Goal: Task Accomplishment & Management: Use online tool/utility

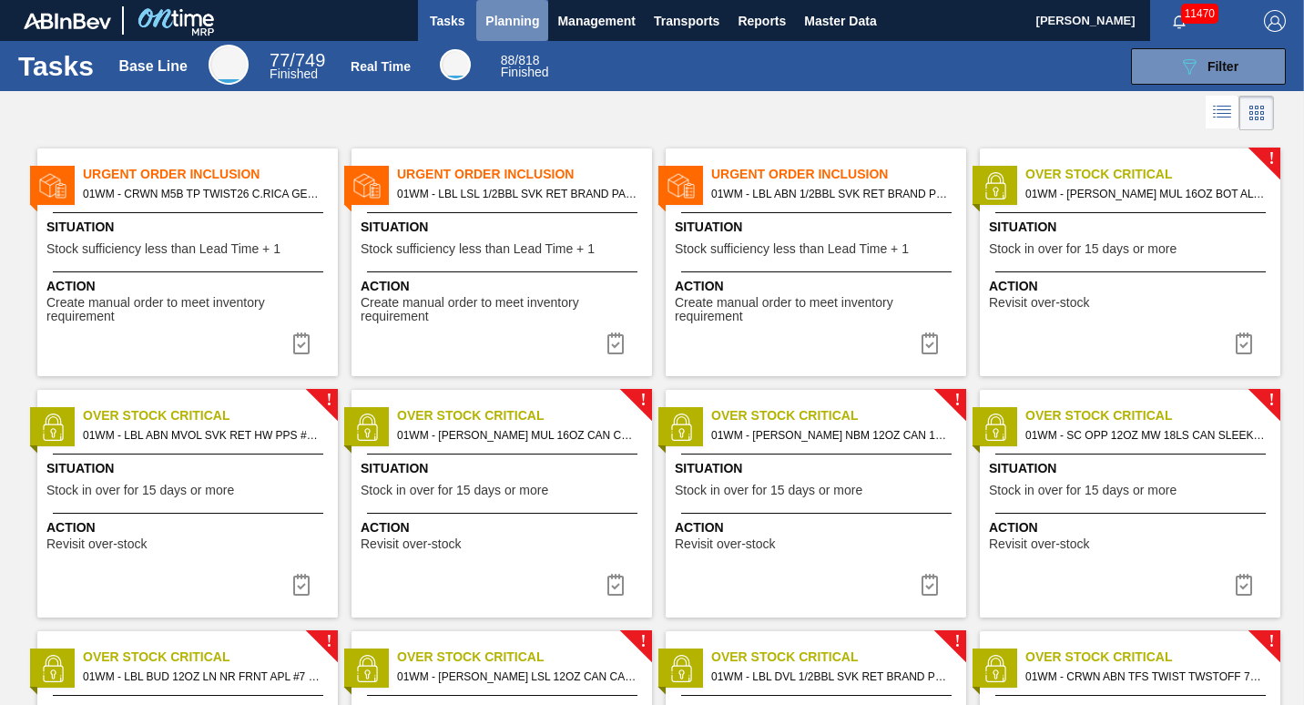
click at [515, 12] on span "Planning" at bounding box center [513, 21] width 54 height 22
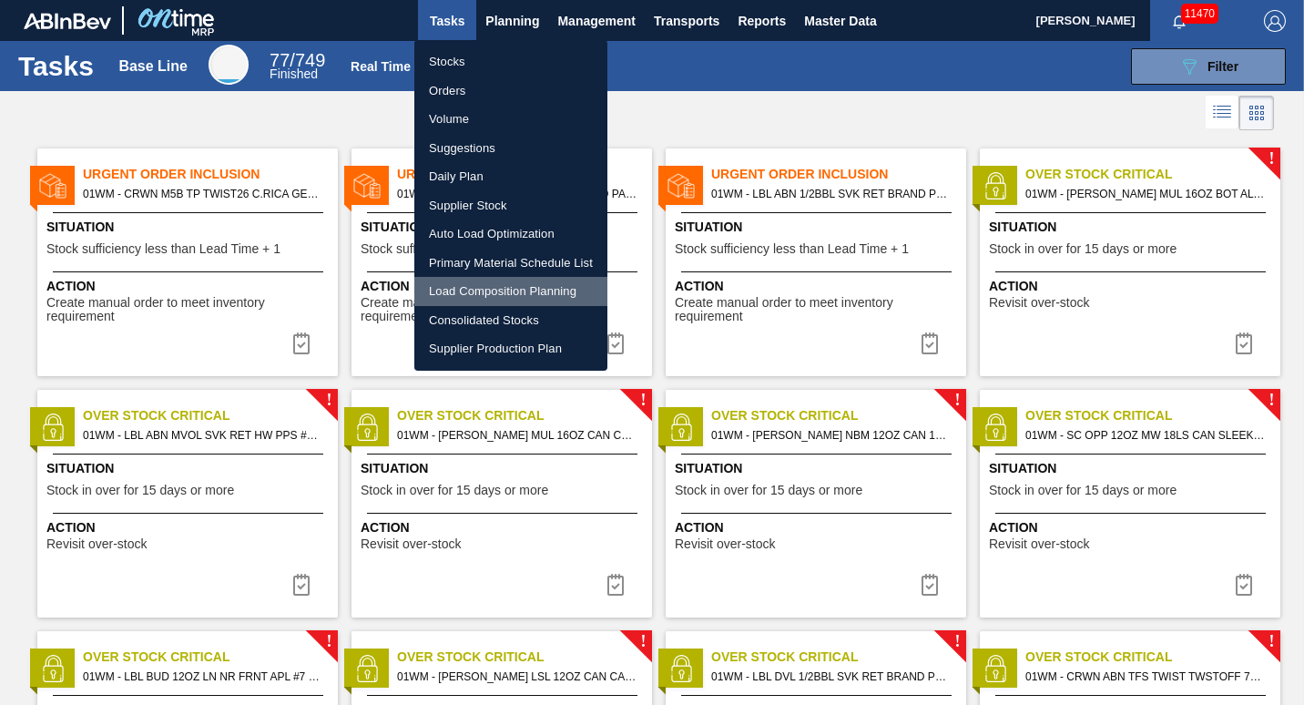
click at [506, 295] on li "Load Composition Planning" at bounding box center [510, 291] width 193 height 29
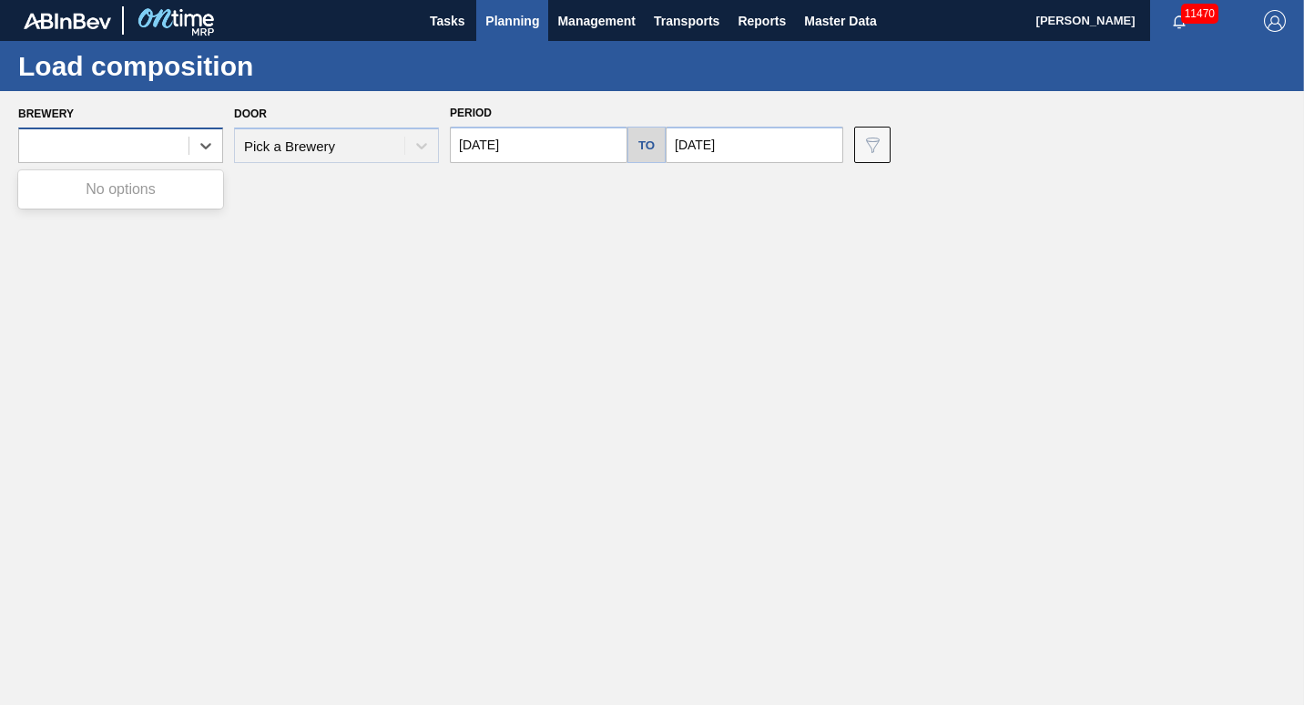
click at [125, 157] on div at bounding box center [103, 146] width 169 height 26
click at [532, 34] on button "Planning" at bounding box center [512, 20] width 72 height 41
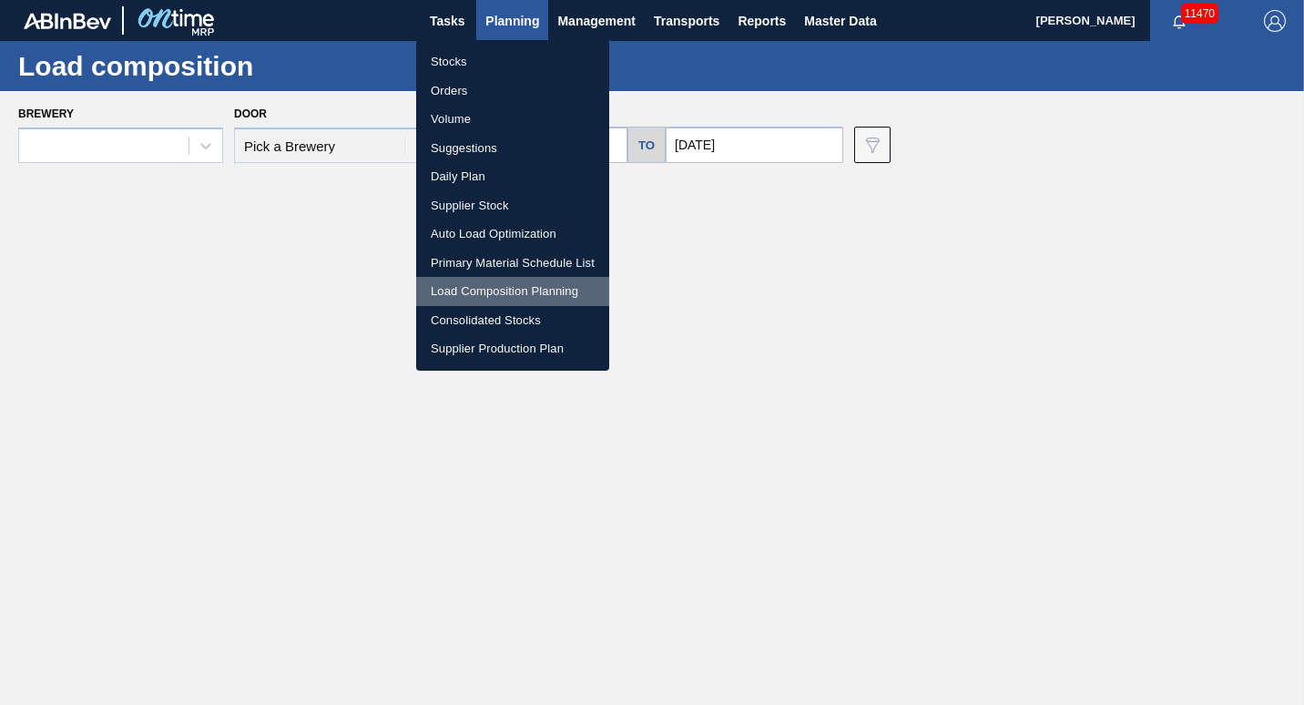
click at [478, 290] on li "Load Composition Planning" at bounding box center [512, 291] width 193 height 29
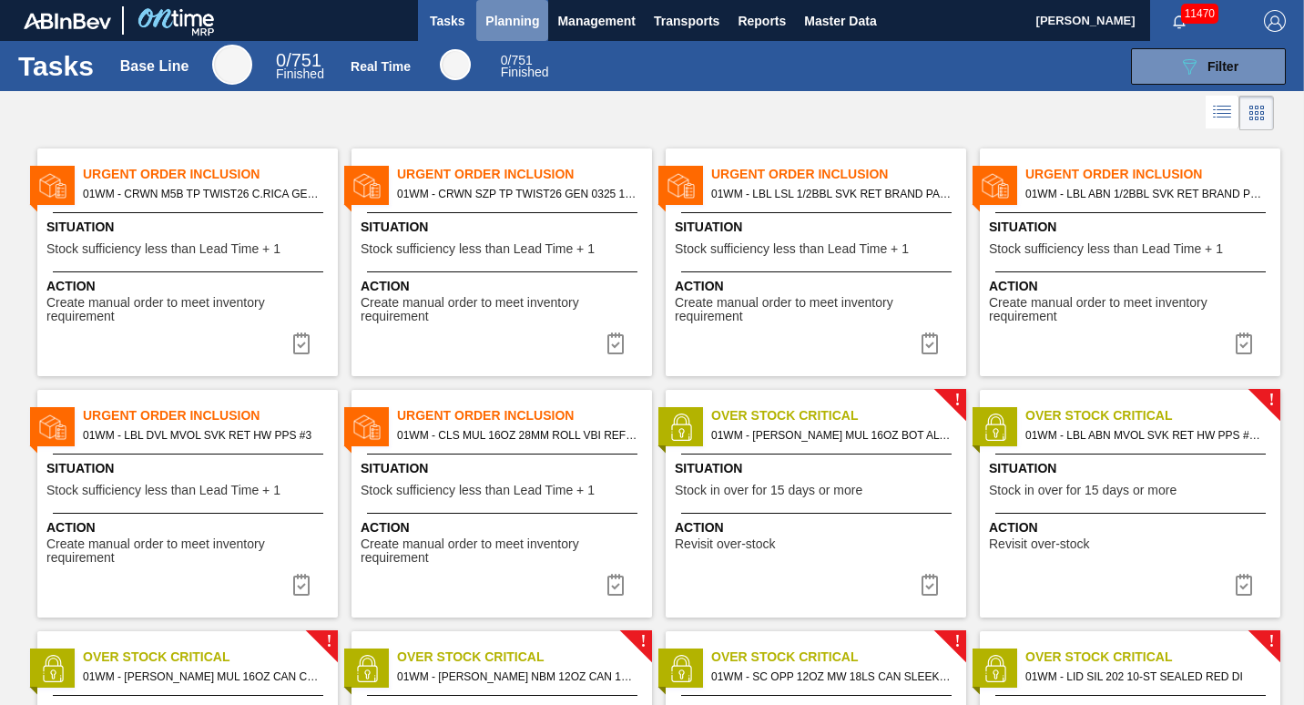
click at [506, 37] on button "Planning" at bounding box center [512, 20] width 72 height 41
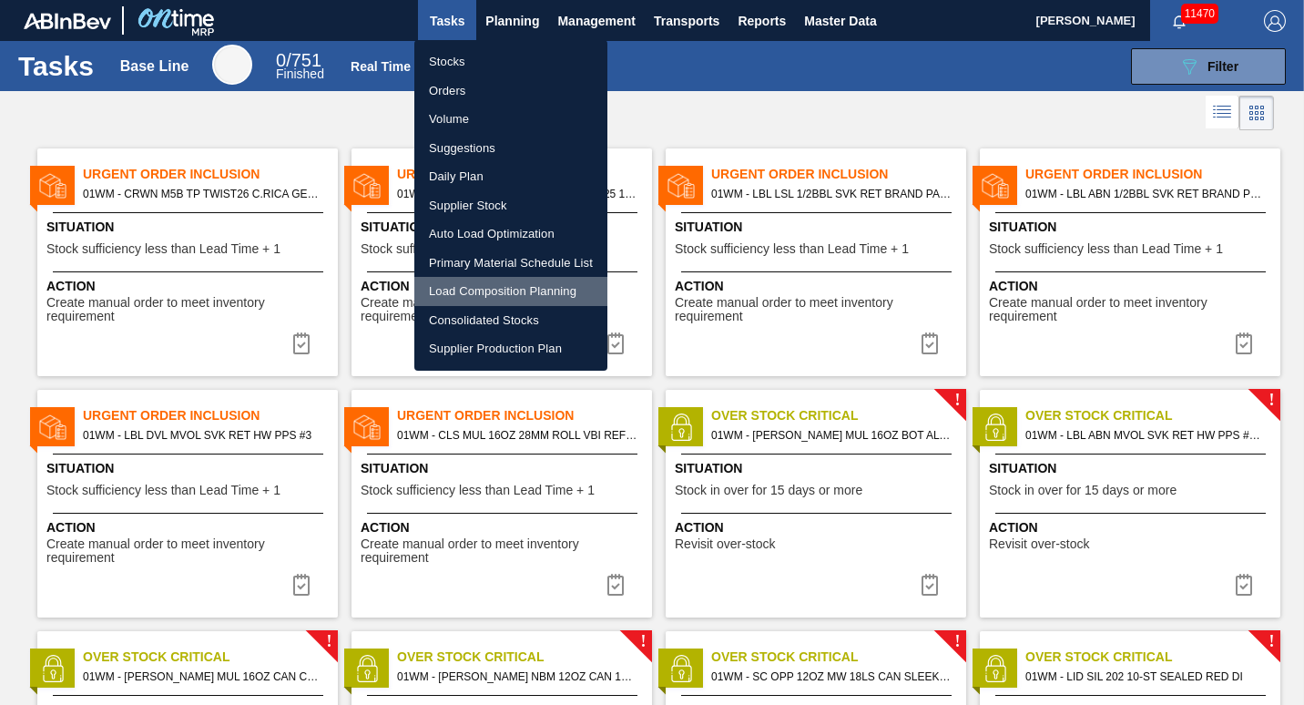
click at [465, 282] on li "Load Composition Planning" at bounding box center [510, 291] width 193 height 29
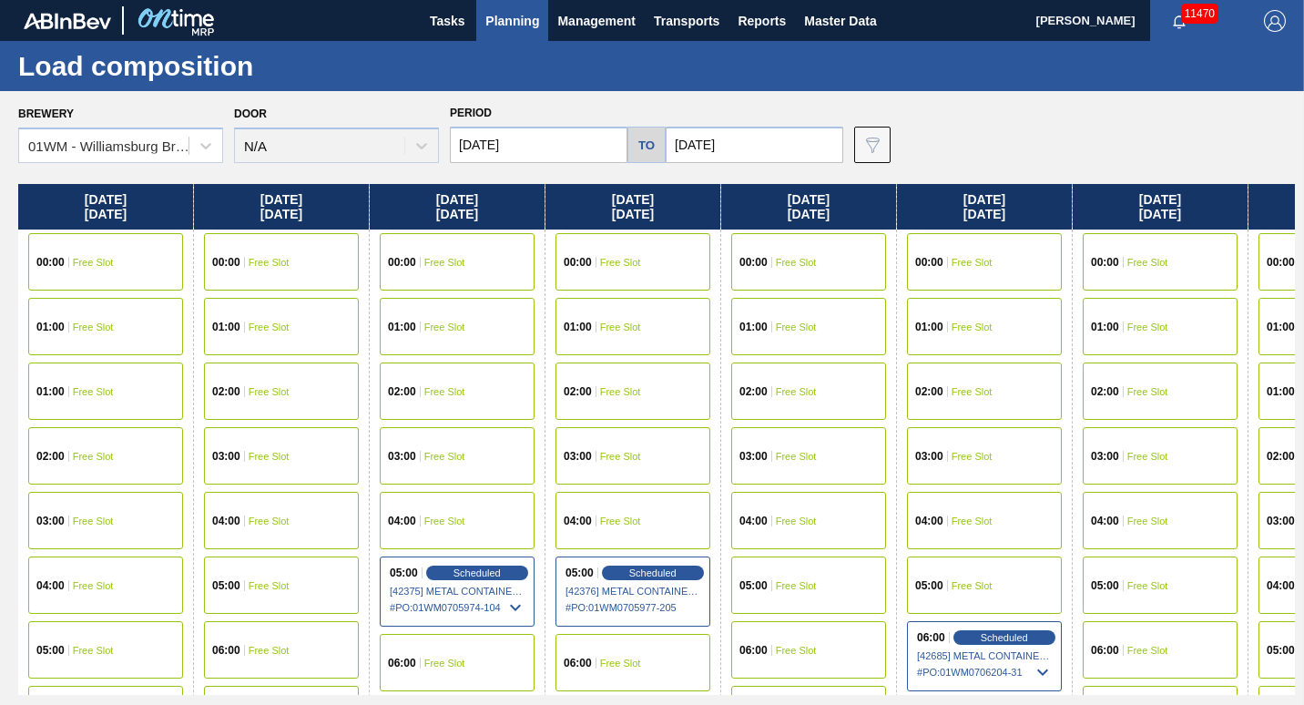
click at [527, 21] on span "Planning" at bounding box center [513, 21] width 54 height 22
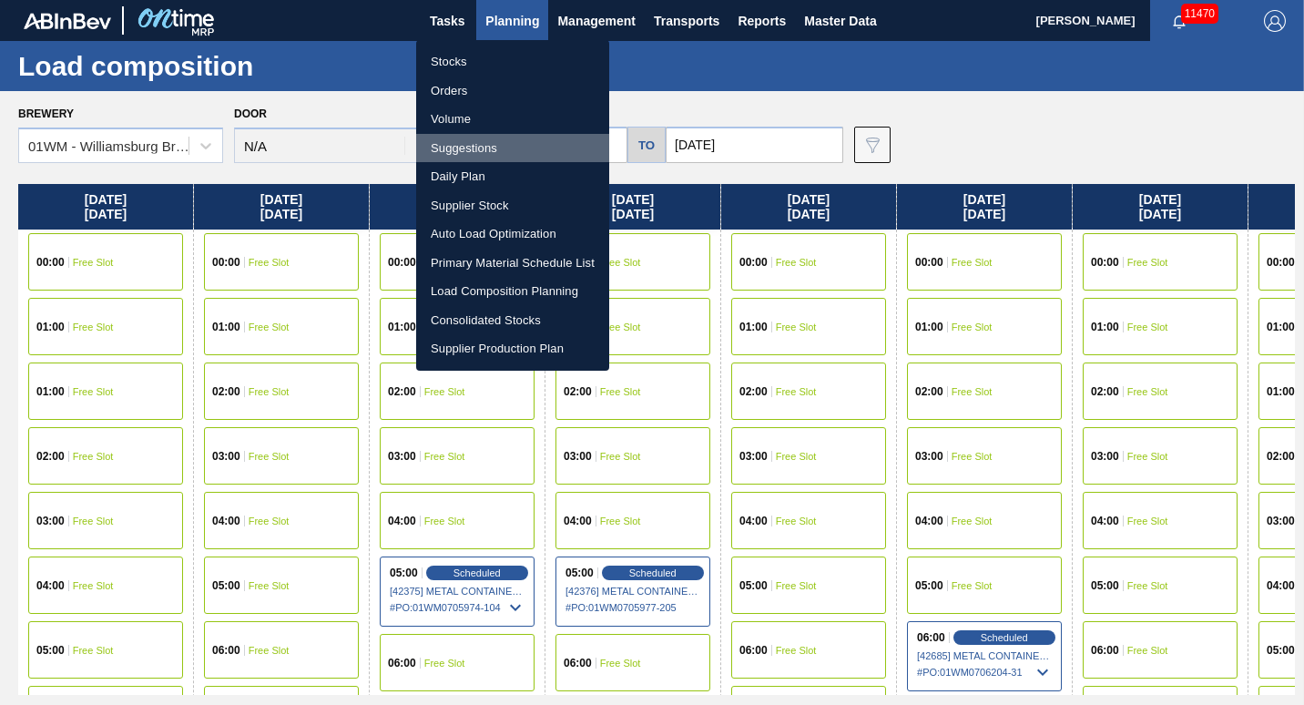
click at [508, 147] on li "Suggestions" at bounding box center [512, 148] width 193 height 29
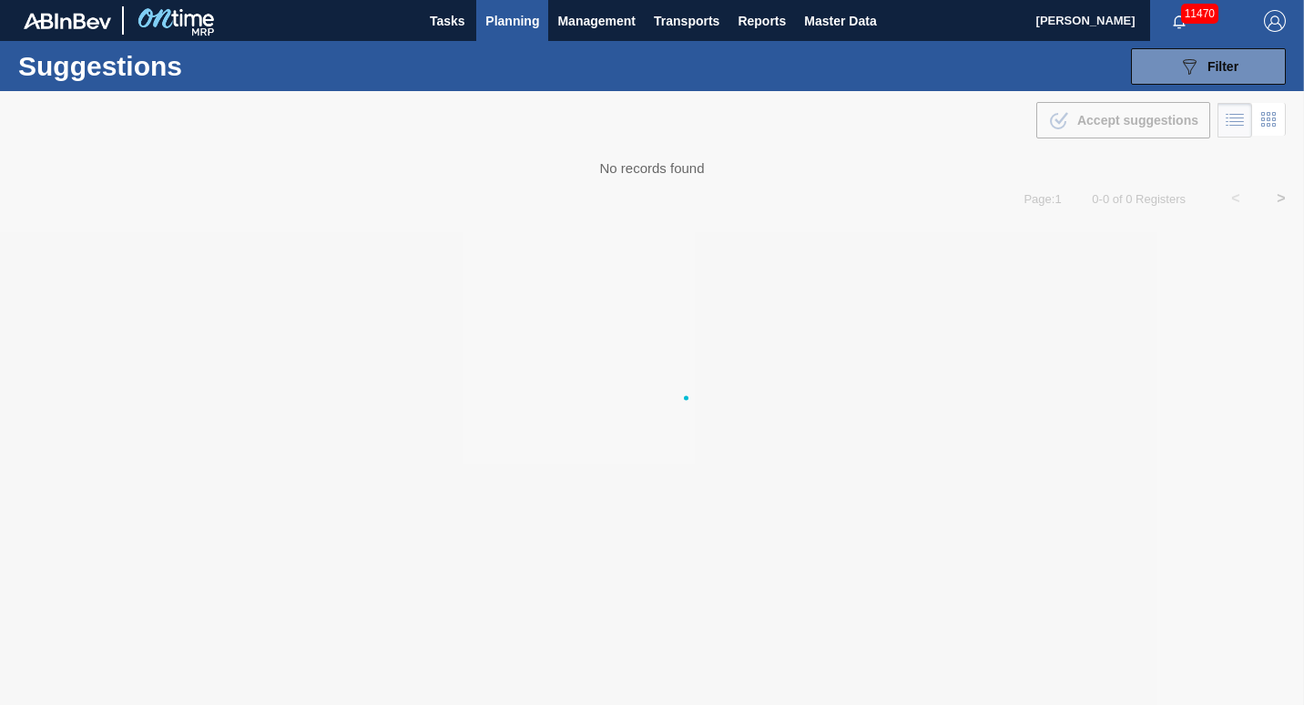
drag, startPoint x: 706, startPoint y: 167, endPoint x: 624, endPoint y: 157, distance: 82.6
click at [624, 157] on div at bounding box center [652, 398] width 1304 height 614
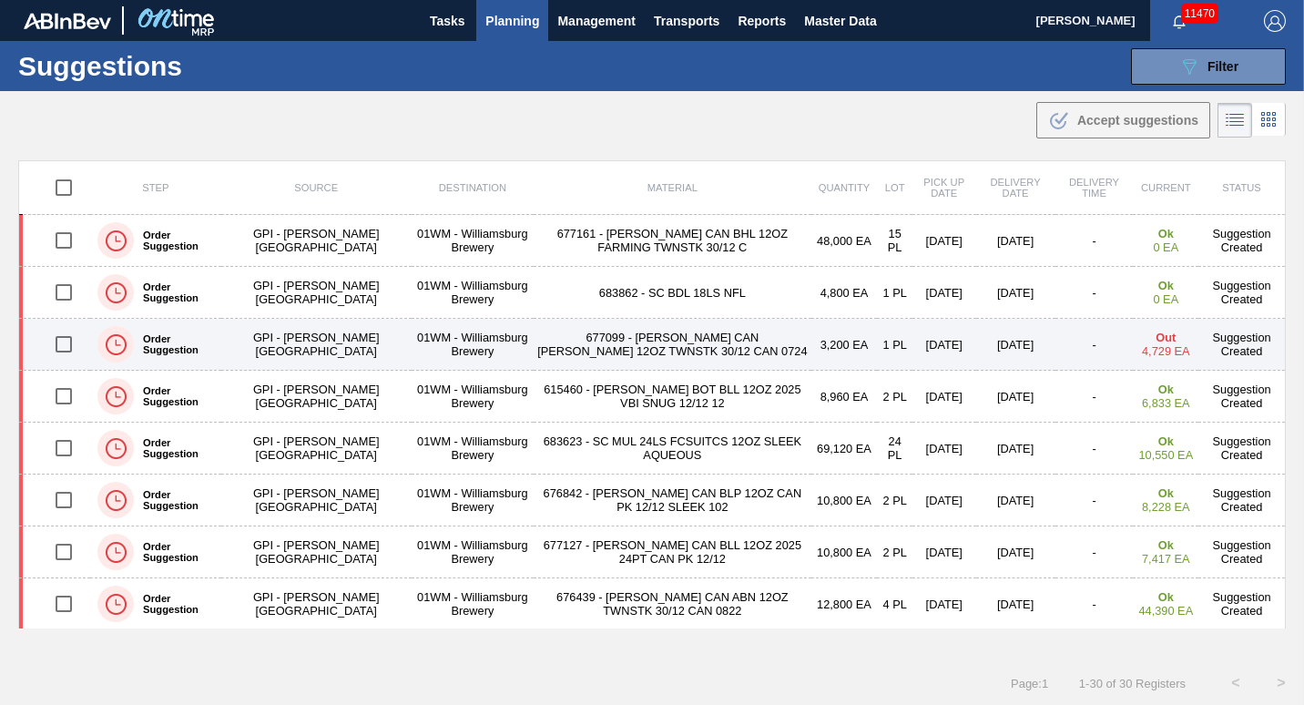
click at [56, 343] on input "checkbox" at bounding box center [64, 344] width 38 height 38
checkbox input "true"
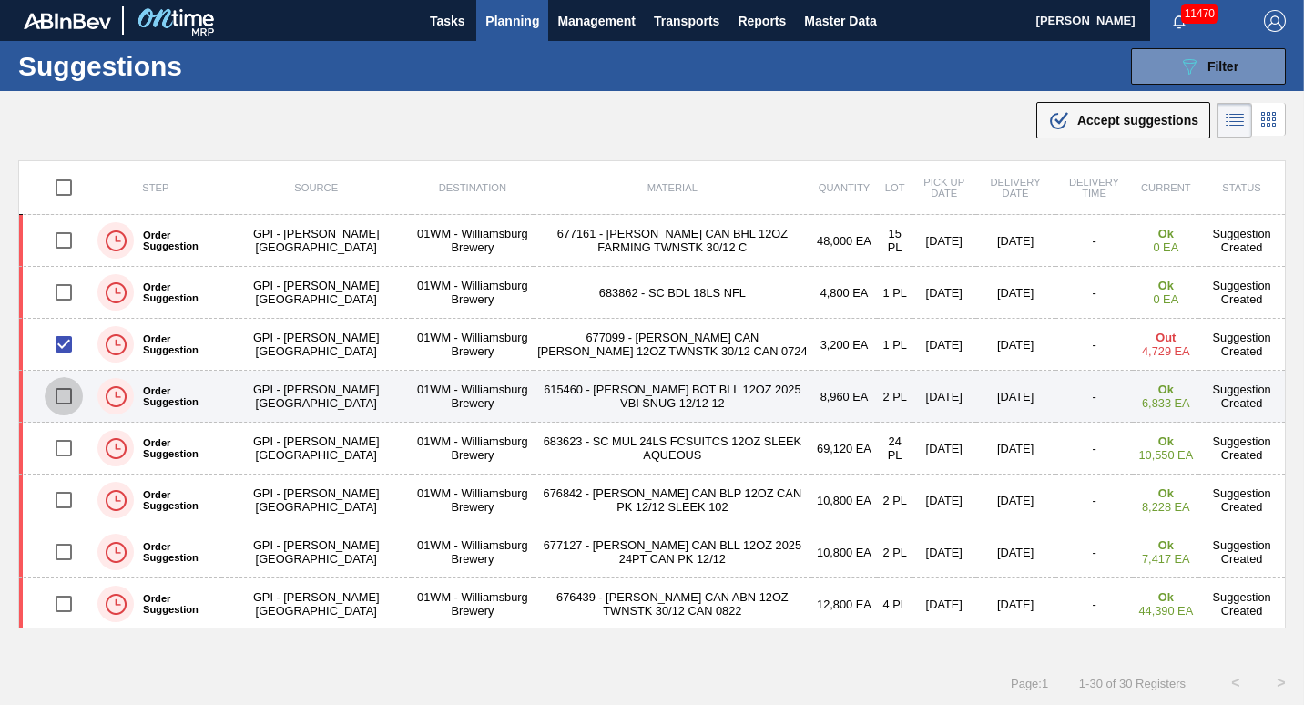
click at [61, 392] on input "checkbox" at bounding box center [64, 396] width 38 height 38
checkbox input "true"
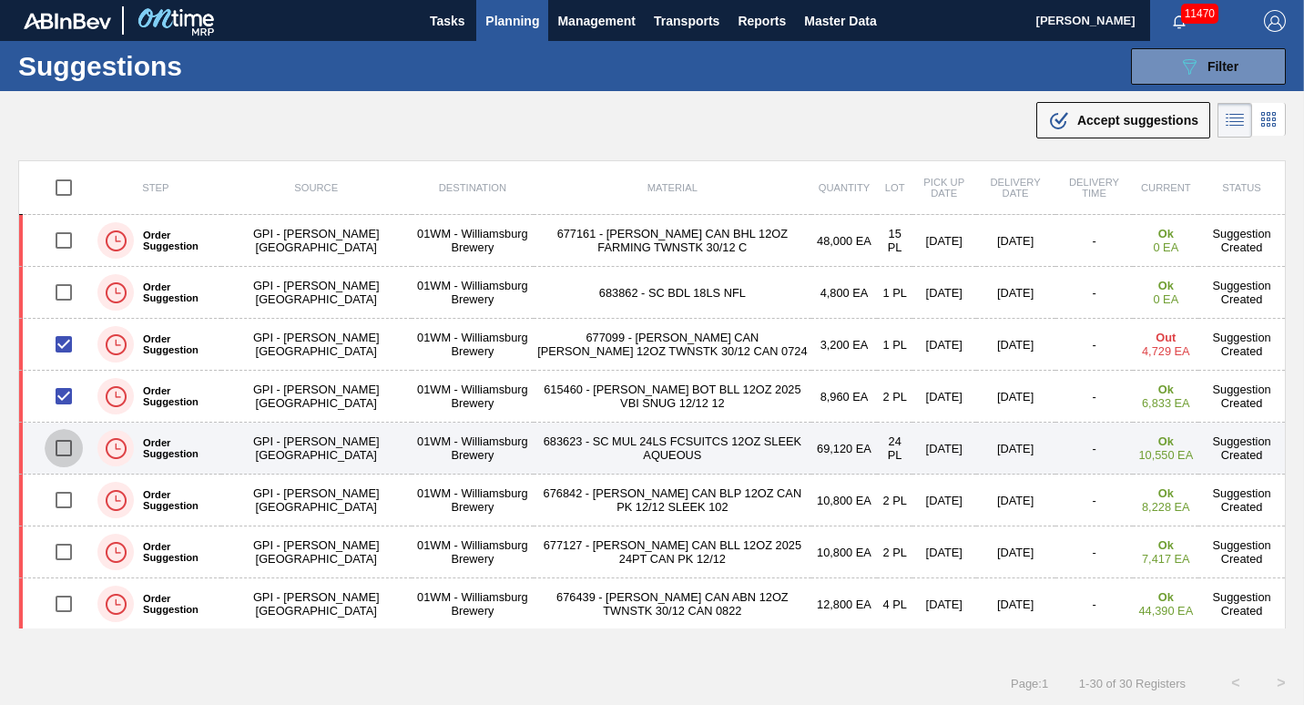
click at [64, 435] on input "checkbox" at bounding box center [64, 448] width 38 height 38
checkbox input "true"
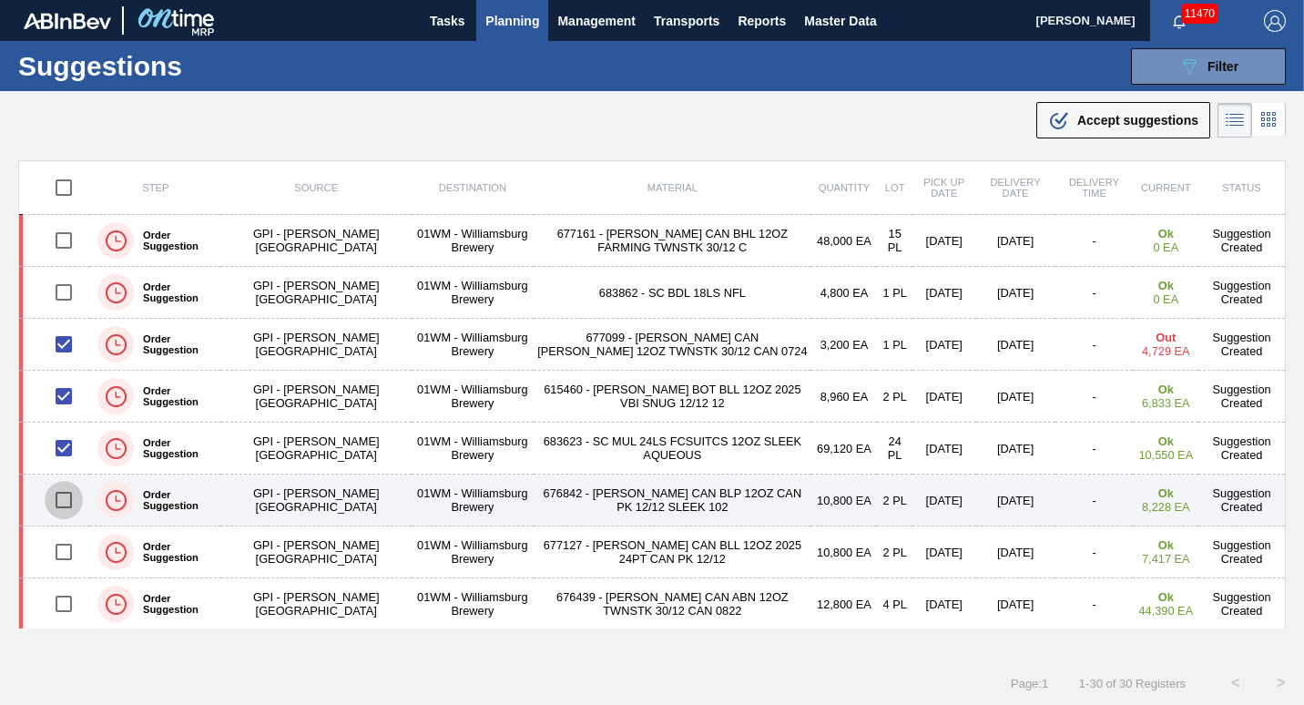
click at [65, 496] on input "checkbox" at bounding box center [64, 500] width 38 height 38
checkbox input "true"
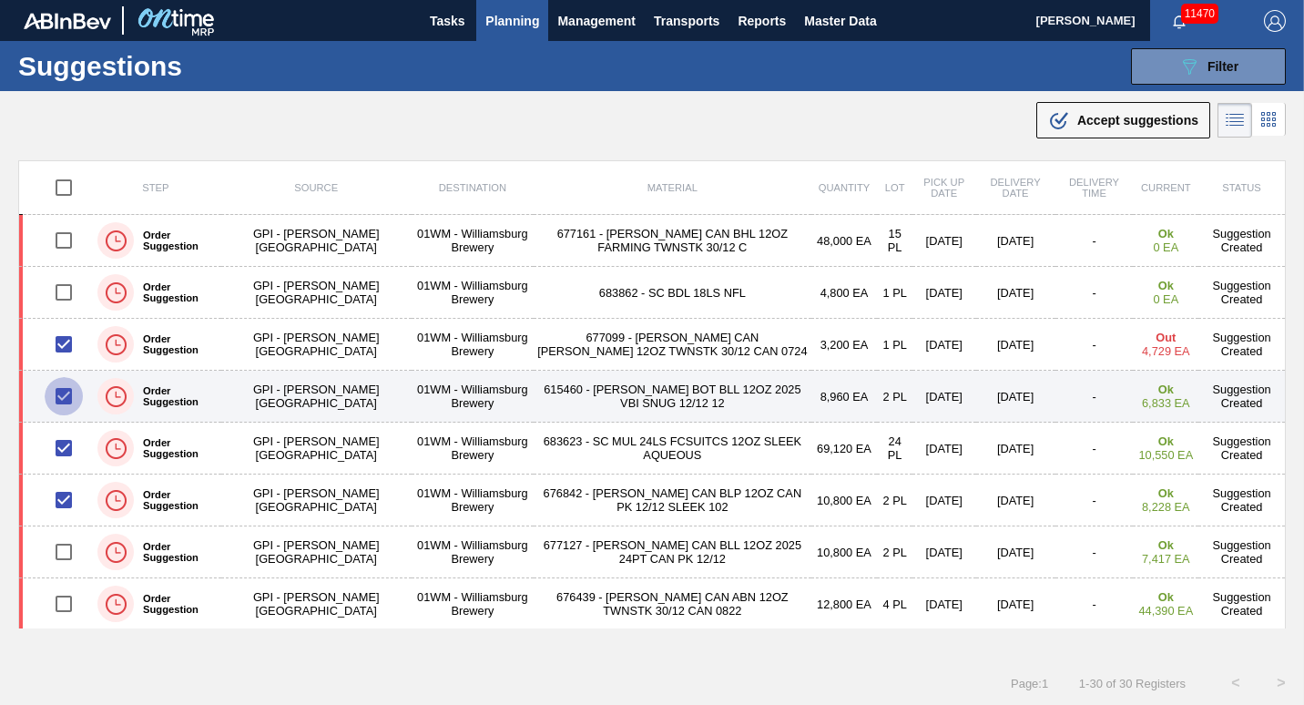
click at [61, 398] on input "checkbox" at bounding box center [64, 396] width 38 height 38
checkbox input "false"
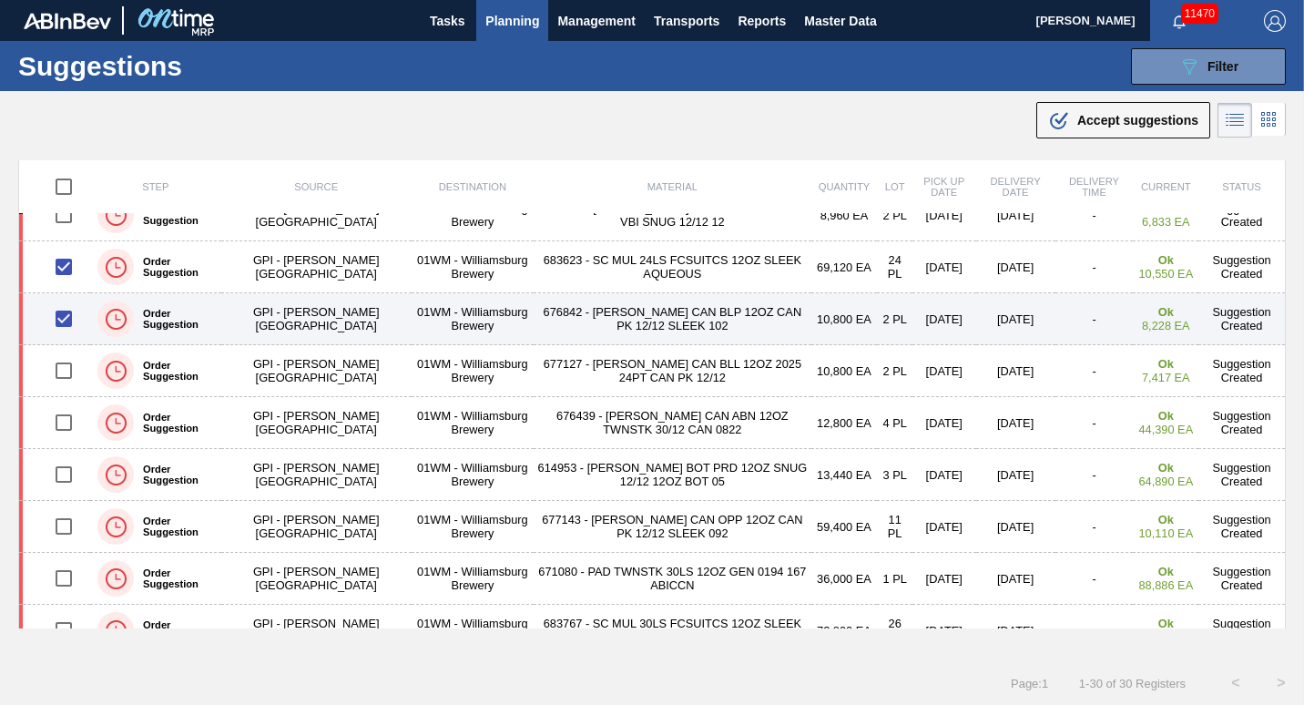
scroll to position [182, 0]
click at [64, 324] on input "checkbox" at bounding box center [64, 318] width 38 height 38
checkbox input "false"
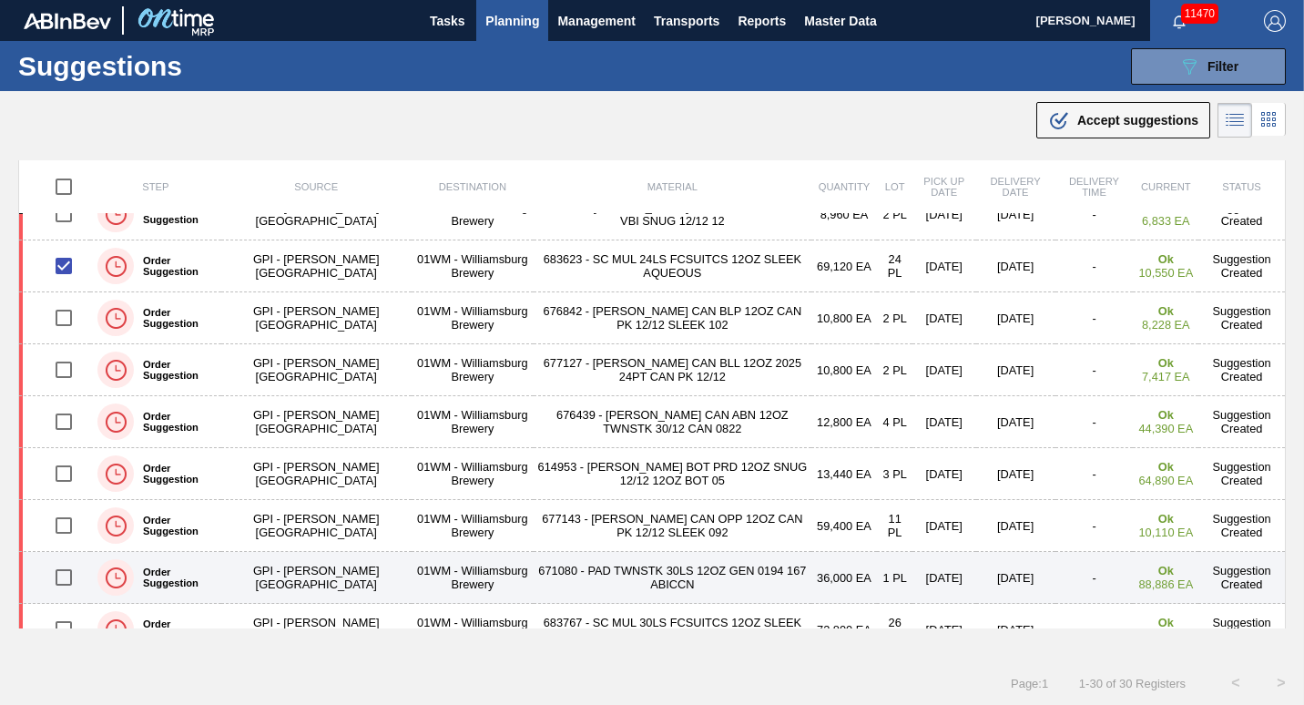
click at [57, 580] on input "checkbox" at bounding box center [64, 577] width 38 height 38
checkbox input "true"
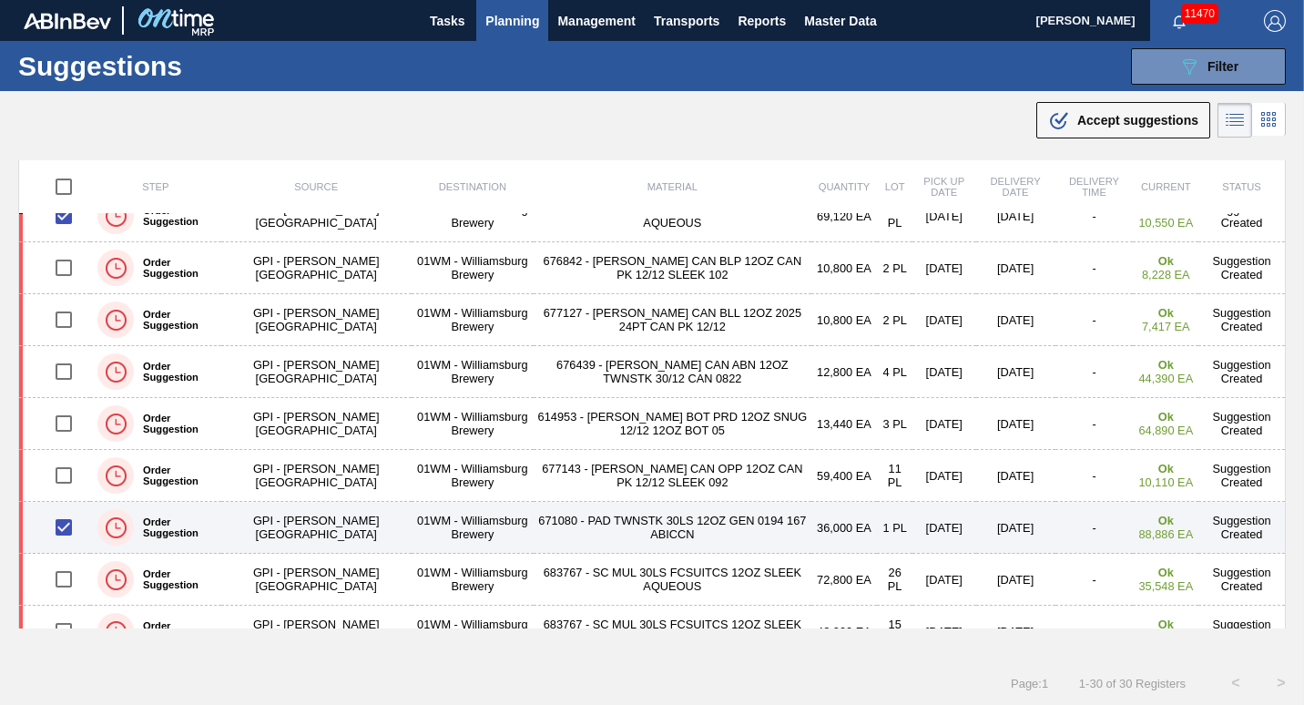
scroll to position [237, 0]
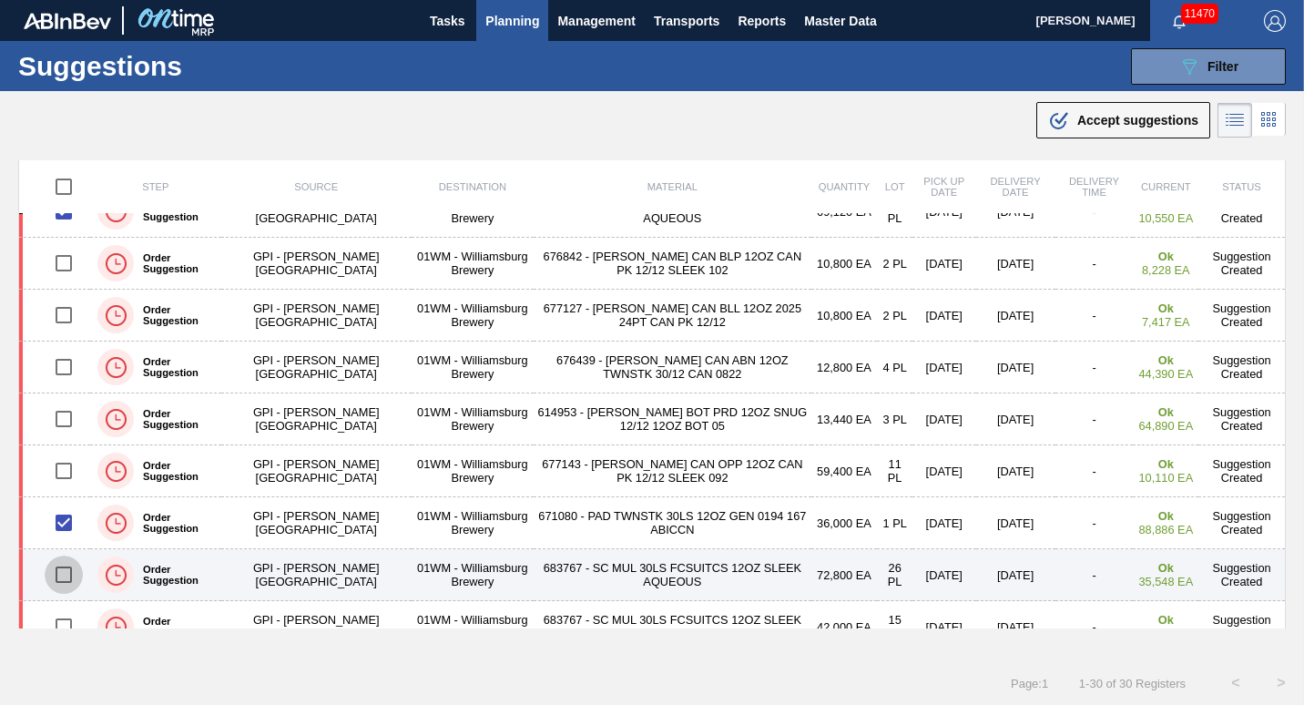
click at [58, 575] on input "checkbox" at bounding box center [64, 575] width 38 height 38
checkbox input "false"
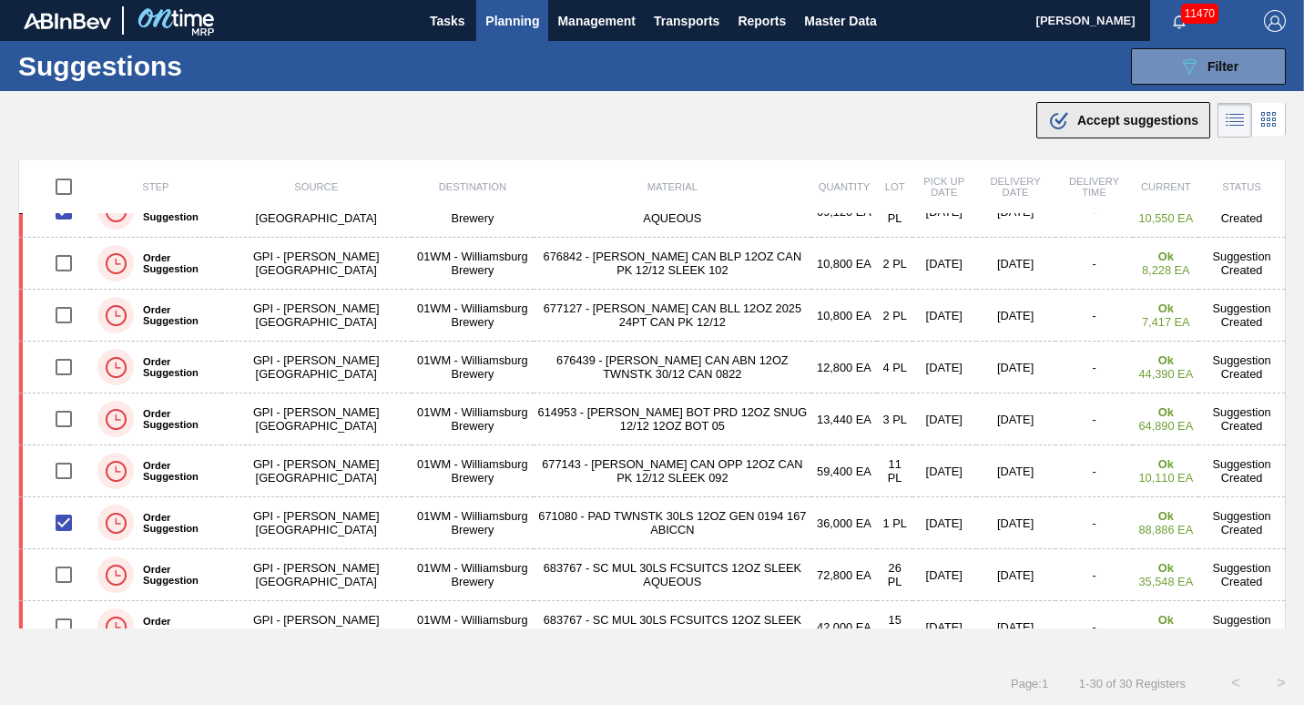
click at [1050, 120] on icon at bounding box center [1058, 121] width 16 height 16
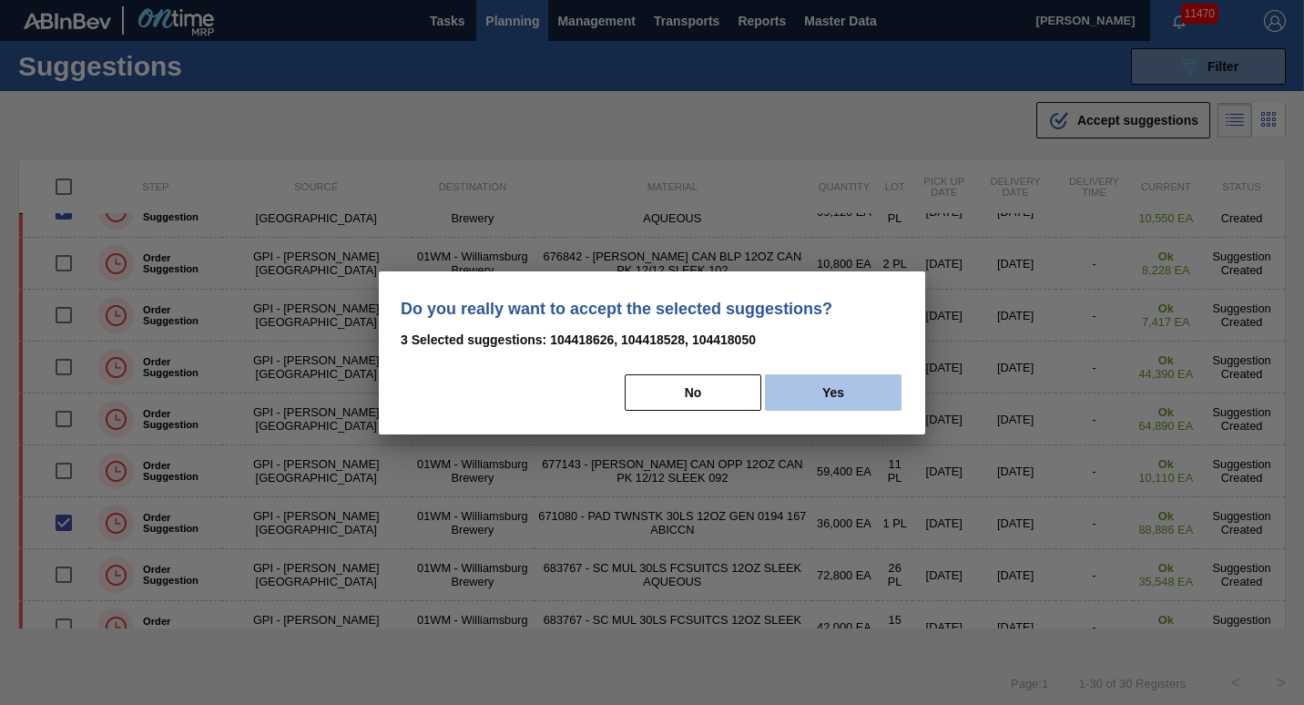
click at [847, 395] on button "Yes" at bounding box center [833, 392] width 137 height 36
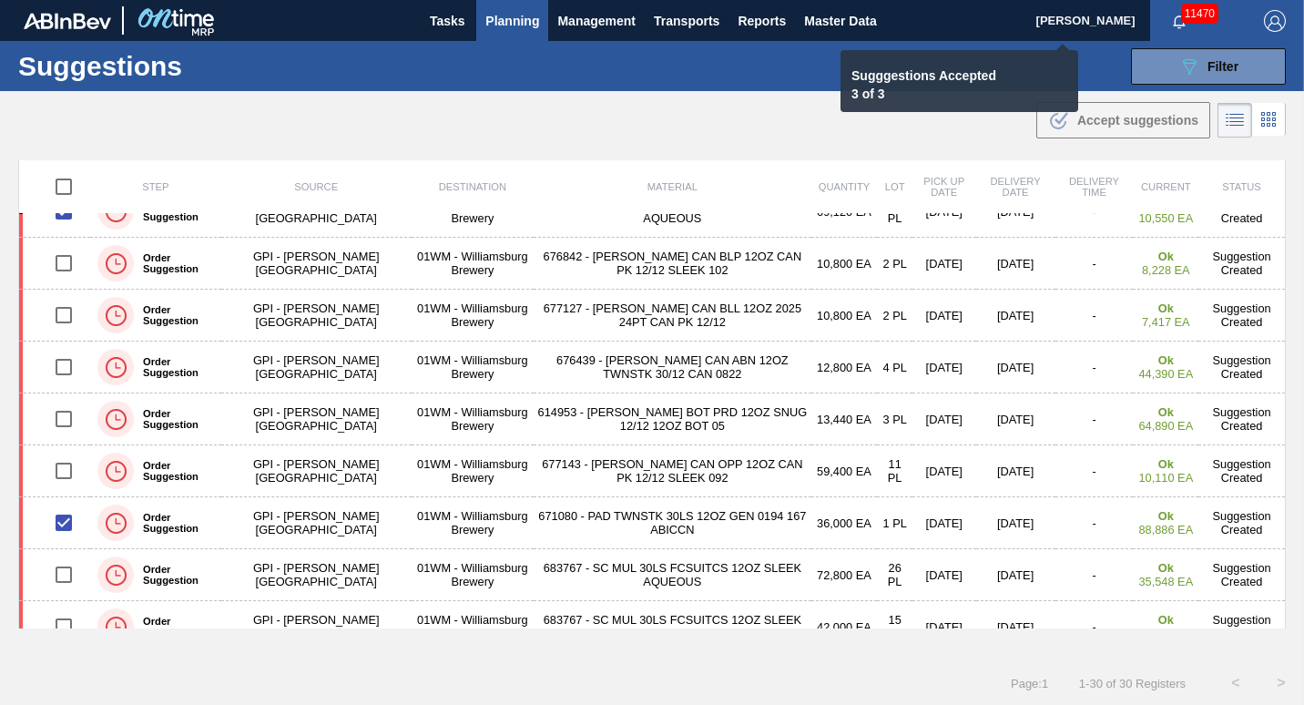
checkbox input "false"
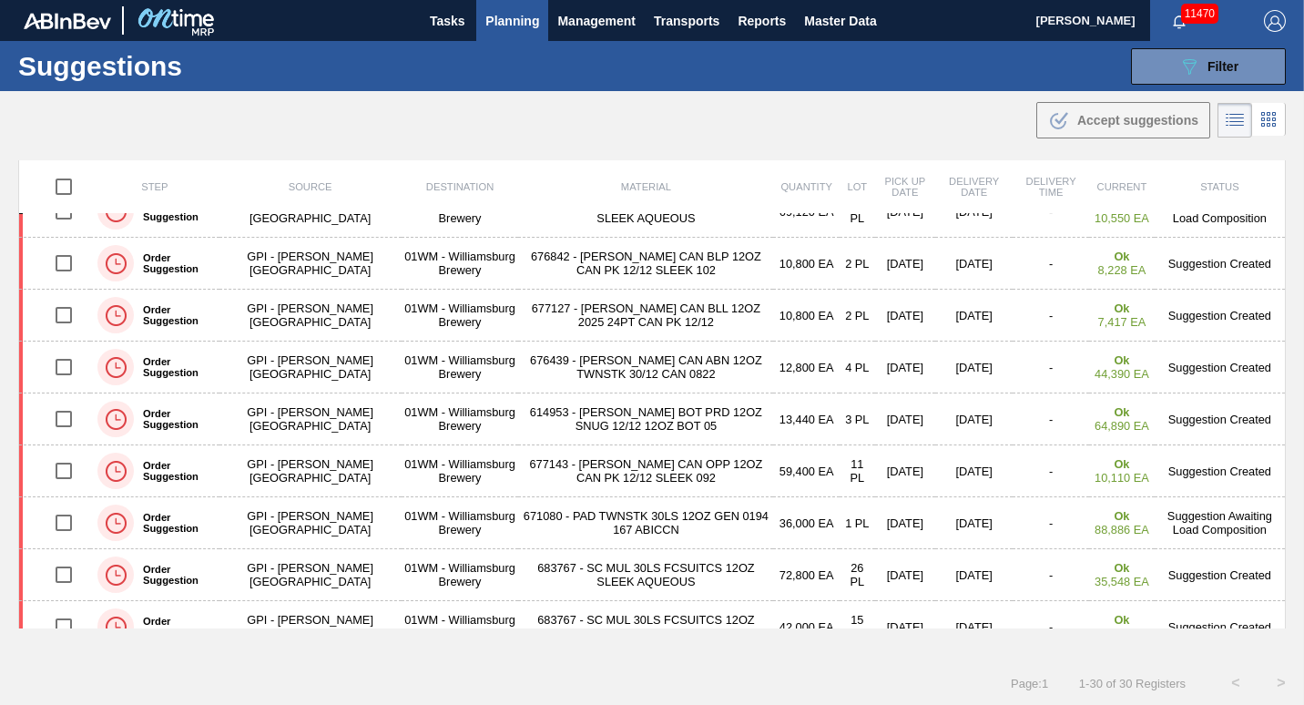
click at [516, 26] on span "Planning" at bounding box center [513, 21] width 54 height 22
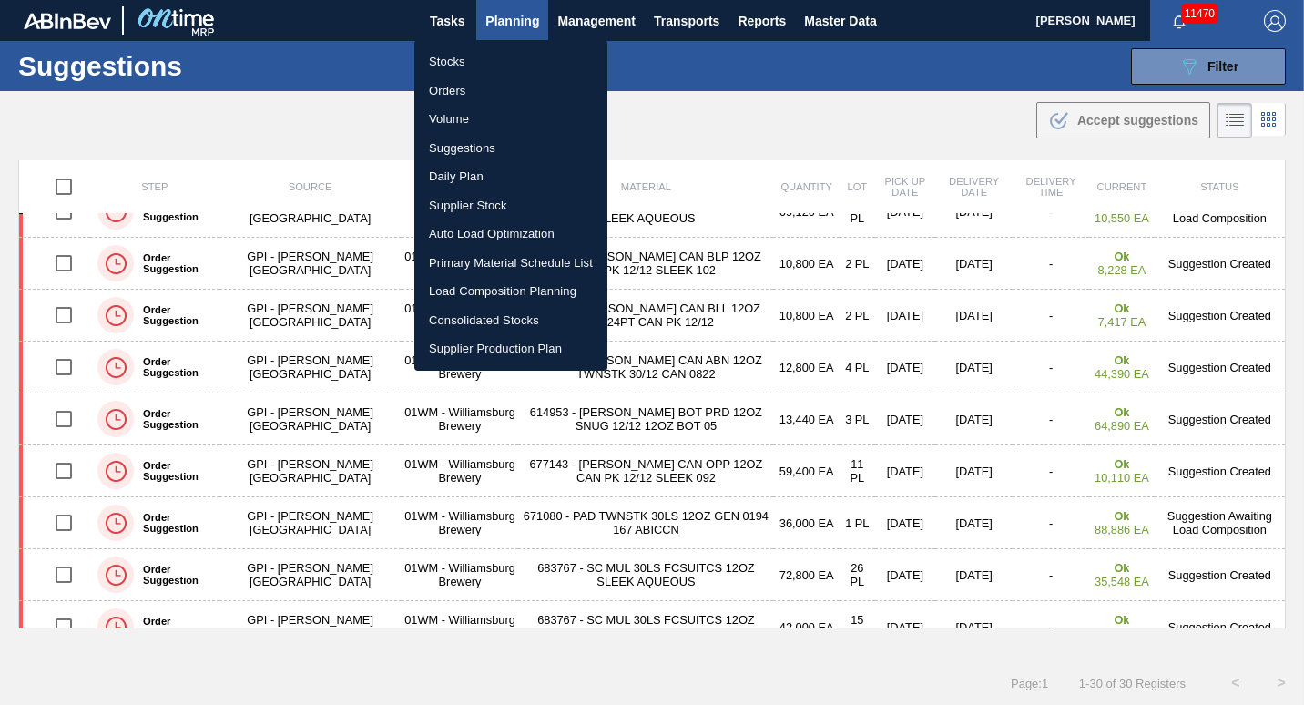
click at [507, 139] on li "Suggestions" at bounding box center [510, 148] width 193 height 29
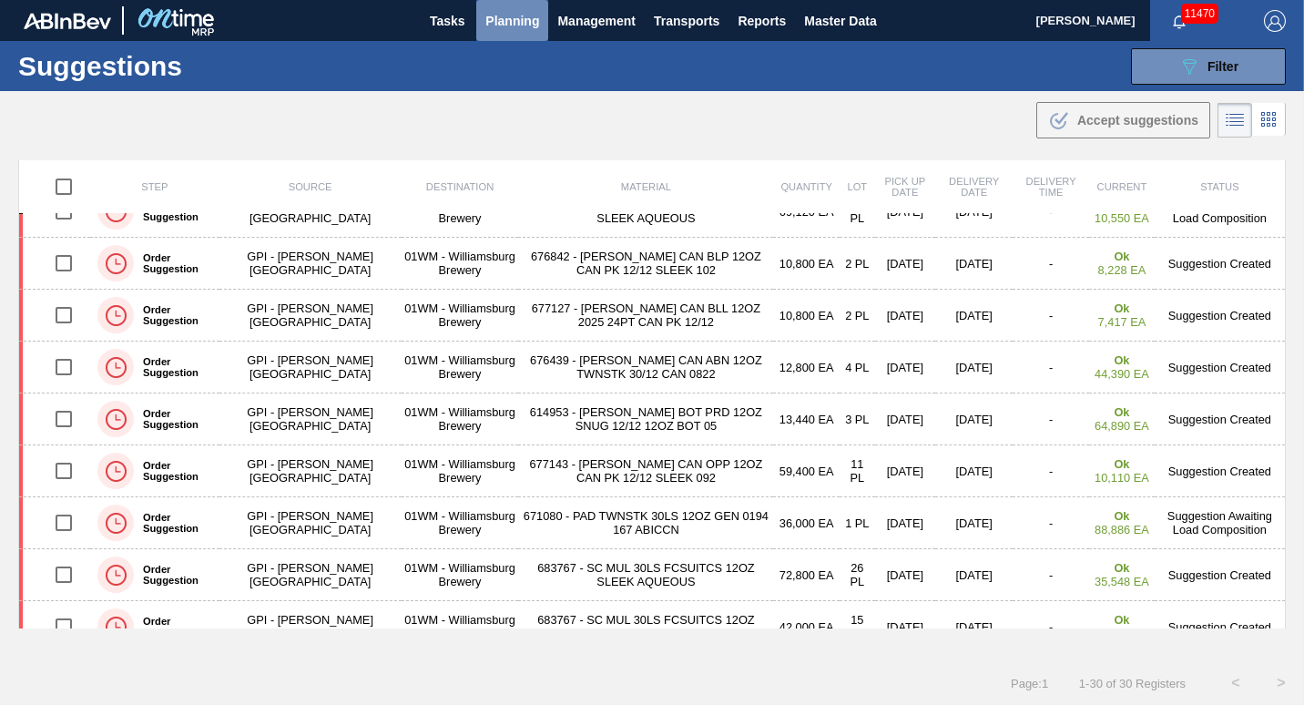
click at [514, 39] on button "Planning" at bounding box center [512, 20] width 72 height 41
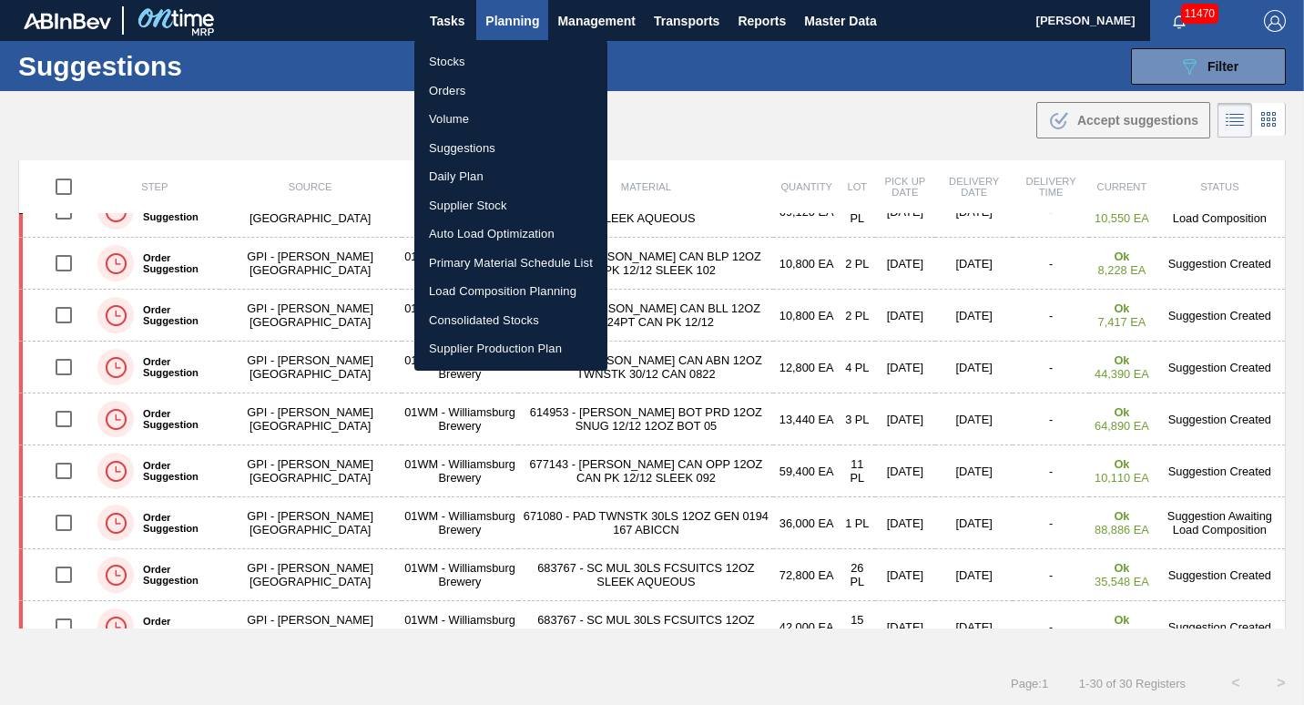
click at [522, 284] on li "Load Composition Planning" at bounding box center [510, 291] width 193 height 29
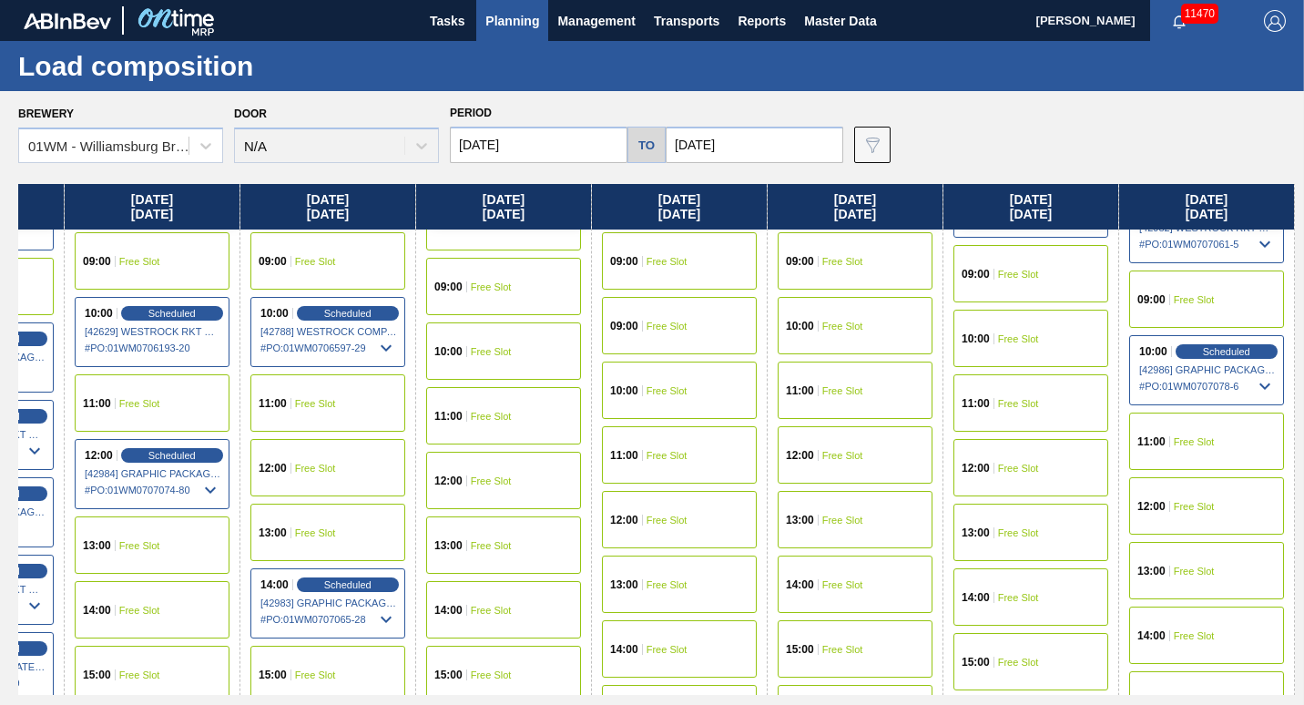
scroll to position [712, 1887]
click at [1178, 516] on div "12:00 Free Slot" at bounding box center [1207, 505] width 155 height 57
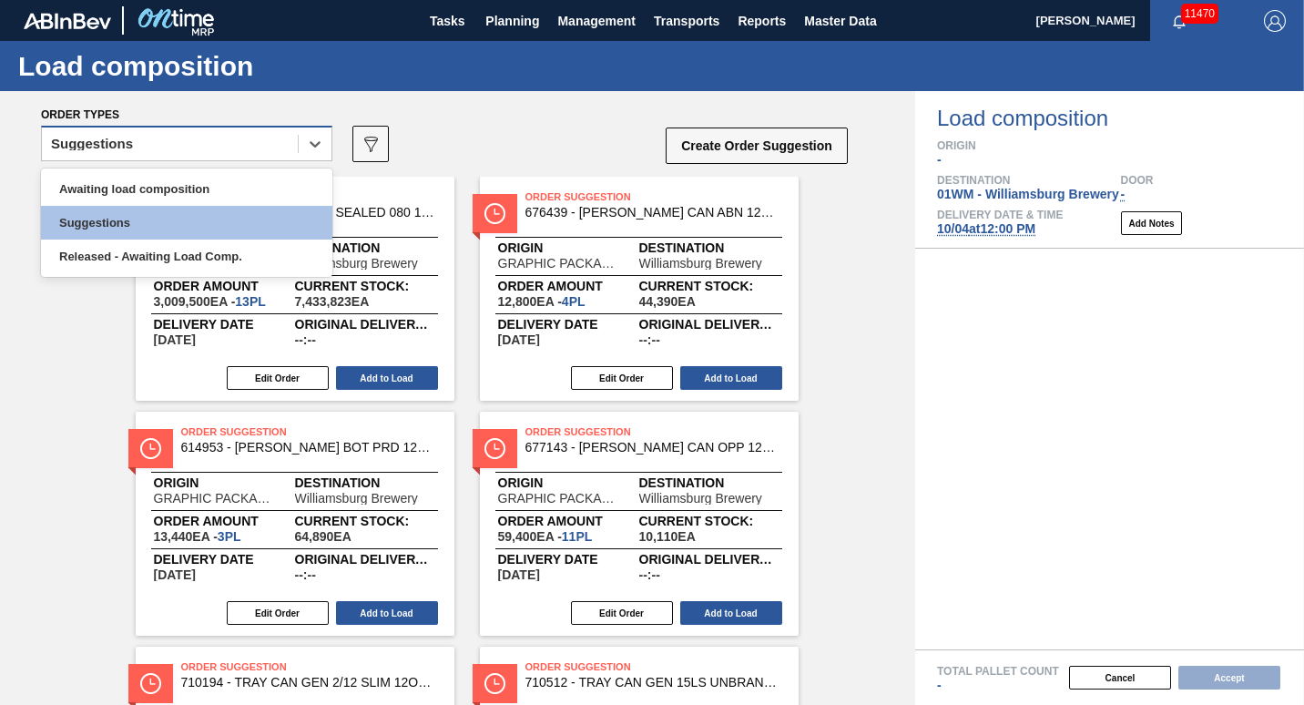
click at [201, 145] on div "Suggestions" at bounding box center [170, 144] width 256 height 26
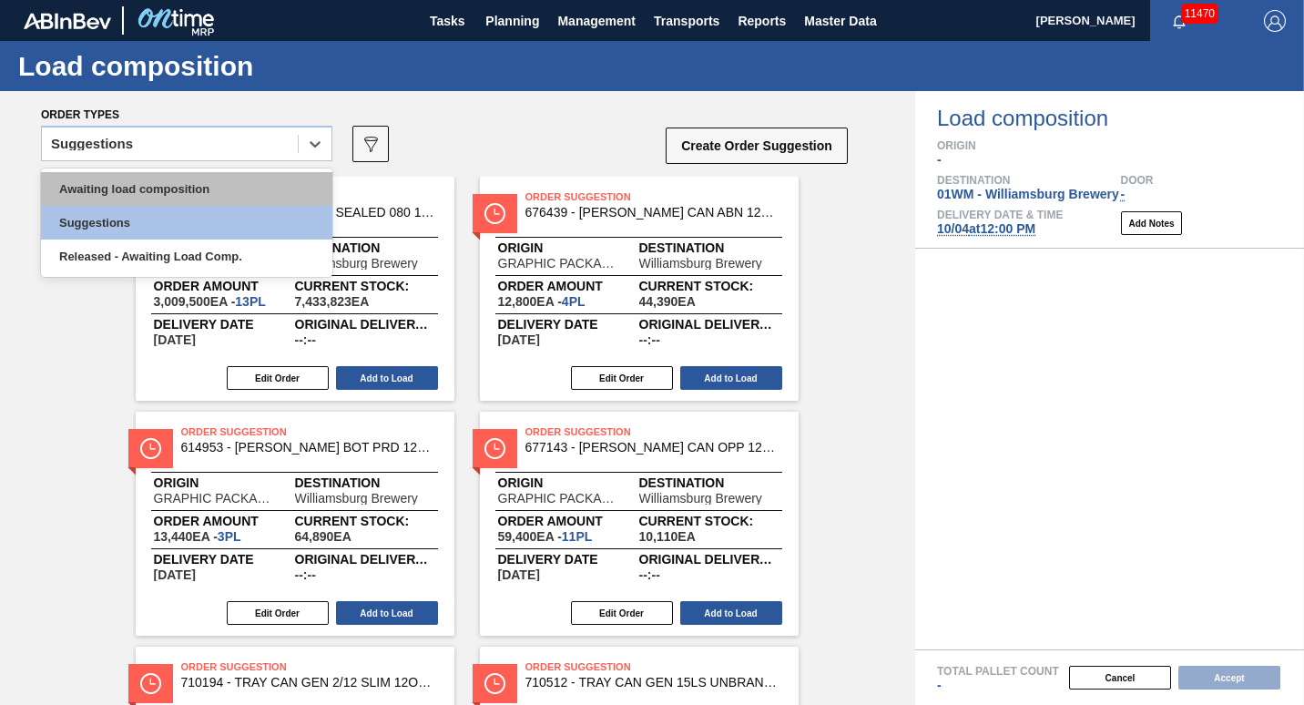
click at [182, 186] on div "Awaiting load composition" at bounding box center [186, 189] width 291 height 34
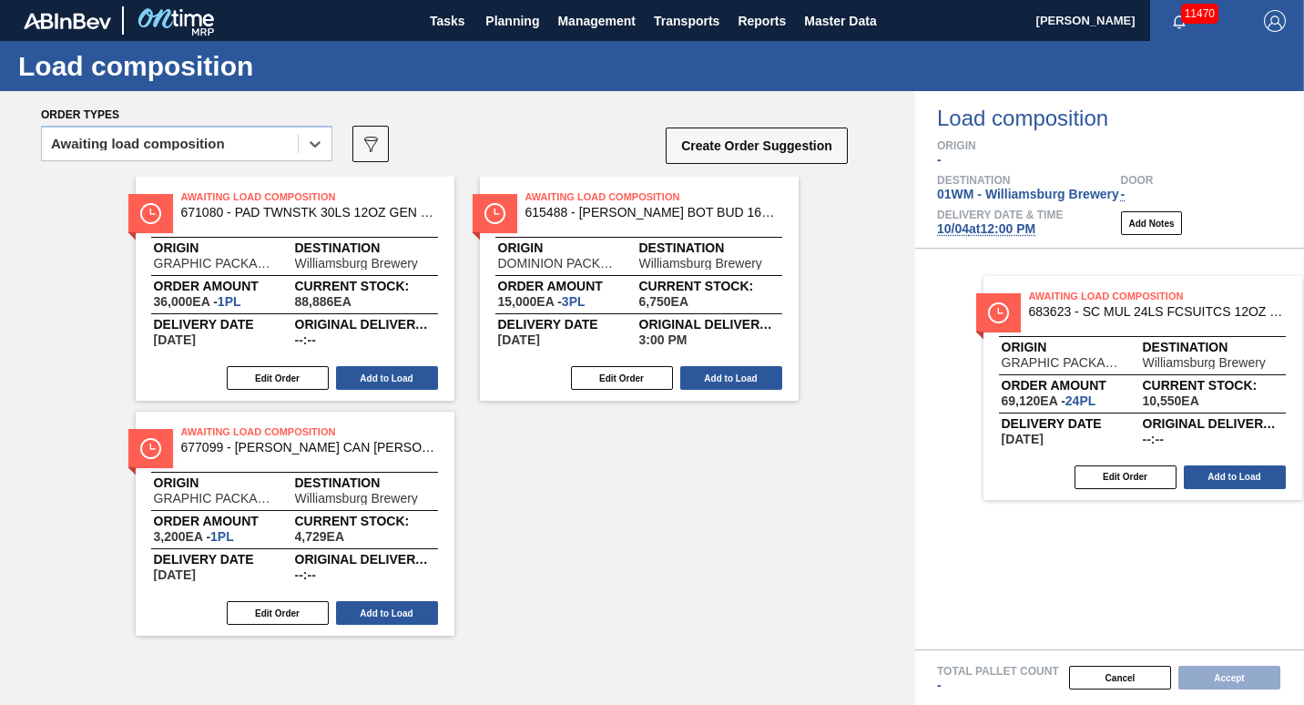
drag, startPoint x: 507, startPoint y: 259, endPoint x: 1016, endPoint y: 359, distance: 518.1
click at [1016, 359] on div "Order types option Awaiting load composition, selected. Select is focused ,type…" at bounding box center [652, 398] width 1304 height 614
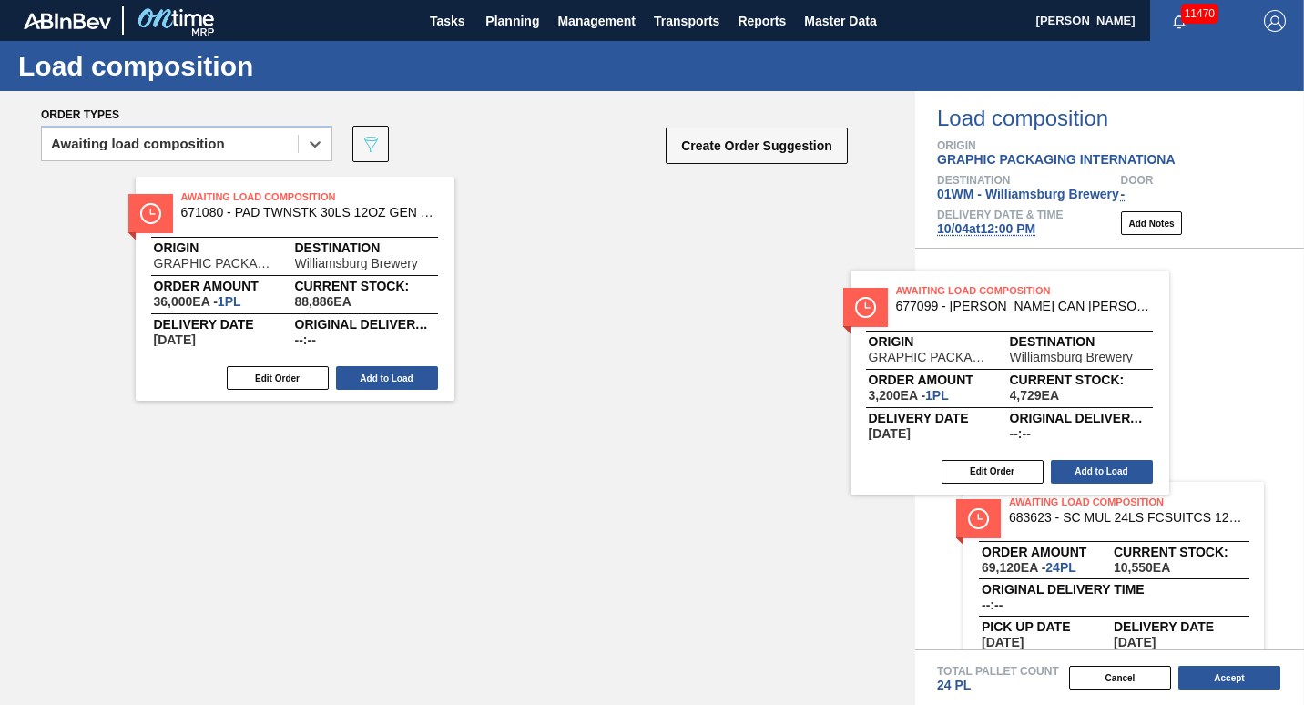
drag, startPoint x: 535, startPoint y: 281, endPoint x: 969, endPoint y: 397, distance: 449.6
click at [969, 397] on div "Order types option Awaiting load composition, selected. Select is focused ,type…" at bounding box center [652, 398] width 1304 height 614
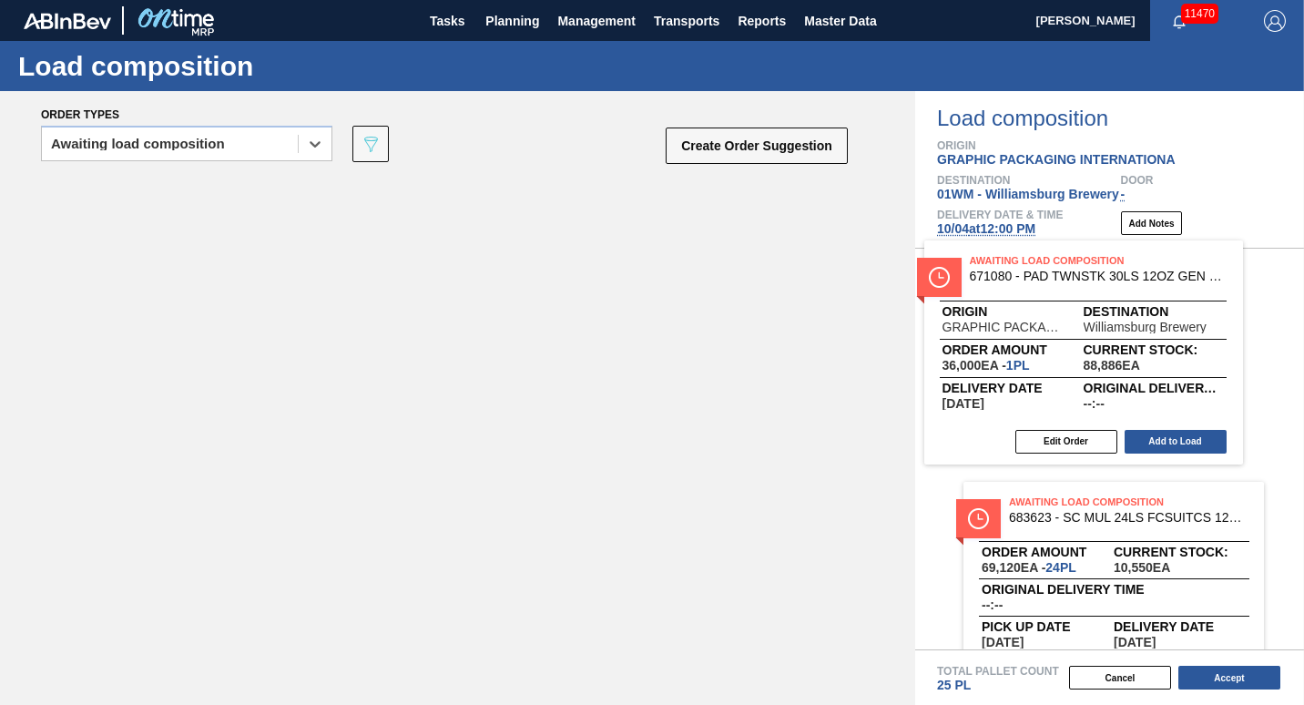
drag, startPoint x: 328, startPoint y: 336, endPoint x: 1138, endPoint y: 405, distance: 812.8
click at [1138, 405] on div "Order types option Awaiting load composition, selected. Select is focused ,type…" at bounding box center [652, 398] width 1304 height 614
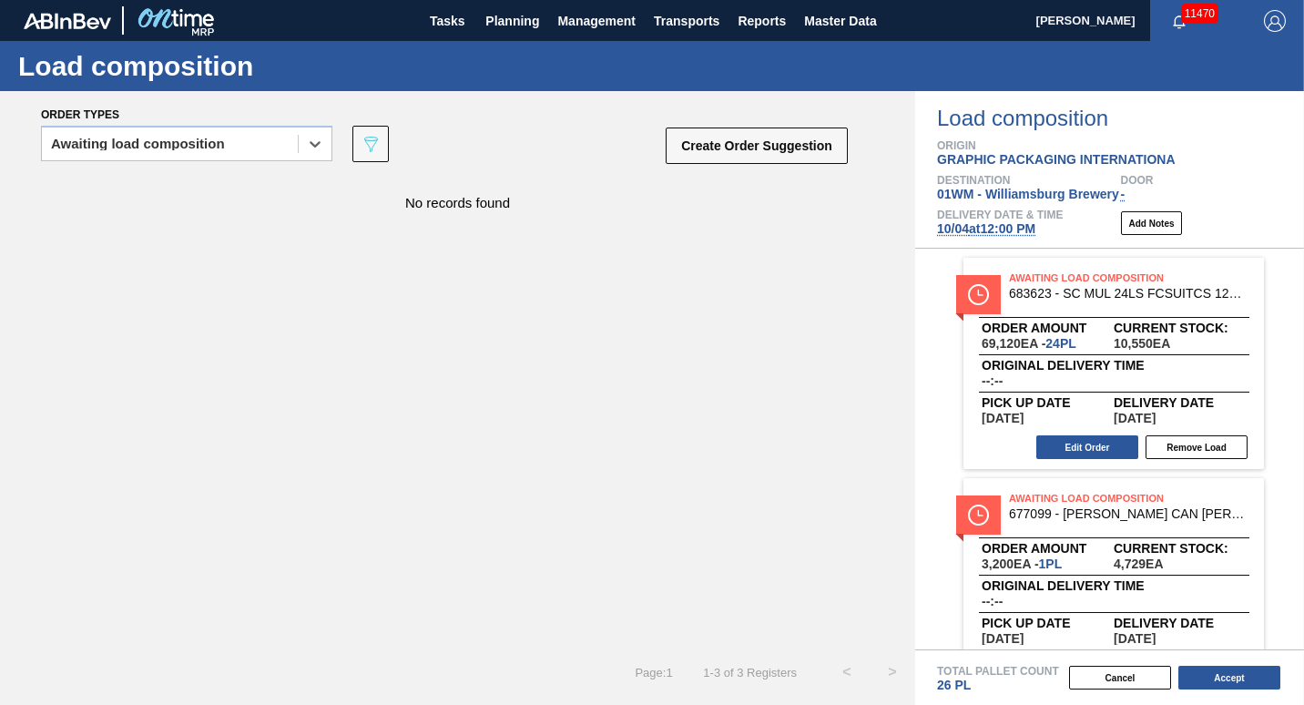
scroll to position [271, 0]
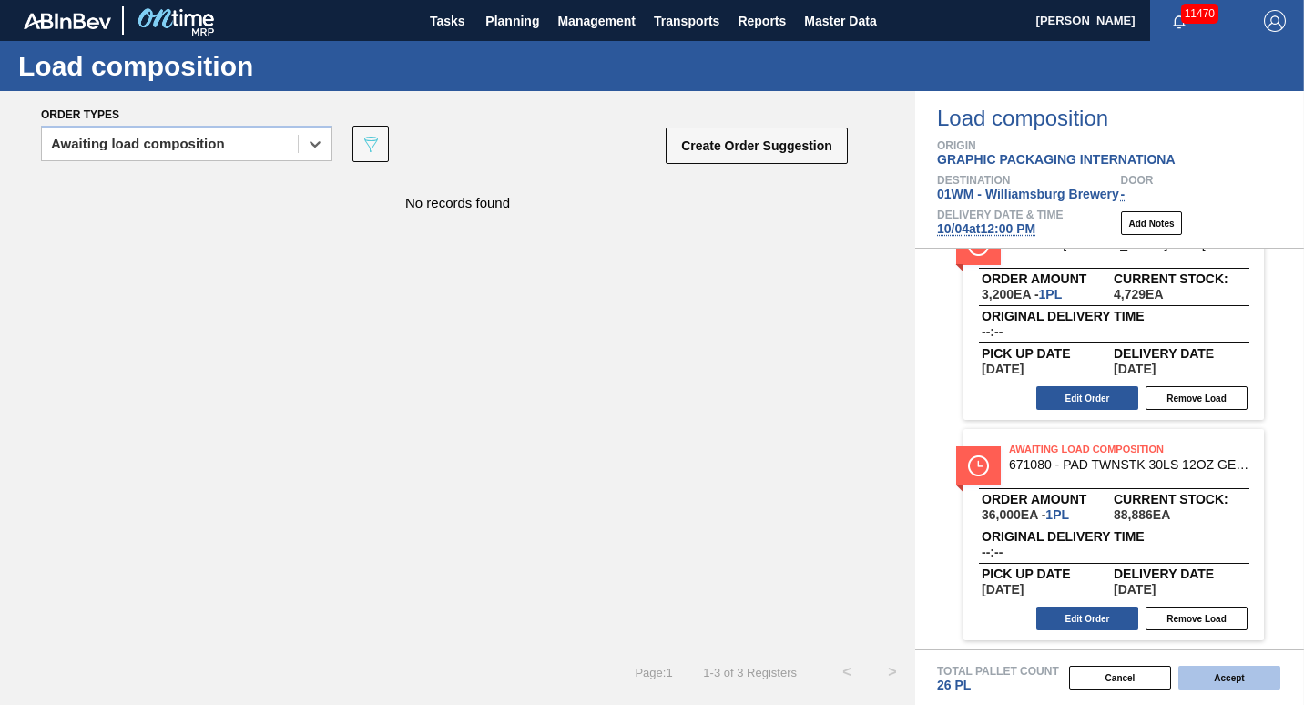
click at [1237, 684] on button "Accept" at bounding box center [1230, 678] width 102 height 24
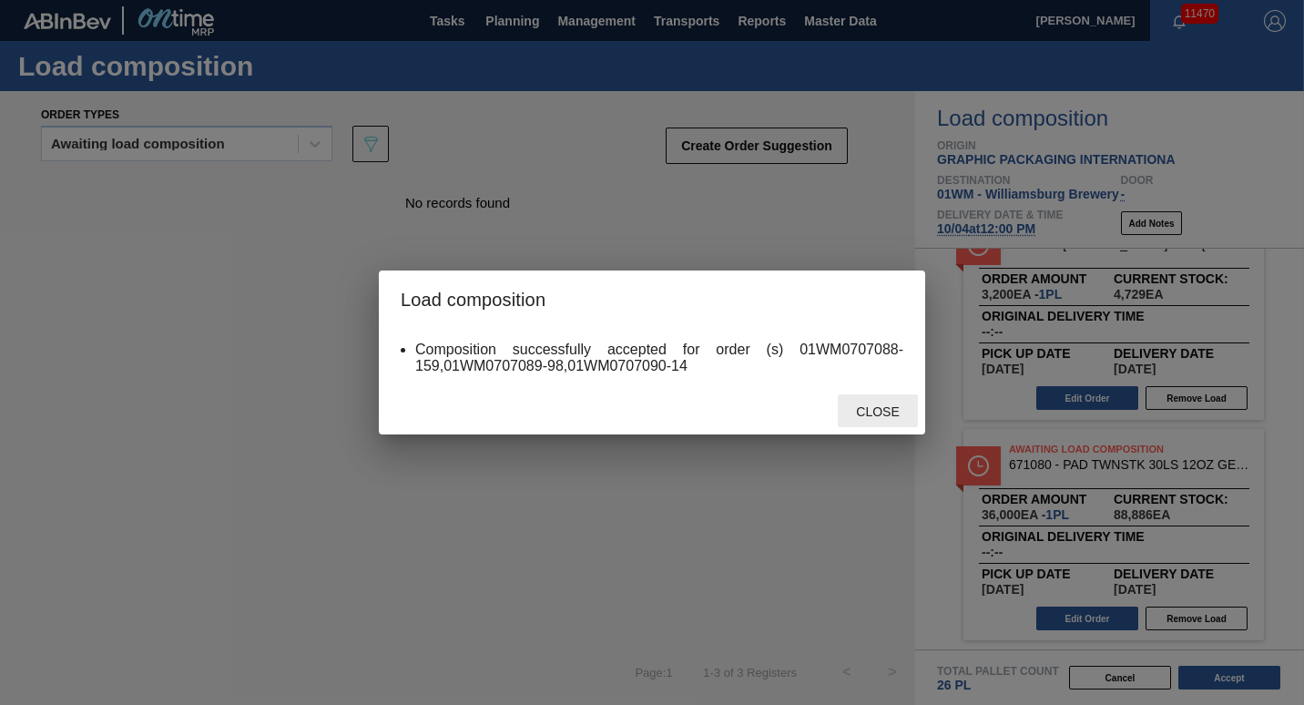
click at [876, 422] on div "Close" at bounding box center [878, 411] width 80 height 34
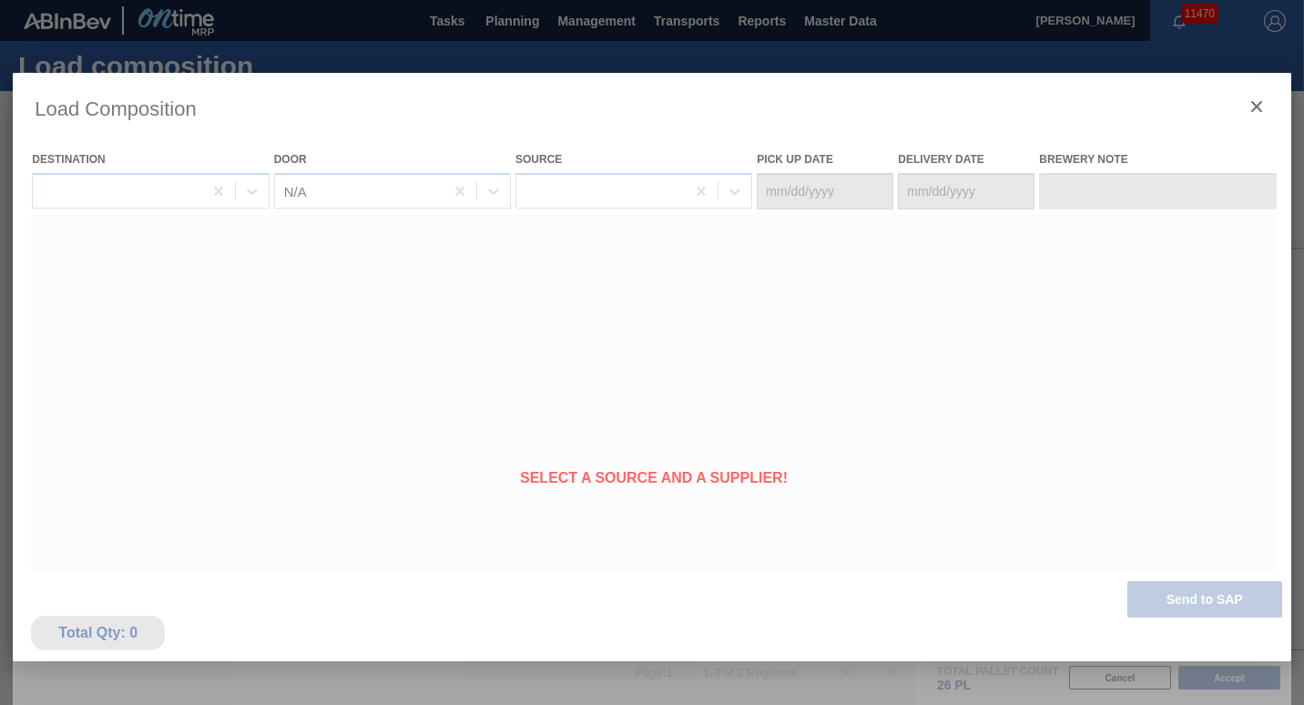
type Date "[DATE]"
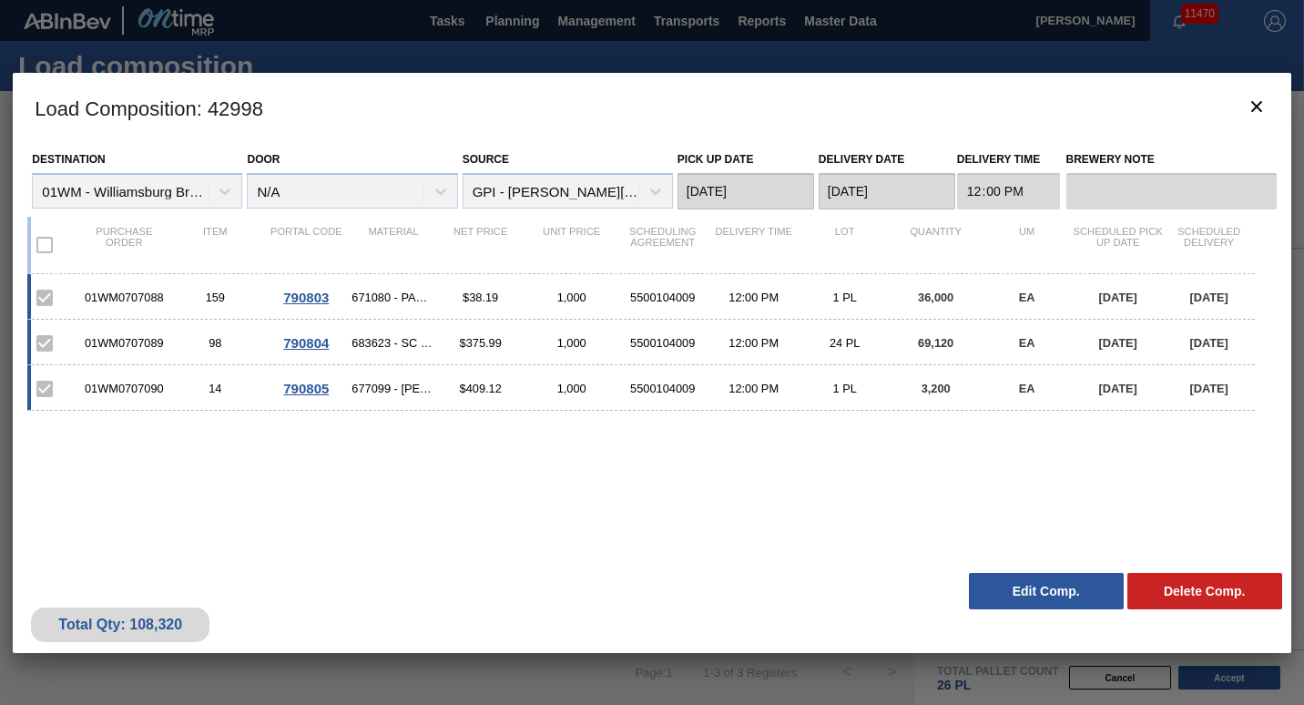
drag, startPoint x: 1259, startPoint y: 107, endPoint x: 1188, endPoint y: 96, distance: 72.0
click at [1188, 96] on h3 "Load Composition : 42998" at bounding box center [652, 107] width 1278 height 69
click at [1242, 106] on button "botão de ícone" at bounding box center [1257, 108] width 44 height 44
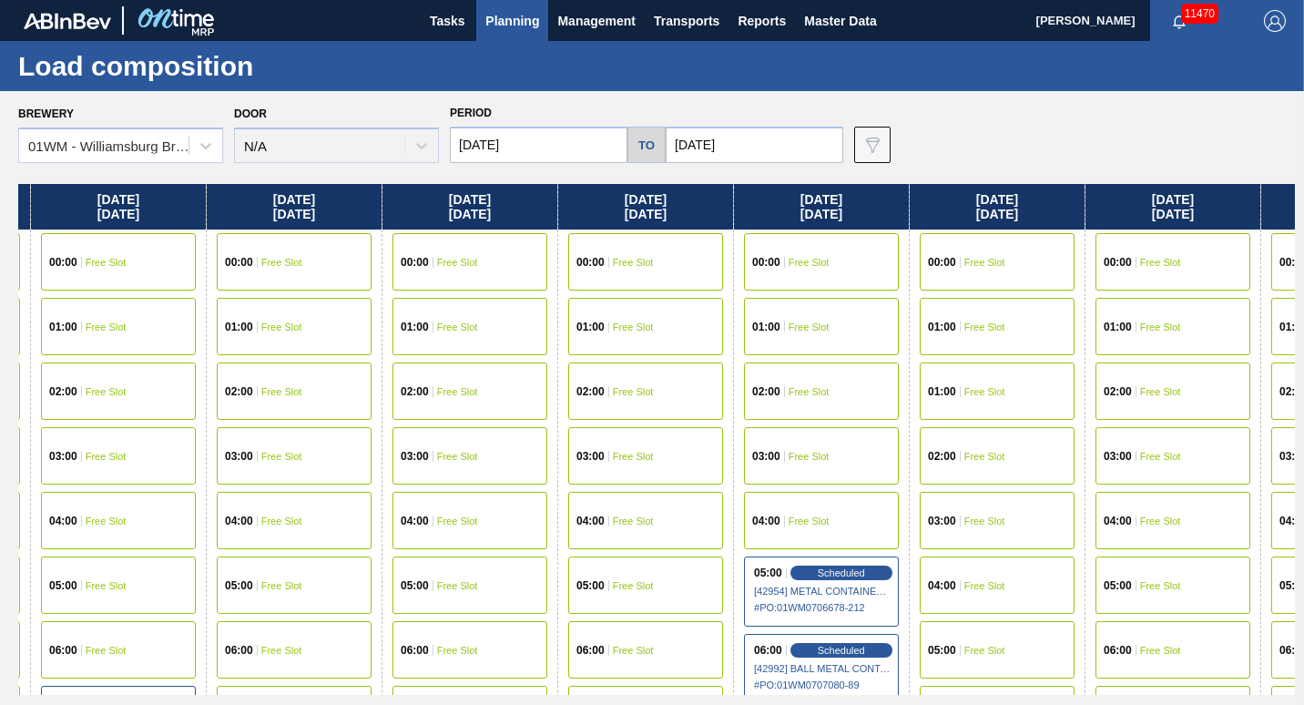
scroll to position [0, 1887]
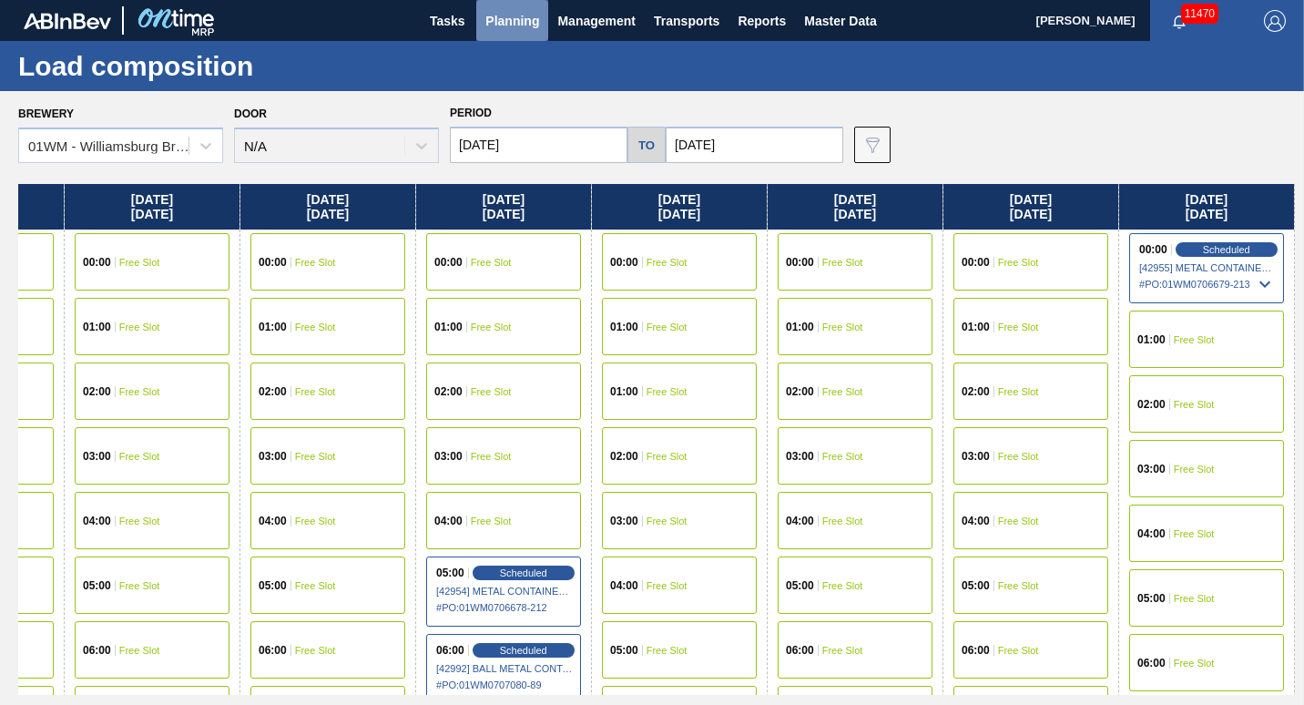
click at [523, 27] on span "Planning" at bounding box center [513, 21] width 54 height 22
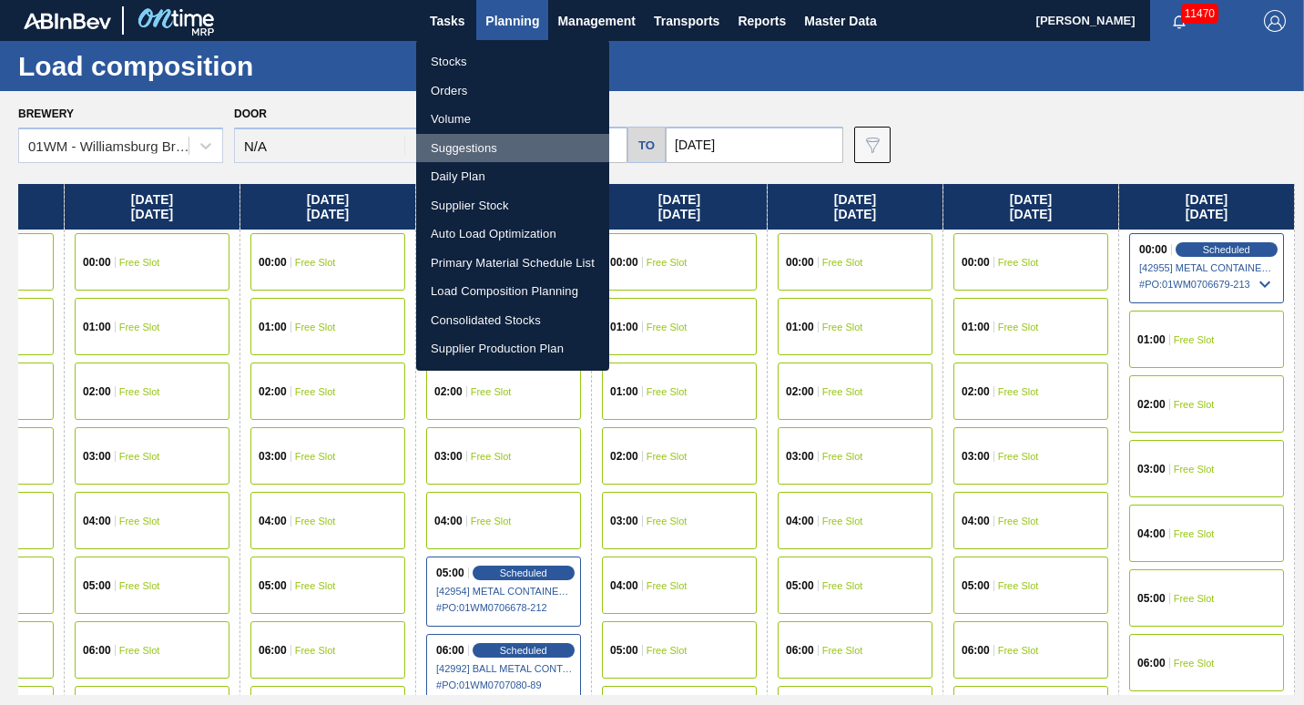
click at [515, 139] on li "Suggestions" at bounding box center [512, 148] width 193 height 29
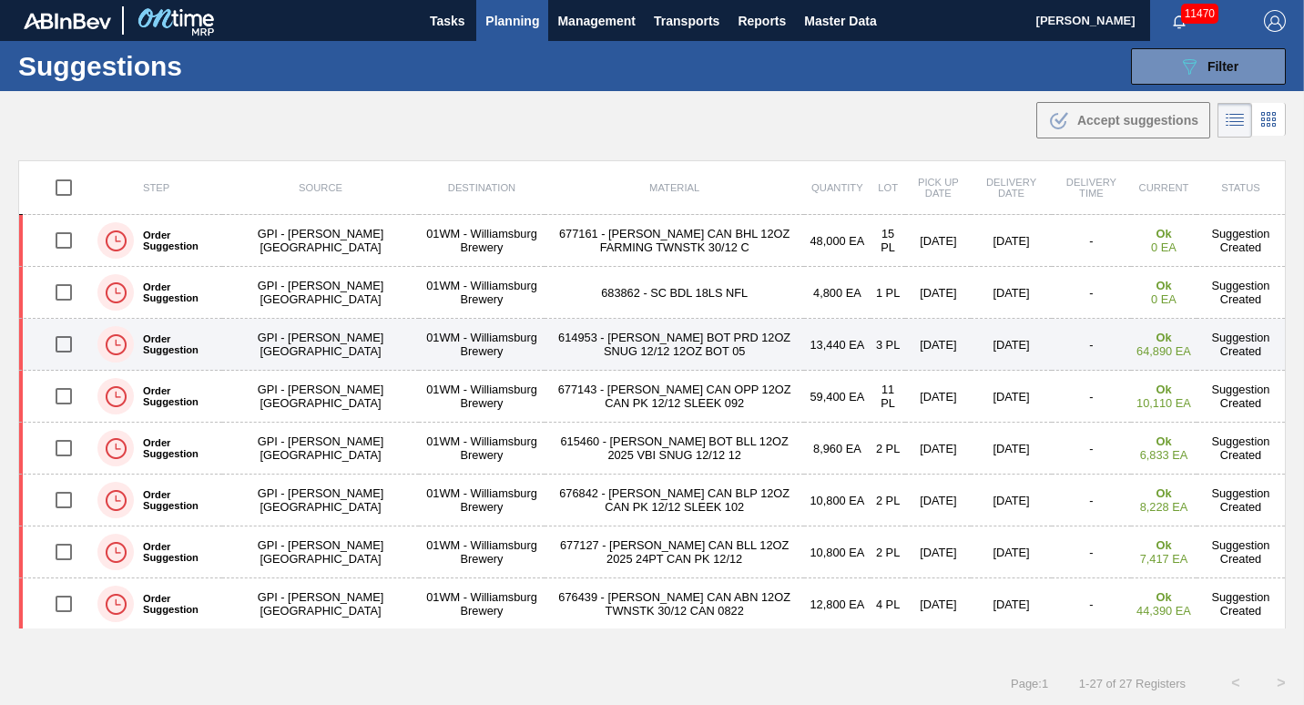
click at [59, 336] on input "checkbox" at bounding box center [64, 344] width 38 height 38
checkbox input "true"
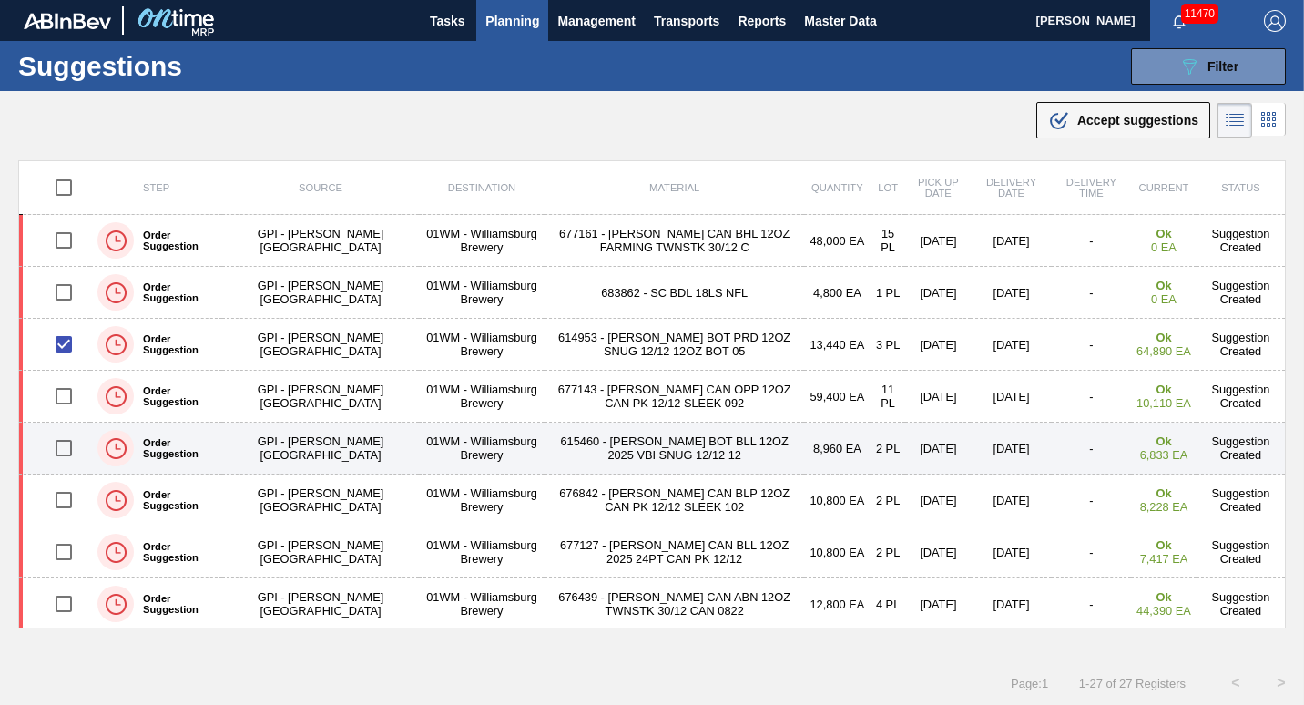
click at [58, 448] on input "checkbox" at bounding box center [64, 448] width 38 height 38
checkbox input "true"
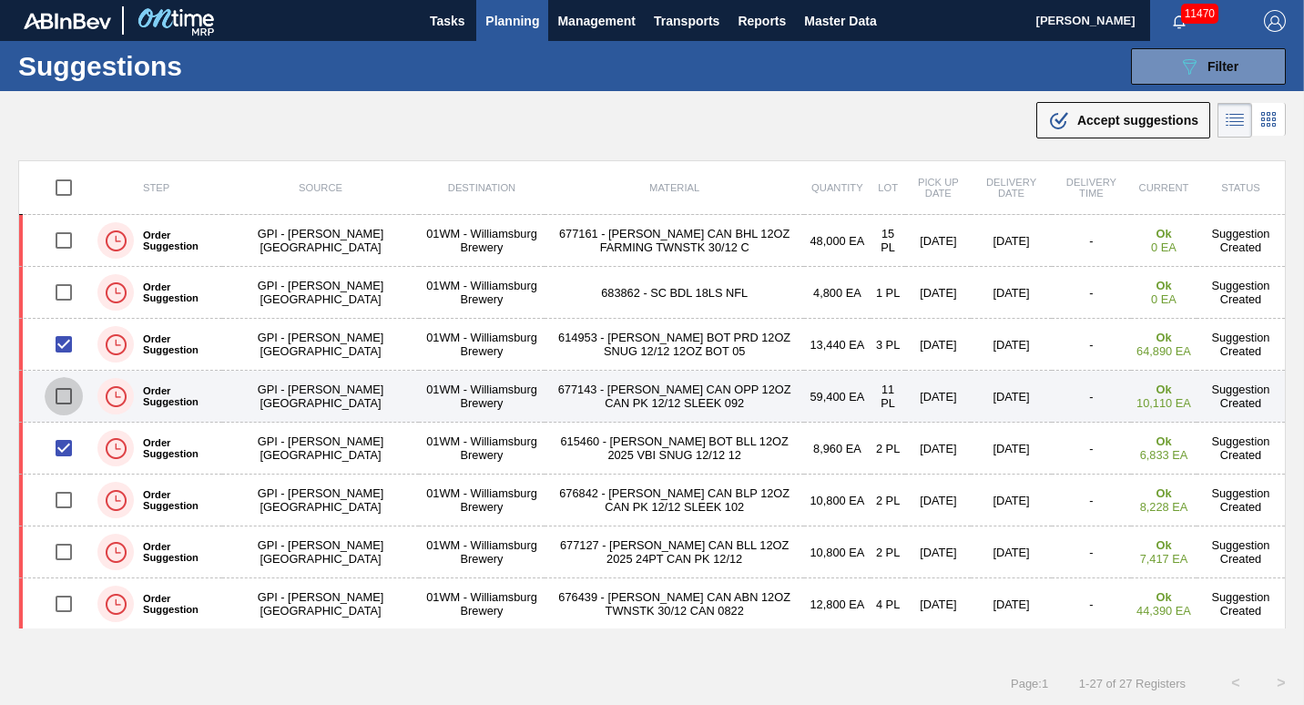
click at [64, 401] on input "checkbox" at bounding box center [64, 396] width 38 height 38
checkbox input "true"
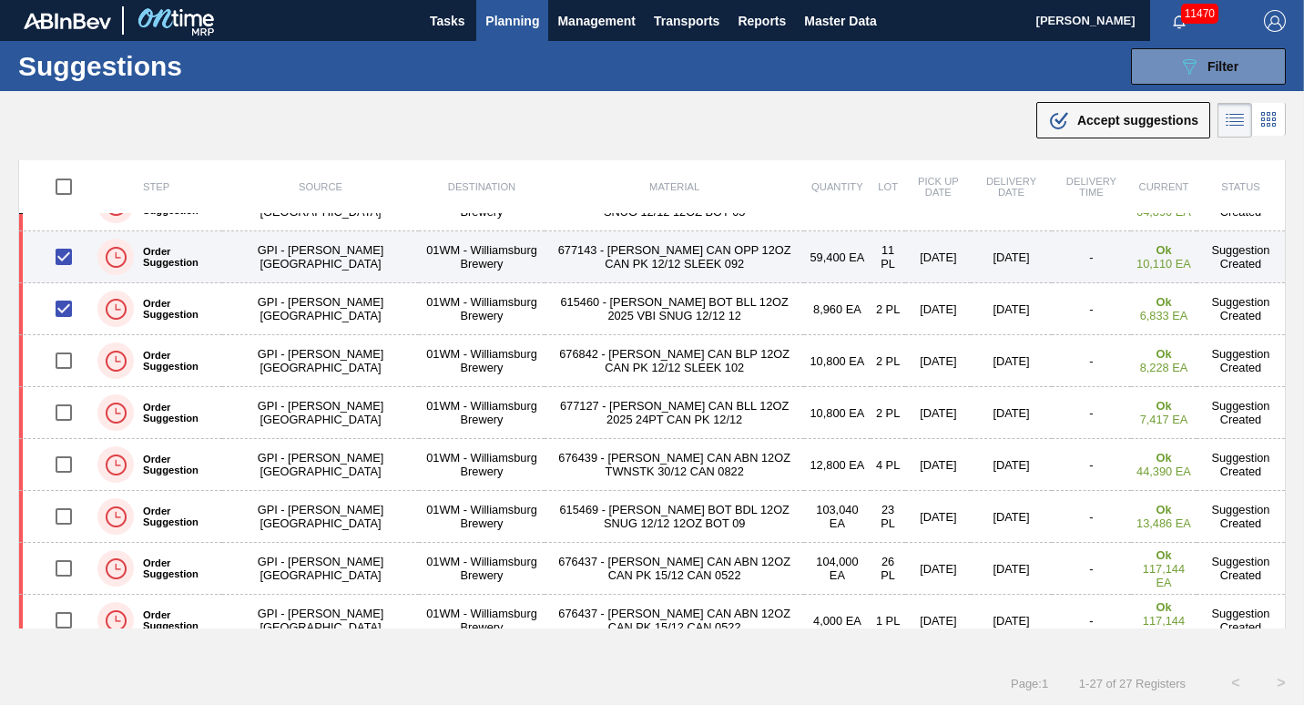
scroll to position [138, 0]
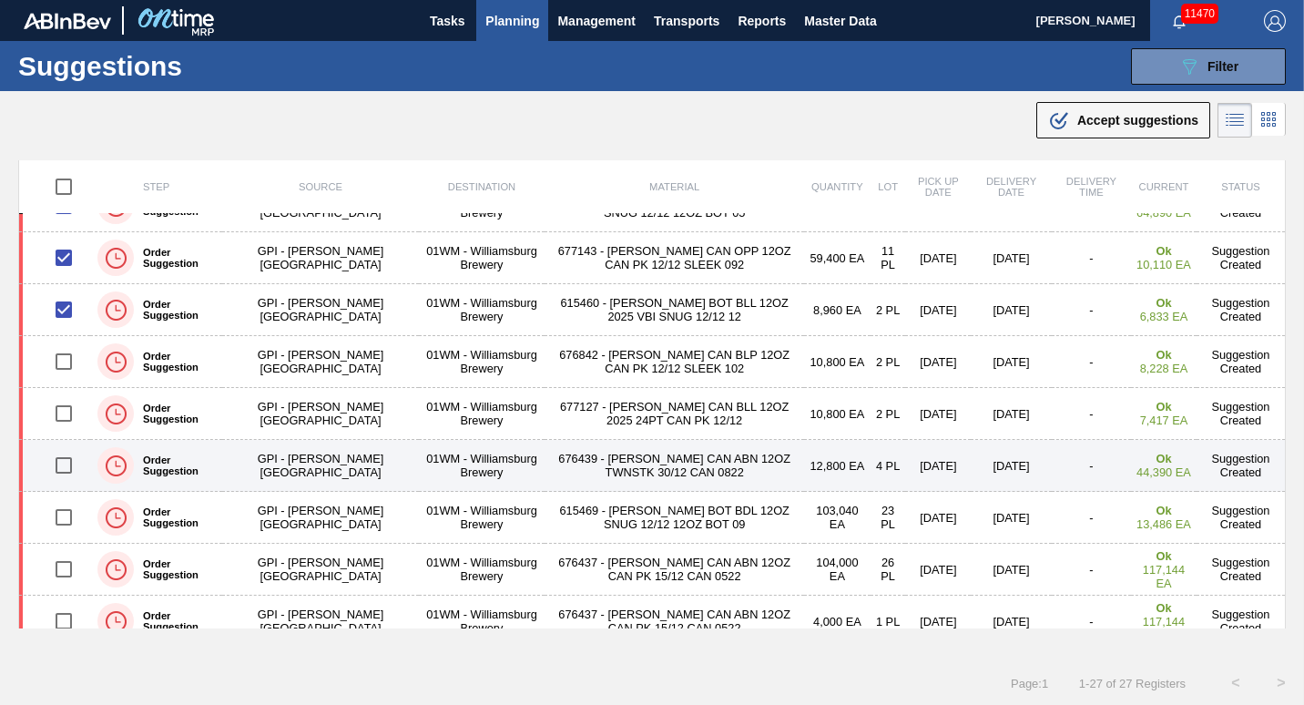
click at [62, 461] on input "checkbox" at bounding box center [64, 465] width 38 height 38
checkbox input "true"
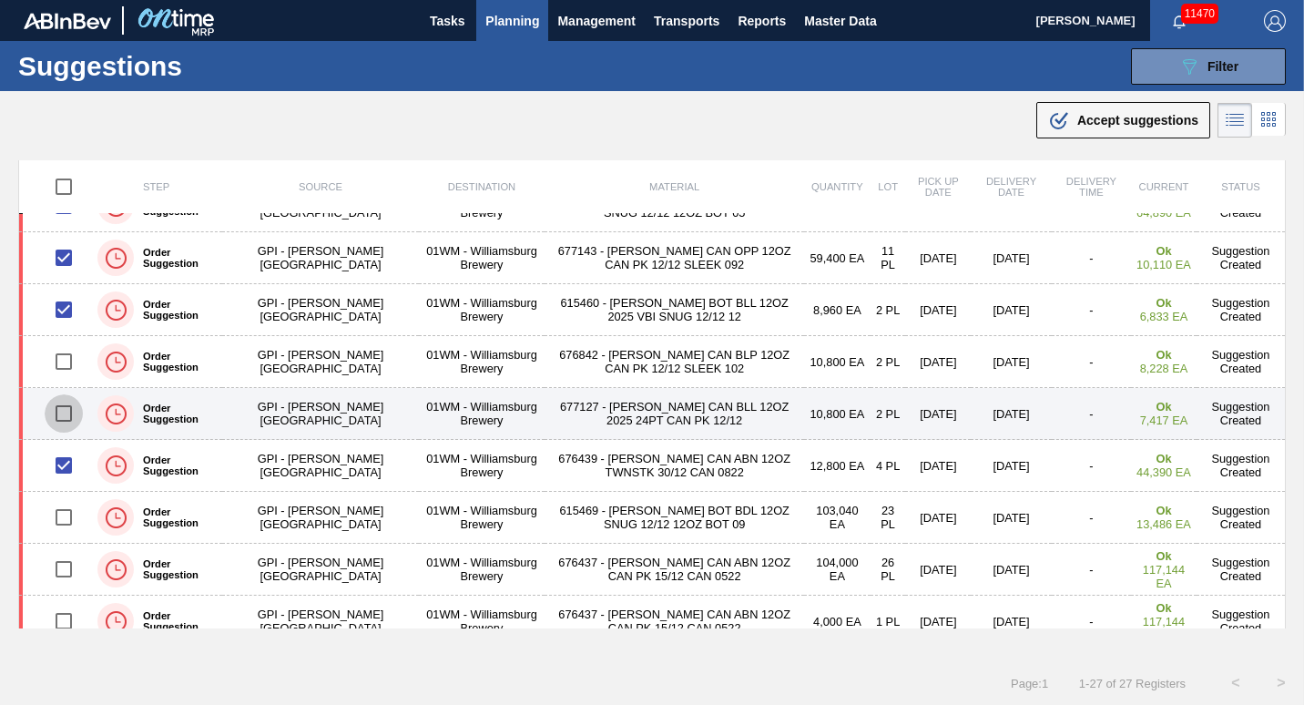
click at [64, 429] on input "checkbox" at bounding box center [64, 413] width 38 height 38
checkbox input "true"
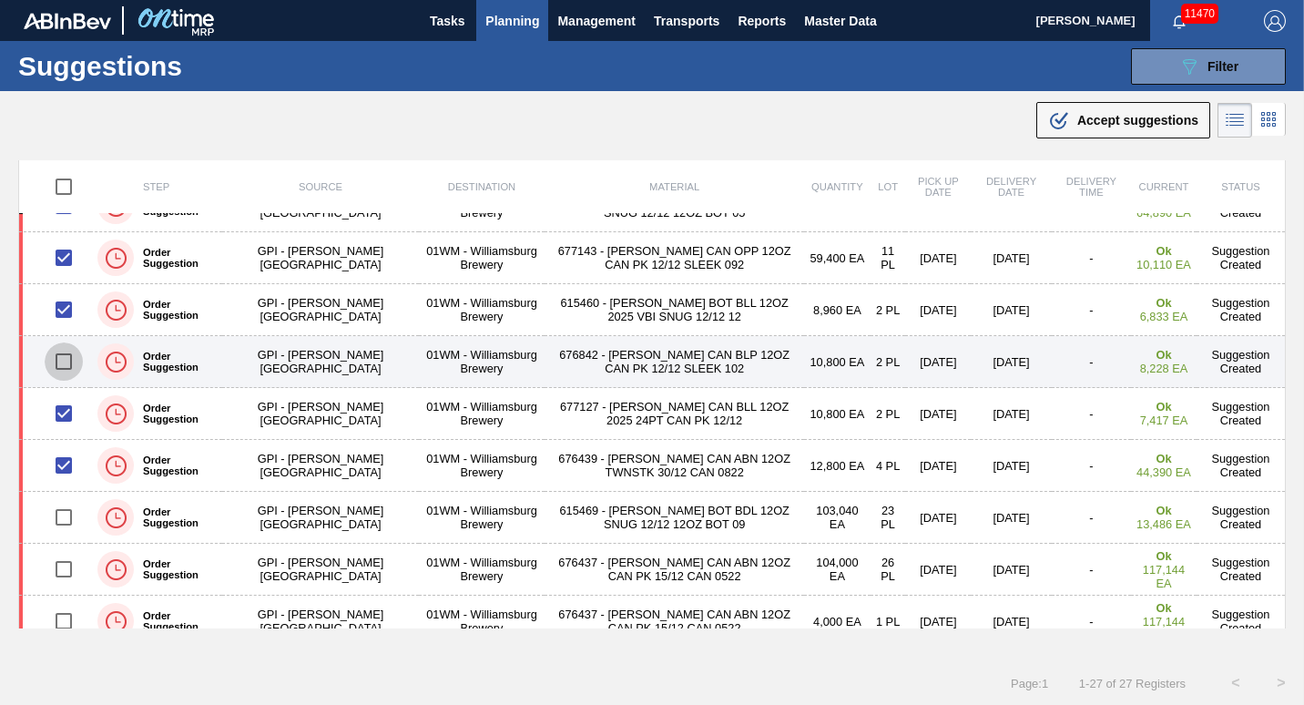
click at [62, 367] on input "checkbox" at bounding box center [64, 362] width 38 height 38
checkbox input "true"
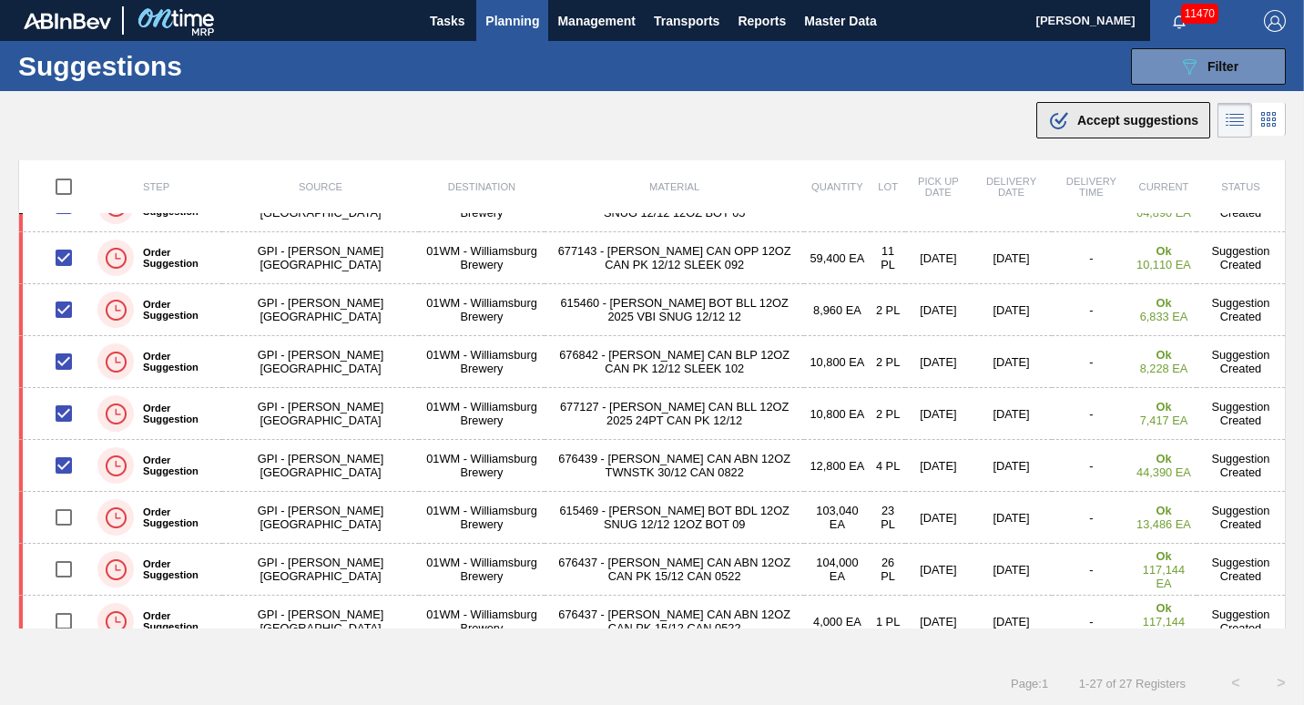
click at [1069, 114] on div ".b{fill:var(--color-action-default)} Accept suggestions" at bounding box center [1123, 120] width 150 height 22
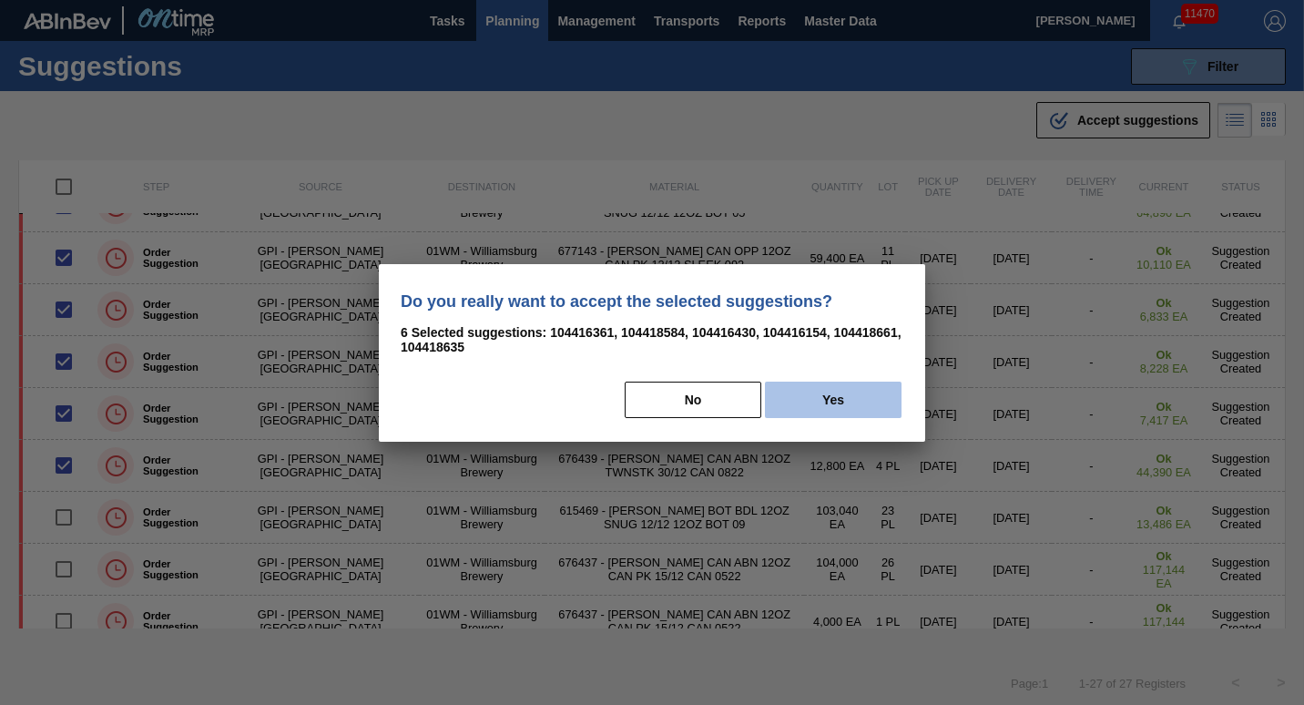
click at [844, 408] on button "Yes" at bounding box center [833, 400] width 137 height 36
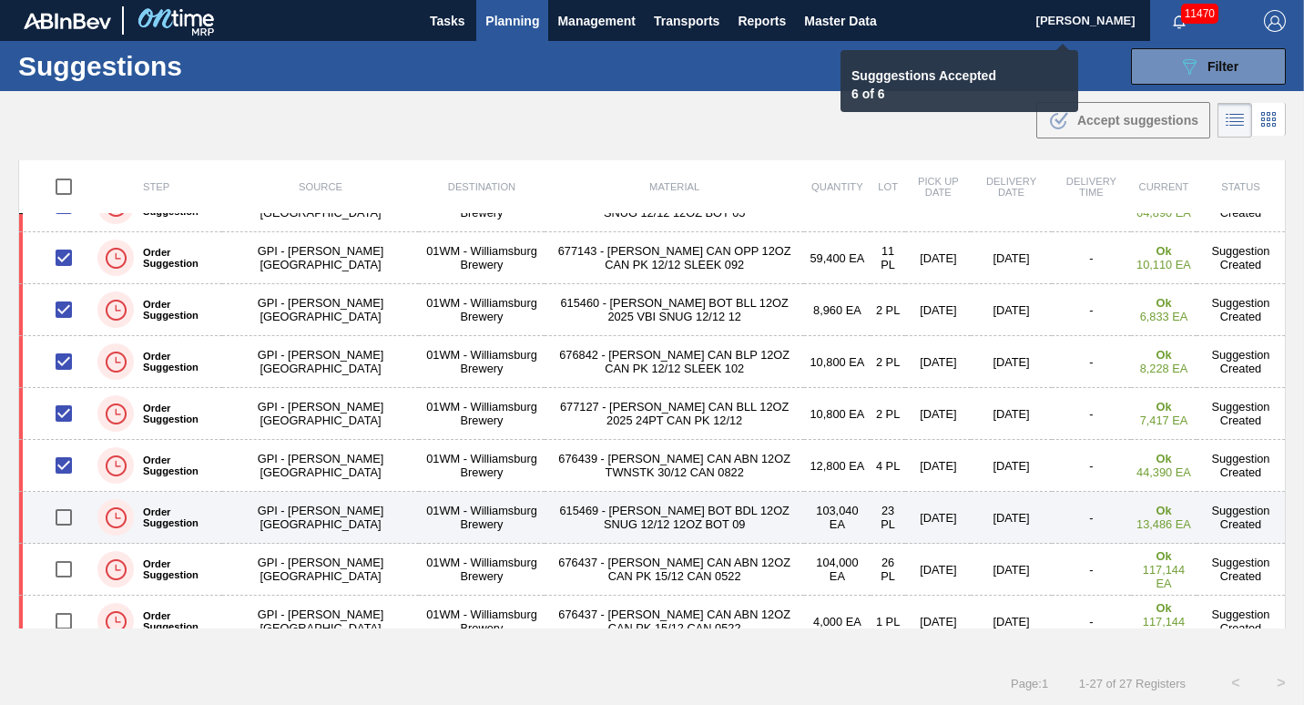
checkbox input "false"
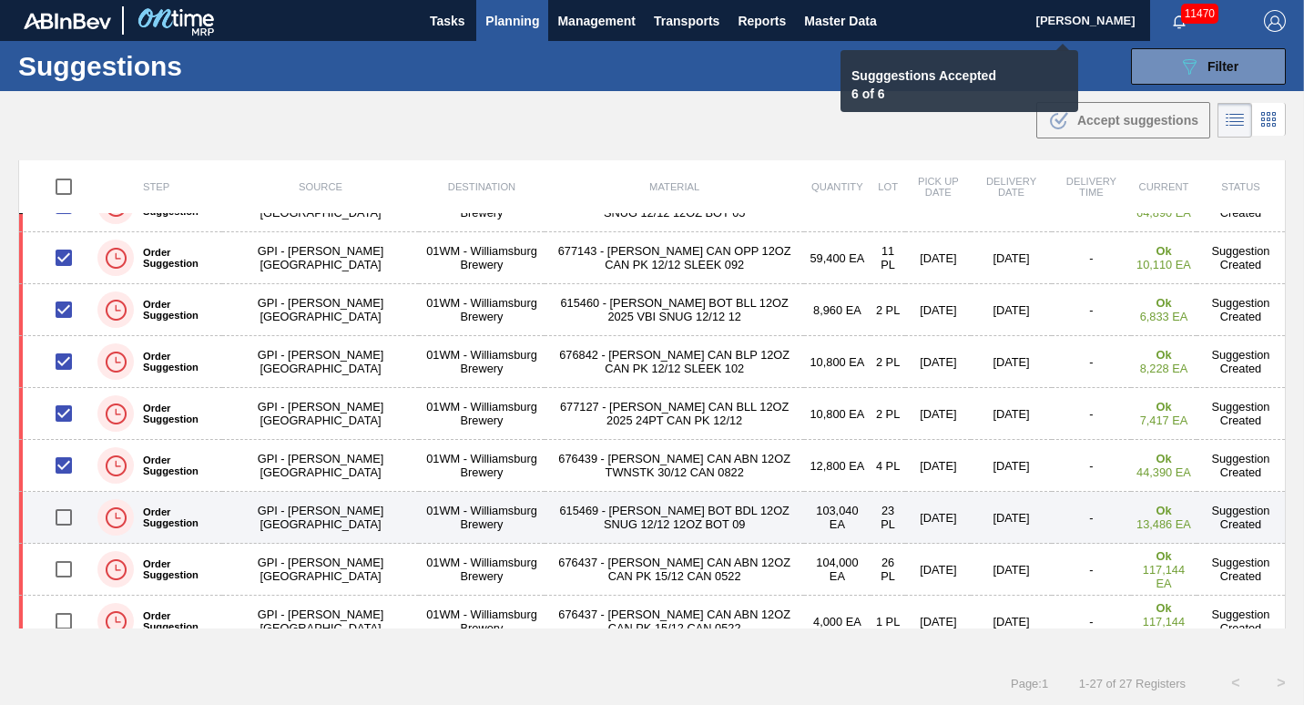
checkbox input "false"
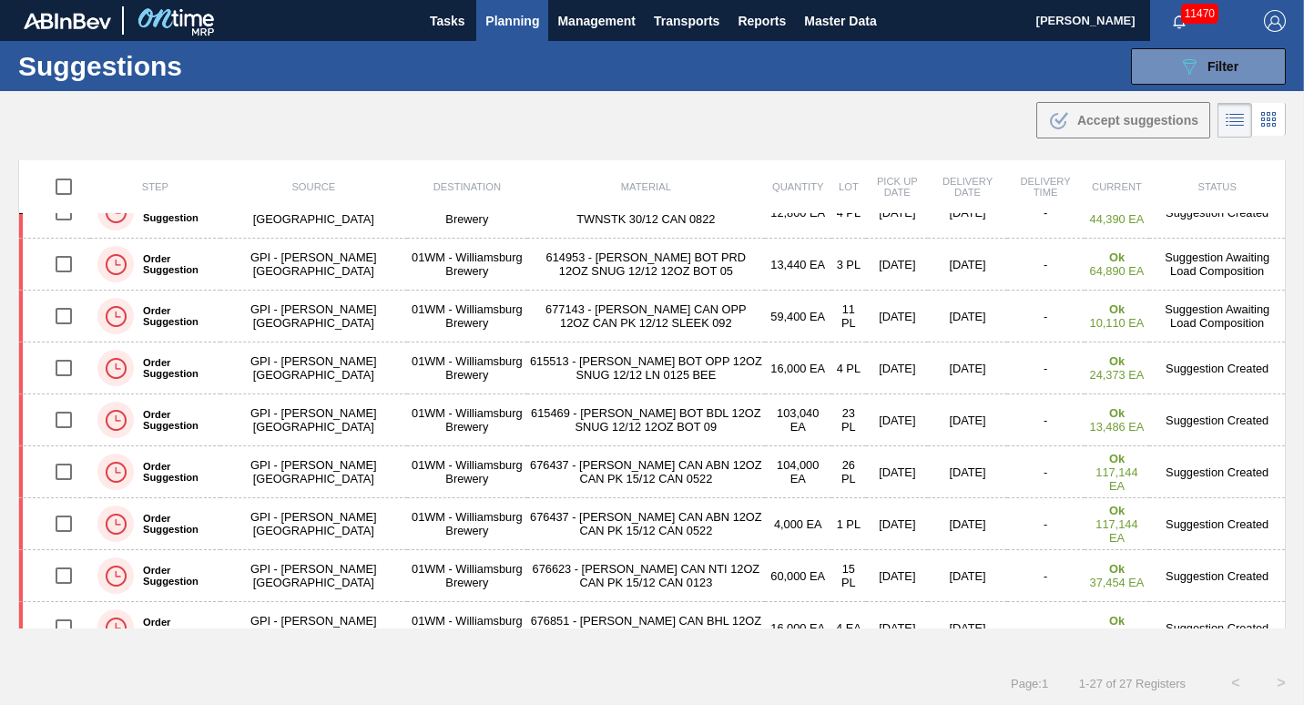
scroll to position [287, 0]
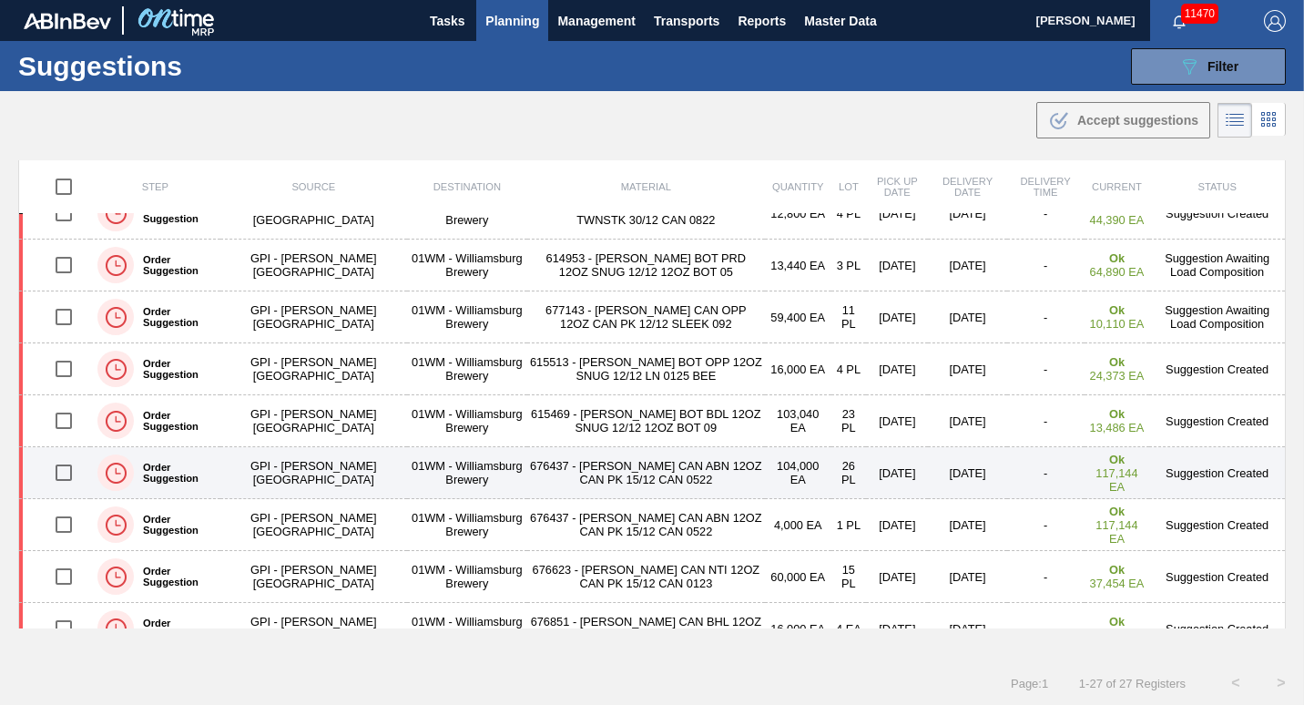
click at [56, 479] on input "checkbox" at bounding box center [64, 473] width 38 height 38
checkbox input "true"
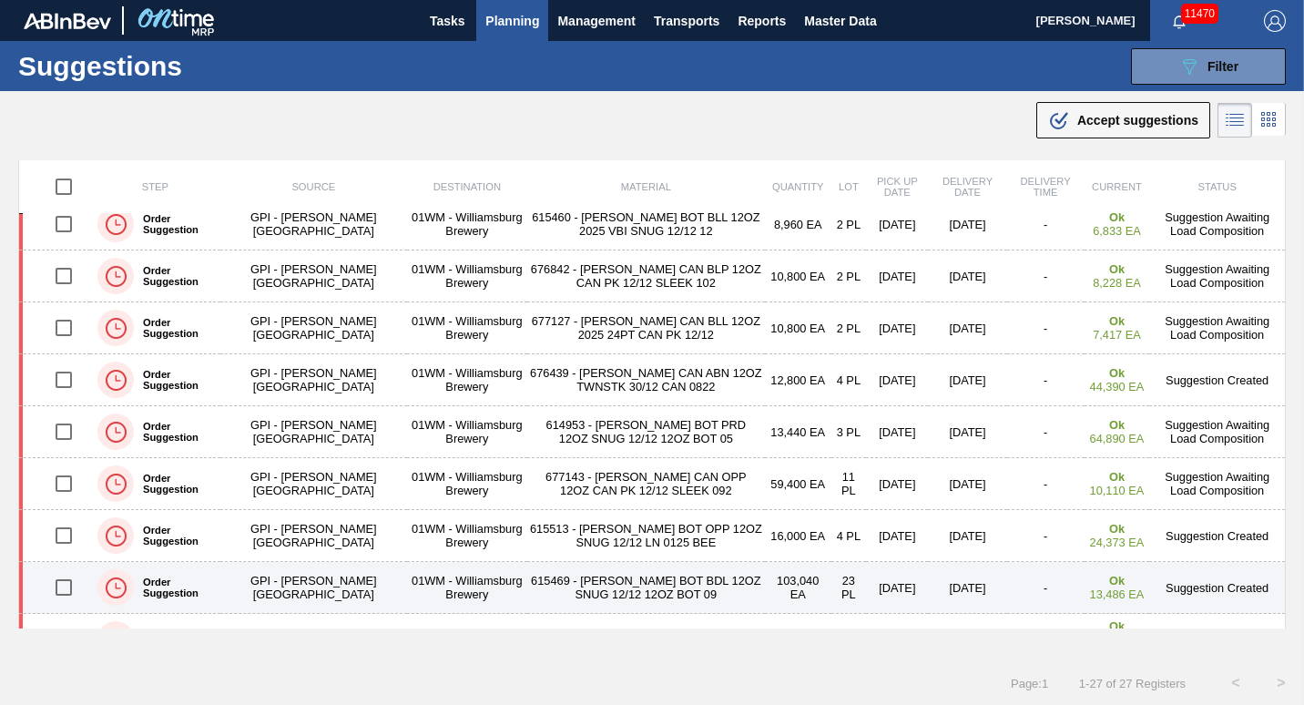
scroll to position [122, 0]
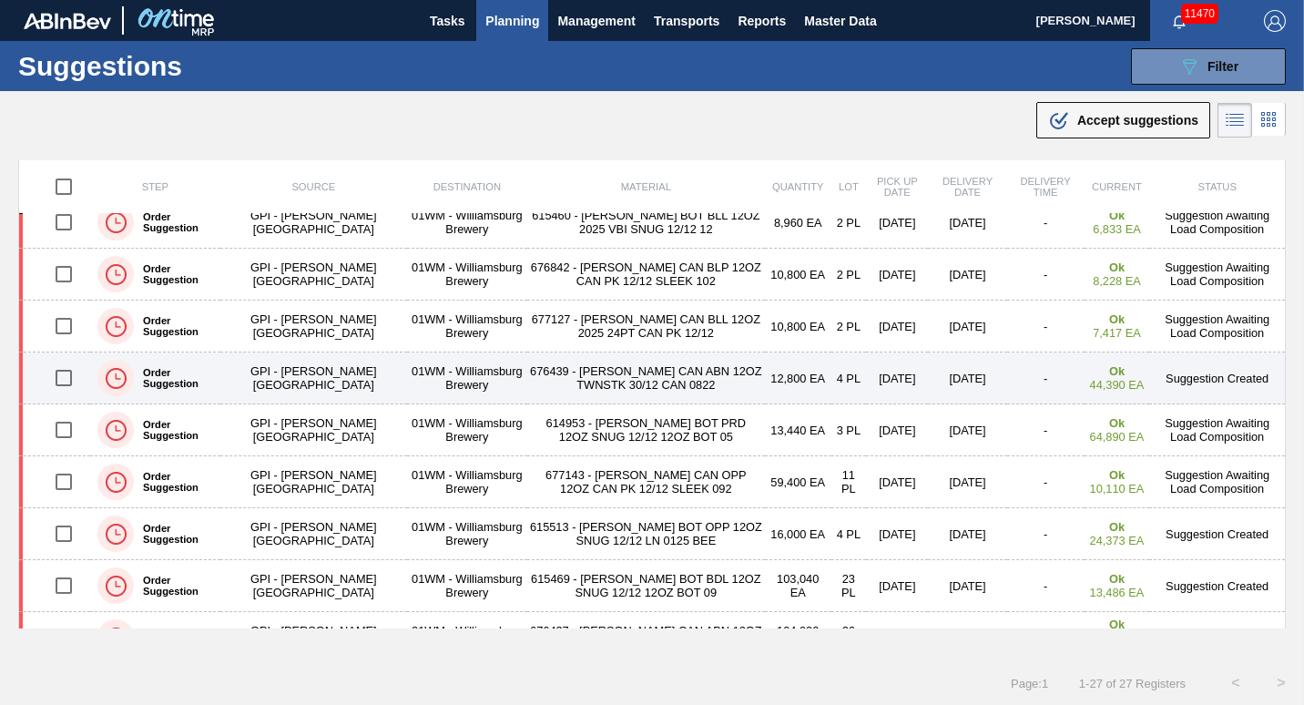
click at [63, 382] on input "checkbox" at bounding box center [64, 378] width 38 height 38
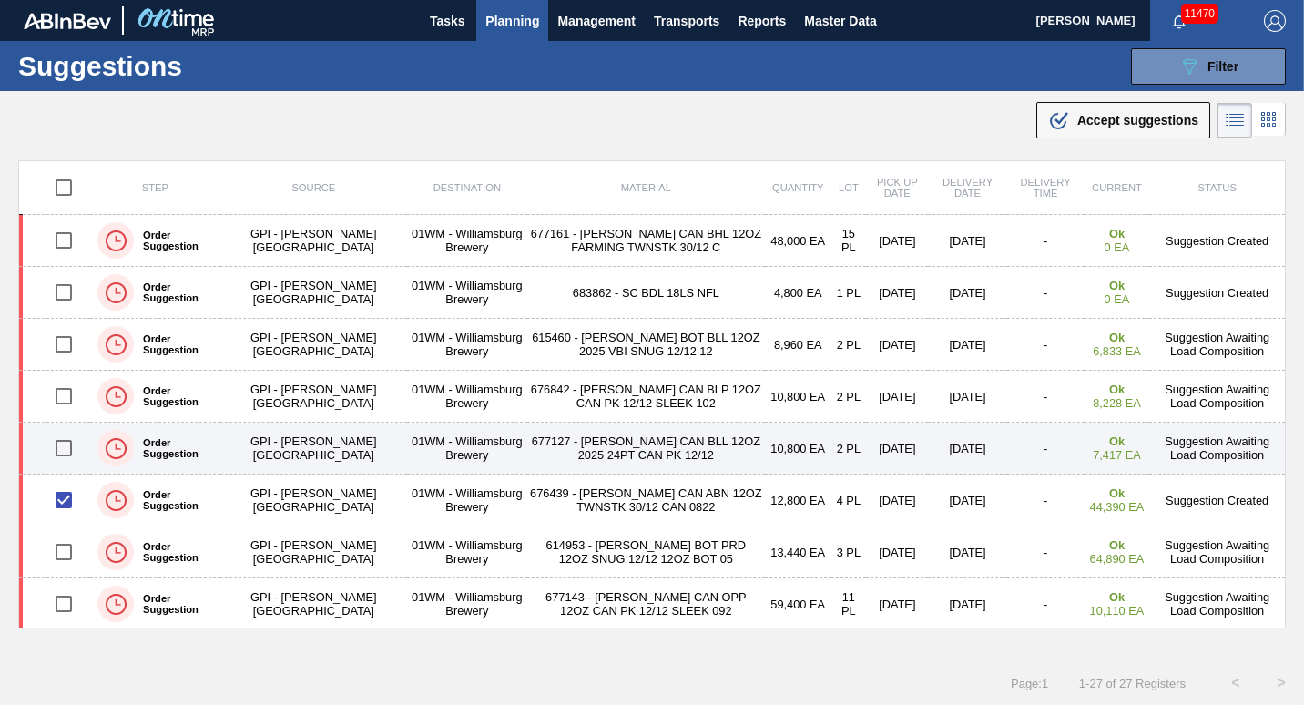
scroll to position [1, 0]
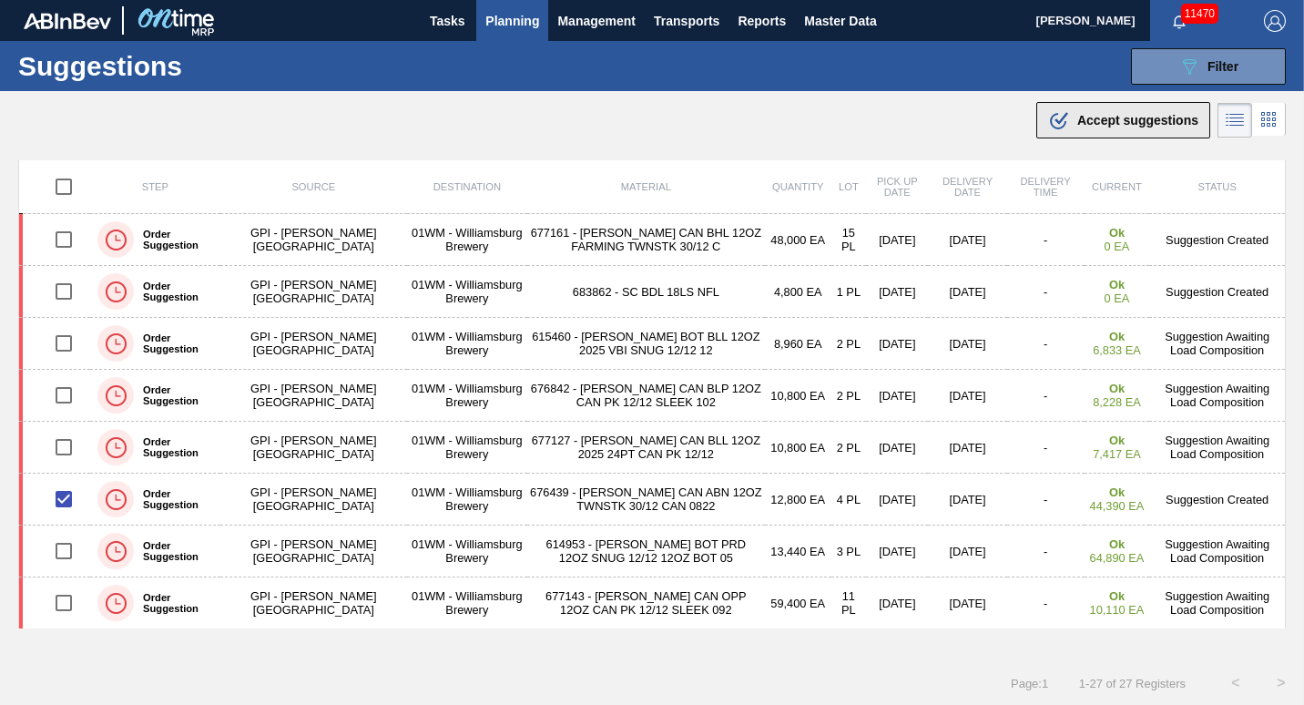
click at [1080, 125] on span "Accept suggestions" at bounding box center [1138, 120] width 121 height 15
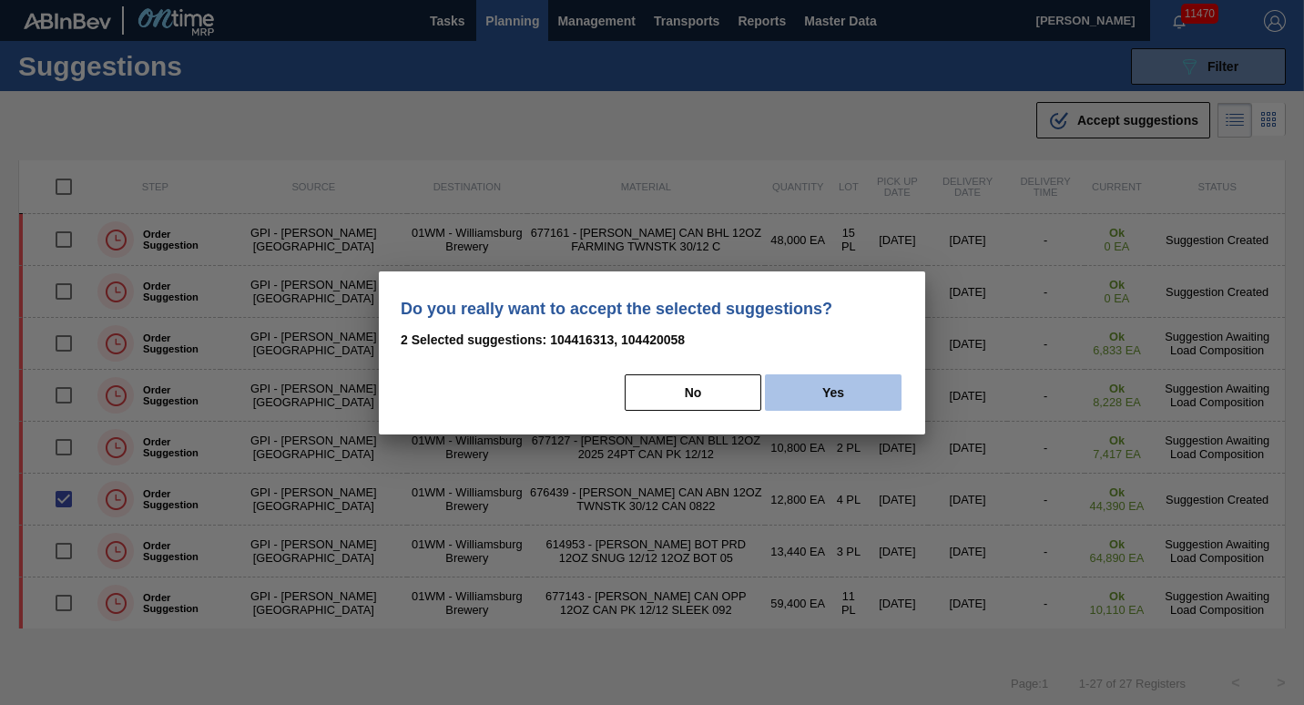
click at [872, 395] on button "Yes" at bounding box center [833, 392] width 137 height 36
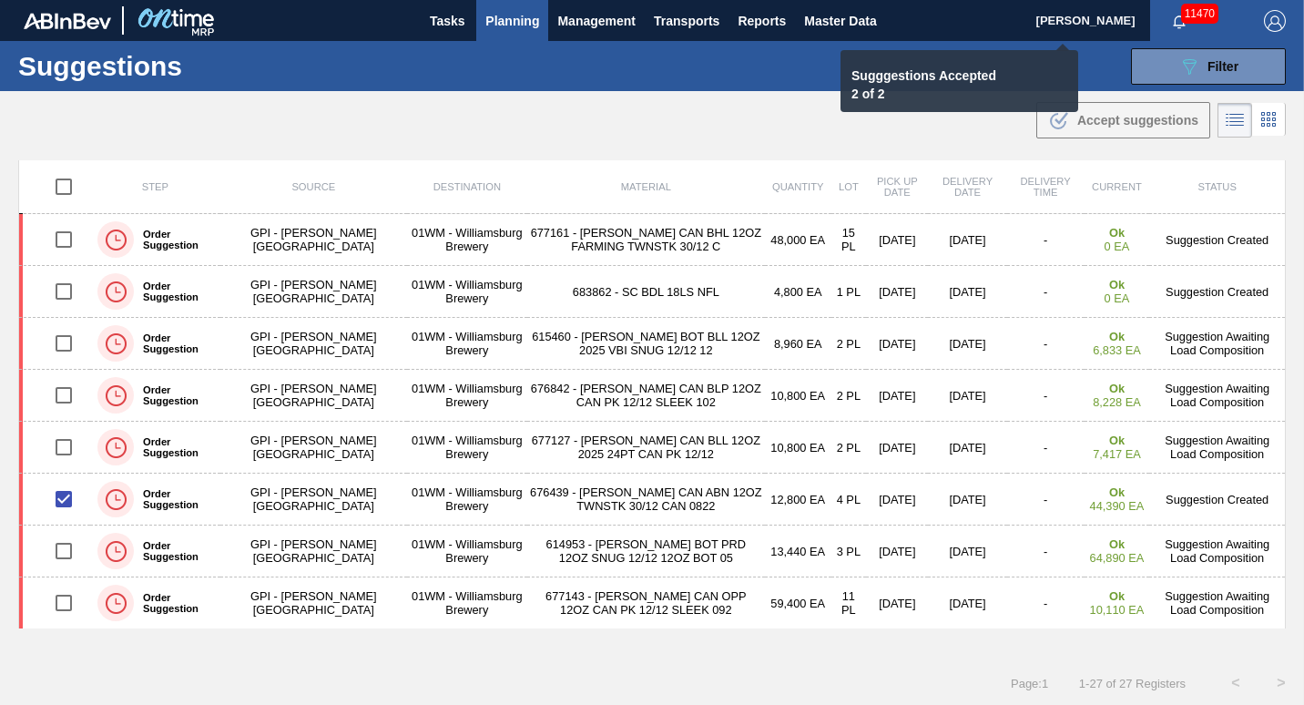
checkbox input "false"
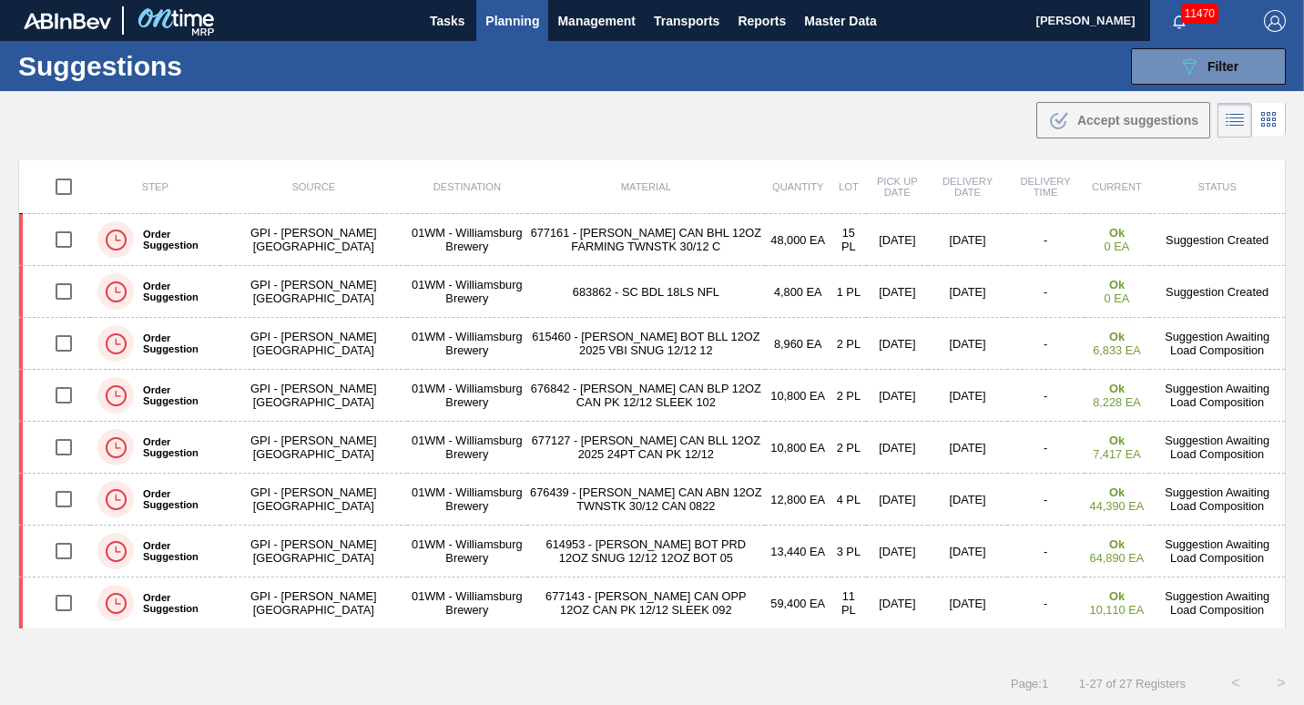
click at [522, 26] on span "Planning" at bounding box center [513, 21] width 54 height 22
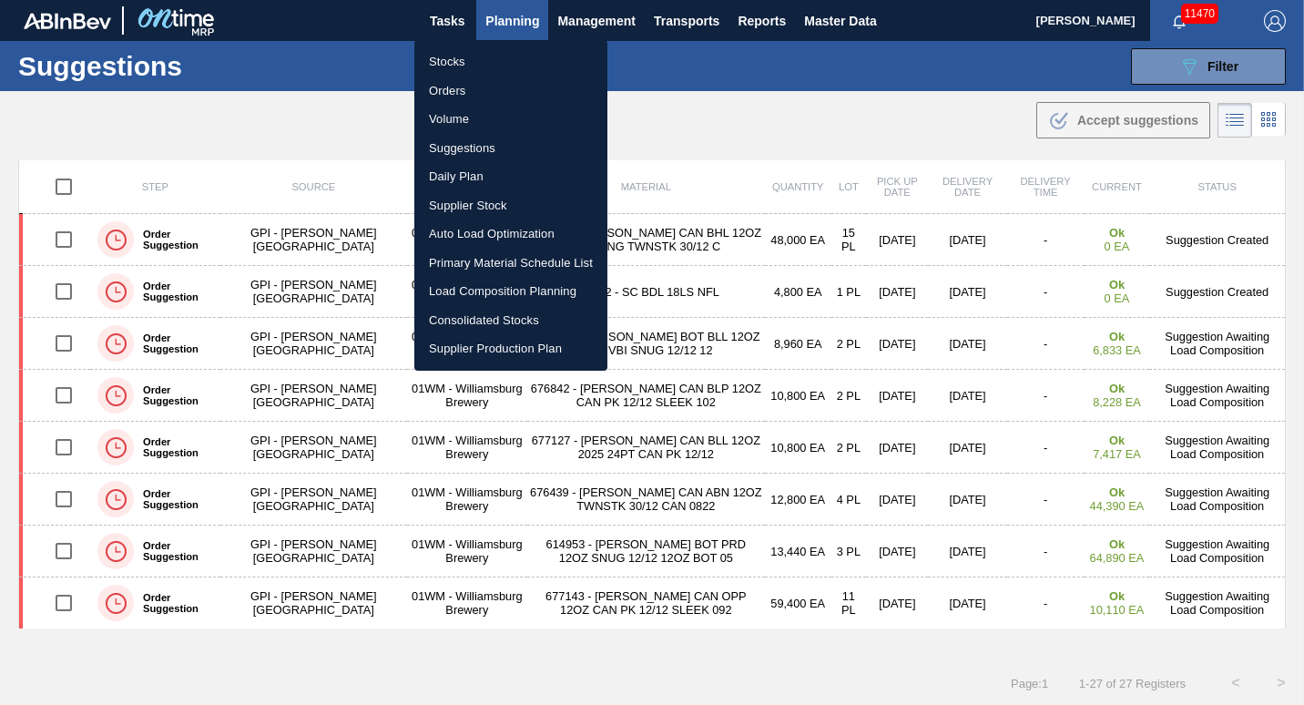
click at [462, 295] on li "Load Composition Planning" at bounding box center [510, 291] width 193 height 29
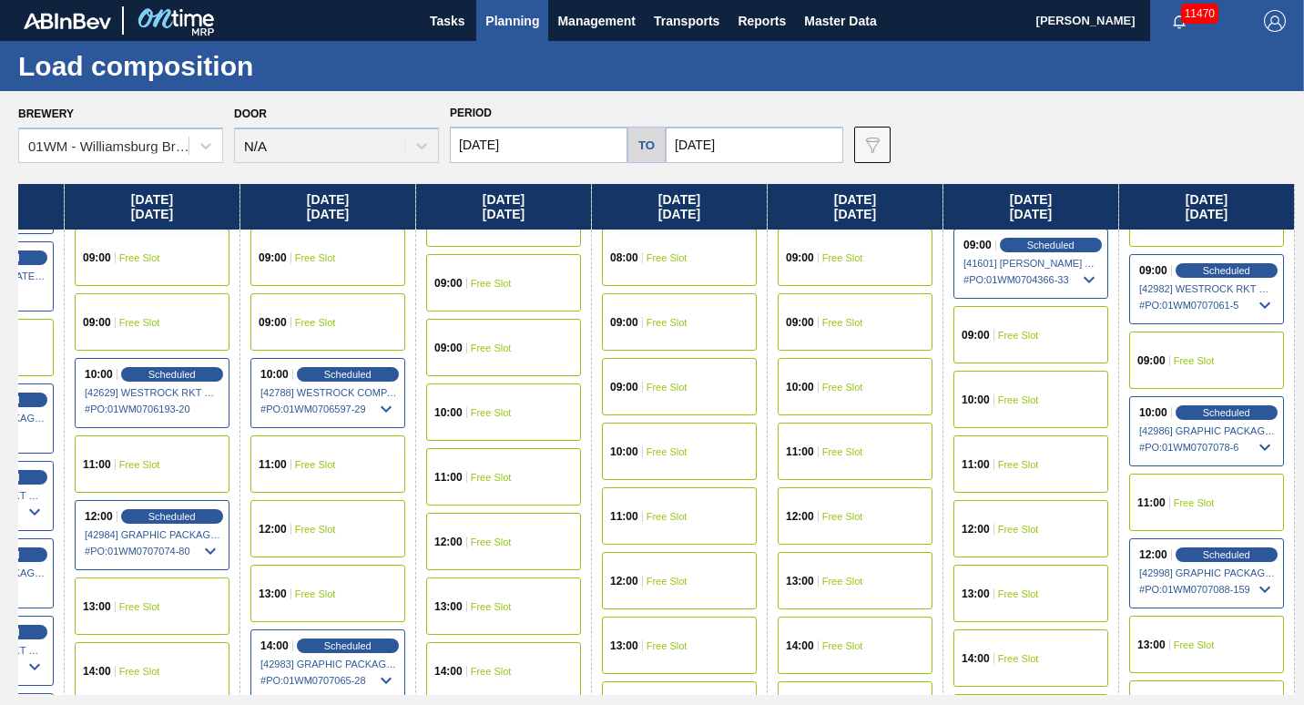
scroll to position [652, 1887]
click at [1046, 592] on div "13:00 Free Slot" at bounding box center [1031, 592] width 155 height 57
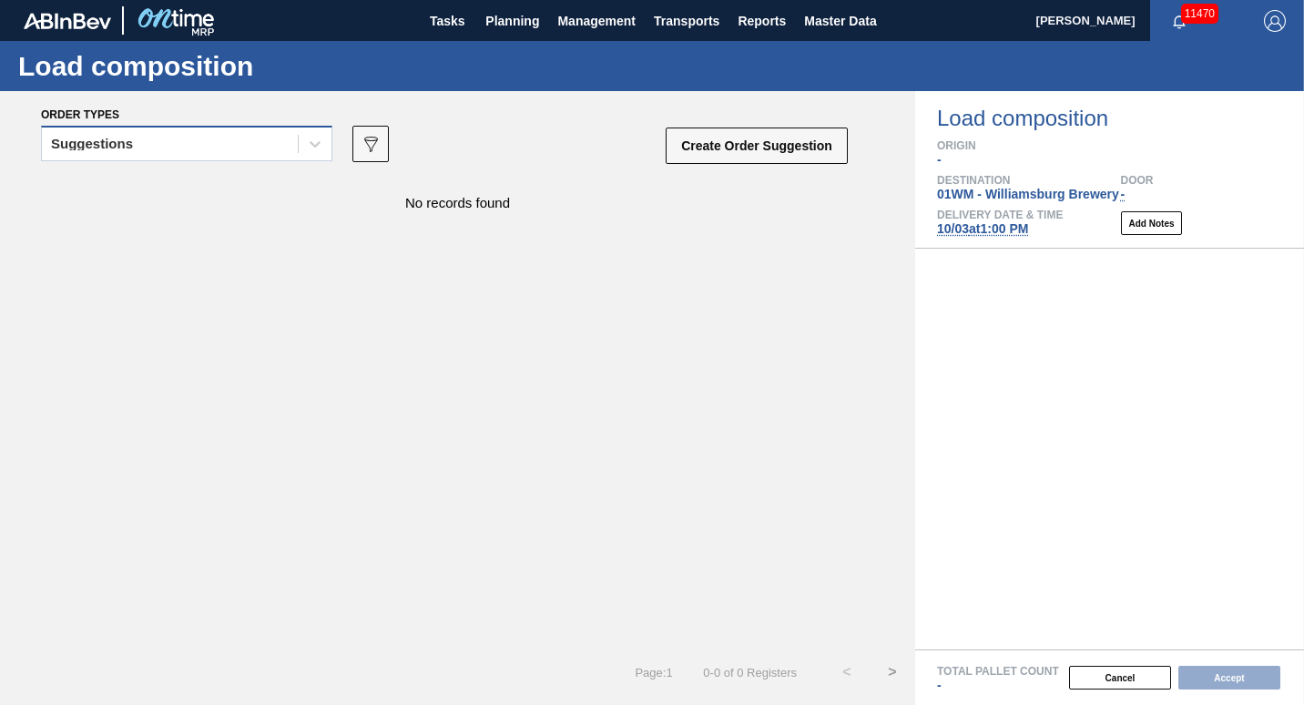
click at [185, 155] on div "Suggestions" at bounding box center [170, 144] width 256 height 26
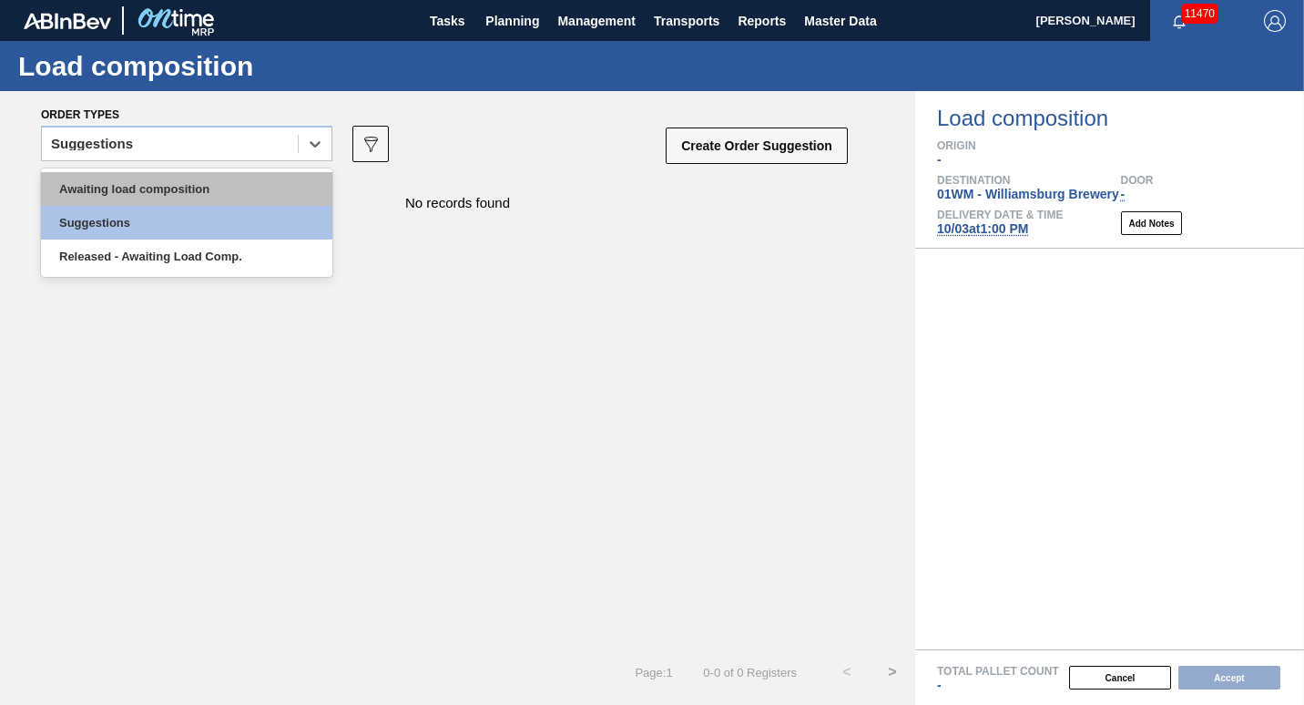
click at [169, 185] on div "Awaiting load composition" at bounding box center [186, 189] width 291 height 34
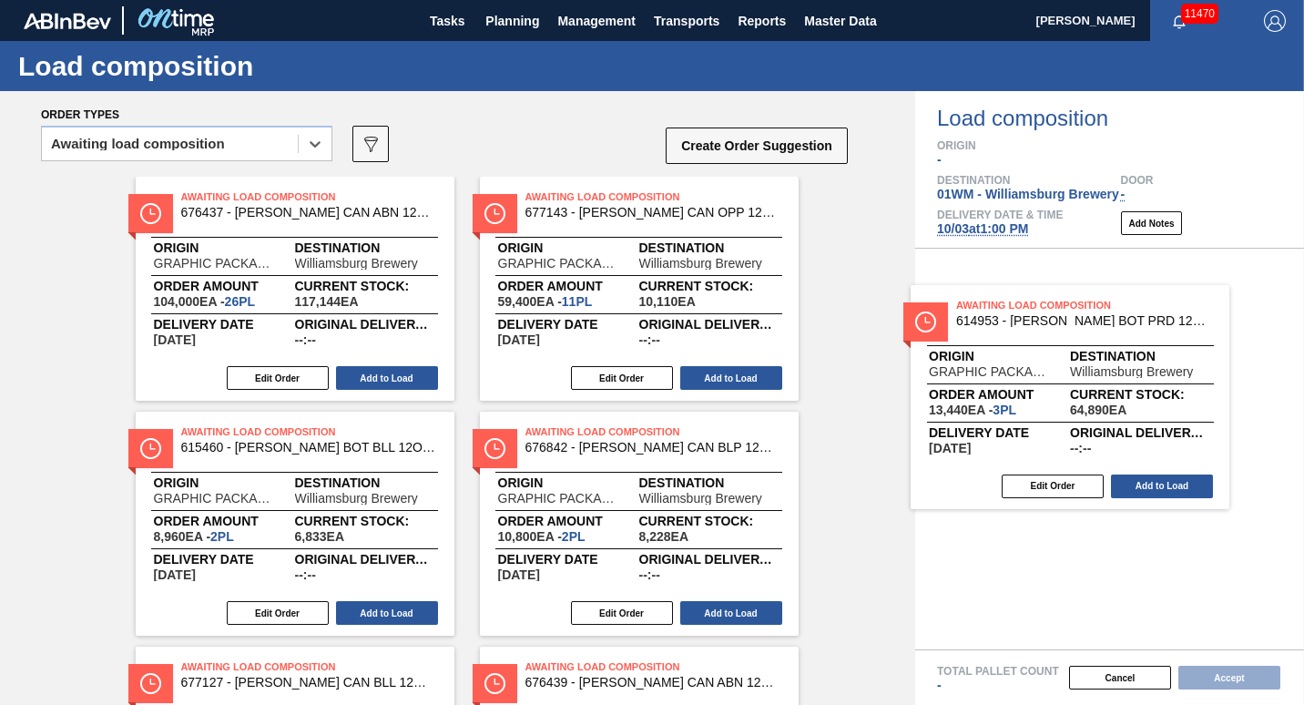
drag, startPoint x: 574, startPoint y: 265, endPoint x: 1007, endPoint y: 377, distance: 447.8
click at [1007, 377] on div "Order types option Awaiting load composition, selected. Select is focused ,type…" at bounding box center [652, 398] width 1304 height 614
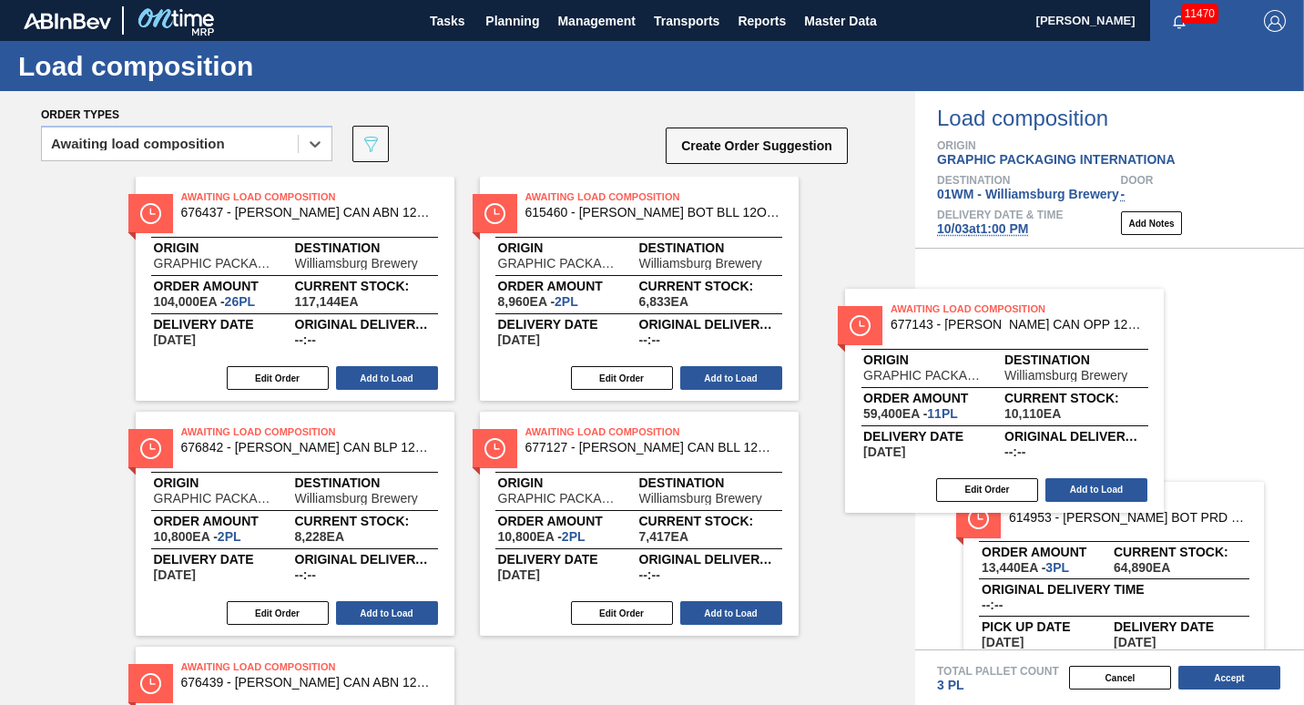
drag, startPoint x: 577, startPoint y: 285, endPoint x: 981, endPoint y: 406, distance: 422.2
click at [981, 406] on div "Order types option Awaiting load composition, selected. Select is focused ,type…" at bounding box center [652, 398] width 1304 height 614
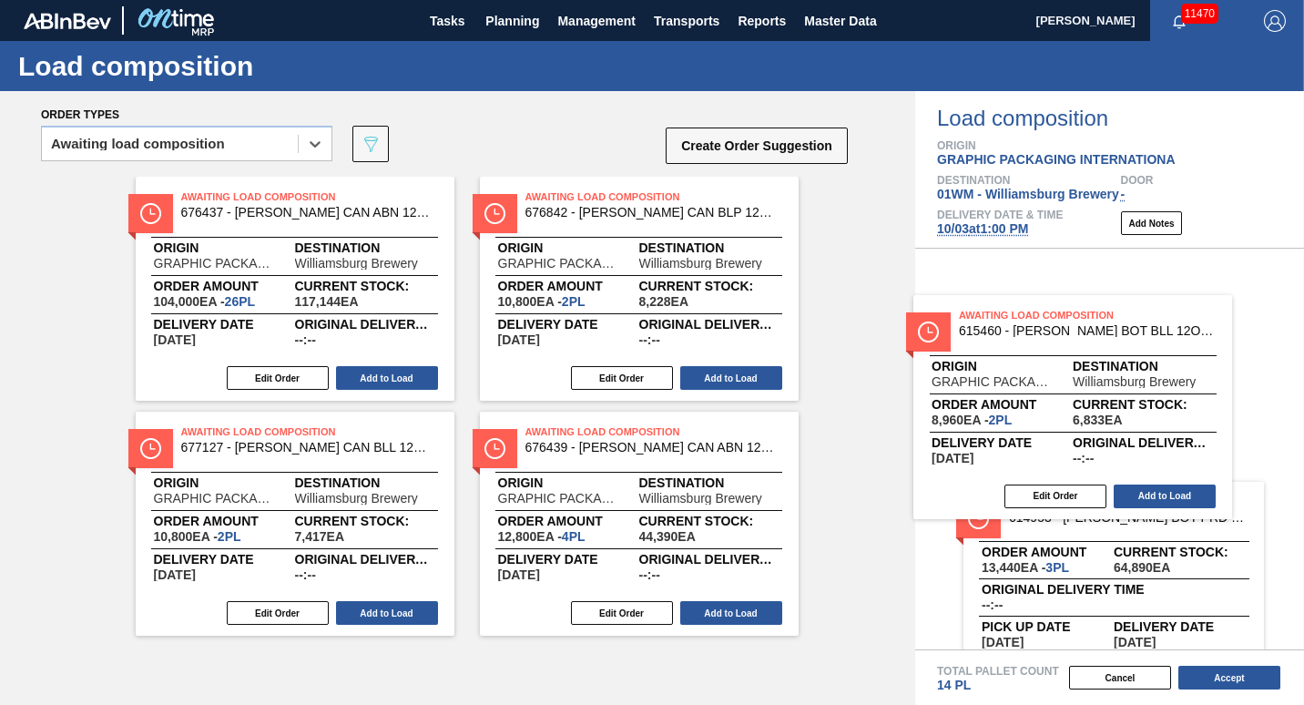
drag, startPoint x: 603, startPoint y: 286, endPoint x: 1052, endPoint y: 403, distance: 464.0
click at [1052, 403] on div "Order types option Awaiting load composition, selected. Select is focused ,type…" at bounding box center [652, 398] width 1304 height 614
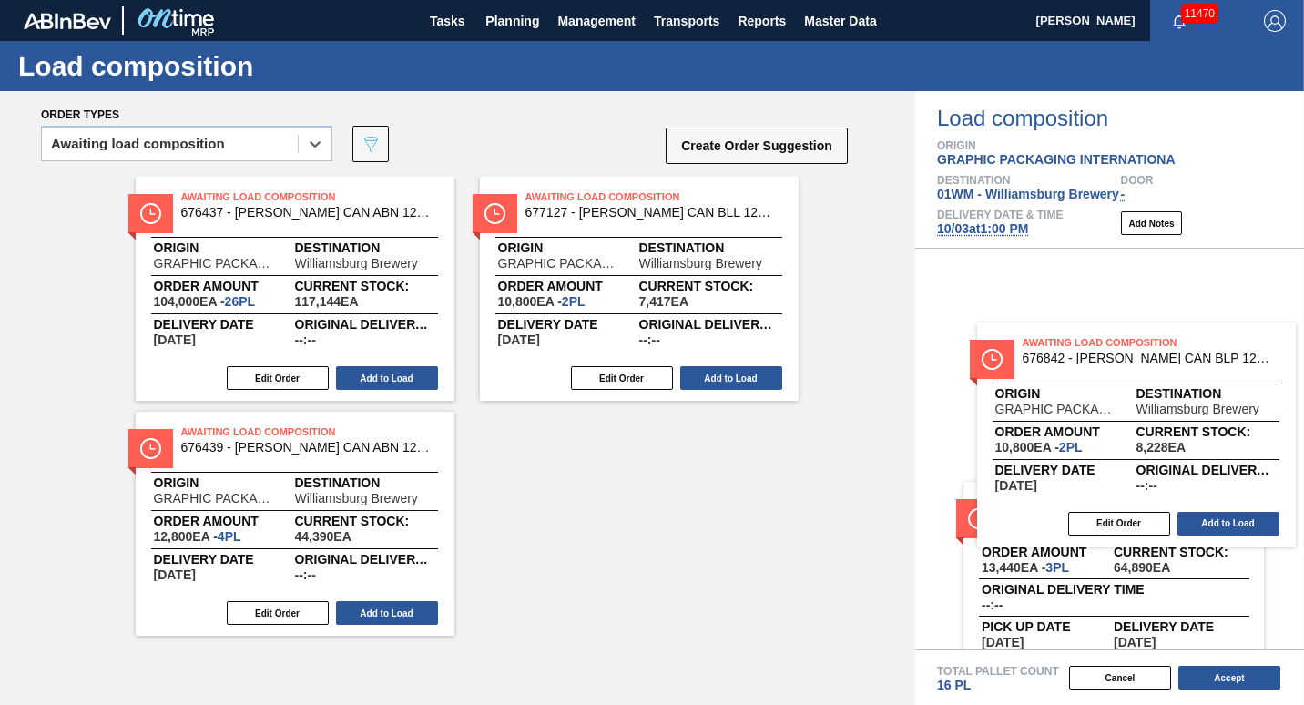
drag, startPoint x: 591, startPoint y: 306, endPoint x: 1105, endPoint y: 449, distance: 533.3
click at [1105, 449] on div "Order types option Awaiting load composition, selected. Select is focused ,type…" at bounding box center [652, 398] width 1304 height 614
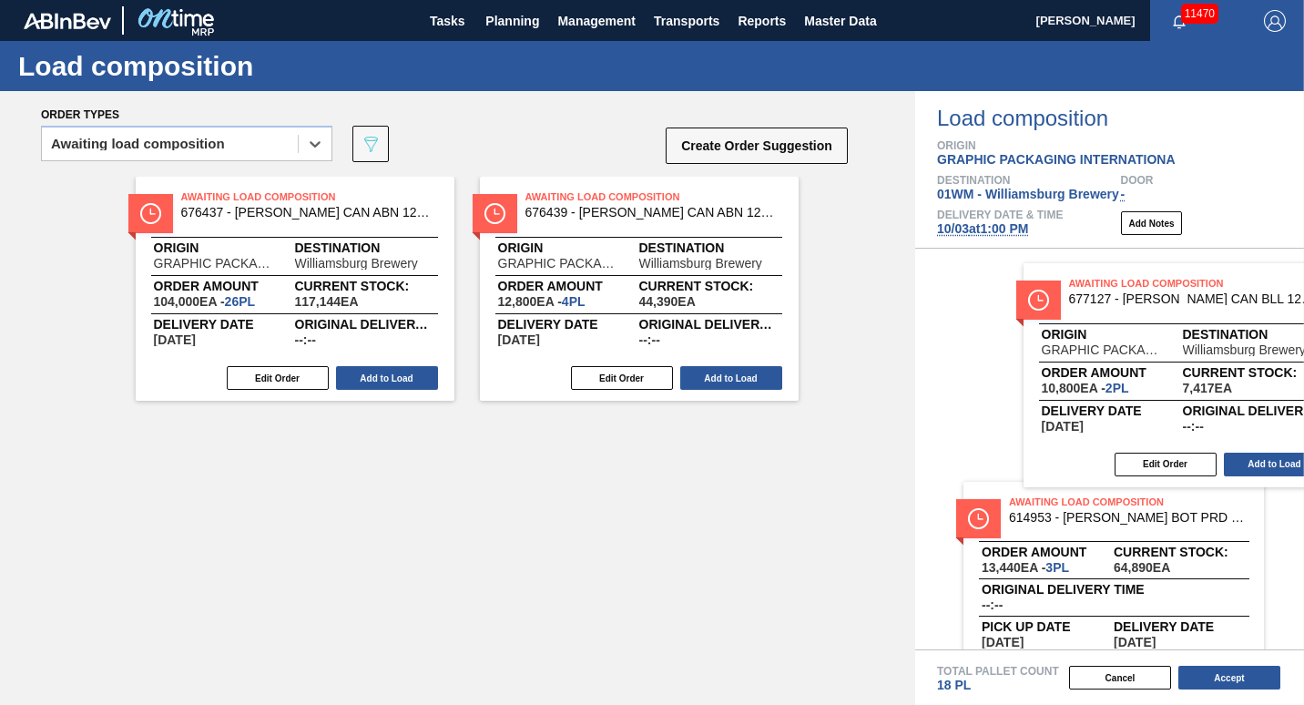
drag, startPoint x: 613, startPoint y: 327, endPoint x: 1156, endPoint y: 418, distance: 550.5
click at [1156, 418] on div "Order types option Awaiting load composition, selected. Select is focused ,type…" at bounding box center [652, 398] width 1304 height 614
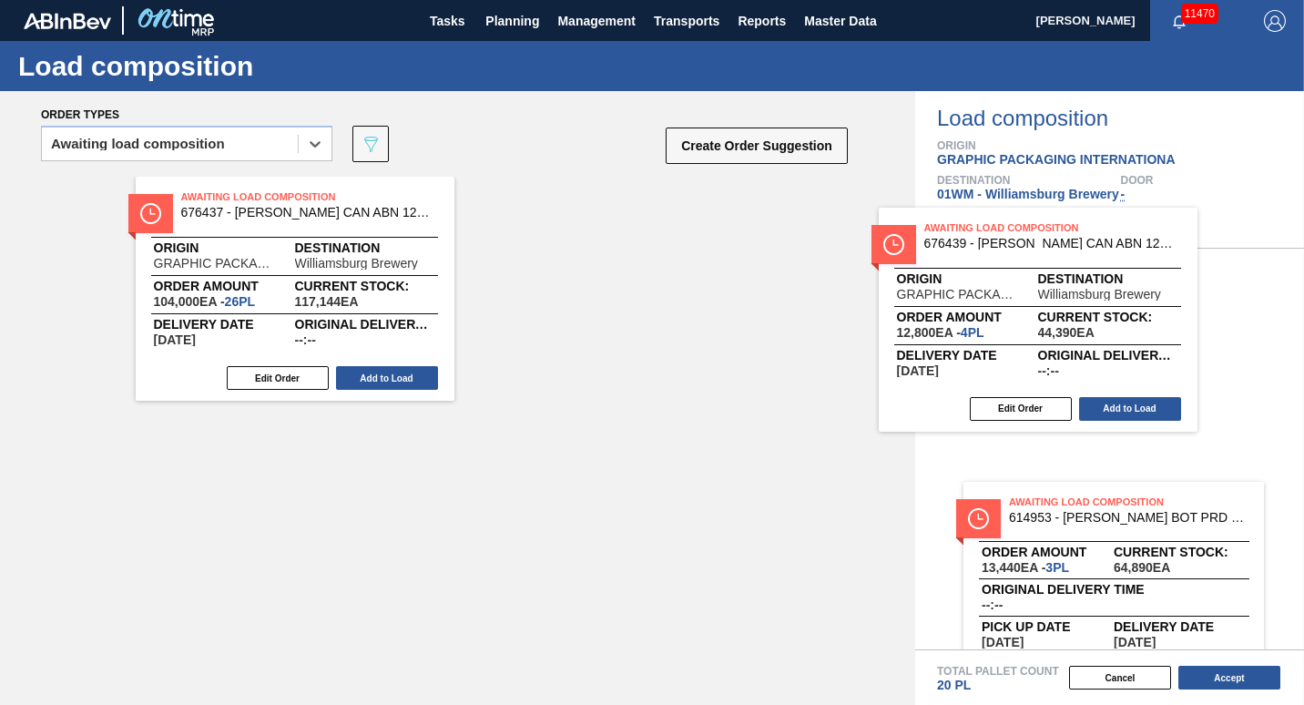
drag, startPoint x: 721, startPoint y: 321, endPoint x: 1147, endPoint y: 362, distance: 427.4
click at [1147, 362] on div "Order types option Awaiting load composition, selected. Select is focused ,type…" at bounding box center [652, 398] width 1304 height 614
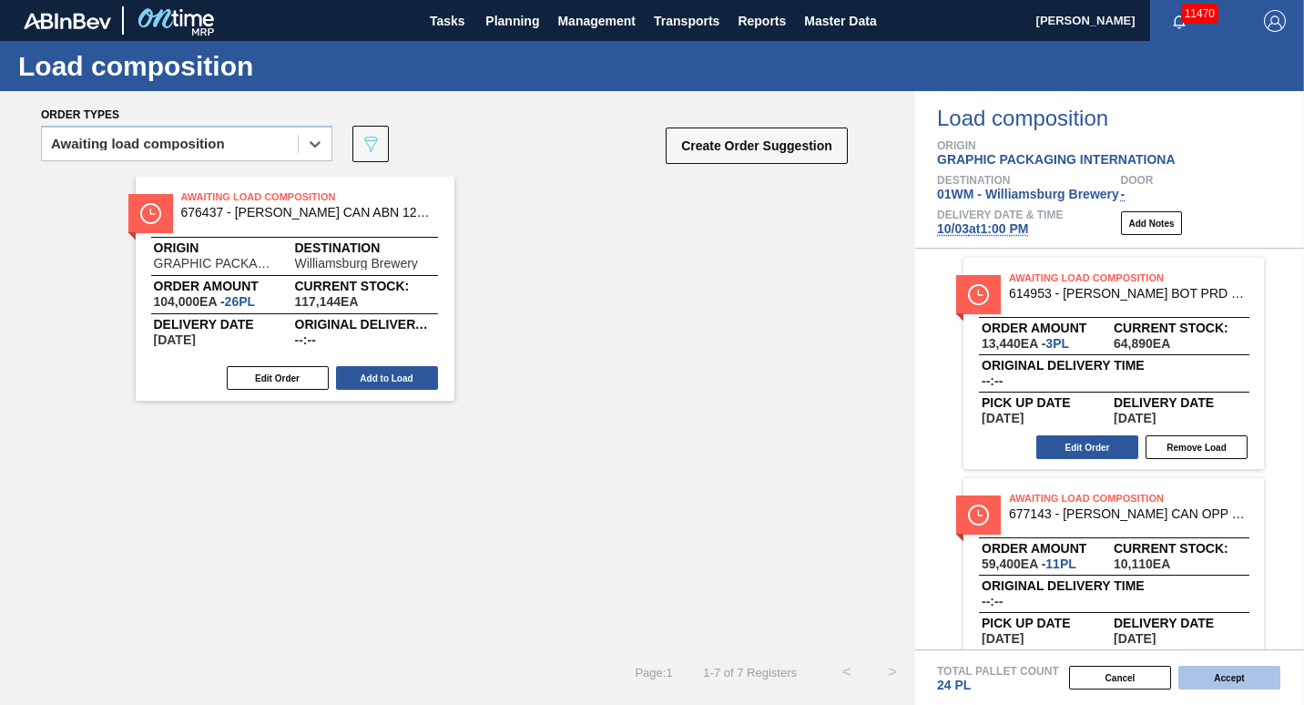
click at [1232, 679] on button "Accept" at bounding box center [1230, 678] width 102 height 24
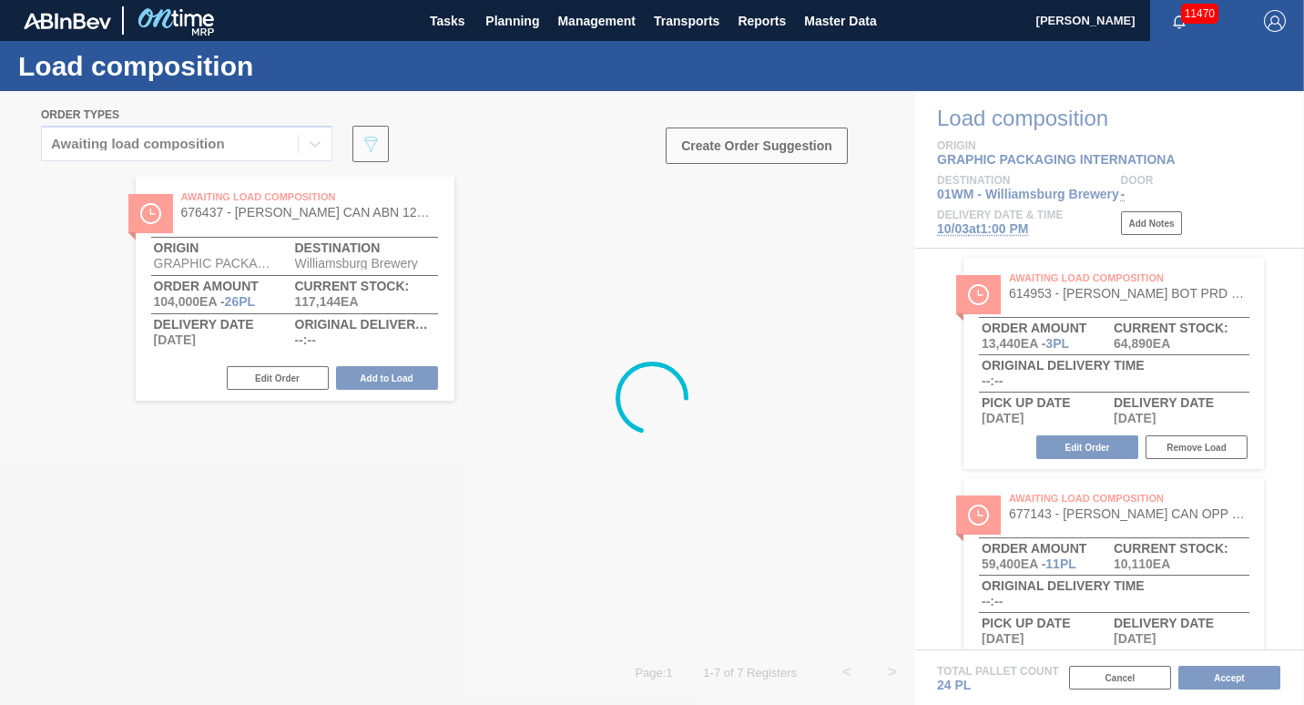
drag, startPoint x: 1140, startPoint y: 666, endPoint x: 958, endPoint y: 563, distance: 209.3
click at [958, 563] on div at bounding box center [652, 398] width 1304 height 614
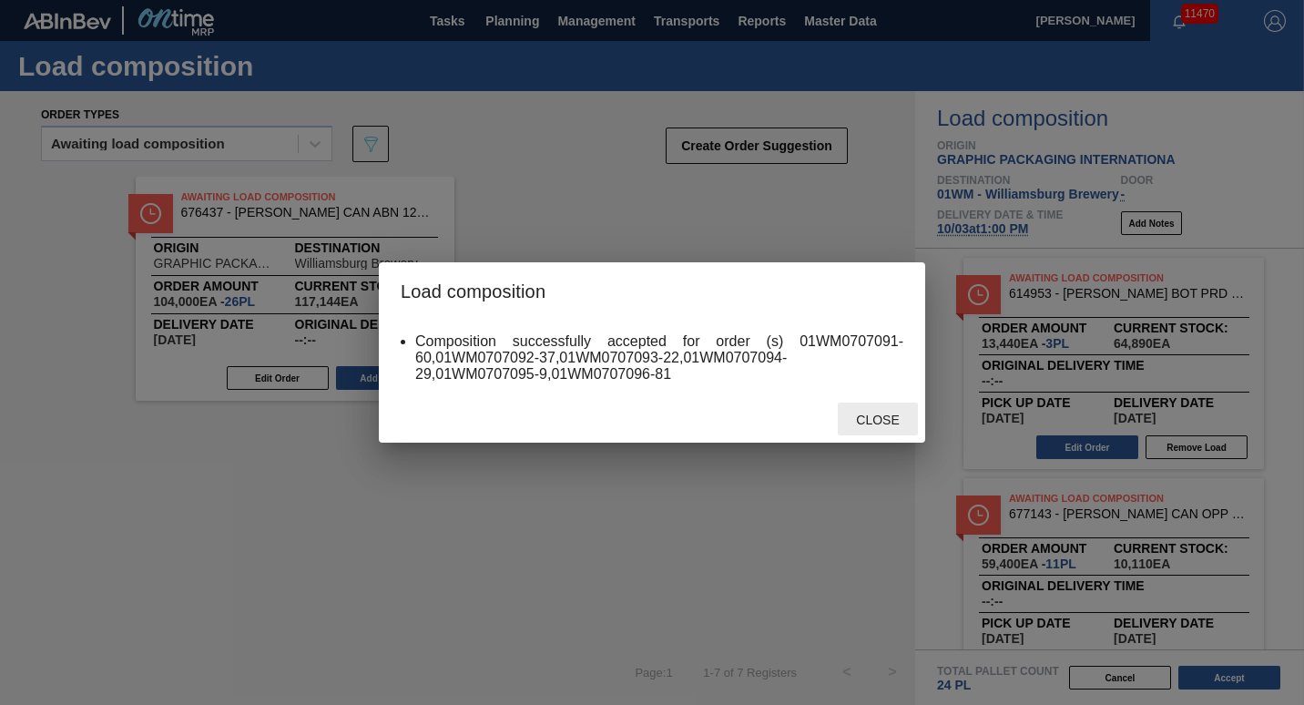
click at [874, 414] on span "Close" at bounding box center [878, 420] width 72 height 15
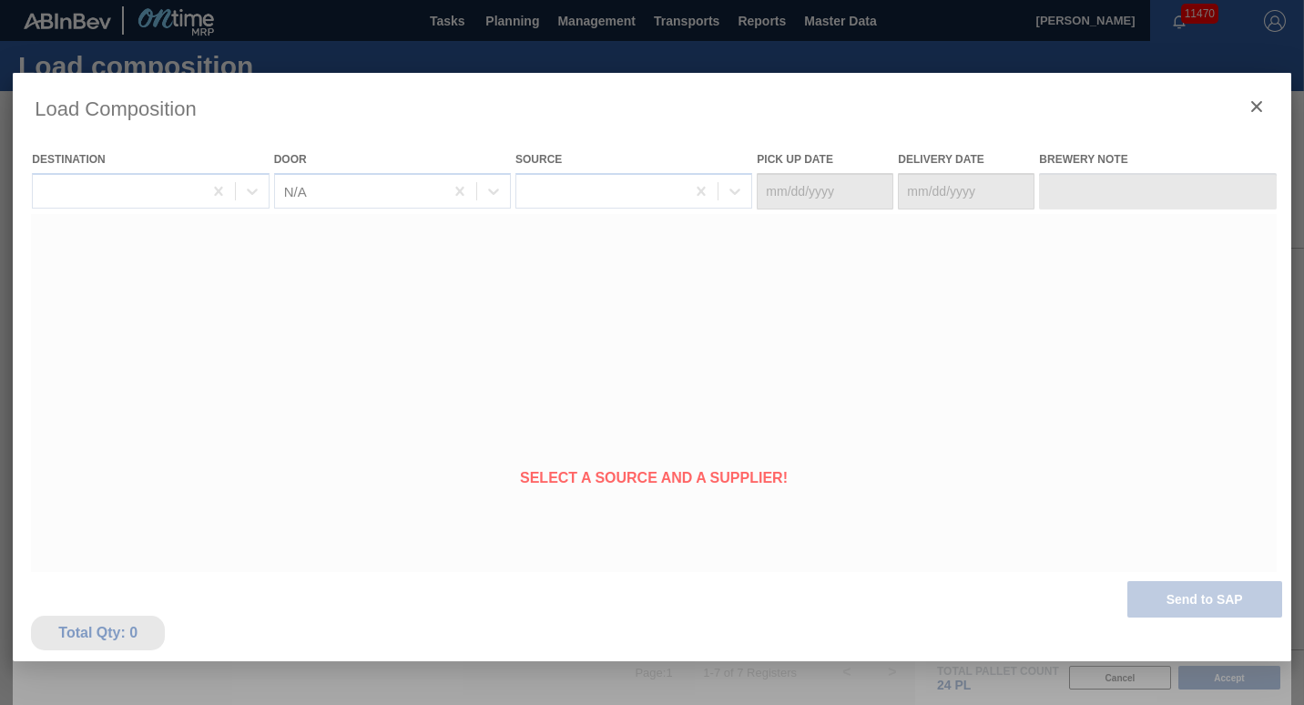
type Date "[DATE]"
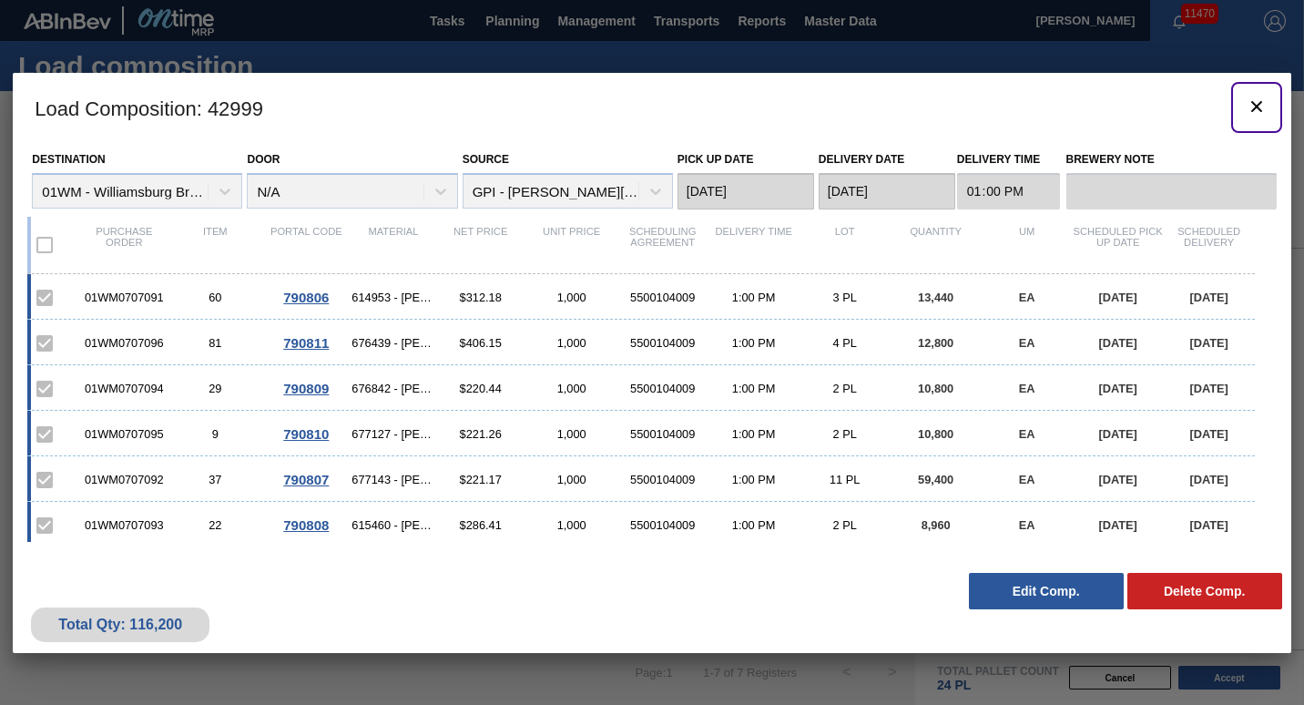
click at [1257, 108] on icon "botão de ícone" at bounding box center [1257, 107] width 22 height 22
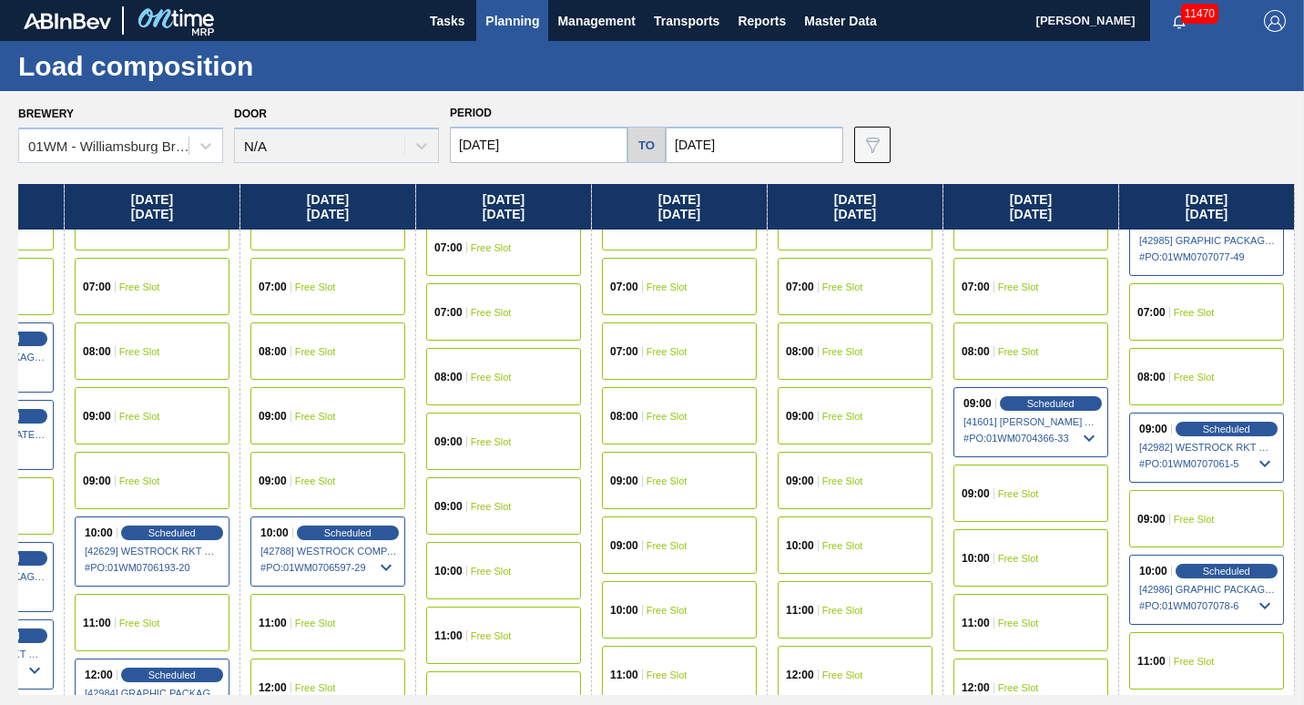
scroll to position [494, 1887]
click at [694, 148] on input "[DATE]" at bounding box center [755, 145] width 178 height 36
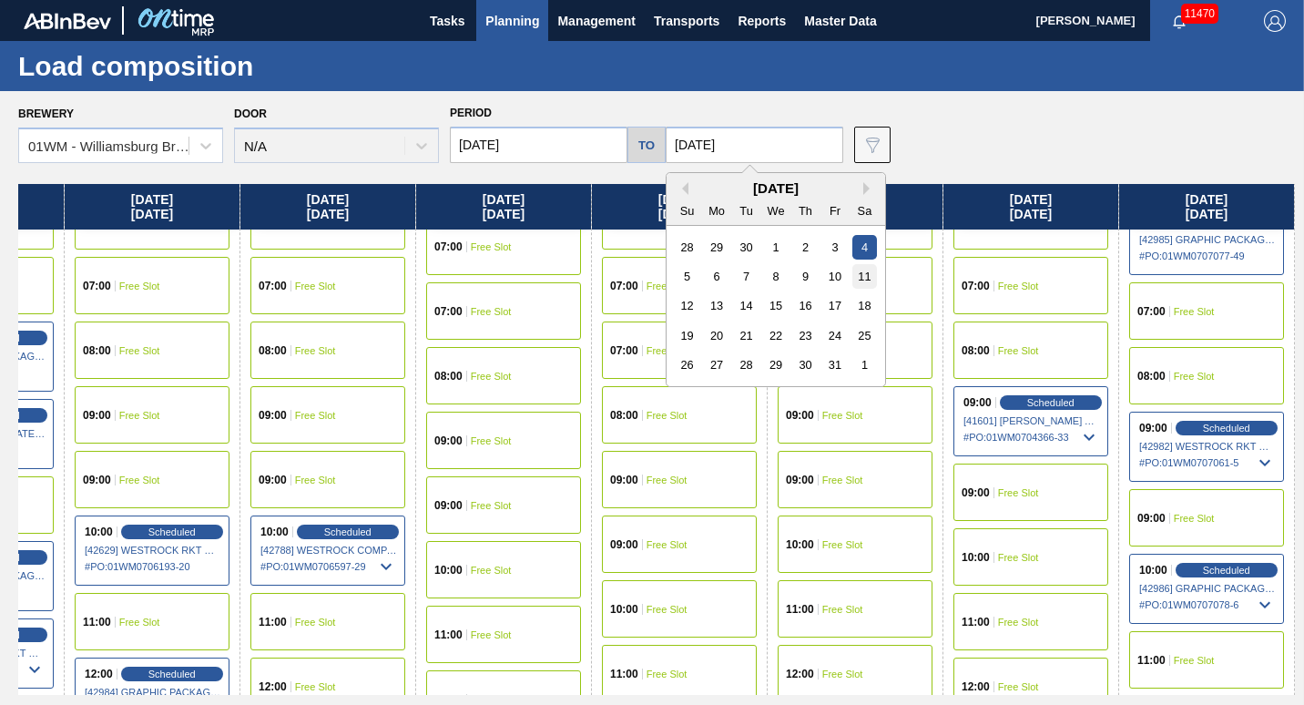
click at [853, 281] on div "11" at bounding box center [865, 276] width 25 height 25
type input "[DATE]"
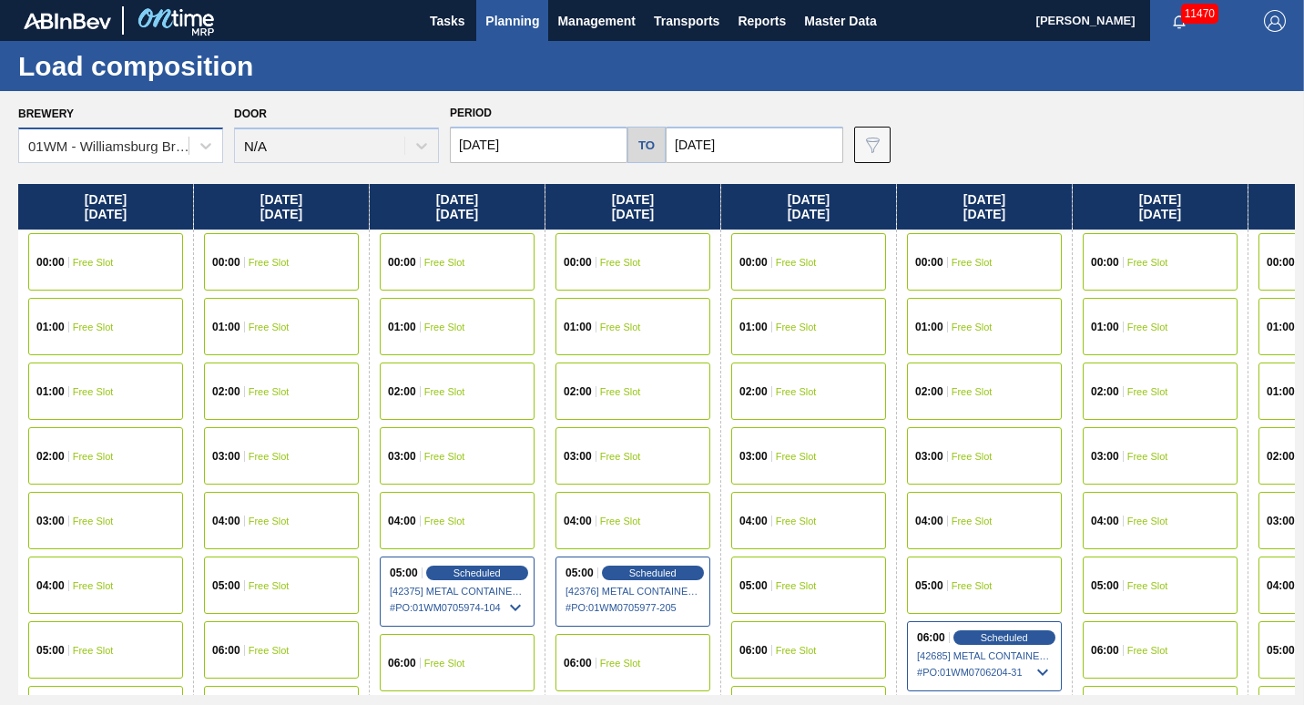
click at [183, 145] on div "01WM - Williamsburg Brewery" at bounding box center [109, 145] width 162 height 15
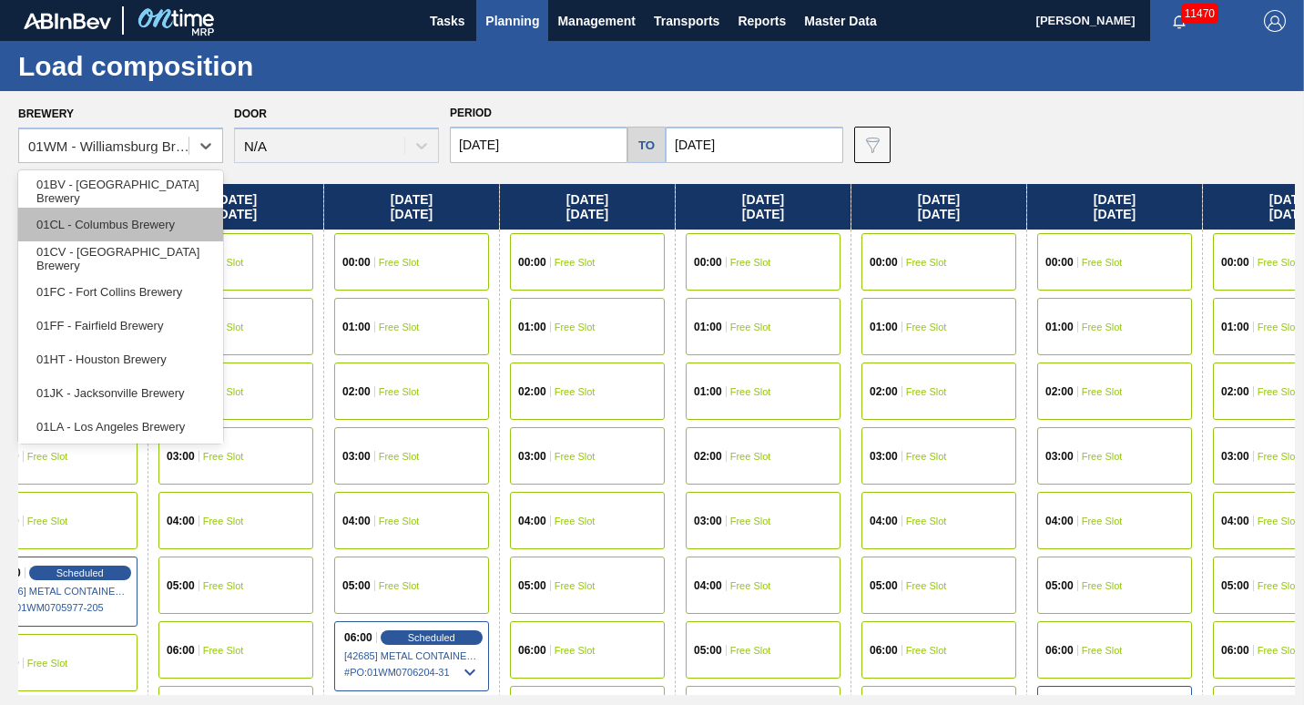
drag, startPoint x: 902, startPoint y: 199, endPoint x: 69, endPoint y: 233, distance: 833.3
click at [176, 244] on div "Brewery option 01BV - [GEOGRAPHIC_DATA] Brewery focused, 1 of 12. 12 results av…" at bounding box center [652, 397] width 1304 height 613
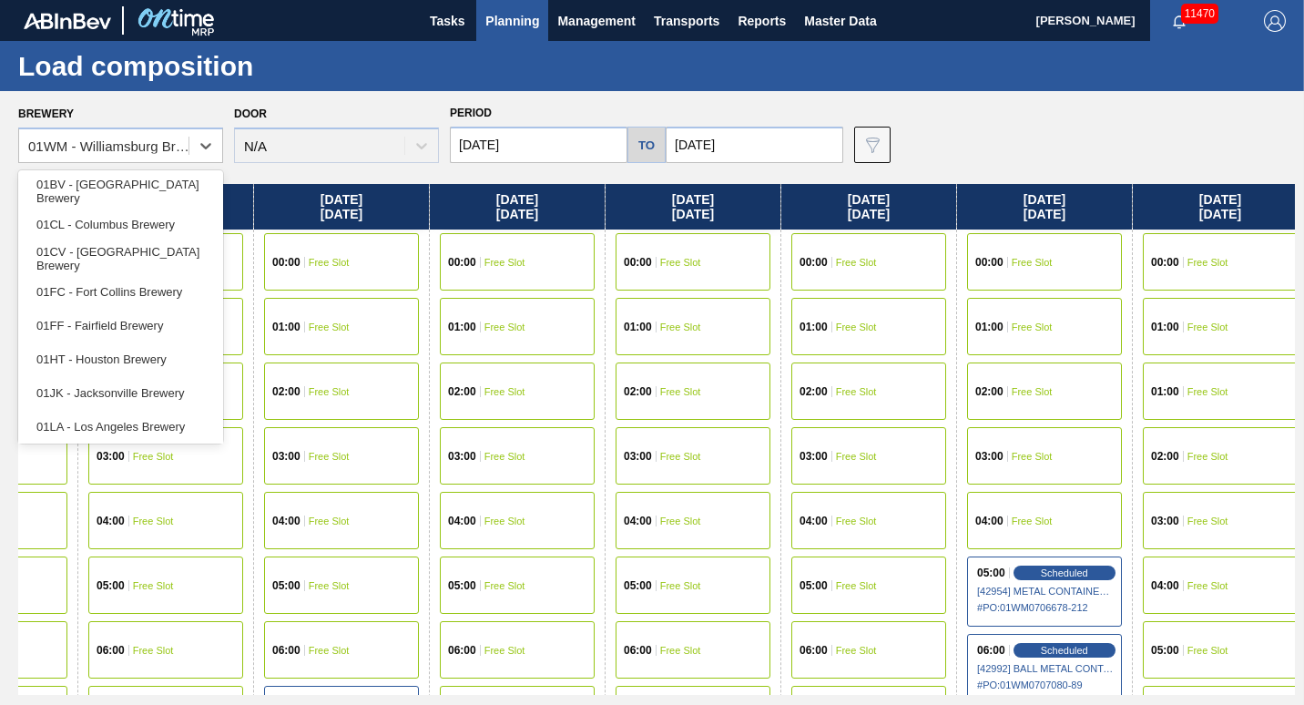
drag, startPoint x: 1139, startPoint y: 198, endPoint x: 443, endPoint y: 282, distance: 701.1
click at [443, 282] on div "[DATE] 00:00 Free Slot 01:00 Free Slot 01:00 Free Slot 02:00 Free Slot 03:00 Fr…" at bounding box center [656, 439] width 1277 height 511
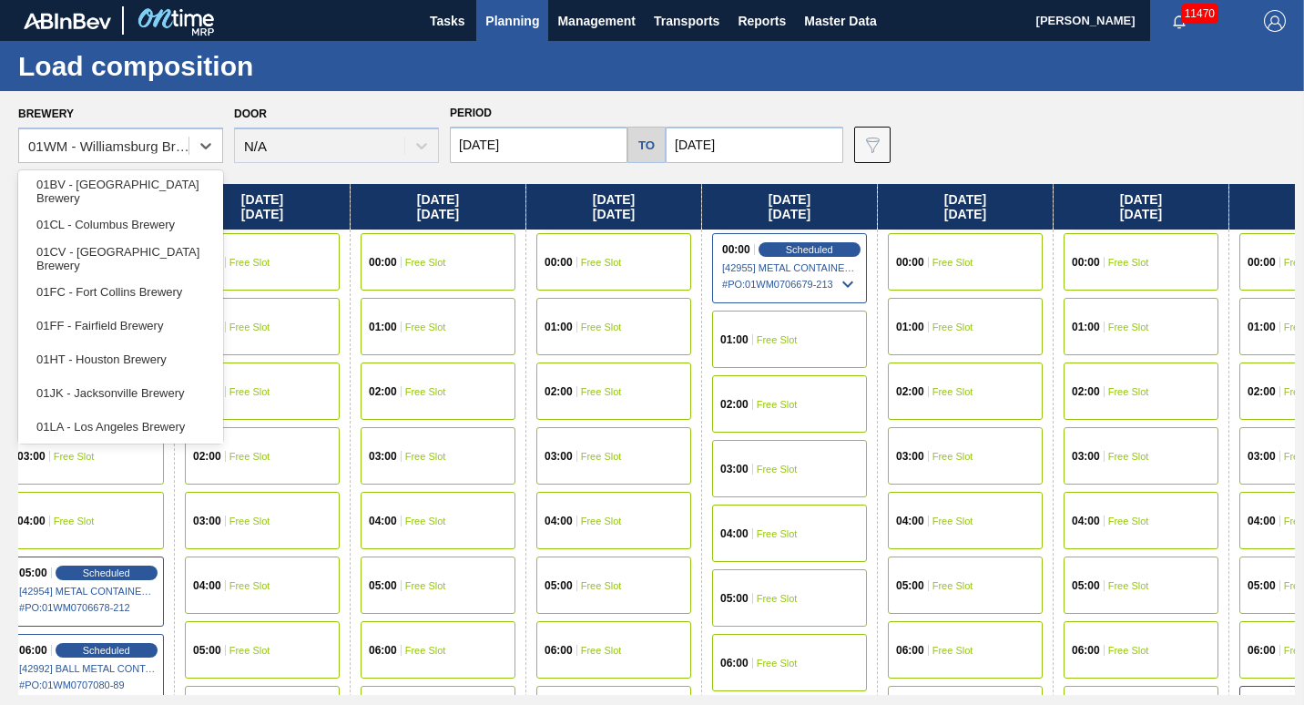
scroll to position [0, 2621]
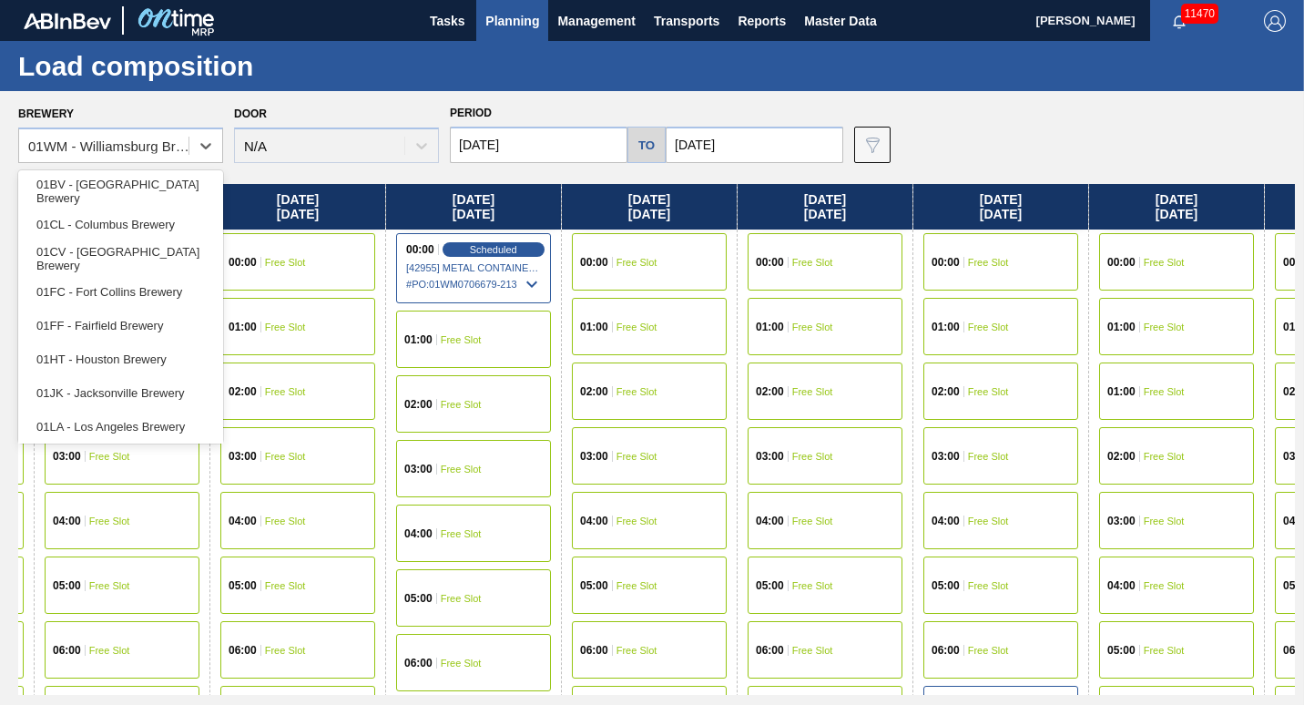
drag, startPoint x: 1256, startPoint y: 199, endPoint x: 0, endPoint y: 364, distance: 1266.9
click at [0, 0] on html "Tasks Planning Management Transports Reports Master Data [PERSON_NAME] 11470 Ma…" at bounding box center [652, 0] width 1304 height 0
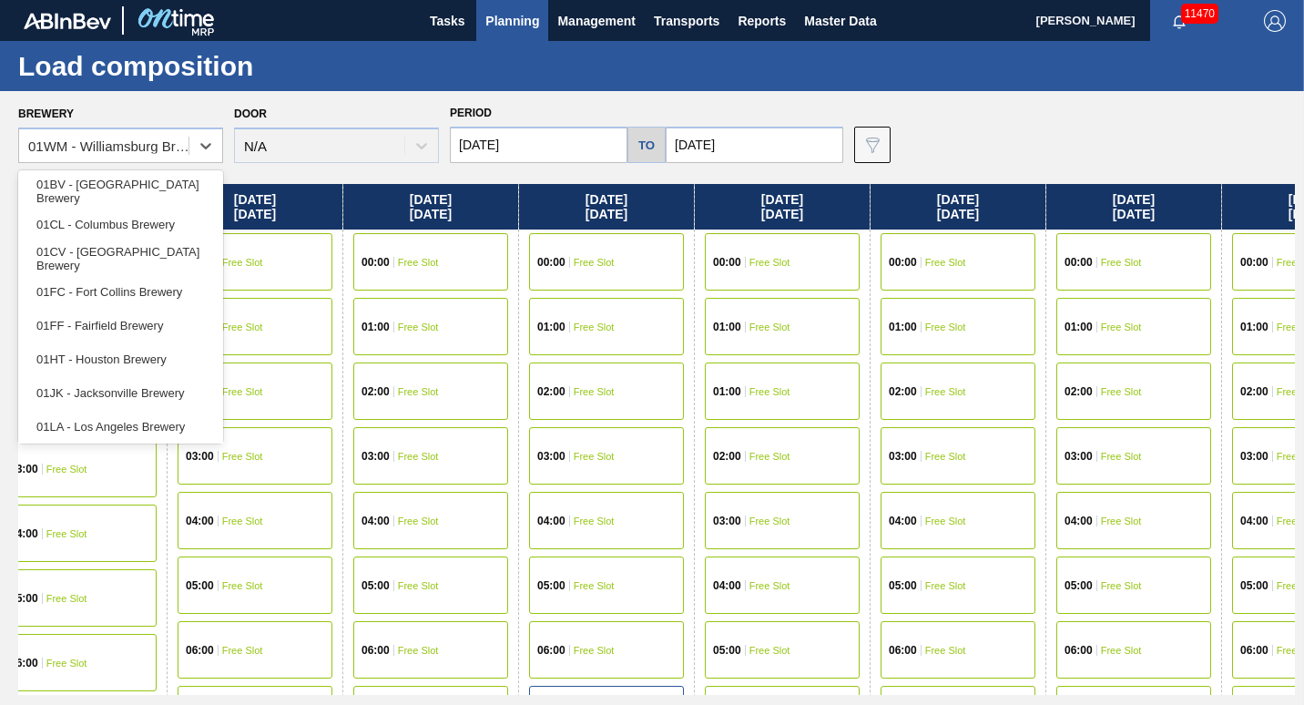
scroll to position [0, 3118]
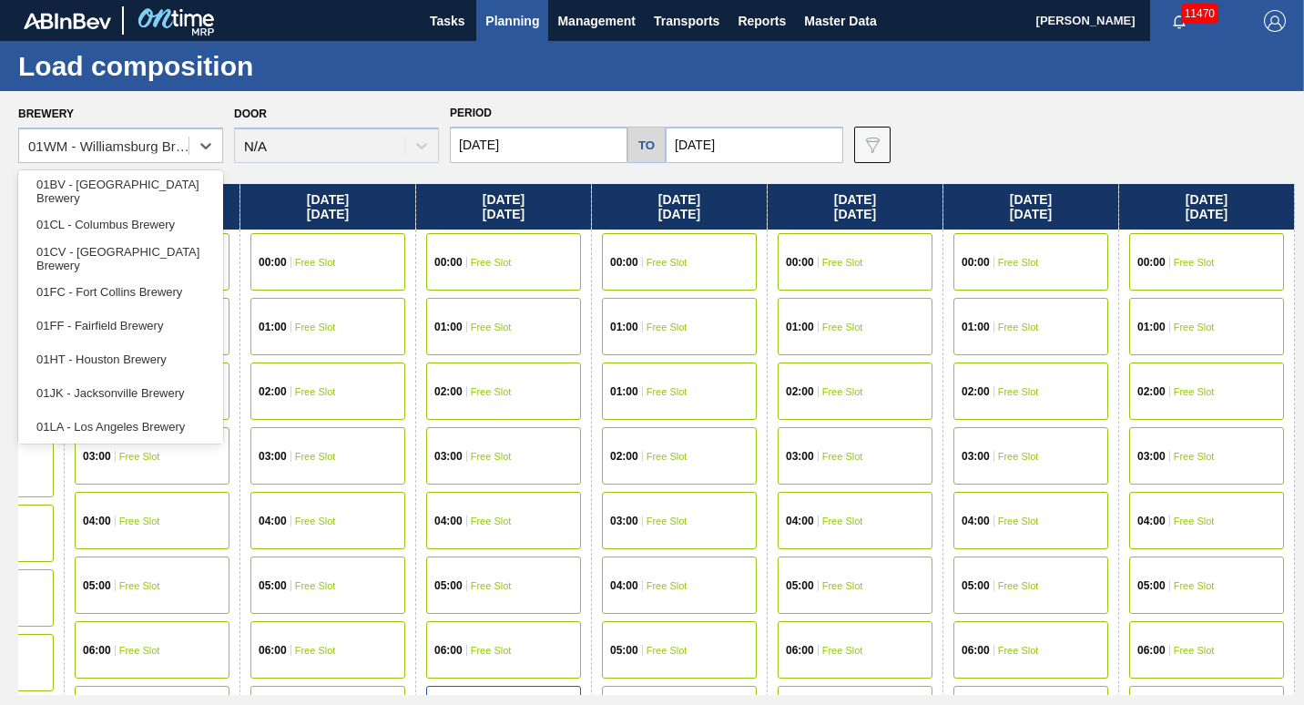
drag, startPoint x: 1054, startPoint y: 230, endPoint x: 79, endPoint y: 515, distance: 1015.3
click at [79, 515] on div "[DATE] 00:00 Free Slot 01:00 Free Slot 01:00 Free Slot 02:00 Free Slot 03:00 Fr…" at bounding box center [656, 439] width 1277 height 511
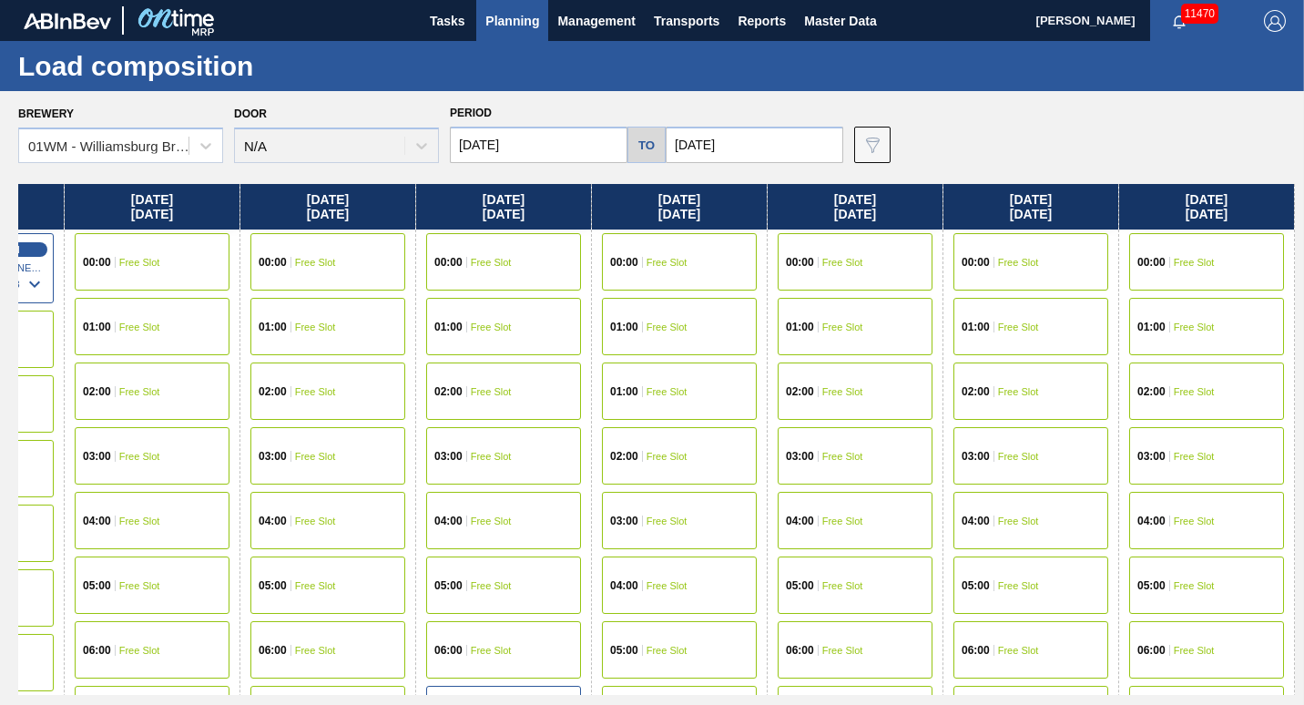
click at [1036, 138] on div "Brewery 01WM - Williamsburg Brewery Door N/A Period [DATE] to [DATE] Data view …" at bounding box center [656, 131] width 1277 height 63
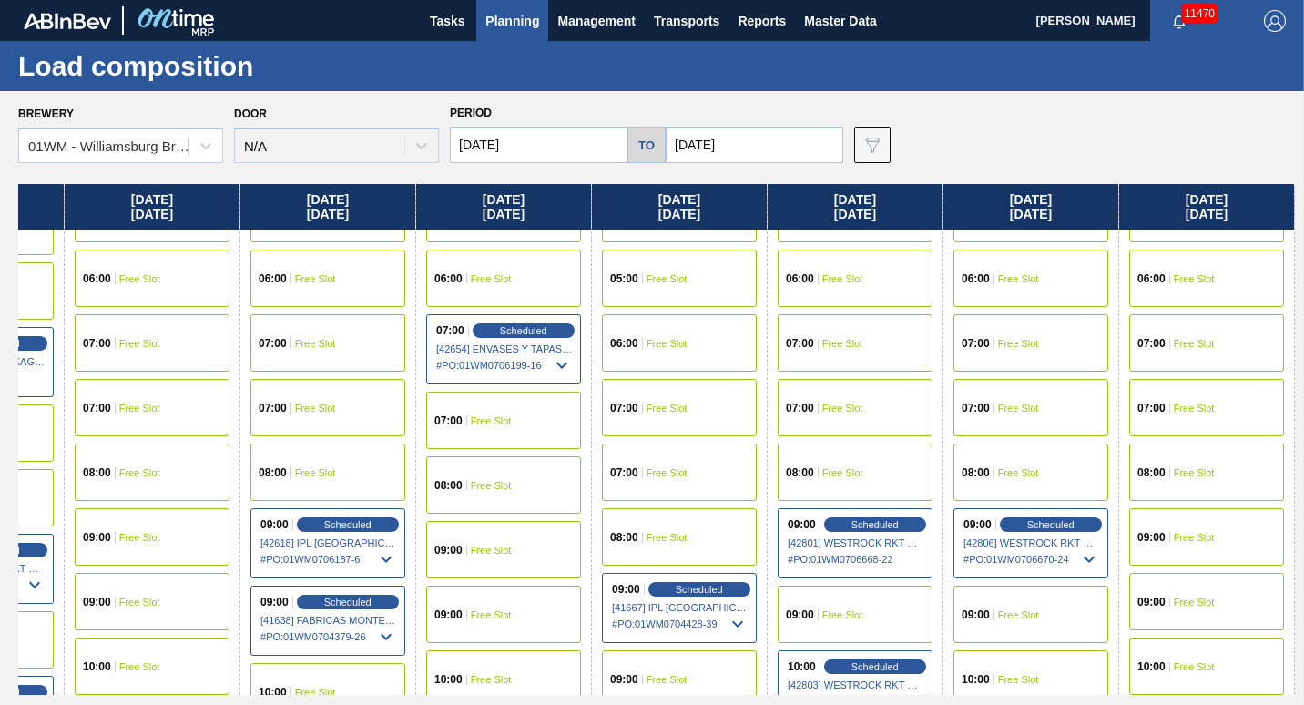
scroll to position [377, 3118]
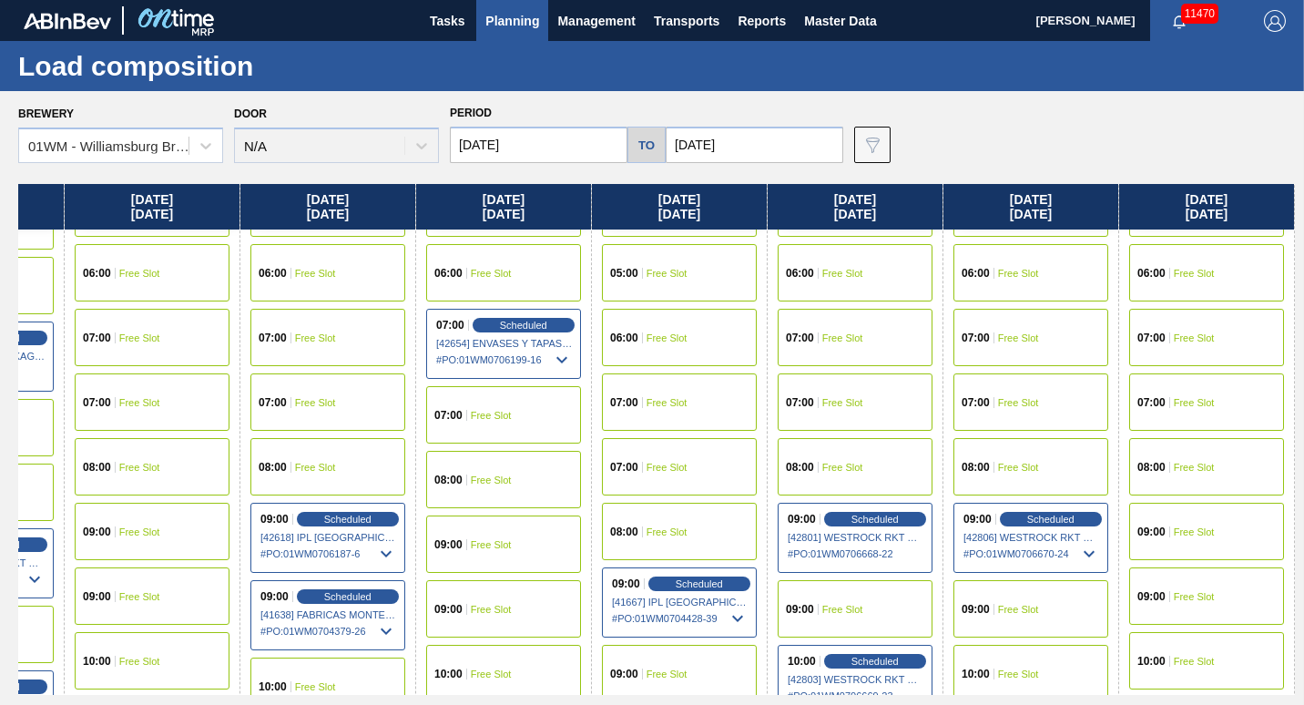
click at [1203, 607] on div "09:00 Free Slot" at bounding box center [1207, 595] width 155 height 57
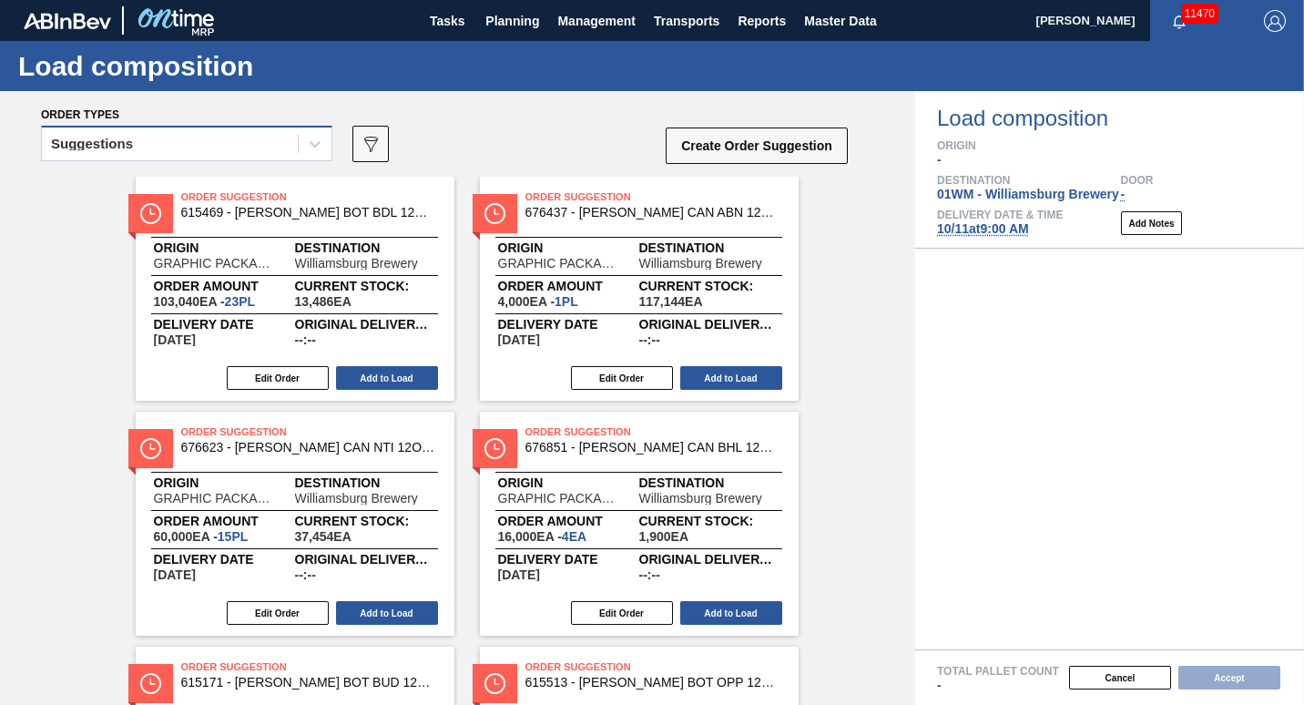
click at [85, 139] on div "Suggestions" at bounding box center [92, 144] width 82 height 13
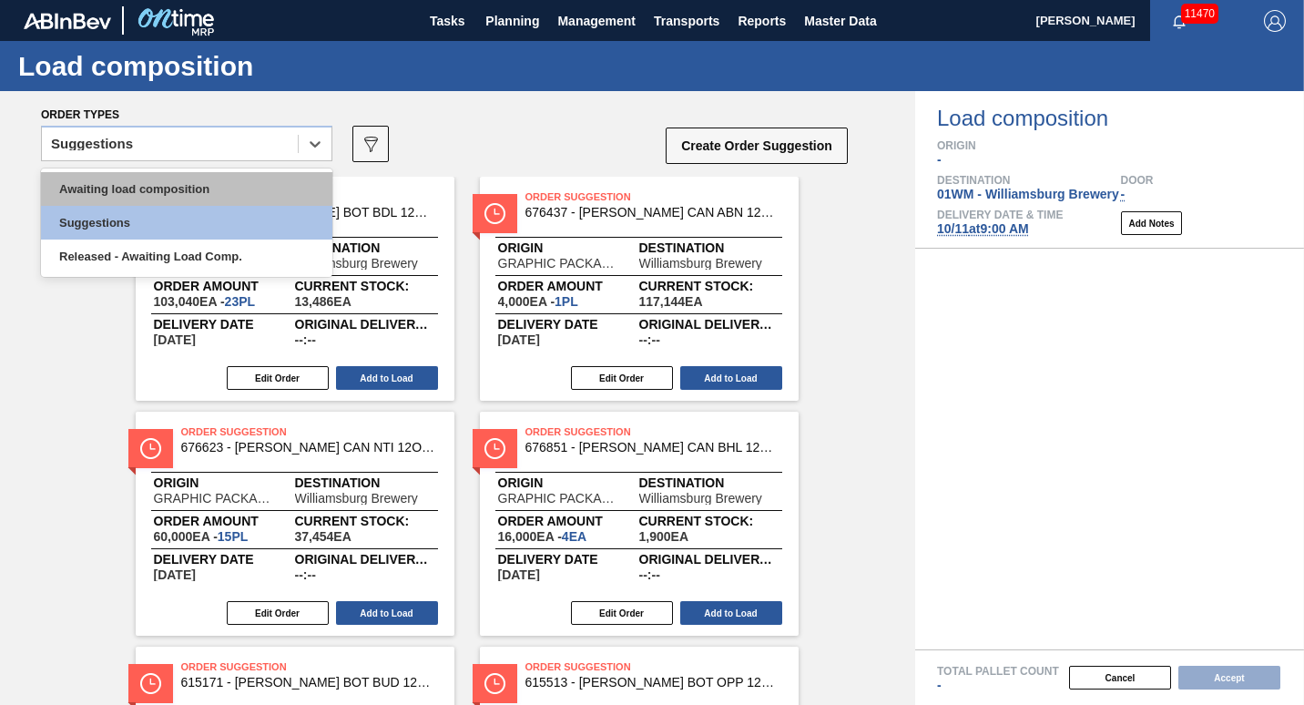
click at [90, 180] on div "Awaiting load composition" at bounding box center [186, 189] width 291 height 34
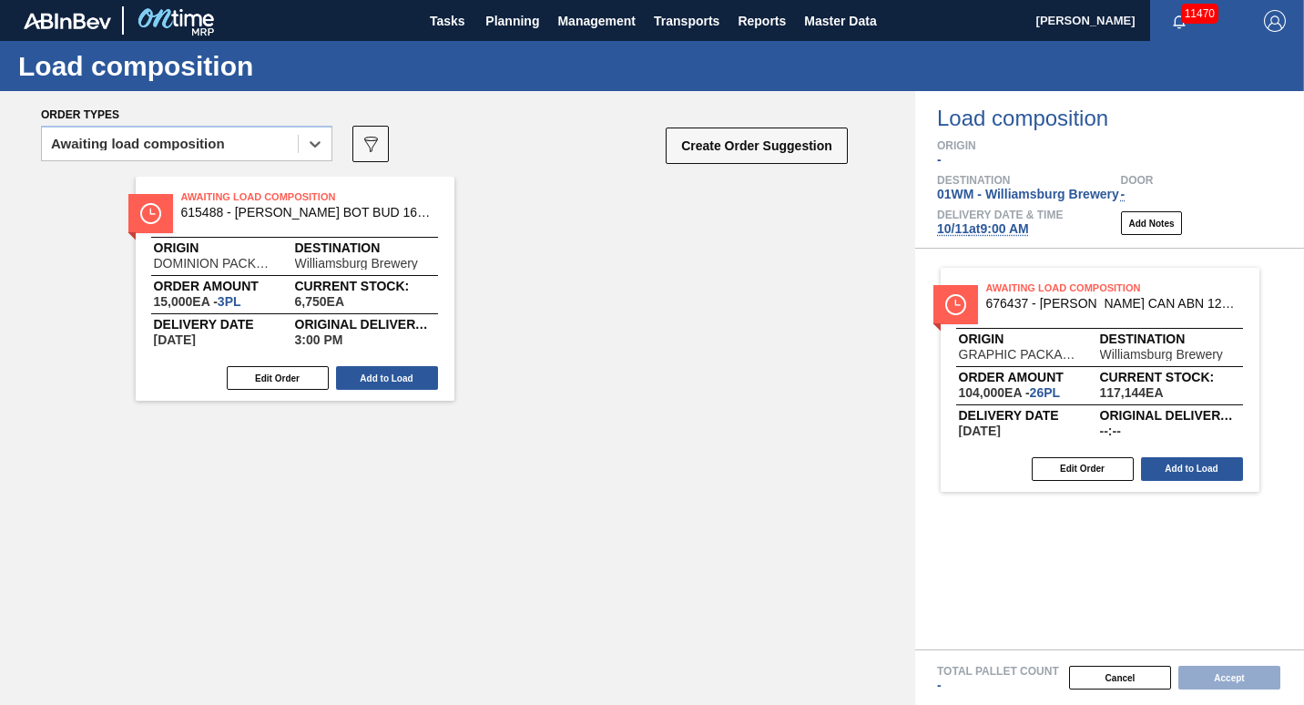
drag, startPoint x: 327, startPoint y: 332, endPoint x: 1121, endPoint y: 461, distance: 804.6
click at [1121, 461] on div "Order types option Awaiting load composition, selected. Select is focused ,type…" at bounding box center [652, 398] width 1304 height 614
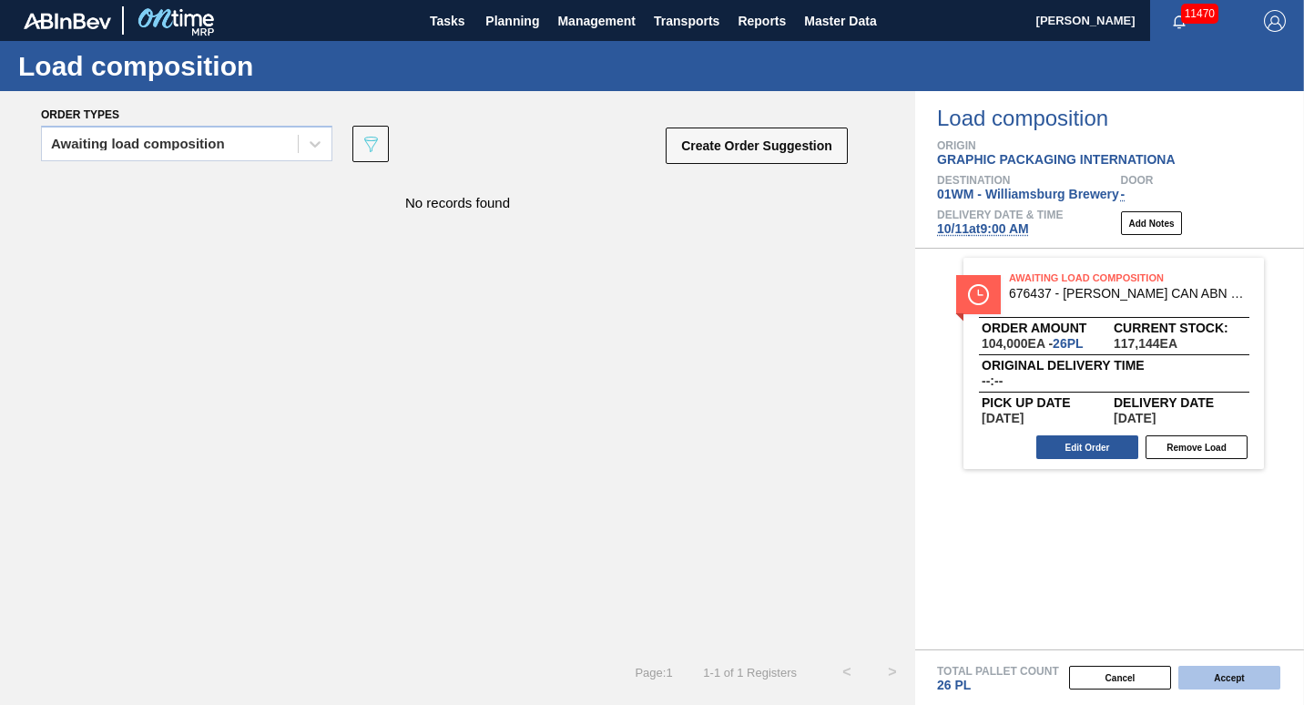
click at [1229, 681] on button "Accept" at bounding box center [1230, 678] width 102 height 24
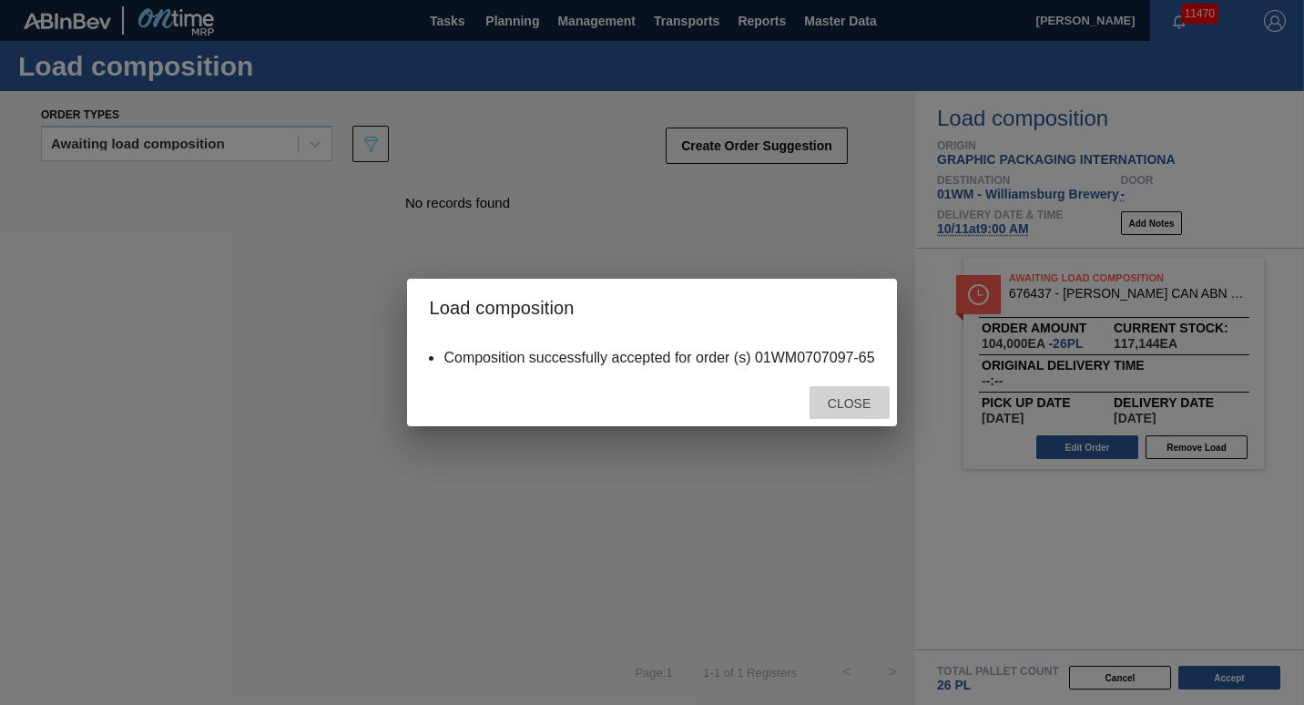
click at [865, 392] on div "Close" at bounding box center [850, 403] width 80 height 34
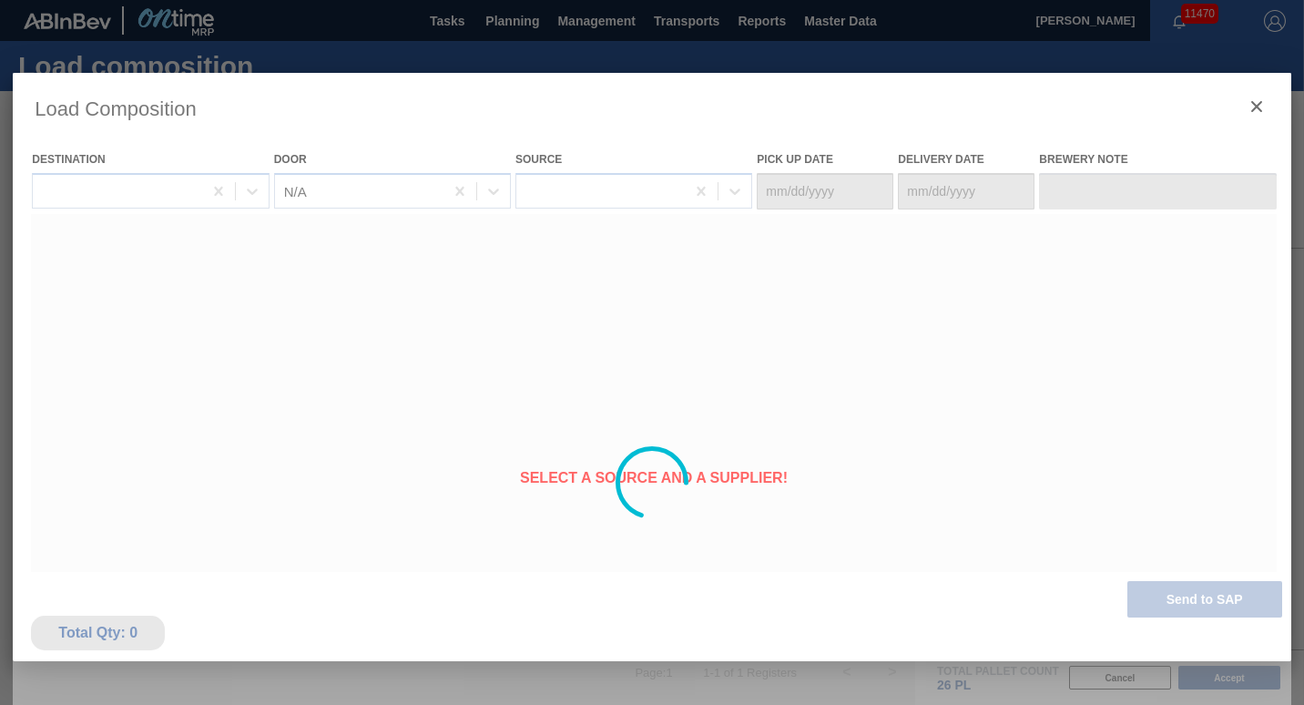
type Date "[DATE]"
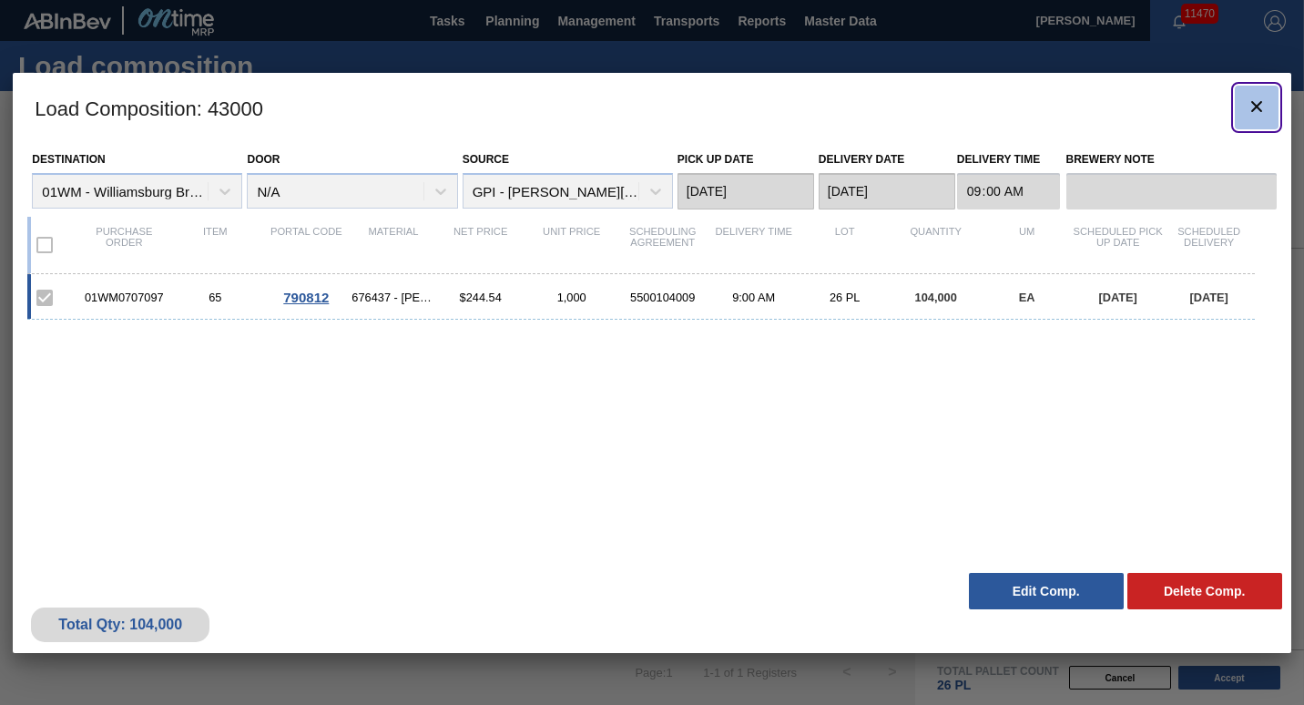
click at [1254, 103] on icon "botão de ícone" at bounding box center [1257, 106] width 11 height 11
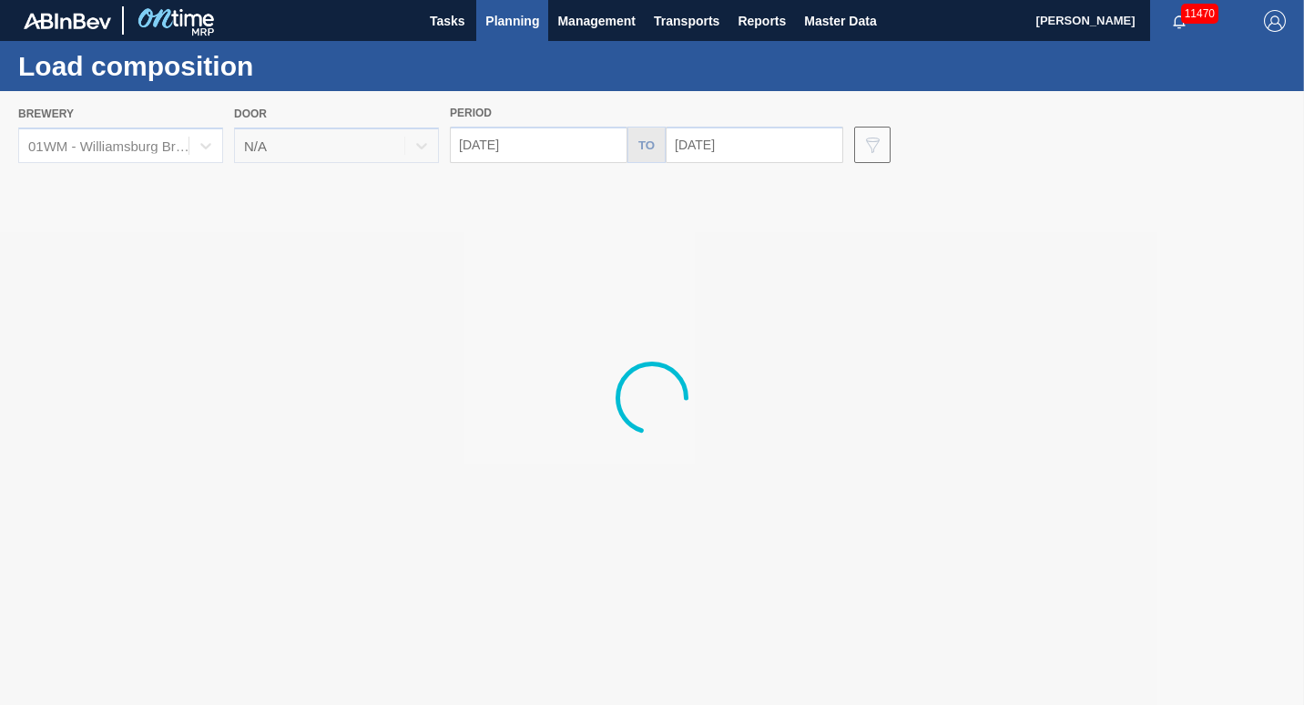
click at [536, 26] on span "Planning" at bounding box center [513, 21] width 54 height 22
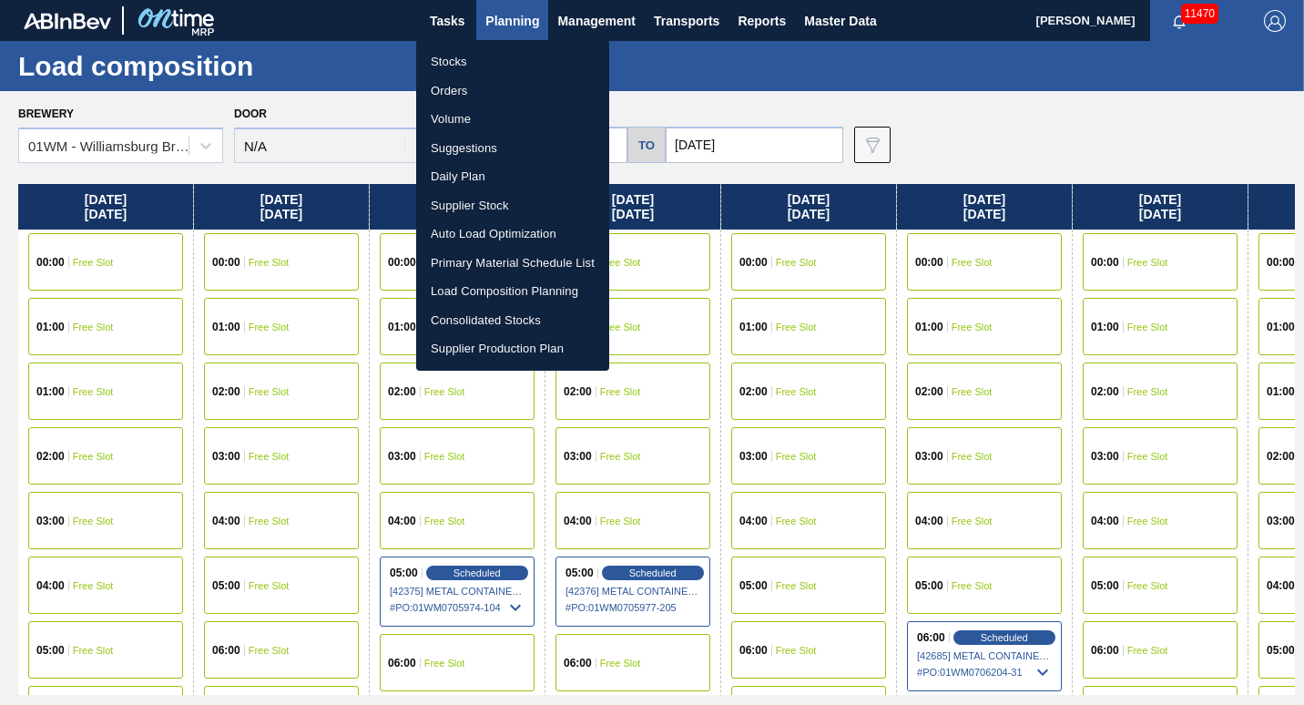
click at [720, 138] on div at bounding box center [652, 352] width 1304 height 705
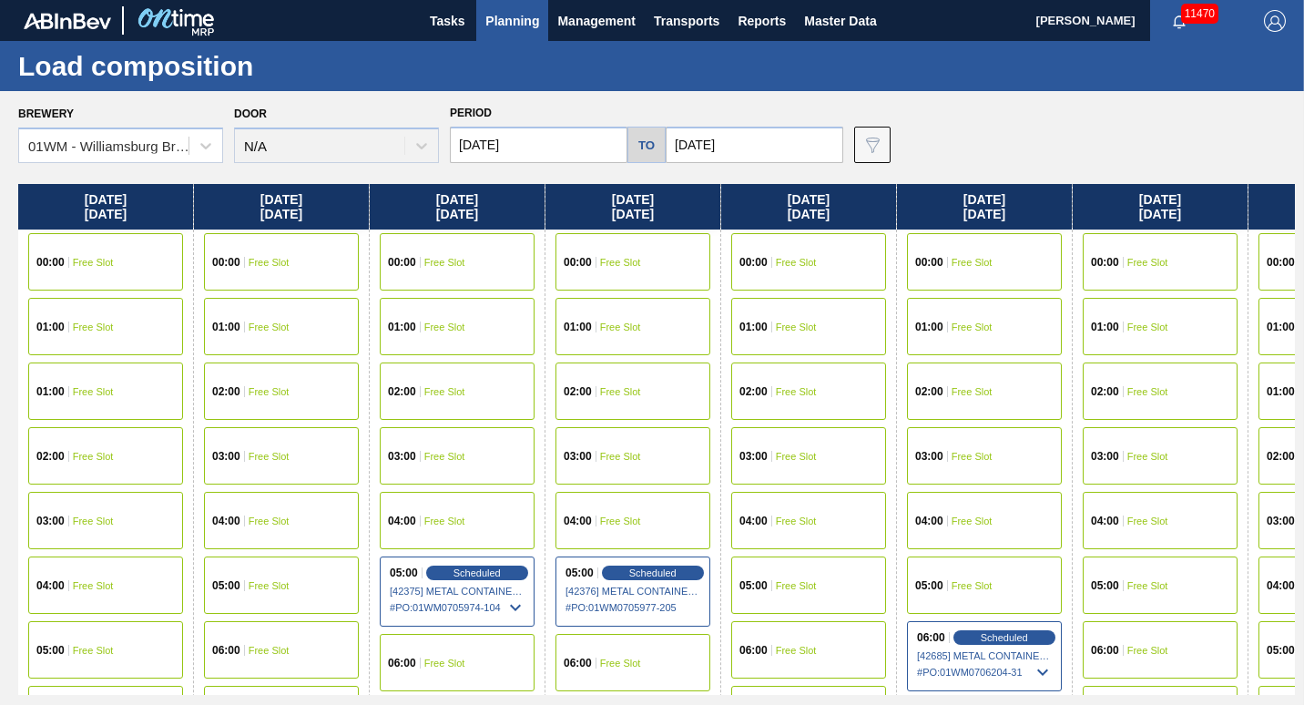
click at [727, 148] on input "[DATE]" at bounding box center [755, 145] width 178 height 36
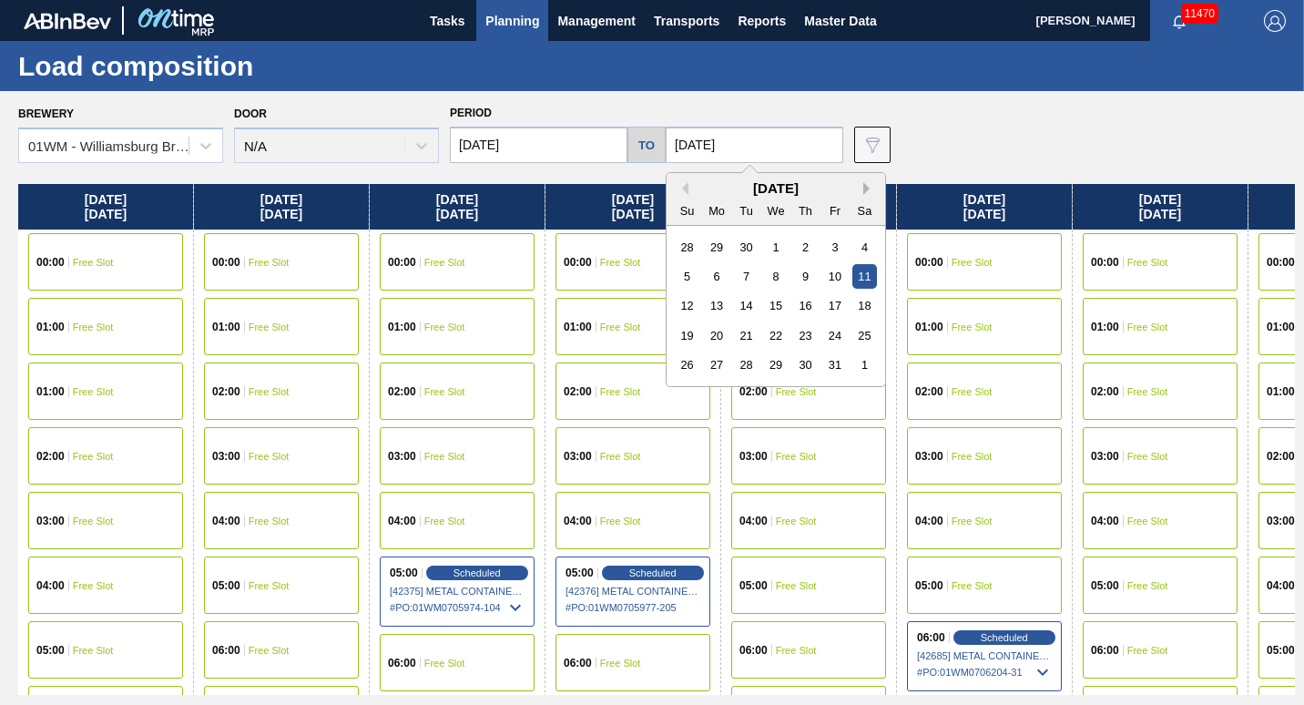
click at [864, 191] on button "Next Month" at bounding box center [870, 188] width 13 height 13
click at [682, 186] on button "Previous Month" at bounding box center [682, 188] width 13 height 13
click at [864, 189] on button "Next Month" at bounding box center [870, 188] width 13 height 13
click at [801, 276] on div "9" at bounding box center [805, 276] width 25 height 25
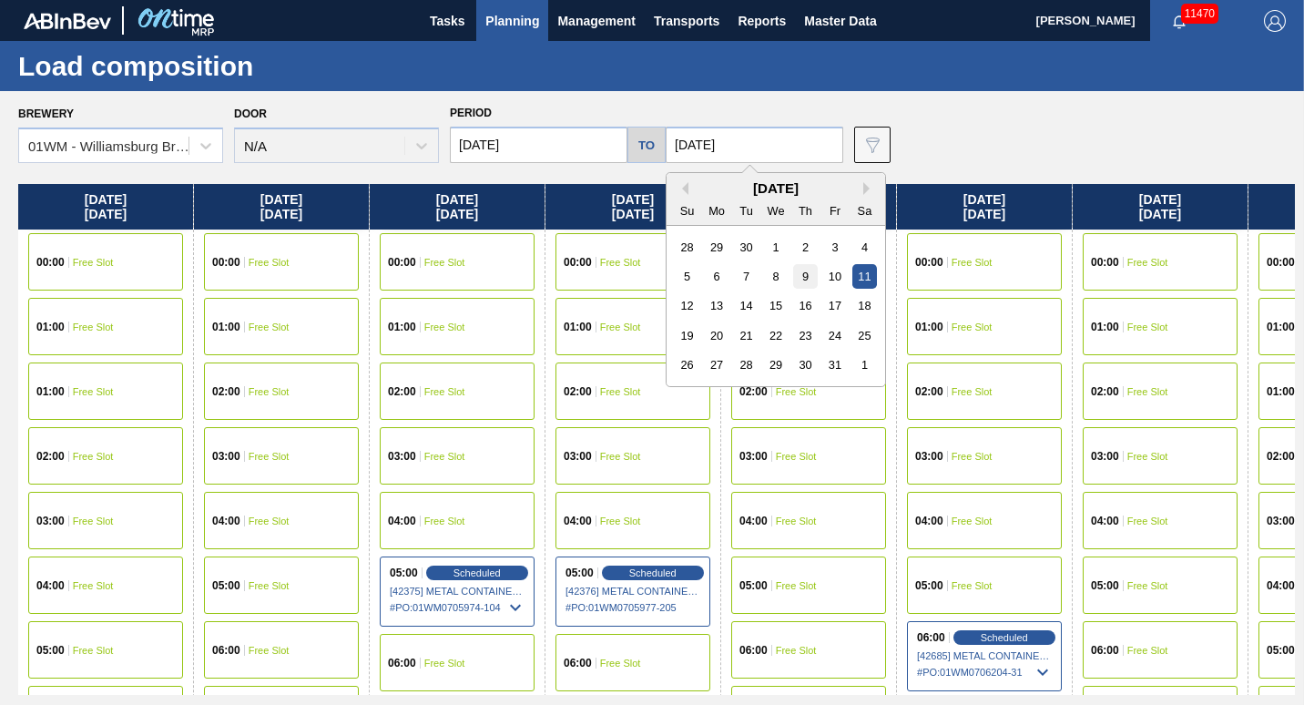
type input "[DATE]"
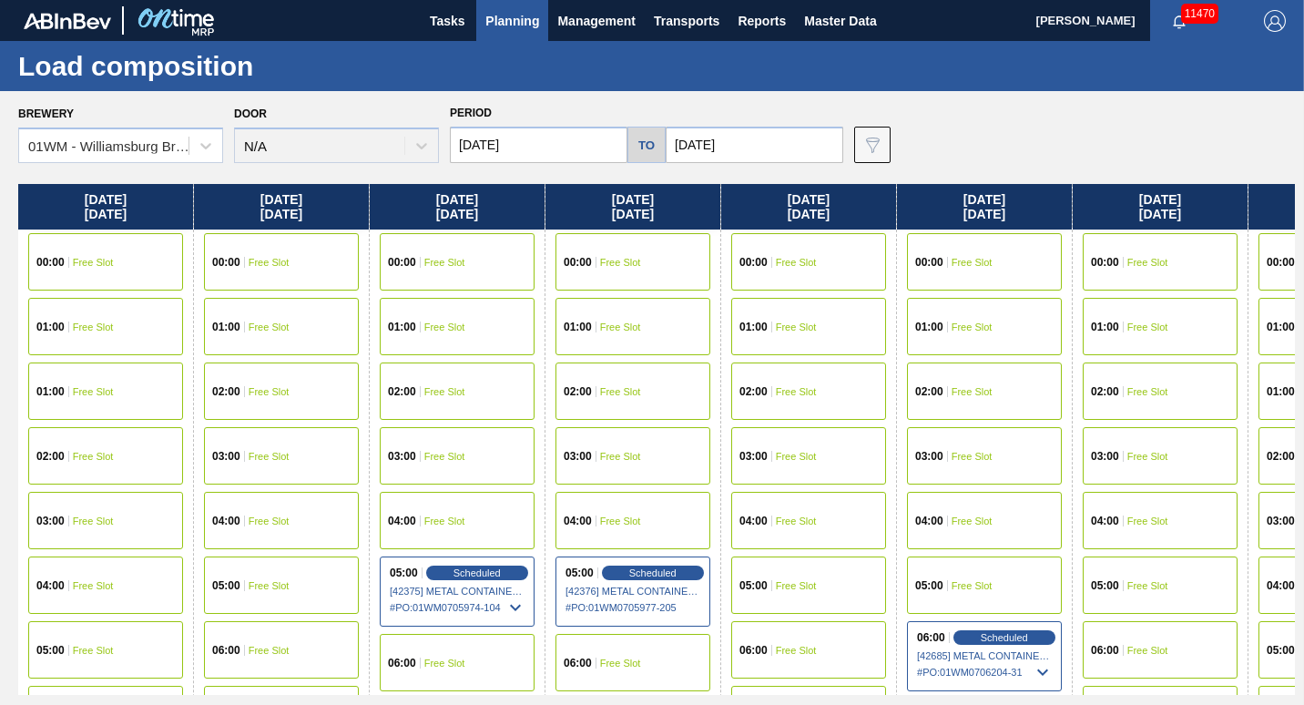
click at [544, 144] on input "[DATE]" at bounding box center [539, 145] width 178 height 36
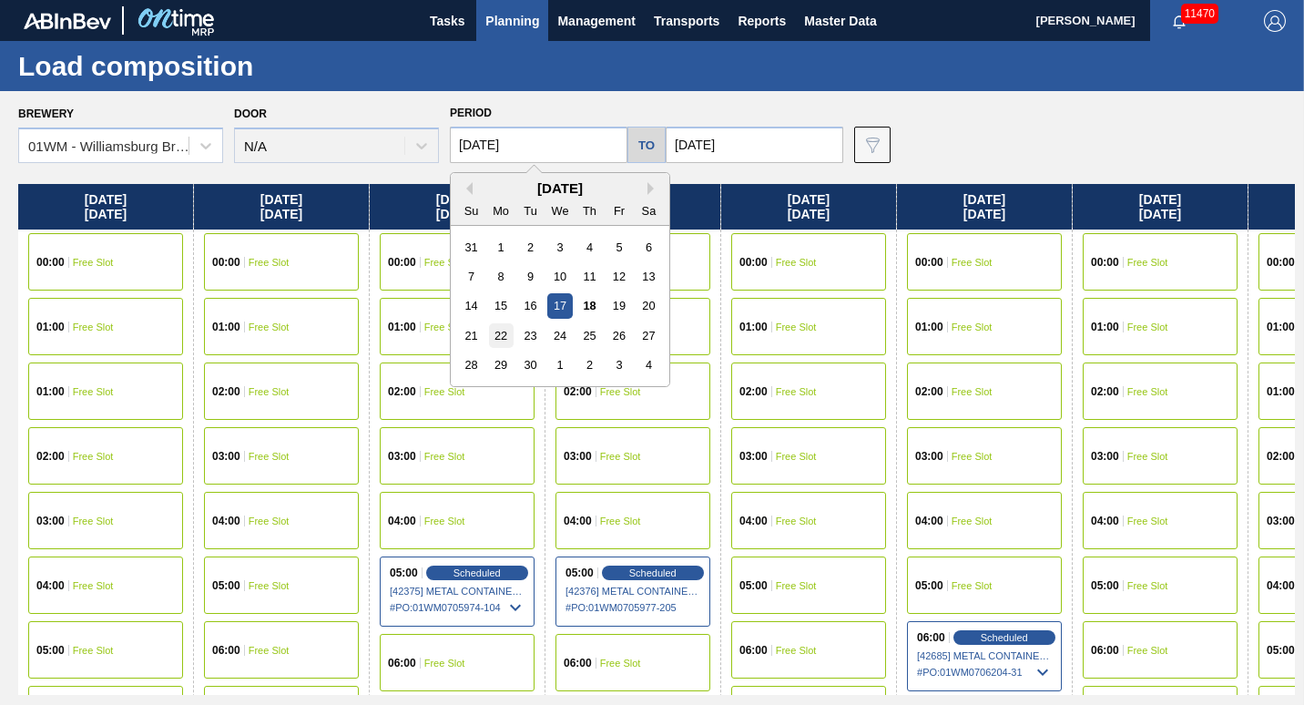
click at [501, 331] on div "22" at bounding box center [501, 335] width 25 height 25
type input "[DATE]"
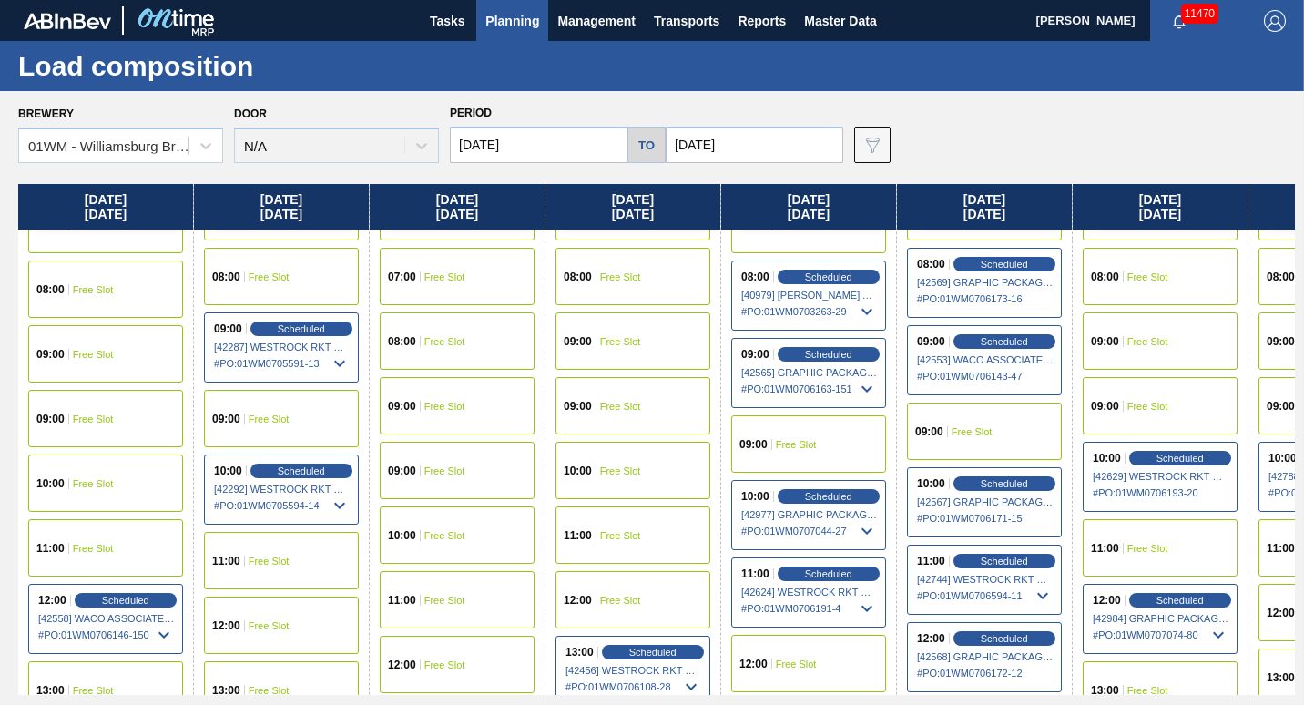
scroll to position [568, 0]
click at [516, 24] on span "Planning" at bounding box center [513, 21] width 54 height 22
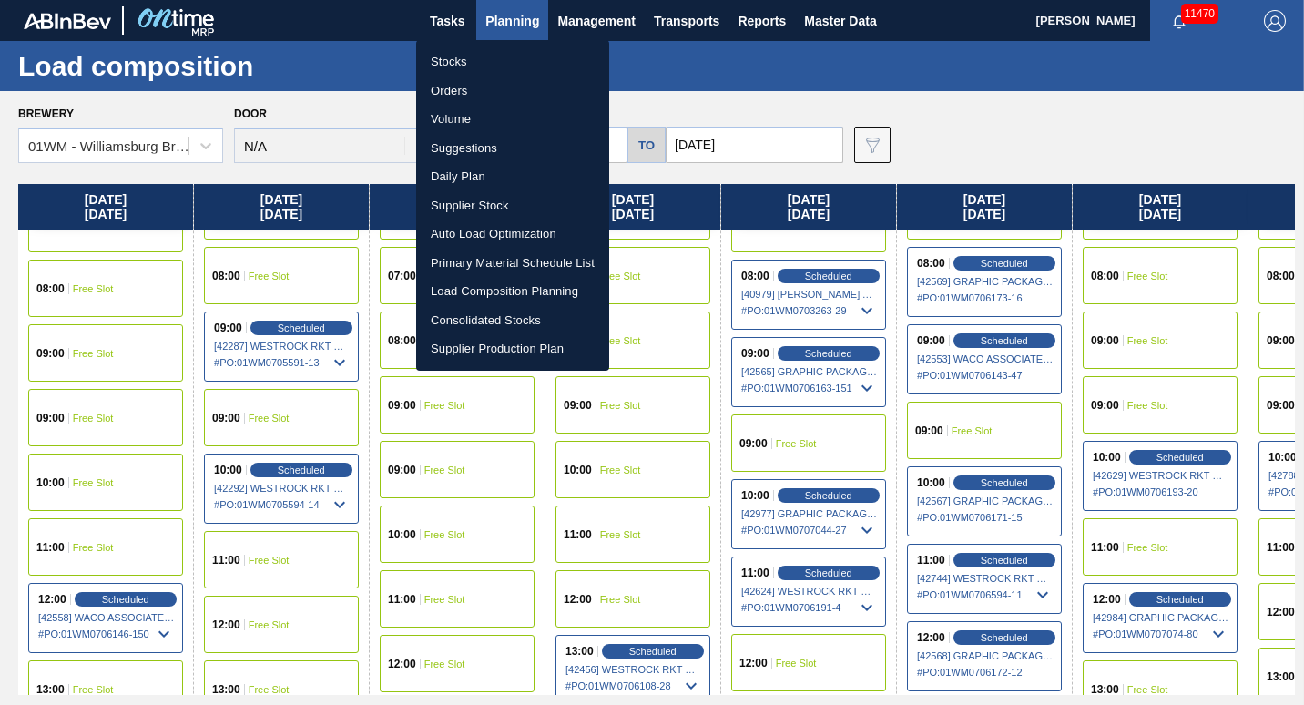
click at [506, 153] on li "Suggestions" at bounding box center [512, 148] width 193 height 29
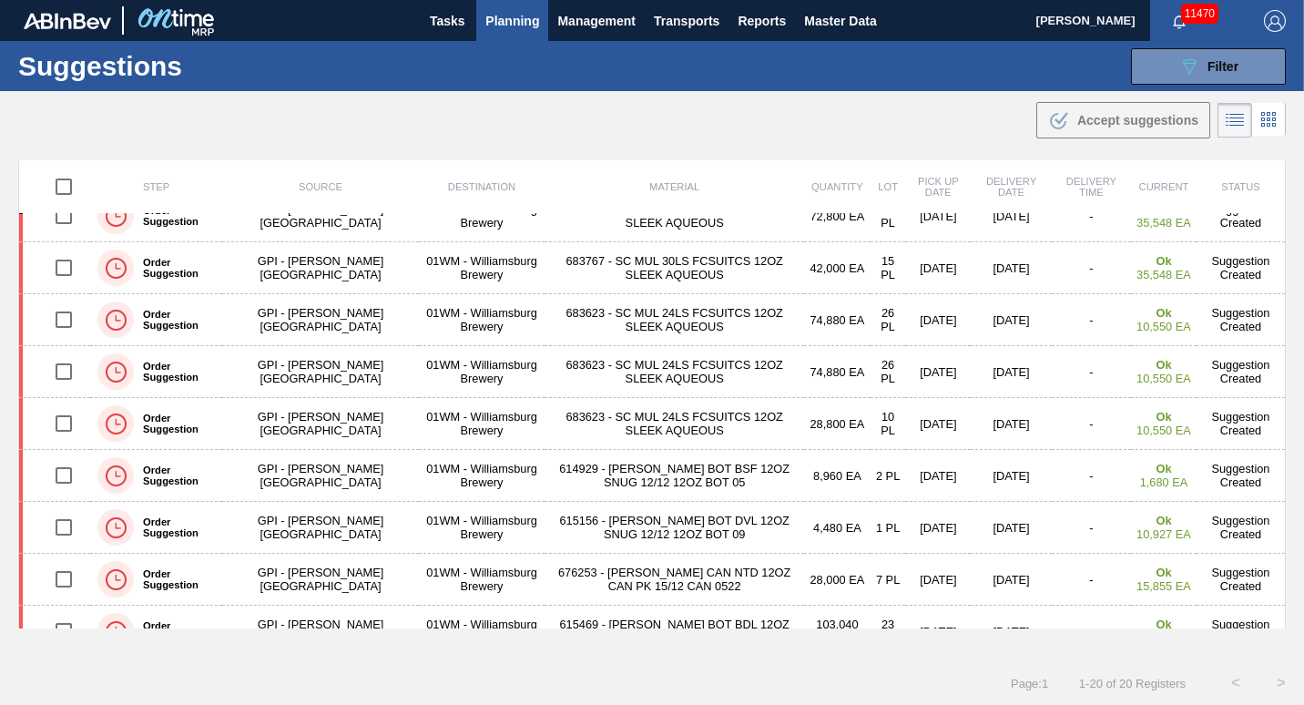
scroll to position [491, 0]
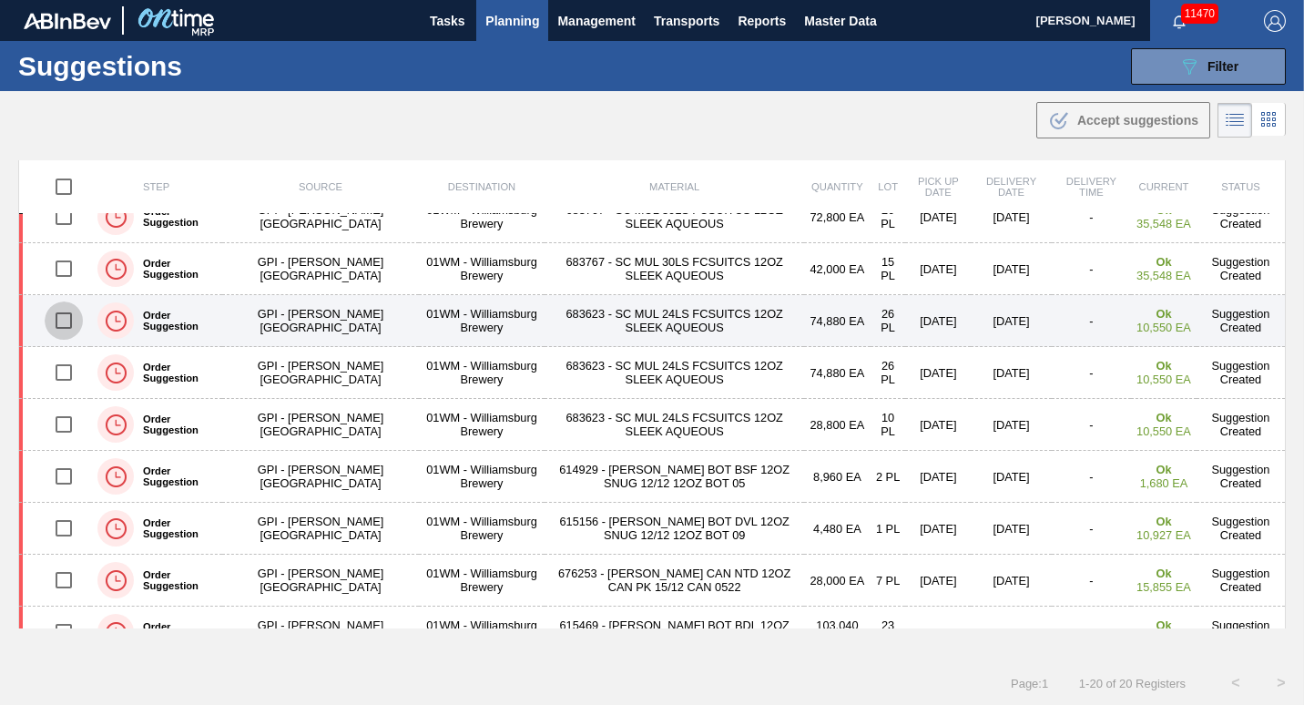
click at [59, 321] on input "checkbox" at bounding box center [64, 321] width 38 height 38
checkbox input "true"
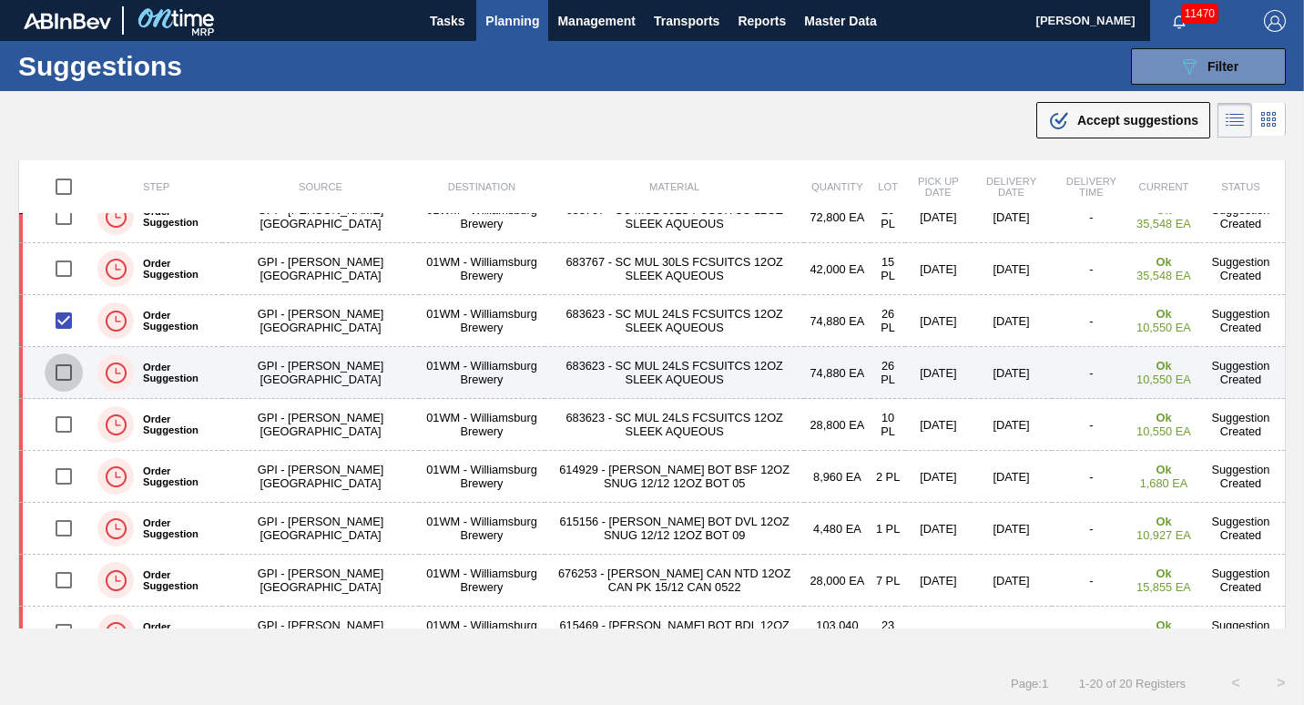
click at [63, 366] on input "checkbox" at bounding box center [64, 372] width 38 height 38
checkbox input "true"
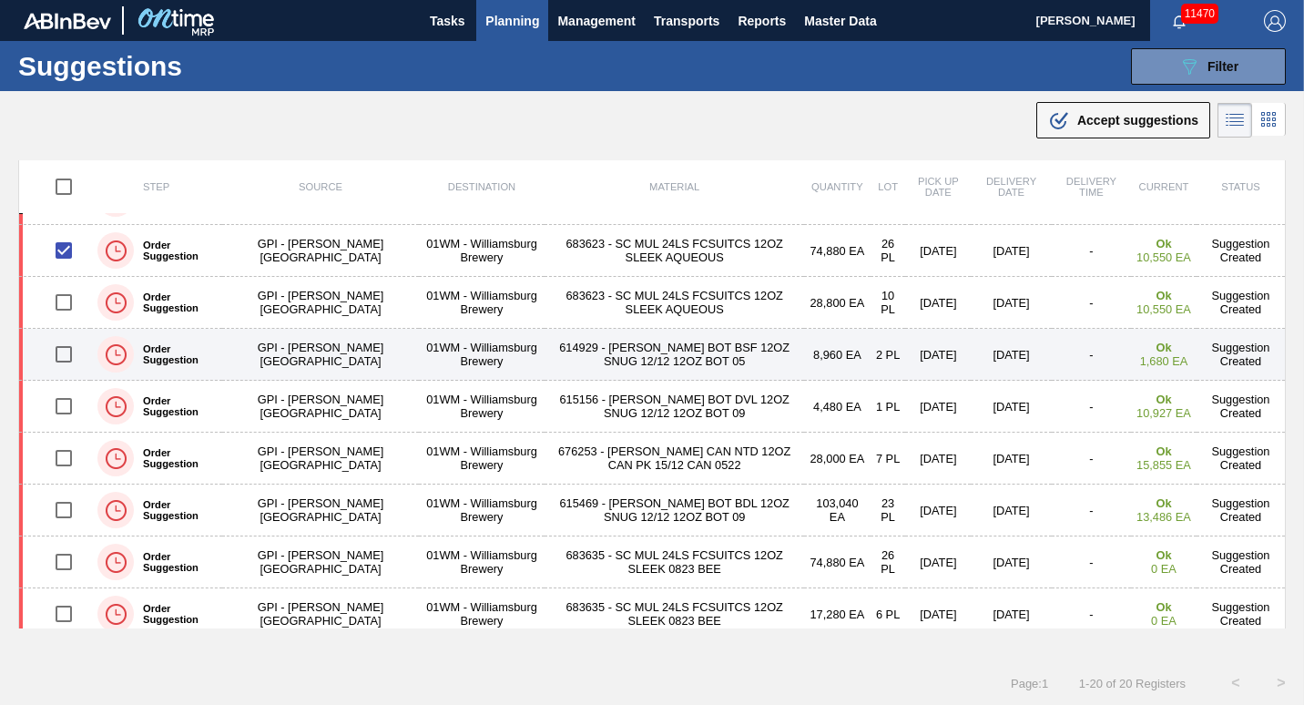
scroll to position [625, 0]
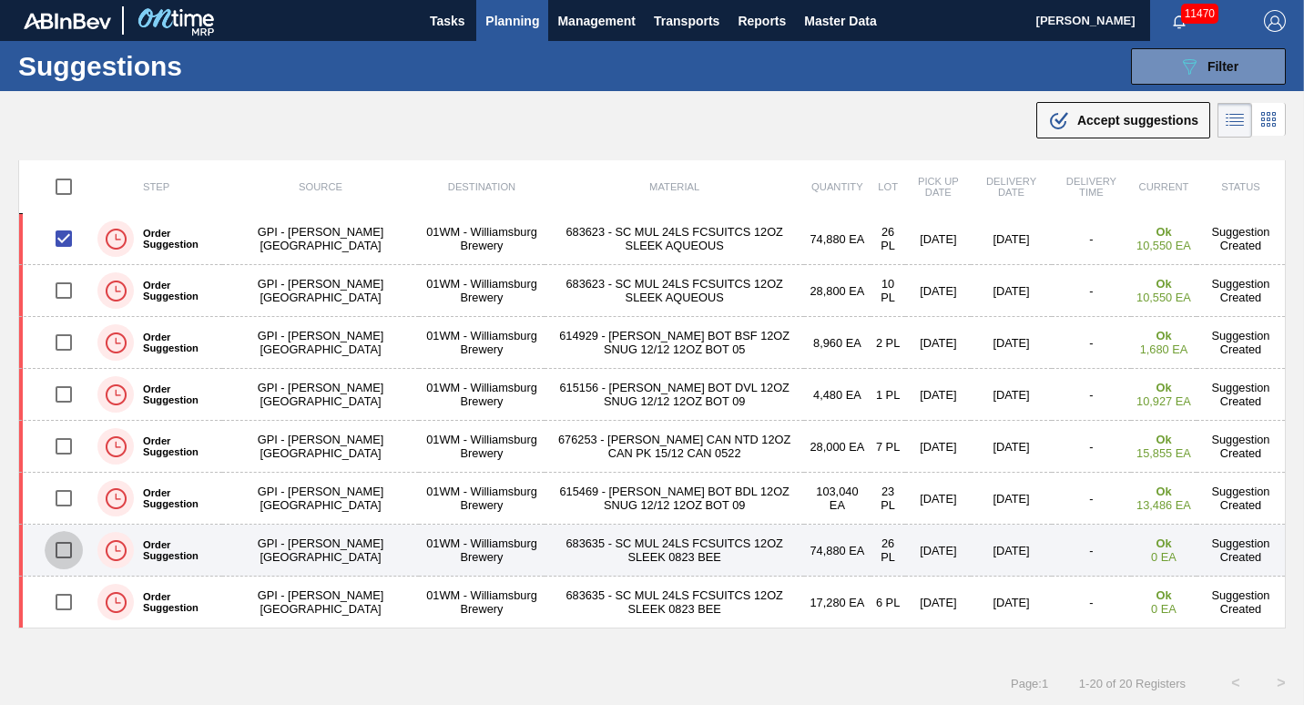
click at [65, 547] on input "checkbox" at bounding box center [64, 550] width 38 height 38
checkbox input "true"
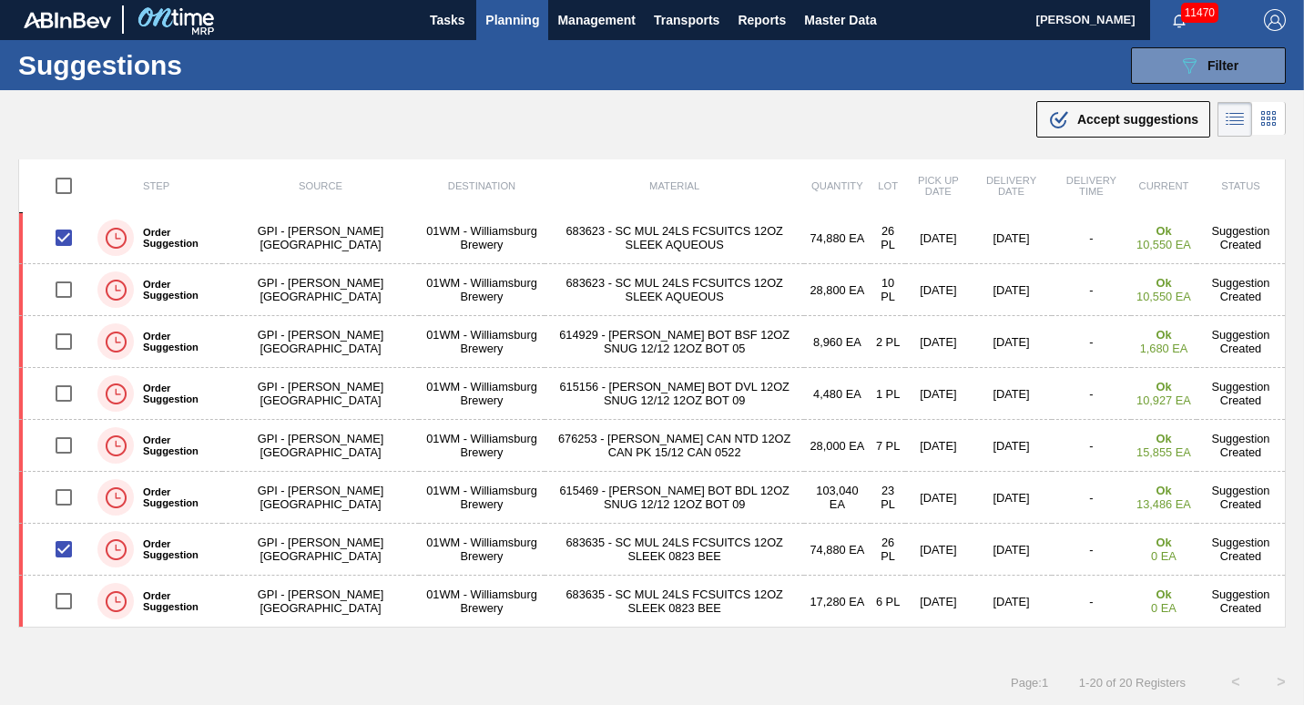
click at [1101, 97] on div ".b{fill:var(--color-action-default)} Accept suggestions" at bounding box center [652, 115] width 1304 height 51
click at [1079, 116] on span "Accept suggestions" at bounding box center [1138, 119] width 121 height 15
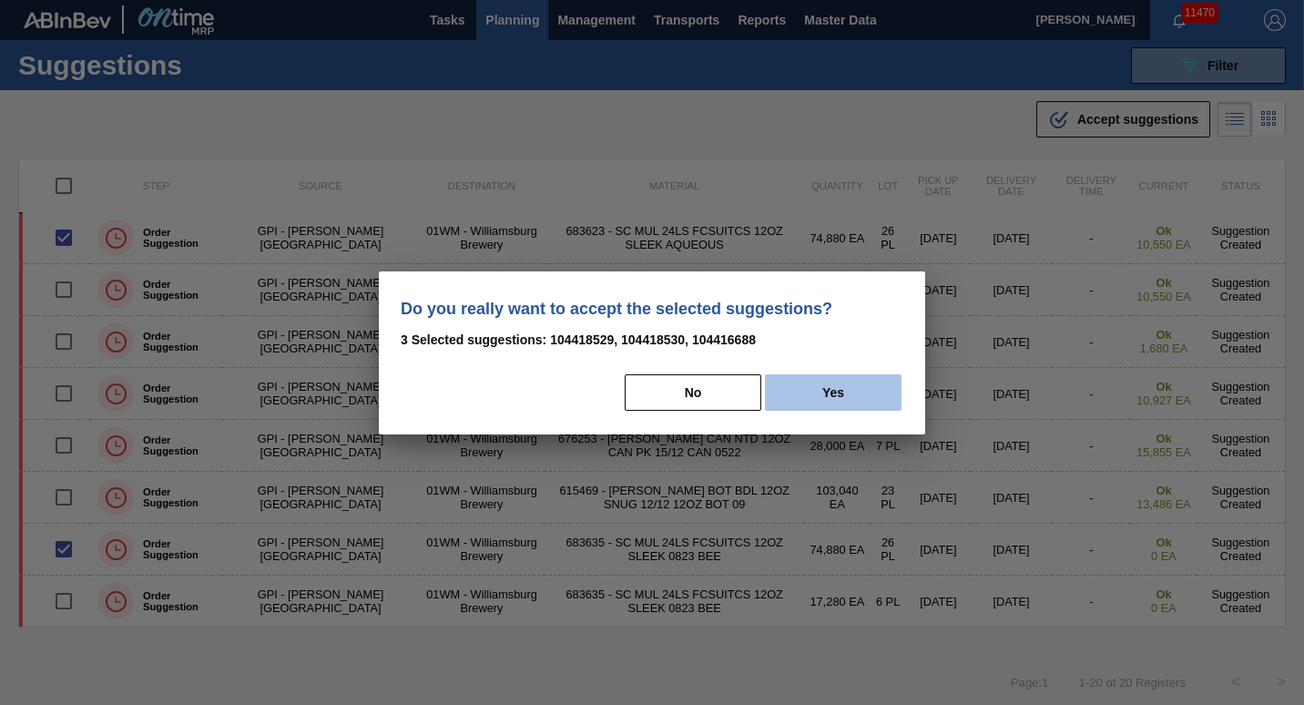
click at [801, 395] on button "Yes" at bounding box center [833, 392] width 137 height 36
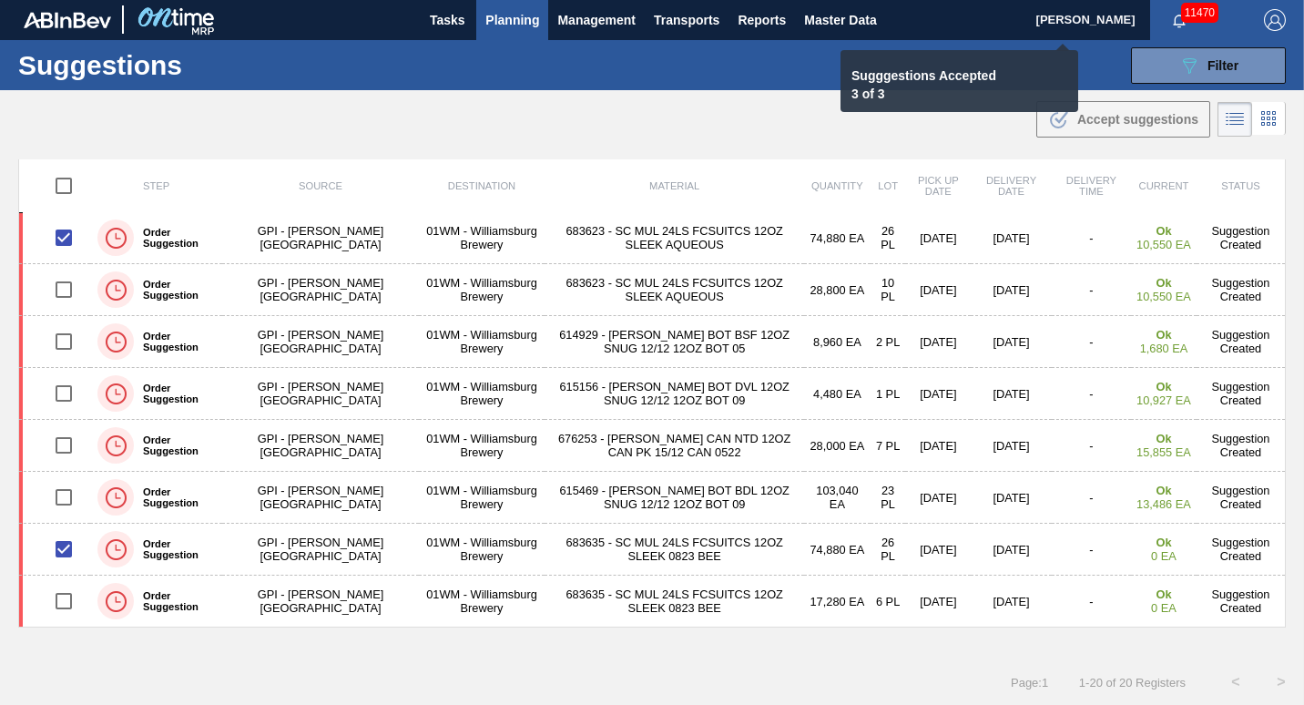
checkbox input "false"
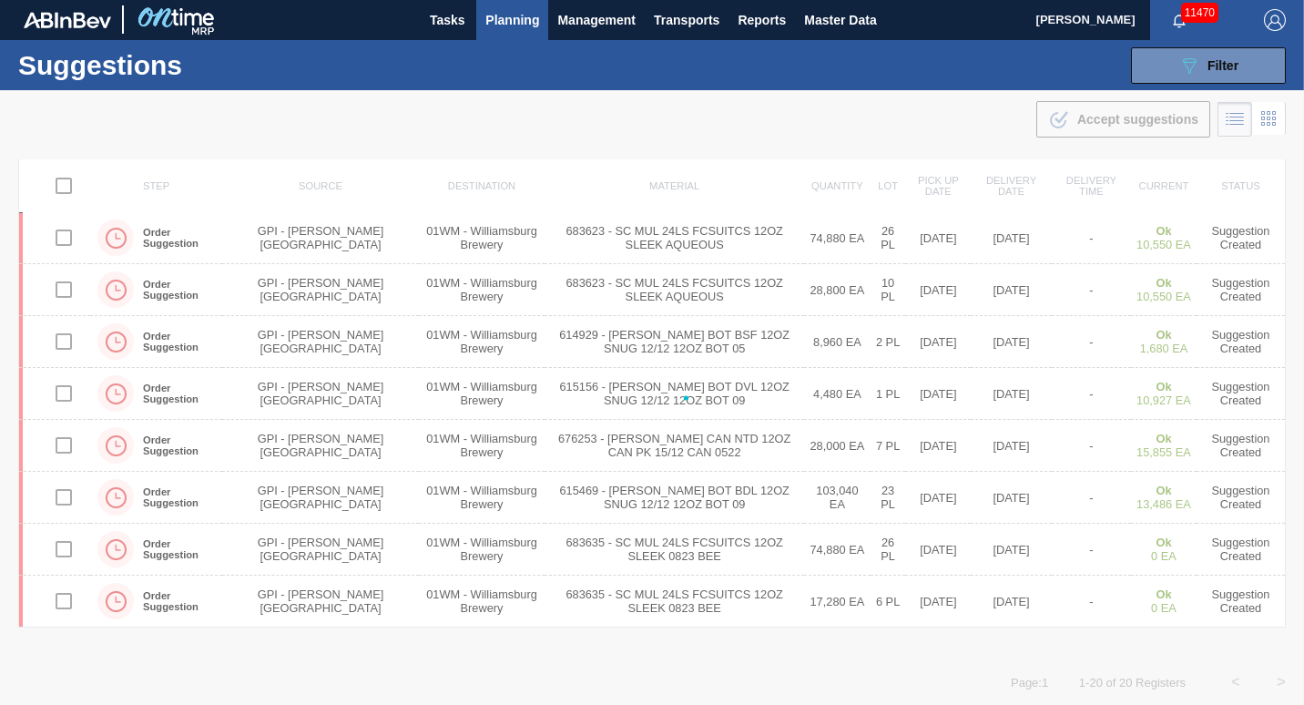
scroll to position [521, 0]
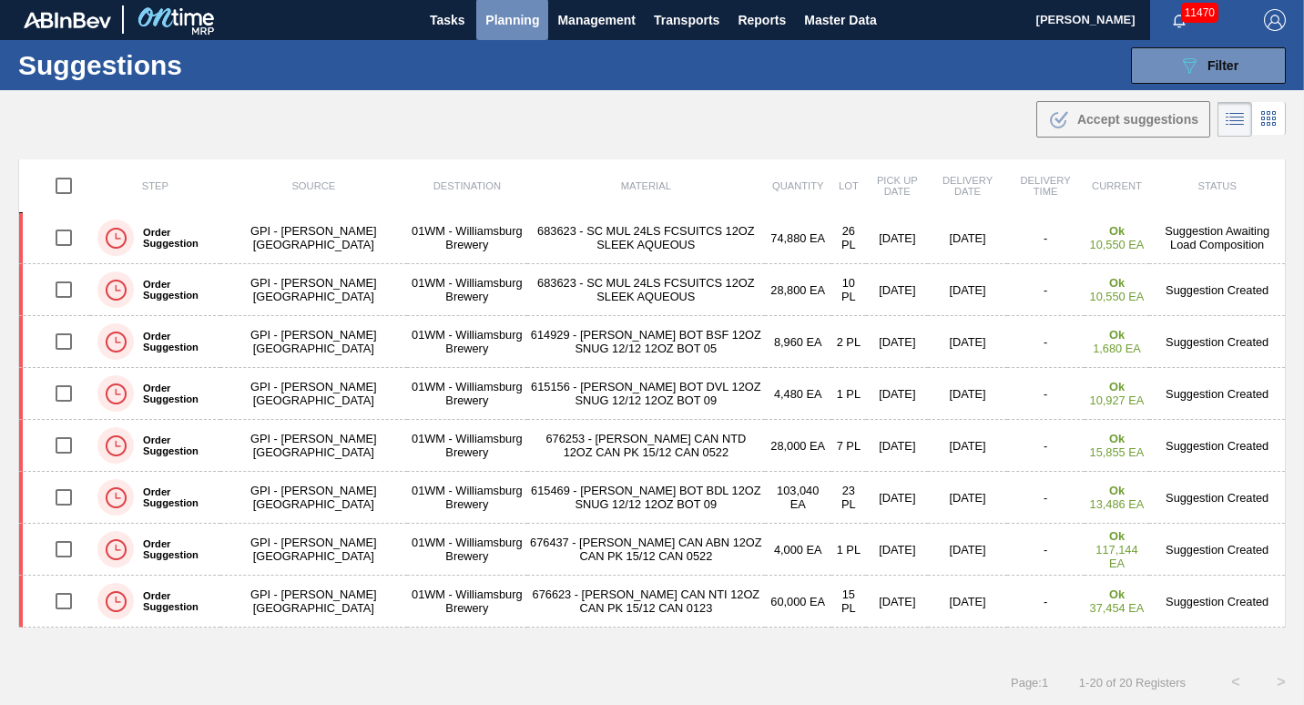
click at [520, 23] on span "Planning" at bounding box center [513, 20] width 54 height 22
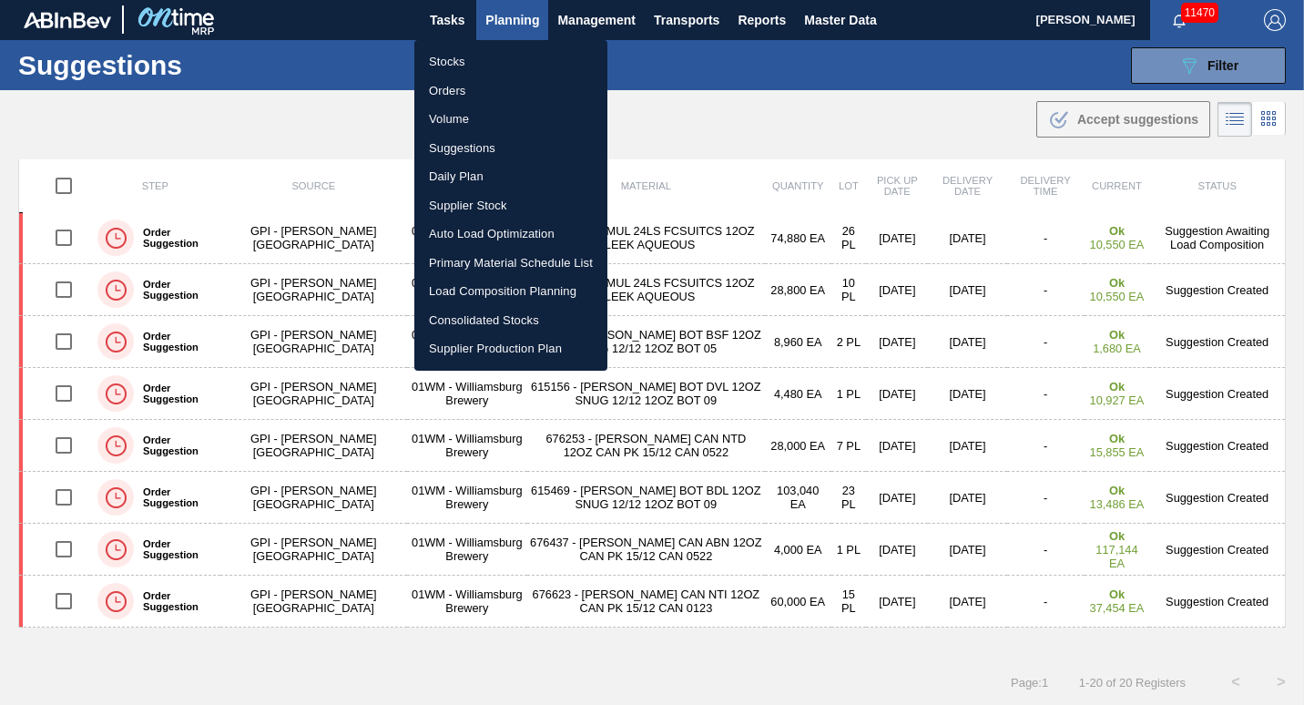
click at [489, 272] on li "Primary Material Schedule List" at bounding box center [510, 263] width 193 height 29
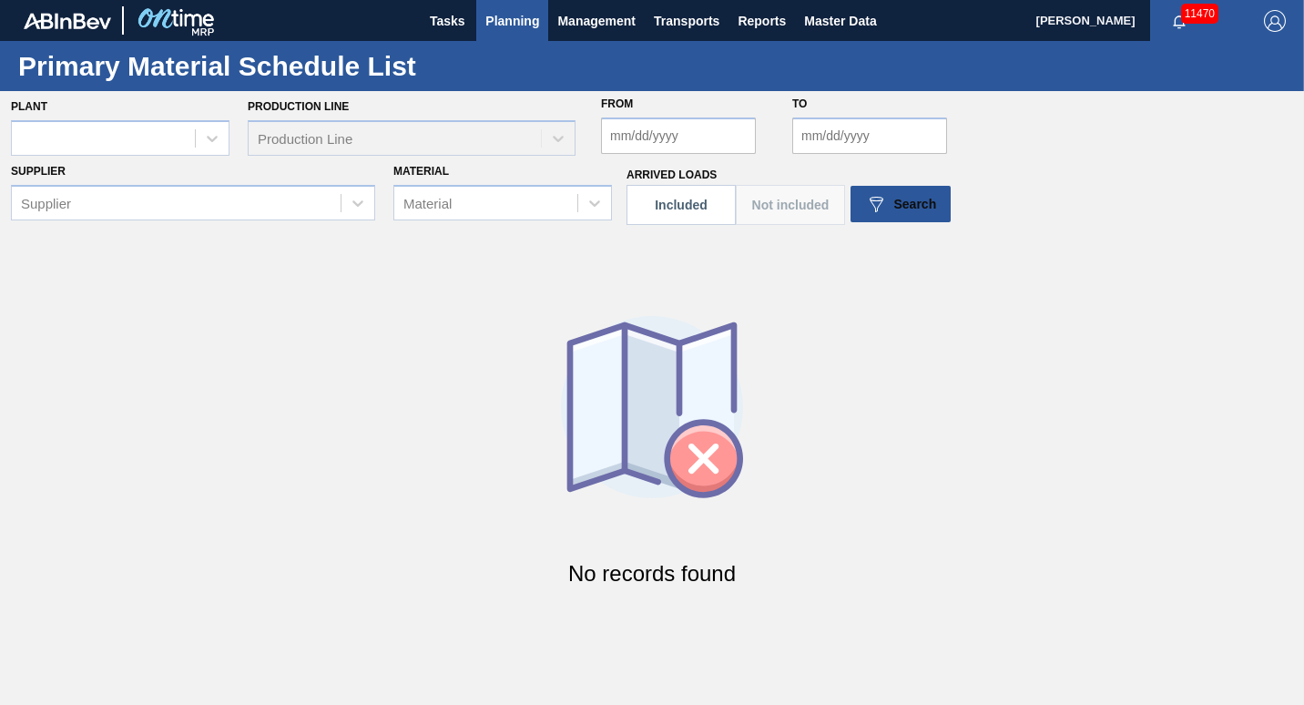
click at [518, 10] on span "Planning" at bounding box center [513, 21] width 54 height 22
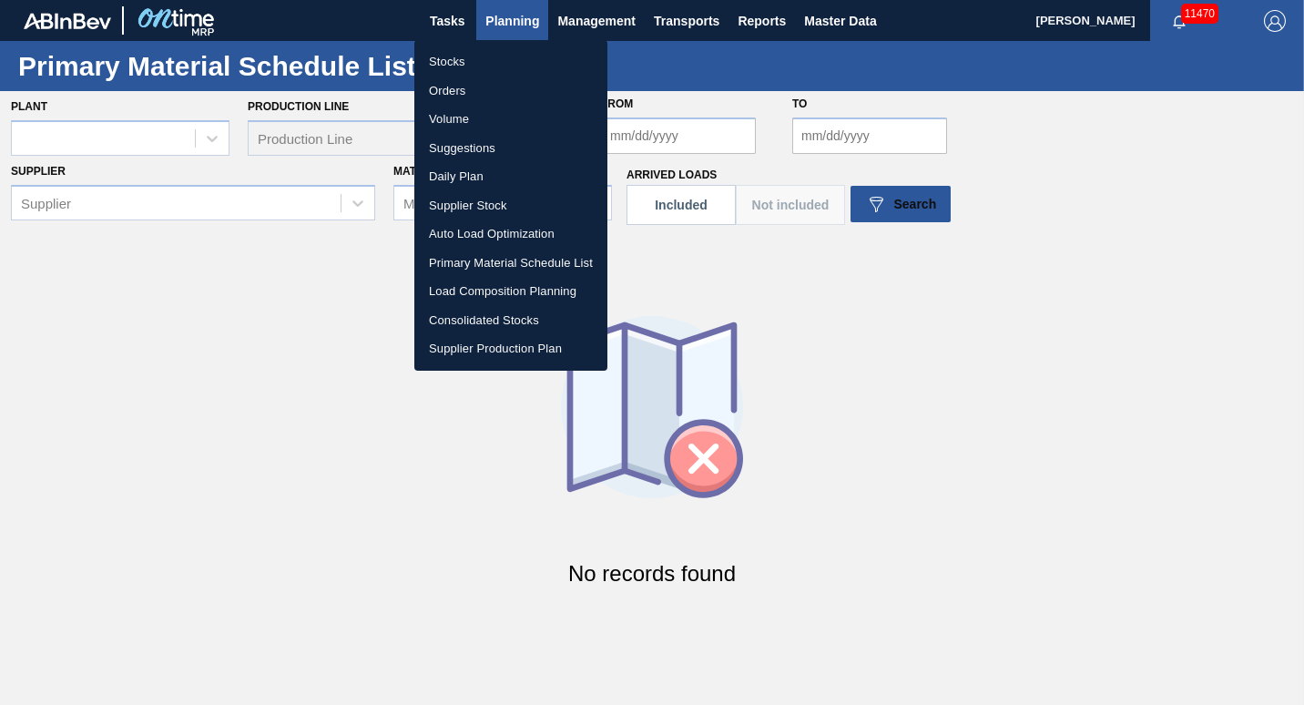
click at [494, 298] on li "Load Composition Planning" at bounding box center [510, 291] width 193 height 29
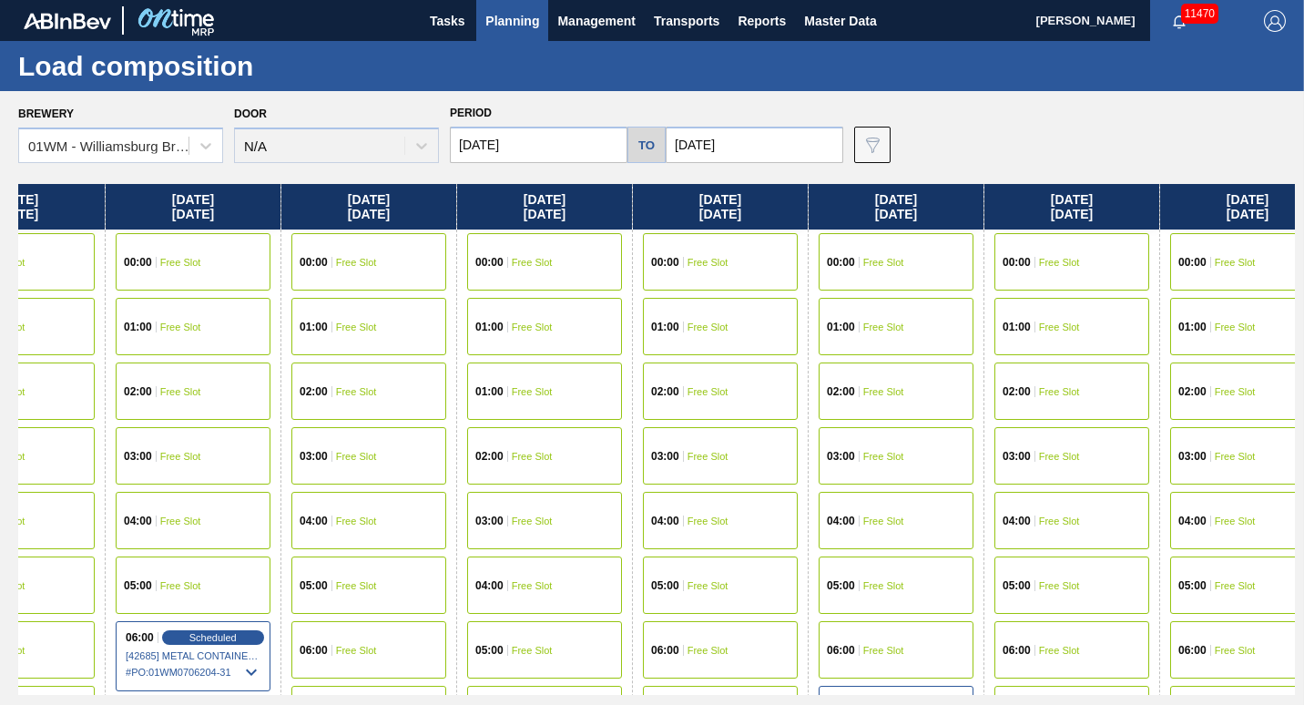
scroll to position [0, 1161]
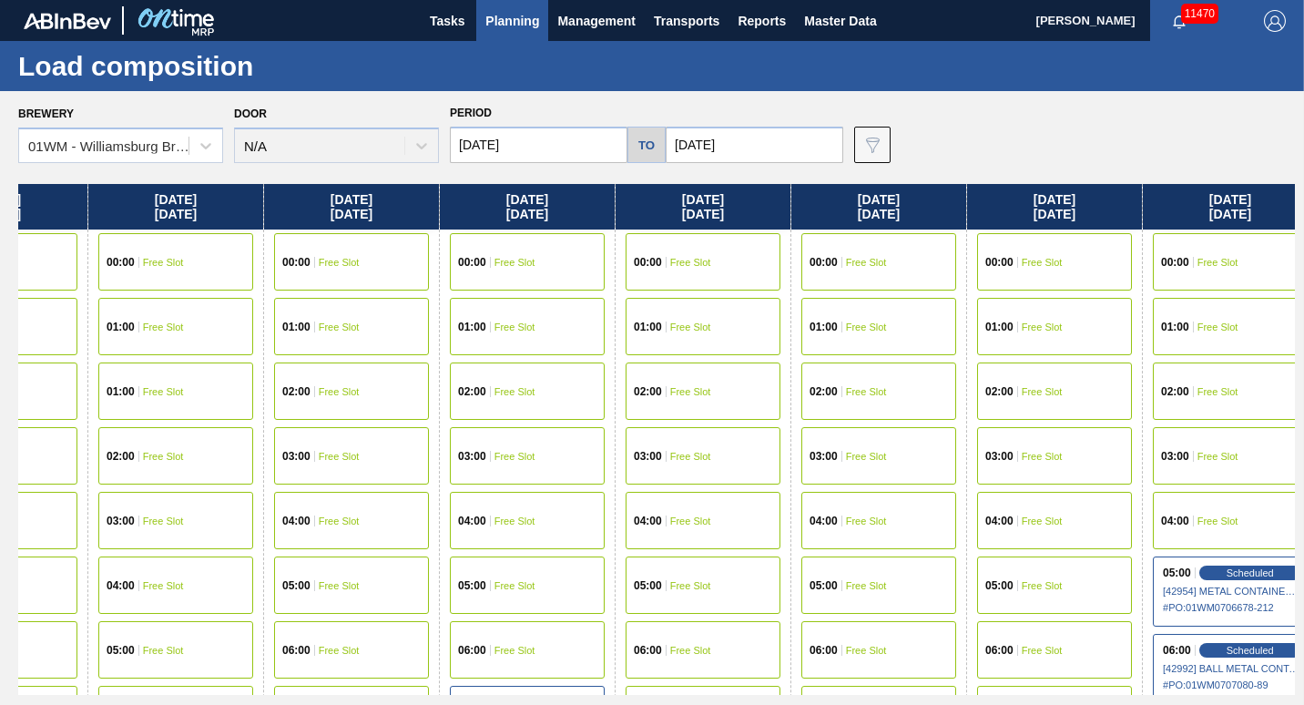
drag, startPoint x: 1172, startPoint y: 207, endPoint x: -4, endPoint y: 389, distance: 1190.0
click at [0, 0] on html "Tasks Planning Management Transports Reports Master Data [PERSON_NAME] 11470 Ma…" at bounding box center [652, 0] width 1304 height 0
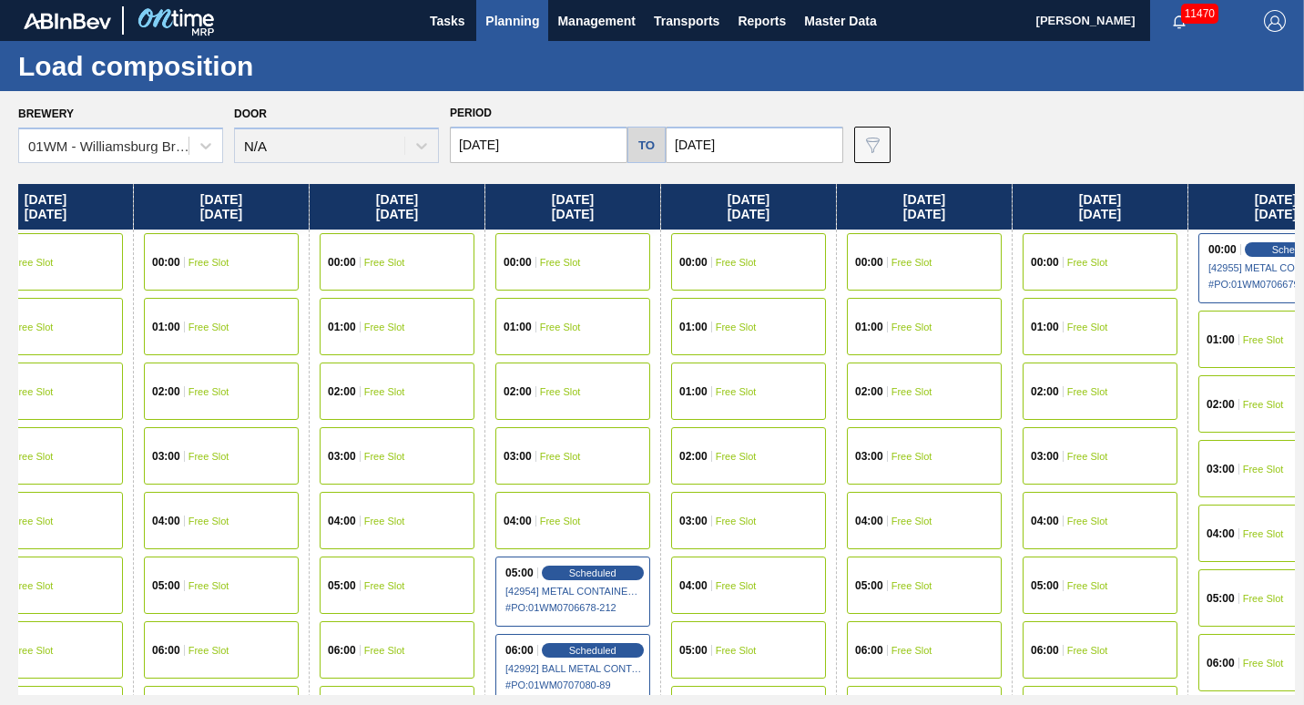
drag, startPoint x: 1049, startPoint y: 212, endPoint x: 289, endPoint y: 193, distance: 760.9
click at [289, 193] on div "[DATE] 00:00 Free Slot 01:00 Free Slot 01:00 Free Slot 02:00 Free Slot 03:00 Fr…" at bounding box center [656, 439] width 1277 height 511
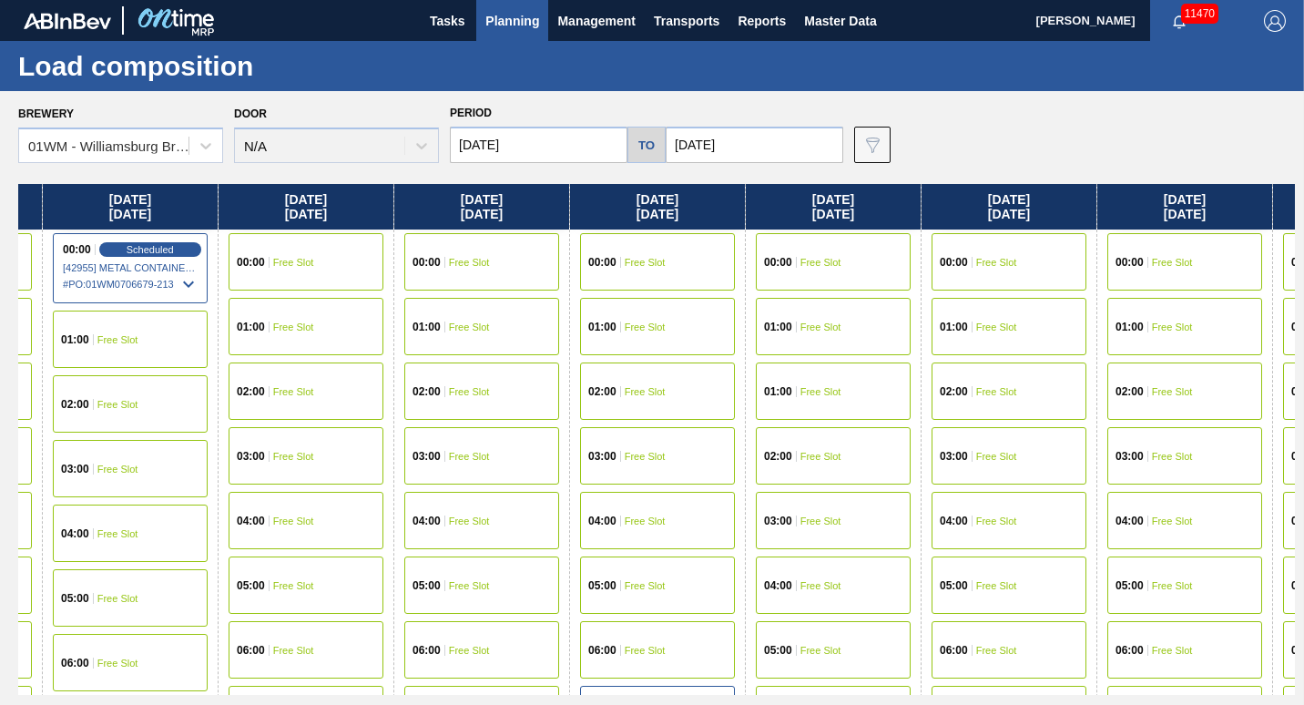
scroll to position [0, 3045]
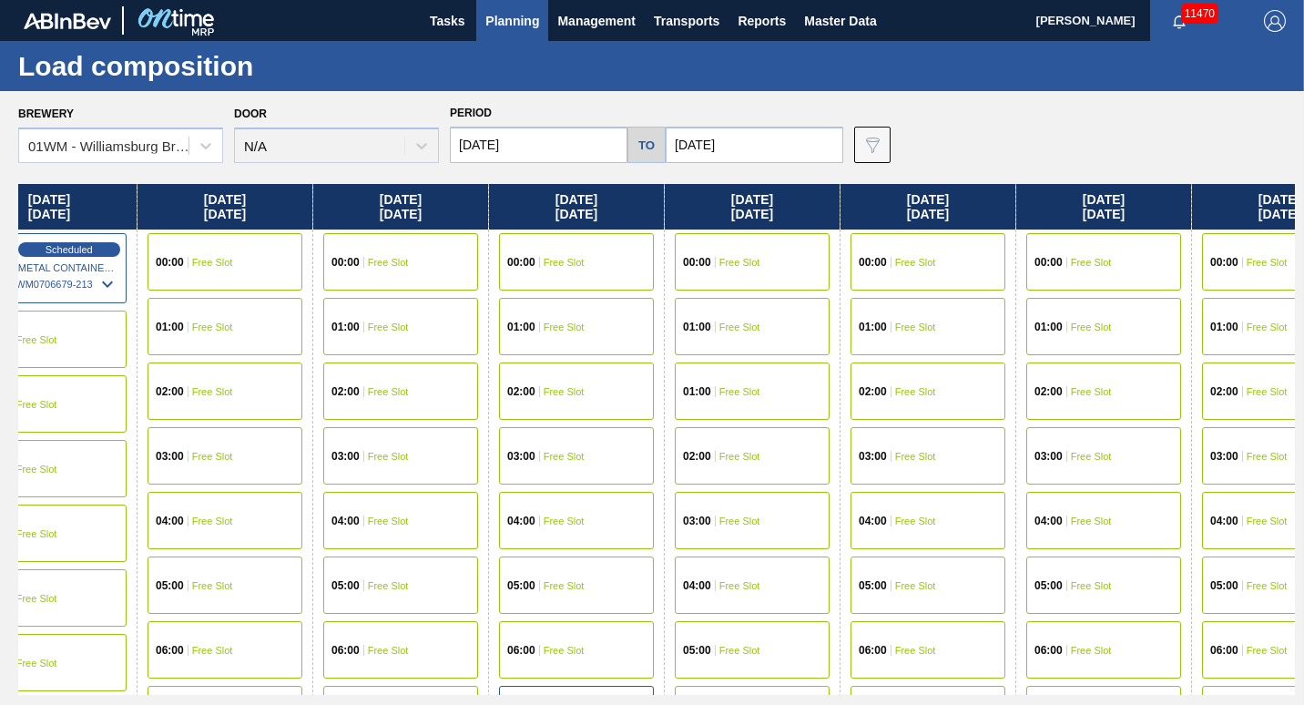
drag, startPoint x: 1145, startPoint y: 198, endPoint x: 0, endPoint y: 424, distance: 1167.3
click at [0, 0] on html "Tasks Planning Management Transports Reports Master Data [PERSON_NAME] 11470 Ma…" at bounding box center [652, 0] width 1304 height 0
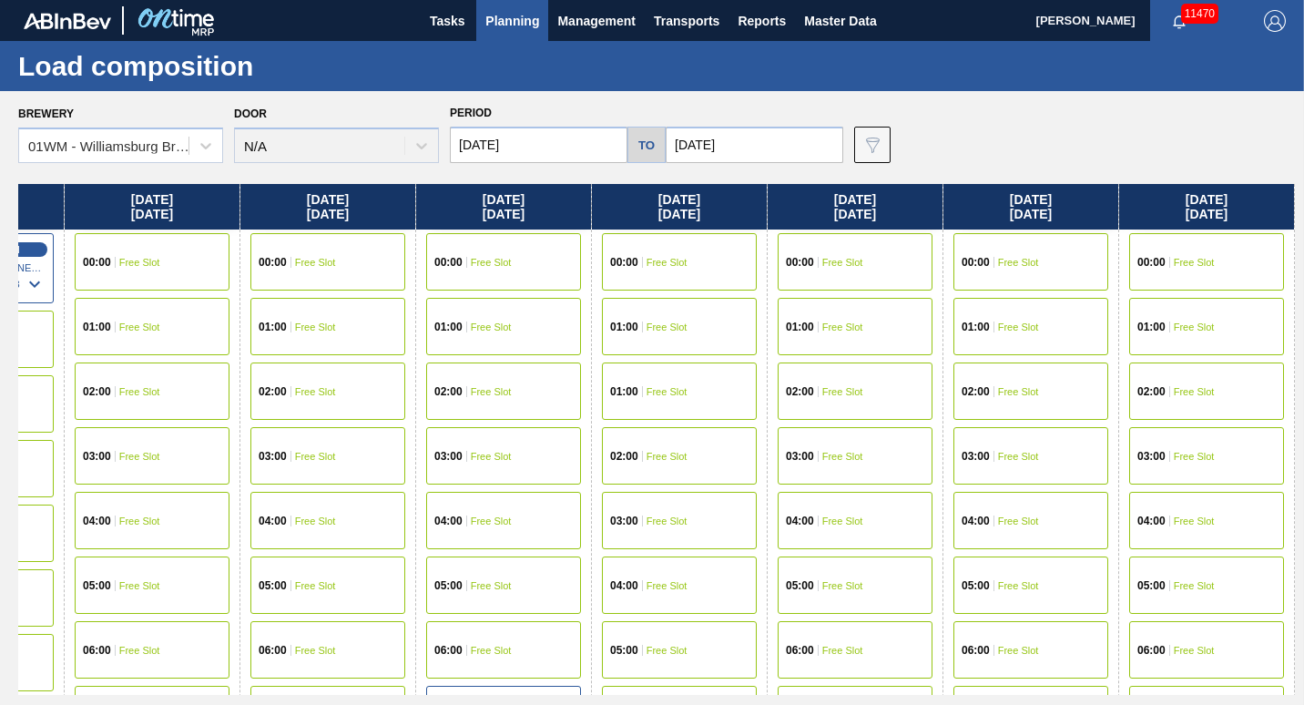
drag, startPoint x: 1201, startPoint y: 206, endPoint x: 547, endPoint y: 291, distance: 659.6
click at [547, 291] on div "[DATE] 00:00 Free Slot 01:00 Free Slot 01:00 Free Slot 02:00 Free Slot 03:00 Fr…" at bounding box center [656, 439] width 1277 height 511
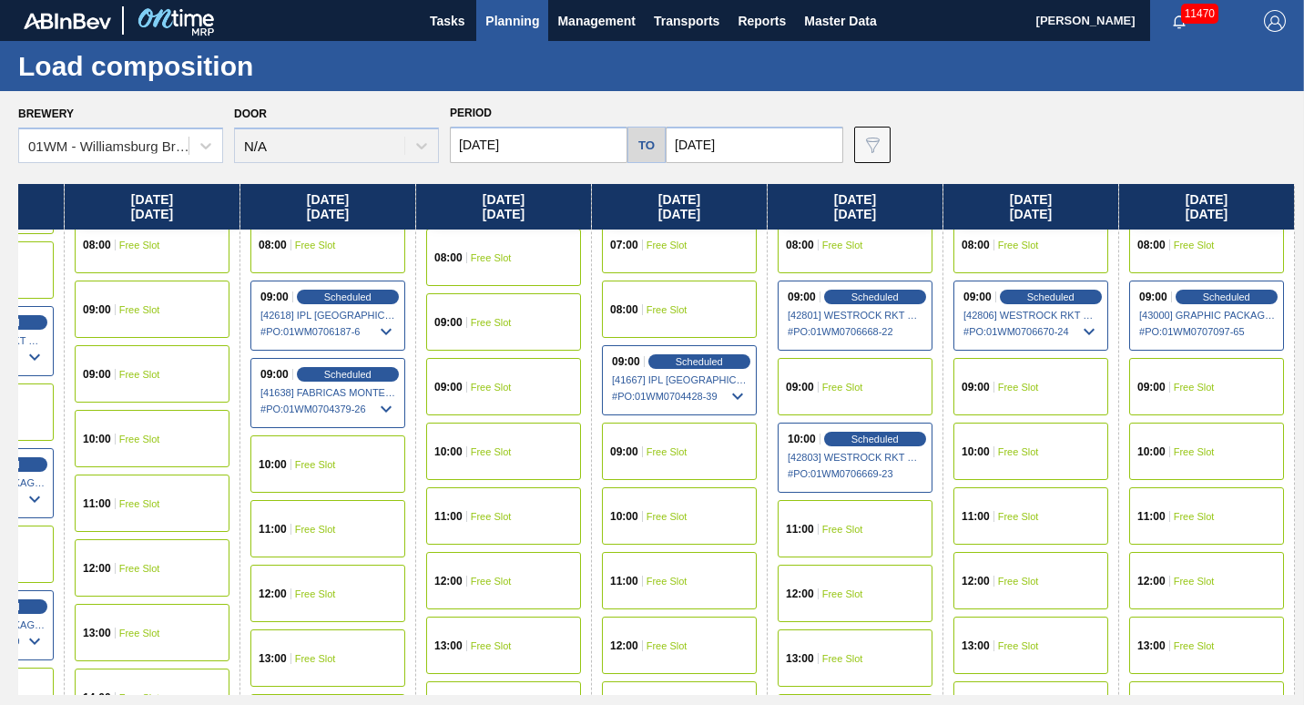
scroll to position [600, 3118]
click at [1186, 519] on span "Free Slot" at bounding box center [1194, 515] width 41 height 11
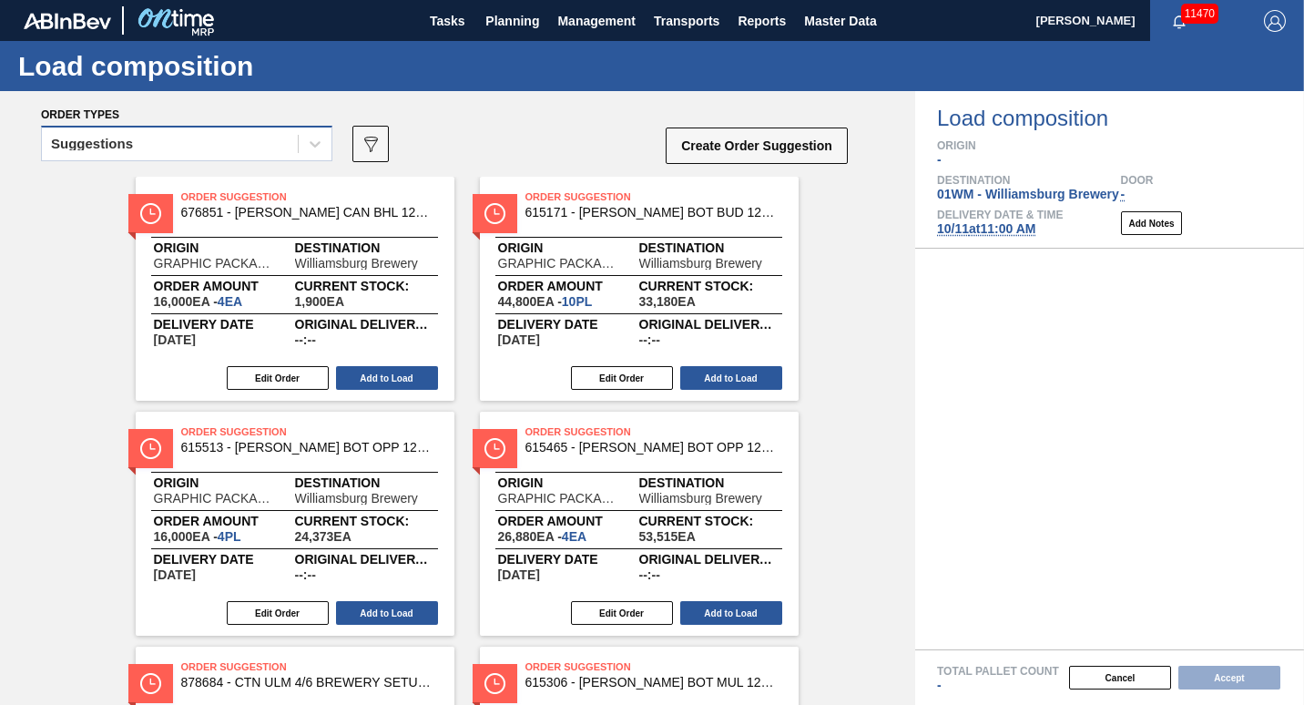
click at [169, 147] on div "Suggestions" at bounding box center [170, 144] width 256 height 26
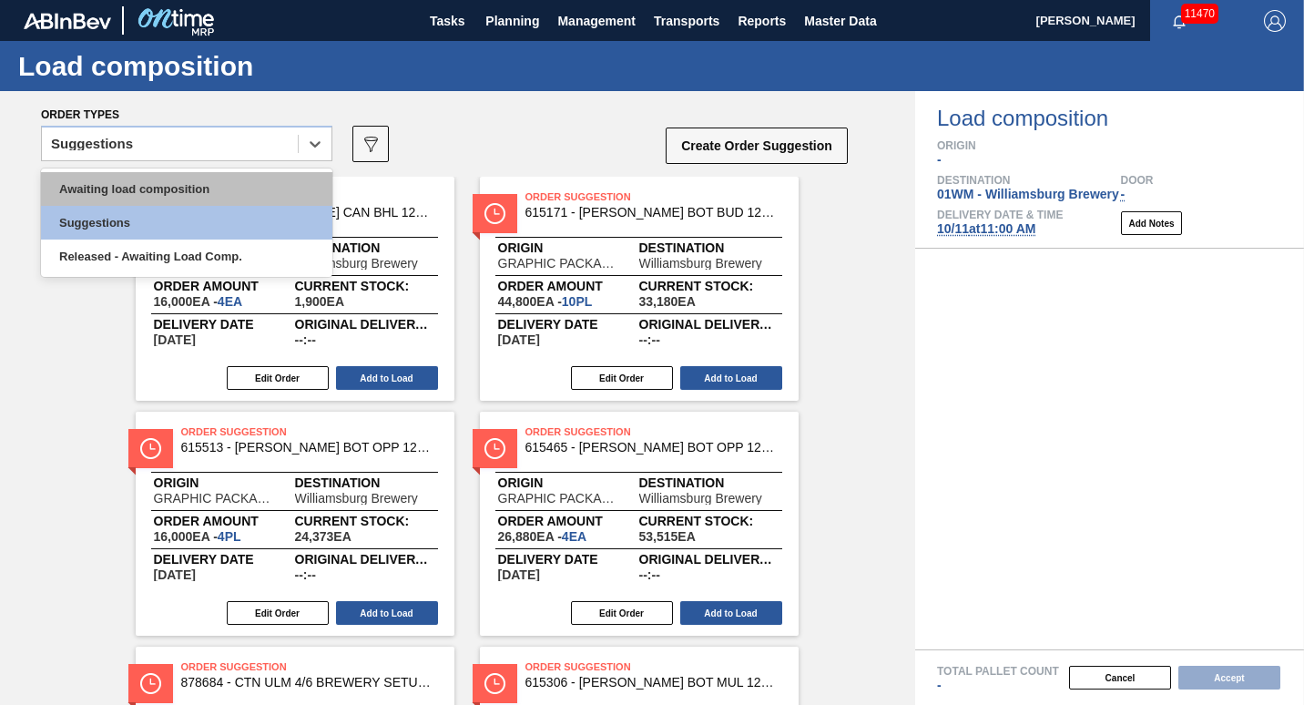
click at [162, 182] on div "Awaiting load composition" at bounding box center [186, 189] width 291 height 34
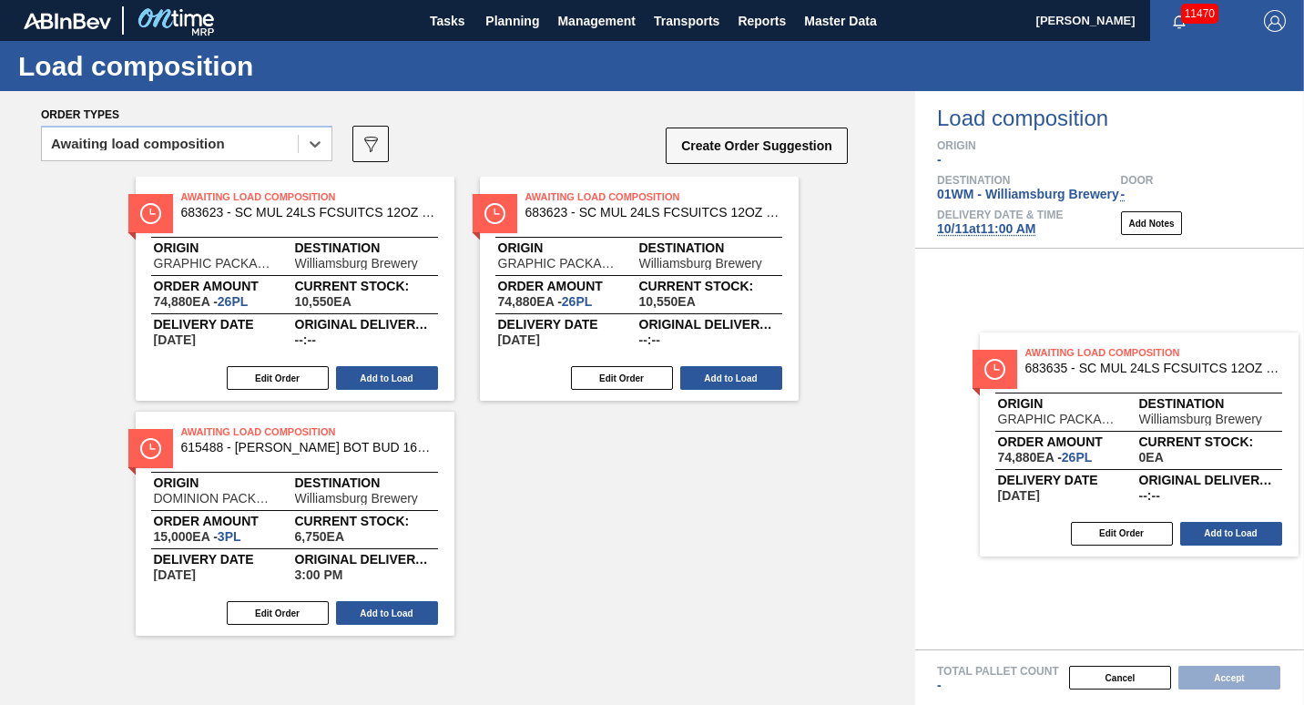
drag, startPoint x: 392, startPoint y: 285, endPoint x: 1232, endPoint y: 437, distance: 853.5
click at [1232, 437] on div "Order types option Awaiting load composition, selected. Select is focused ,type…" at bounding box center [652, 398] width 1304 height 614
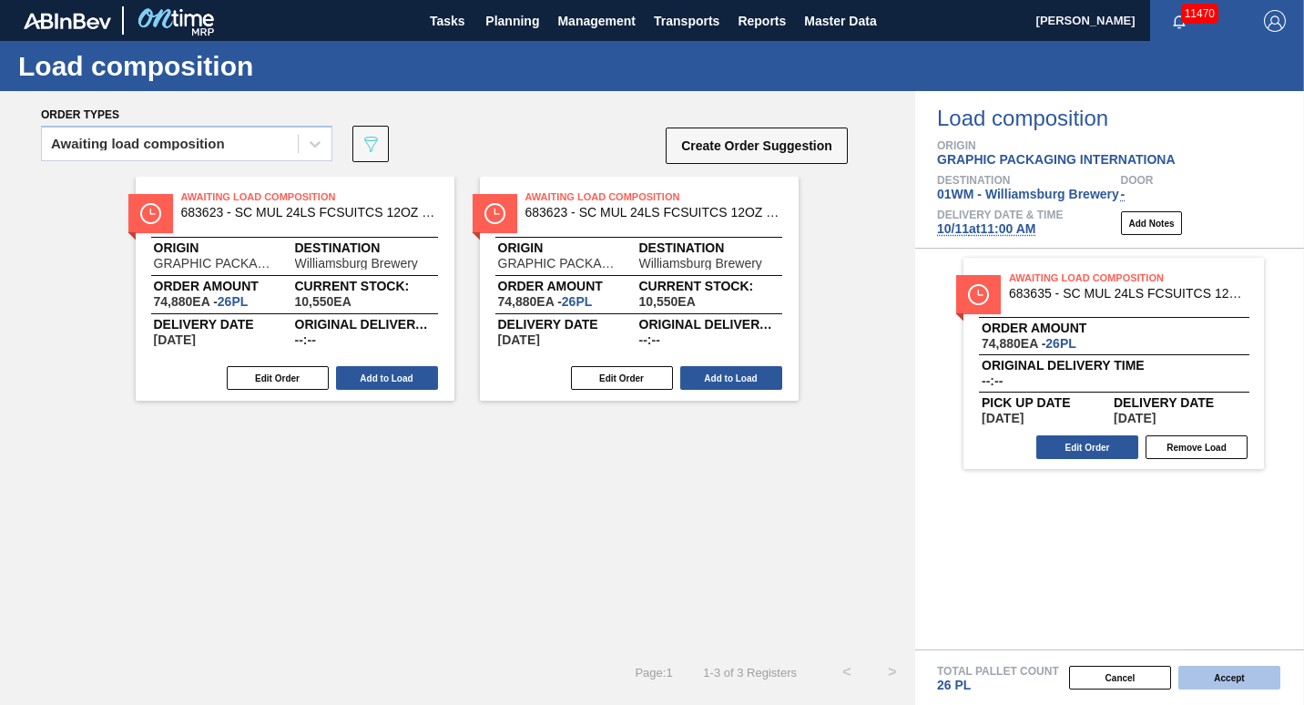
click at [1237, 682] on button "Accept" at bounding box center [1230, 678] width 102 height 24
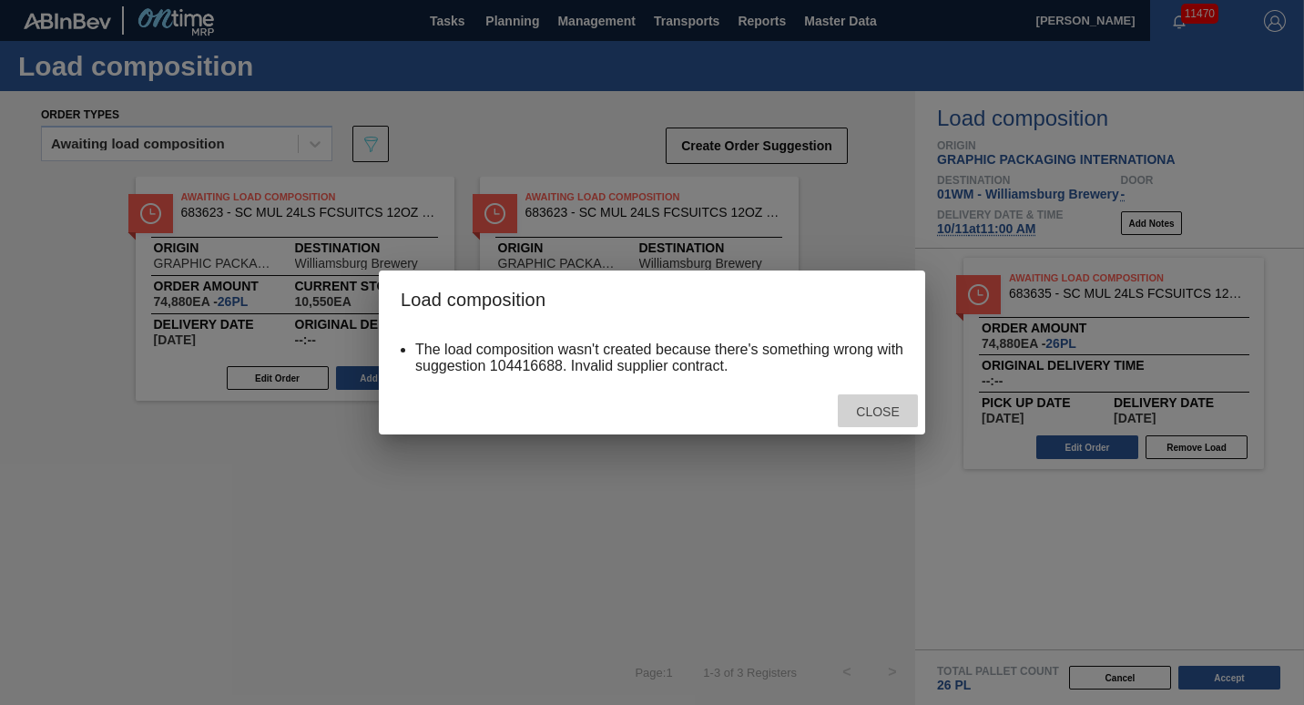
click at [871, 416] on span "Close" at bounding box center [878, 411] width 72 height 15
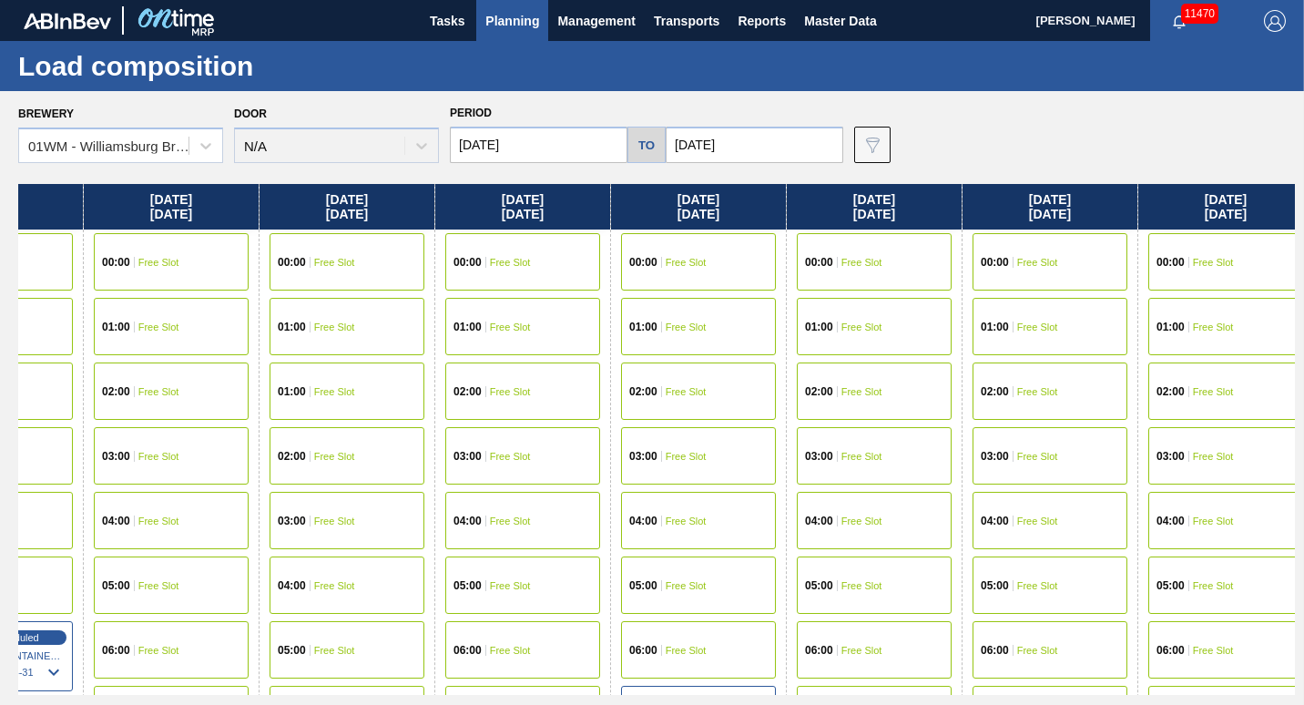
drag, startPoint x: 1265, startPoint y: 217, endPoint x: 0, endPoint y: 322, distance: 1269.7
click at [0, 0] on html "Tasks Planning Management Transports Reports Master Data [PERSON_NAME] 11470 Ma…" at bounding box center [652, 0] width 1304 height 0
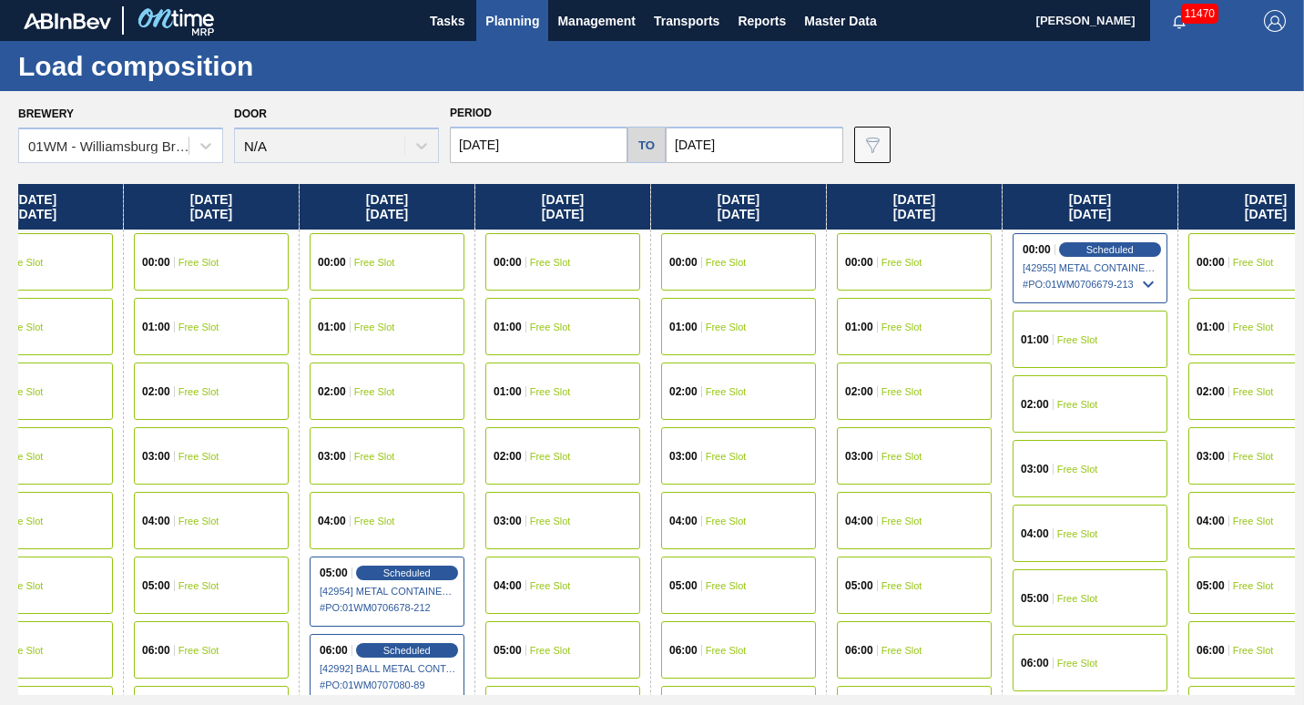
scroll to position [0, 2125]
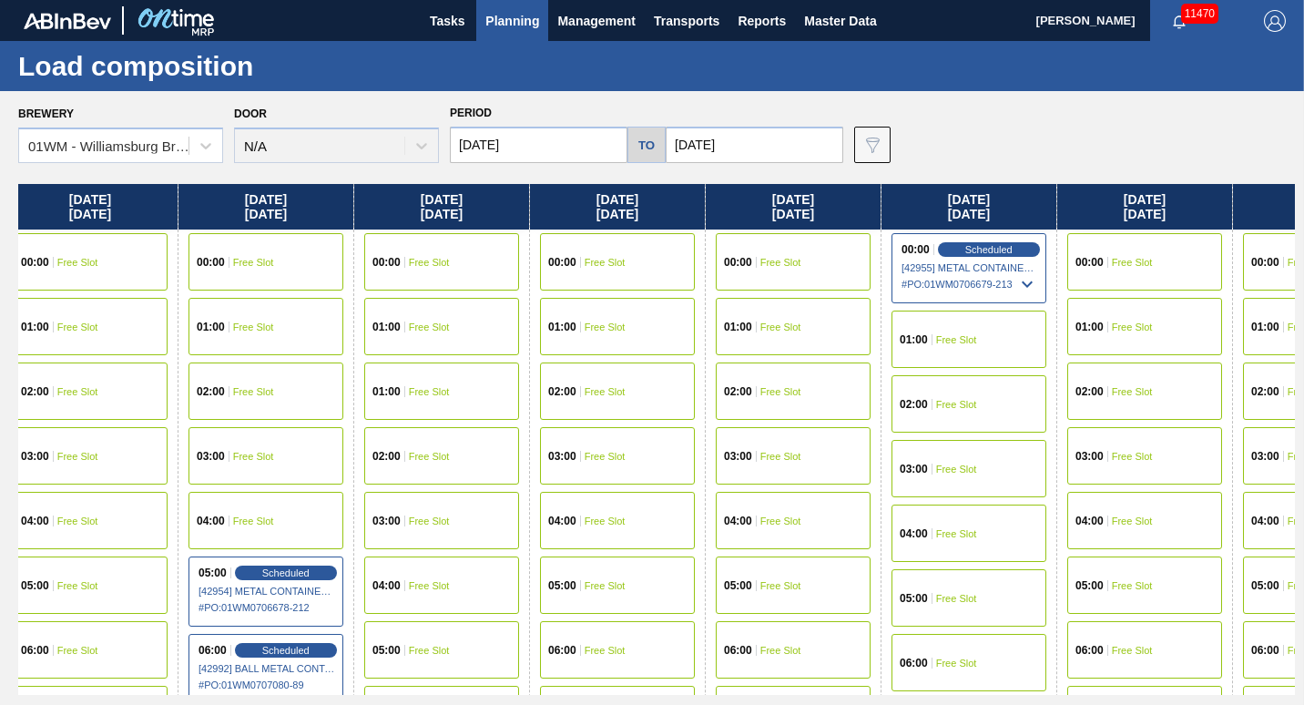
drag, startPoint x: 896, startPoint y: 199, endPoint x: -4, endPoint y: 302, distance: 906.0
click at [0, 0] on html "Tasks Planning Management Transports Reports Master Data [PERSON_NAME] 11470 Ma…" at bounding box center [652, 0] width 1304 height 0
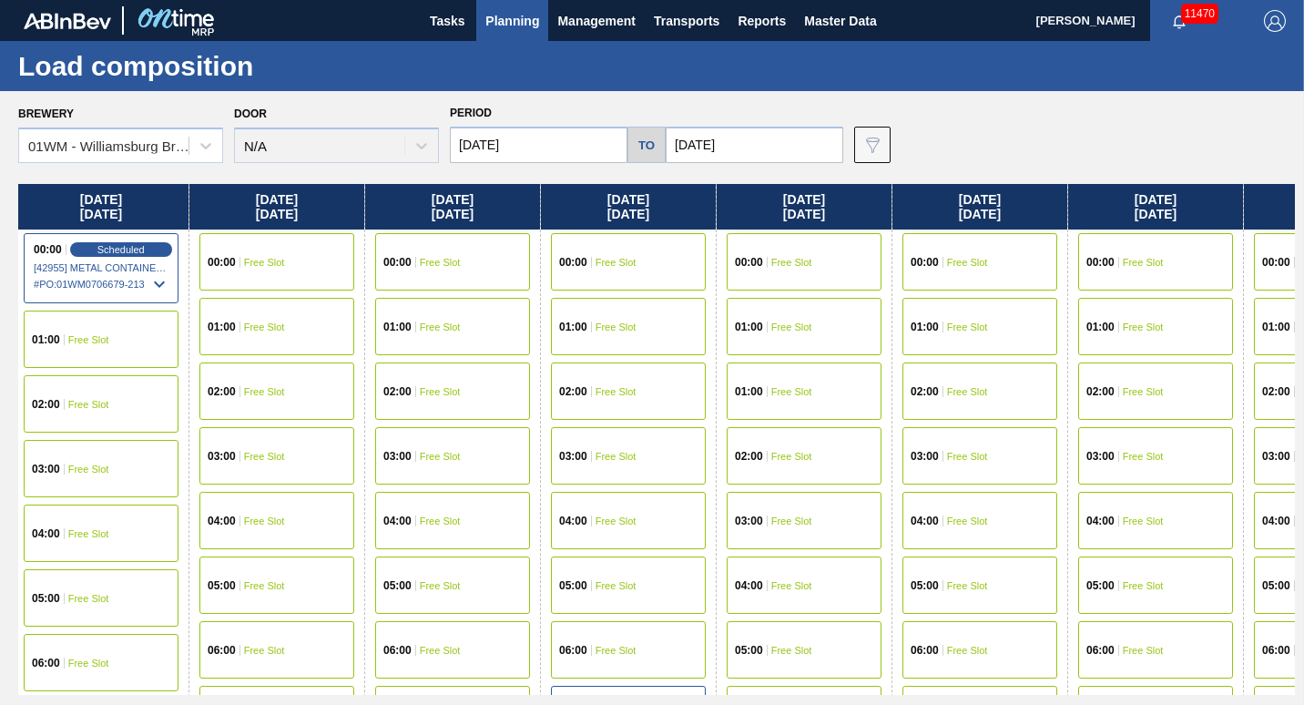
scroll to position [0, 3118]
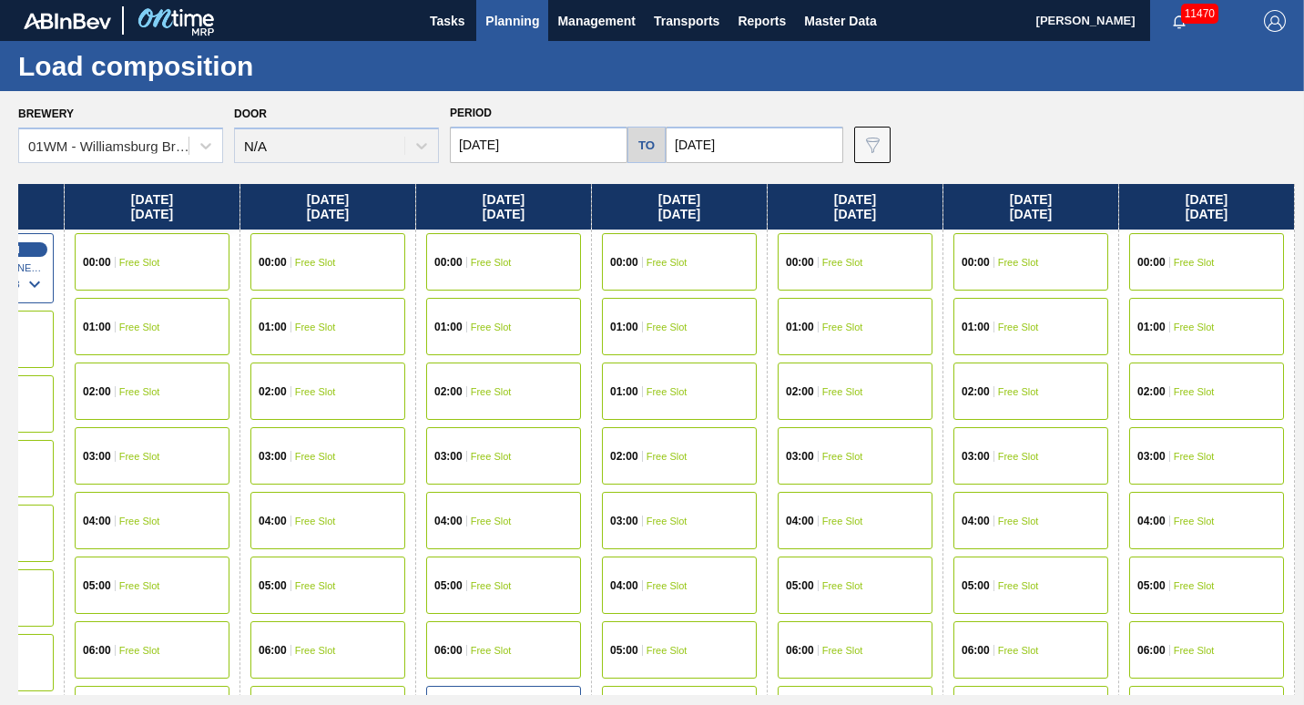
drag, startPoint x: 1171, startPoint y: 210, endPoint x: 0, endPoint y: 427, distance: 1190.6
click at [0, 0] on html "Tasks Planning Management Transports Reports Master Data [PERSON_NAME] 11470 Ma…" at bounding box center [652, 0] width 1304 height 0
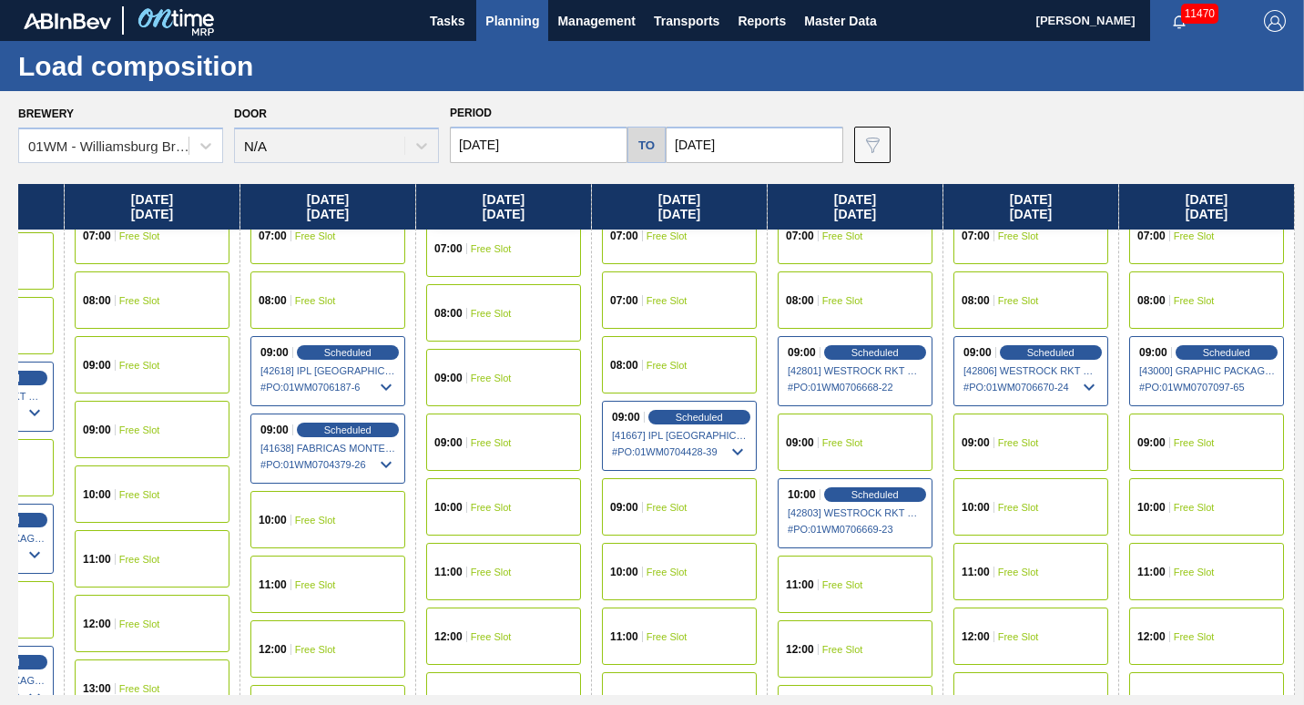
scroll to position [547, 3118]
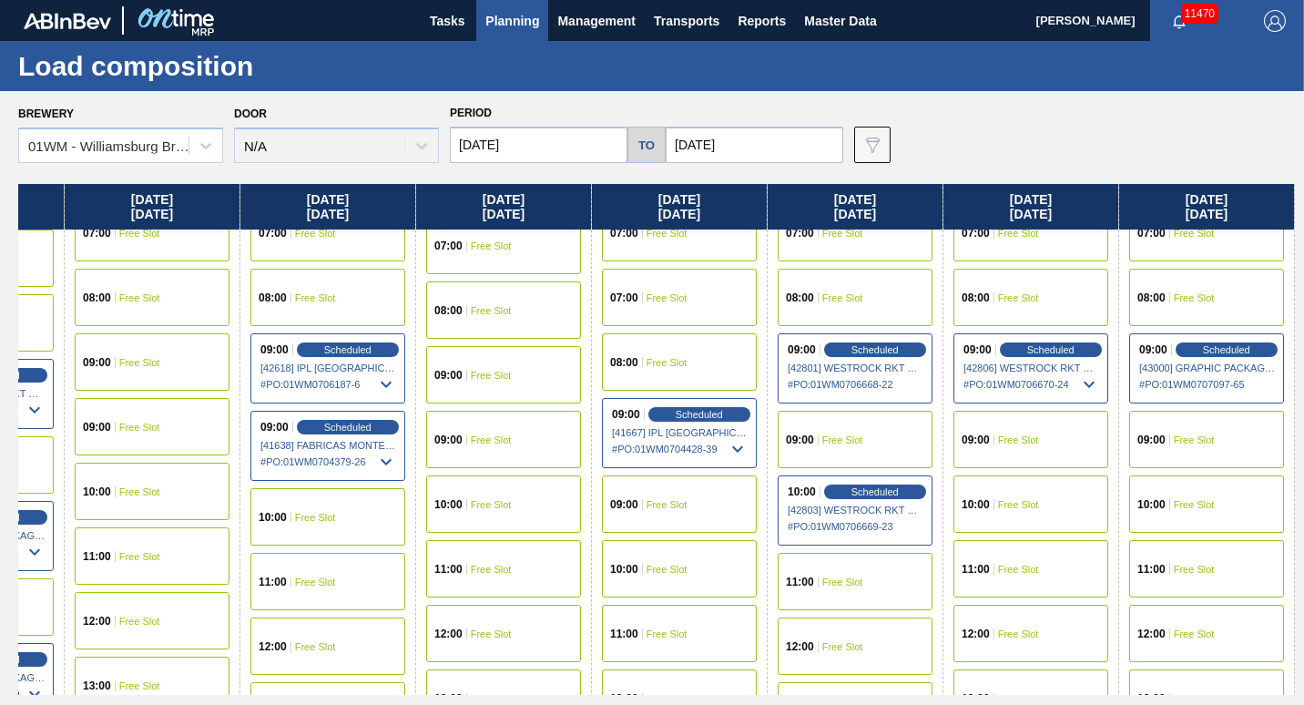
click at [1197, 576] on div "11:00 Free Slot" at bounding box center [1207, 568] width 155 height 57
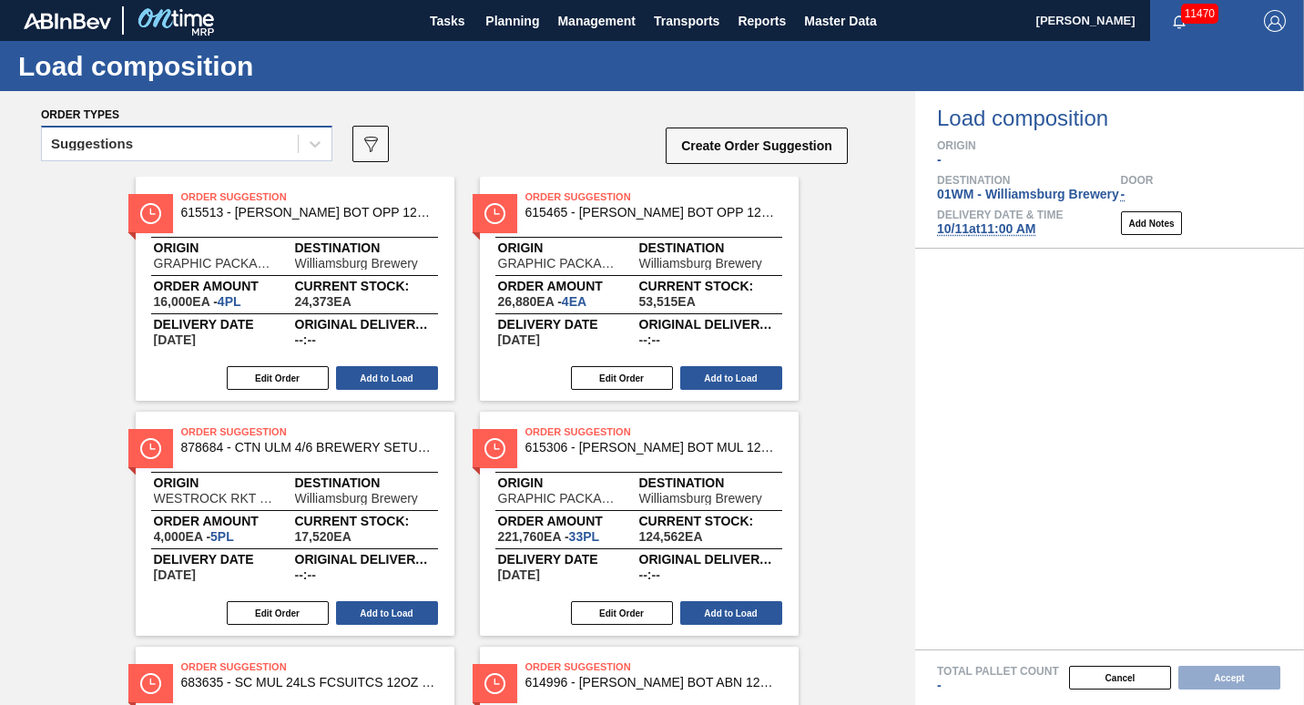
click at [267, 138] on div "Suggestions" at bounding box center [170, 144] width 256 height 26
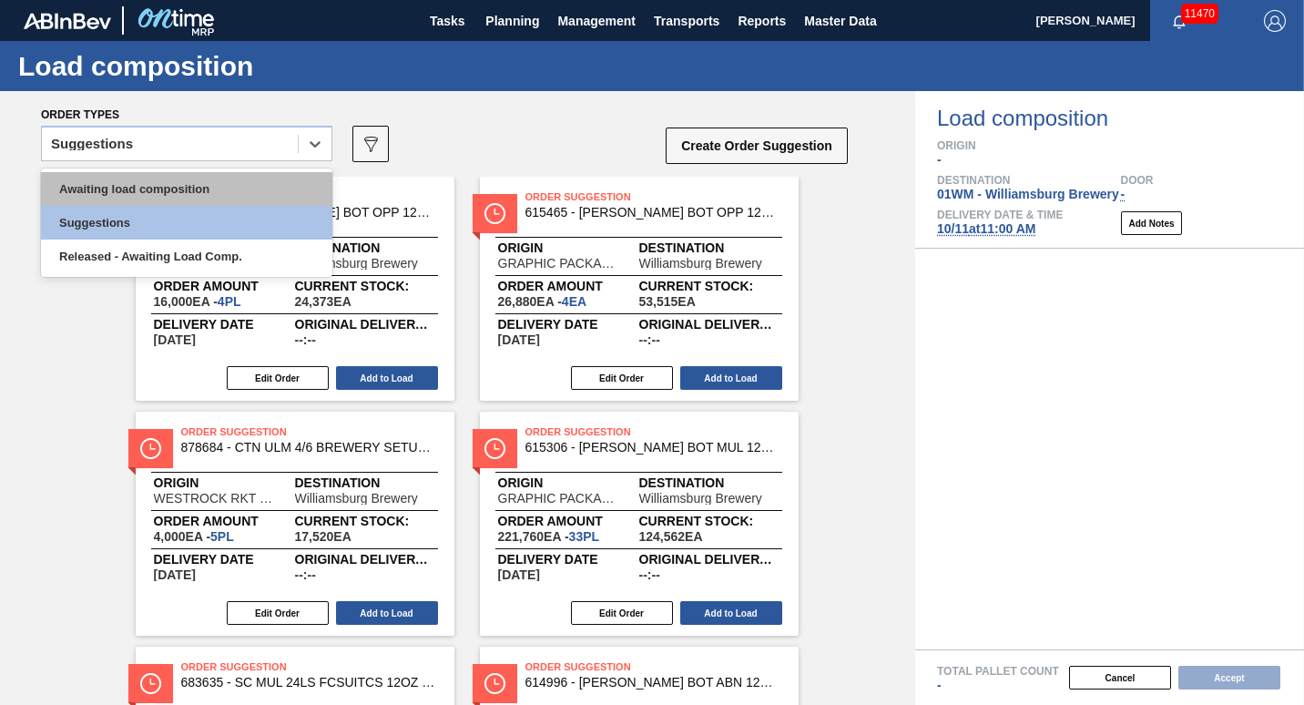
click at [236, 191] on div "Awaiting load composition" at bounding box center [186, 189] width 291 height 34
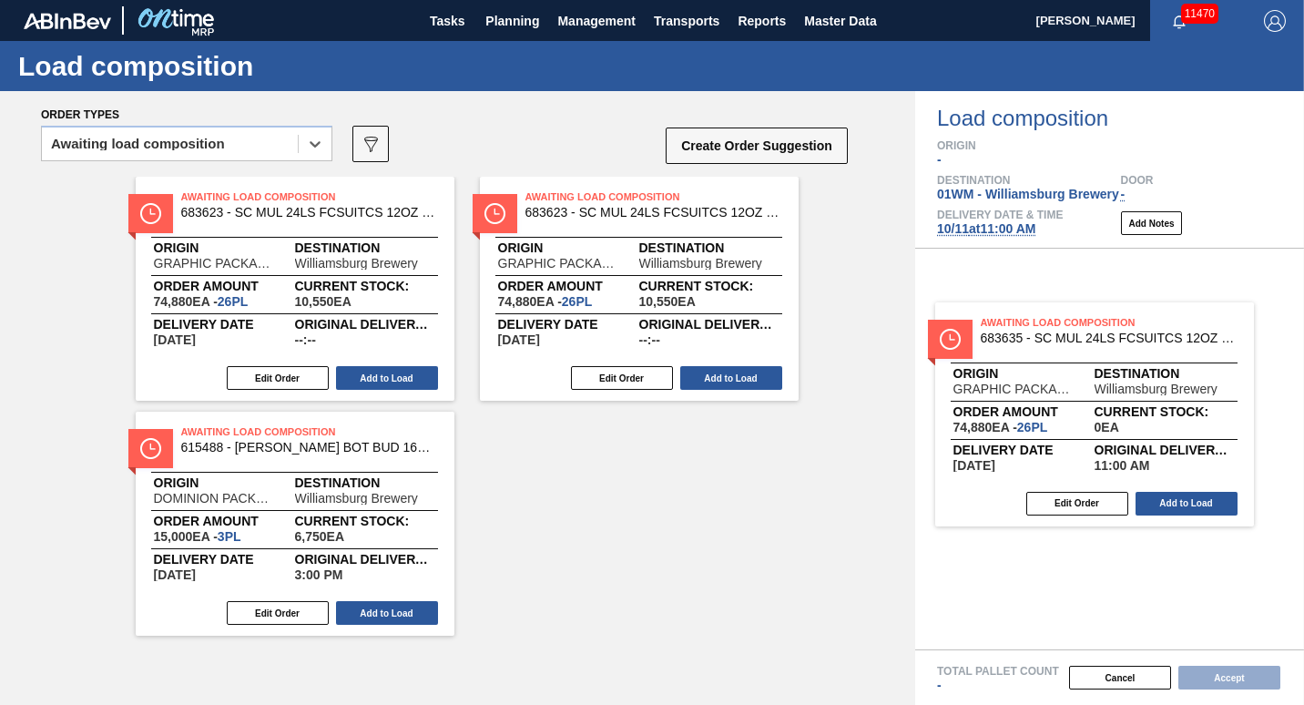
drag, startPoint x: 348, startPoint y: 276, endPoint x: 1157, endPoint y: 405, distance: 819.2
click at [1157, 405] on div "Order types option Awaiting load composition, selected. Select is focused ,type…" at bounding box center [652, 398] width 1304 height 614
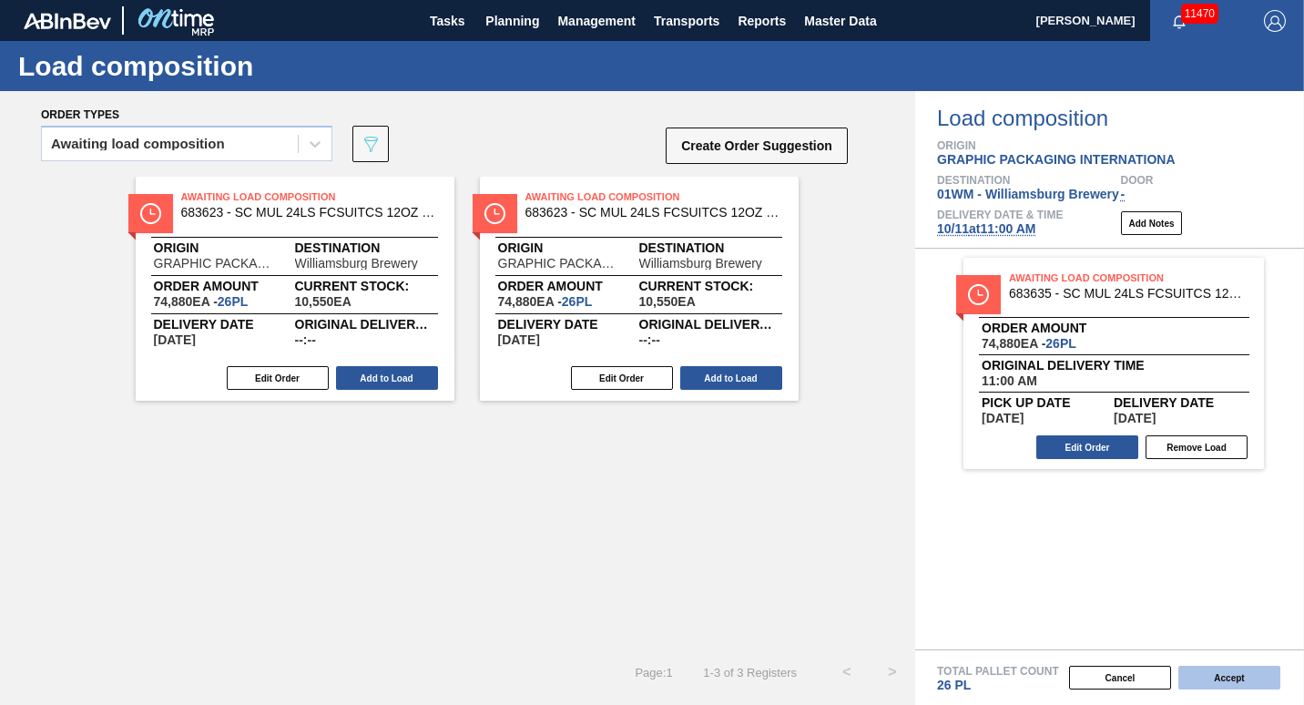
click at [1215, 679] on button "Accept" at bounding box center [1230, 678] width 102 height 24
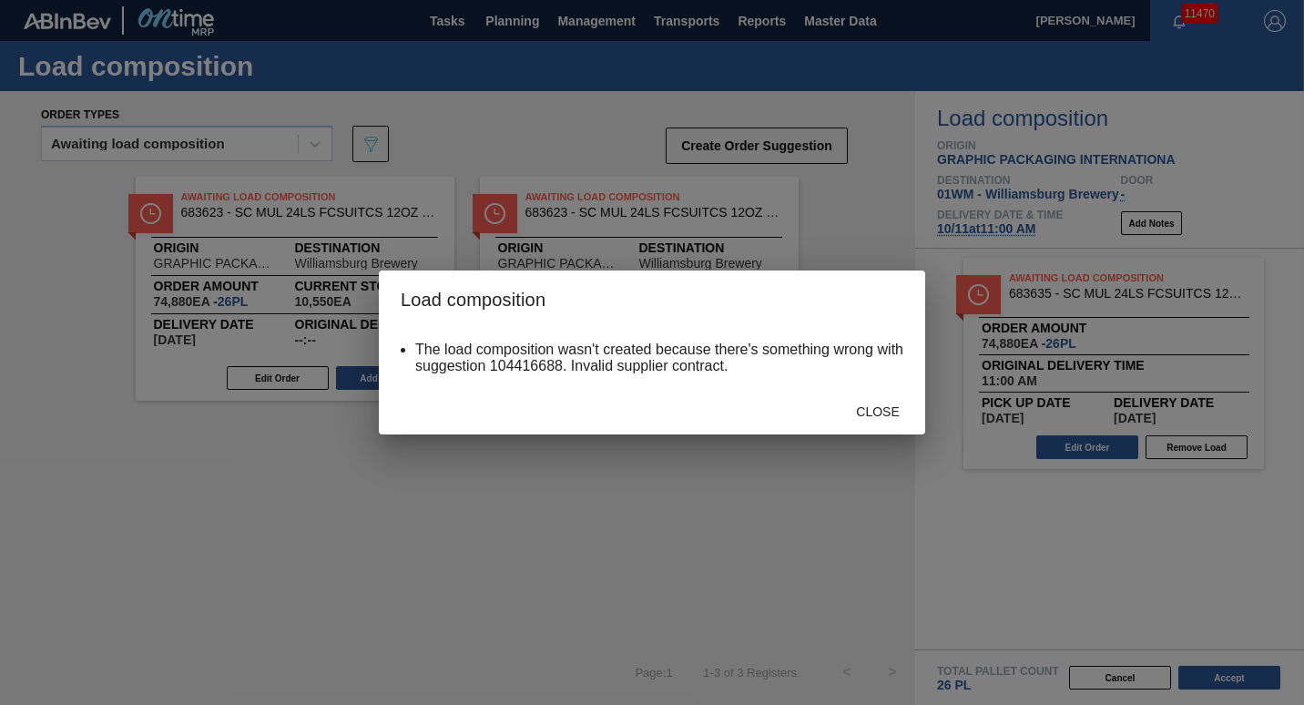
drag, startPoint x: 833, startPoint y: 585, endPoint x: 1069, endPoint y: 504, distance: 248.6
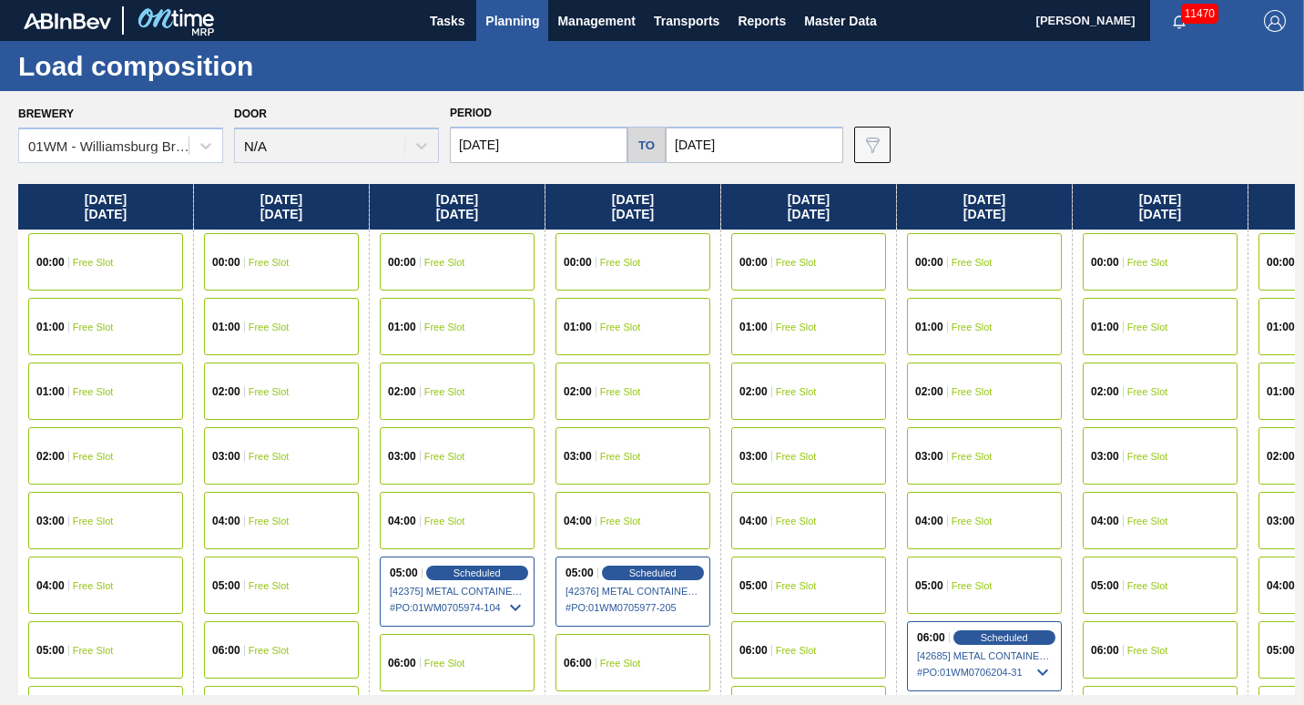
click at [1122, 203] on div "[DATE]" at bounding box center [1160, 207] width 175 height 46
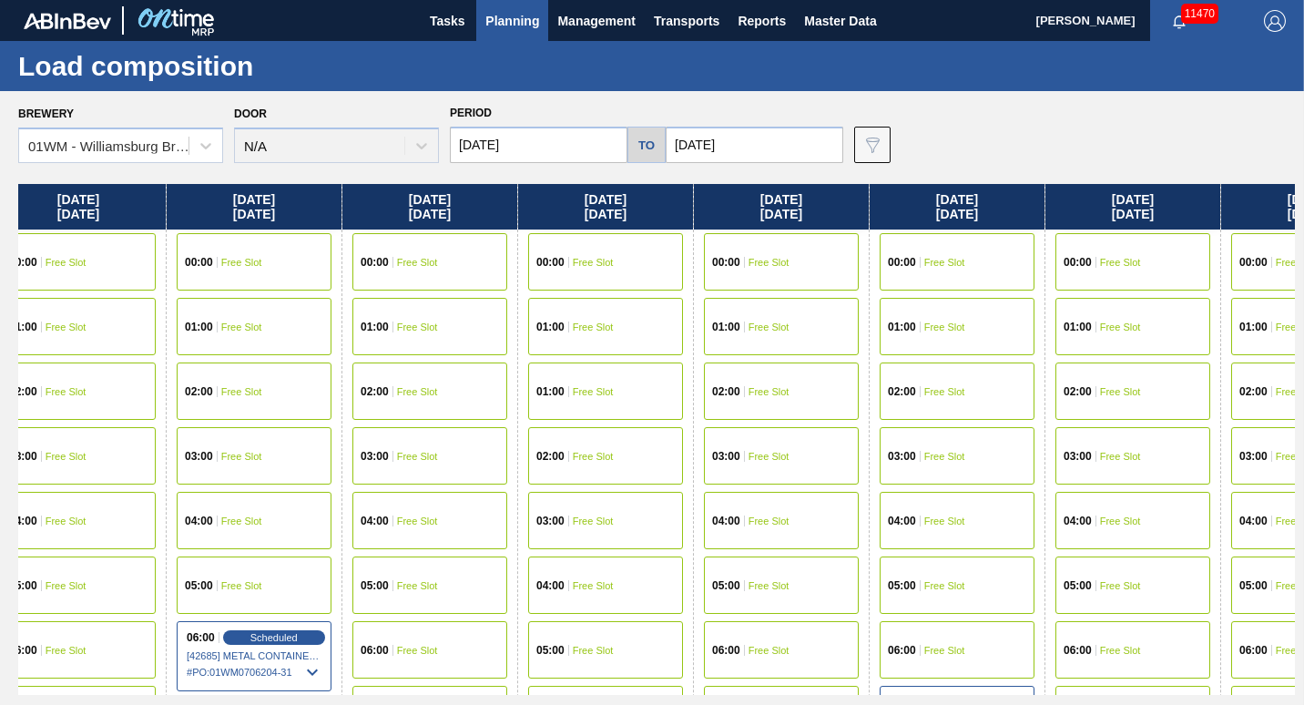
scroll to position [0, 1171]
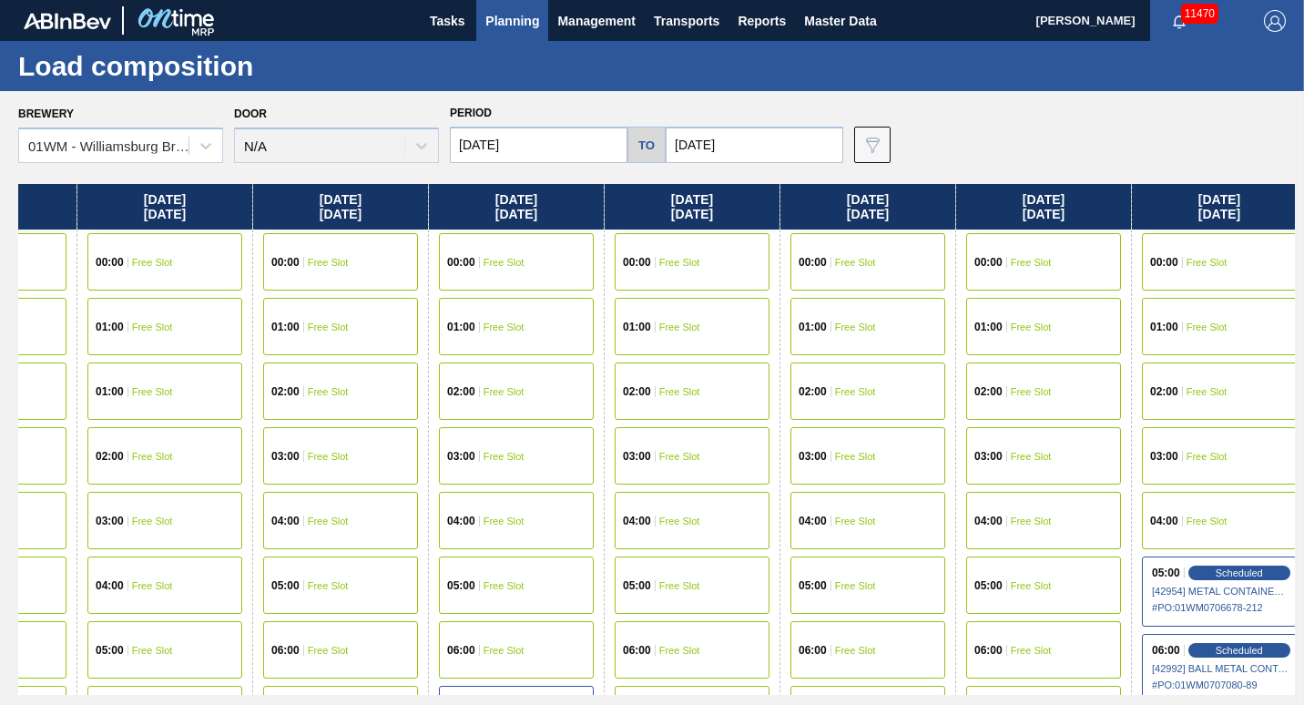
drag, startPoint x: 1185, startPoint y: 204, endPoint x: 0, endPoint y: 316, distance: 1190.4
click at [0, 0] on html "Tasks Planning Management Transports Reports Master Data [PERSON_NAME] 11470 Ma…" at bounding box center [652, 0] width 1304 height 0
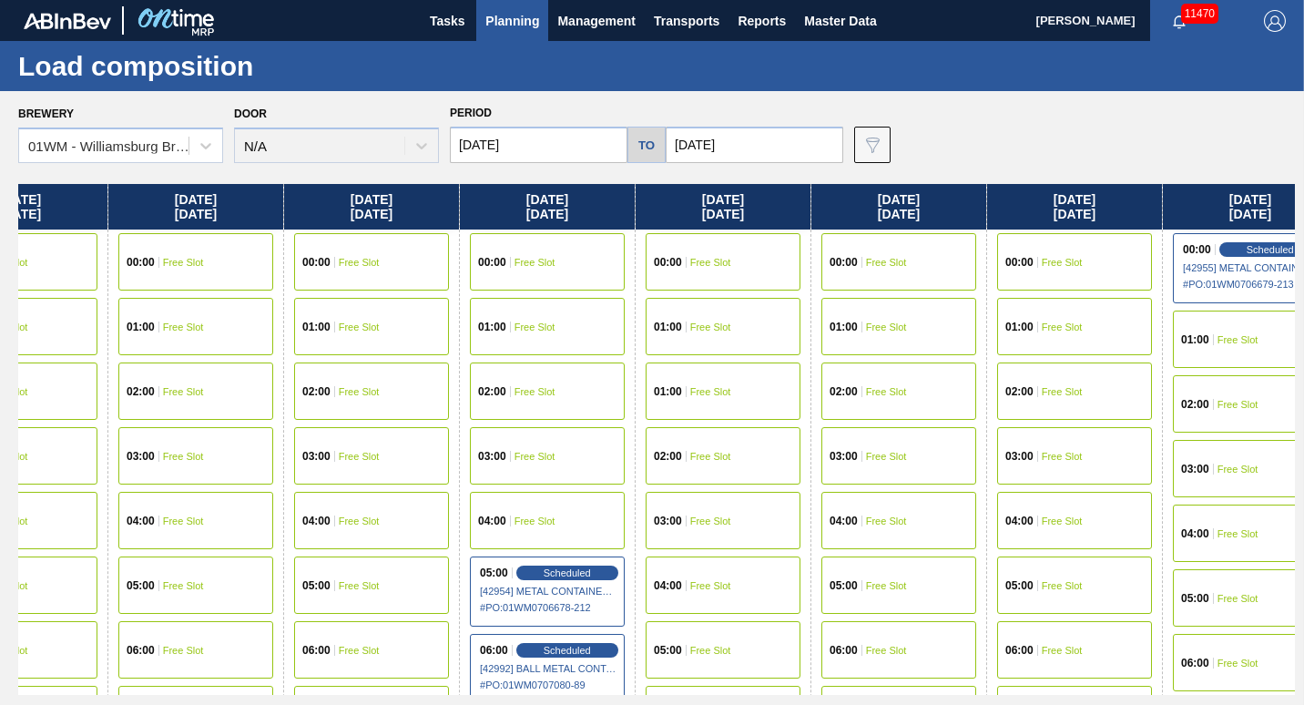
scroll to position [0, 2292]
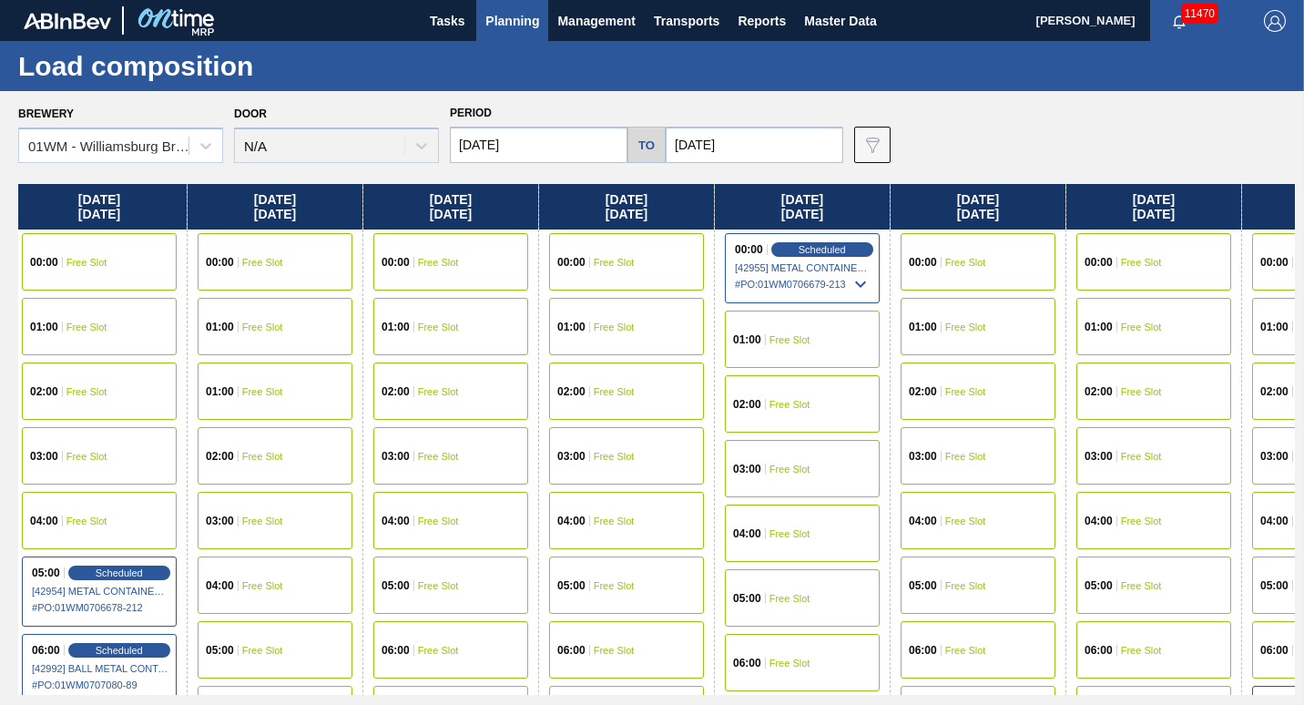
drag, startPoint x: 1133, startPoint y: 225, endPoint x: 0, endPoint y: 340, distance: 1139.0
click at [0, 0] on html "Tasks Planning Management Transports Reports Master Data [PERSON_NAME] 11470 Ma…" at bounding box center [652, 0] width 1304 height 0
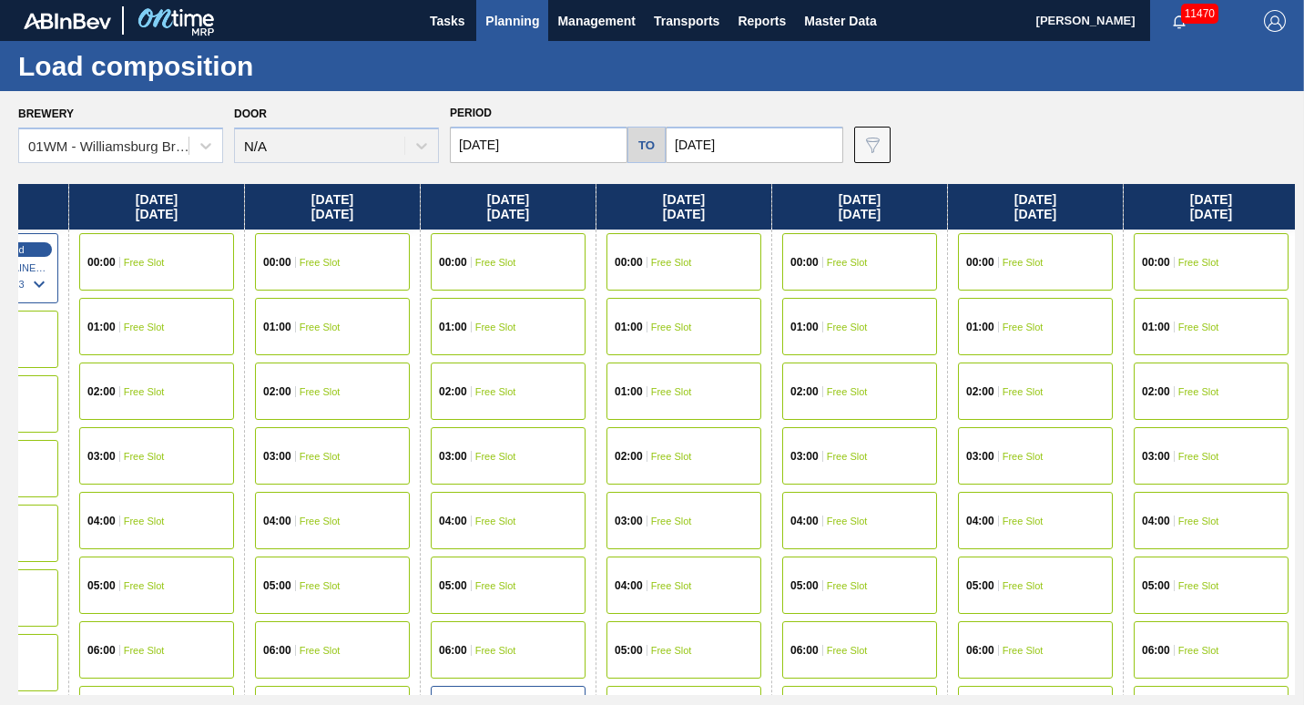
scroll to position [0, 3118]
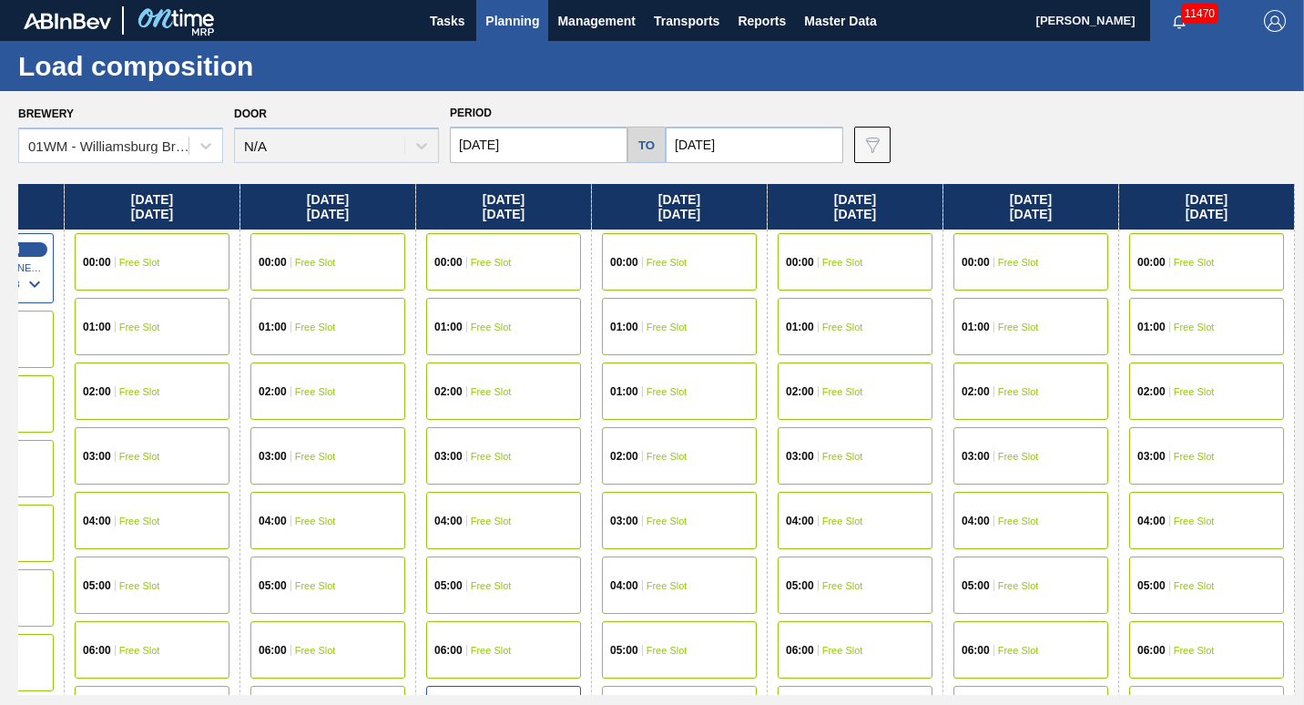
drag, startPoint x: 1055, startPoint y: 197, endPoint x: 0, endPoint y: 394, distance: 1073.2
click at [0, 0] on html "Tasks Planning Management Transports Reports Master Data [PERSON_NAME] 11470 Ma…" at bounding box center [652, 0] width 1304 height 0
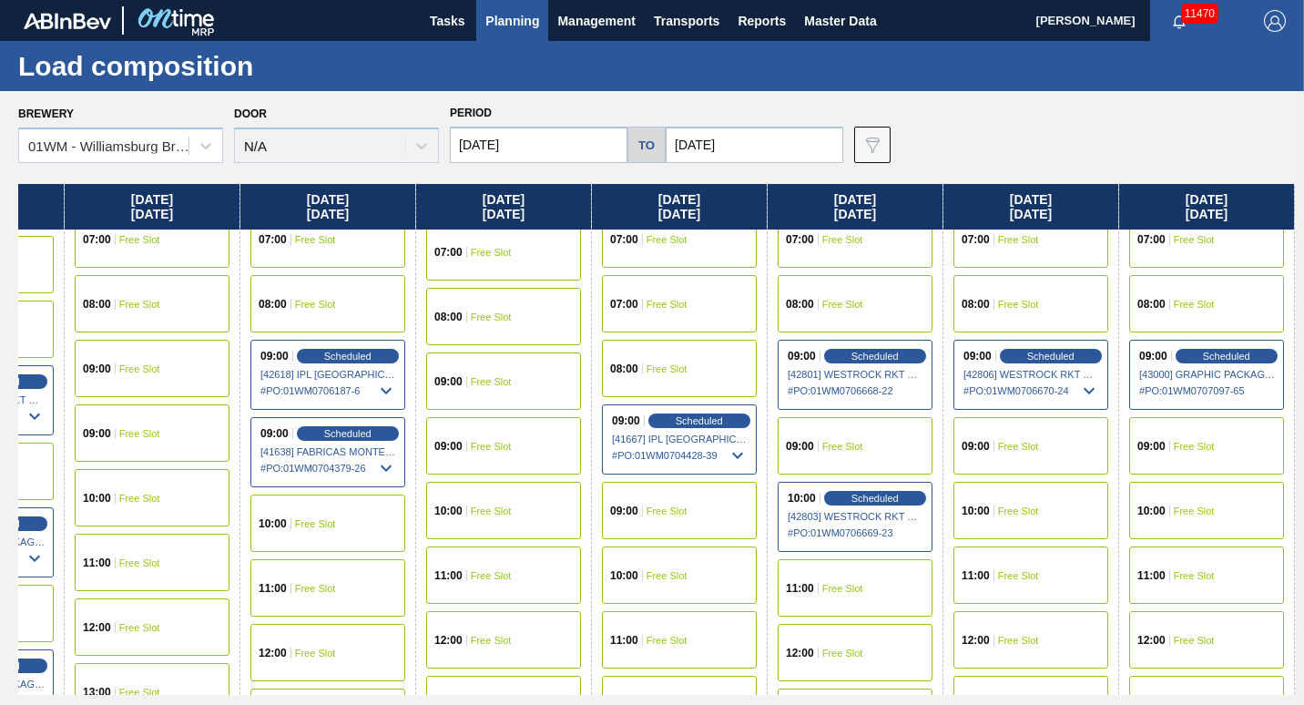
scroll to position [541, 3118]
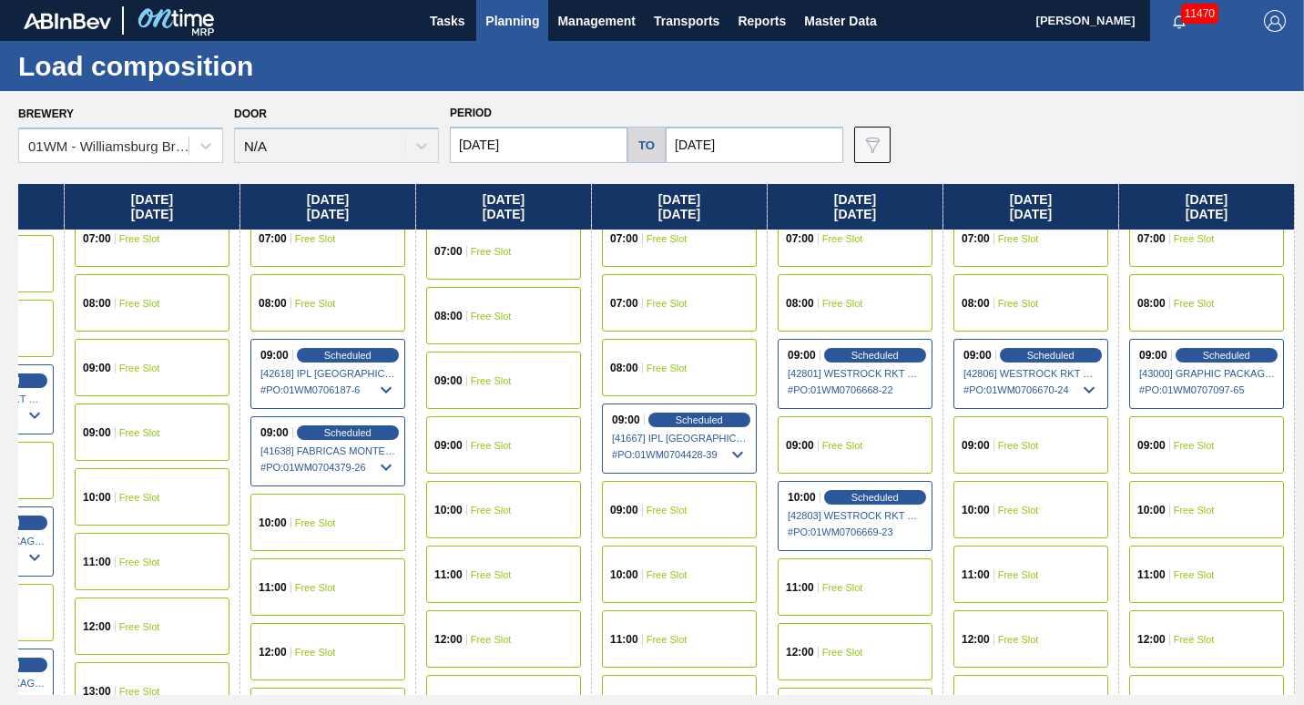
click at [1209, 600] on div "11:00 Free Slot" at bounding box center [1207, 574] width 155 height 57
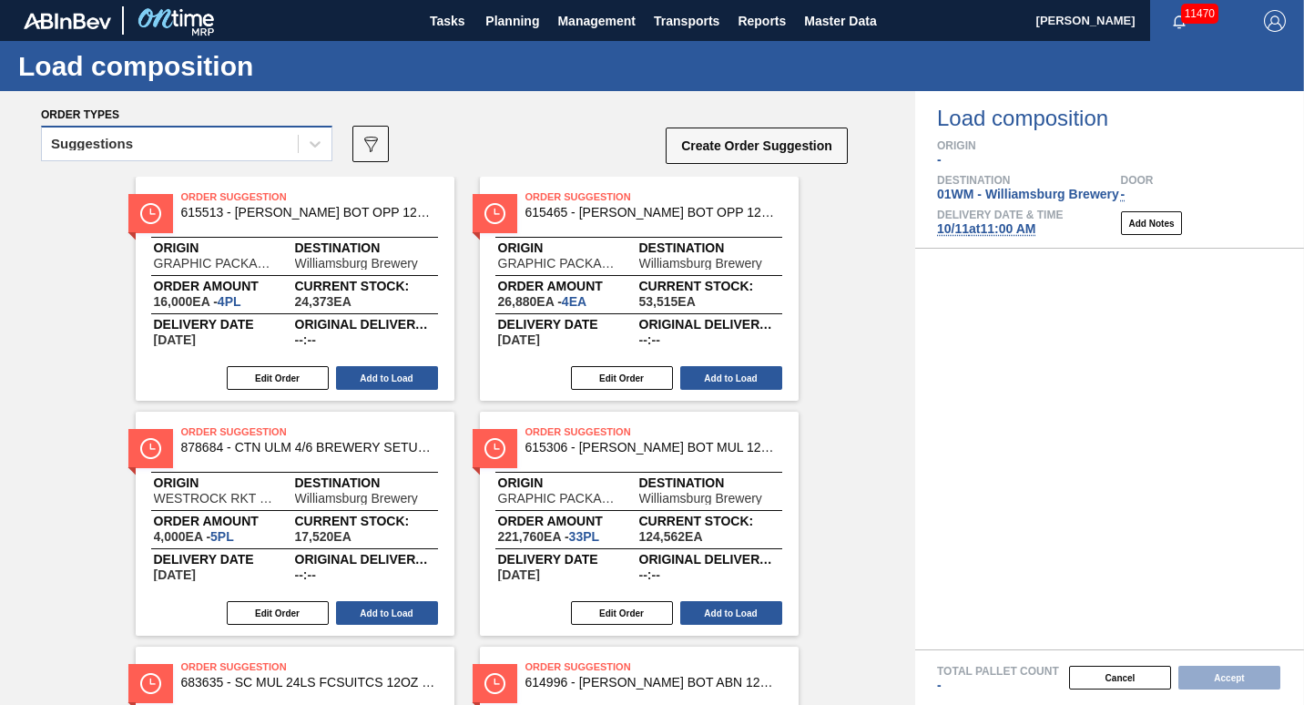
click at [148, 154] on div "Suggestions" at bounding box center [170, 144] width 256 height 26
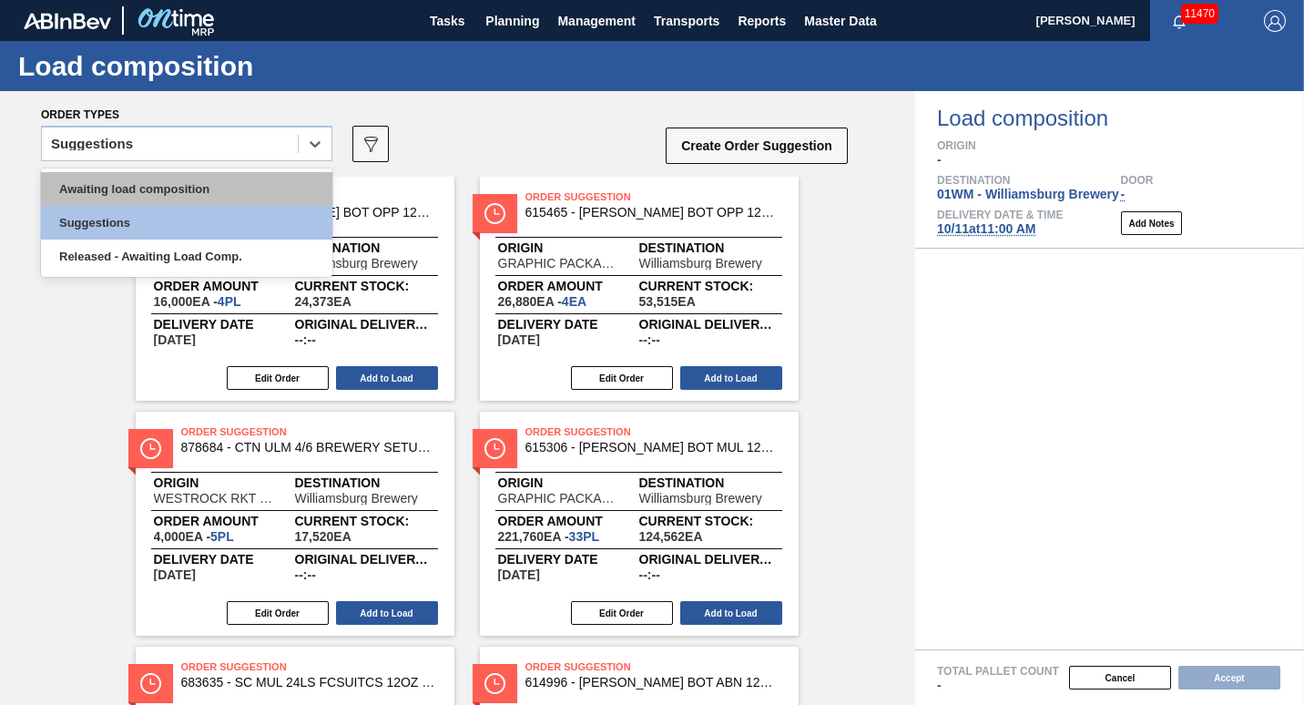
click at [146, 190] on div "Awaiting load composition" at bounding box center [186, 189] width 291 height 34
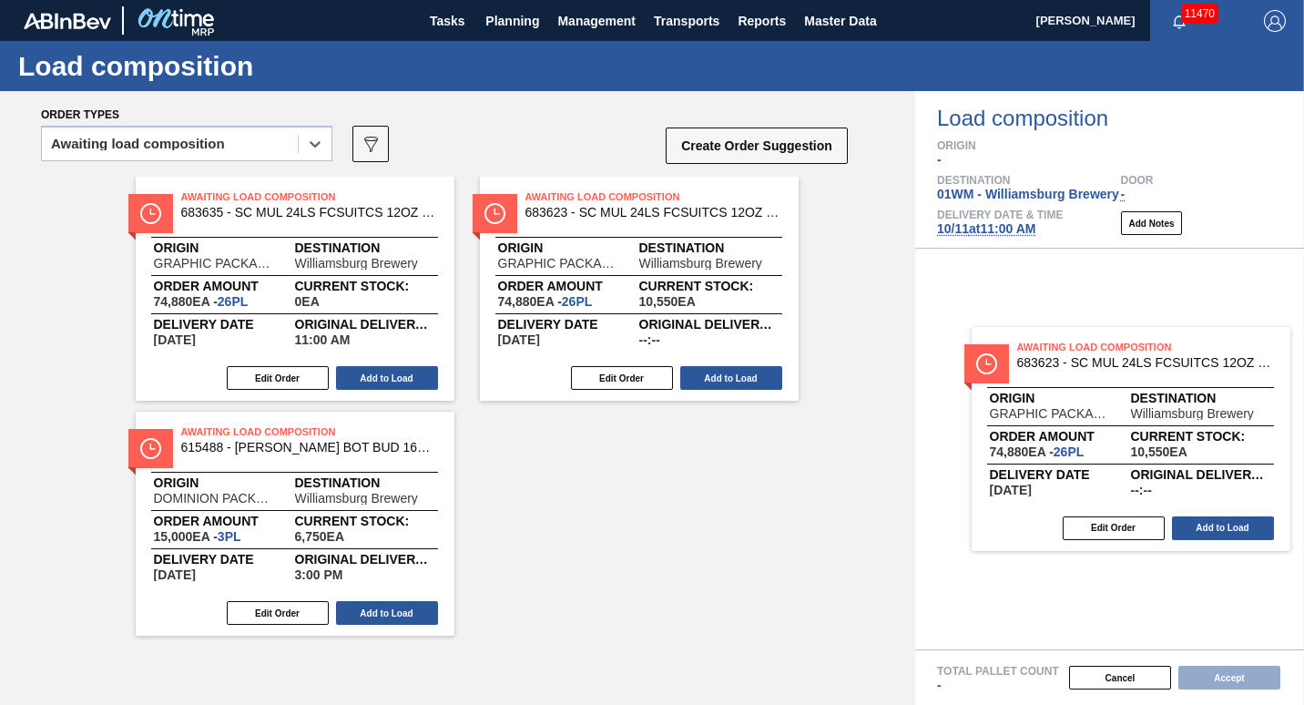
drag, startPoint x: 528, startPoint y: 236, endPoint x: 1039, endPoint y: 379, distance: 530.7
click at [1039, 379] on div "Order types option Awaiting load composition, selected. Select is focused ,type…" at bounding box center [652, 398] width 1304 height 614
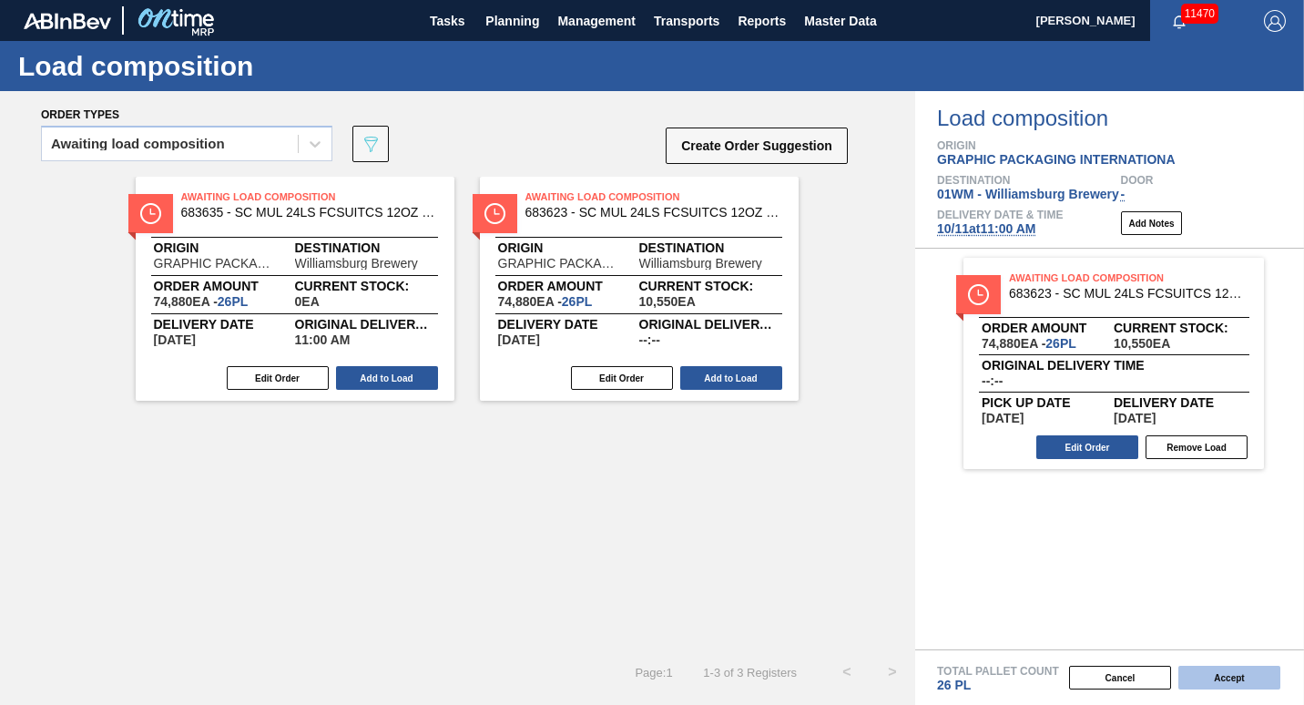
click at [1224, 670] on button "Accept" at bounding box center [1230, 678] width 102 height 24
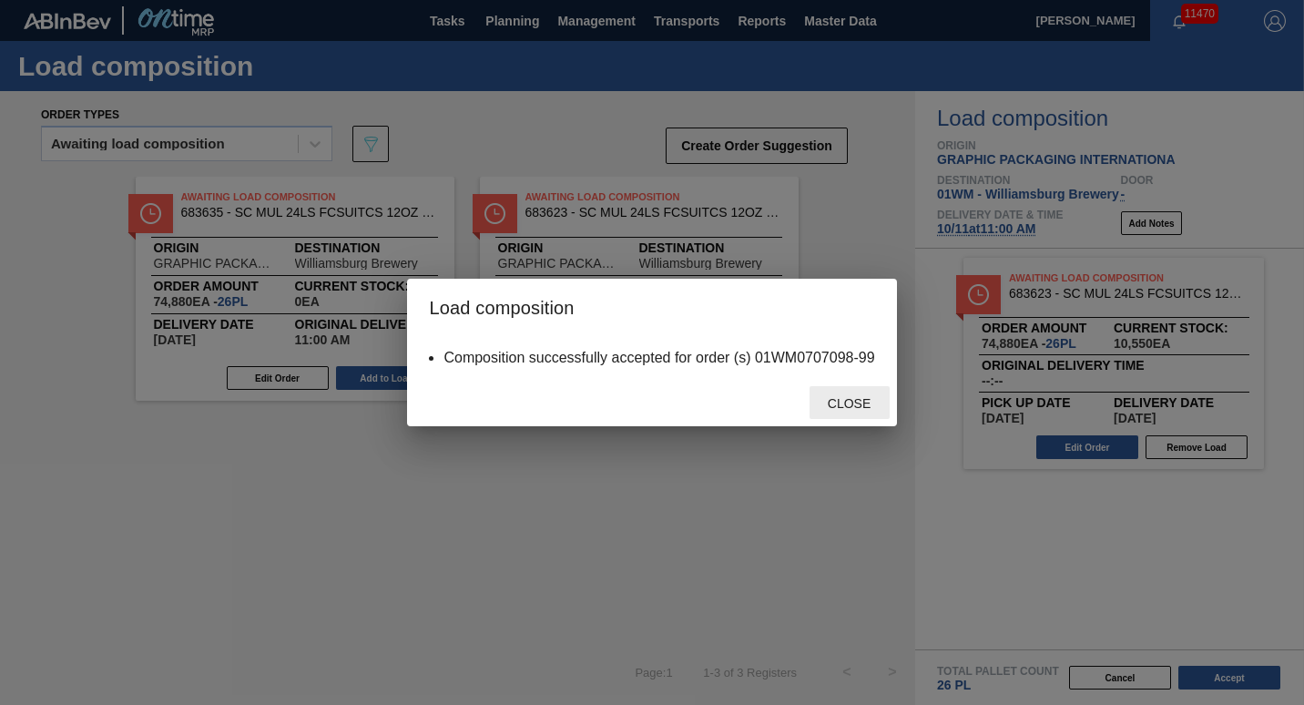
click at [865, 399] on span "Close" at bounding box center [849, 403] width 72 height 15
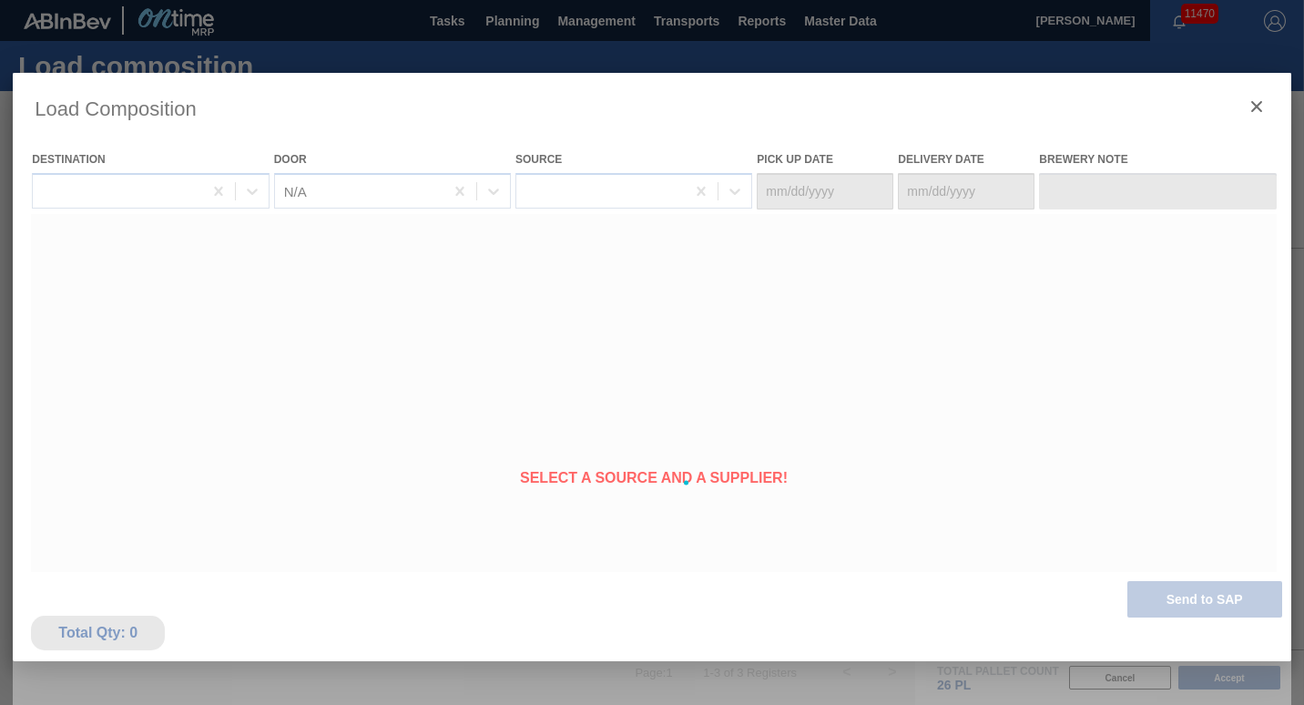
type Date "[DATE]"
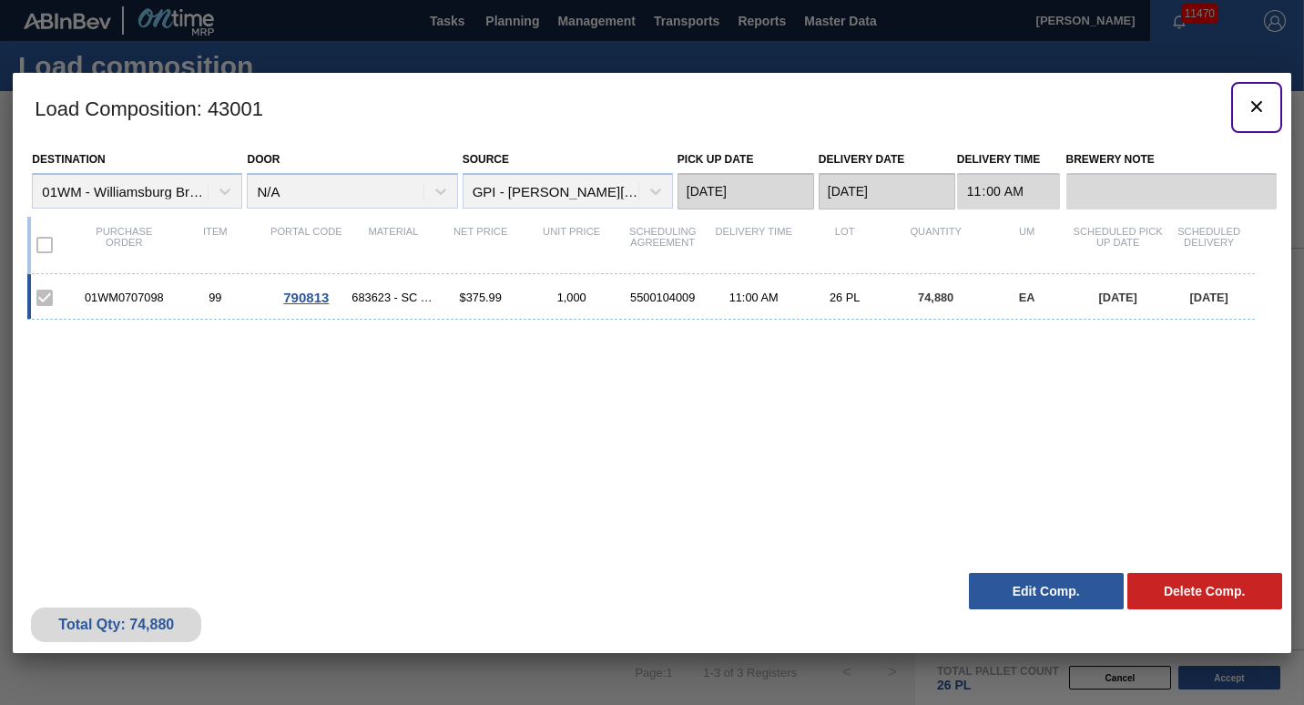
click at [1256, 107] on icon "botão de ícone" at bounding box center [1257, 106] width 11 height 11
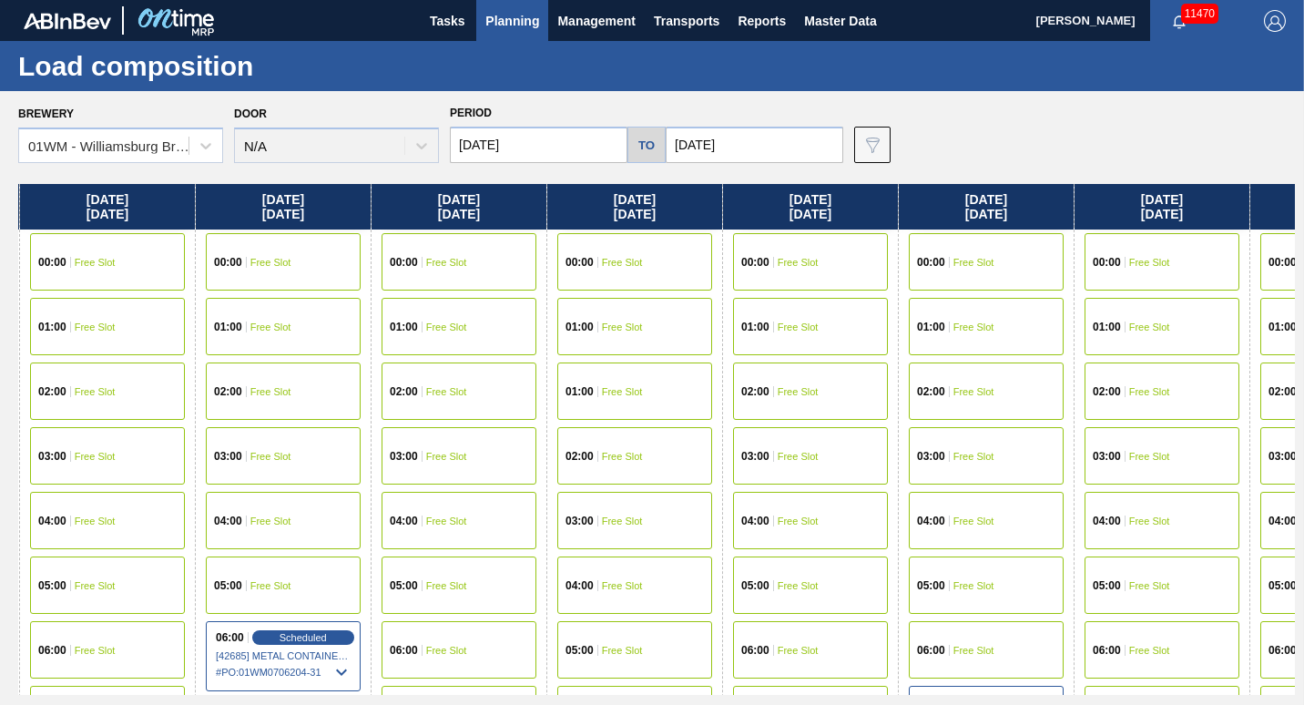
scroll to position [0, 1200]
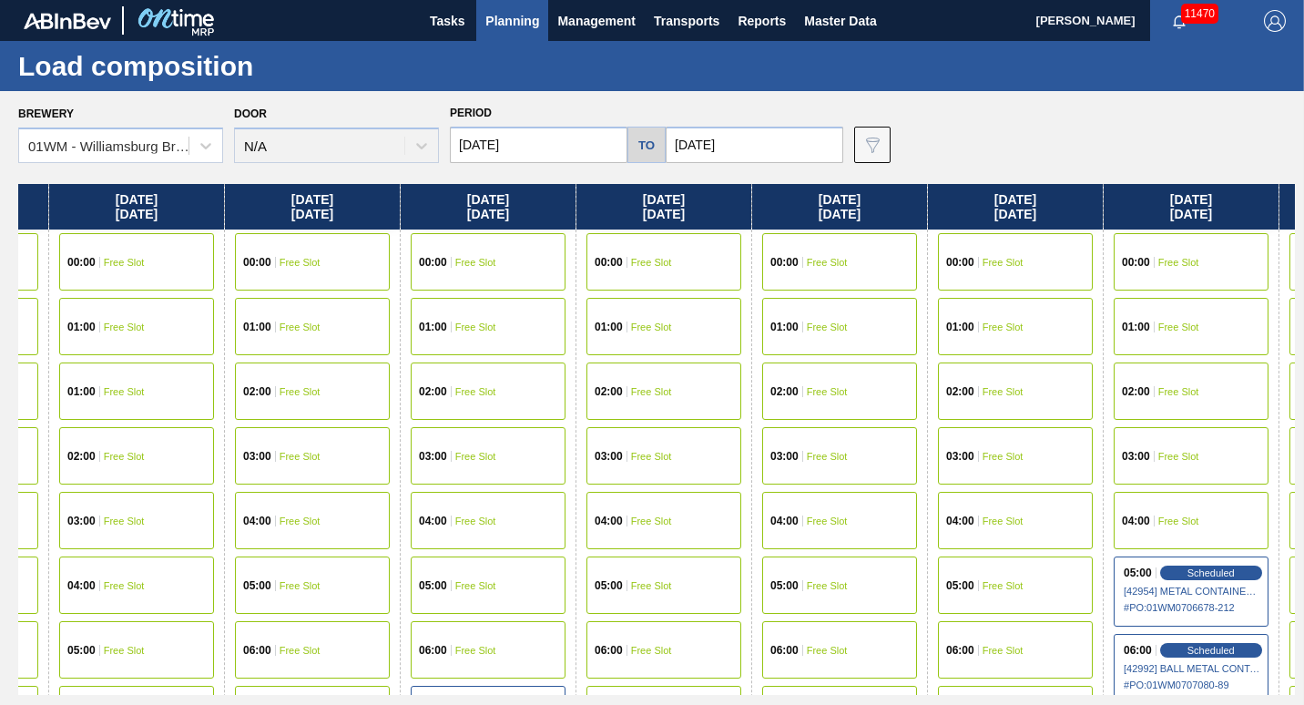
drag, startPoint x: 1209, startPoint y: 215, endPoint x: 0, endPoint y: 330, distance: 1214.2
click at [0, 0] on html "Tasks Planning Management Transports Reports Master Data [PERSON_NAME] 11470 Ma…" at bounding box center [652, 0] width 1304 height 0
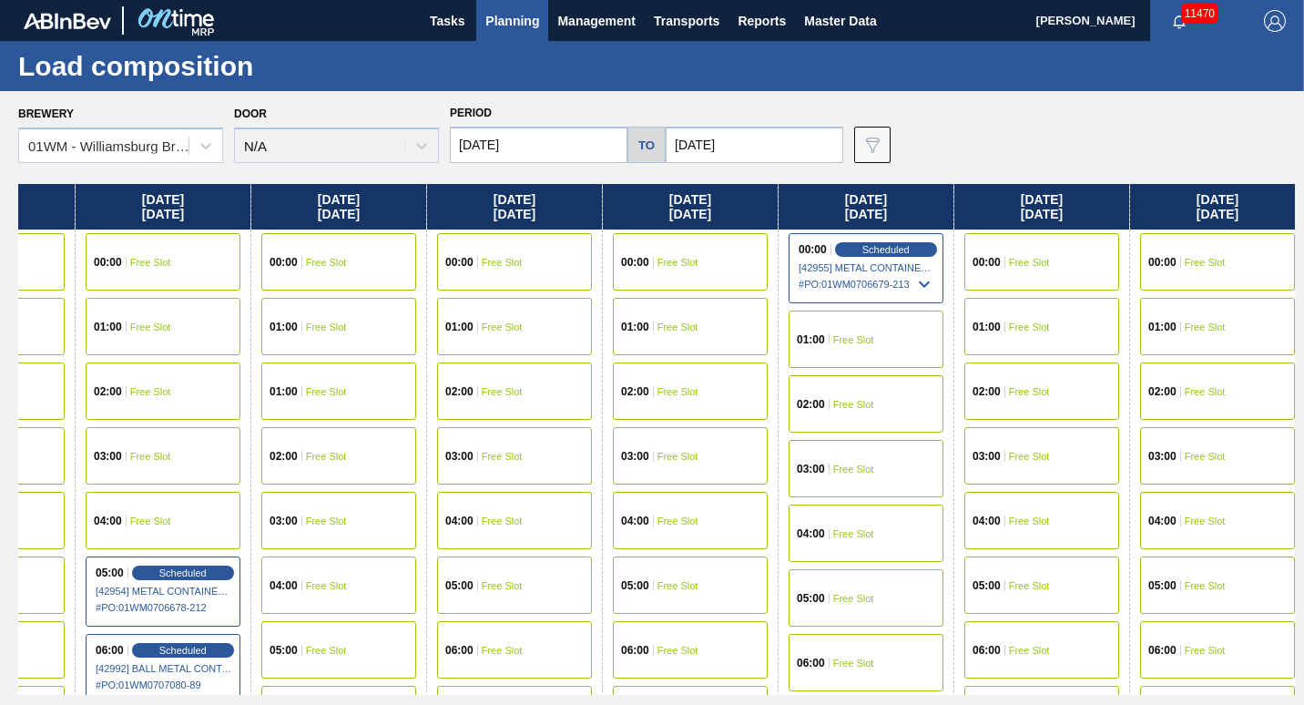
scroll to position [0, 2303]
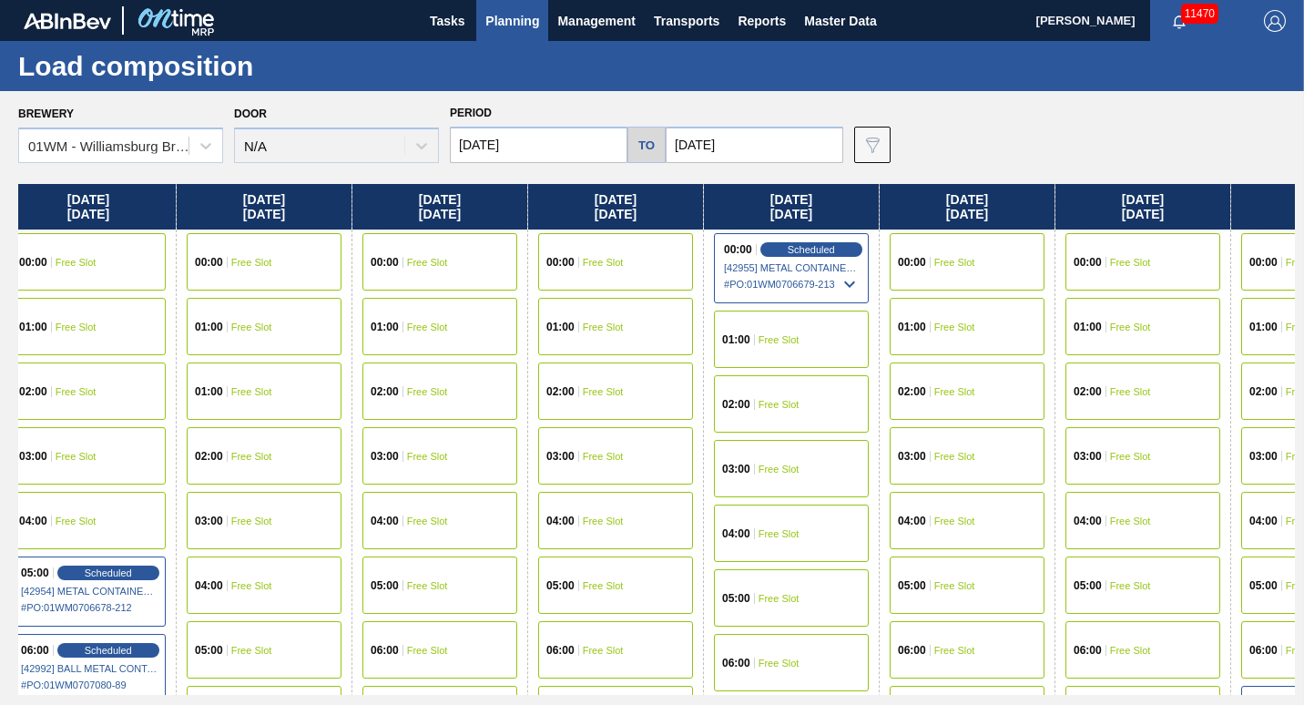
drag, startPoint x: 1258, startPoint y: 204, endPoint x: 143, endPoint y: 525, distance: 1160.1
click at [143, 525] on div "[DATE] 00:00 Free Slot 01:00 Free Slot 01:00 Free Slot 02:00 Free Slot 03:00 Fr…" at bounding box center [656, 439] width 1277 height 511
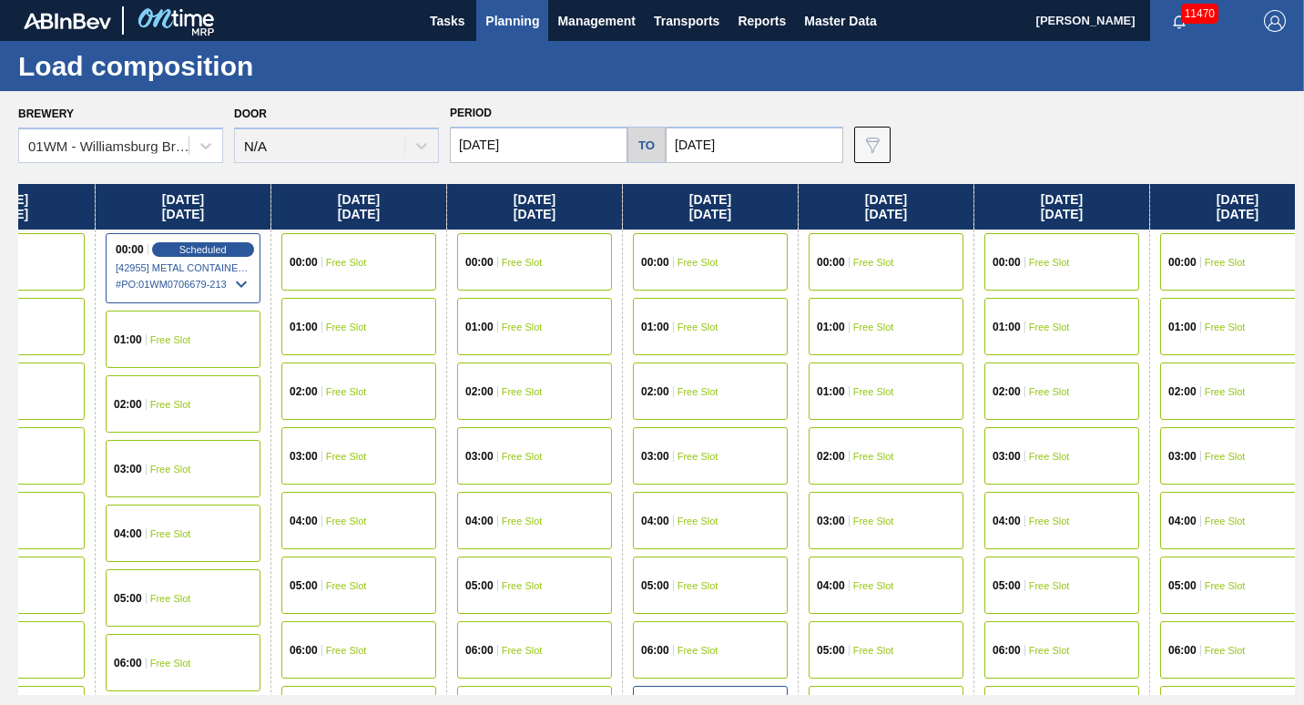
scroll to position [0, 3118]
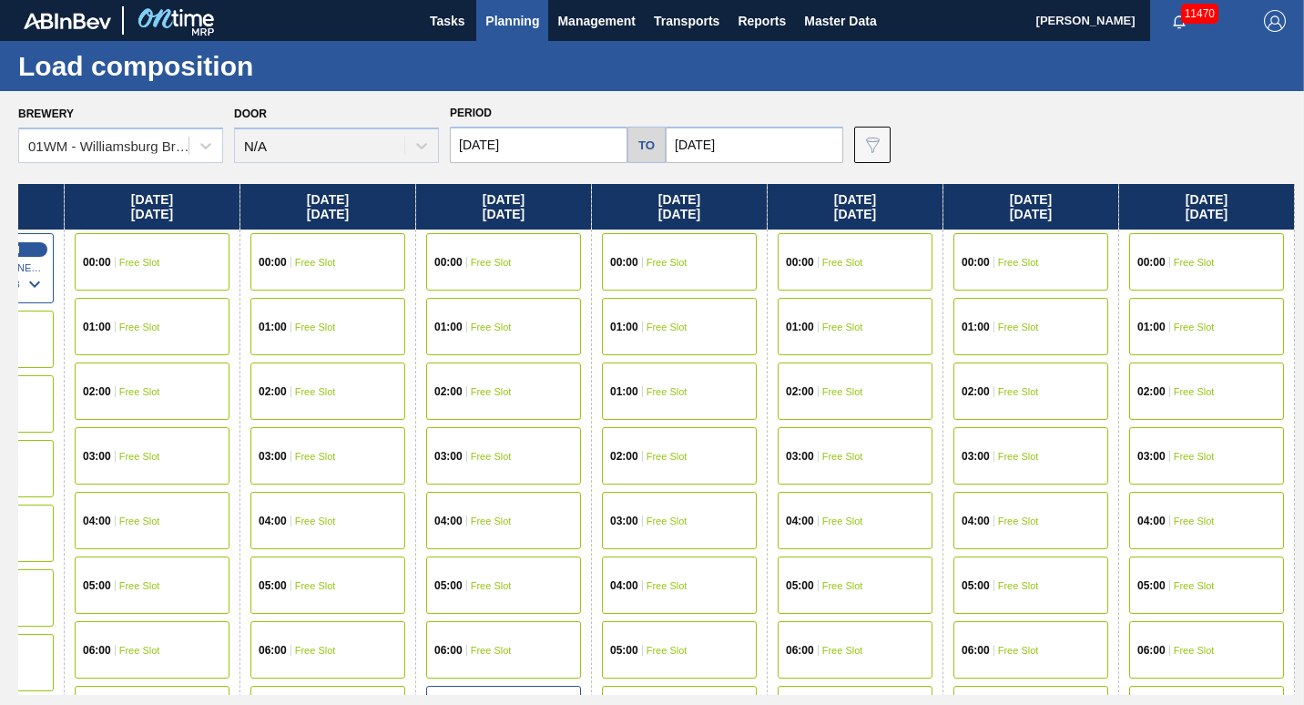
drag, startPoint x: 1134, startPoint y: 217, endPoint x: -4, endPoint y: 310, distance: 1141.5
click at [0, 0] on html "Tasks Planning Management Transports Reports Master Data [PERSON_NAME] 11470 Ma…" at bounding box center [652, 0] width 1304 height 0
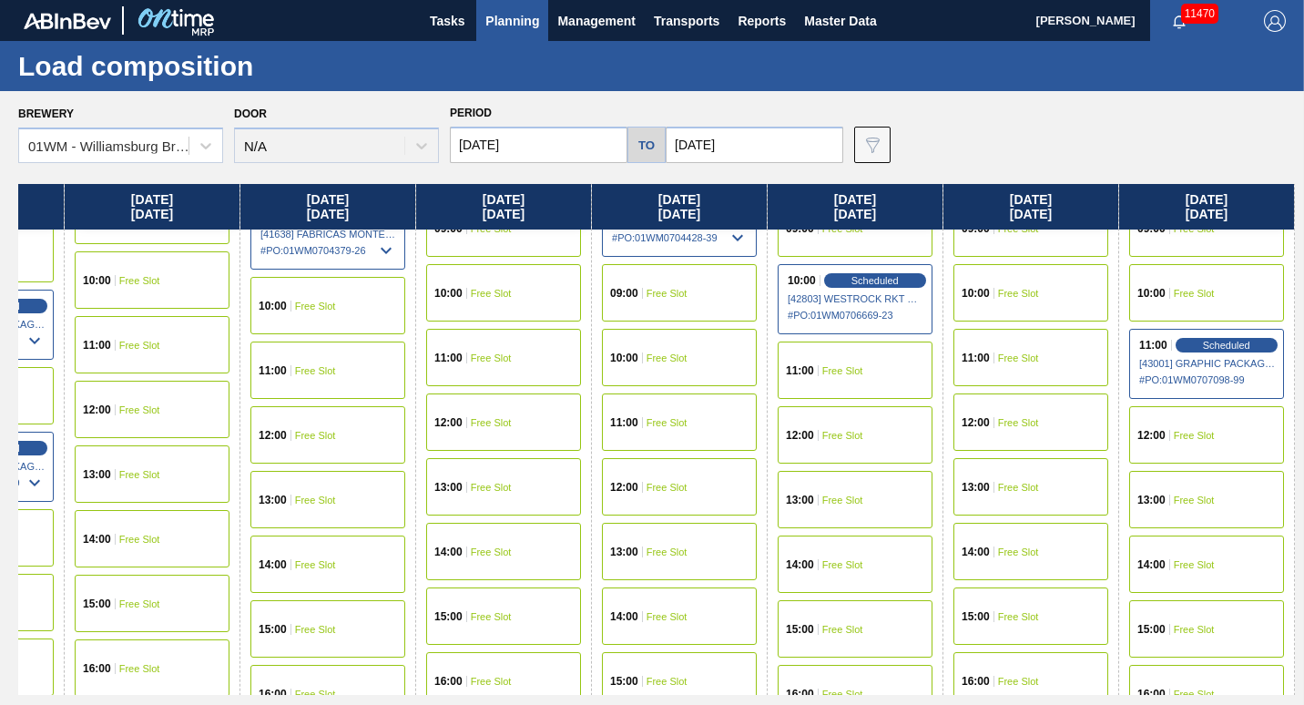
scroll to position [765, 3118]
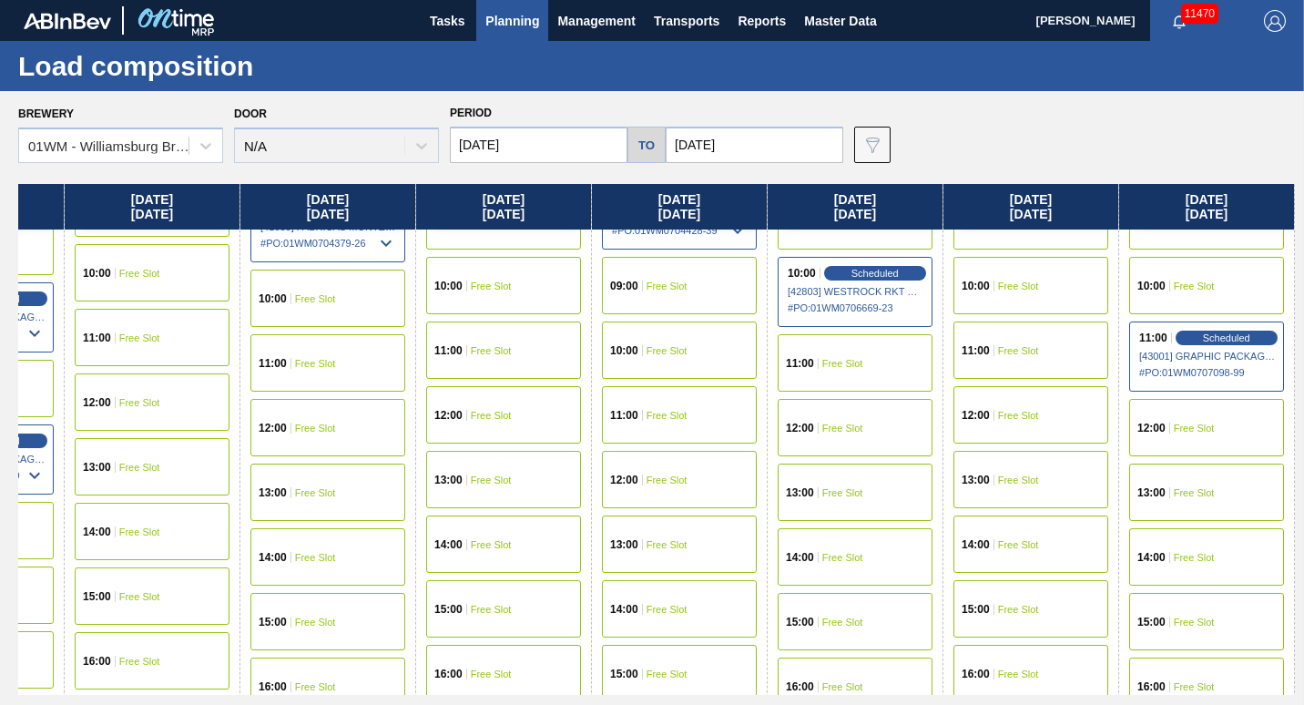
click at [1212, 555] on span "Free Slot" at bounding box center [1194, 557] width 41 height 11
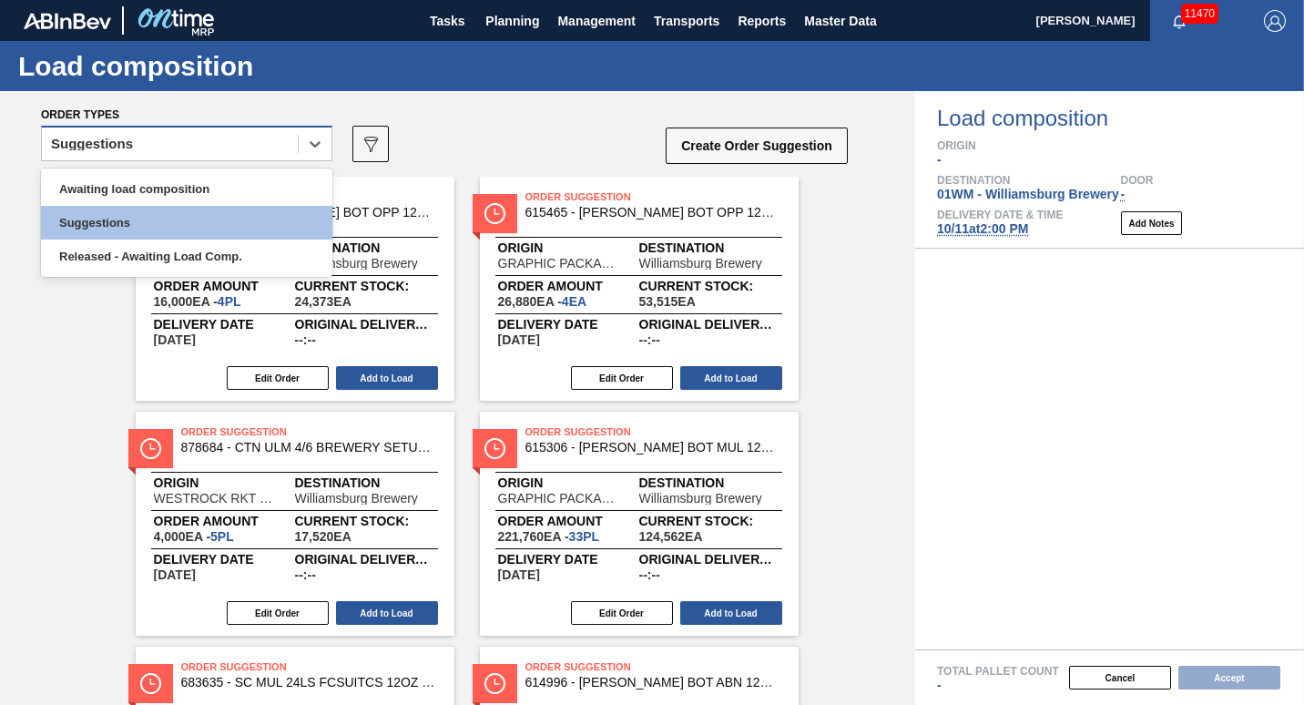
click at [155, 137] on div "Suggestions" at bounding box center [170, 144] width 256 height 26
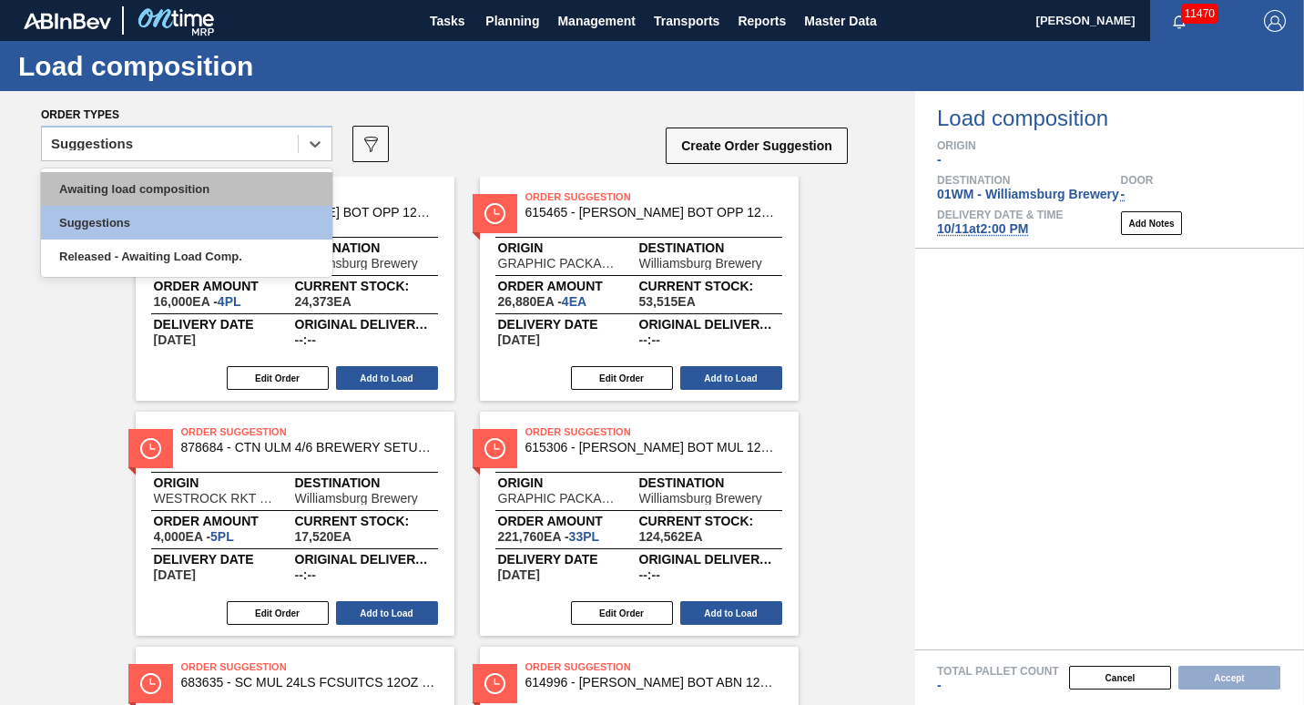
click at [148, 187] on div "Awaiting load composition" at bounding box center [186, 189] width 291 height 34
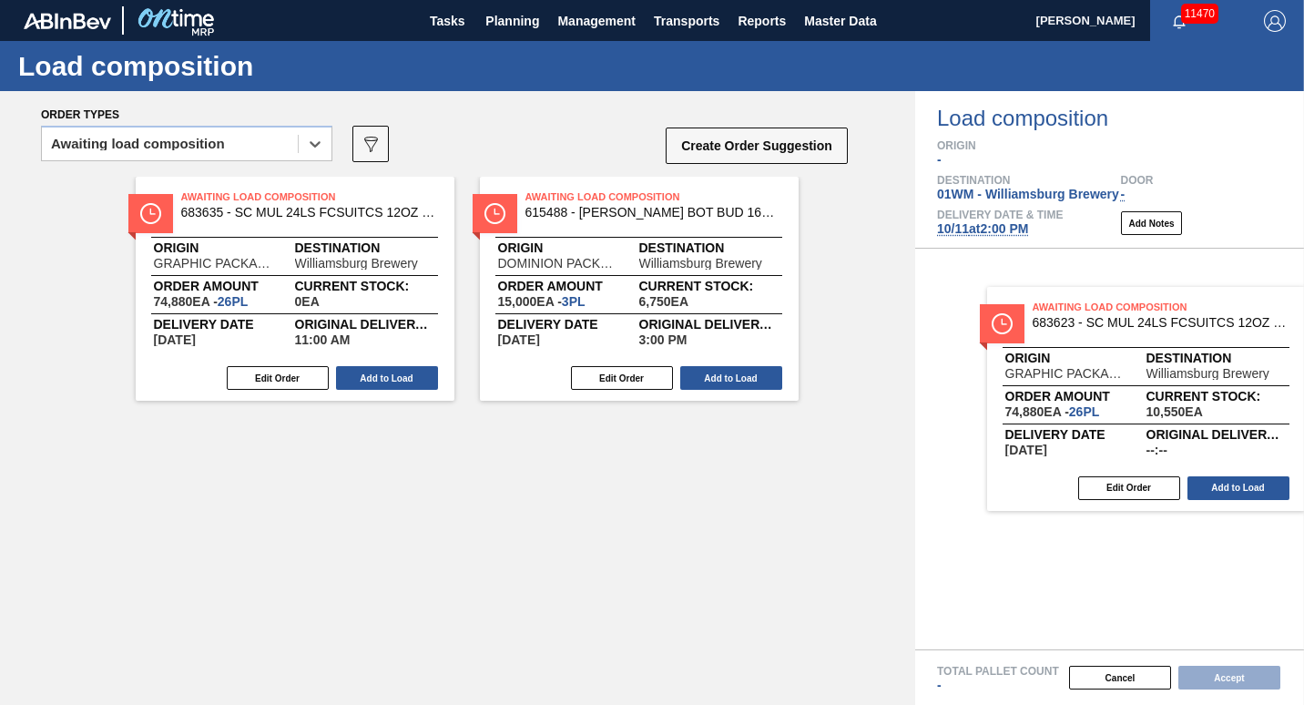
drag, startPoint x: 587, startPoint y: 340, endPoint x: 1102, endPoint y: 446, distance: 526.5
click at [1102, 446] on div "Order types option Awaiting load composition, selected. Select is focused ,type…" at bounding box center [652, 398] width 1304 height 614
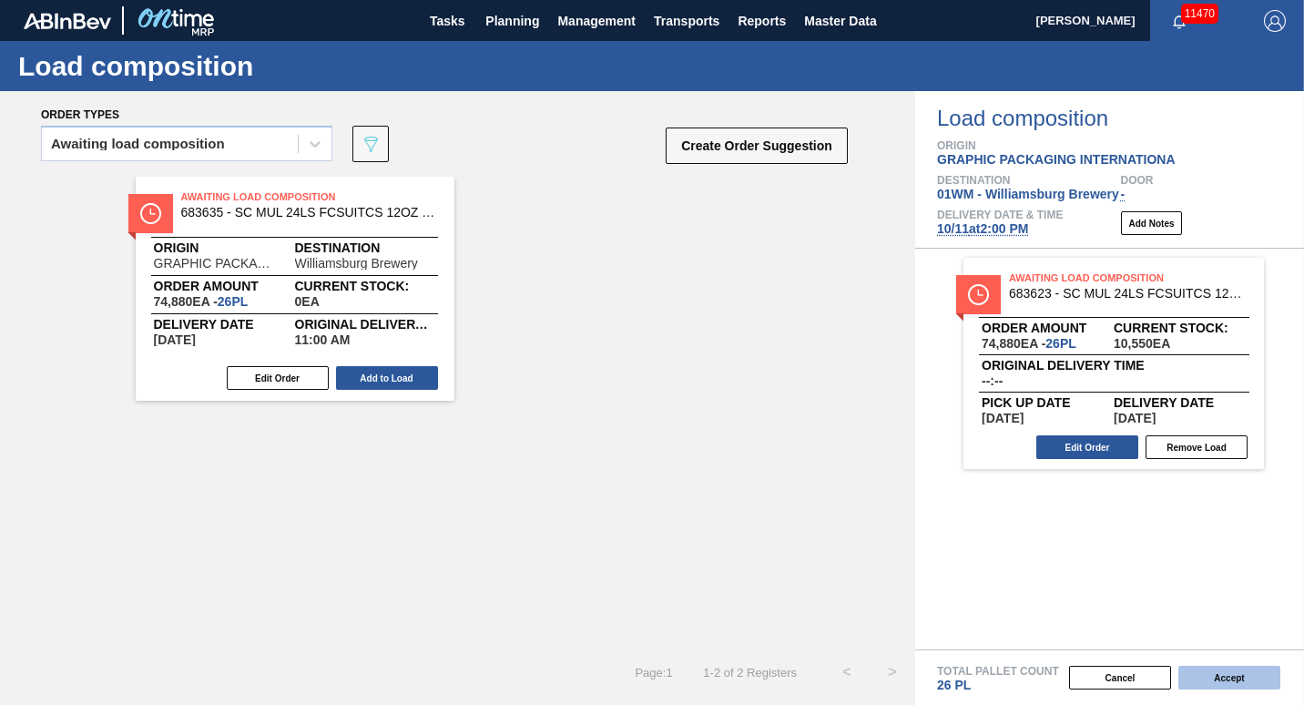
click at [1232, 674] on button "Accept" at bounding box center [1230, 678] width 102 height 24
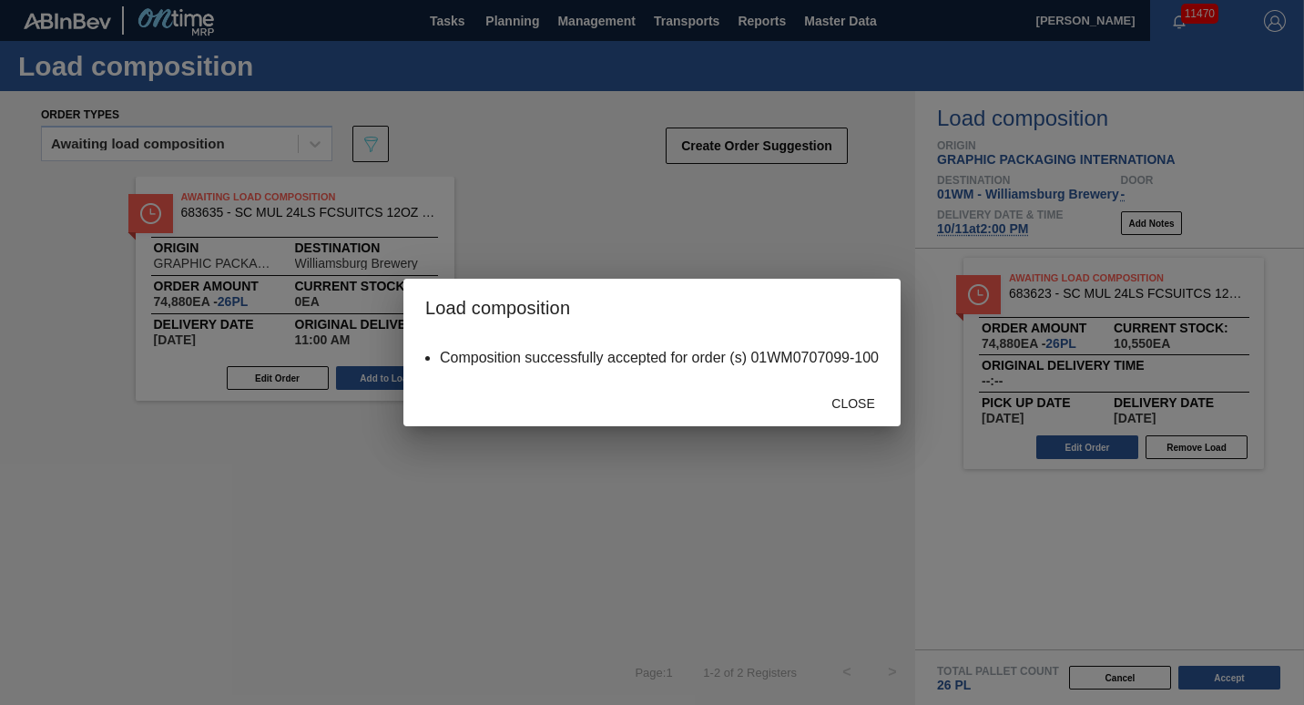
click at [862, 377] on div "Composition successfully accepted for order (s) 01WM0707099-100" at bounding box center [652, 358] width 497 height 42
click at [858, 394] on div "Close" at bounding box center [853, 403] width 80 height 34
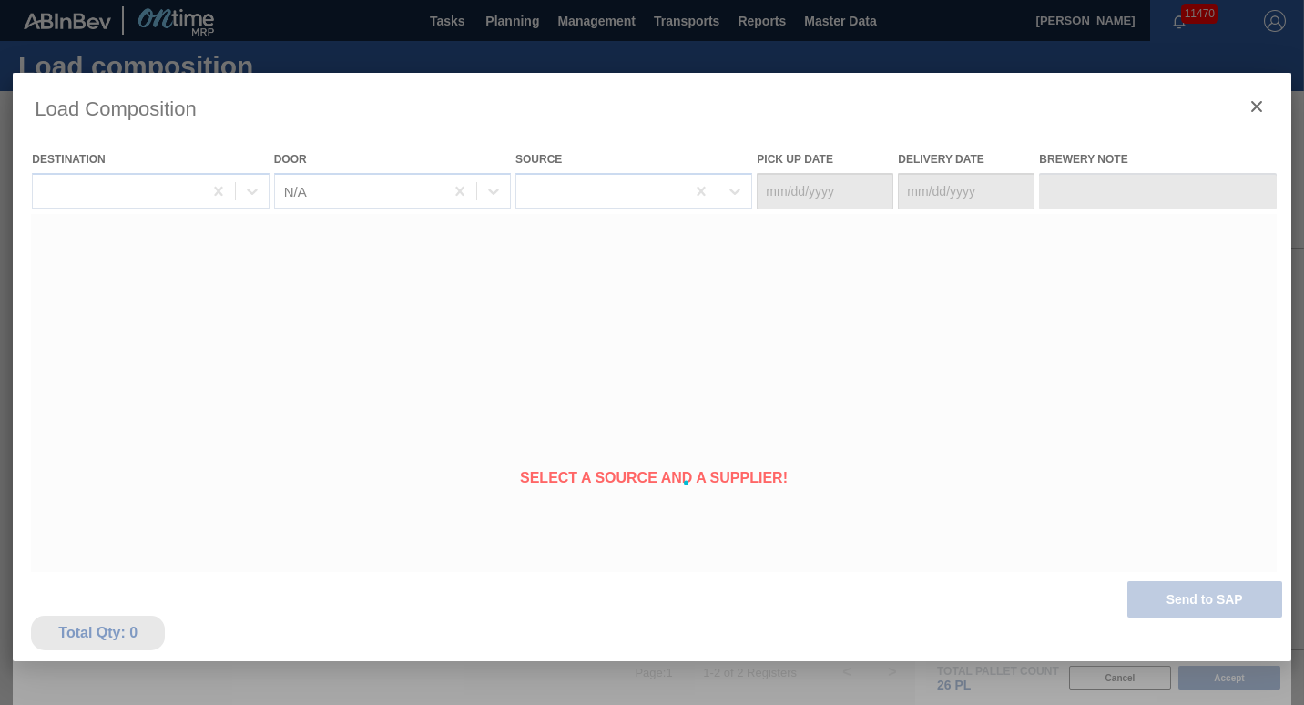
type Date "[DATE]"
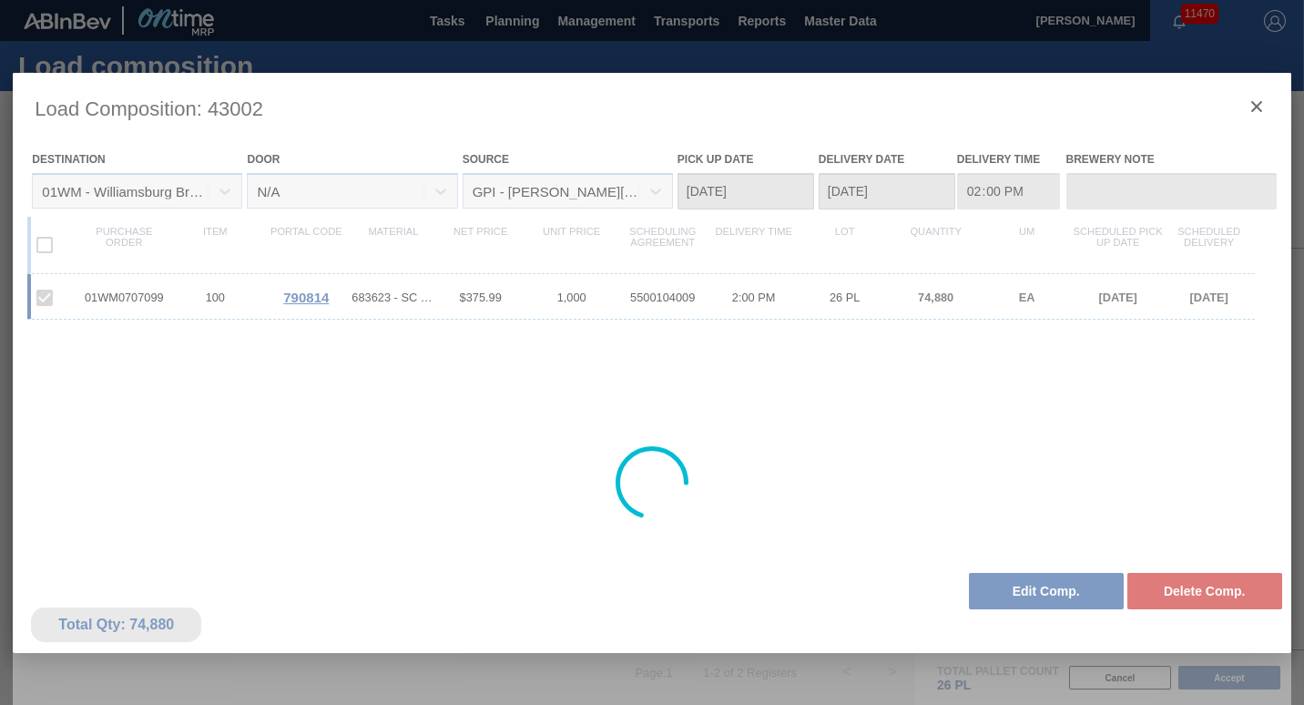
click at [1258, 107] on div at bounding box center [652, 483] width 1278 height 820
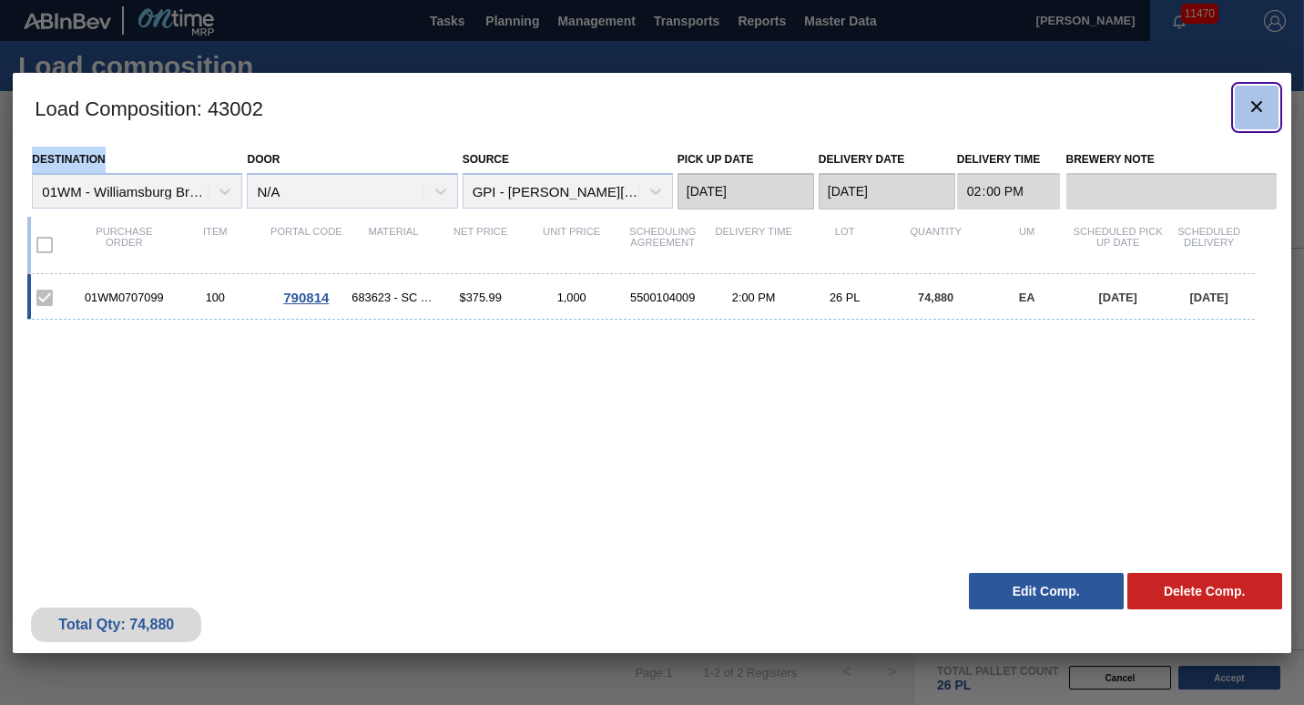
click at [1258, 107] on icon "botão de ícone" at bounding box center [1257, 106] width 11 height 11
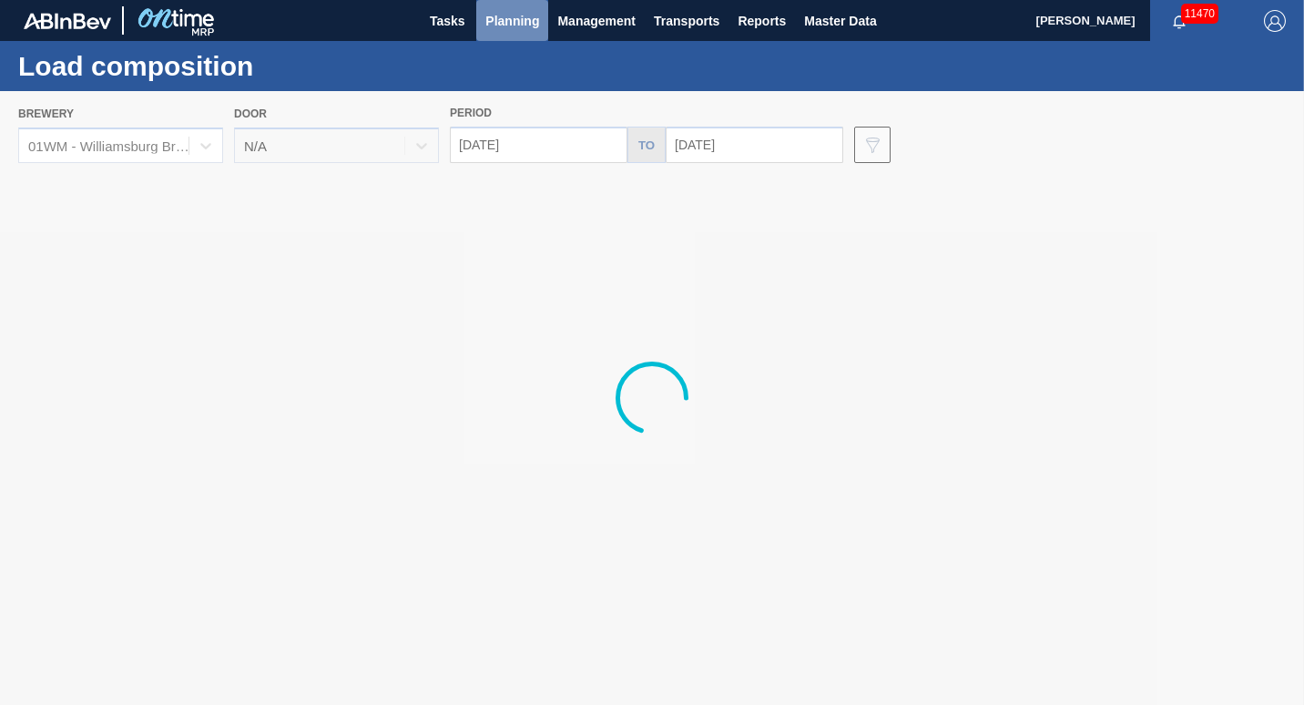
click at [516, 21] on span "Planning" at bounding box center [513, 21] width 54 height 22
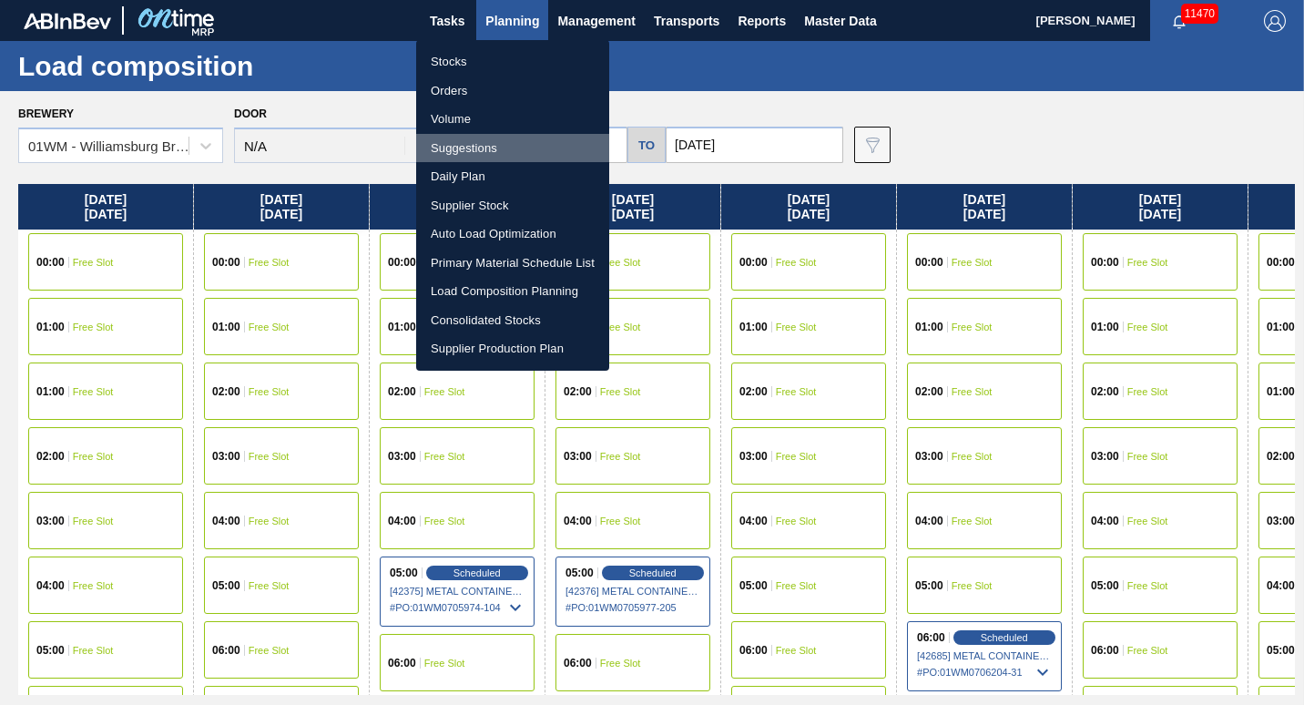
click at [506, 156] on li "Suggestions" at bounding box center [512, 148] width 193 height 29
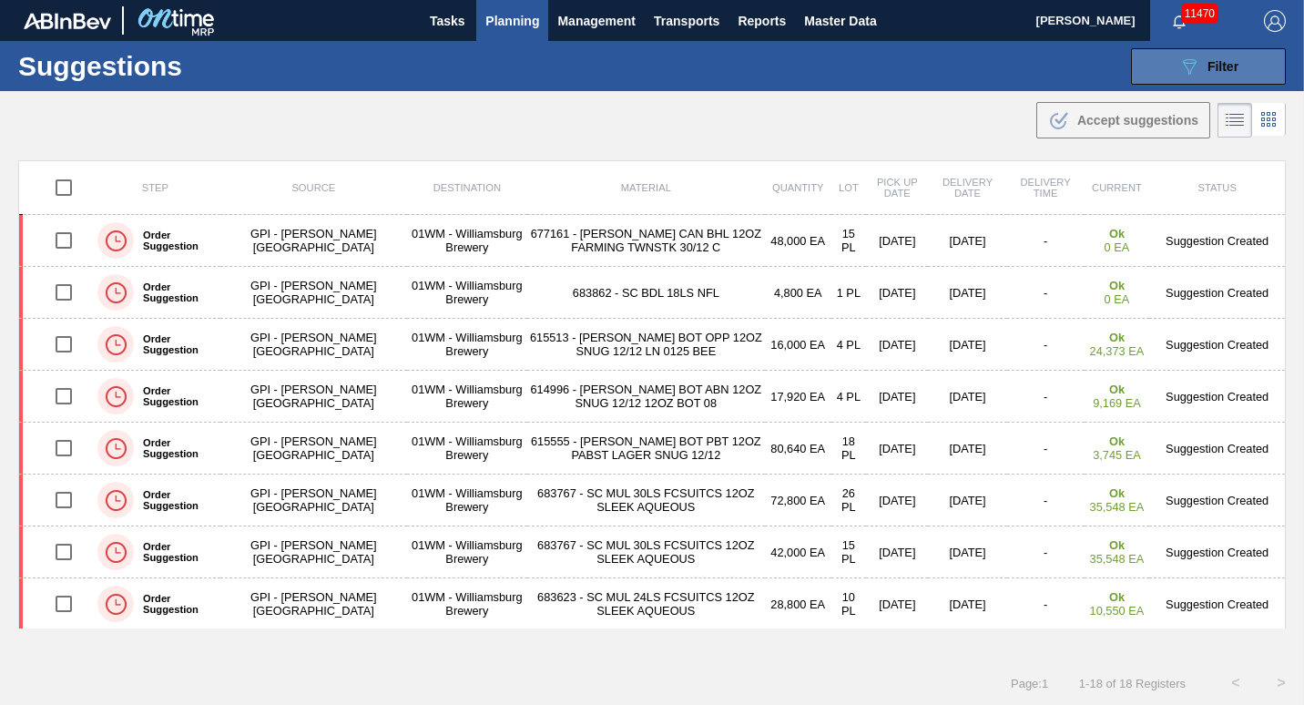
click at [1145, 64] on button "089F7B8B-B2A5-4AFE-B5C0-19BA573D28AC Filter" at bounding box center [1208, 66] width 155 height 36
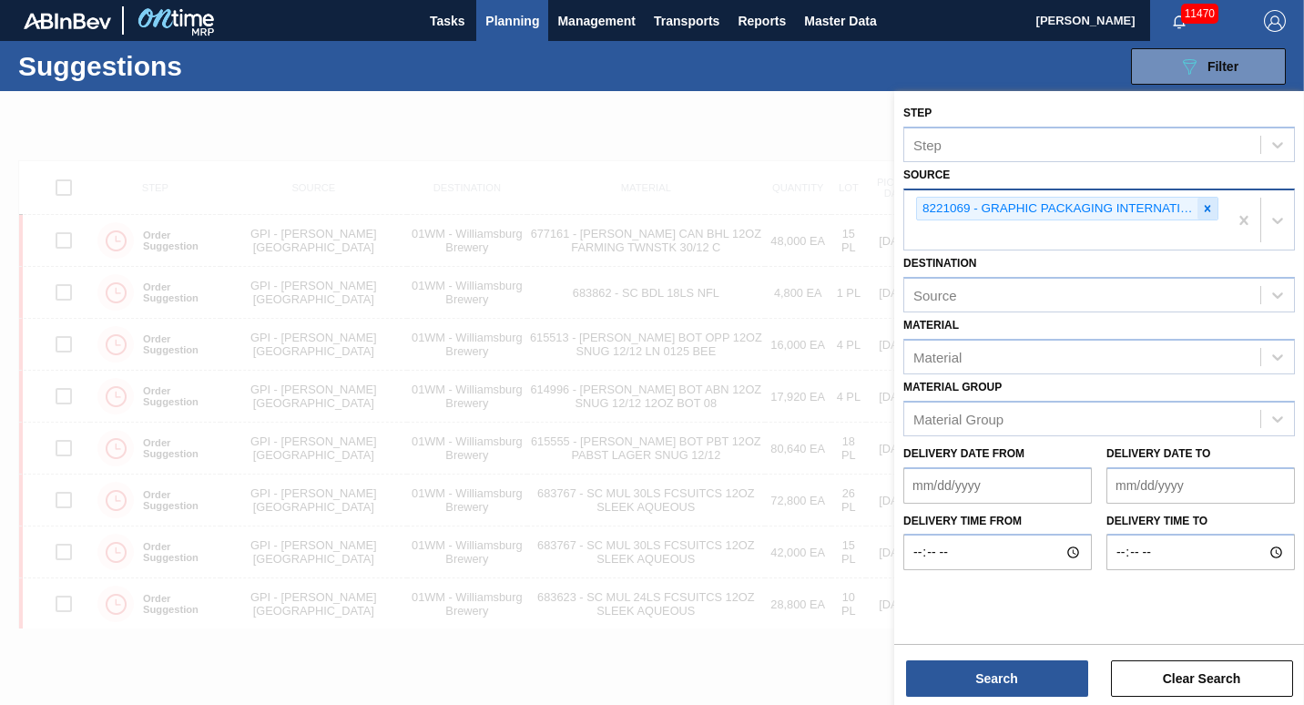
click at [1214, 214] on div at bounding box center [1208, 209] width 20 height 23
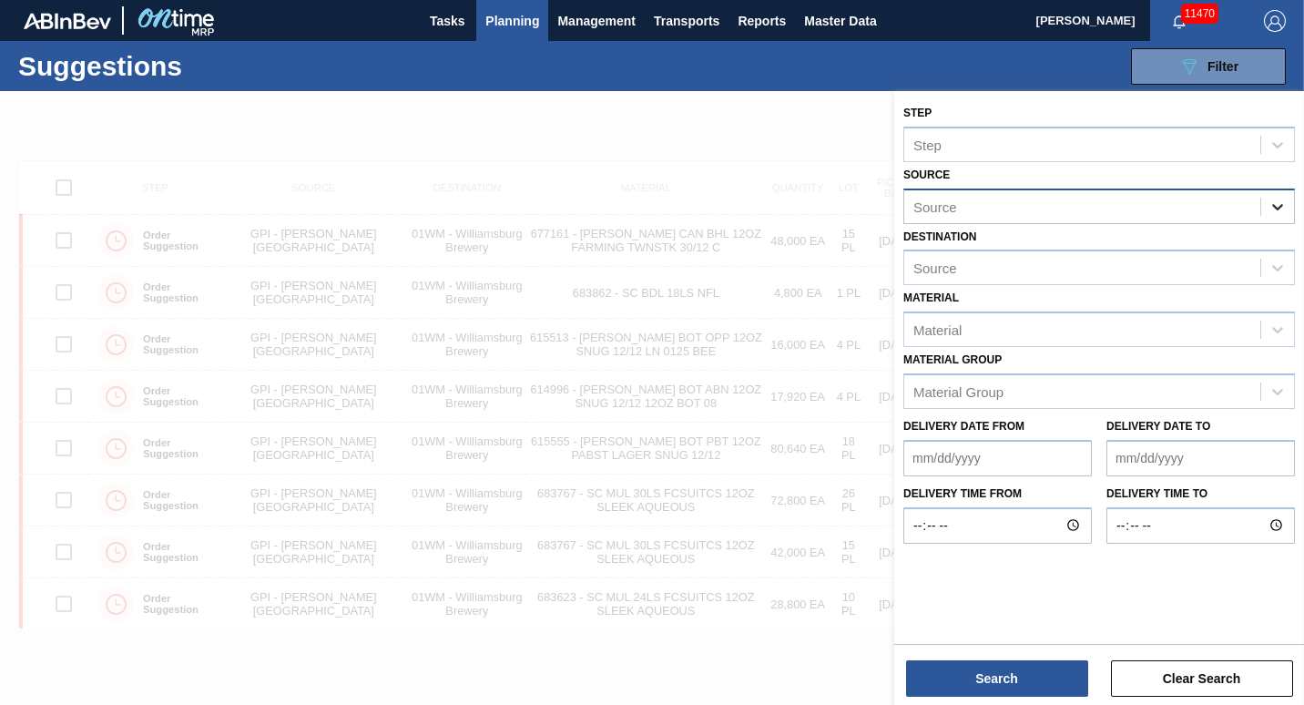
click at [1268, 195] on div at bounding box center [1278, 206] width 33 height 33
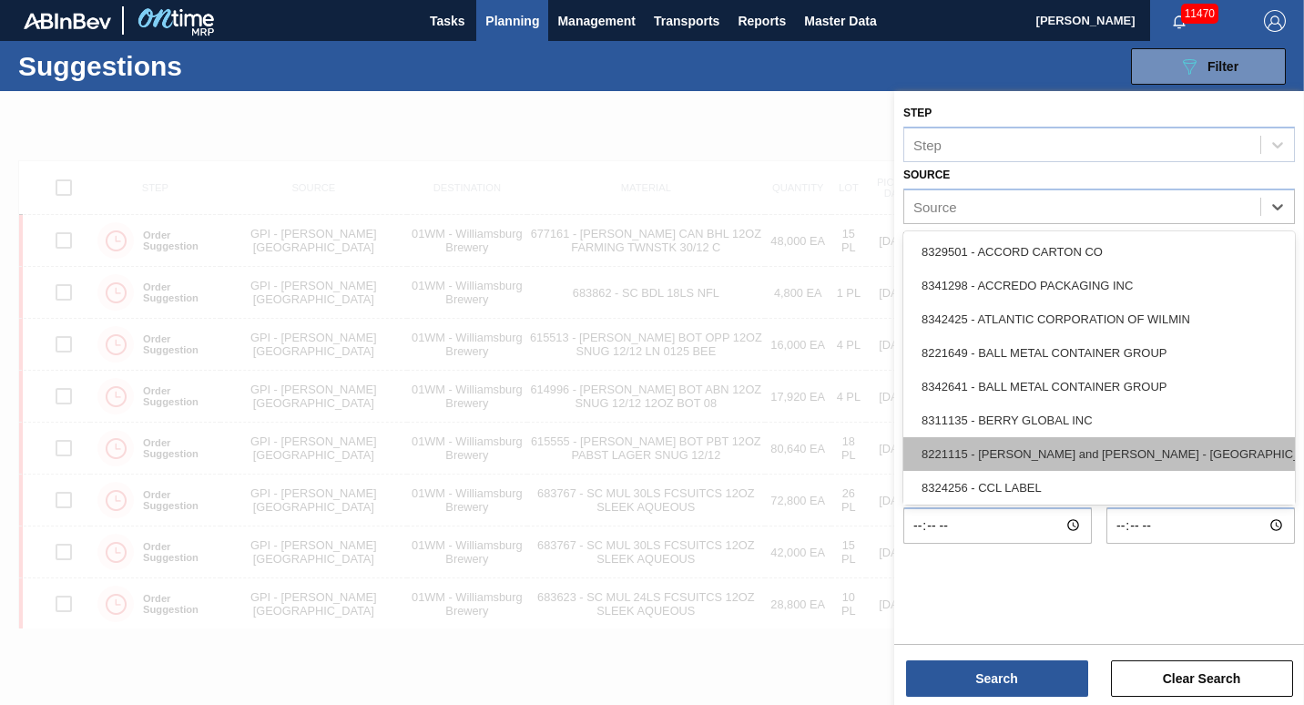
click at [973, 448] on div "8221115 - [PERSON_NAME] and [PERSON_NAME] - [GEOGRAPHIC_DATA]" at bounding box center [1100, 454] width 392 height 34
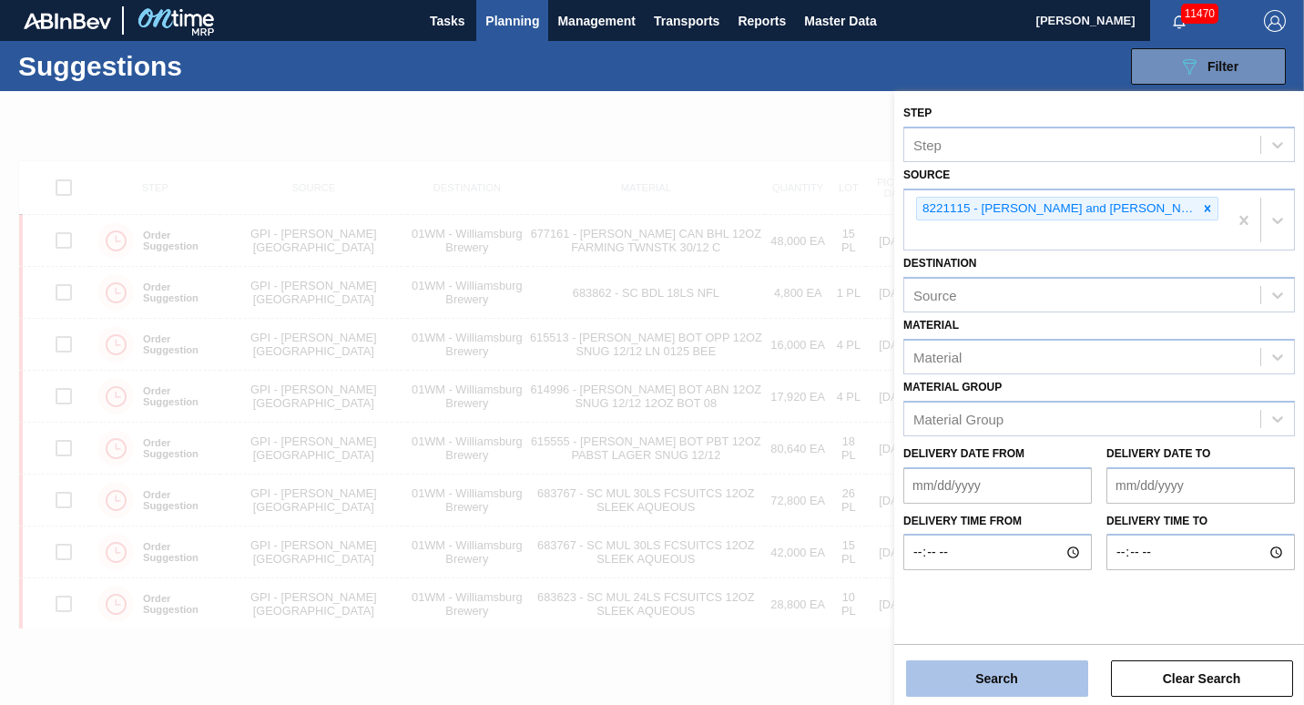
click at [979, 669] on button "Search" at bounding box center [997, 678] width 182 height 36
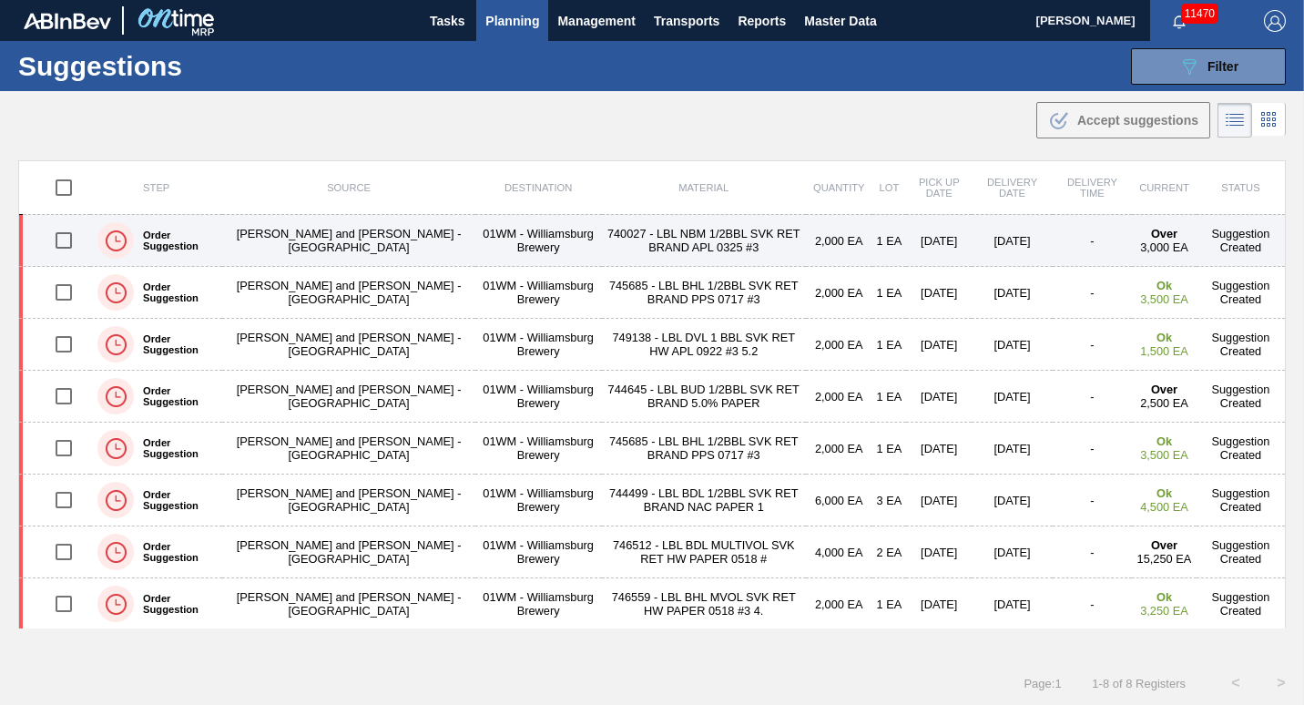
scroll to position [2, 0]
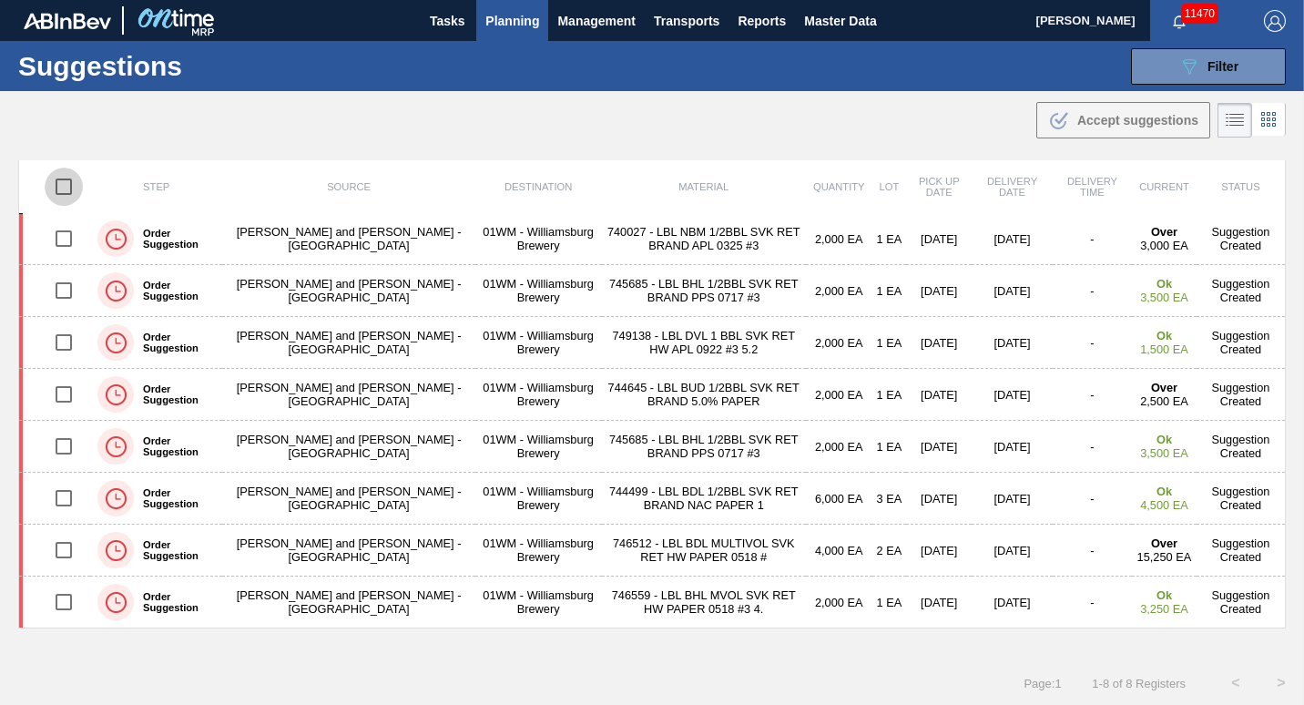
click at [69, 193] on input "checkbox" at bounding box center [64, 187] width 38 height 38
checkbox input "true"
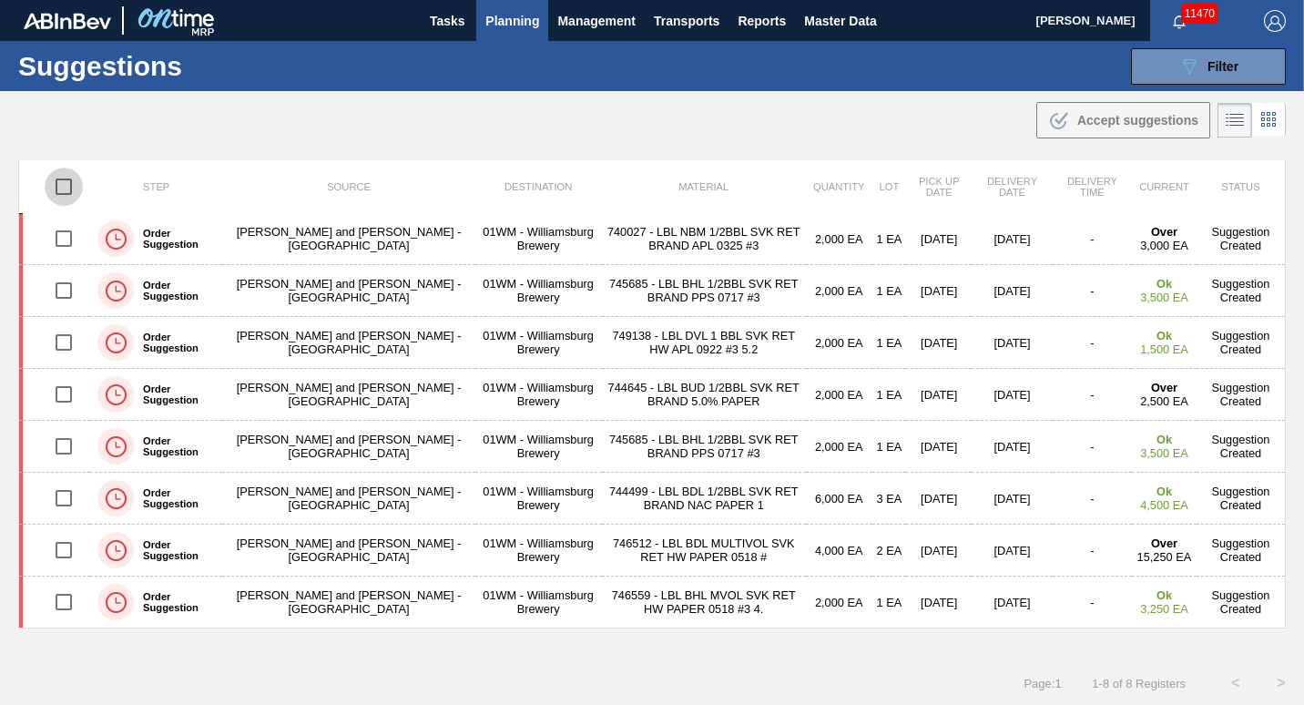
checkbox input "true"
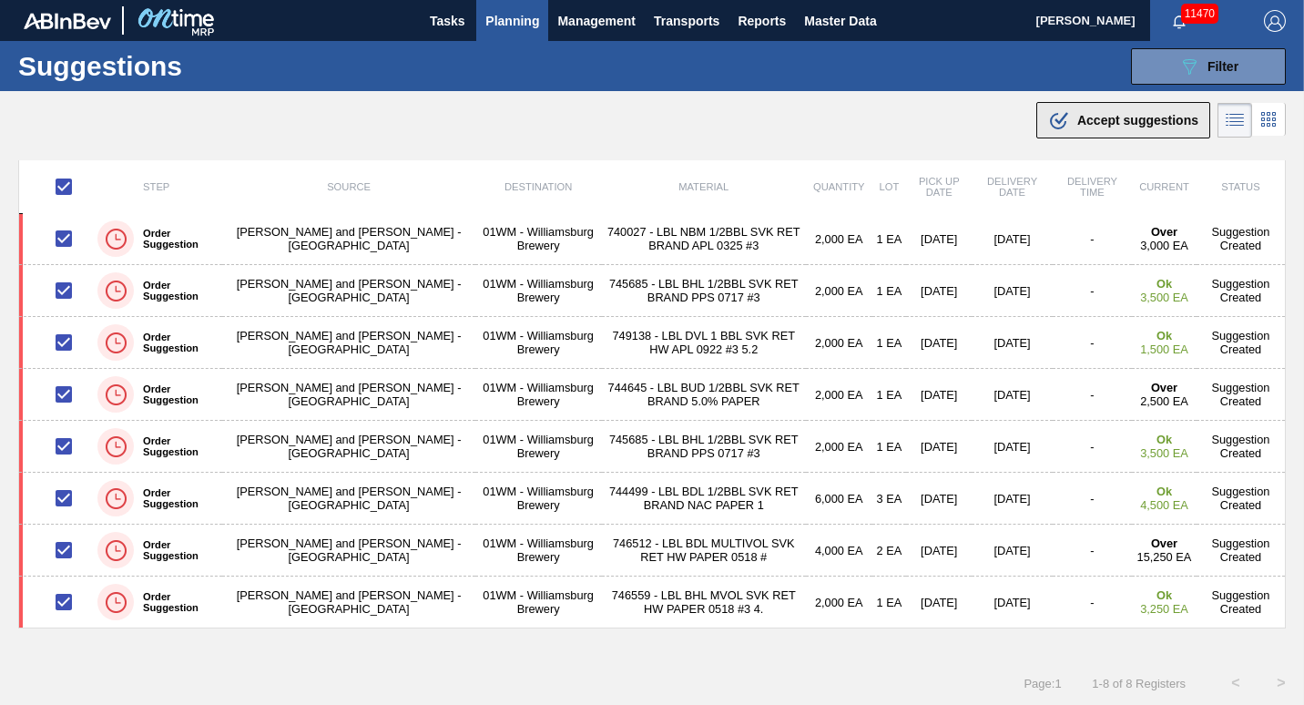
click at [1104, 121] on span "Accept suggestions" at bounding box center [1138, 120] width 121 height 15
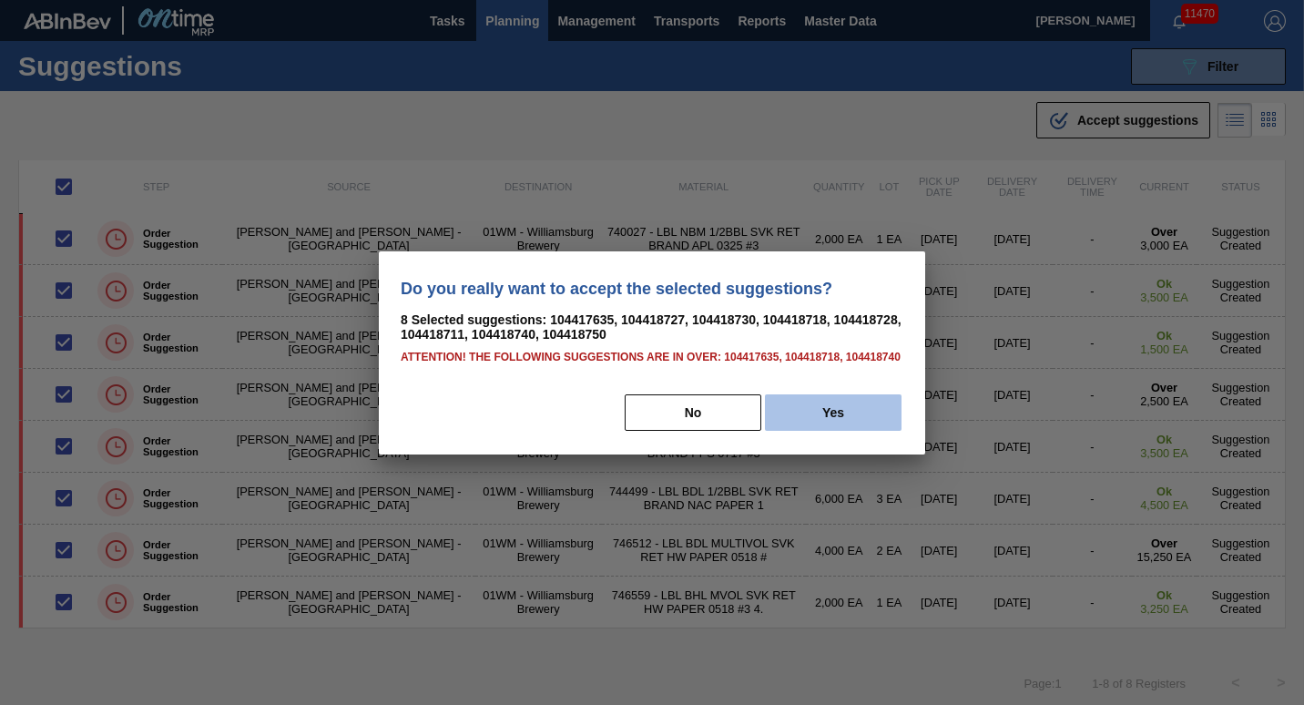
click at [794, 410] on button "Yes" at bounding box center [833, 412] width 137 height 36
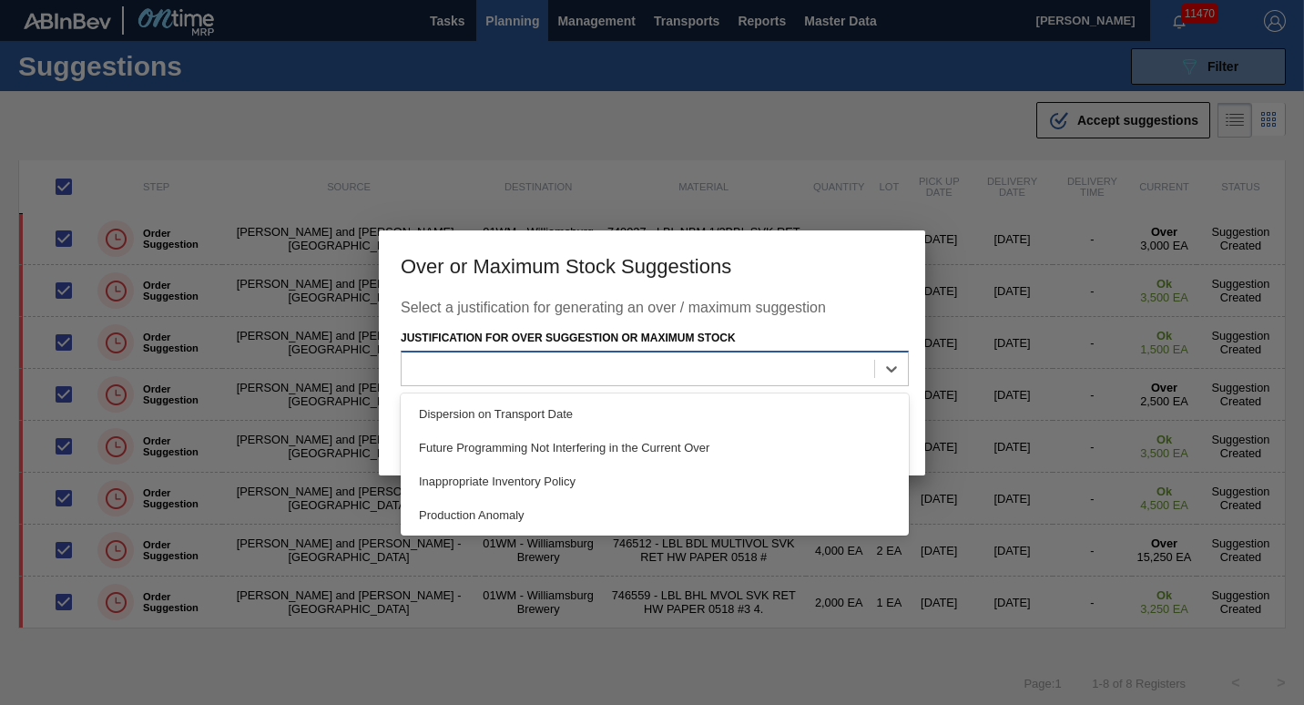
click at [812, 379] on div at bounding box center [638, 369] width 473 height 26
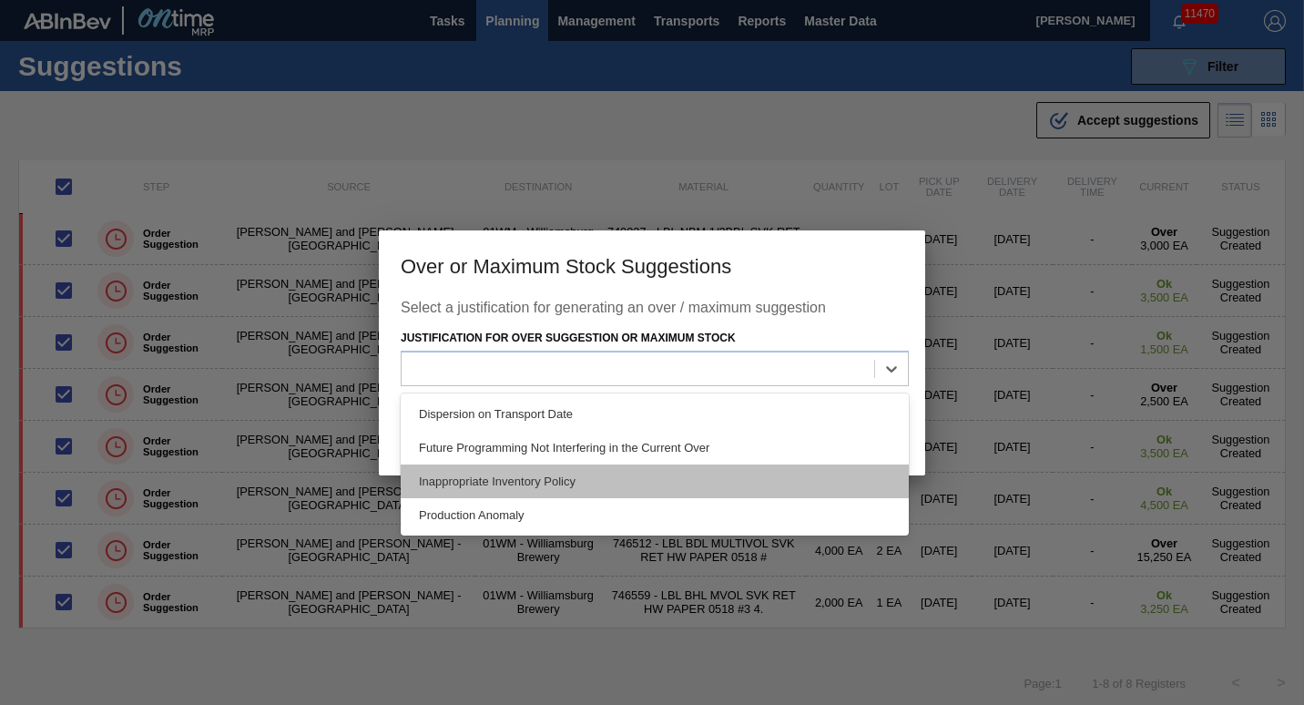
click at [741, 475] on div "Inappropriate Inventory Policy" at bounding box center [655, 482] width 508 height 34
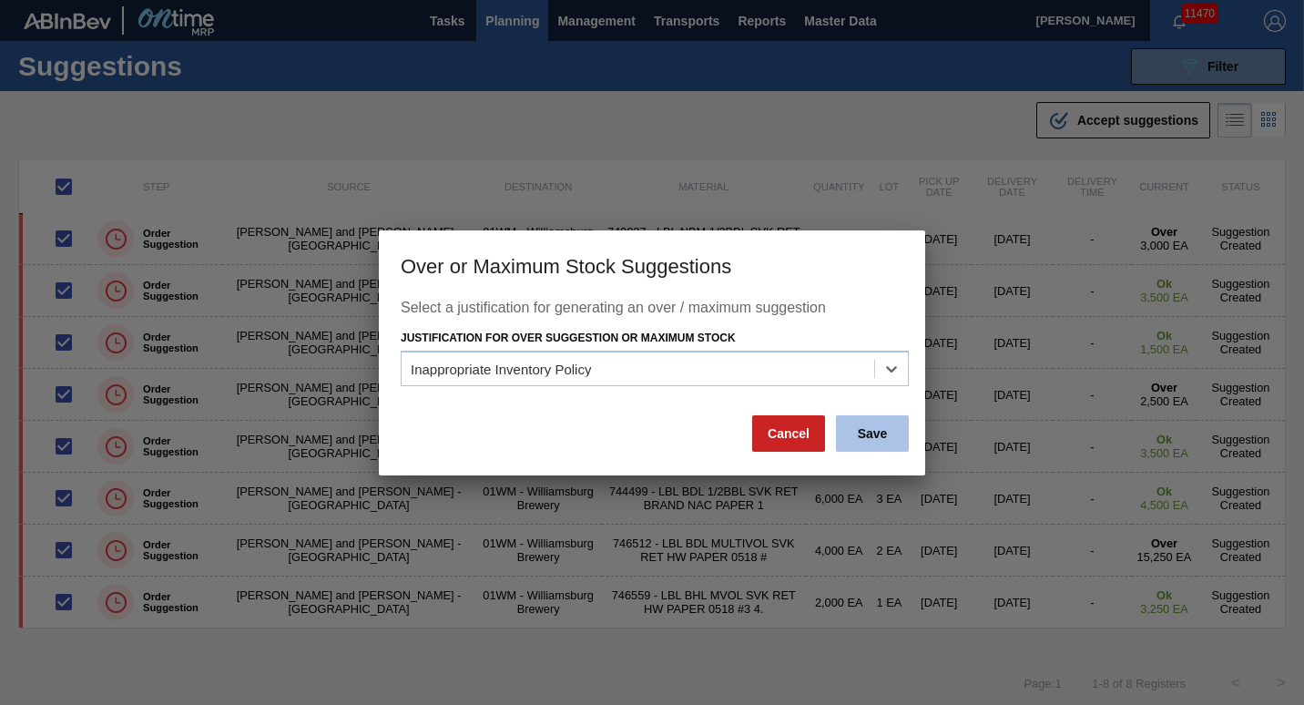
click at [866, 431] on button "Save" at bounding box center [872, 433] width 73 height 36
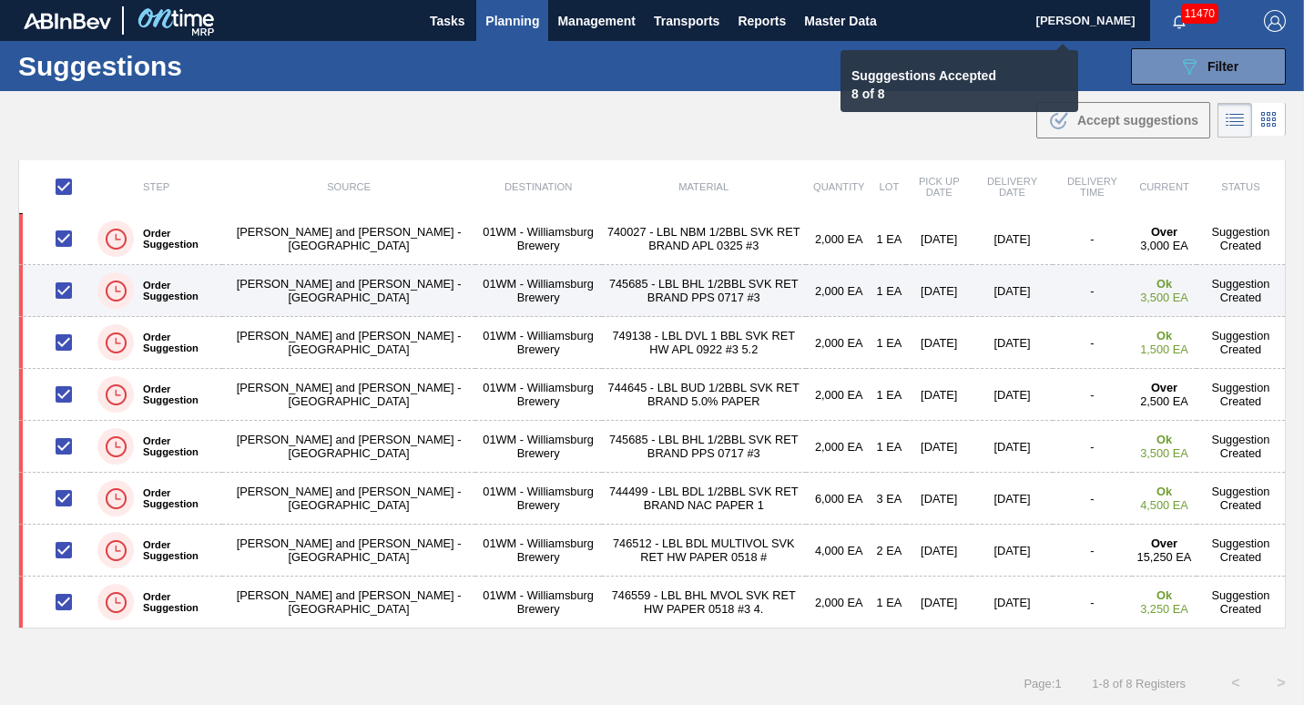
checkbox input "false"
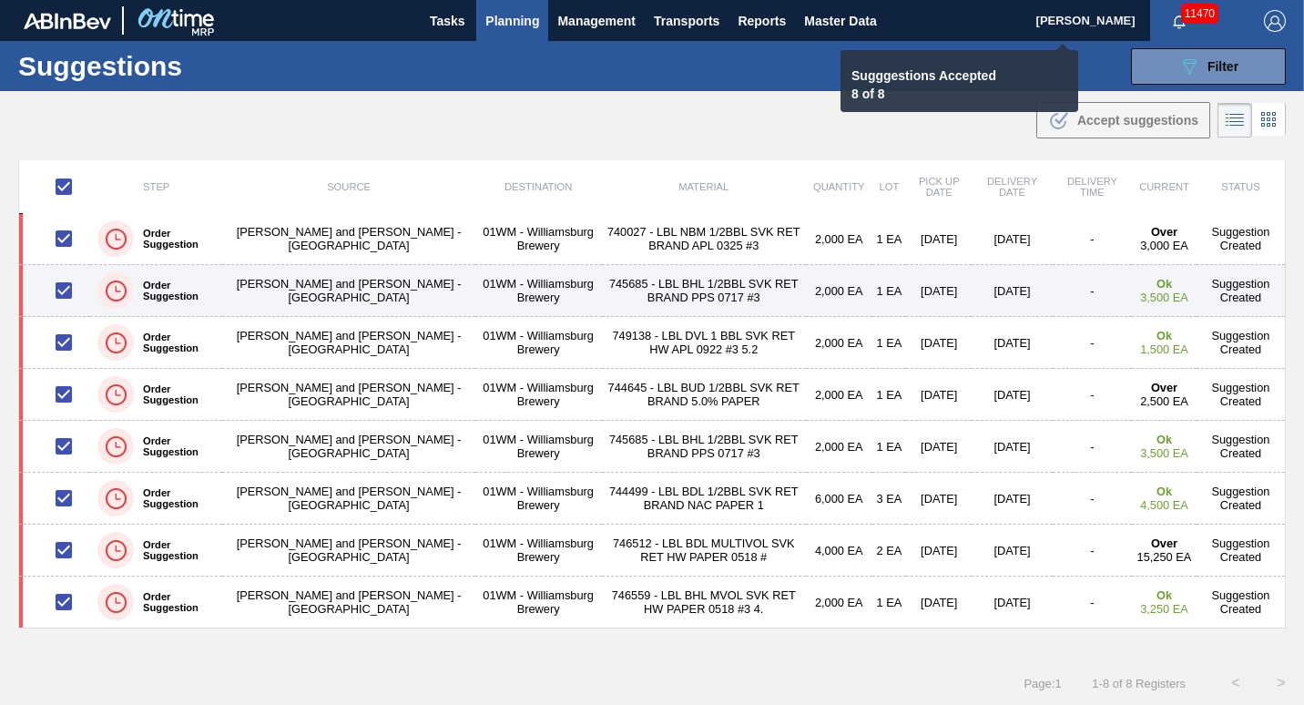
checkbox input "false"
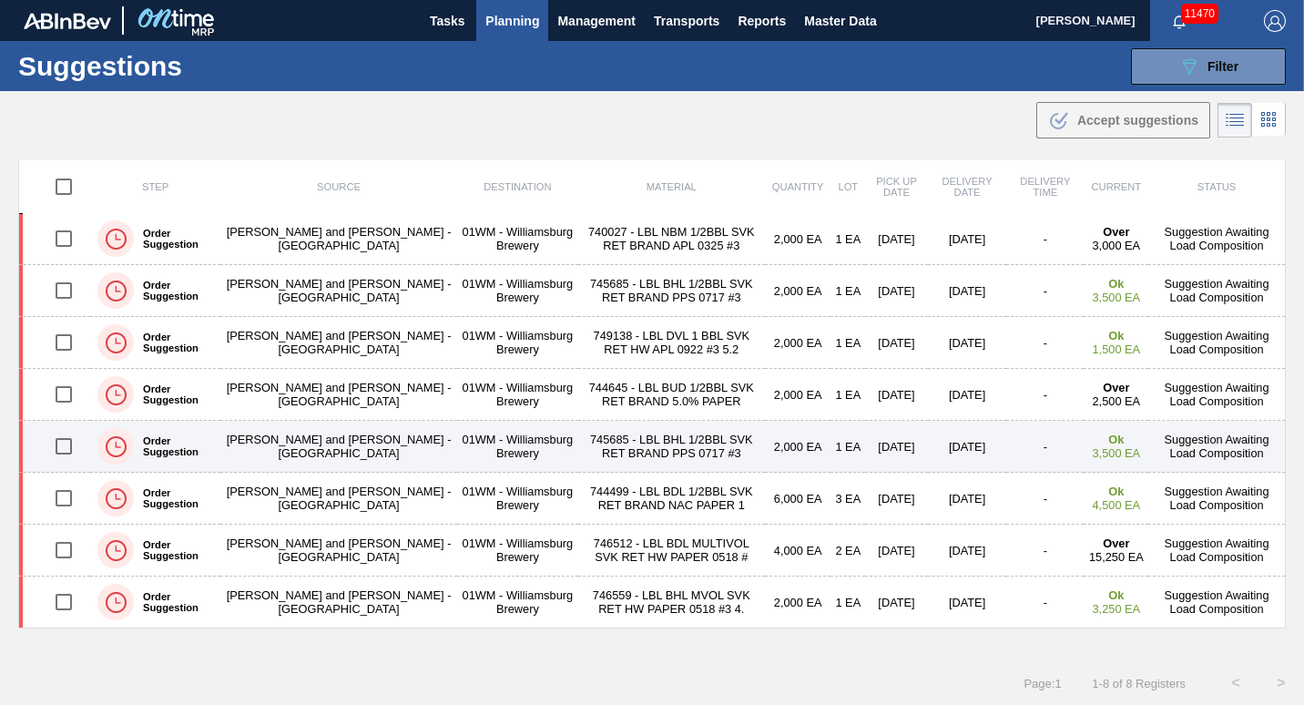
scroll to position [1, 0]
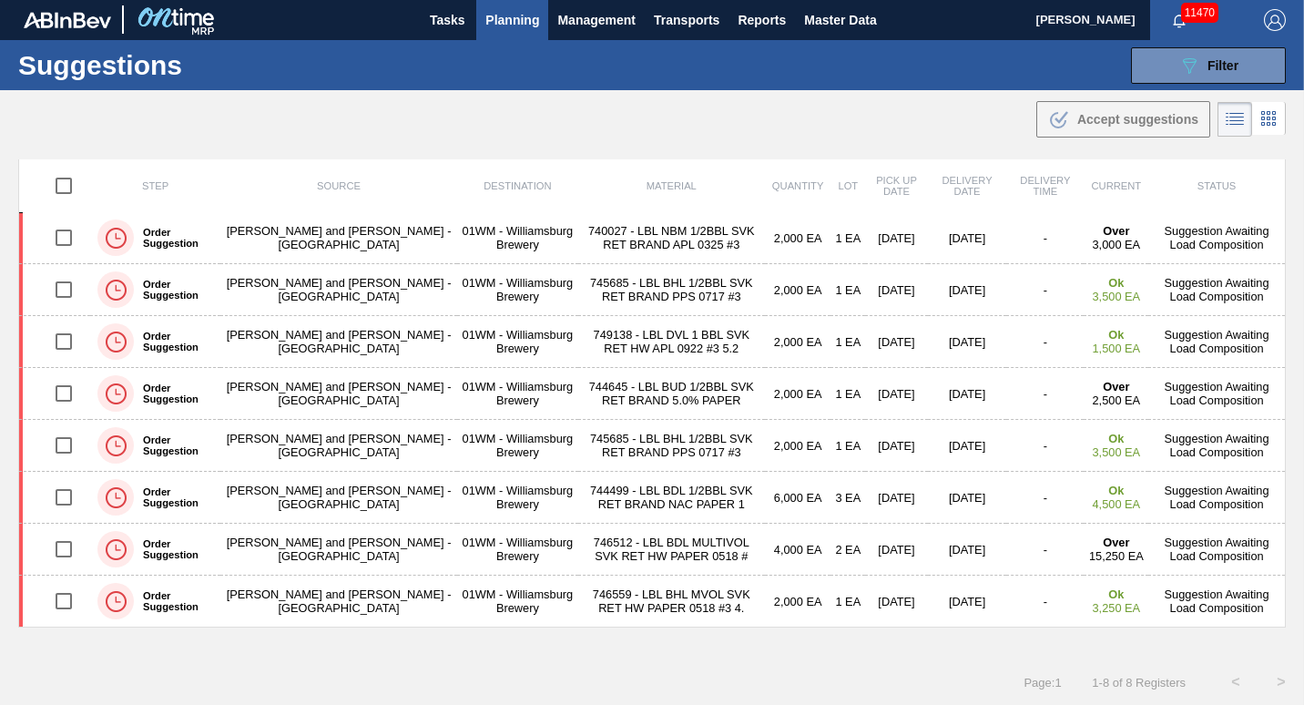
click at [508, 31] on button "Planning" at bounding box center [512, 19] width 72 height 41
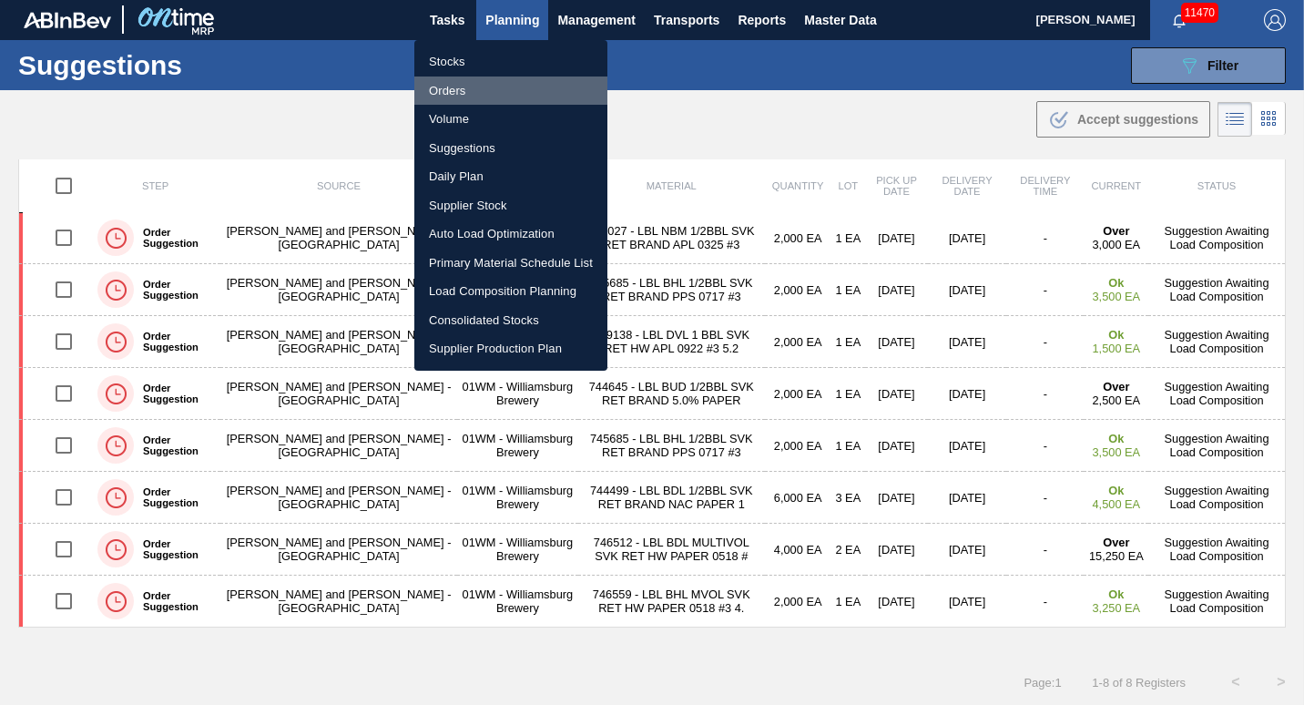
click at [523, 85] on li "Orders" at bounding box center [510, 91] width 193 height 29
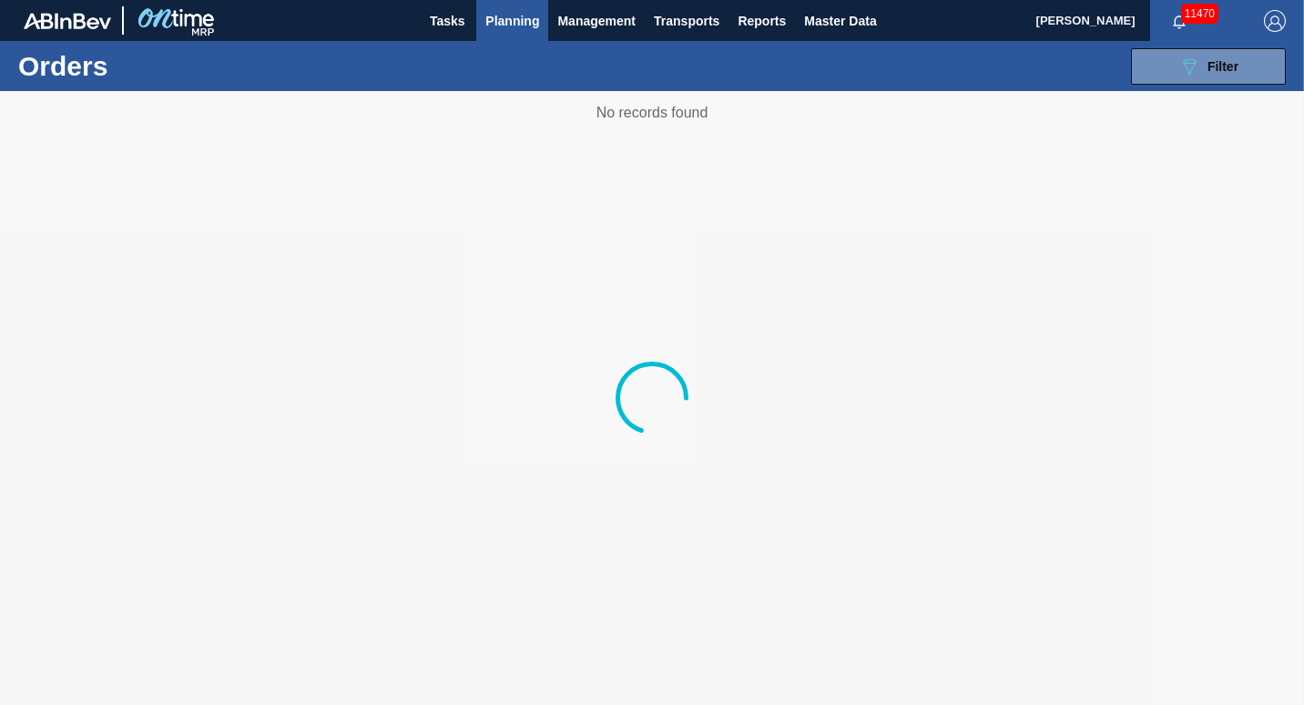
click at [500, 31] on button "Planning" at bounding box center [512, 20] width 72 height 41
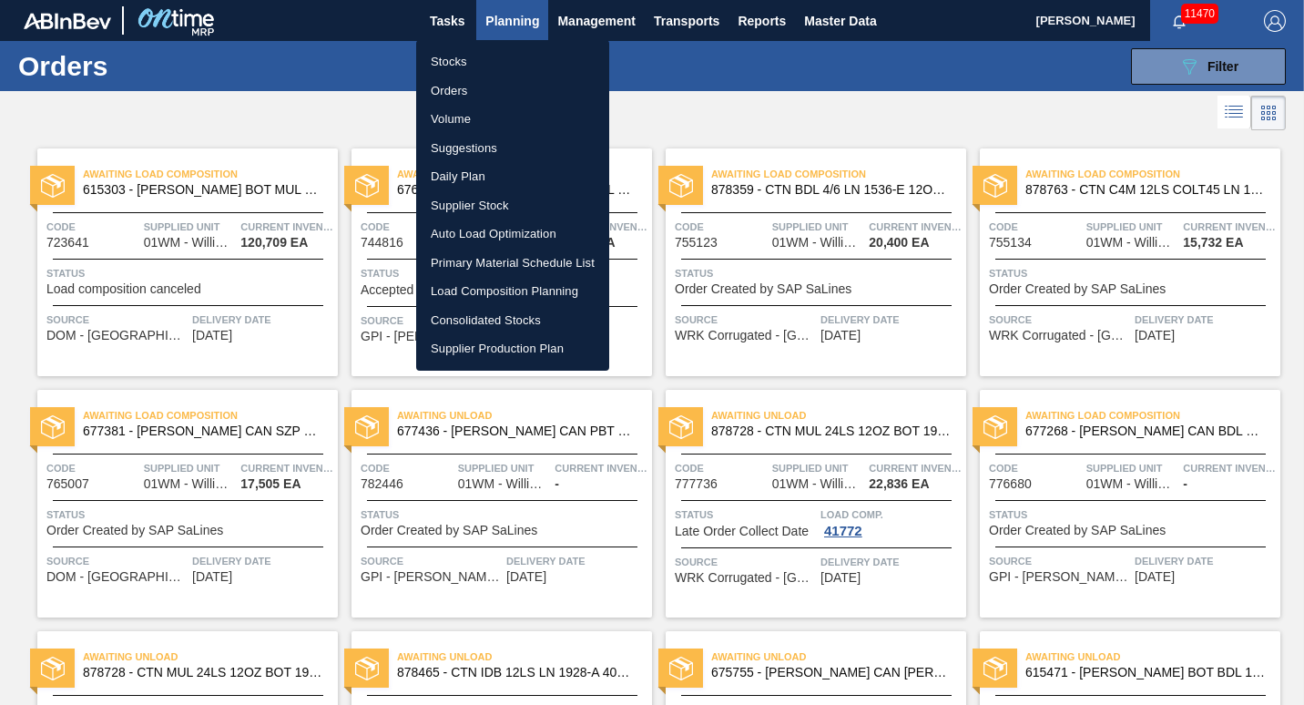
click at [471, 296] on li "Load Composition Planning" at bounding box center [512, 291] width 193 height 29
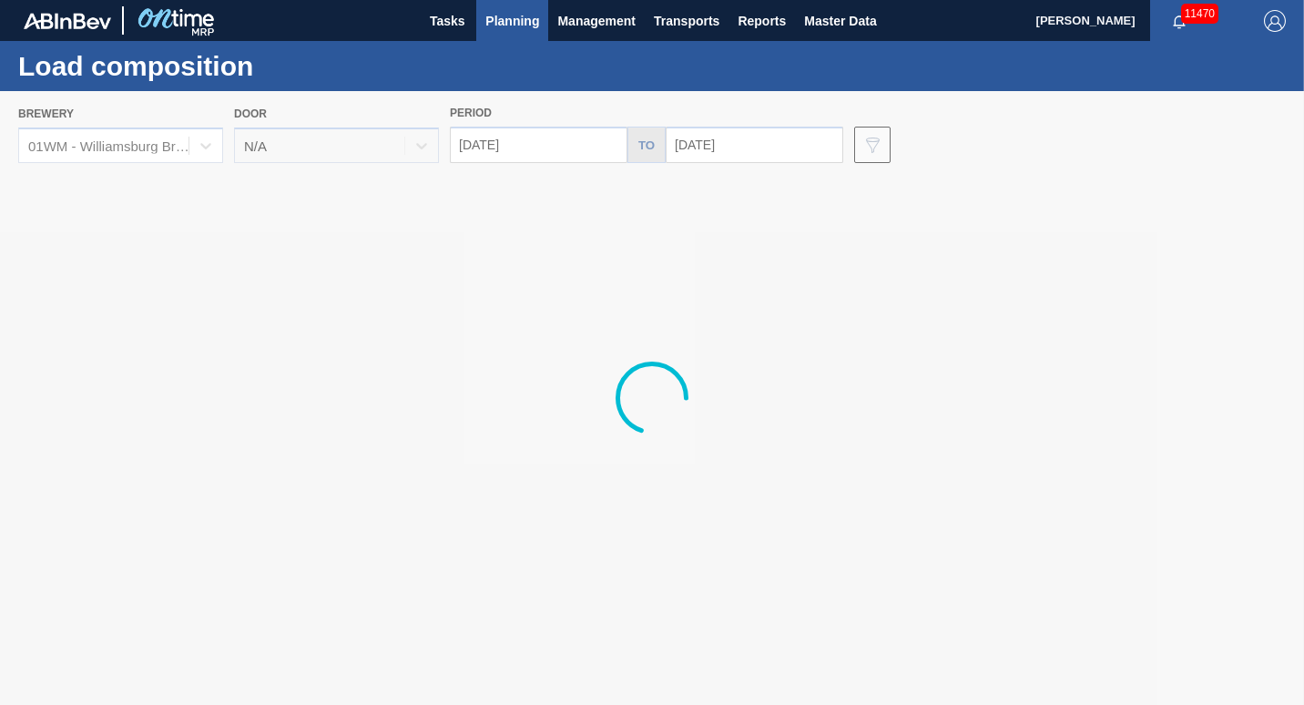
click at [581, 147] on div at bounding box center [652, 398] width 1304 height 614
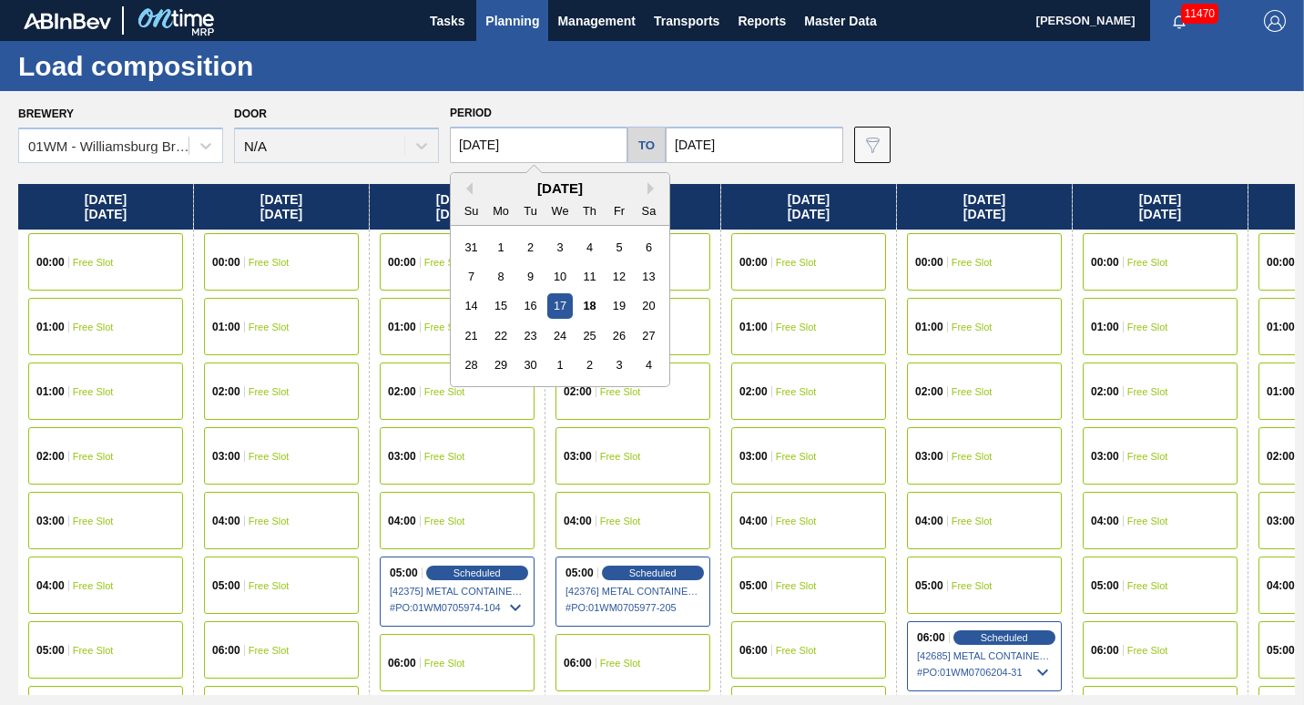
click at [537, 146] on input "[DATE]" at bounding box center [539, 145] width 178 height 36
click at [648, 190] on button "Next Month" at bounding box center [654, 188] width 13 height 13
click at [495, 341] on div "20" at bounding box center [501, 335] width 25 height 25
type input "[DATE]"
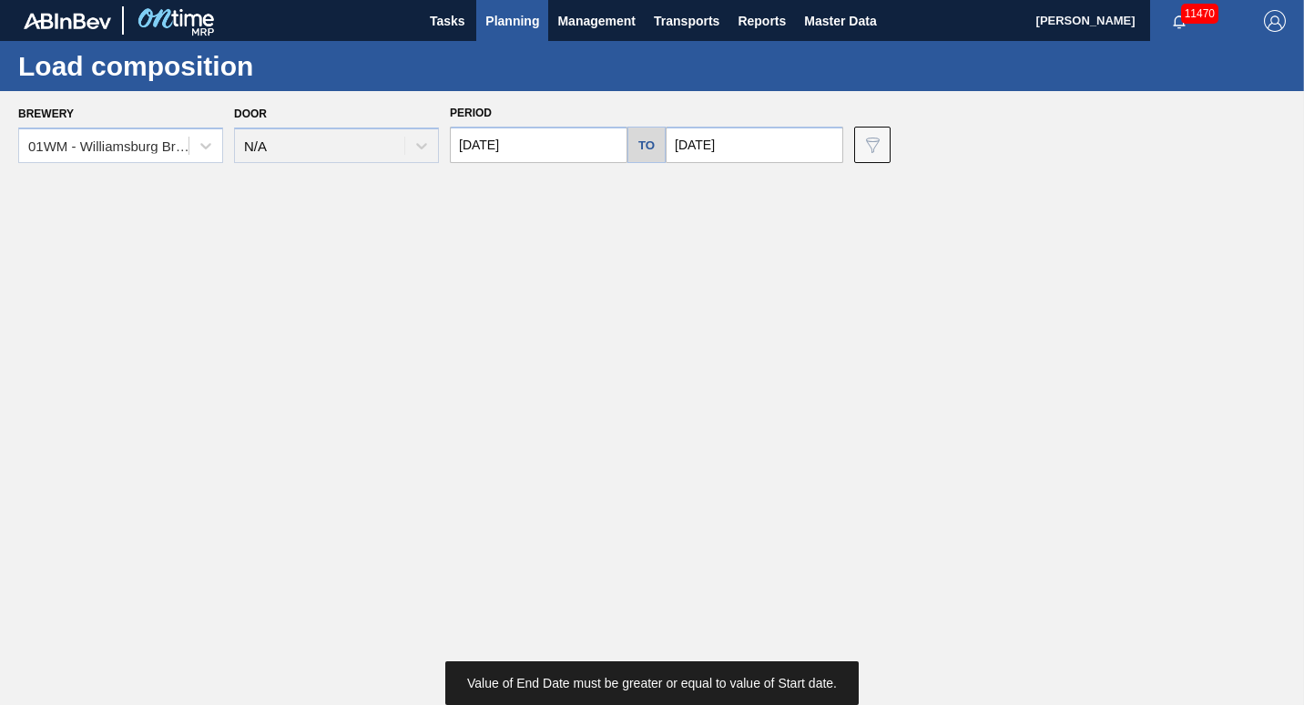
click at [735, 162] on input "[DATE]" at bounding box center [755, 145] width 178 height 36
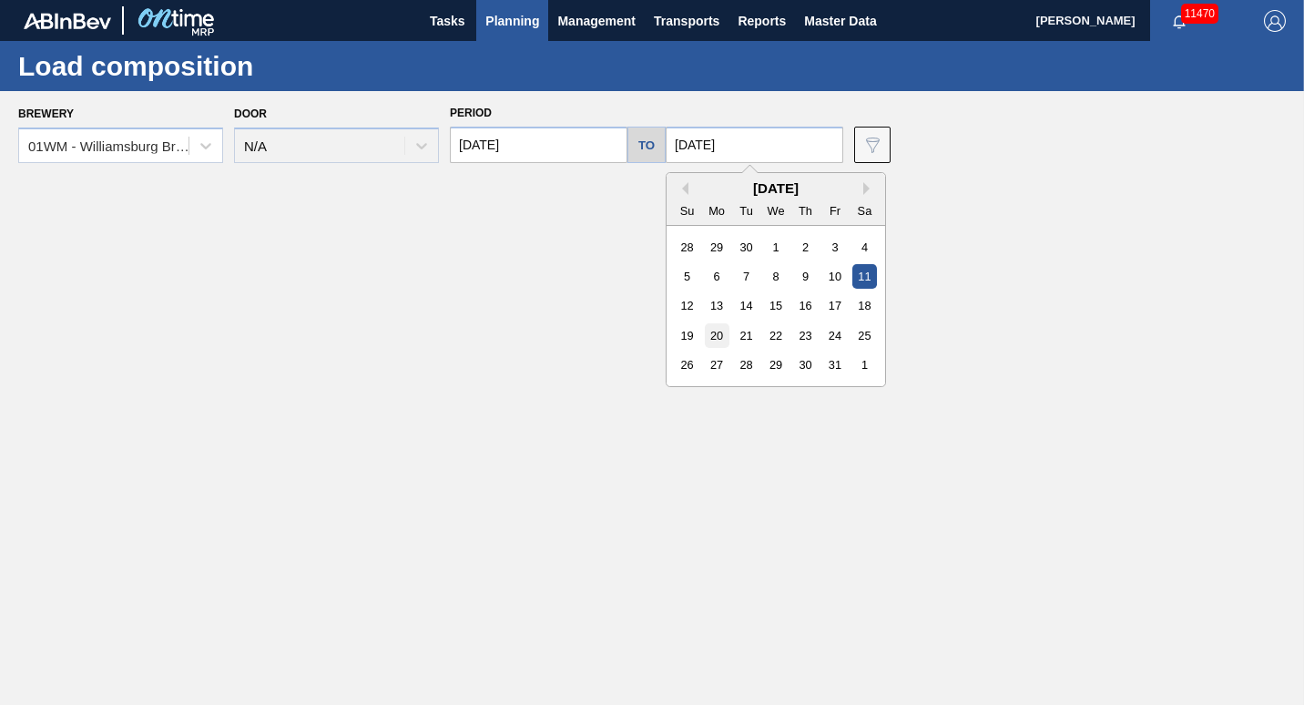
click at [713, 335] on div "20" at bounding box center [717, 335] width 25 height 25
type input "[DATE]"
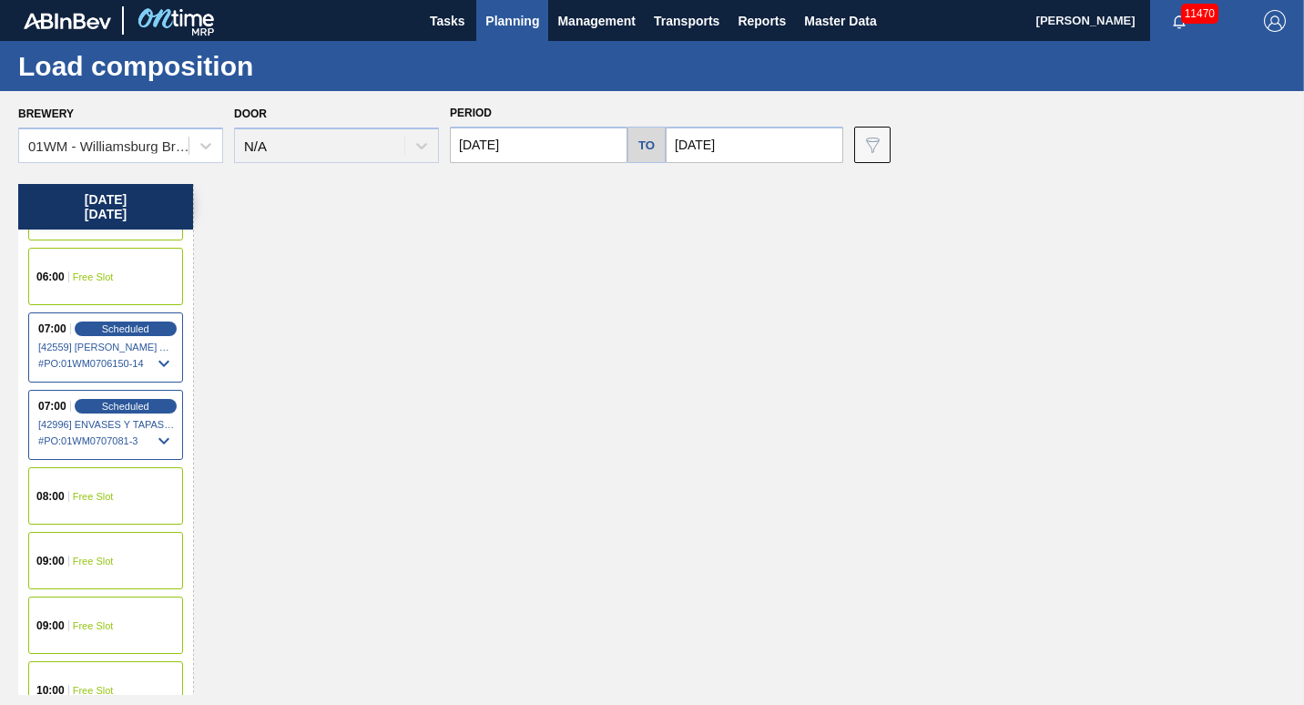
scroll to position [374, 0]
click at [134, 326] on span "Scheduled" at bounding box center [125, 328] width 52 height 12
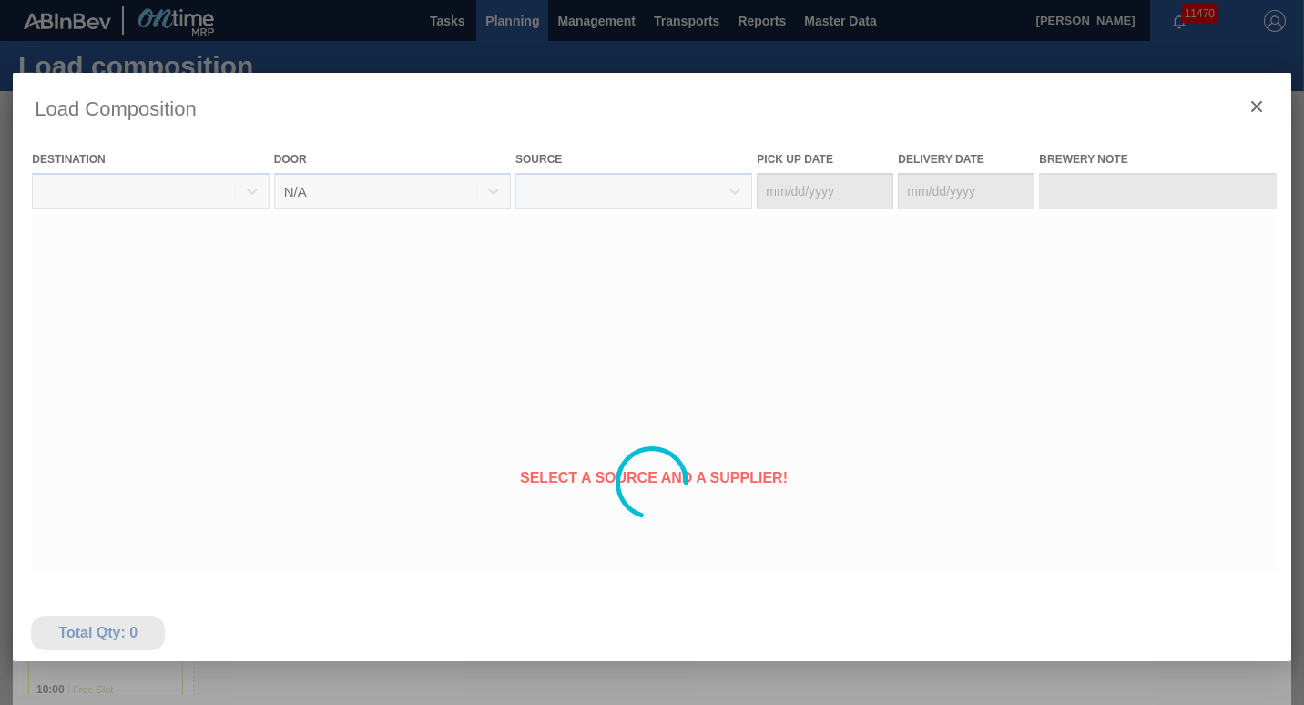
type Date "[DATE]"
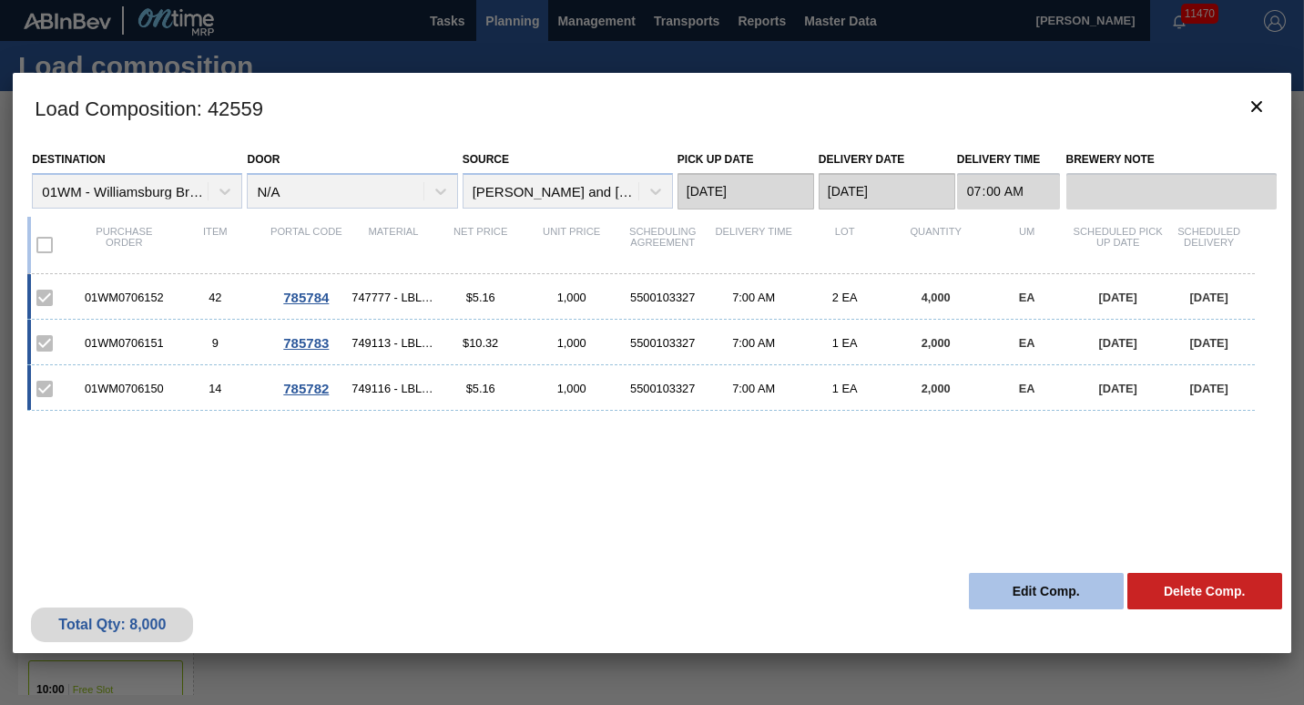
click at [1064, 602] on button "Edit Comp." at bounding box center [1046, 591] width 155 height 36
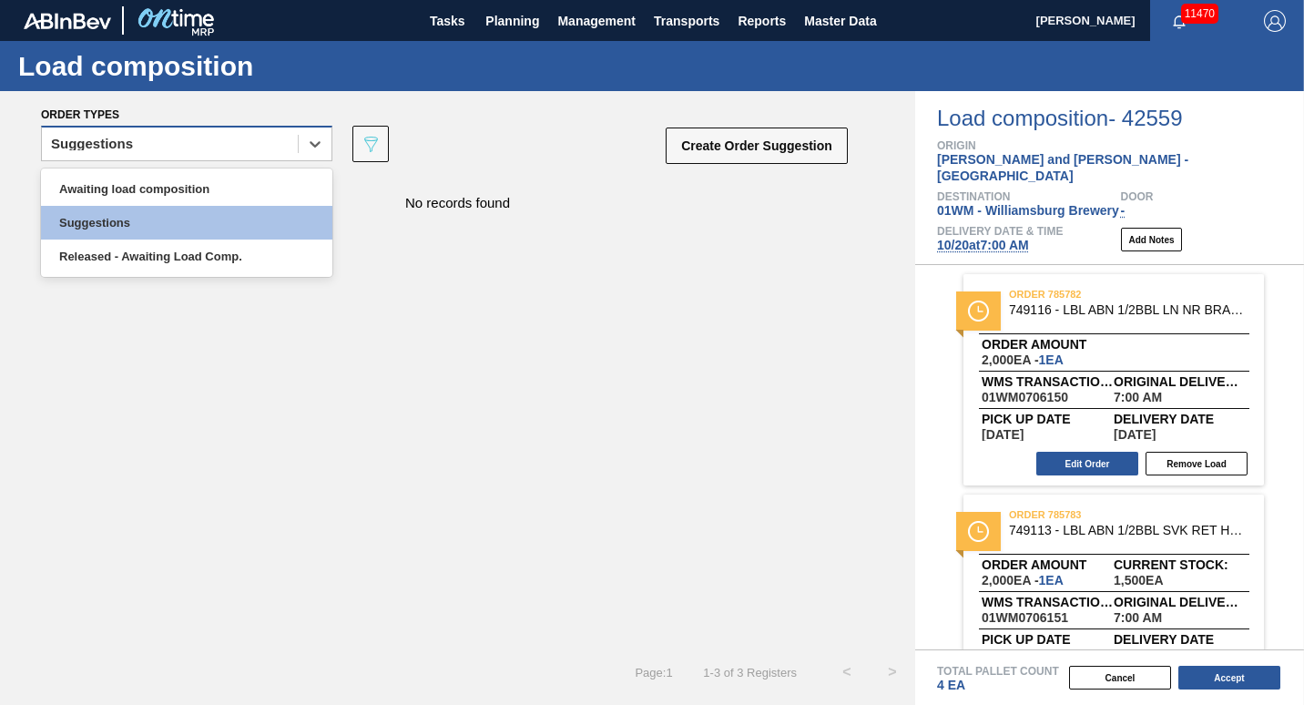
click at [275, 147] on div "Suggestions" at bounding box center [170, 144] width 256 height 26
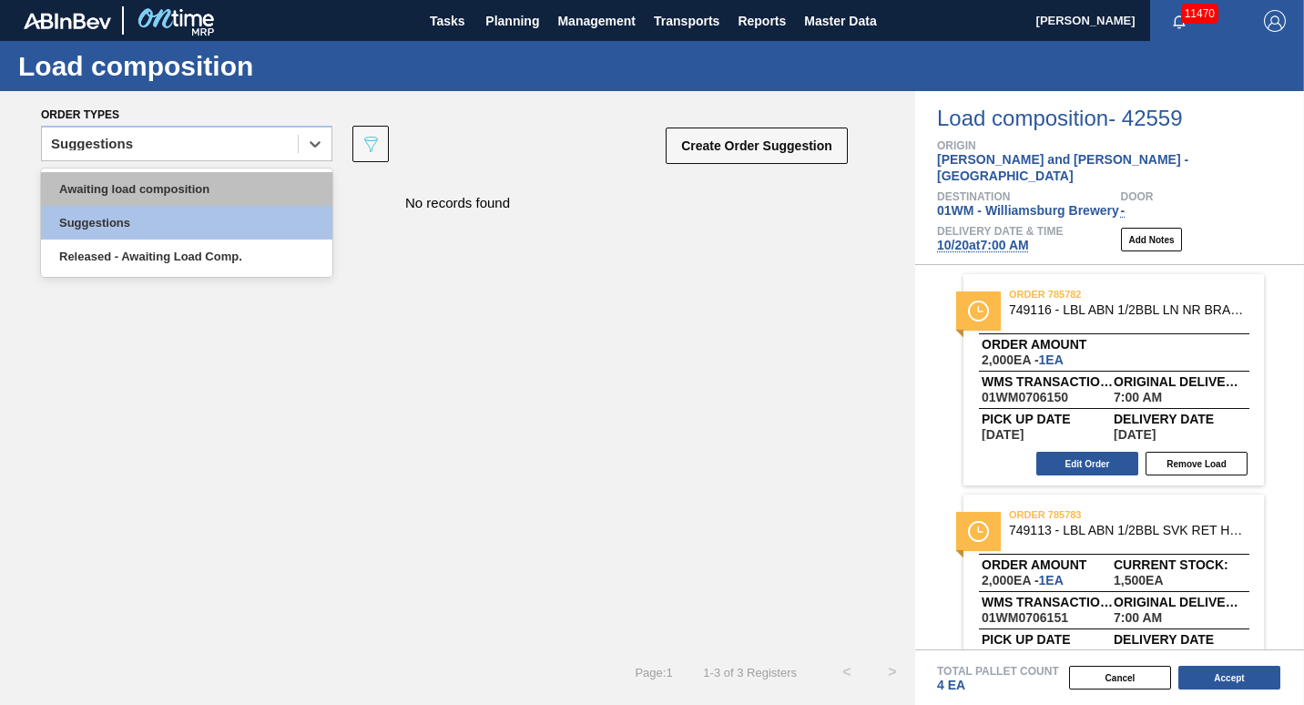
click at [266, 198] on div "Awaiting load composition" at bounding box center [186, 189] width 291 height 34
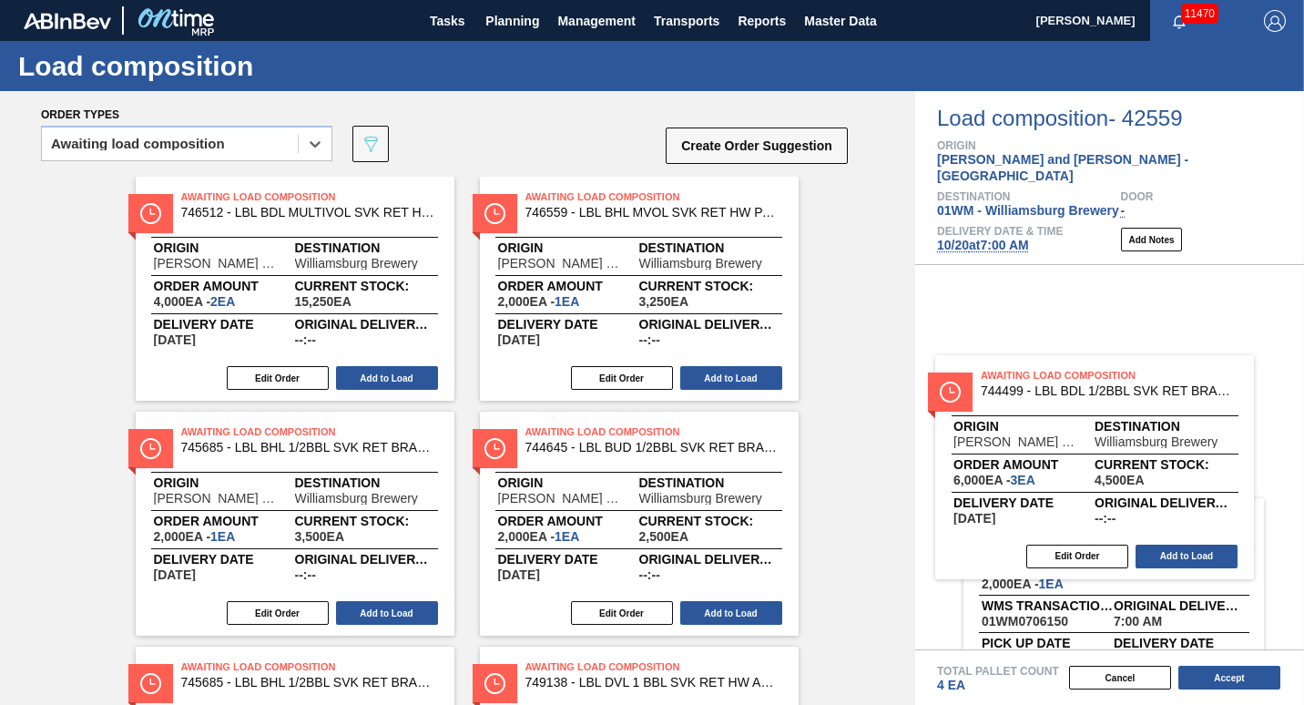
drag, startPoint x: 335, startPoint y: 275, endPoint x: 1139, endPoint y: 457, distance: 823.8
click at [1139, 457] on div "Order types option Awaiting load composition, selected. Select is focused ,type…" at bounding box center [652, 398] width 1304 height 614
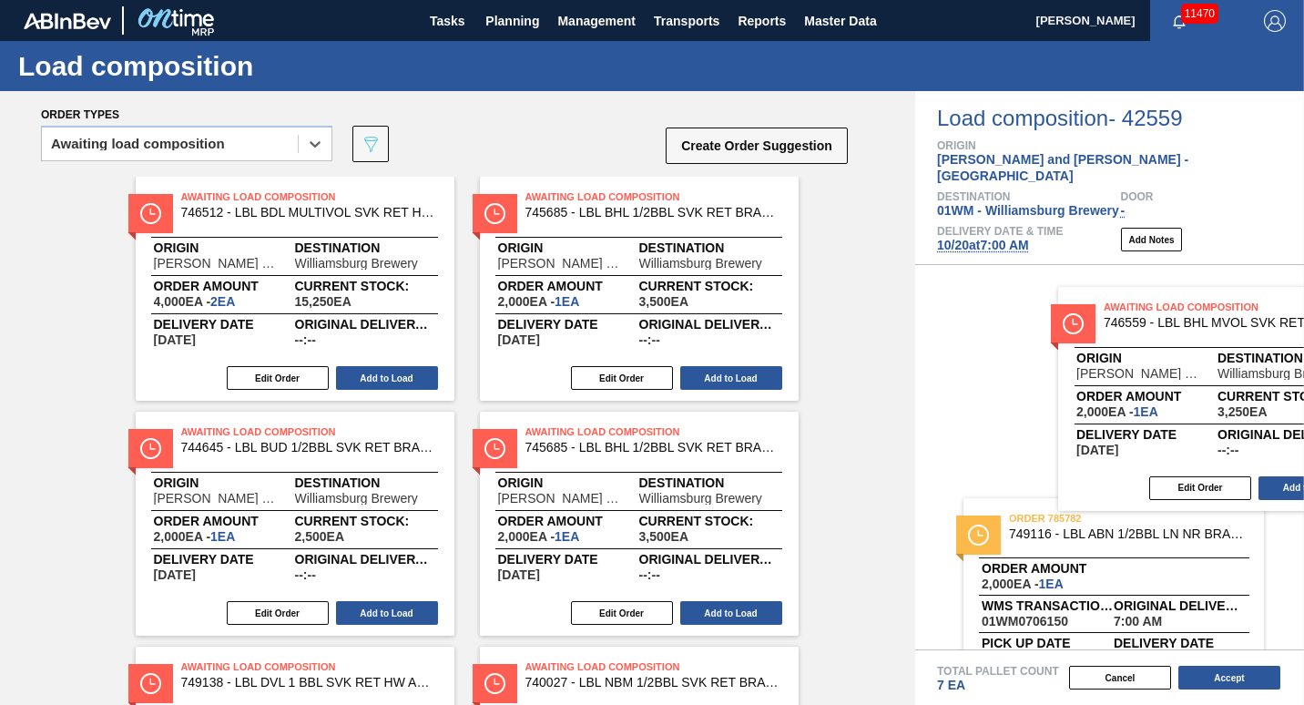
drag, startPoint x: 618, startPoint y: 305, endPoint x: 1106, endPoint y: 361, distance: 491.4
click at [1106, 361] on div "Order types option Awaiting load composition, selected. Select is focused ,type…" at bounding box center [652, 398] width 1304 height 614
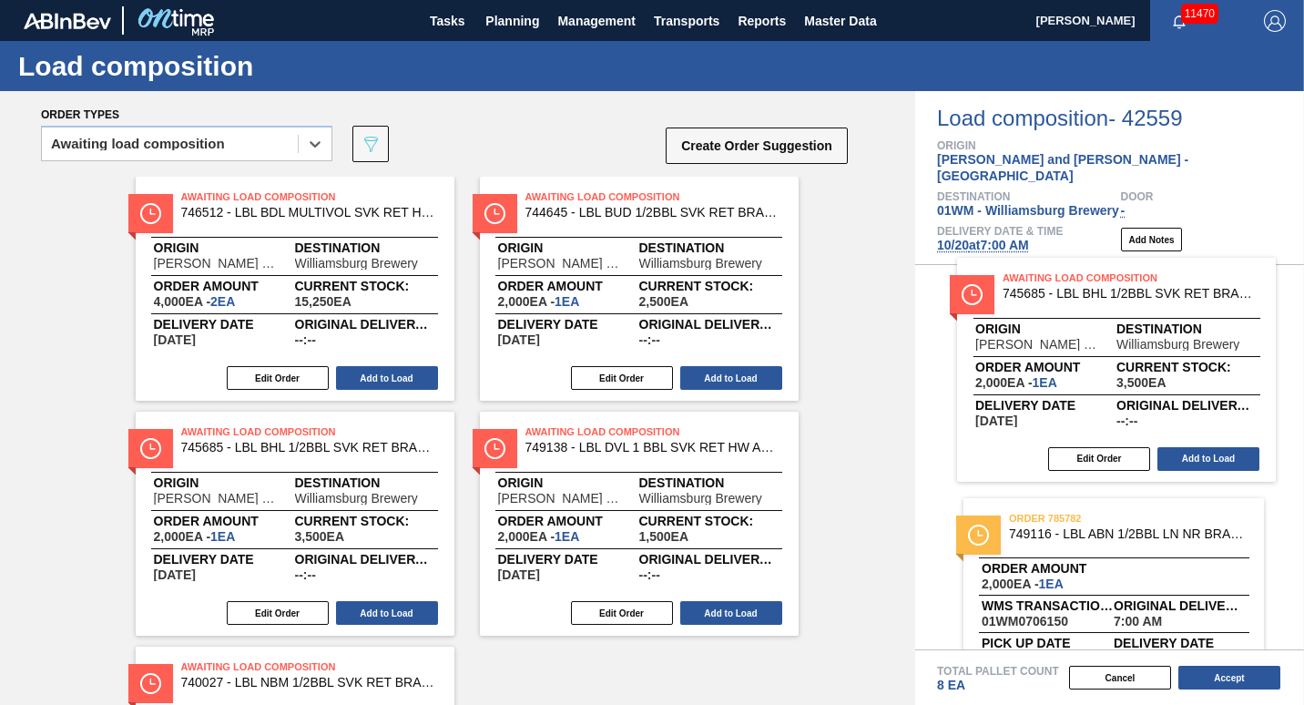
drag, startPoint x: 705, startPoint y: 282, endPoint x: 1183, endPoint y: 368, distance: 485.8
click at [1183, 368] on div "Order types option Awaiting load composition, selected. Select is focused ,type…" at bounding box center [652, 398] width 1304 height 614
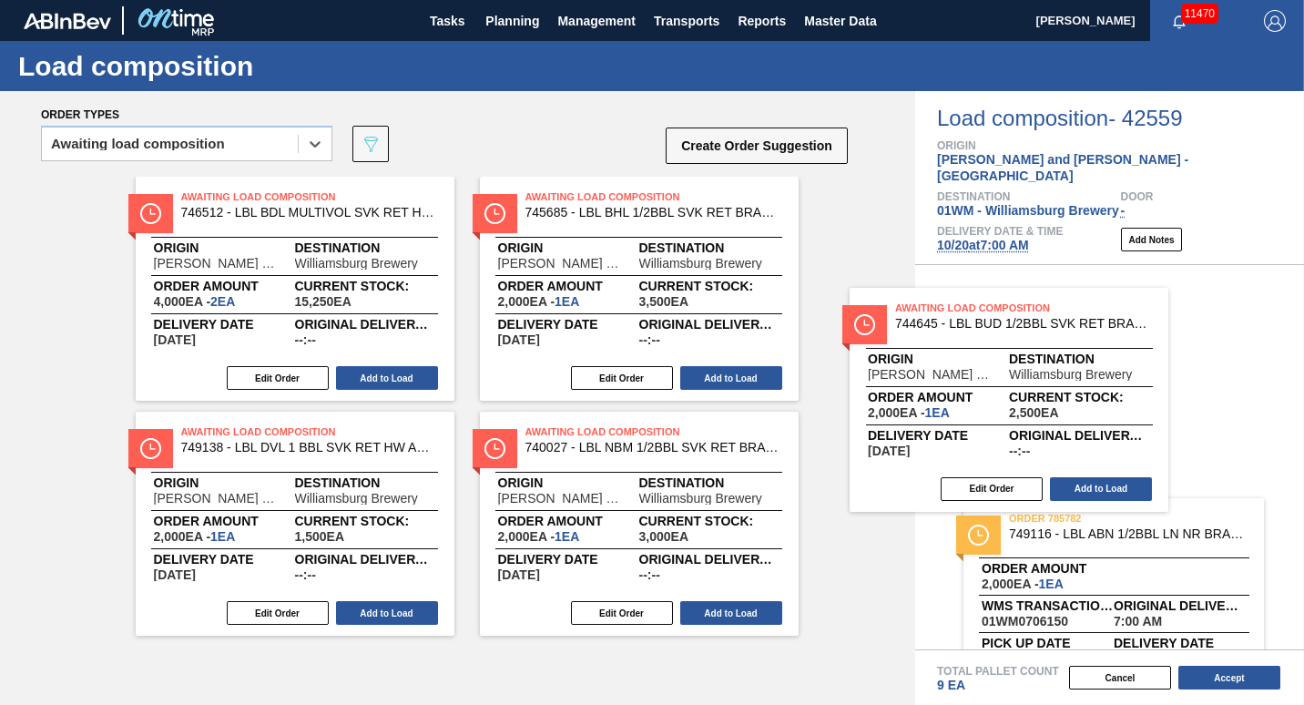
drag, startPoint x: 724, startPoint y: 286, endPoint x: 1130, endPoint y: 414, distance: 426.1
click at [1130, 414] on div "Order types option Awaiting load composition, selected. Select is focused ,type…" at bounding box center [652, 398] width 1304 height 614
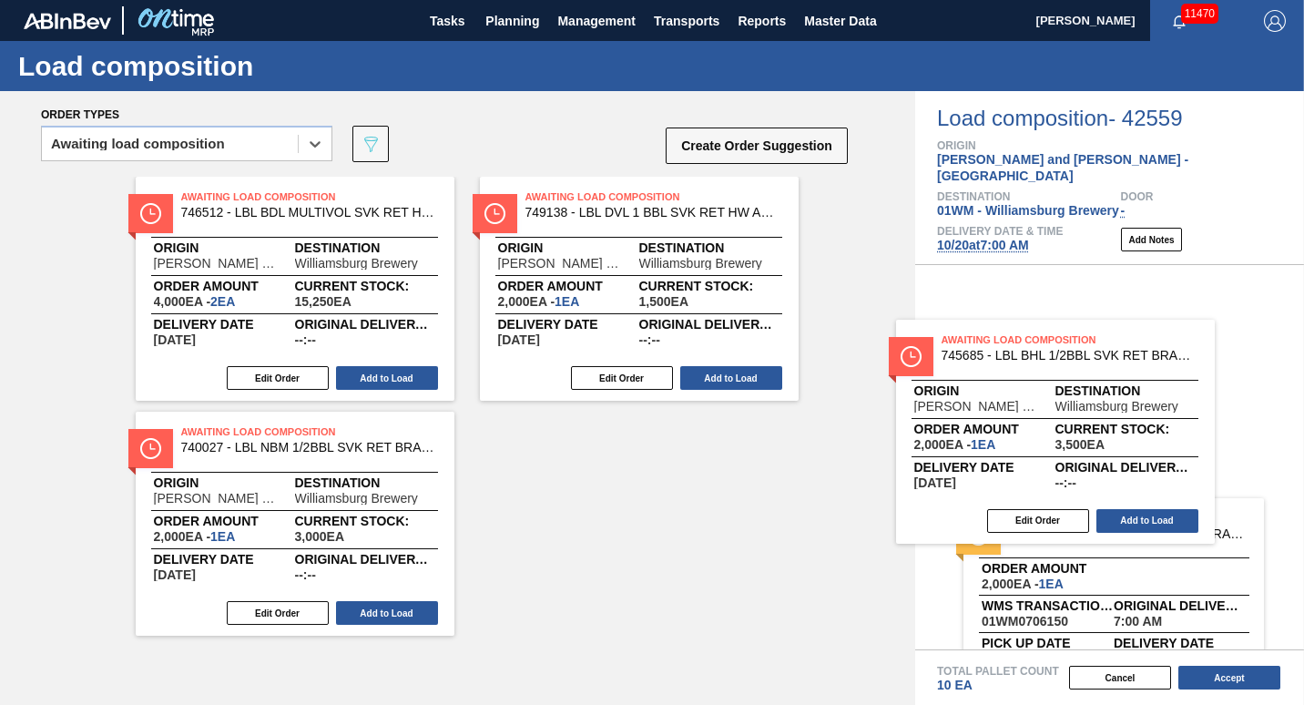
drag, startPoint x: 713, startPoint y: 314, endPoint x: 1142, endPoint y: 467, distance: 455.5
click at [1142, 467] on div "Order types option Awaiting load composition, selected. Select is focused ,type…" at bounding box center [652, 398] width 1304 height 614
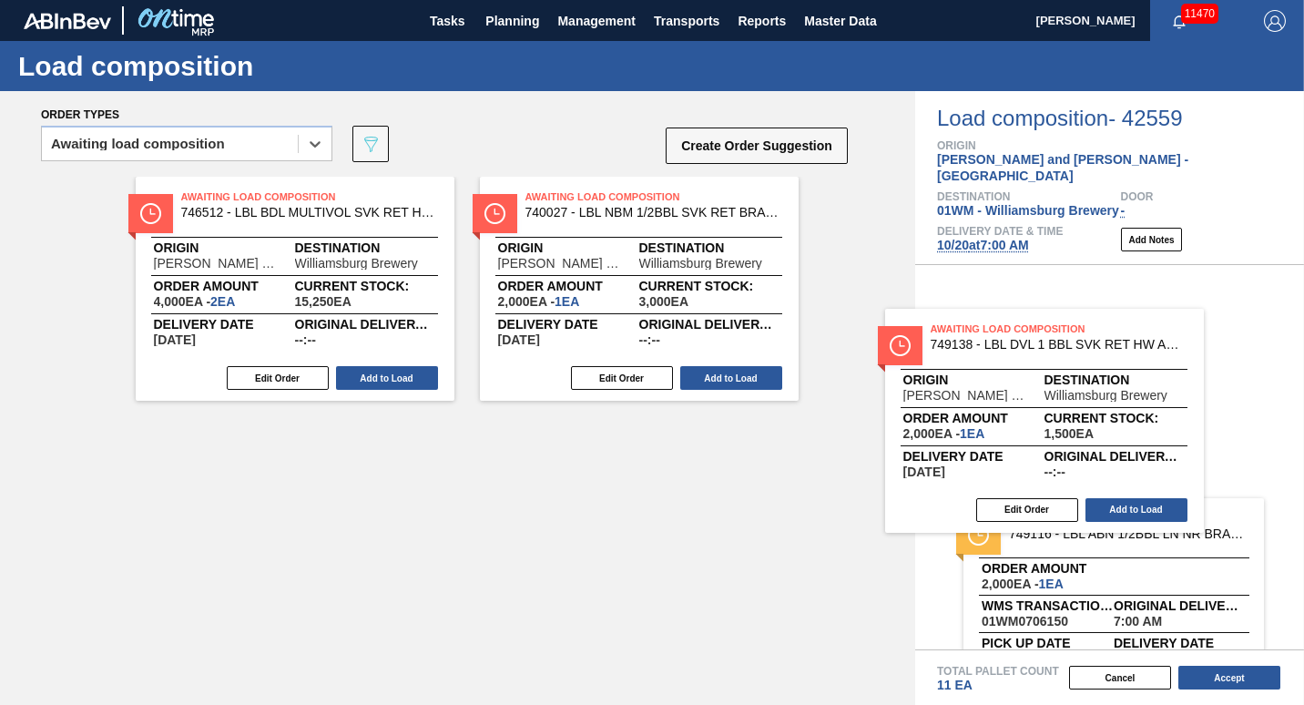
drag, startPoint x: 744, startPoint y: 353, endPoint x: 1160, endPoint y: 489, distance: 437.3
click at [1160, 489] on div "Order types option Awaiting load composition, selected. Select is focused ,type…" at bounding box center [652, 398] width 1304 height 614
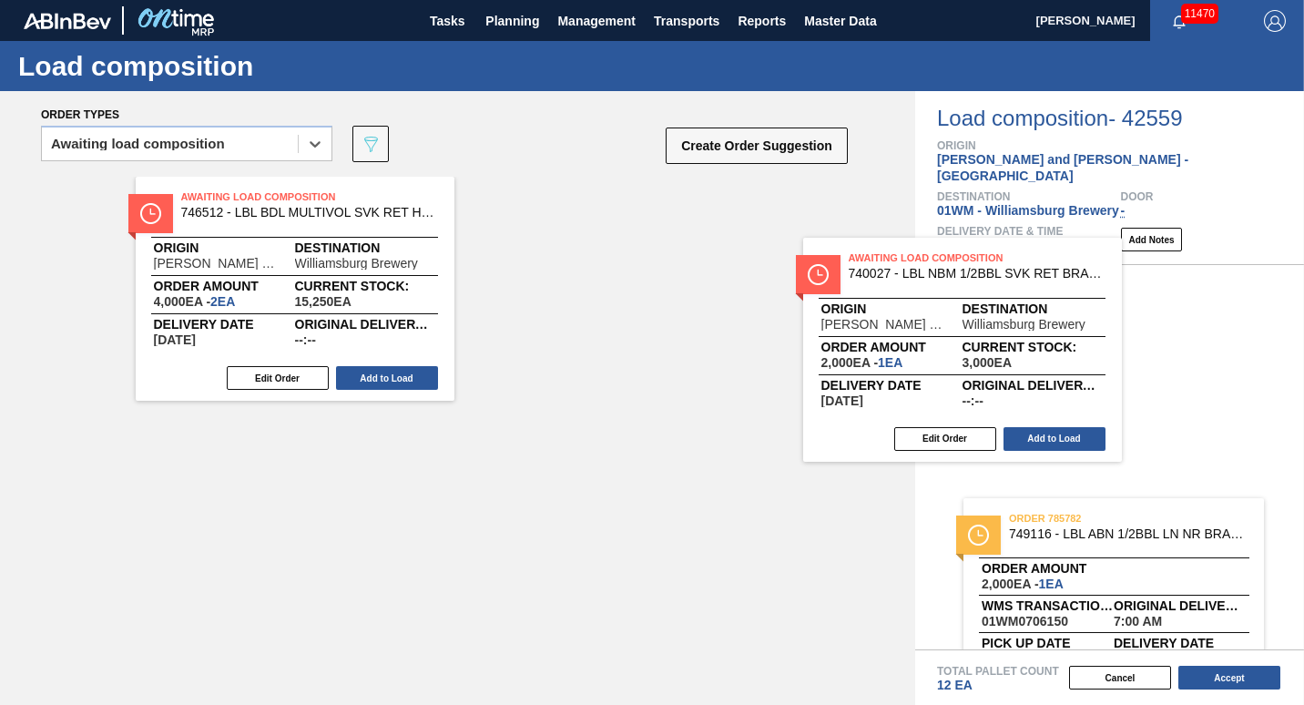
drag, startPoint x: 740, startPoint y: 299, endPoint x: 1146, endPoint y: 409, distance: 421.0
click at [1146, 409] on div "Order types option Awaiting load composition, selected. Select is focused ,type…" at bounding box center [652, 398] width 1304 height 614
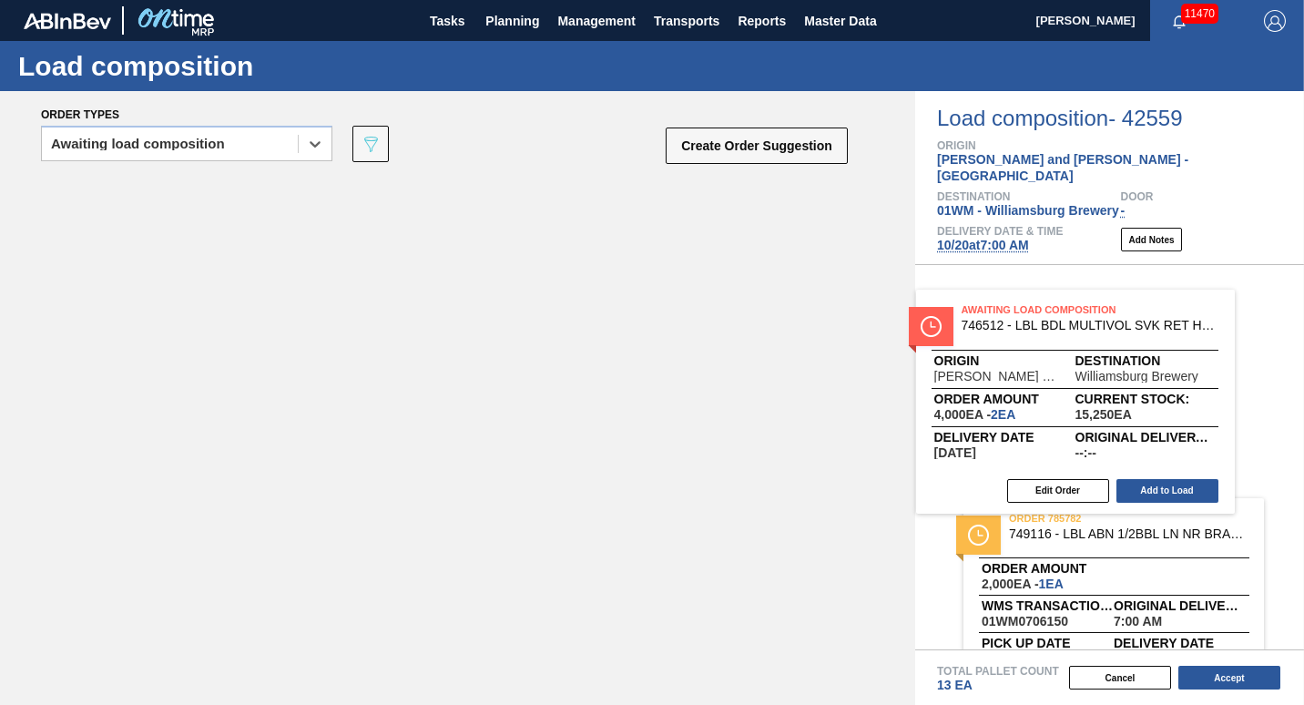
drag, startPoint x: 275, startPoint y: 256, endPoint x: 1082, endPoint y: 363, distance: 814.2
click at [1082, 363] on div "Order types option Awaiting load composition, selected. Select is focused ,type…" at bounding box center [652, 398] width 1304 height 614
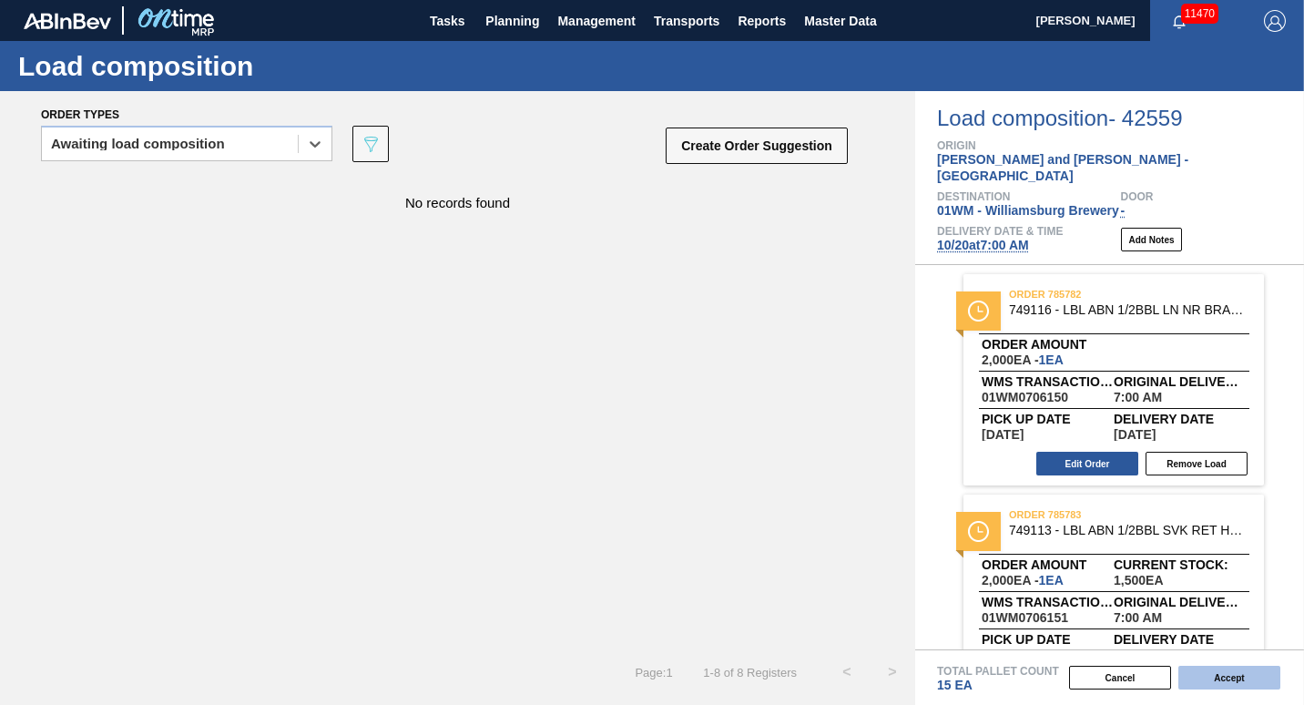
click at [1217, 681] on button "Accept" at bounding box center [1230, 678] width 102 height 24
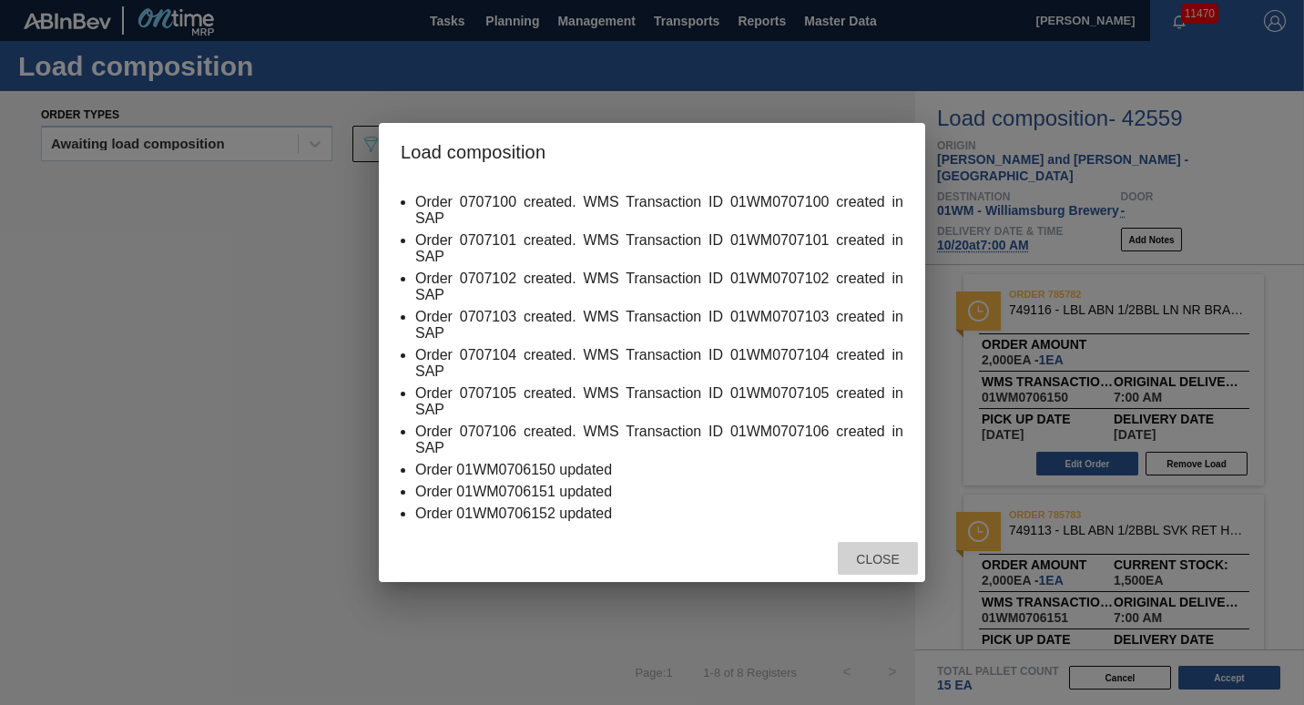
click at [894, 564] on span "Close" at bounding box center [878, 559] width 72 height 15
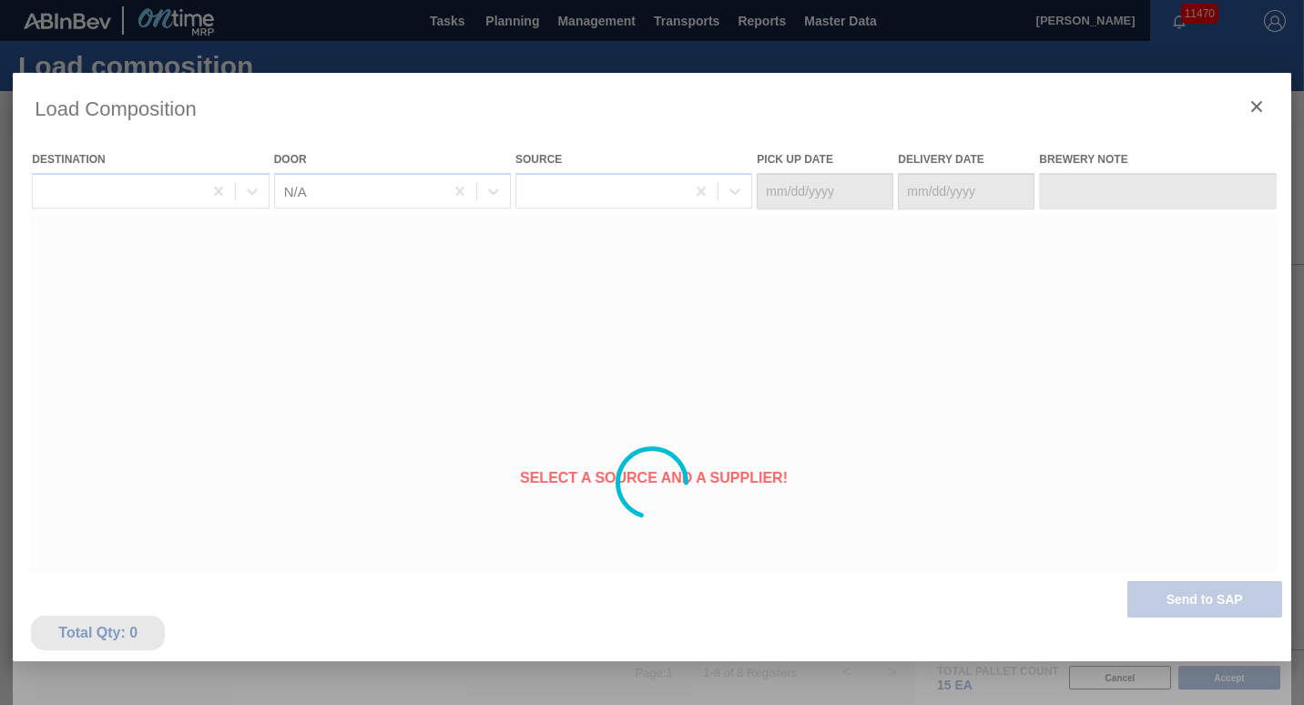
type Date "[DATE]"
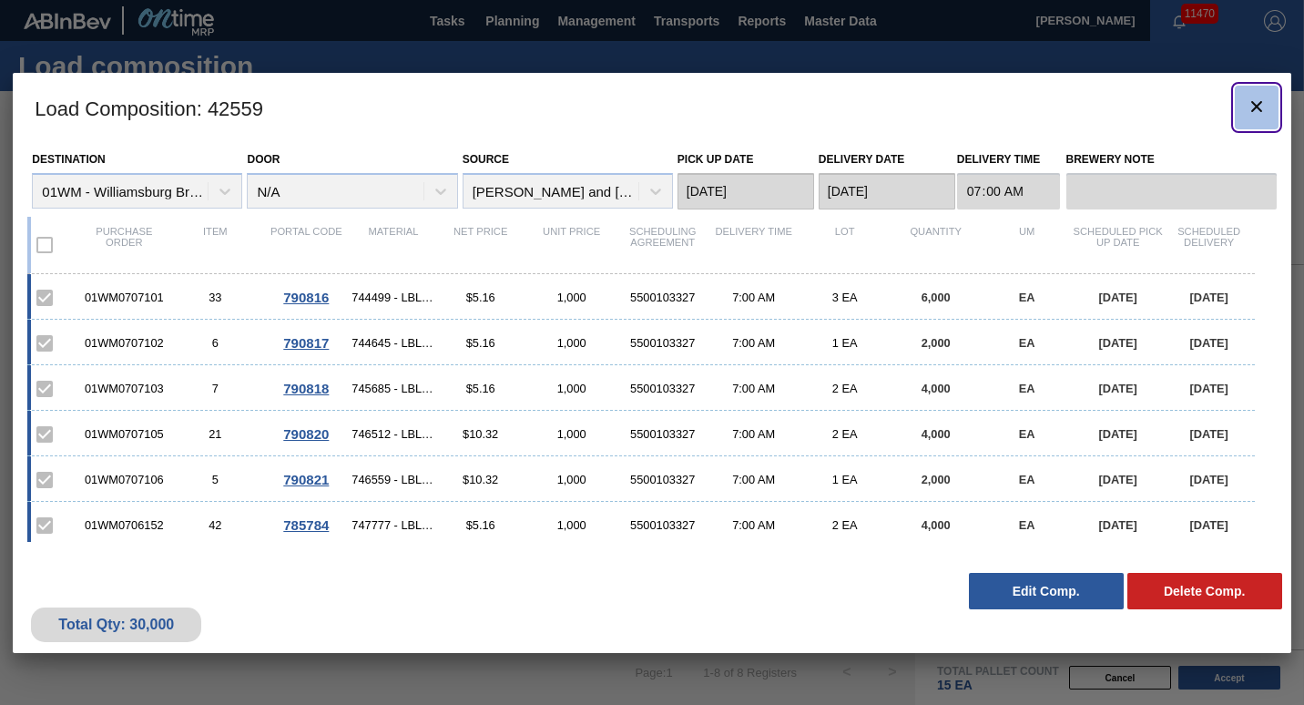
click at [1254, 106] on icon "botão de ícone" at bounding box center [1257, 107] width 22 height 22
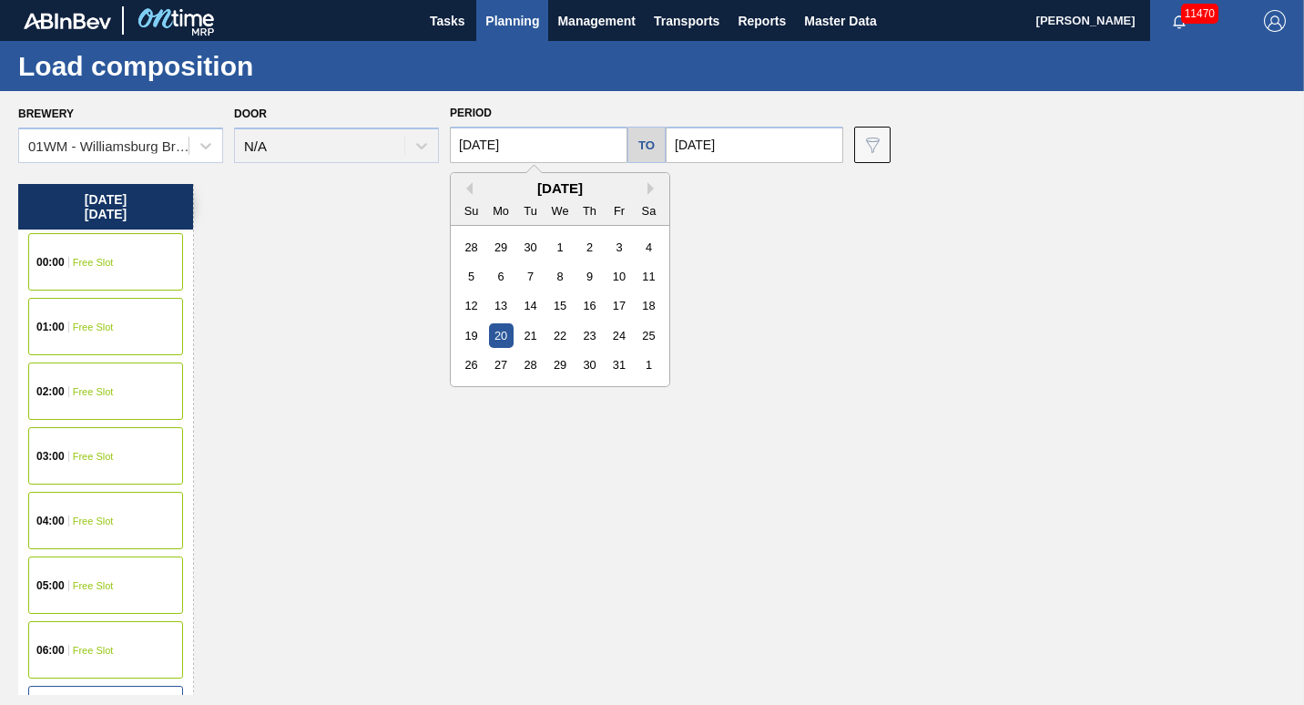
click at [547, 152] on input "[DATE]" at bounding box center [539, 145] width 178 height 36
click at [468, 183] on button "Previous Month" at bounding box center [466, 188] width 13 height 13
click at [498, 337] on div "22" at bounding box center [501, 335] width 25 height 25
type input "[DATE]"
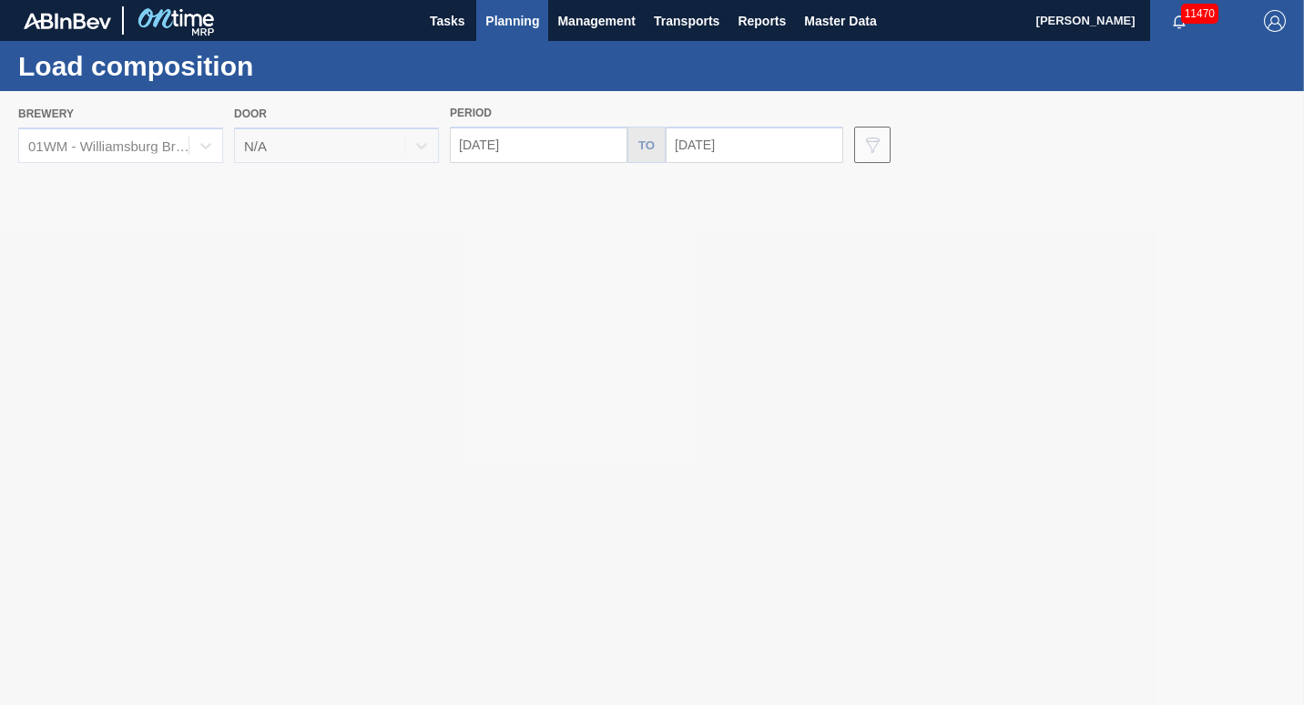
click at [709, 147] on div at bounding box center [652, 398] width 1304 height 614
click at [711, 149] on div at bounding box center [652, 398] width 1304 height 614
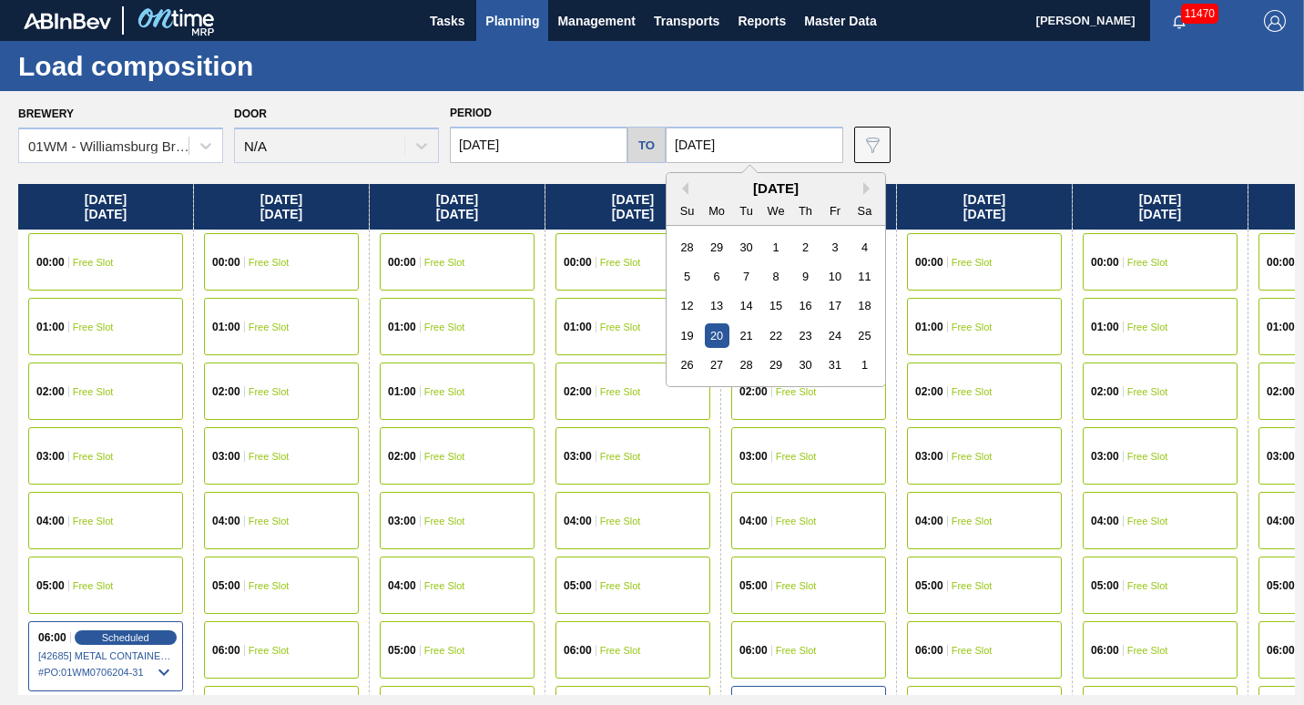
click at [711, 149] on input "[DATE]" at bounding box center [755, 145] width 178 height 36
click at [859, 272] on div "11" at bounding box center [865, 276] width 25 height 25
type input "[DATE]"
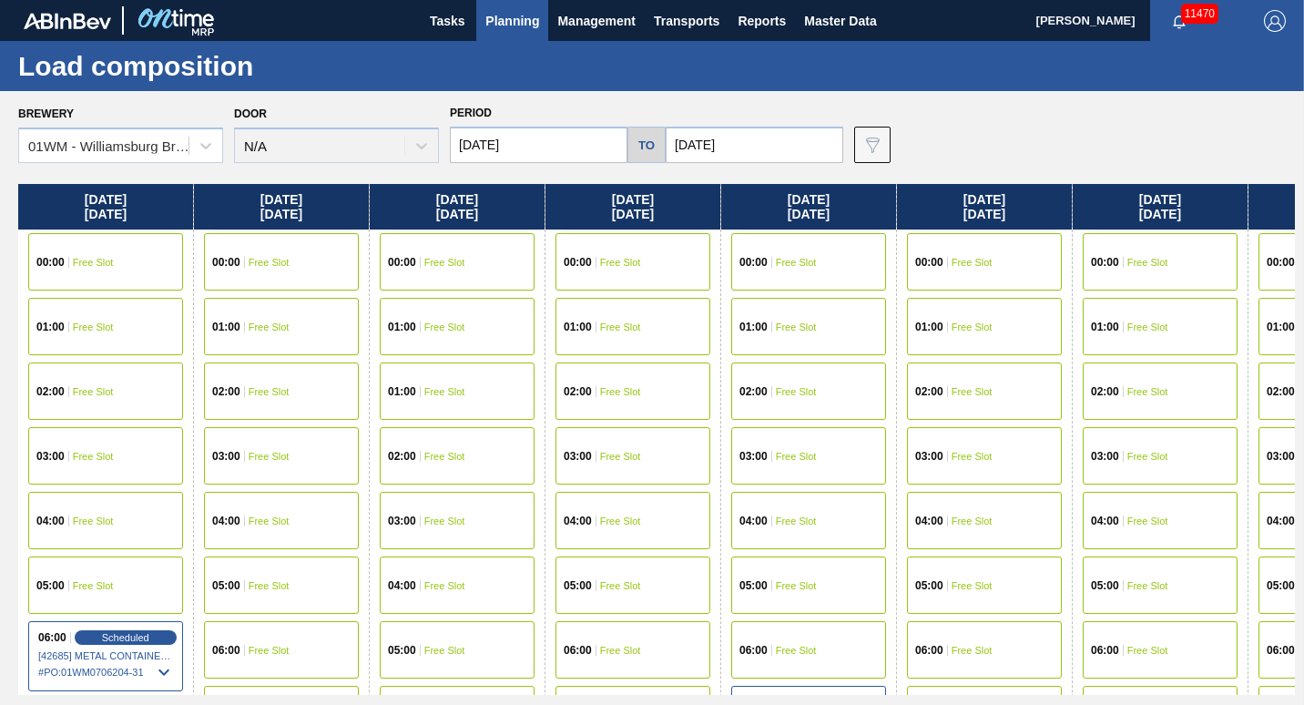
click at [517, 15] on span "Planning" at bounding box center [513, 21] width 54 height 22
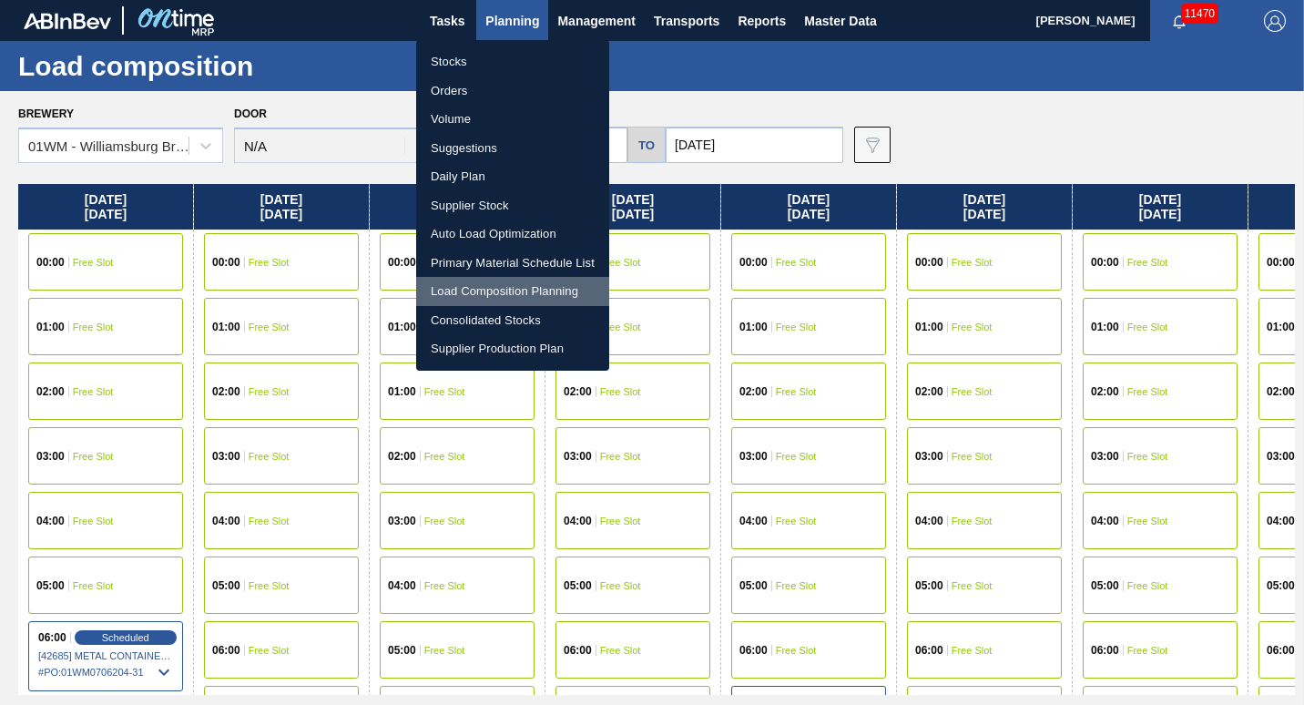
click at [493, 283] on li "Load Composition Planning" at bounding box center [512, 291] width 193 height 29
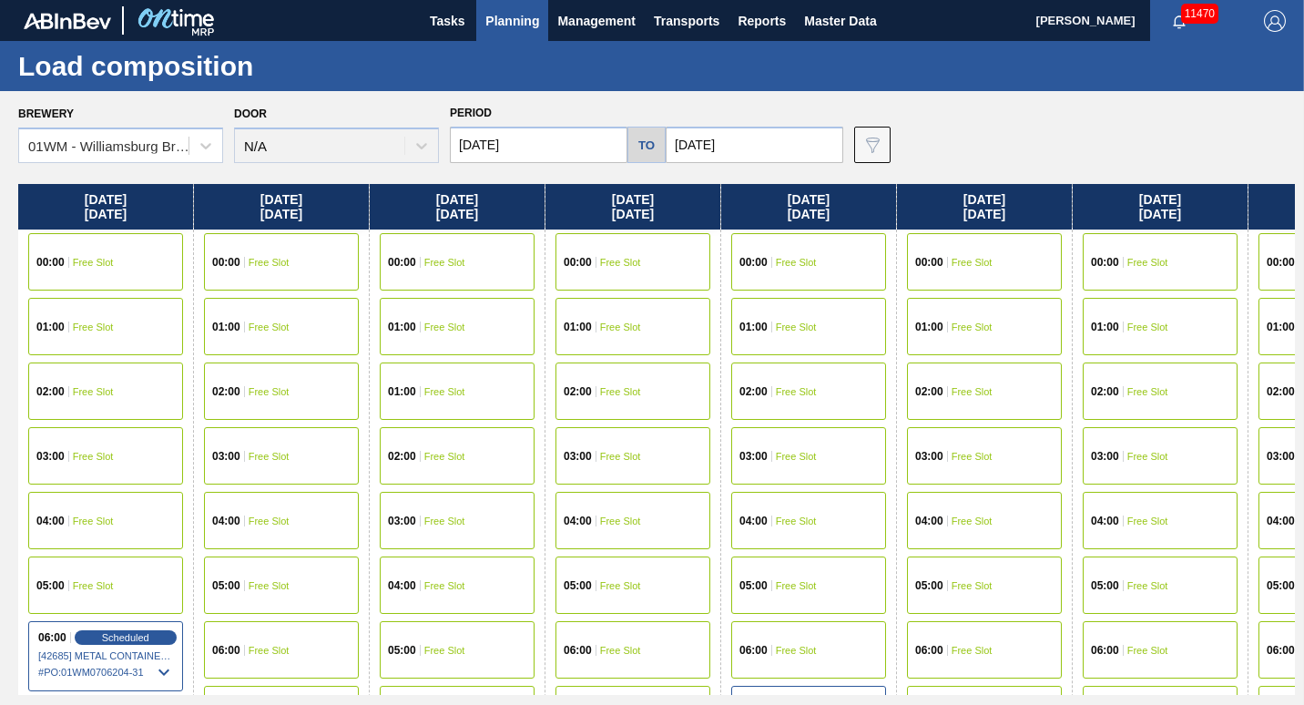
click at [517, 11] on span "Planning" at bounding box center [513, 21] width 54 height 22
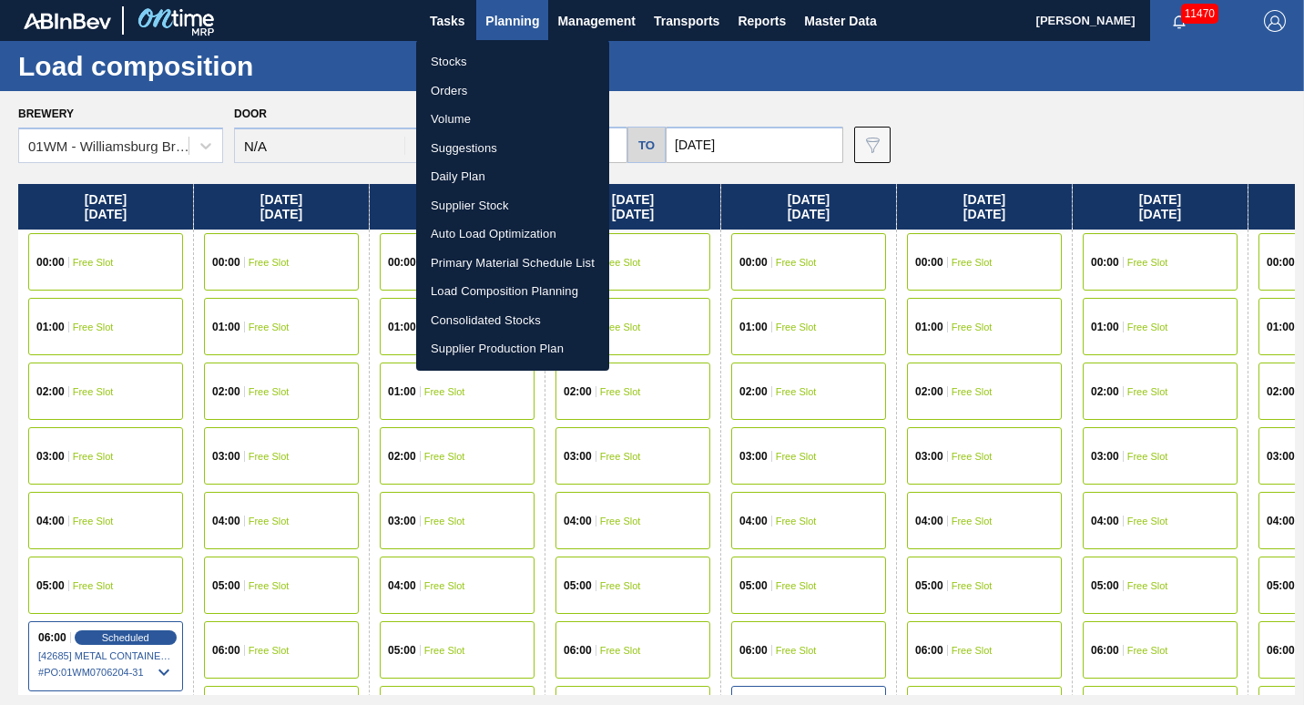
click at [515, 144] on li "Suggestions" at bounding box center [512, 148] width 193 height 29
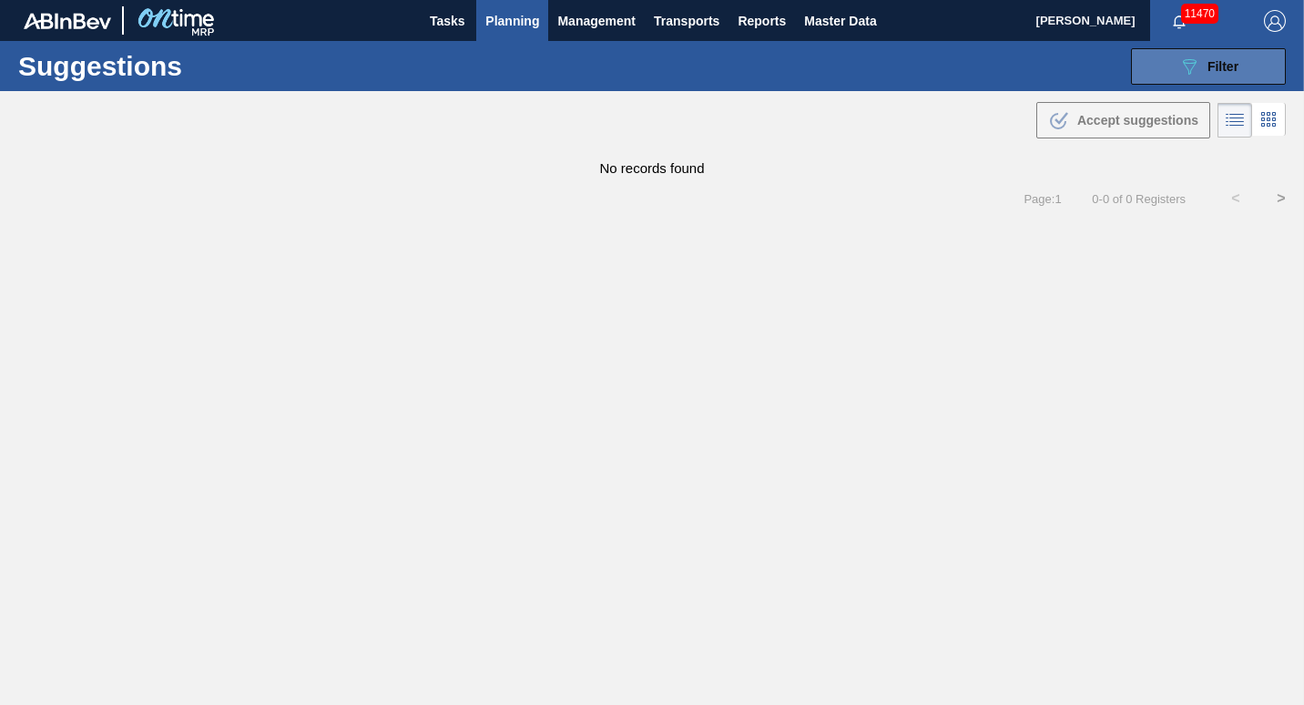
click at [1226, 63] on span "Filter" at bounding box center [1223, 66] width 31 height 15
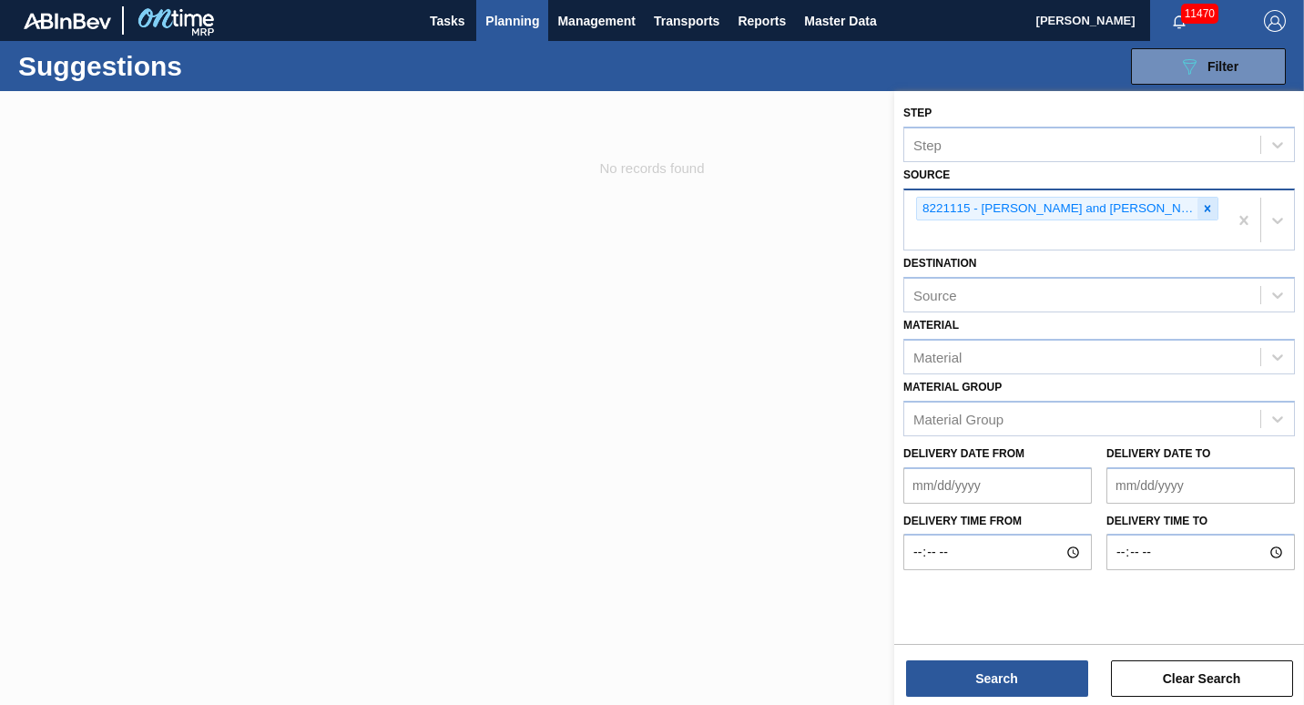
click at [1201, 206] on icon at bounding box center [1207, 208] width 13 height 13
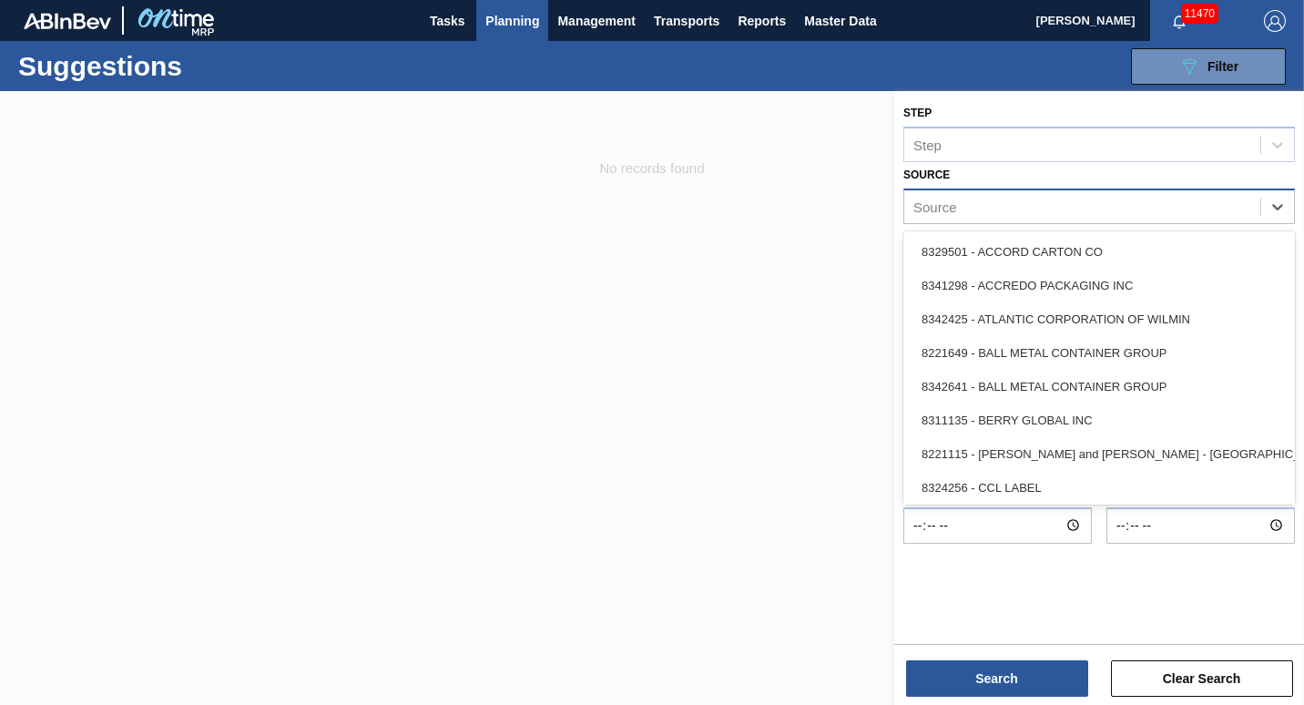
click at [1259, 205] on div "Source" at bounding box center [1083, 206] width 356 height 26
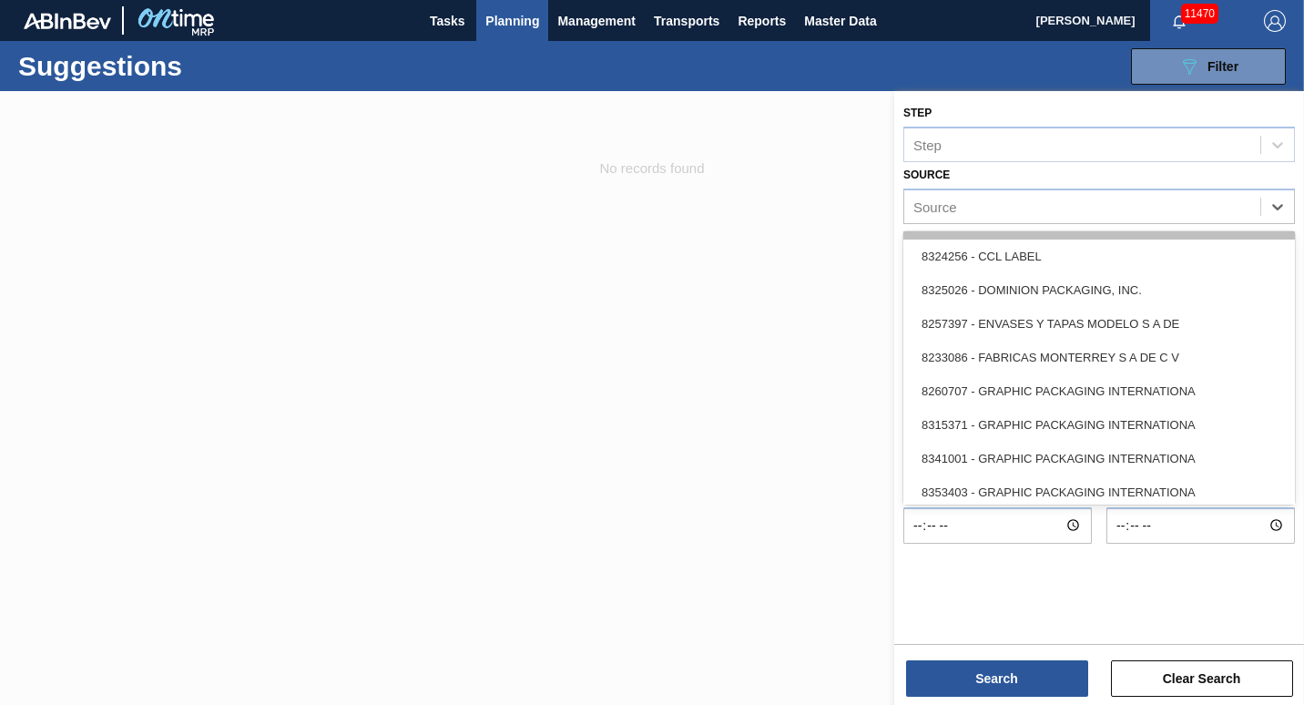
scroll to position [232, 0]
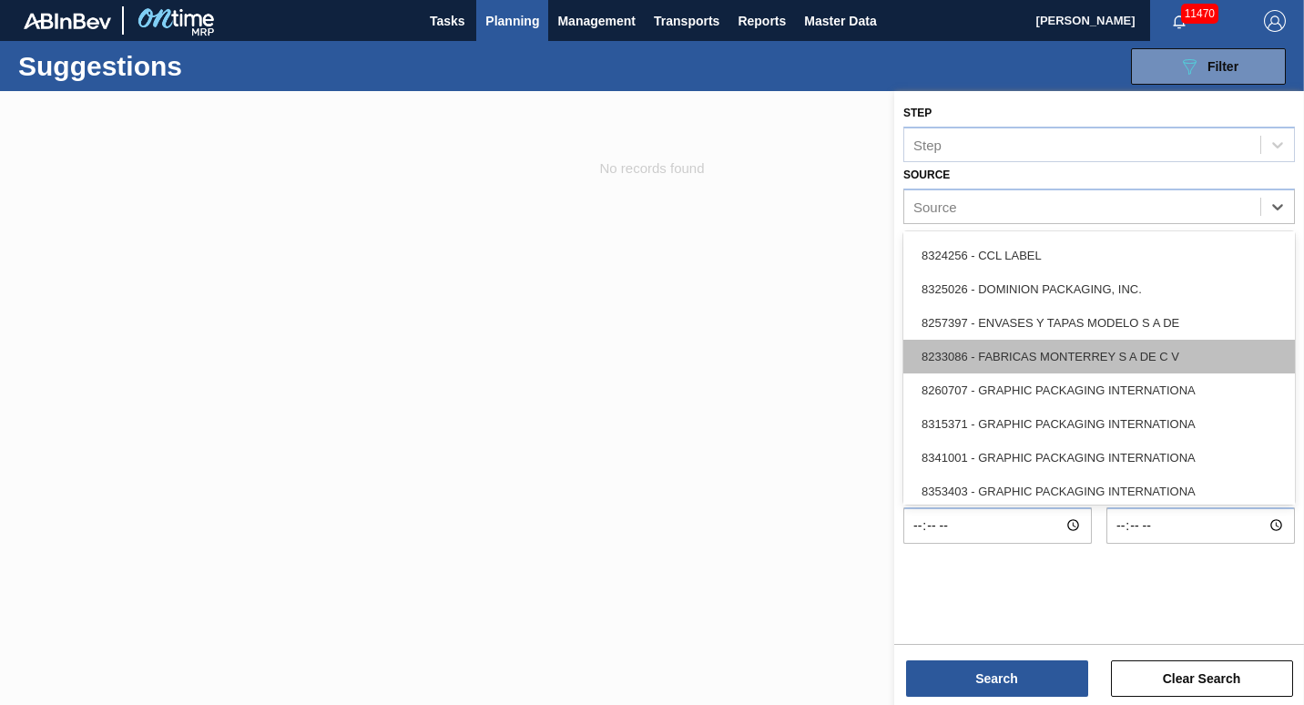
click at [1070, 344] on div "8233086 - FABRICAS MONTERREY S A DE C V" at bounding box center [1100, 357] width 392 height 34
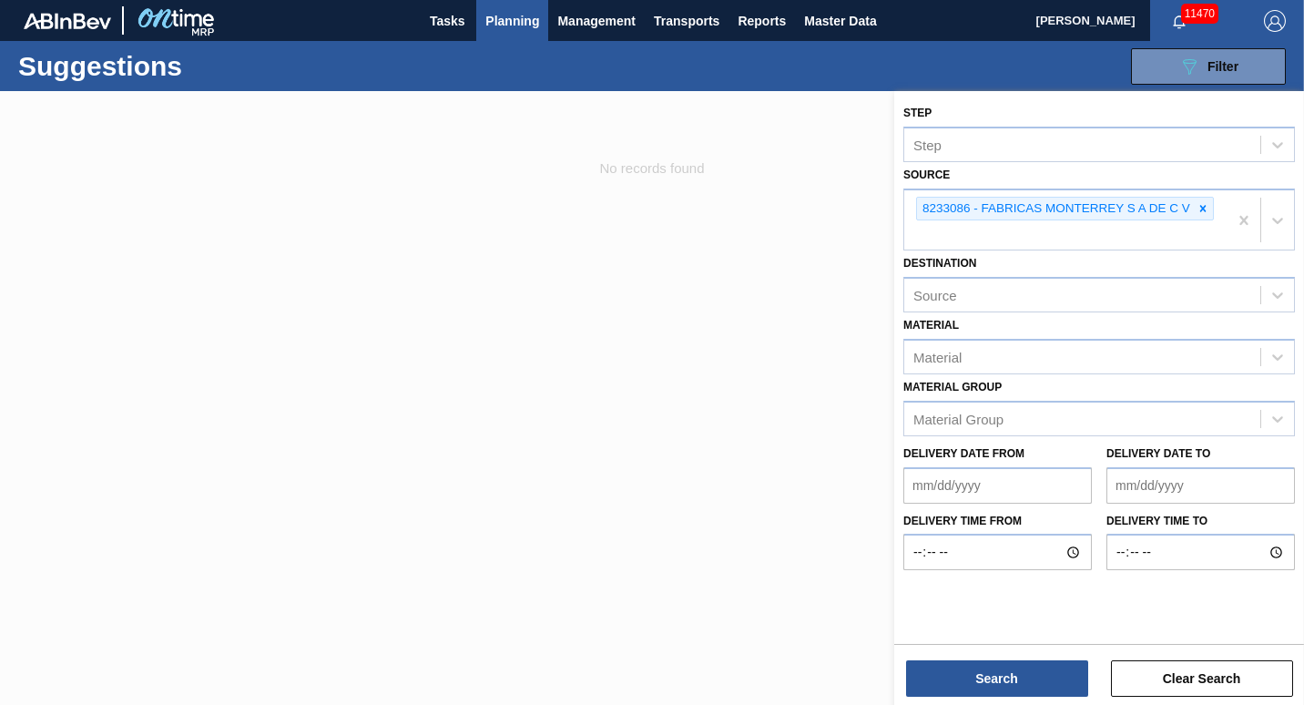
click at [995, 701] on div "Step Step Source 8233086 - FABRICAS MONTERREY S A DE C V Destination Source Mat…" at bounding box center [1100, 400] width 410 height 618
click at [999, 689] on button "Search" at bounding box center [997, 678] width 182 height 36
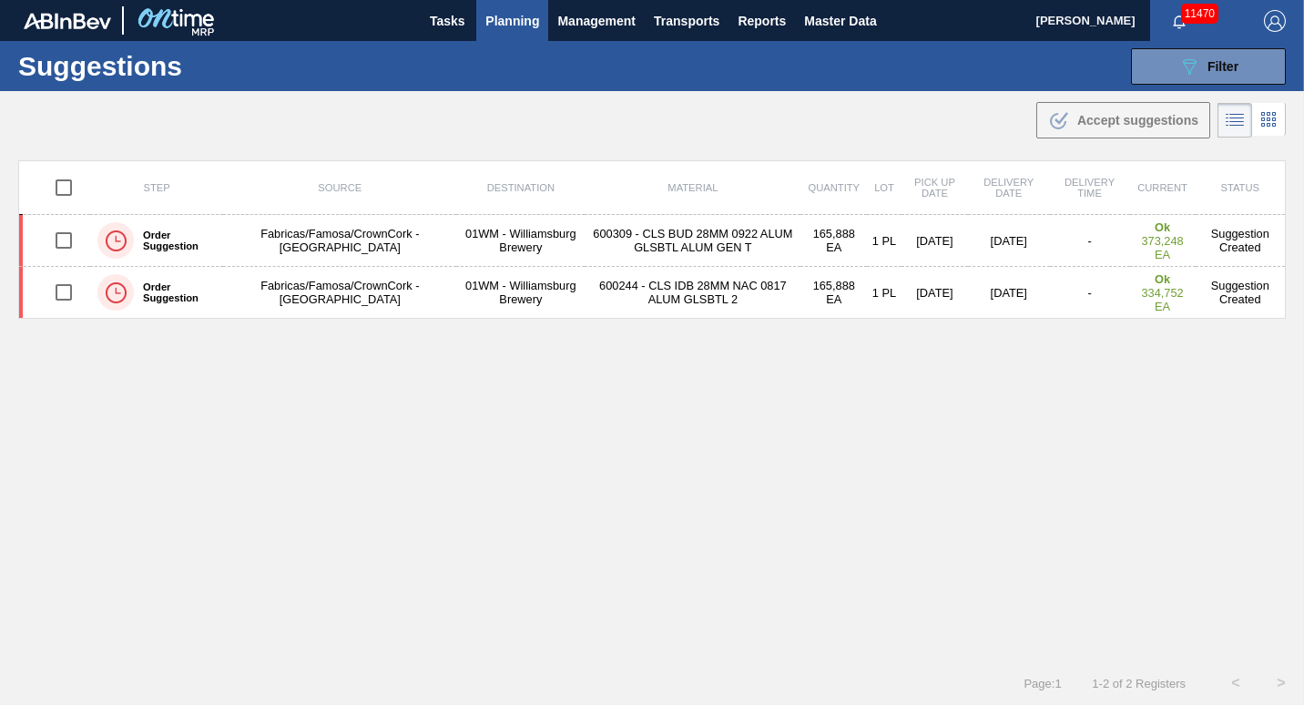
click at [74, 182] on input "checkbox" at bounding box center [64, 188] width 38 height 38
checkbox input "true"
click at [1093, 126] on span "Accept suggestions" at bounding box center [1138, 120] width 121 height 15
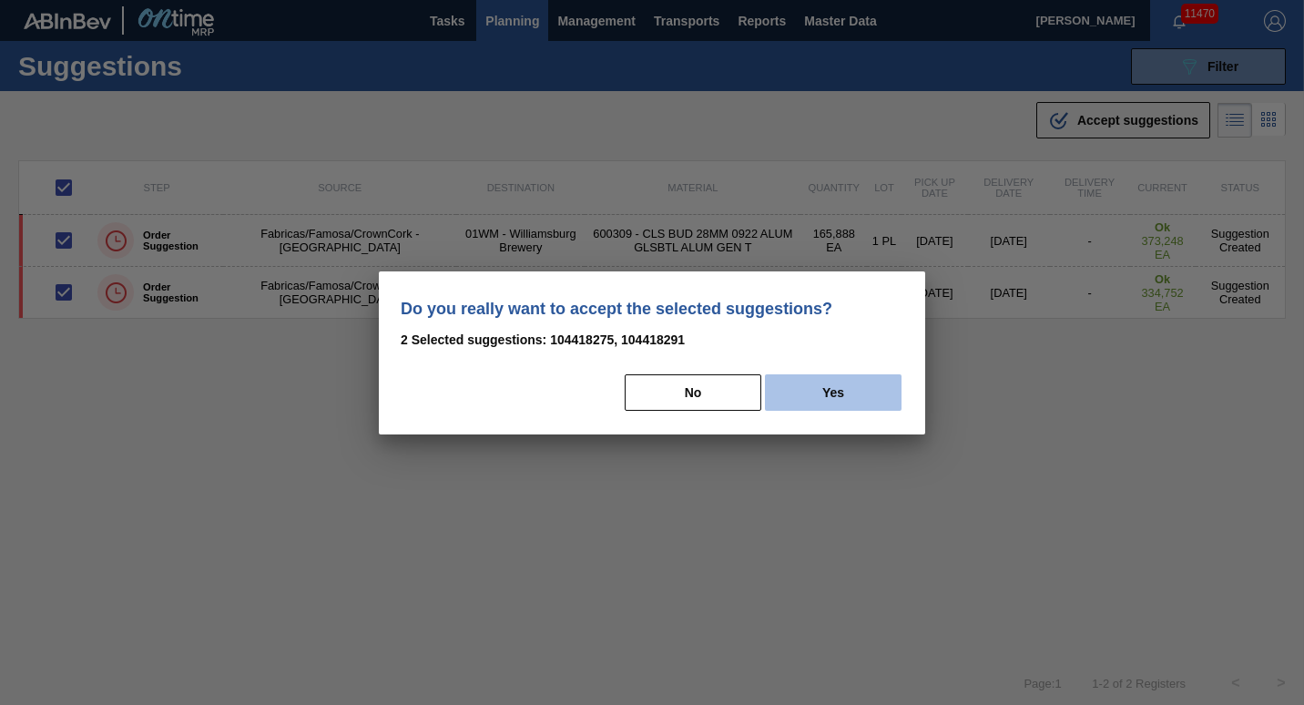
click at [823, 402] on button "Yes" at bounding box center [833, 392] width 137 height 36
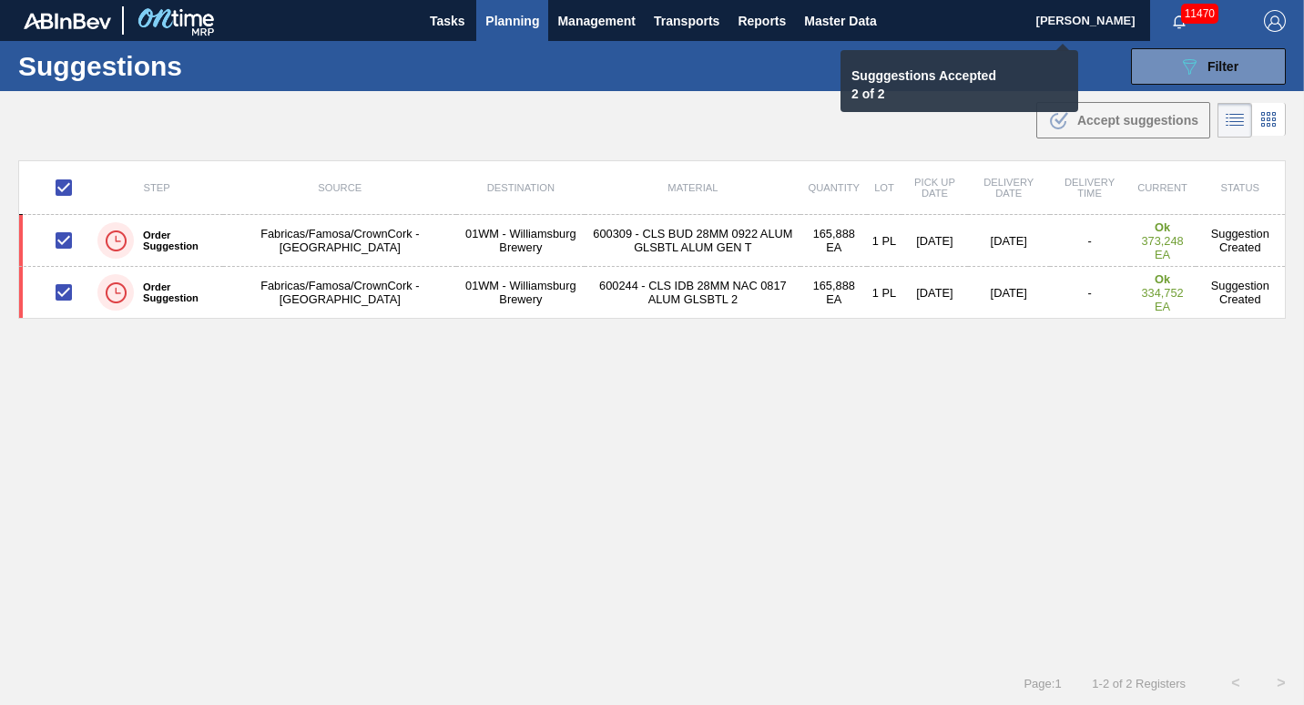
checkbox input "false"
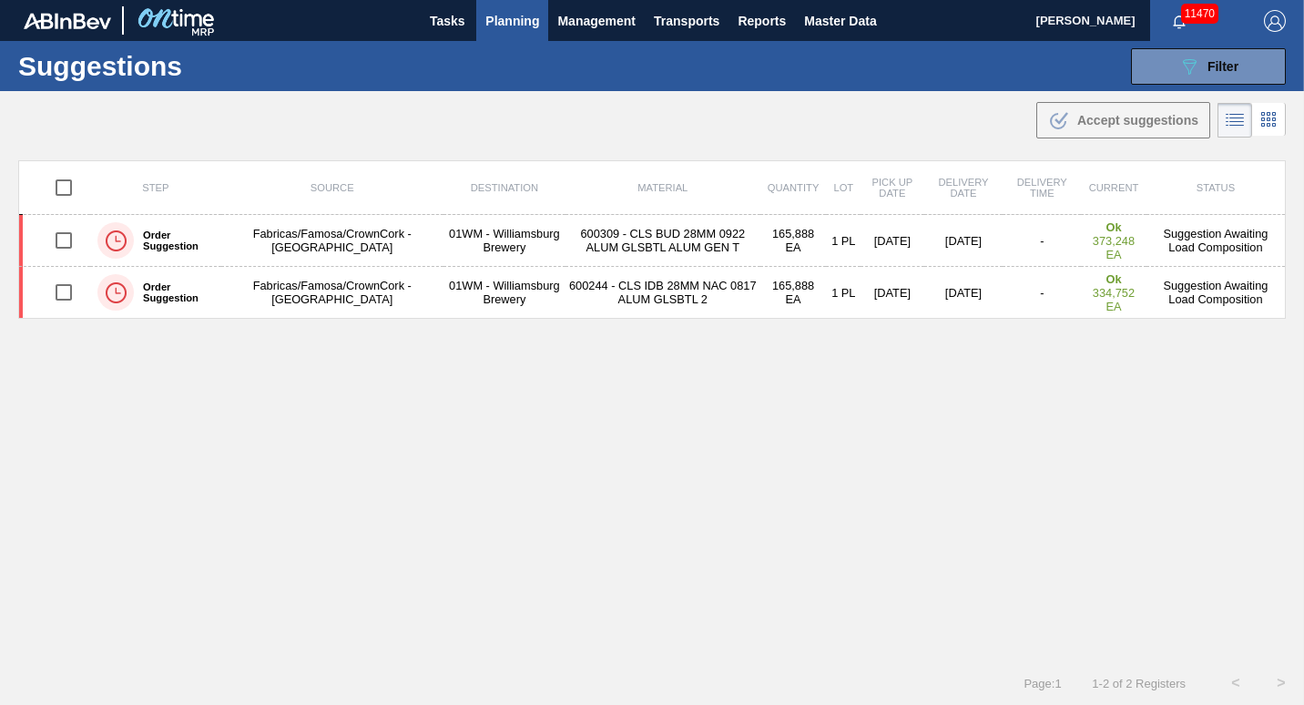
click at [516, 26] on span "Planning" at bounding box center [513, 21] width 54 height 22
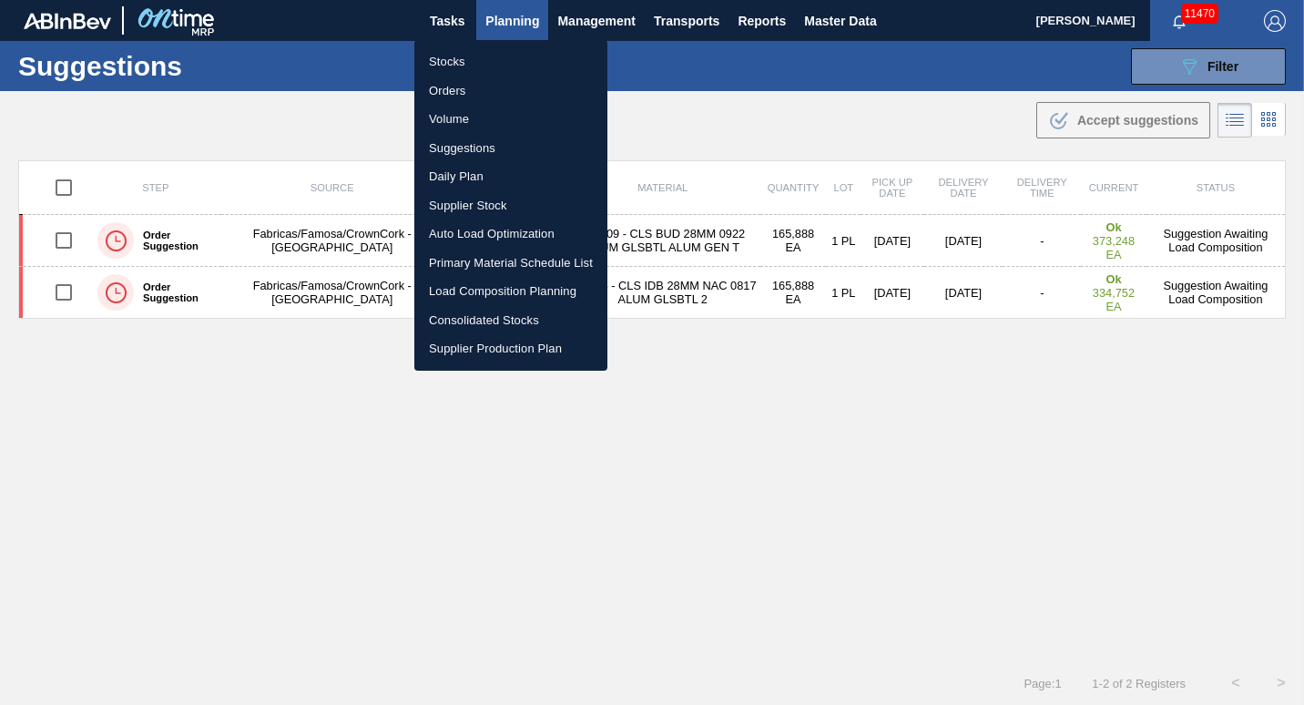
click at [502, 290] on li "Load Composition Planning" at bounding box center [510, 291] width 193 height 29
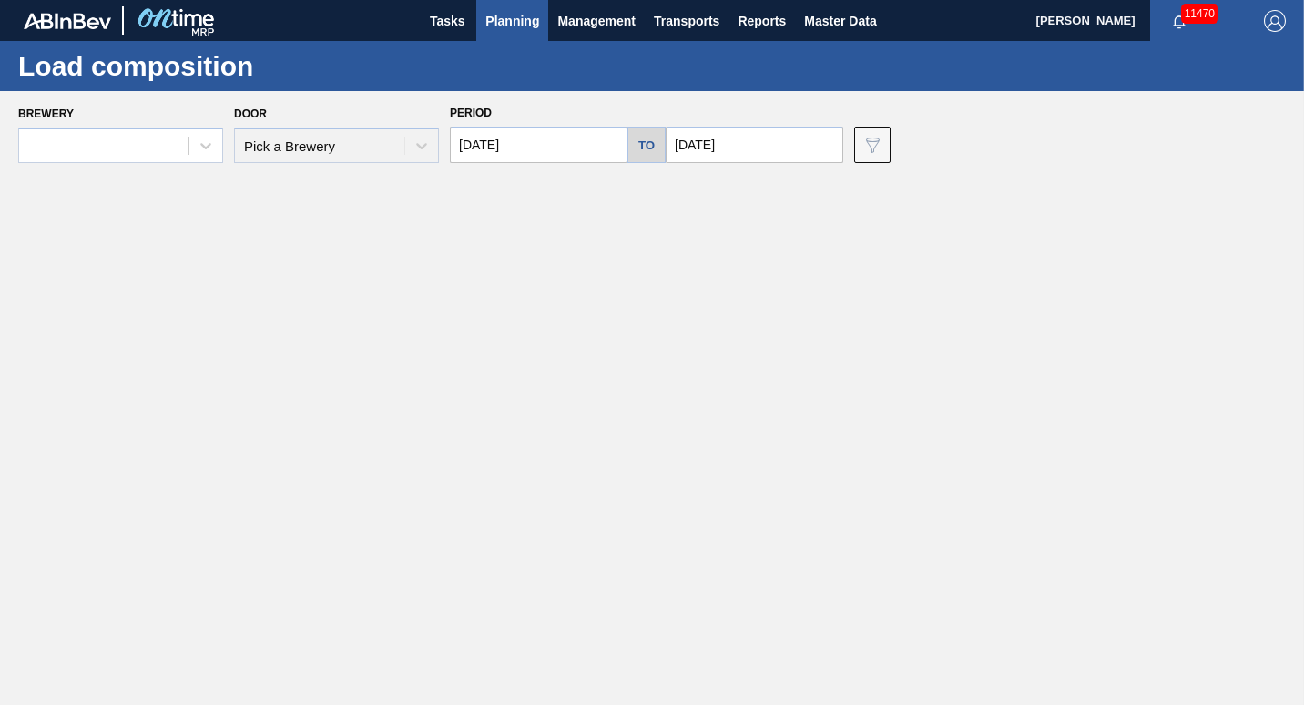
click at [682, 162] on input "[DATE]" at bounding box center [755, 145] width 178 height 36
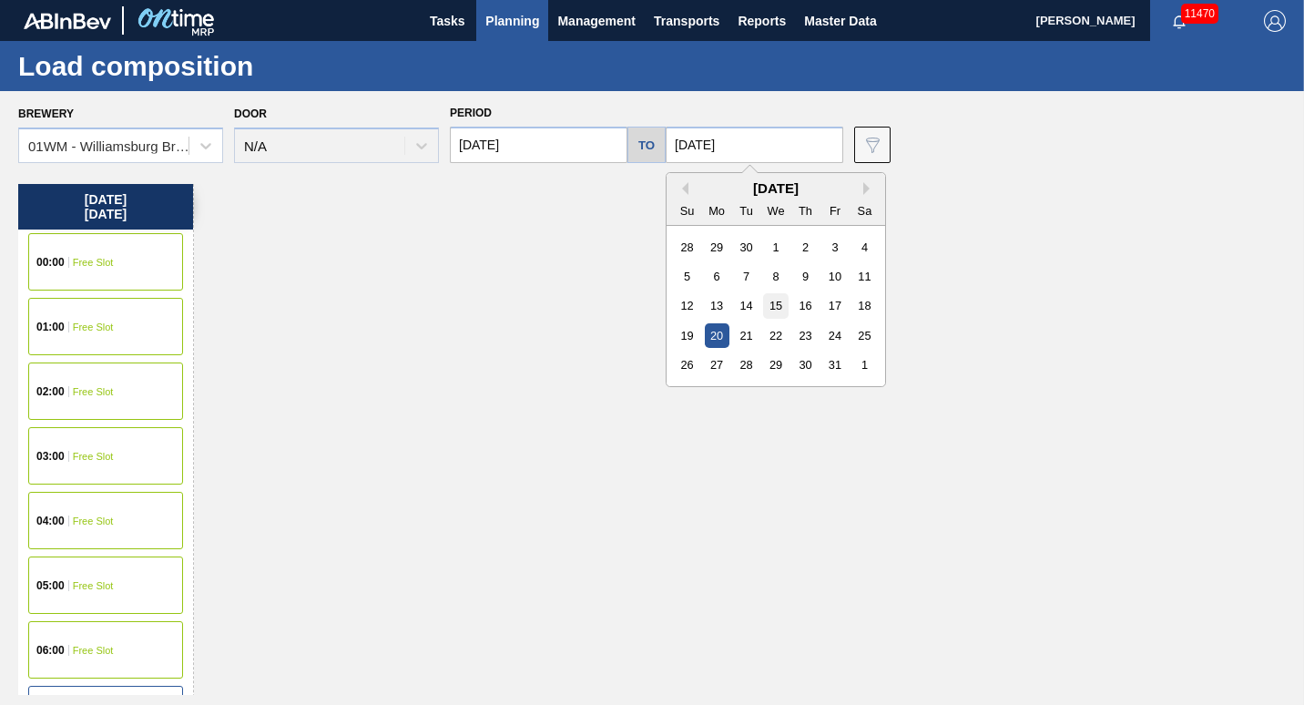
click at [764, 312] on div "15" at bounding box center [775, 305] width 25 height 25
type input "[DATE]"
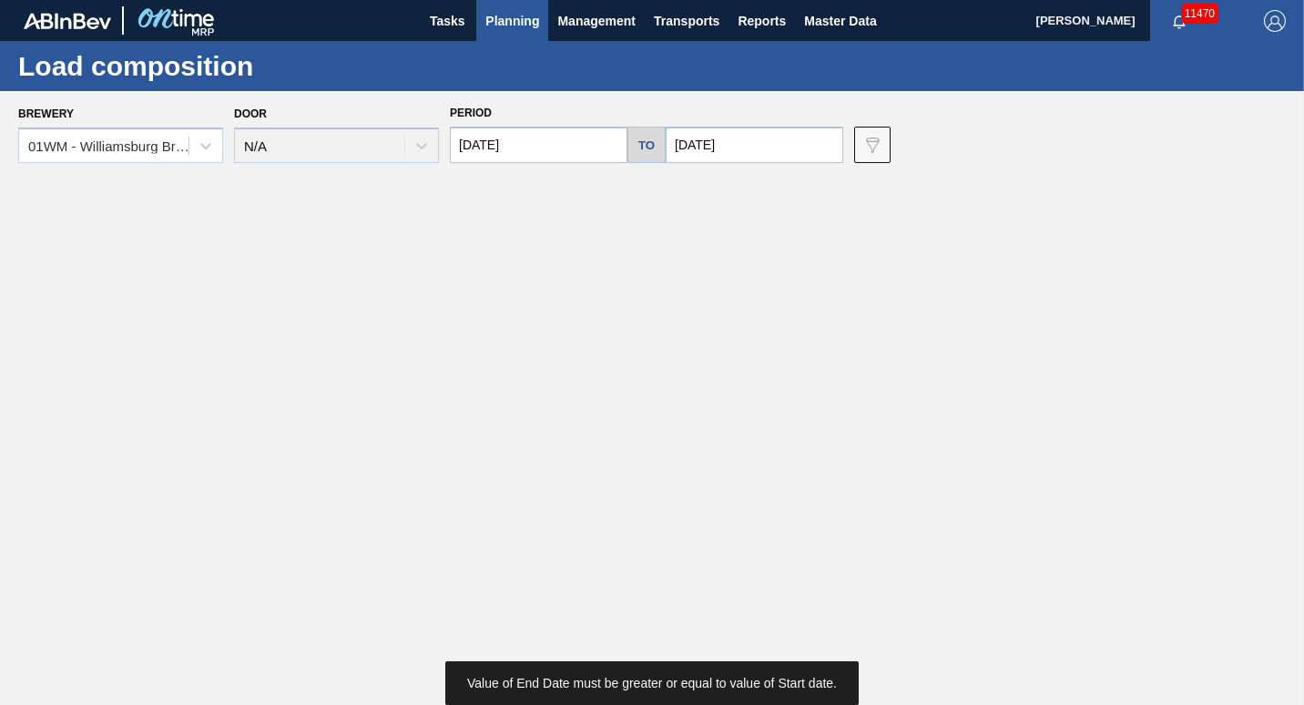
click at [579, 148] on input "[DATE]" at bounding box center [539, 145] width 178 height 36
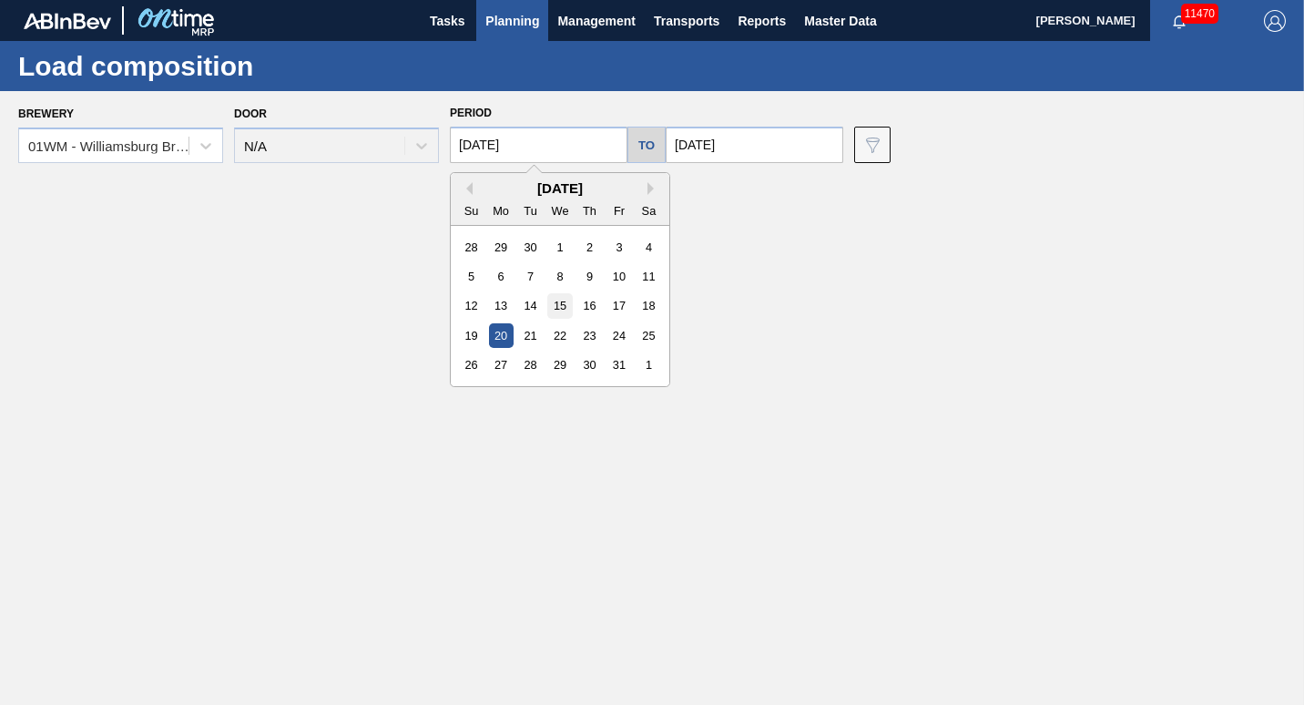
click at [570, 309] on div "15" at bounding box center [559, 305] width 25 height 25
type input "[DATE]"
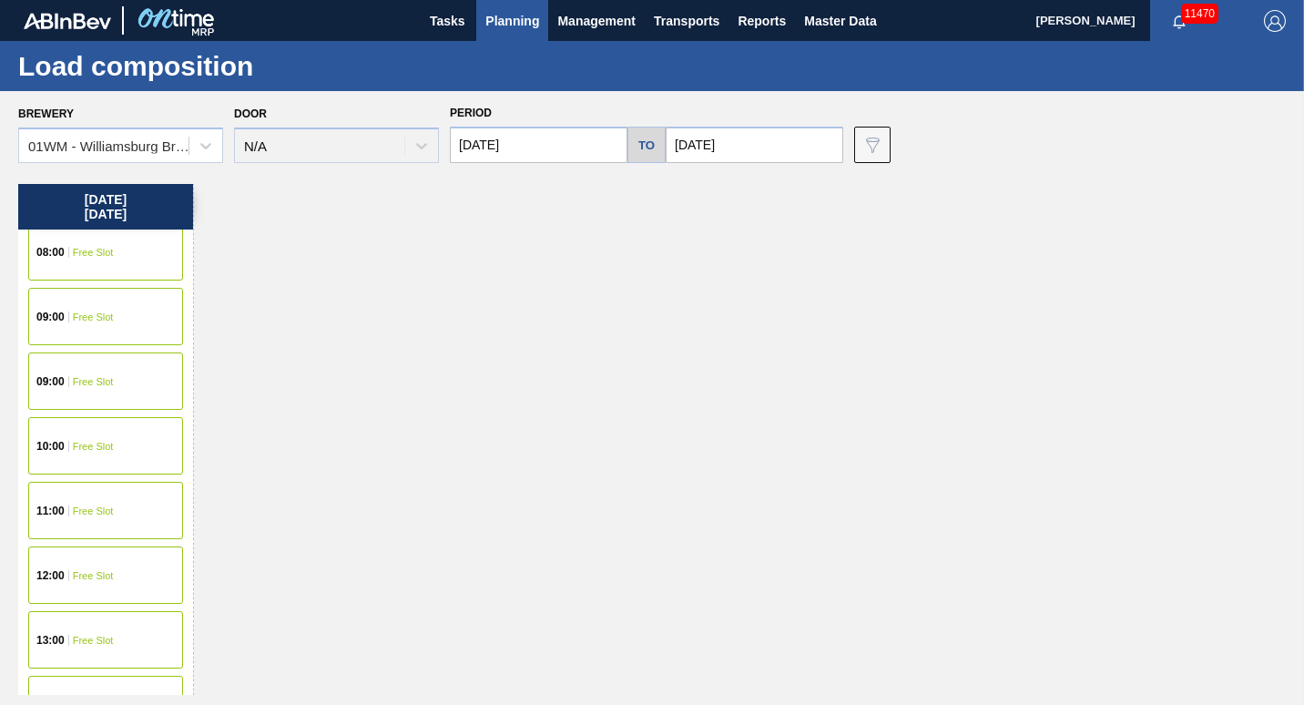
scroll to position [658, 0]
click at [138, 443] on div "10:00 Free Slot" at bounding box center [105, 444] width 155 height 57
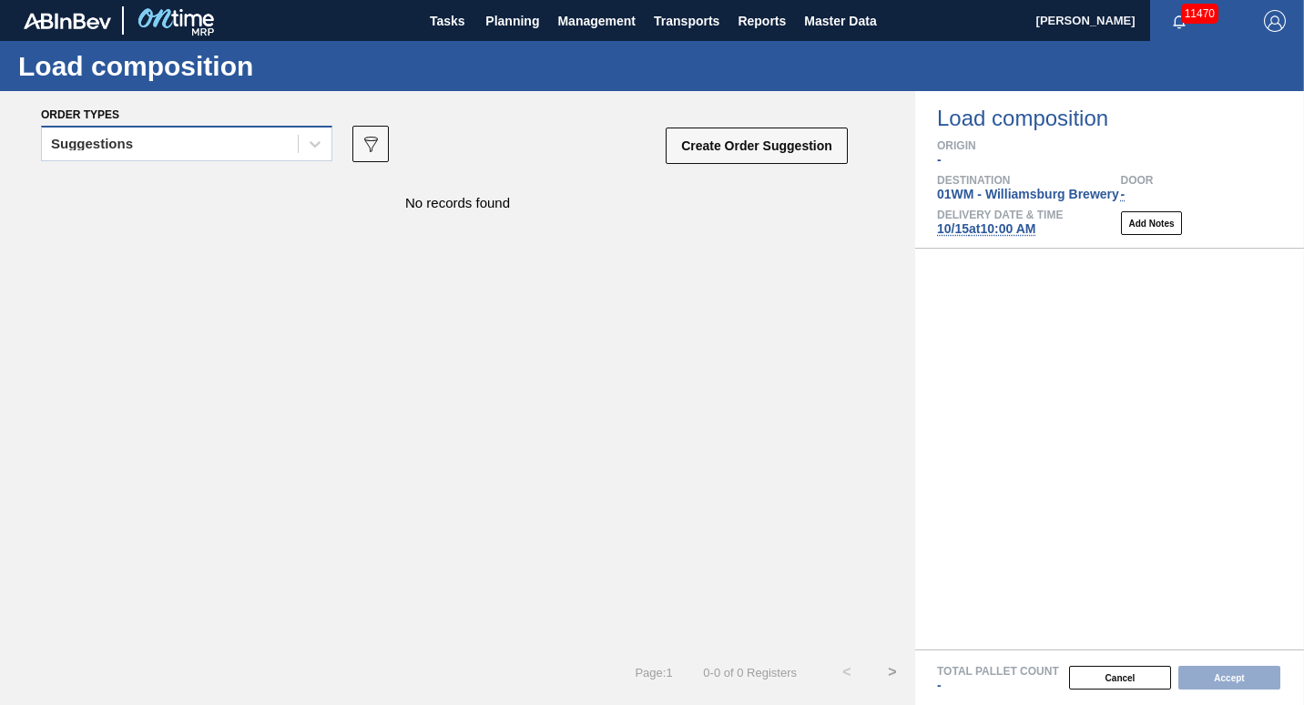
click at [90, 144] on div "Suggestions" at bounding box center [92, 144] width 82 height 13
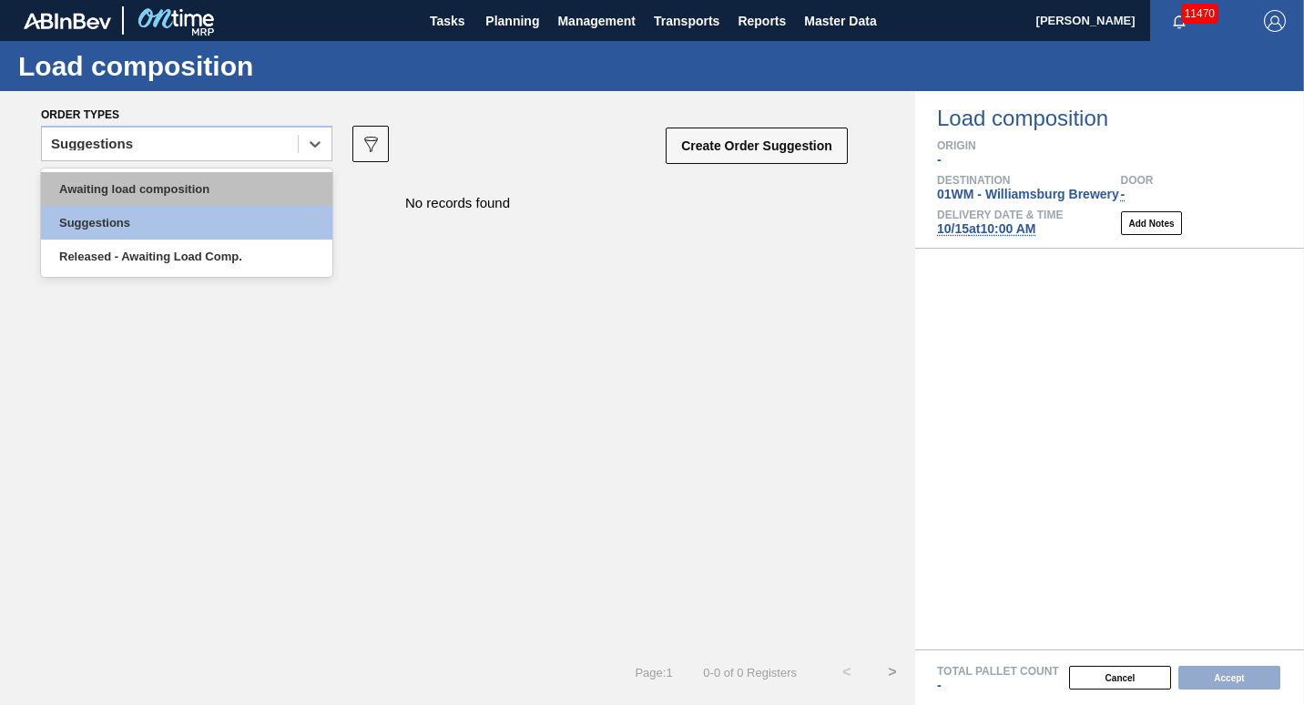
click at [82, 176] on div "Awaiting load composition" at bounding box center [186, 189] width 291 height 34
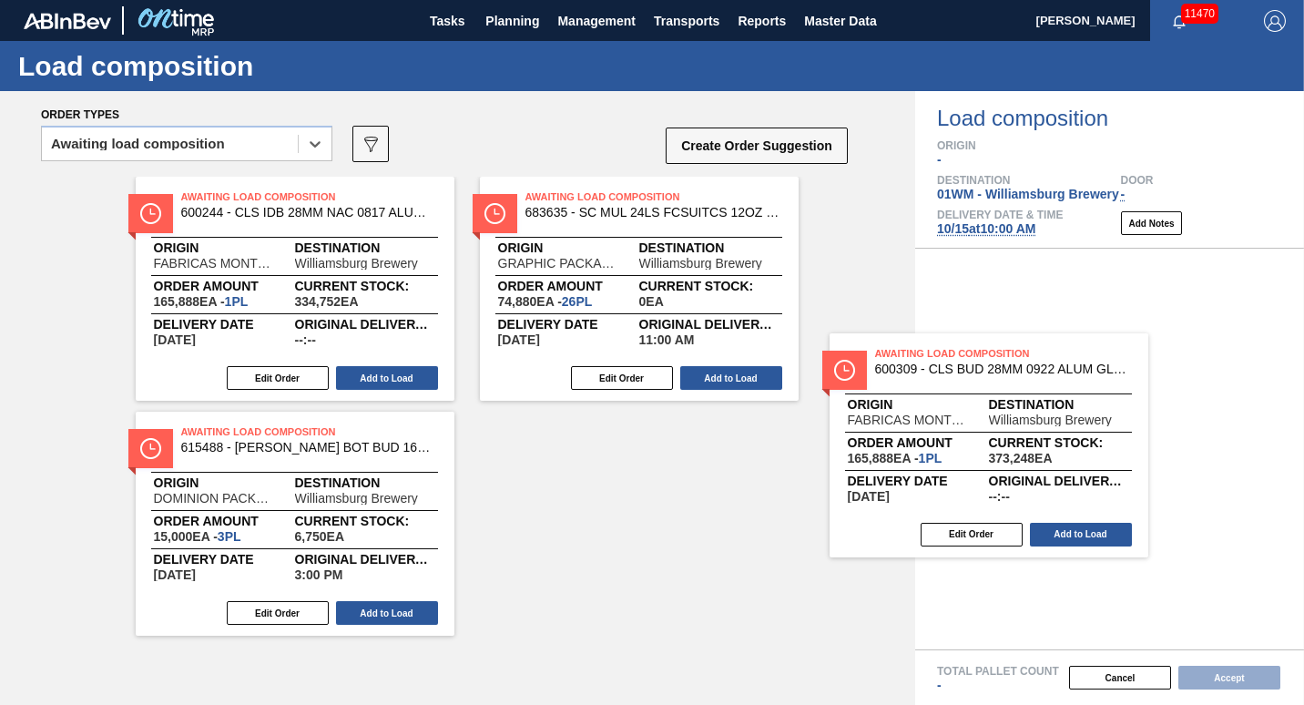
drag, startPoint x: 344, startPoint y: 289, endPoint x: 1047, endPoint y: 444, distance: 719.2
click at [1047, 444] on div "Order types option Awaiting load composition, selected. Select is focused ,type…" at bounding box center [652, 398] width 1304 height 614
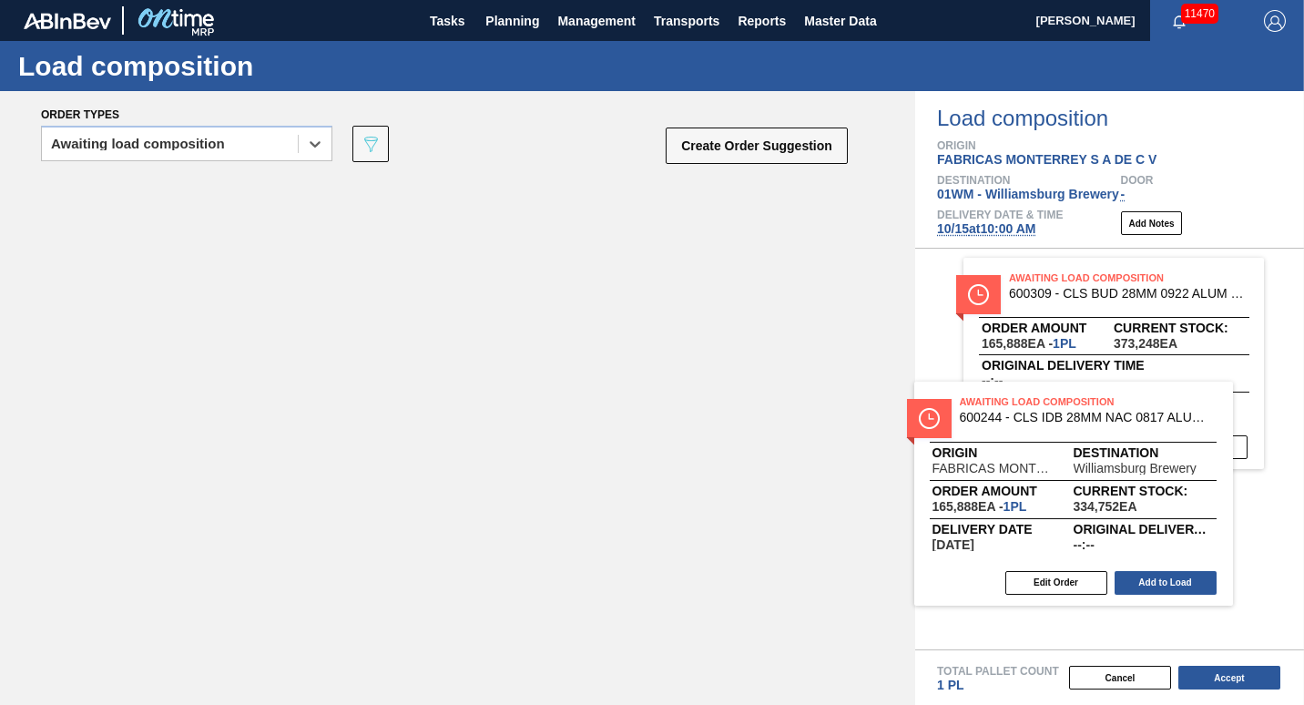
drag, startPoint x: 301, startPoint y: 270, endPoint x: 1074, endPoint y: 473, distance: 799.6
click at [1074, 473] on div "Order types option Awaiting load composition, selected. Select is focused ,type…" at bounding box center [652, 398] width 1304 height 614
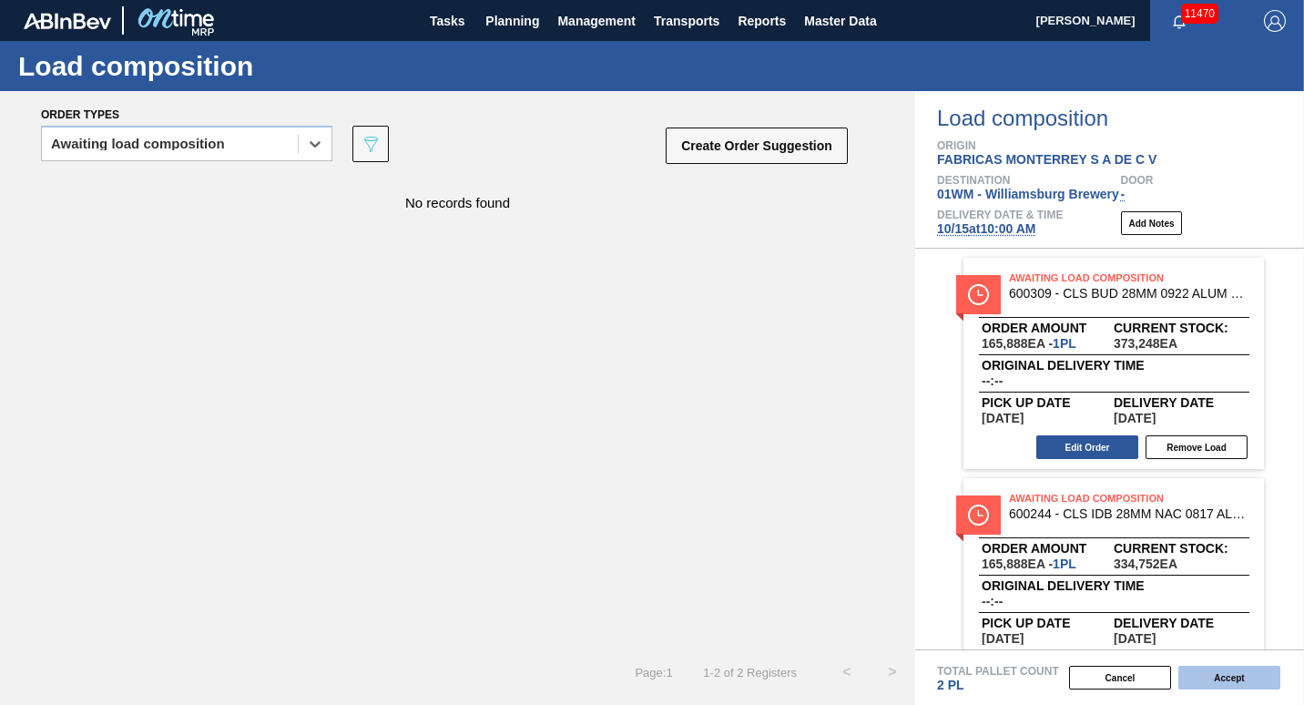
click at [1240, 678] on button "Accept" at bounding box center [1230, 678] width 102 height 24
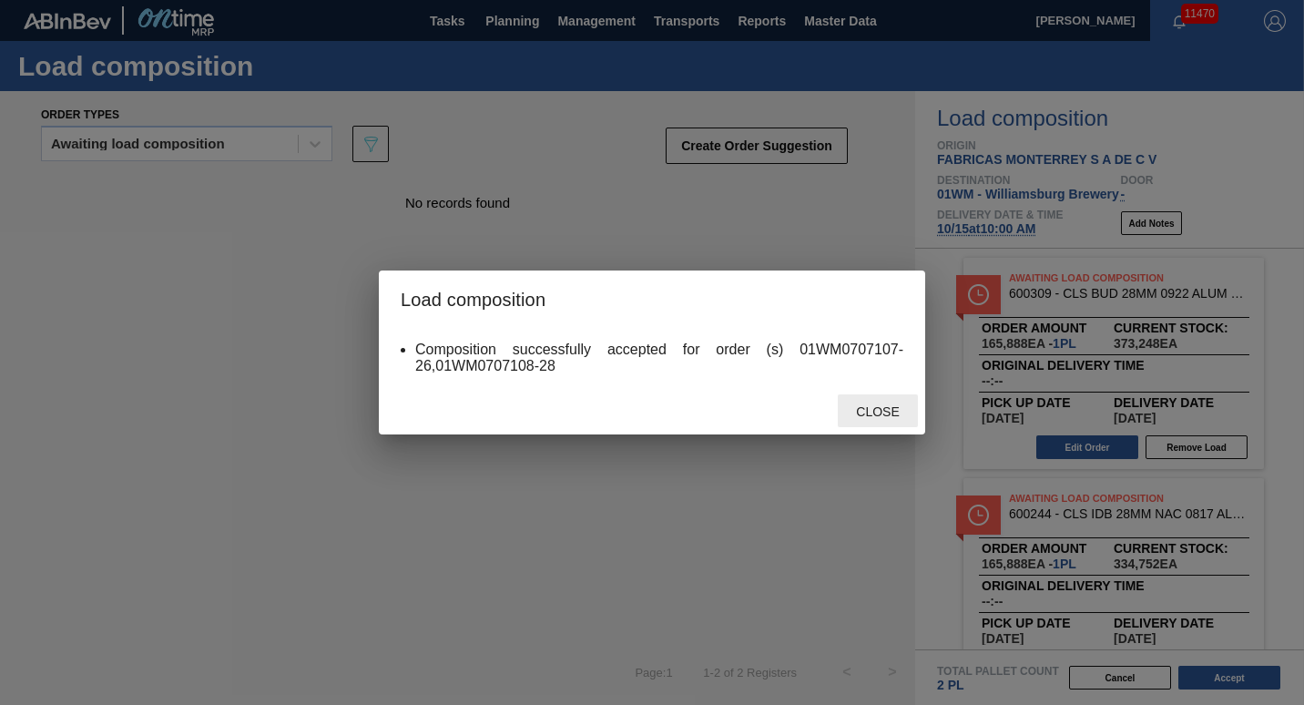
click at [885, 404] on div "Close" at bounding box center [878, 411] width 80 height 34
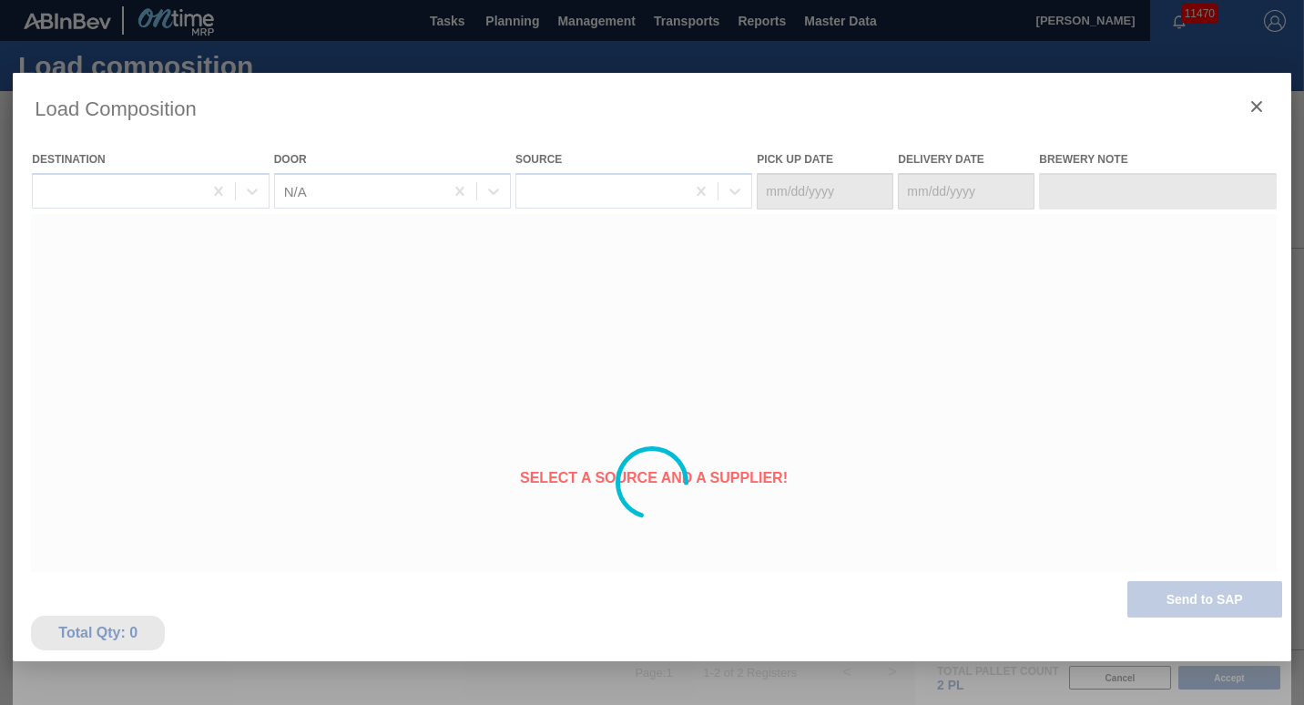
type Date "[DATE]"
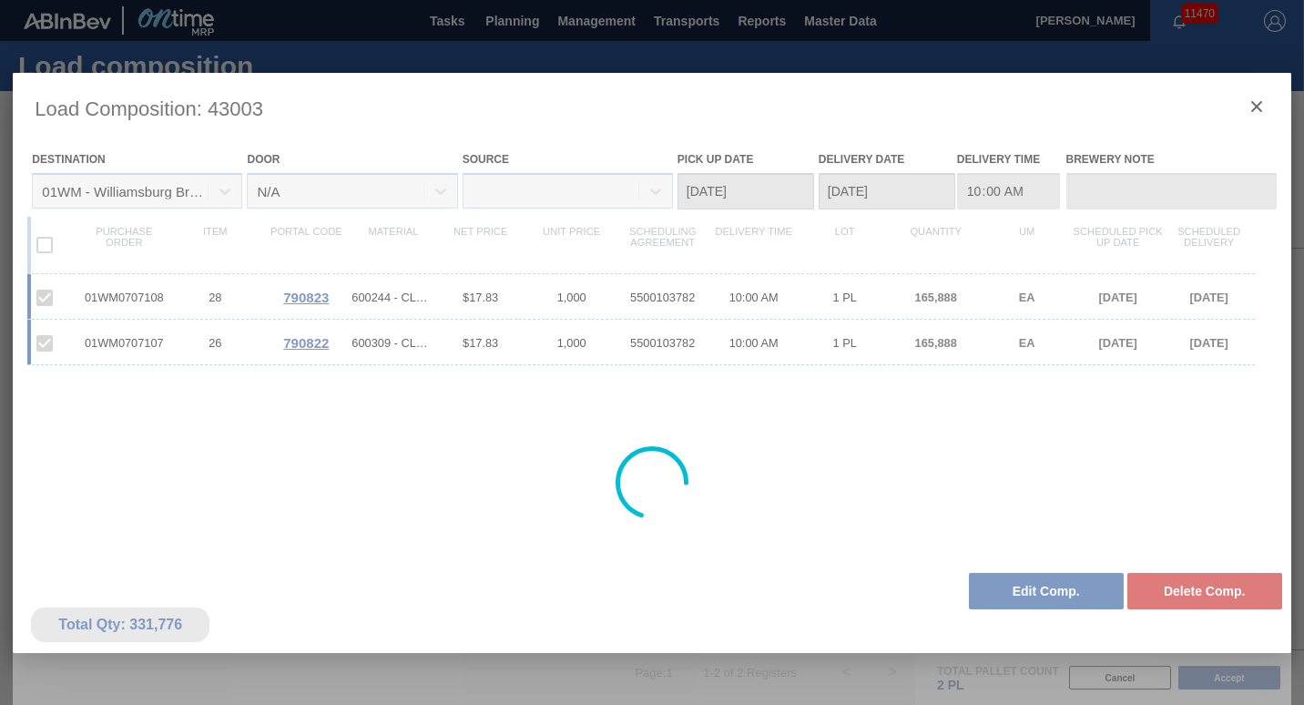
click at [1018, 590] on div at bounding box center [652, 483] width 1278 height 820
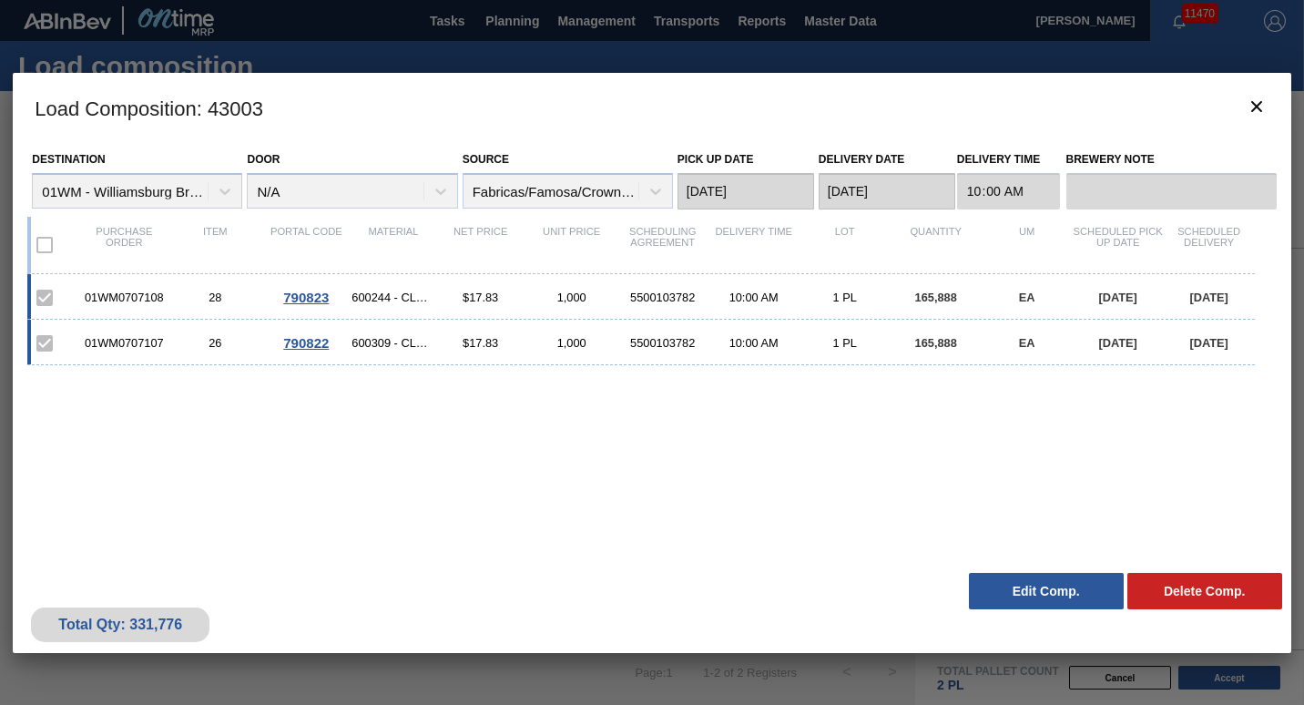
click at [1018, 590] on button "Edit Comp." at bounding box center [1046, 591] width 155 height 36
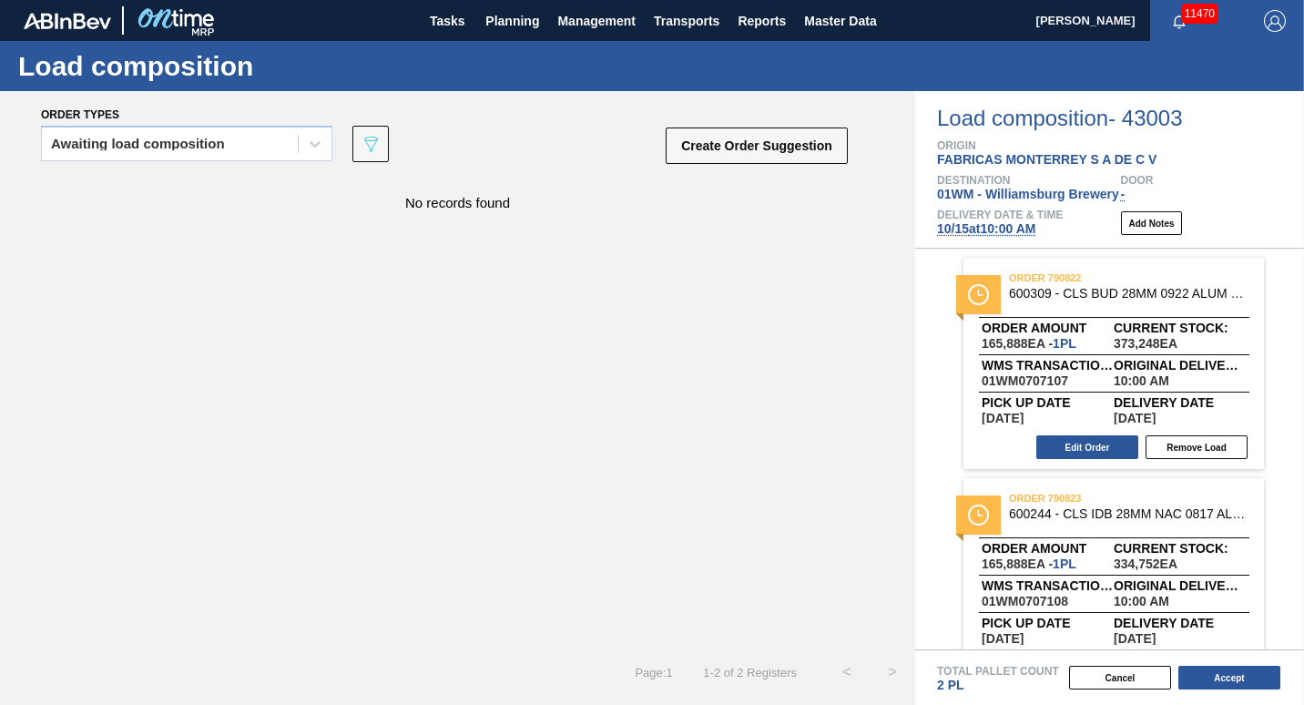
click at [977, 240] on div "Load composition - 43003 Origin FABRICAS MONTERREY S A DE C V Destination 01WM …" at bounding box center [1109, 170] width 389 height 158
click at [982, 227] on span "[DATE] 10:00 AM" at bounding box center [986, 228] width 98 height 15
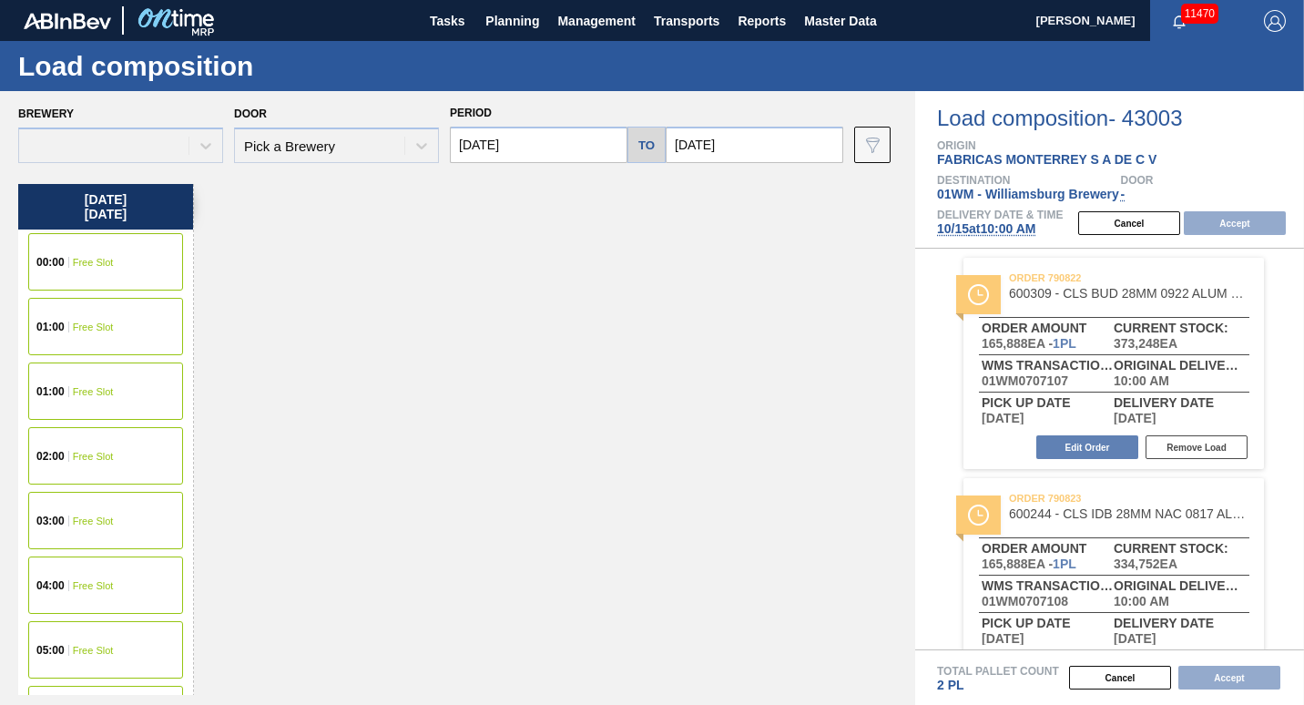
type input "[DATE]"
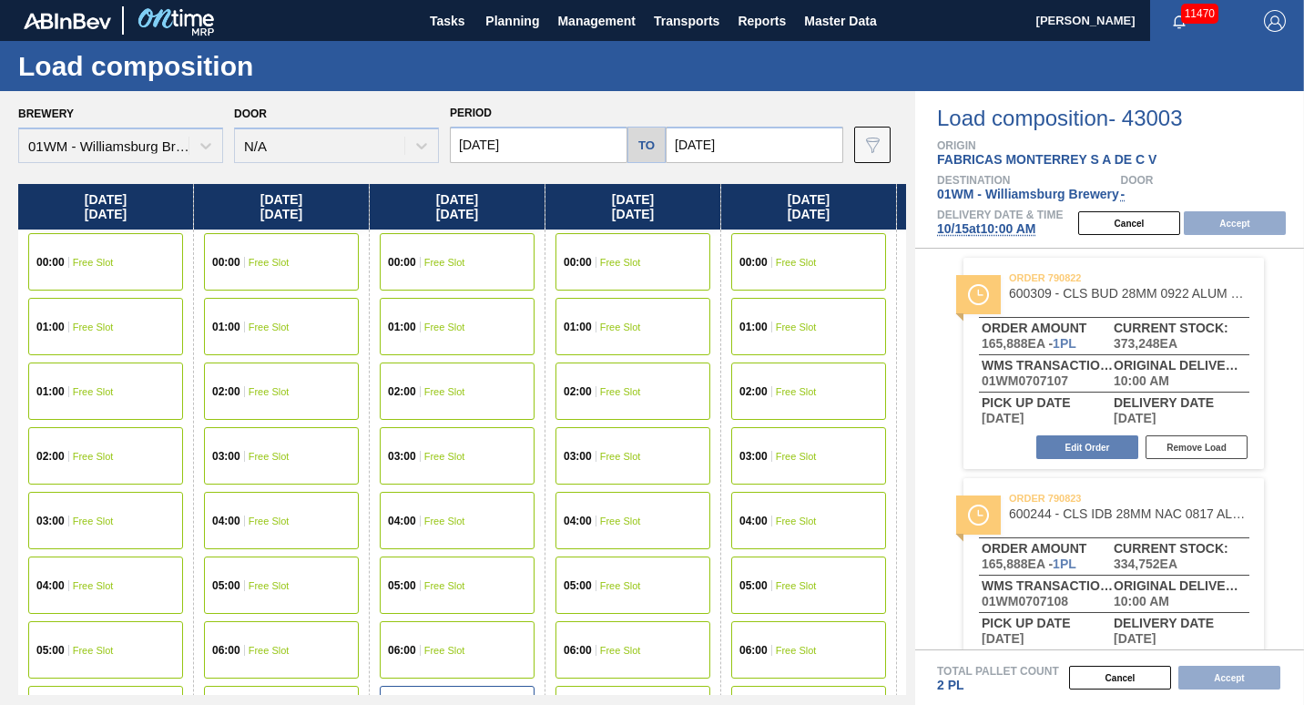
click at [115, 535] on div "03:00 Free Slot" at bounding box center [105, 520] width 155 height 57
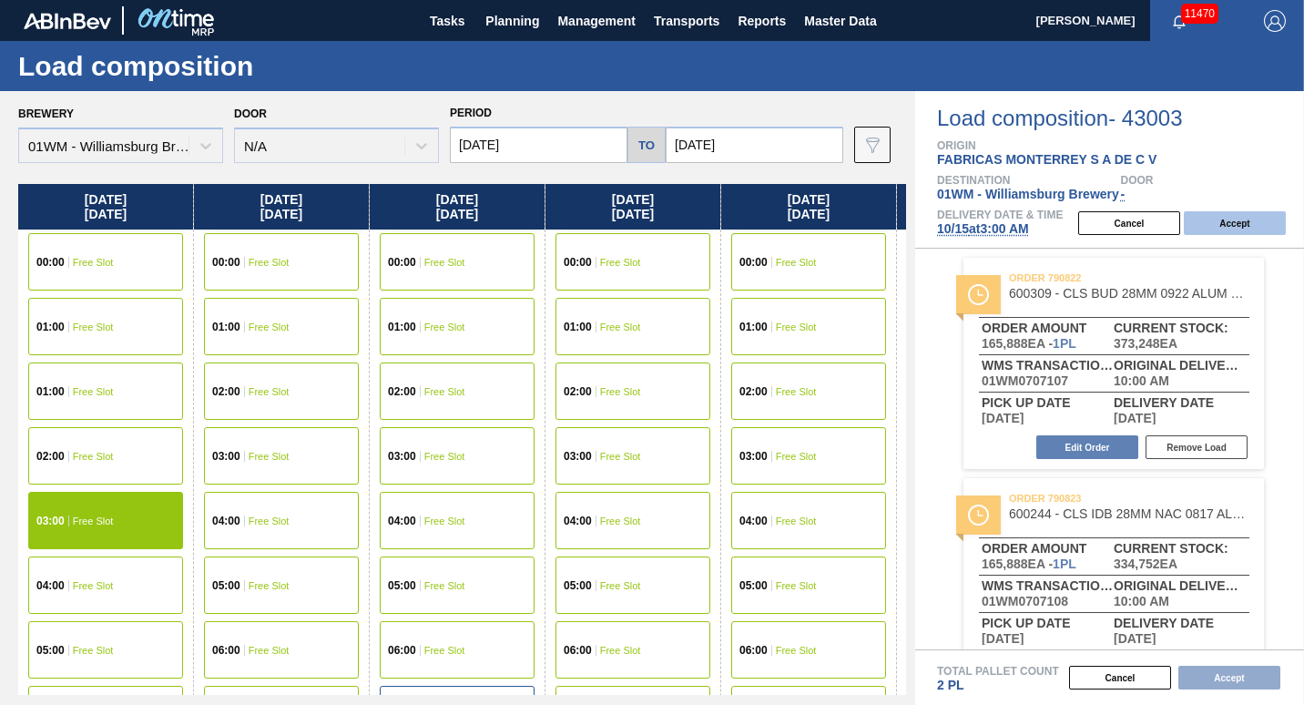
click at [1229, 226] on button "Accept" at bounding box center [1235, 223] width 102 height 24
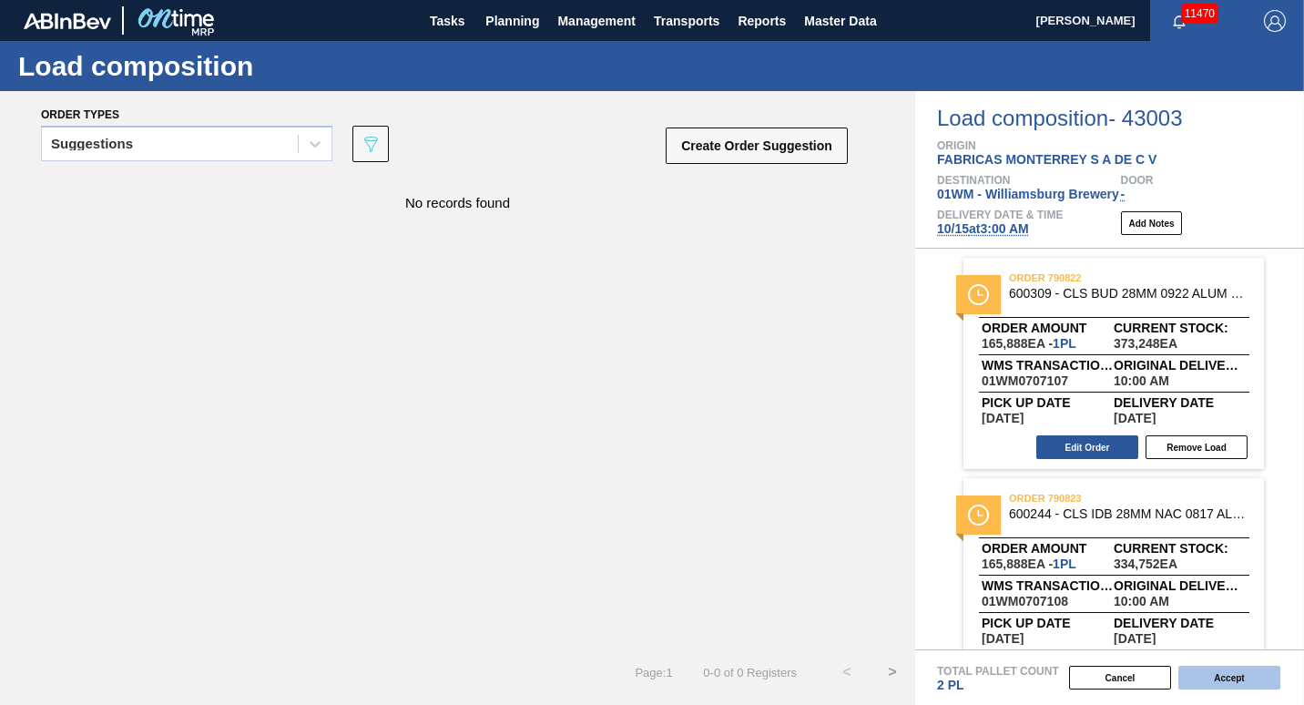
click at [1255, 675] on button "Accept" at bounding box center [1230, 678] width 102 height 24
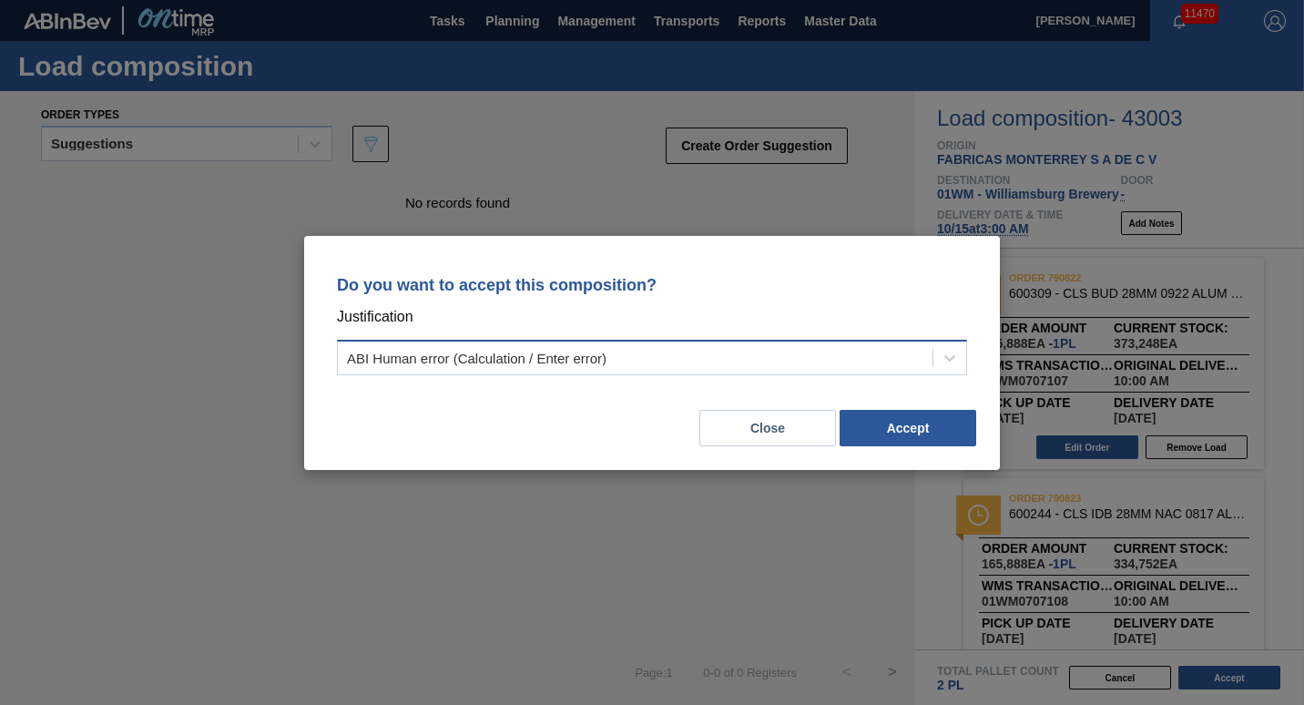
click at [843, 353] on div "ABI Human error (Calculation / Enter error)" at bounding box center [635, 357] width 595 height 26
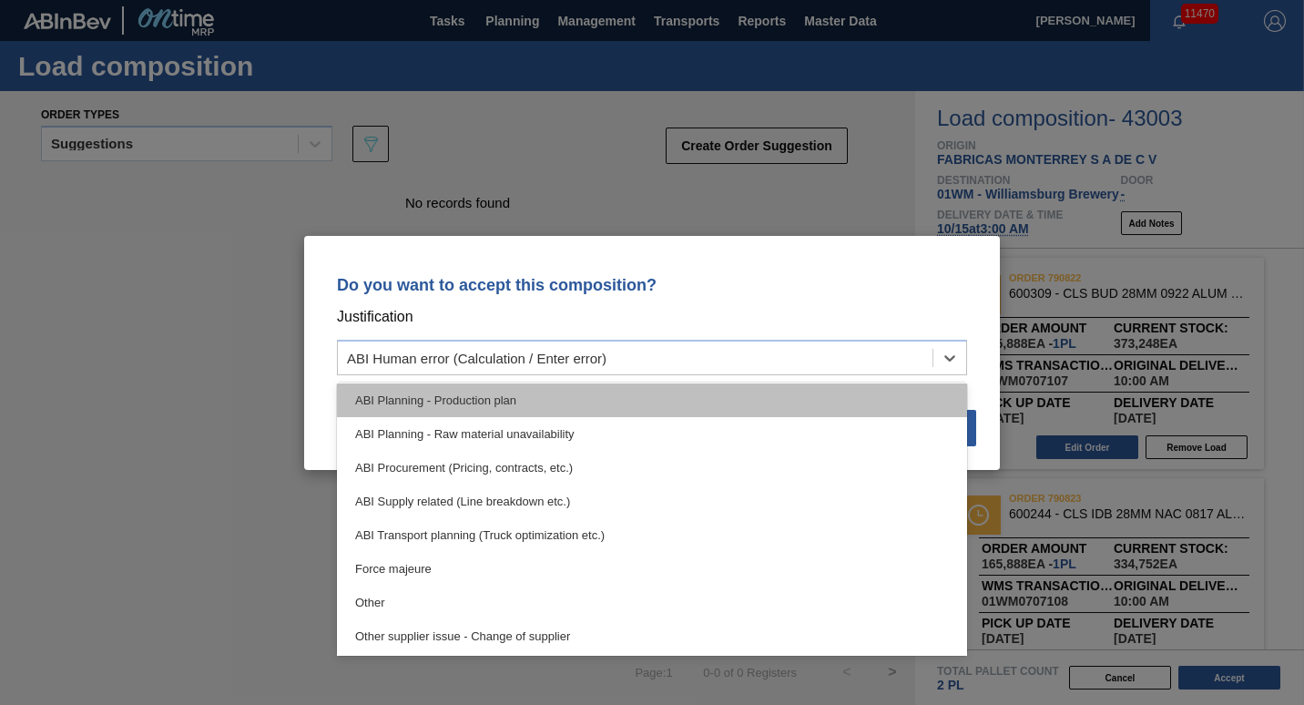
scroll to position [172, 0]
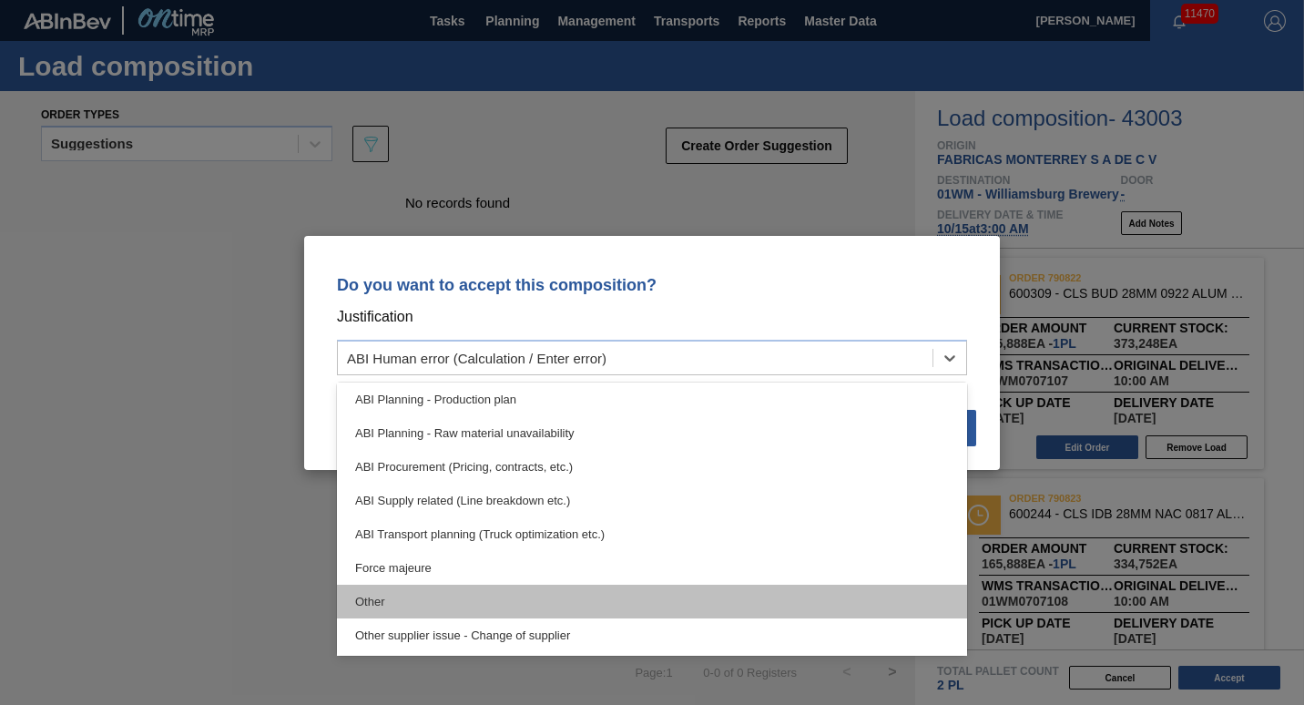
click at [741, 595] on div "Other" at bounding box center [652, 602] width 630 height 34
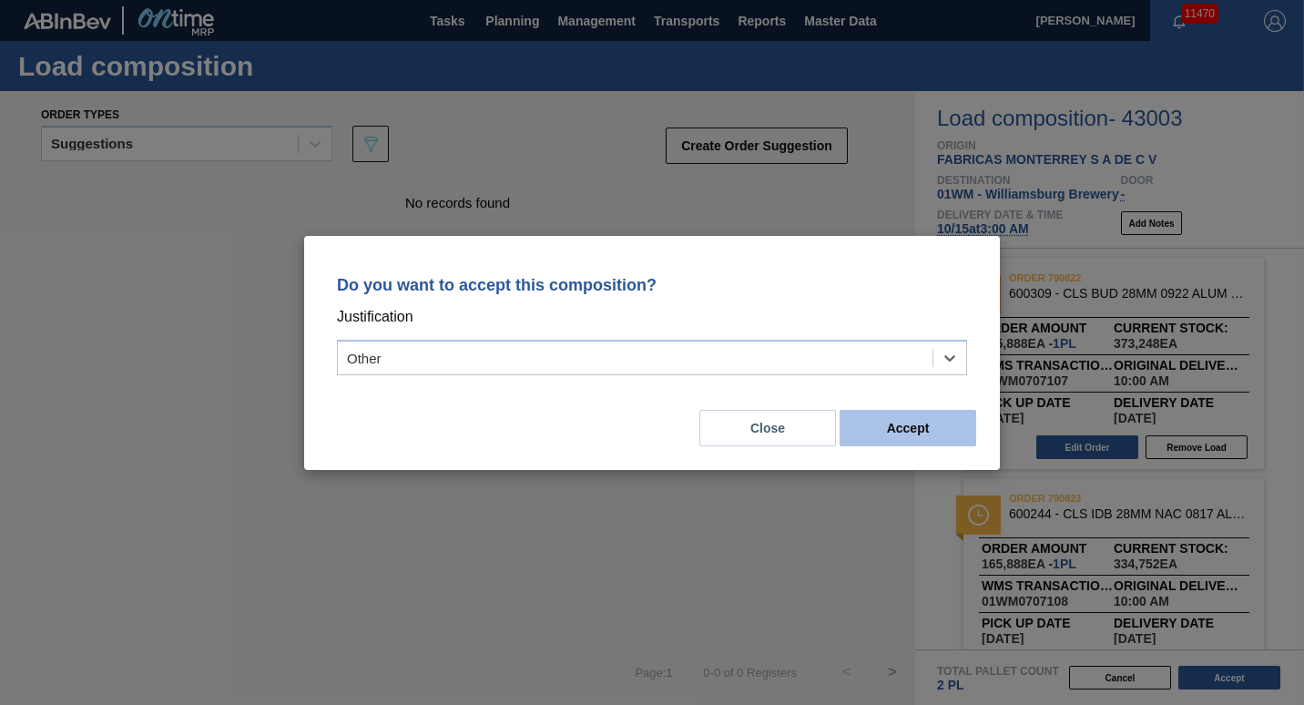
click at [905, 429] on button "Accept" at bounding box center [908, 428] width 137 height 36
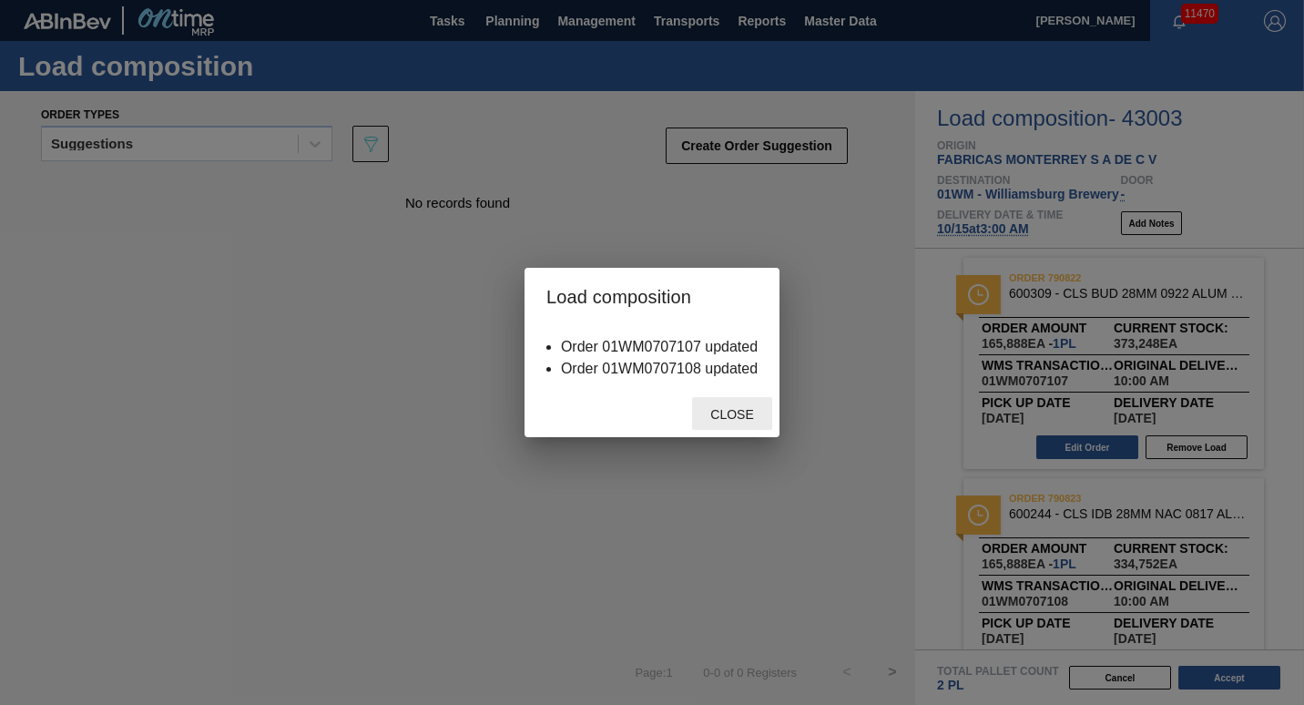
click at [752, 414] on span "Close" at bounding box center [732, 414] width 72 height 15
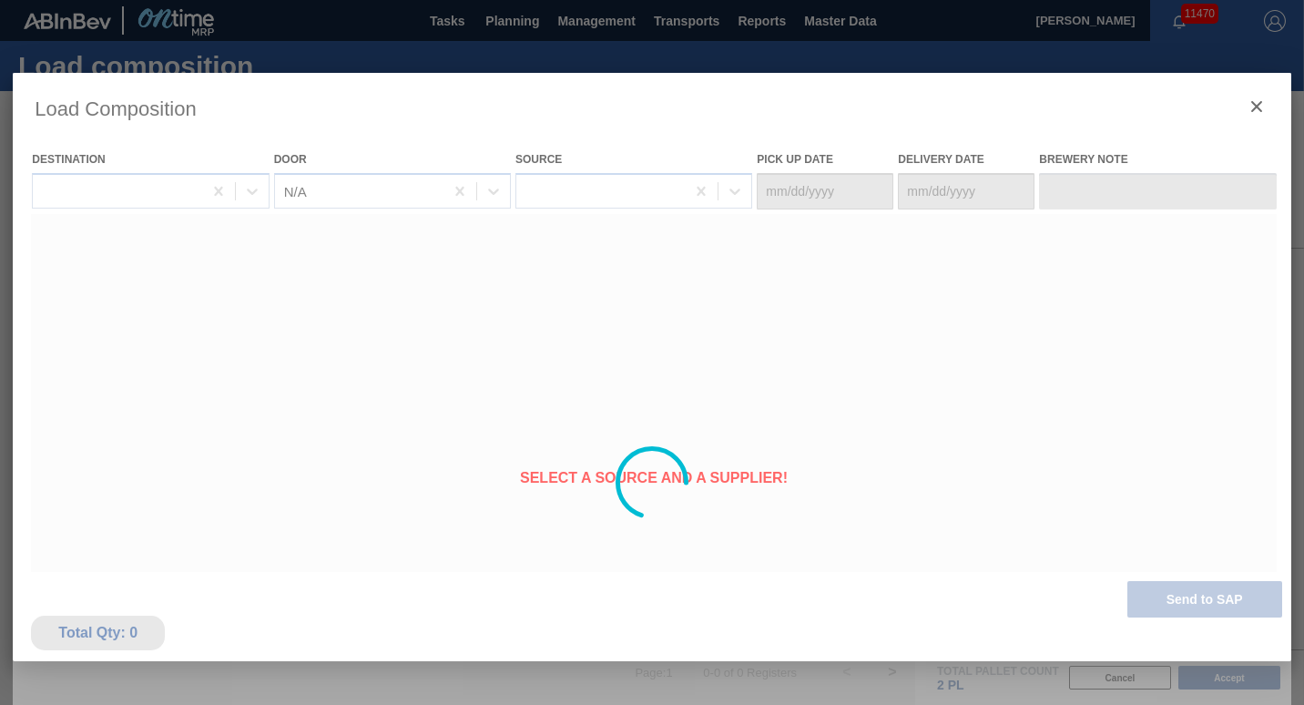
type Date "[DATE]"
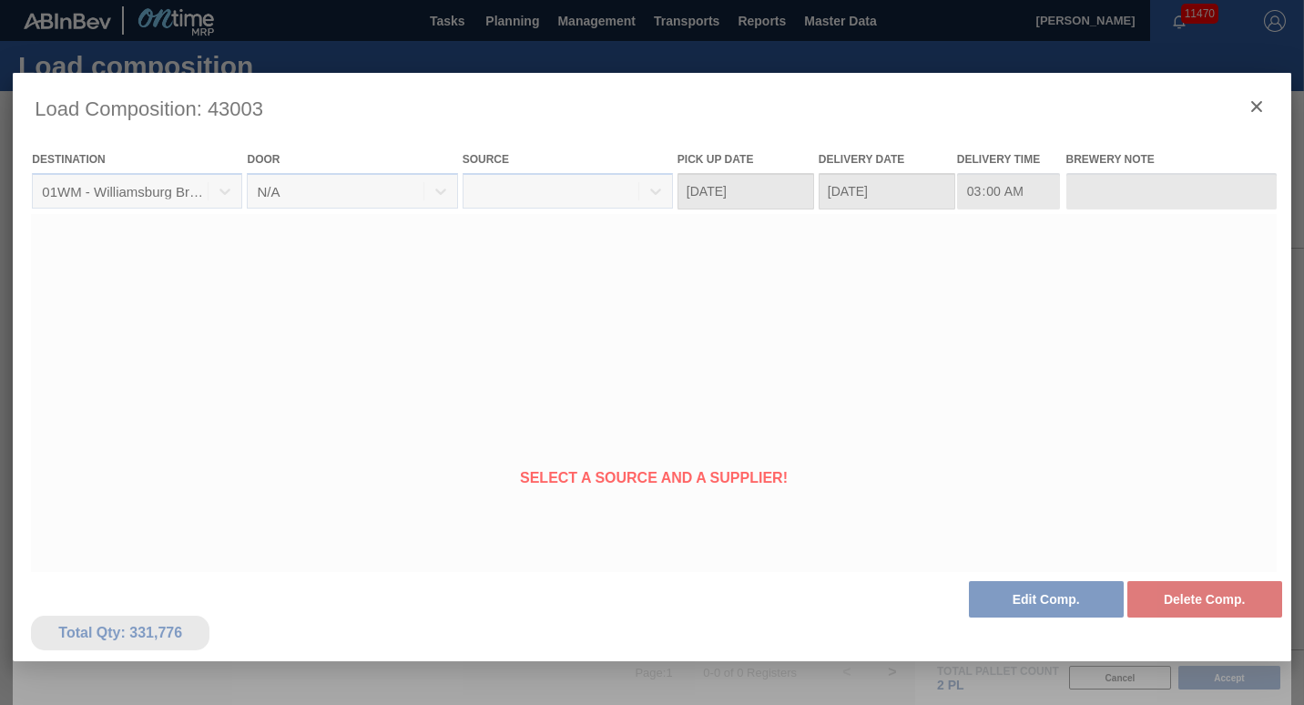
click at [1255, 103] on div at bounding box center [652, 483] width 1278 height 820
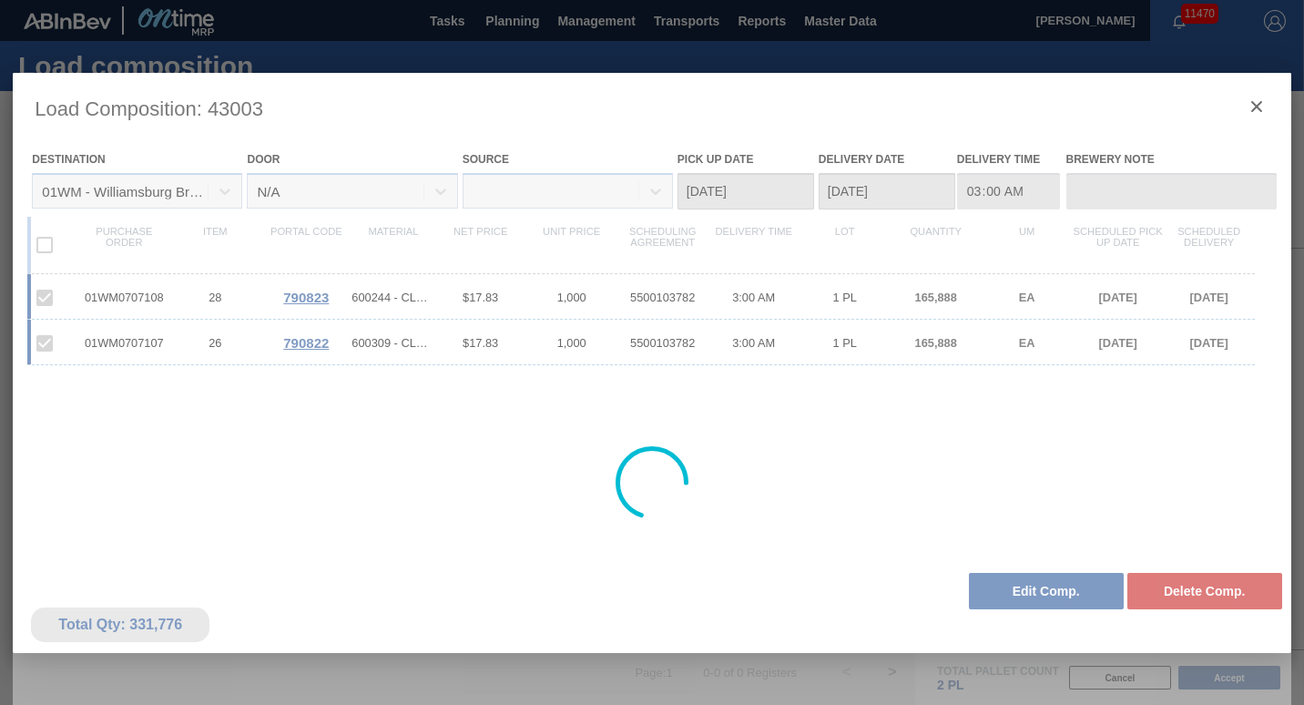
click at [1257, 104] on div at bounding box center [652, 483] width 1278 height 820
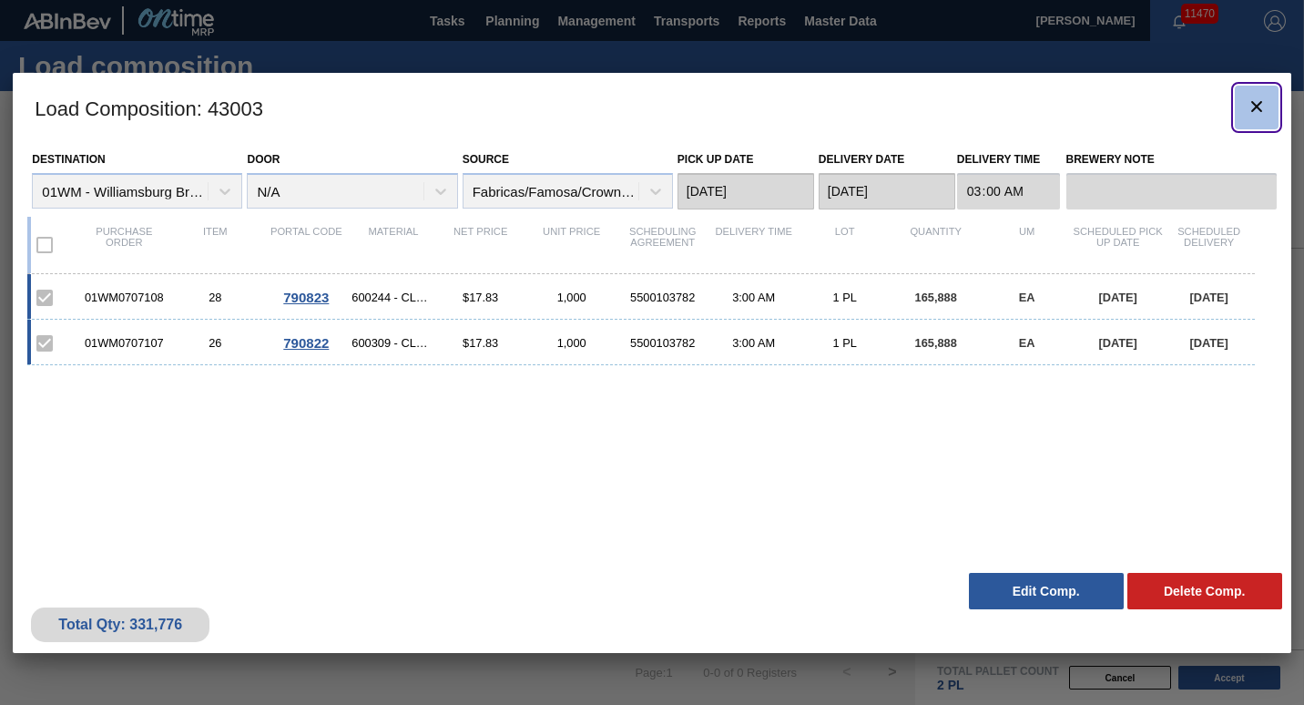
click at [1256, 104] on icon "botão de ícone" at bounding box center [1257, 107] width 22 height 22
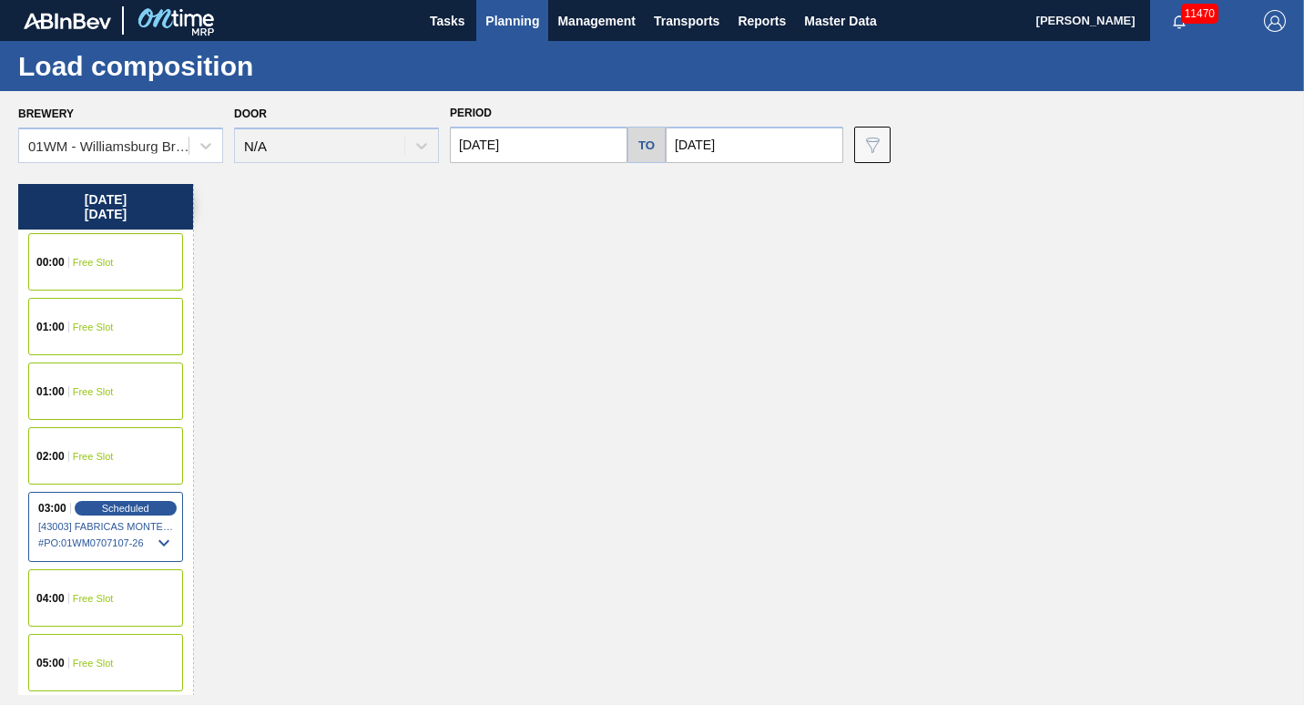
click at [503, 13] on span "Planning" at bounding box center [513, 21] width 54 height 22
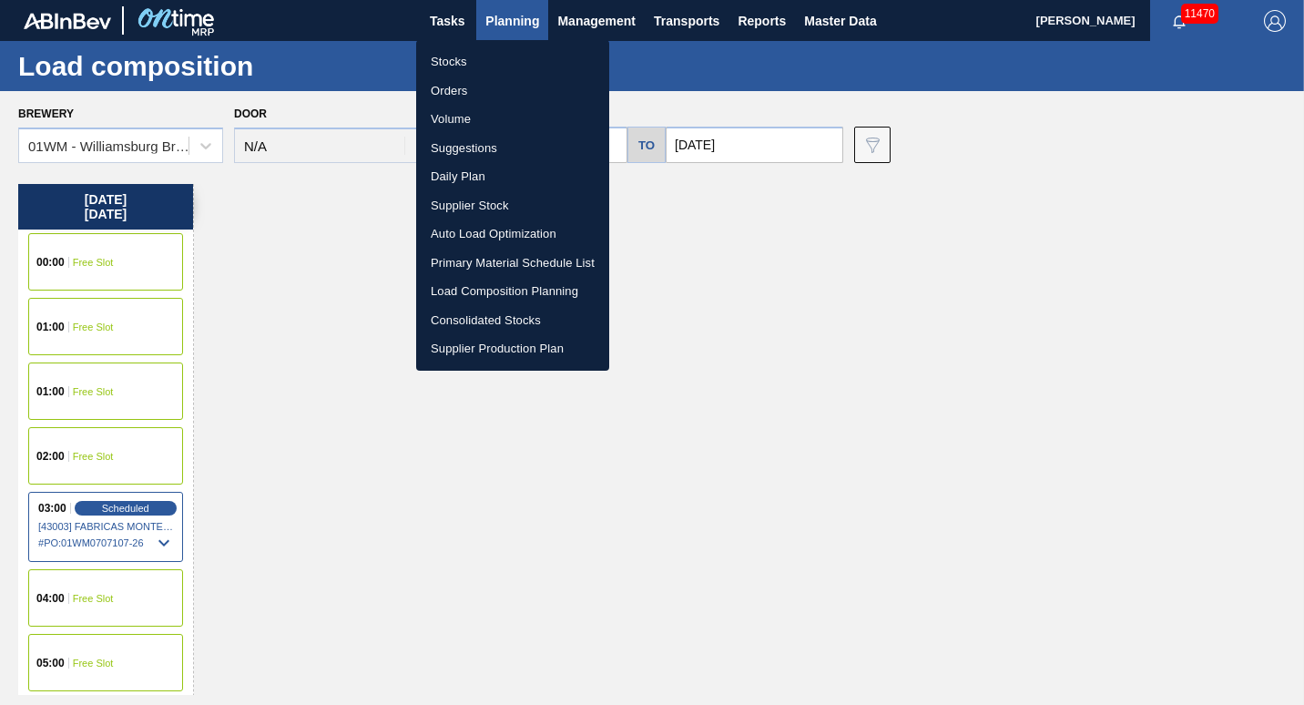
click at [465, 144] on li "Suggestions" at bounding box center [512, 148] width 193 height 29
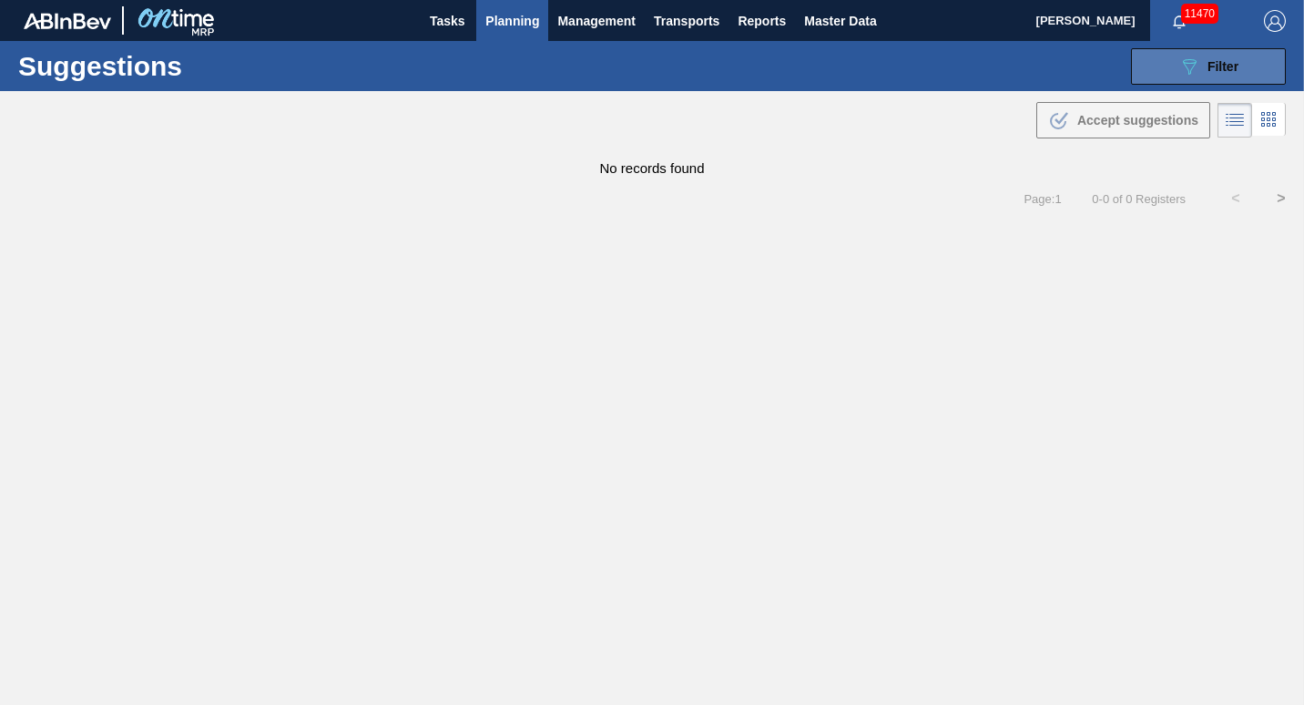
click at [1202, 53] on button "089F7B8B-B2A5-4AFE-B5C0-19BA573D28AC Filter" at bounding box center [1208, 66] width 155 height 36
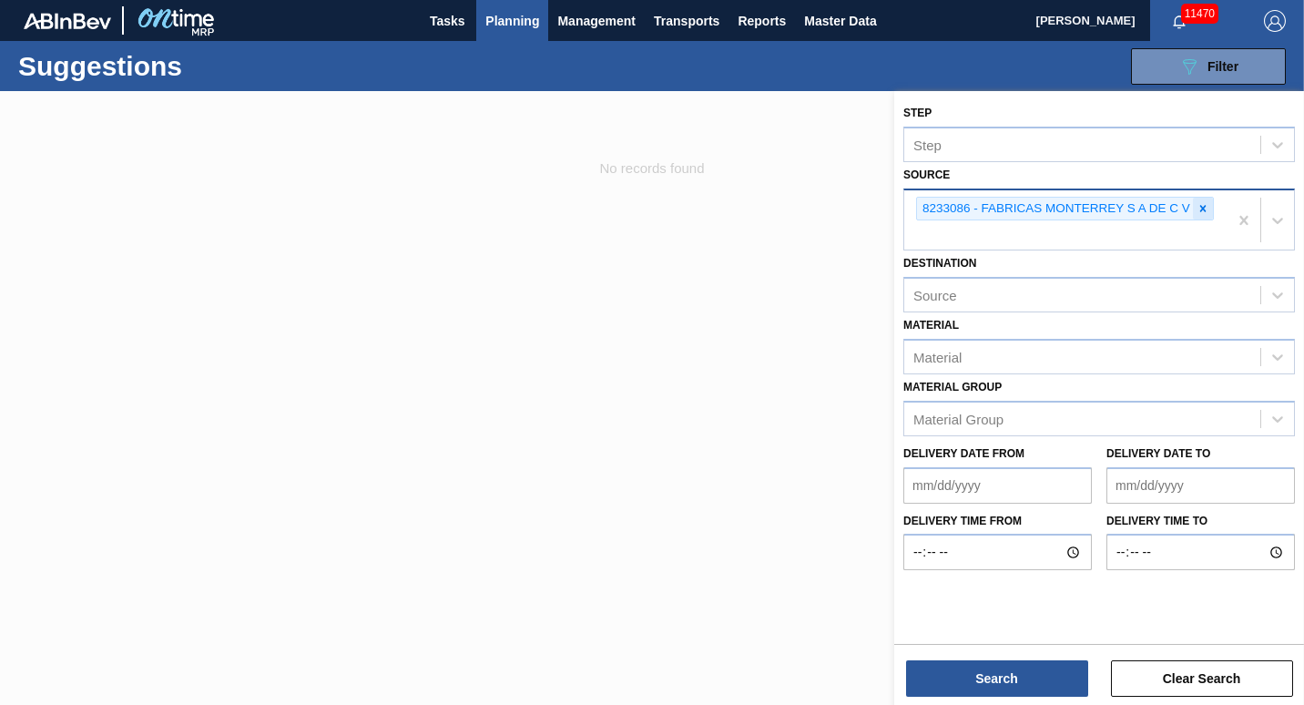
click at [1206, 210] on icon at bounding box center [1203, 208] width 13 height 13
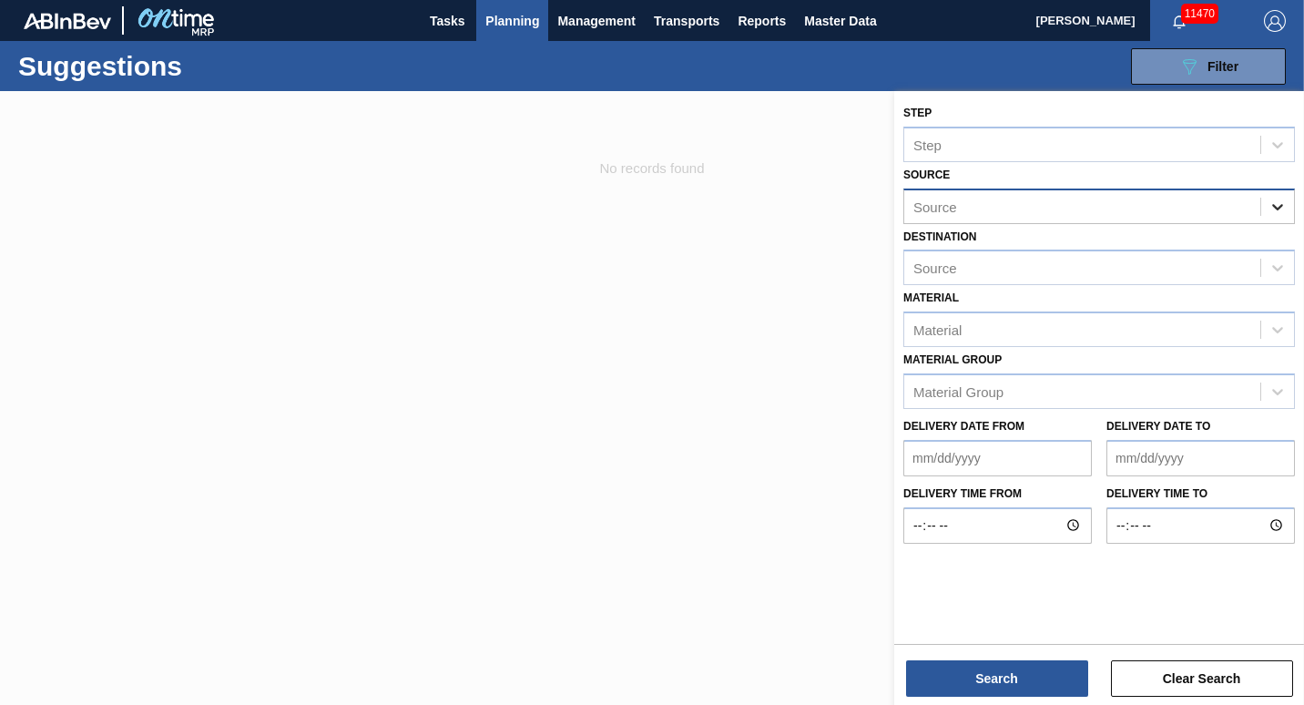
click at [1278, 213] on icon at bounding box center [1278, 207] width 18 height 18
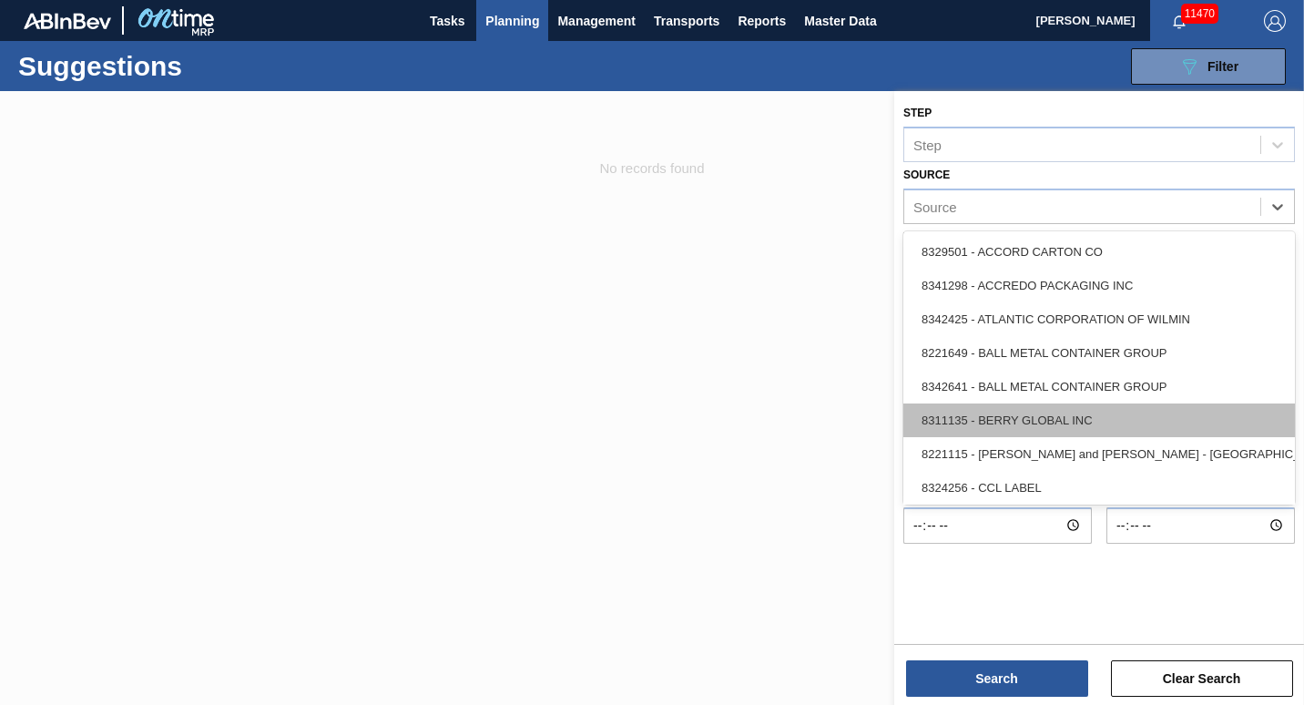
scroll to position [813, 0]
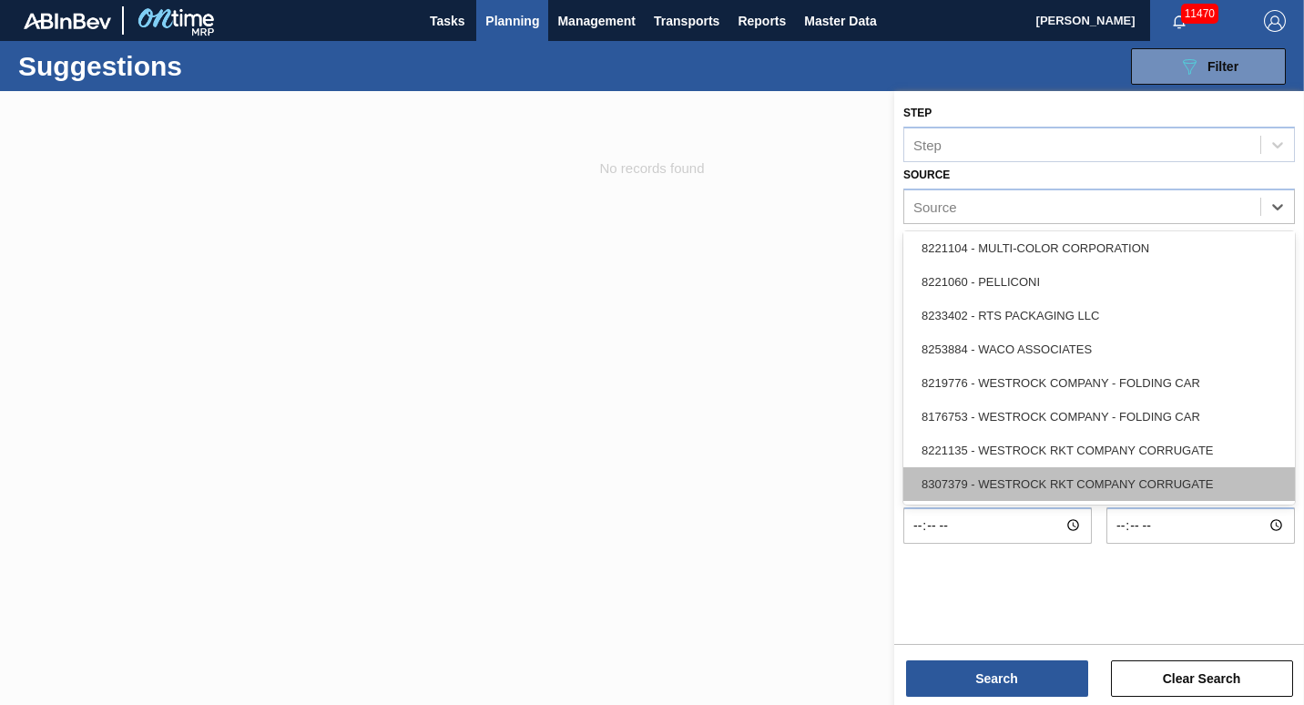
click at [1124, 492] on div "8307379 - WESTROCK RKT COMPANY CORRUGATE" at bounding box center [1100, 484] width 392 height 34
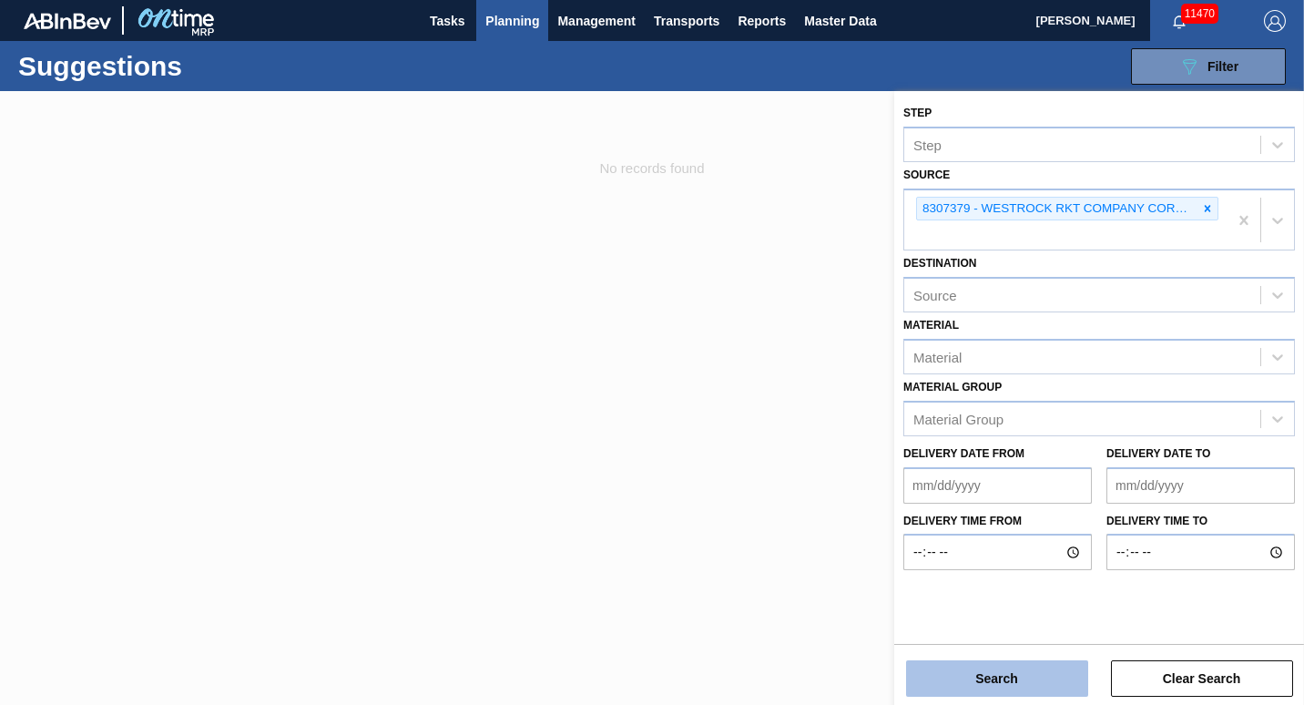
click at [1048, 667] on button "Search" at bounding box center [997, 678] width 182 height 36
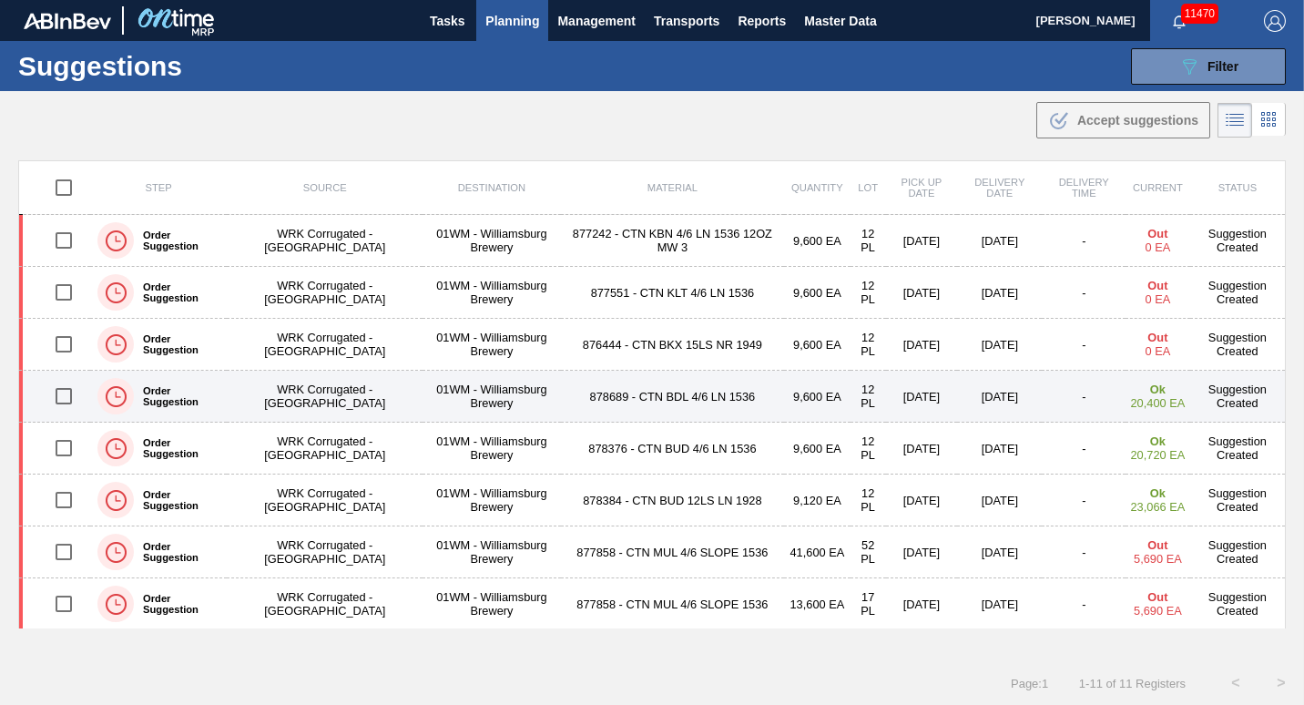
click at [57, 398] on input "checkbox" at bounding box center [64, 396] width 38 height 38
checkbox input "true"
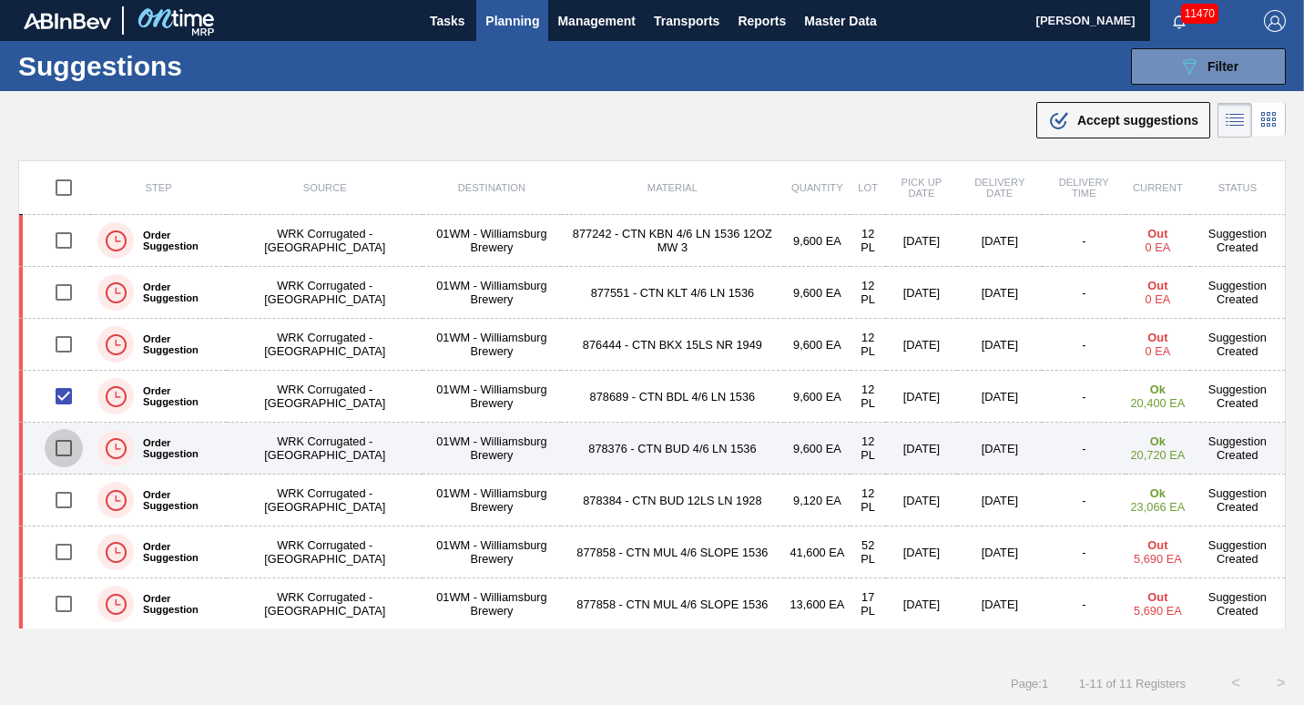
click at [63, 437] on input "checkbox" at bounding box center [64, 448] width 38 height 38
checkbox input "true"
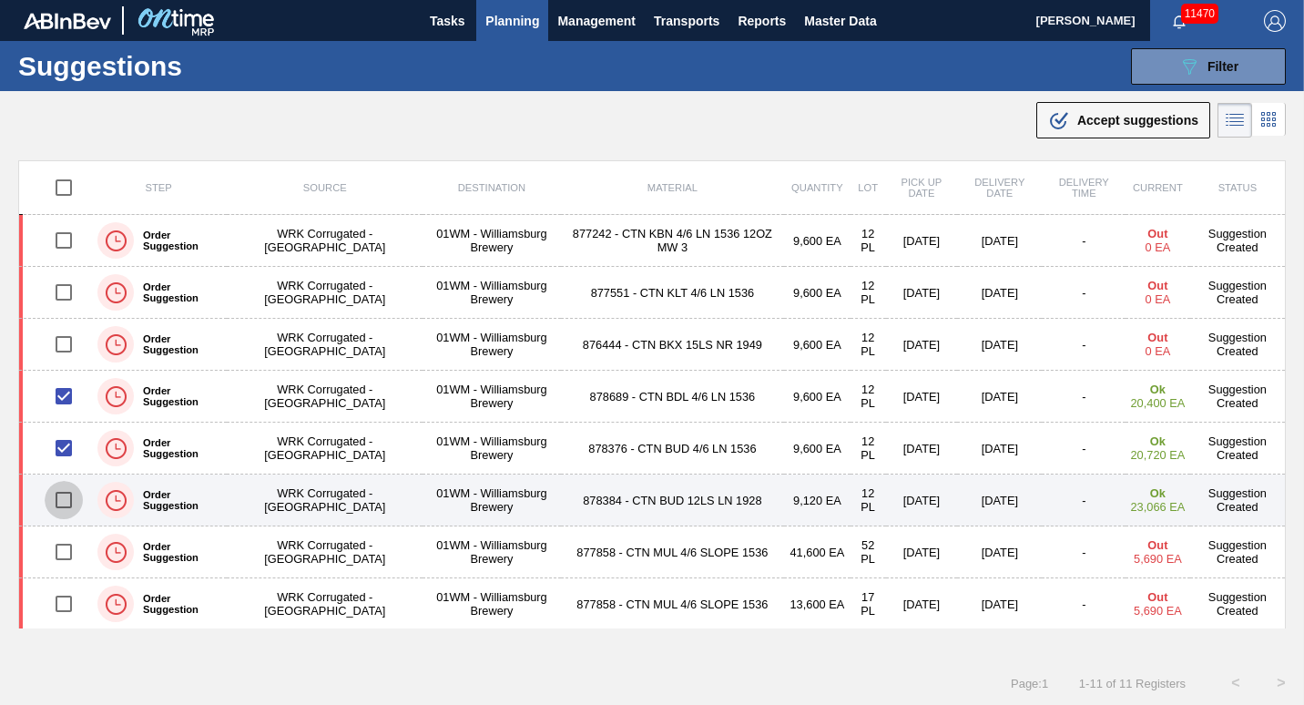
click at [64, 489] on input "checkbox" at bounding box center [64, 500] width 38 height 38
checkbox input "true"
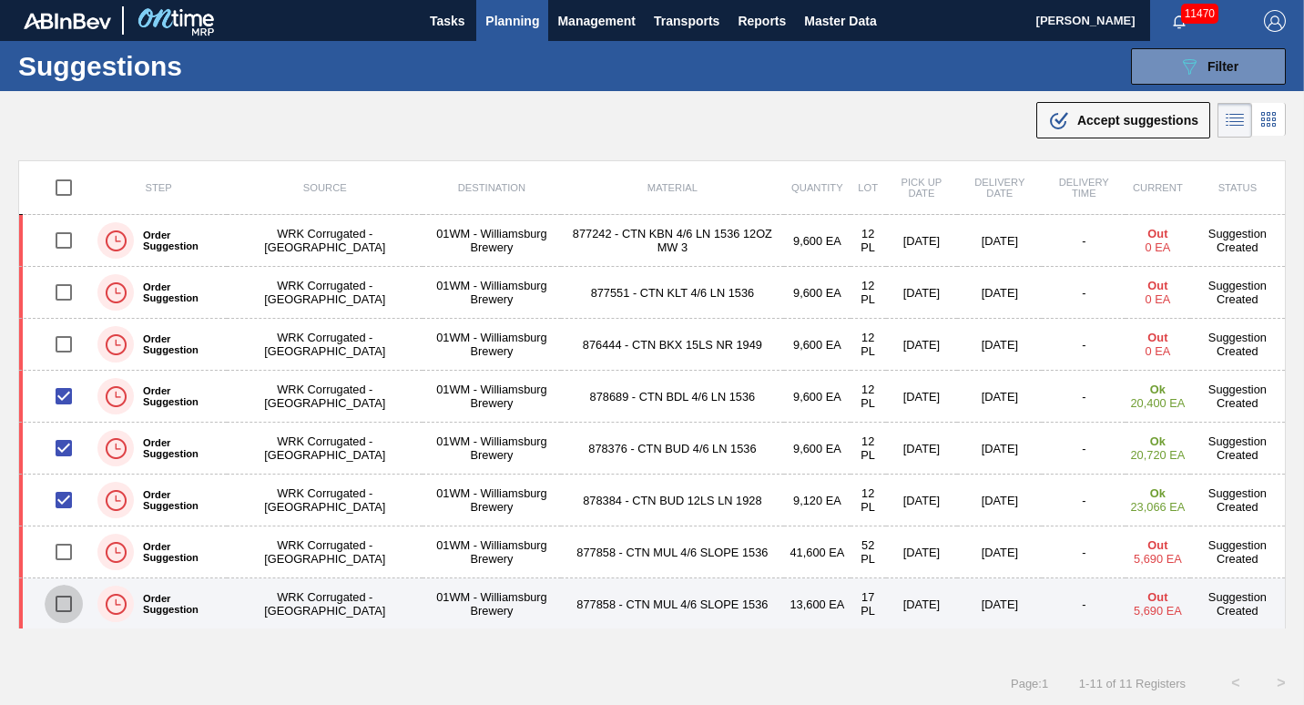
click at [56, 606] on input "checkbox" at bounding box center [64, 604] width 38 height 38
checkbox input "true"
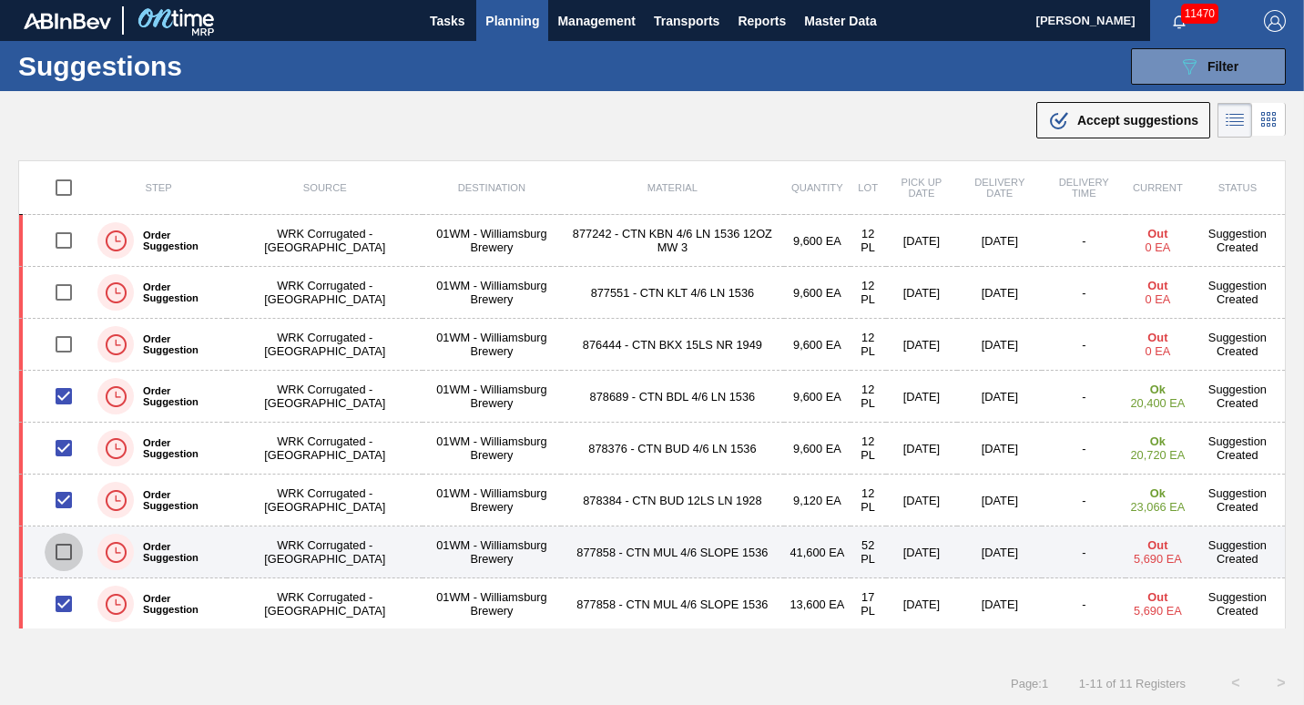
click at [56, 559] on input "checkbox" at bounding box center [64, 552] width 38 height 38
checkbox input "true"
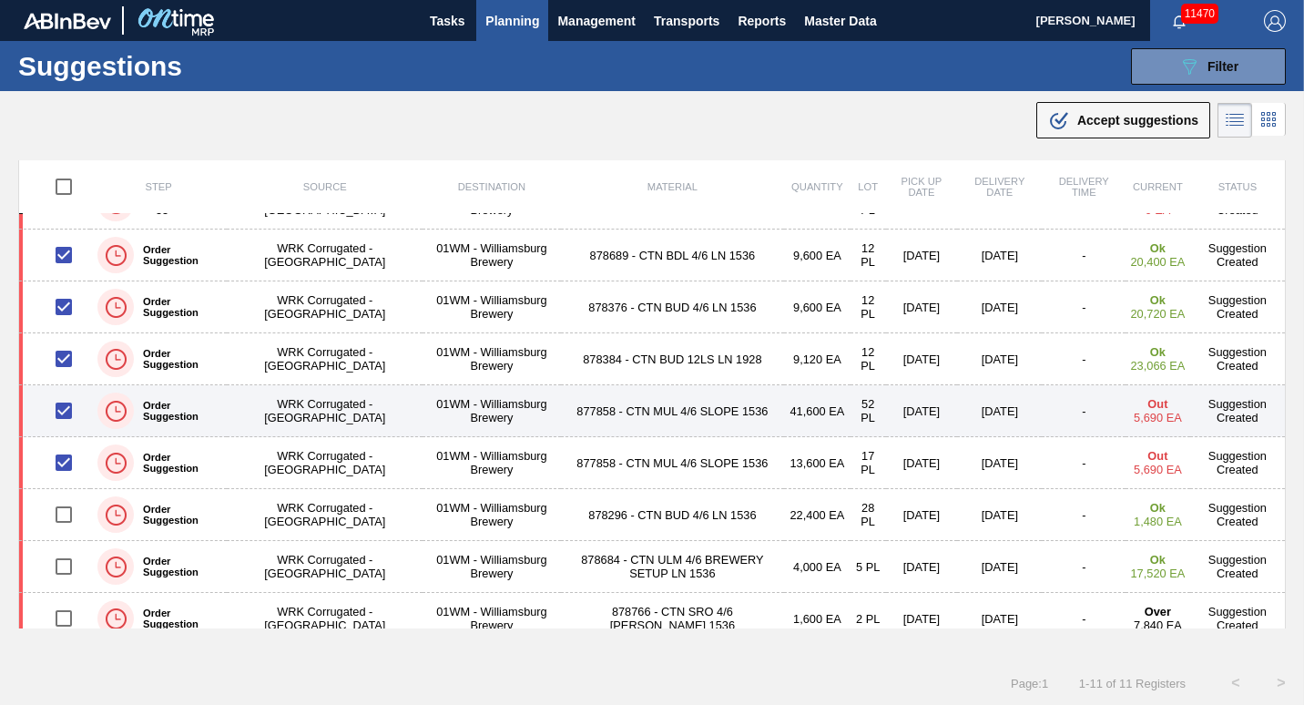
scroll to position [158, 0]
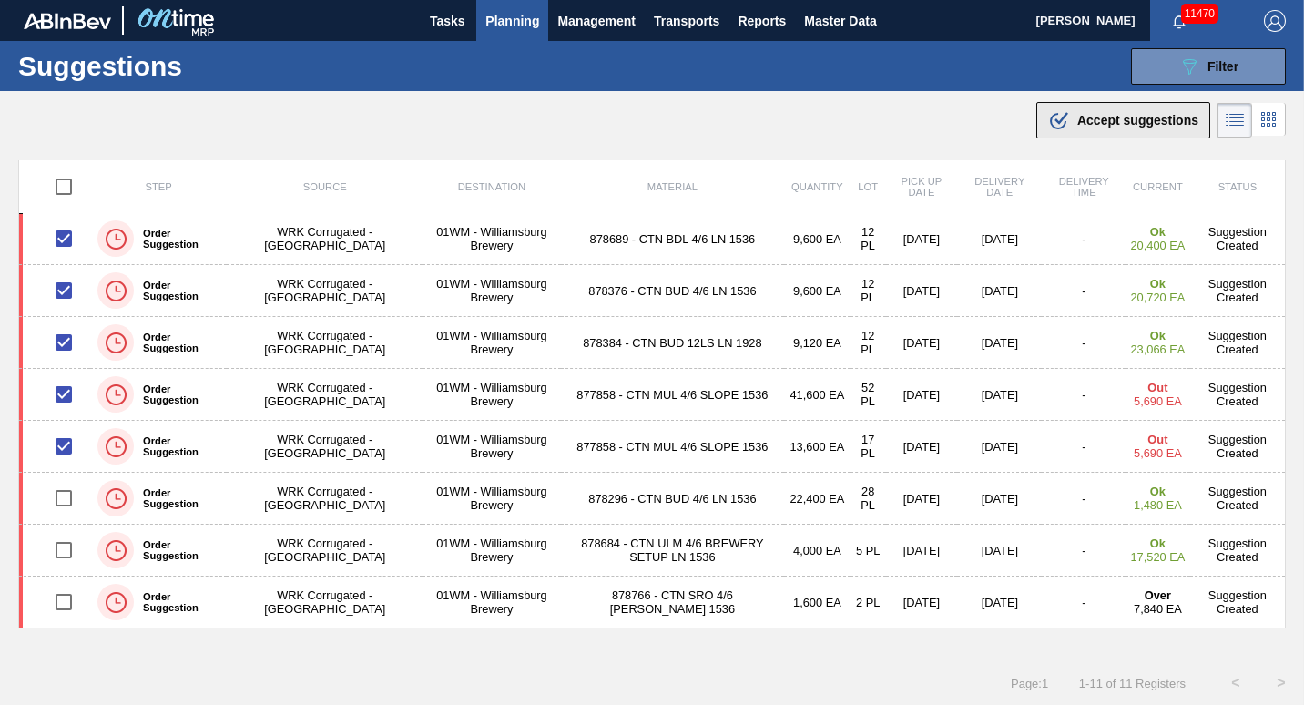
click at [1072, 115] on div ".b{fill:var(--color-action-default)} Accept suggestions" at bounding box center [1123, 120] width 150 height 22
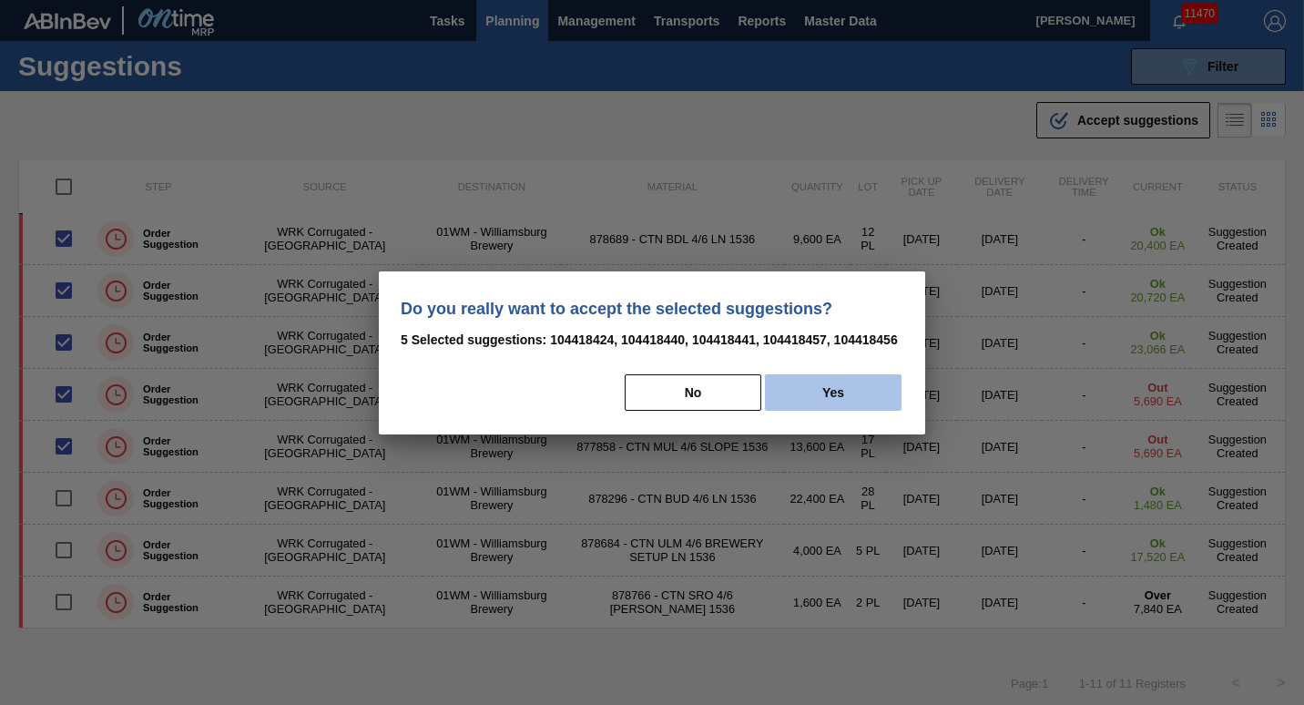
click at [813, 394] on button "Yes" at bounding box center [833, 392] width 137 height 36
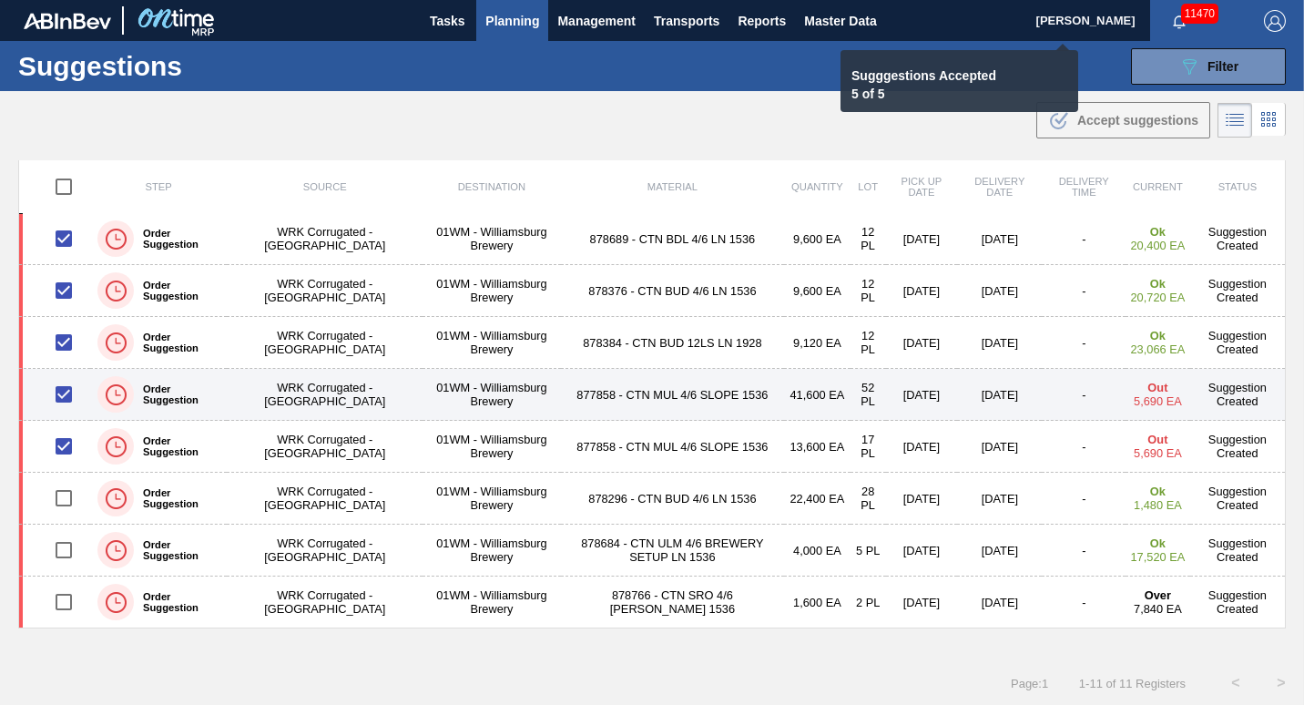
checkbox input "false"
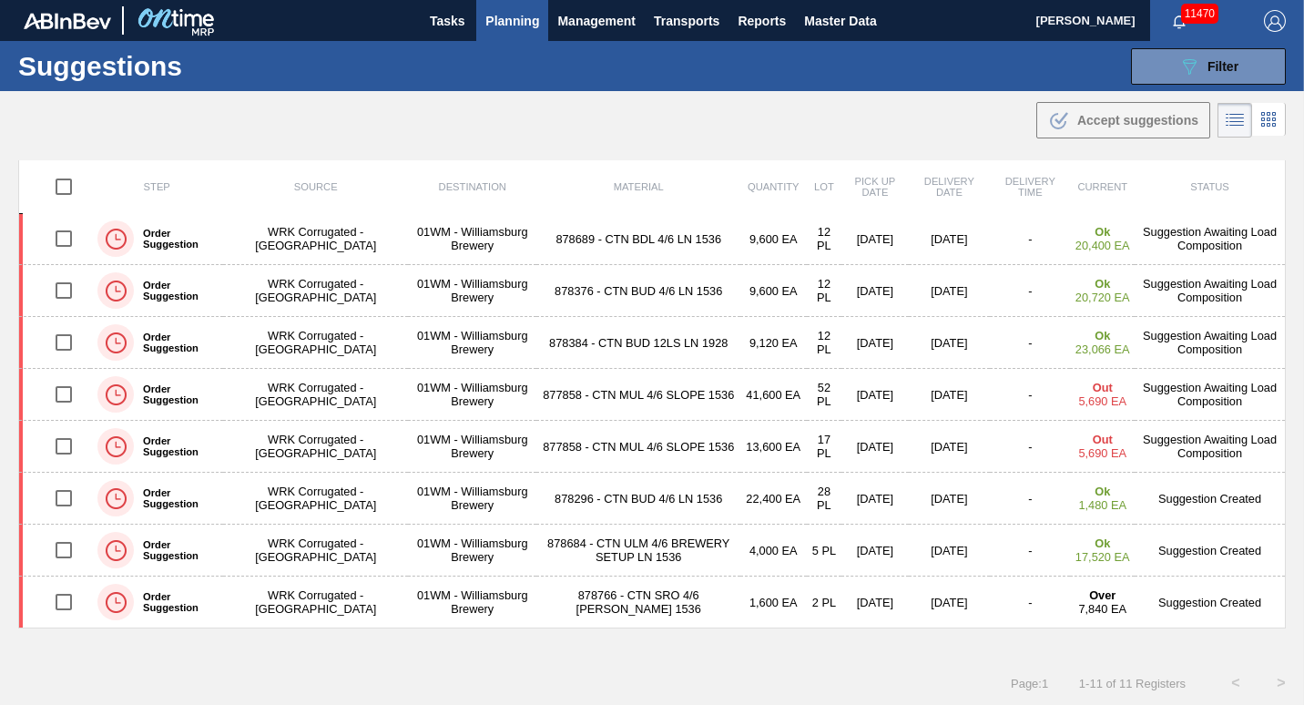
click at [521, 21] on span "Planning" at bounding box center [513, 21] width 54 height 22
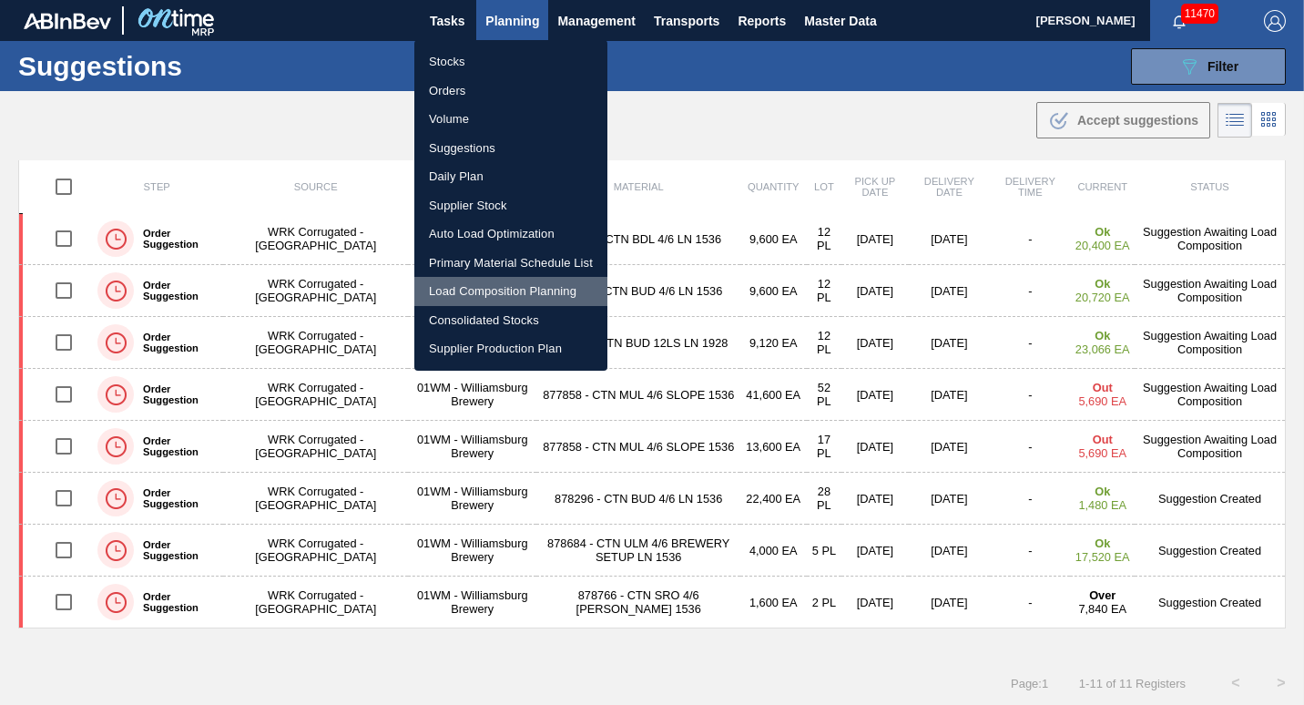
click at [475, 297] on li "Load Composition Planning" at bounding box center [510, 291] width 193 height 29
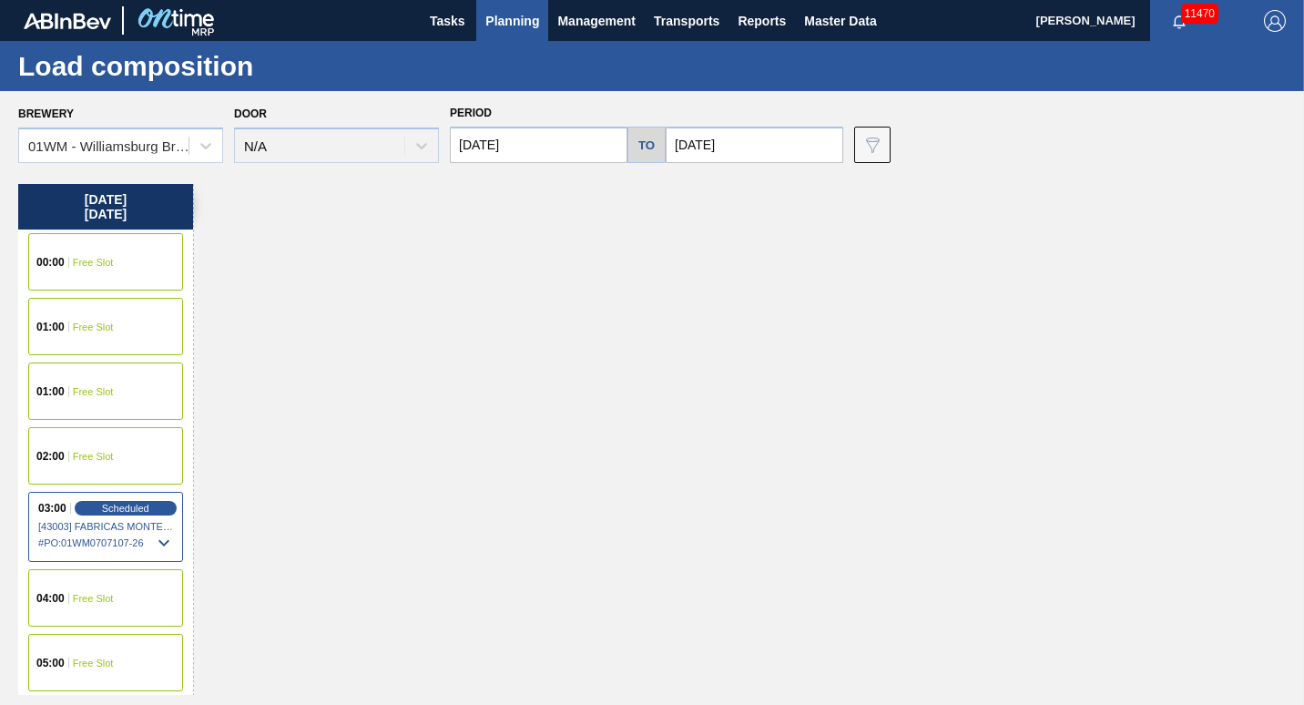
click at [579, 142] on input "[DATE]" at bounding box center [539, 145] width 178 height 36
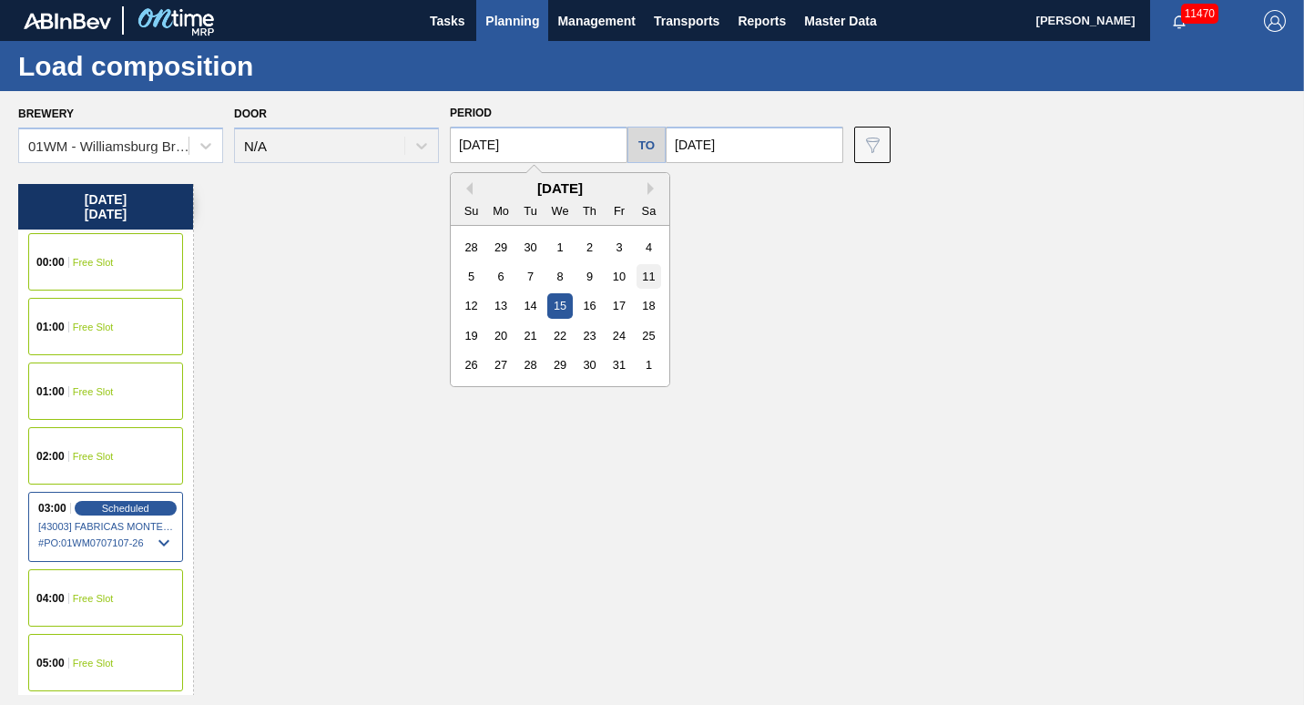
click at [645, 285] on div "11" at bounding box center [649, 276] width 25 height 25
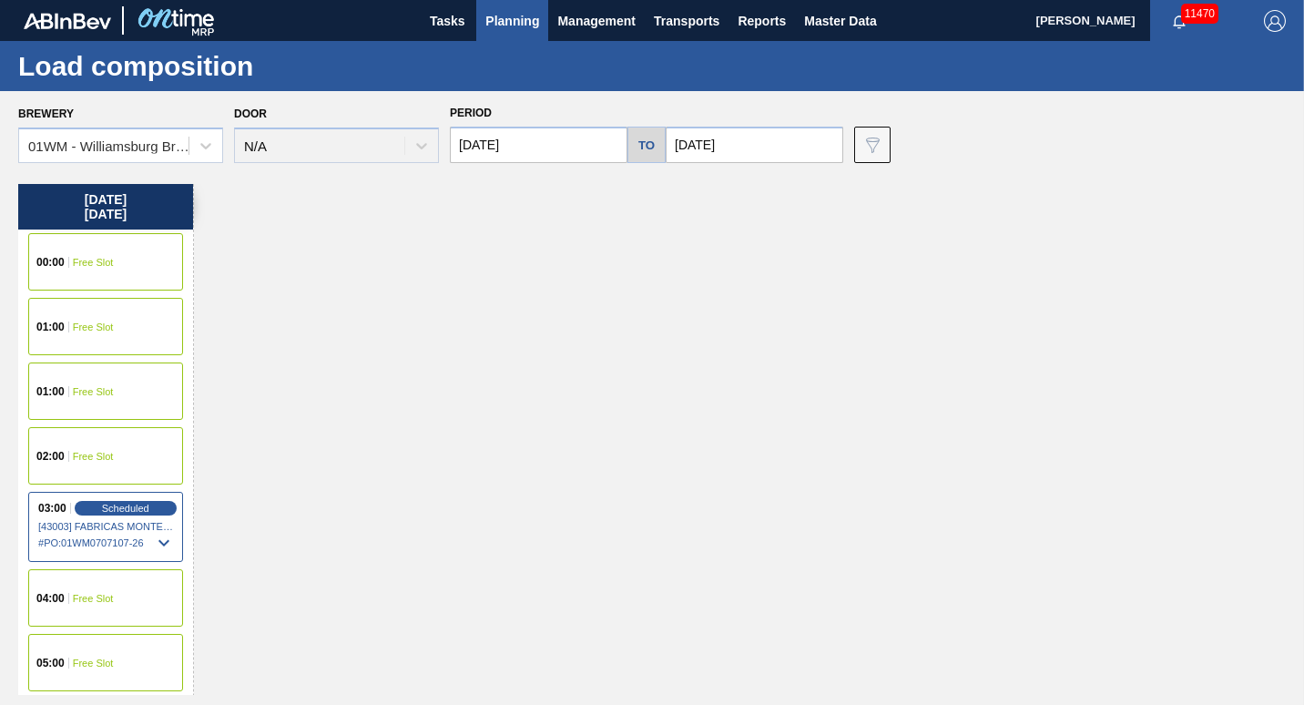
type input "[DATE]"
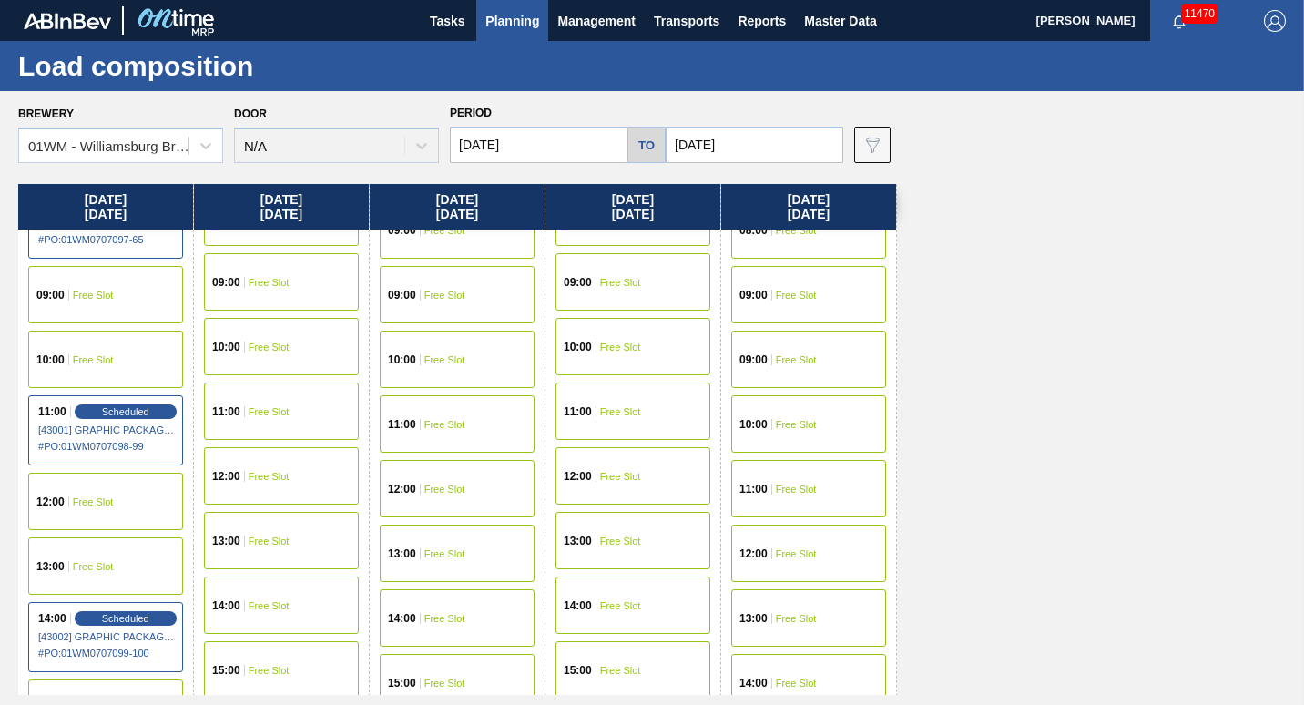
scroll to position [697, 0]
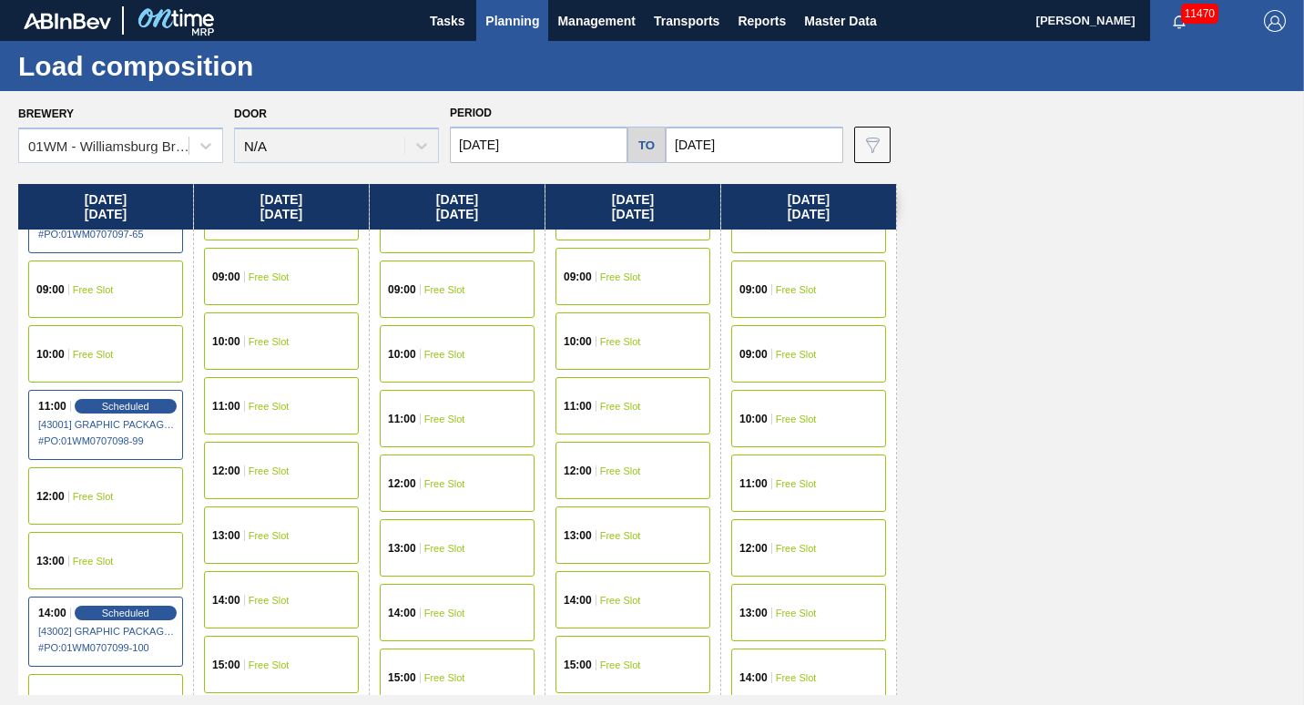
click at [91, 512] on div "12:00 Free Slot" at bounding box center [105, 495] width 155 height 57
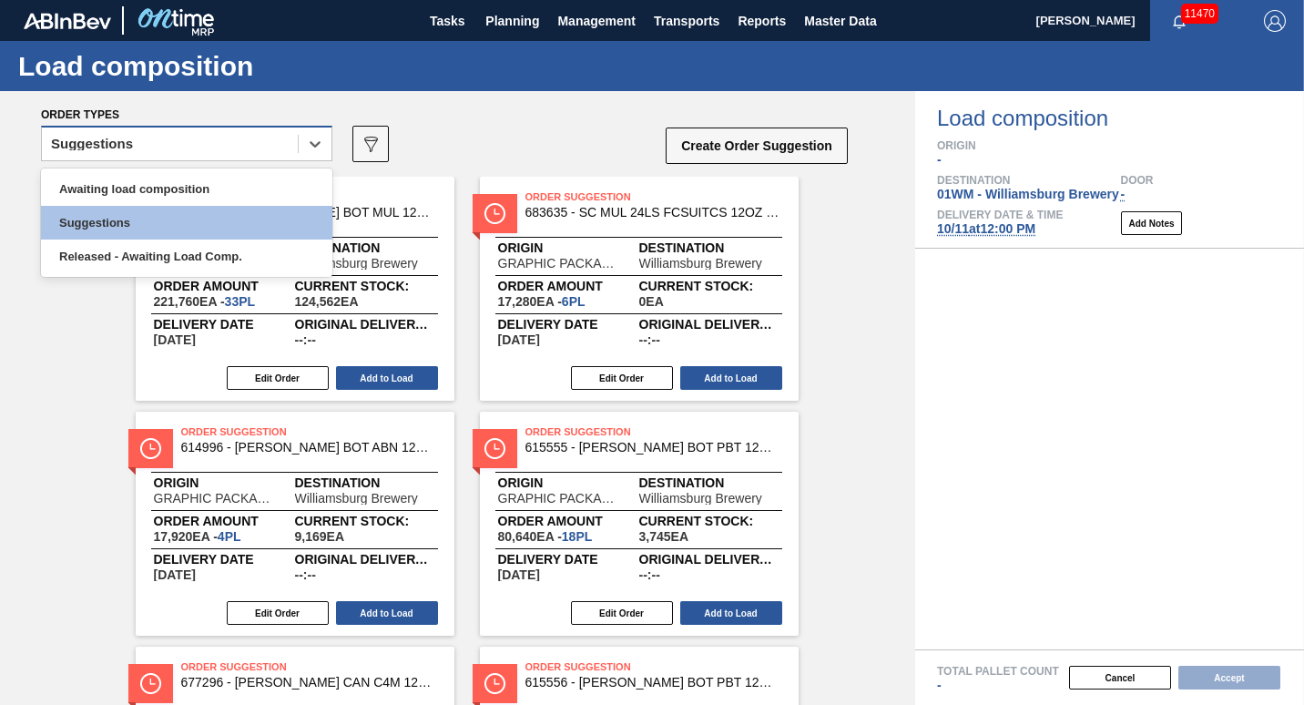
click at [110, 132] on div "Suggestions" at bounding box center [170, 144] width 256 height 26
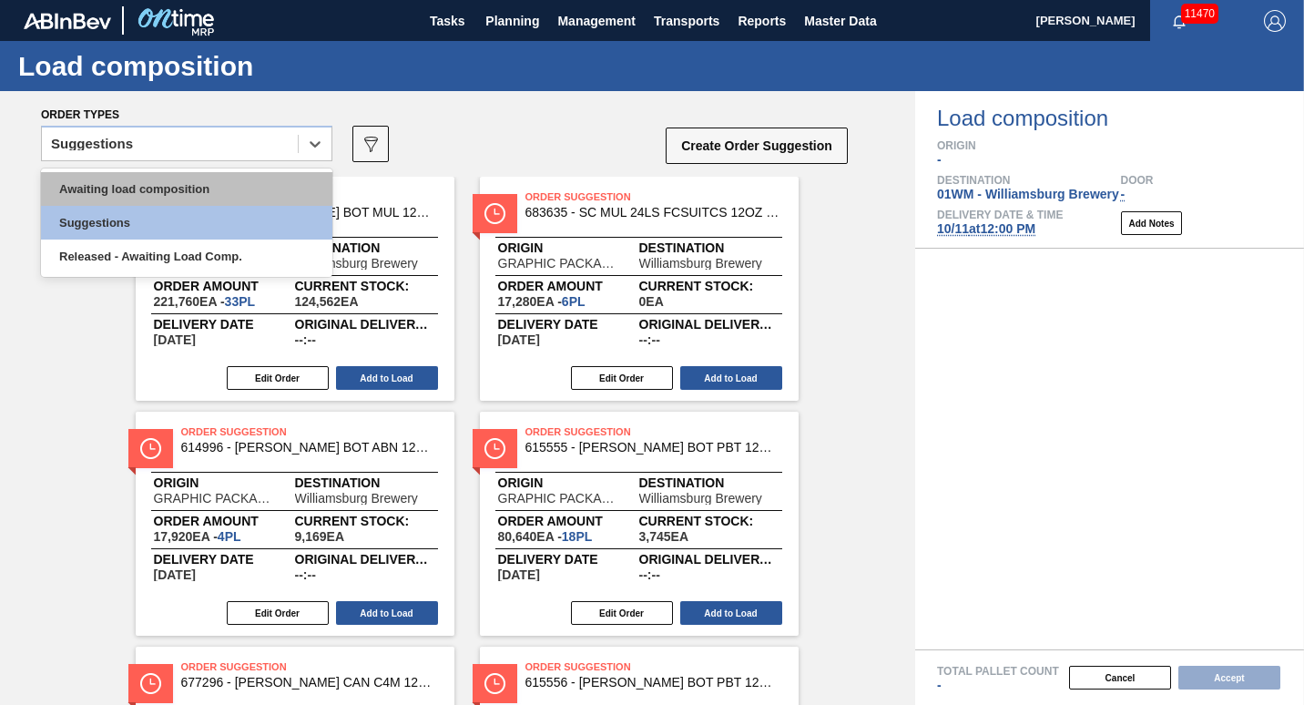
click at [107, 195] on div "Awaiting load composition" at bounding box center [186, 189] width 291 height 34
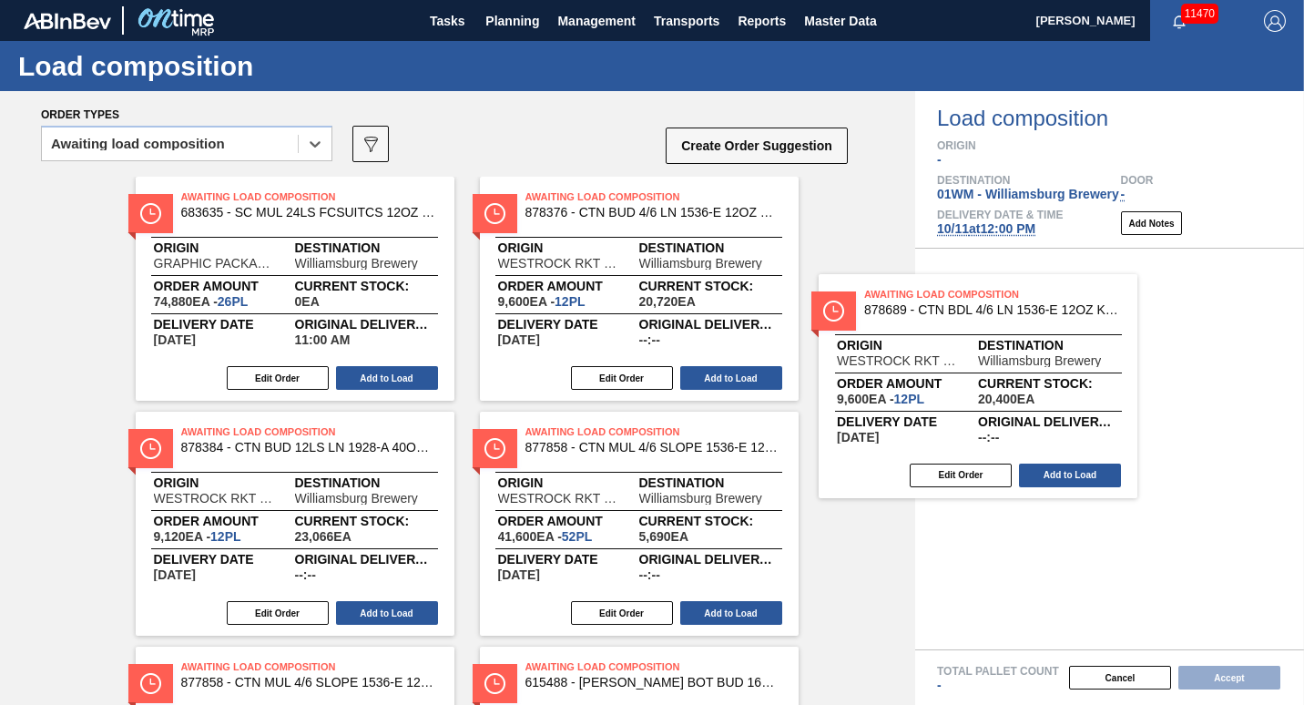
drag, startPoint x: 634, startPoint y: 284, endPoint x: 1066, endPoint y: 424, distance: 454.0
click at [1066, 424] on div "Order types option Awaiting load composition, selected. Select is focused ,type…" at bounding box center [652, 398] width 1304 height 614
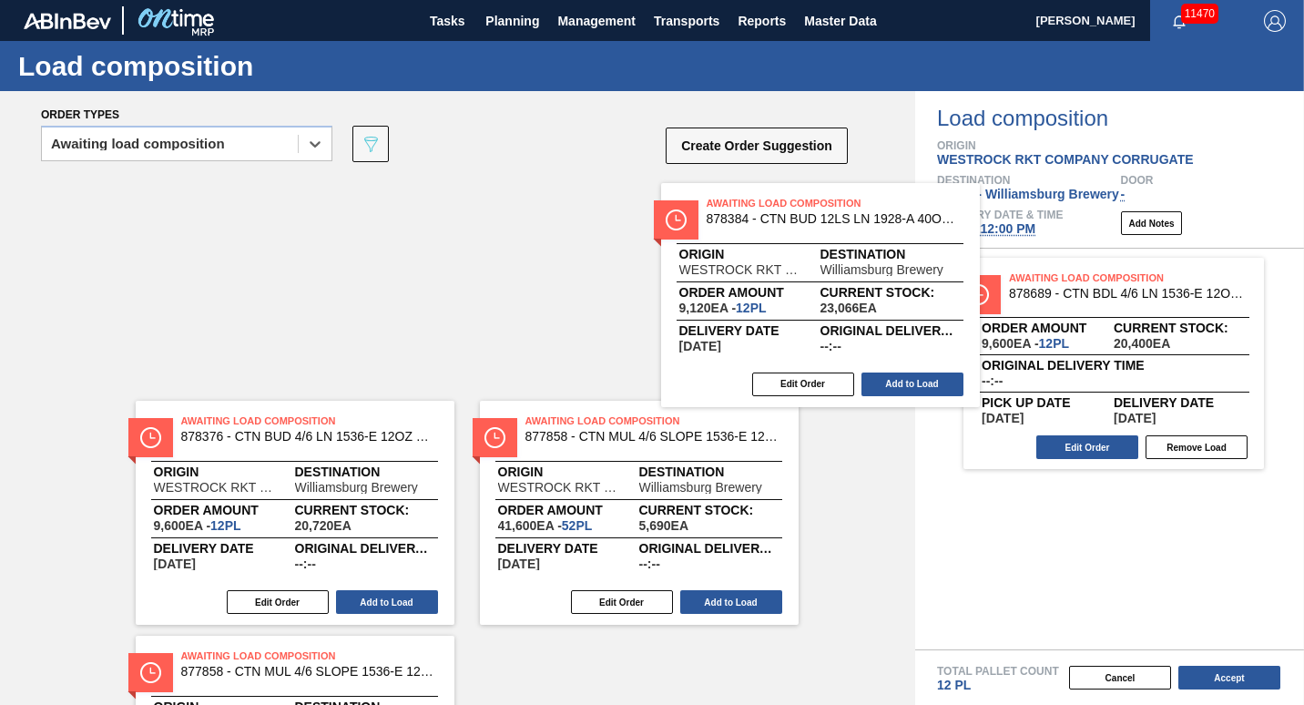
drag, startPoint x: 639, startPoint y: 291, endPoint x: 1046, endPoint y: 386, distance: 417.4
click at [1046, 386] on div "Order types option Awaiting load composition, selected. Select is focused ,type…" at bounding box center [652, 398] width 1304 height 614
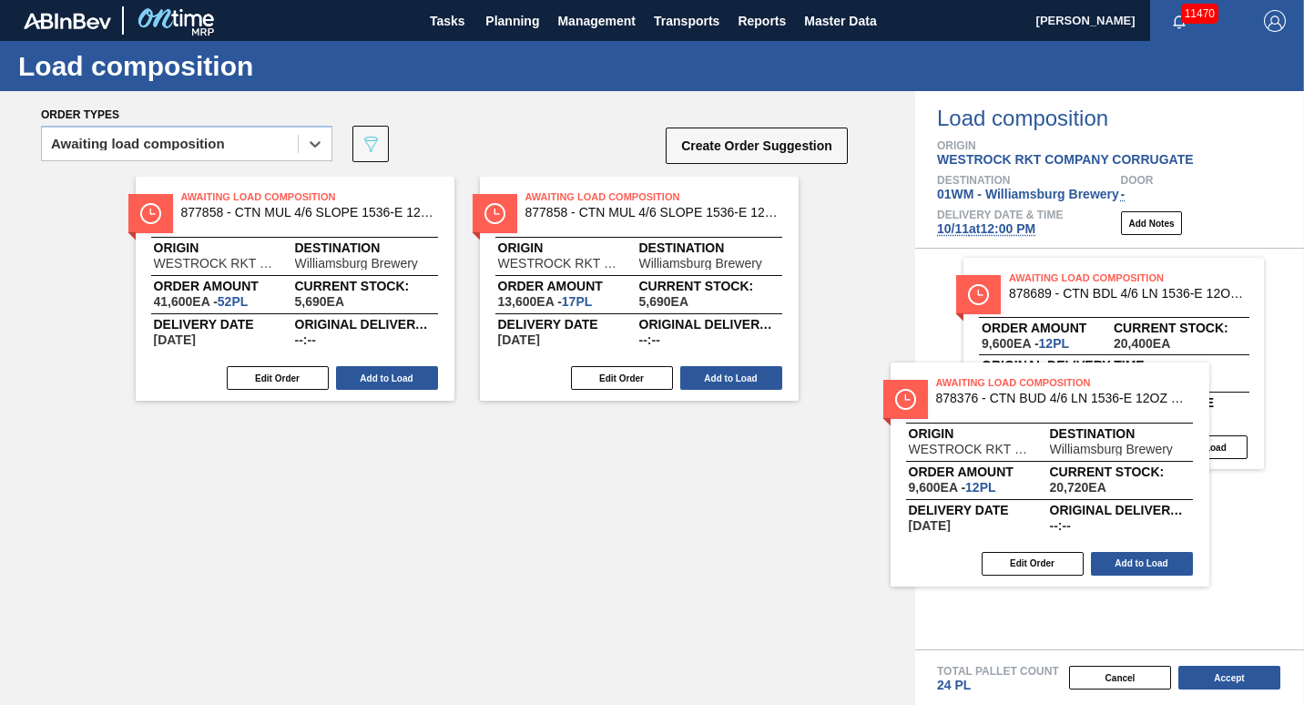
drag, startPoint x: 314, startPoint y: 263, endPoint x: 1076, endPoint y: 449, distance: 783.9
click at [1076, 449] on div "Order types option Awaiting load composition, selected. Select is focused ,type…" at bounding box center [652, 398] width 1304 height 614
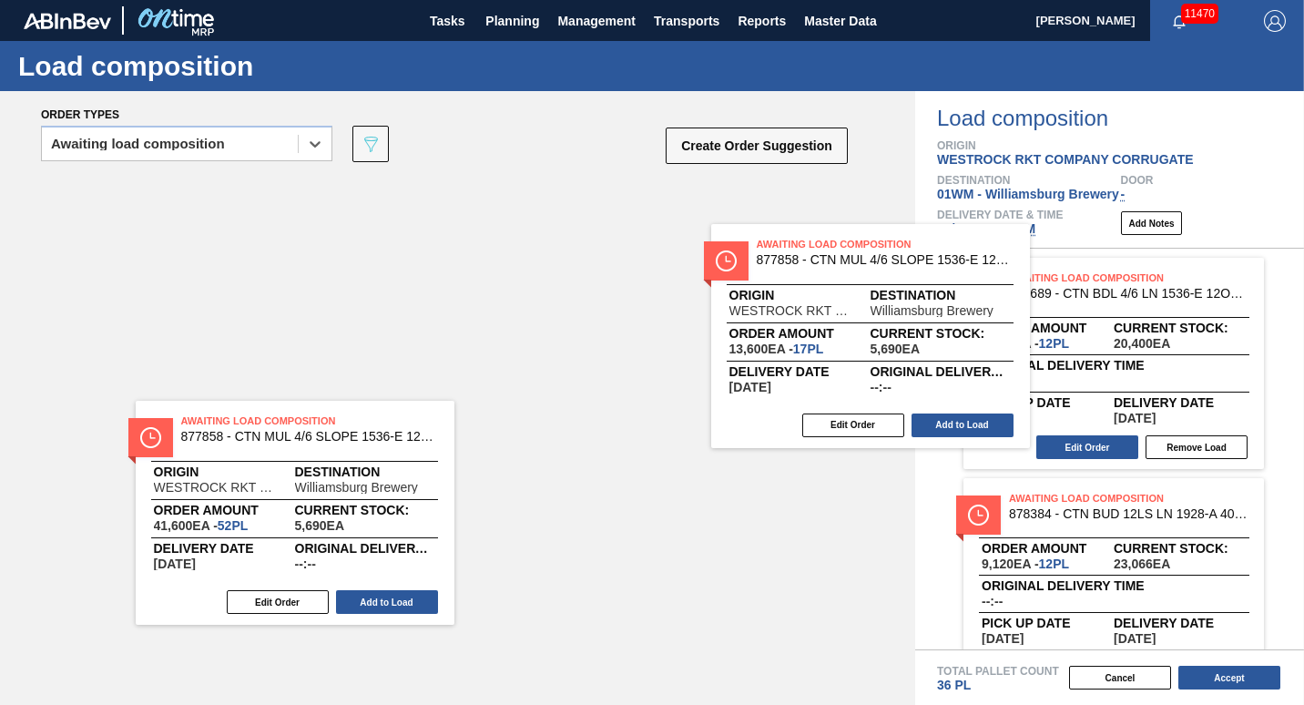
drag, startPoint x: 657, startPoint y: 304, endPoint x: 1035, endPoint y: 387, distance: 387.0
click at [1035, 387] on div "Order types option Awaiting load composition, selected. Select is focused ,type…" at bounding box center [652, 398] width 1304 height 614
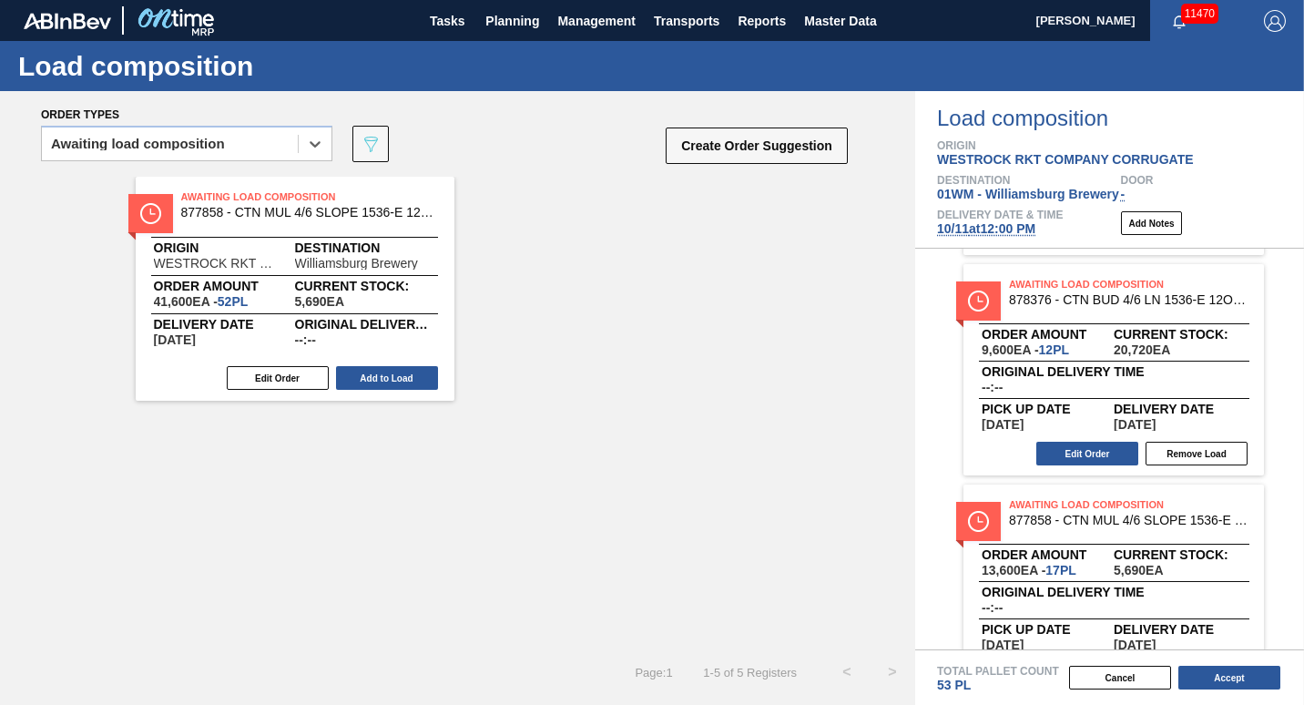
scroll to position [491, 0]
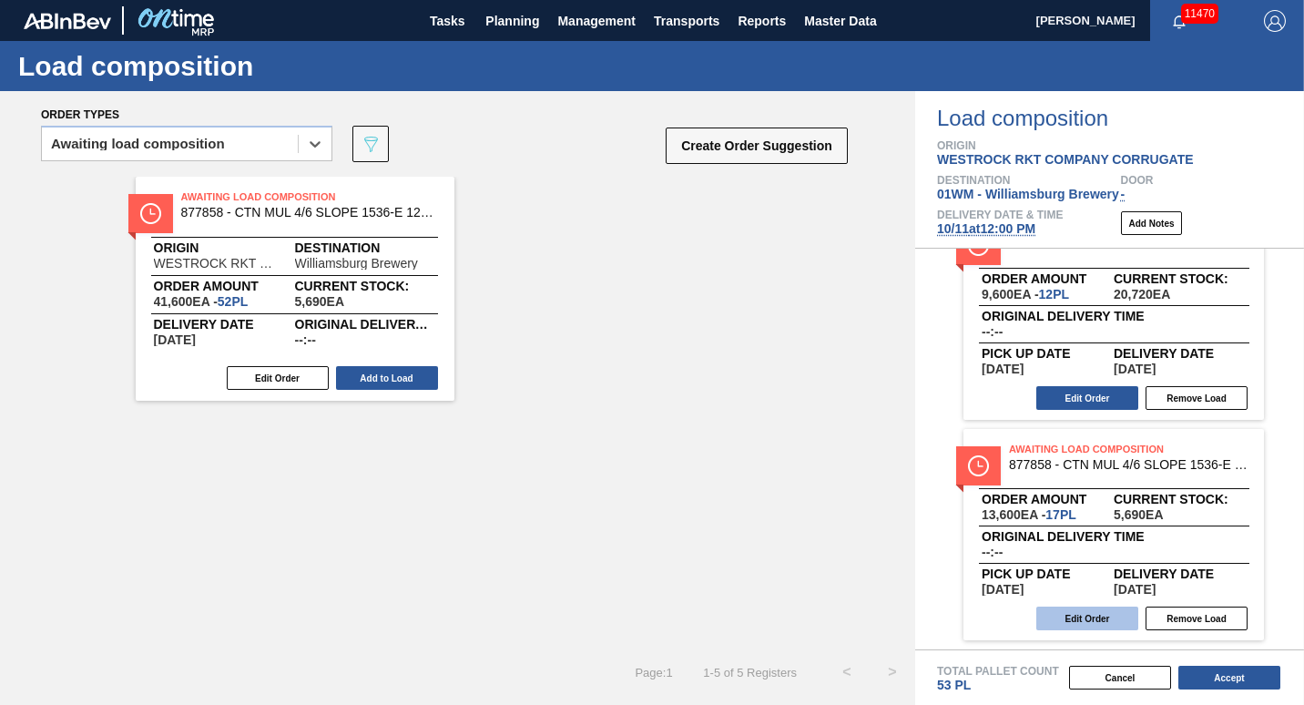
click at [1085, 618] on button "Edit Order" at bounding box center [1088, 619] width 102 height 24
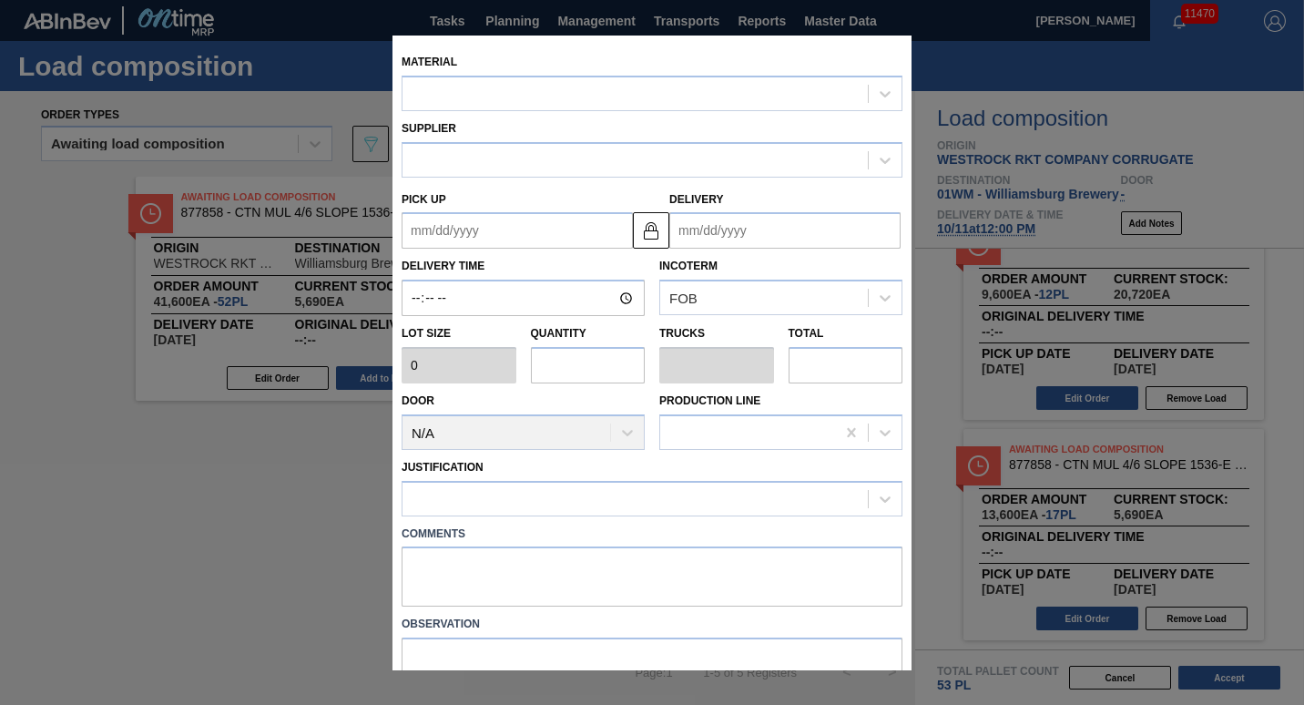
type input "800"
type input "17"
type input "0.327"
type input "13,600"
type up "[DATE]"
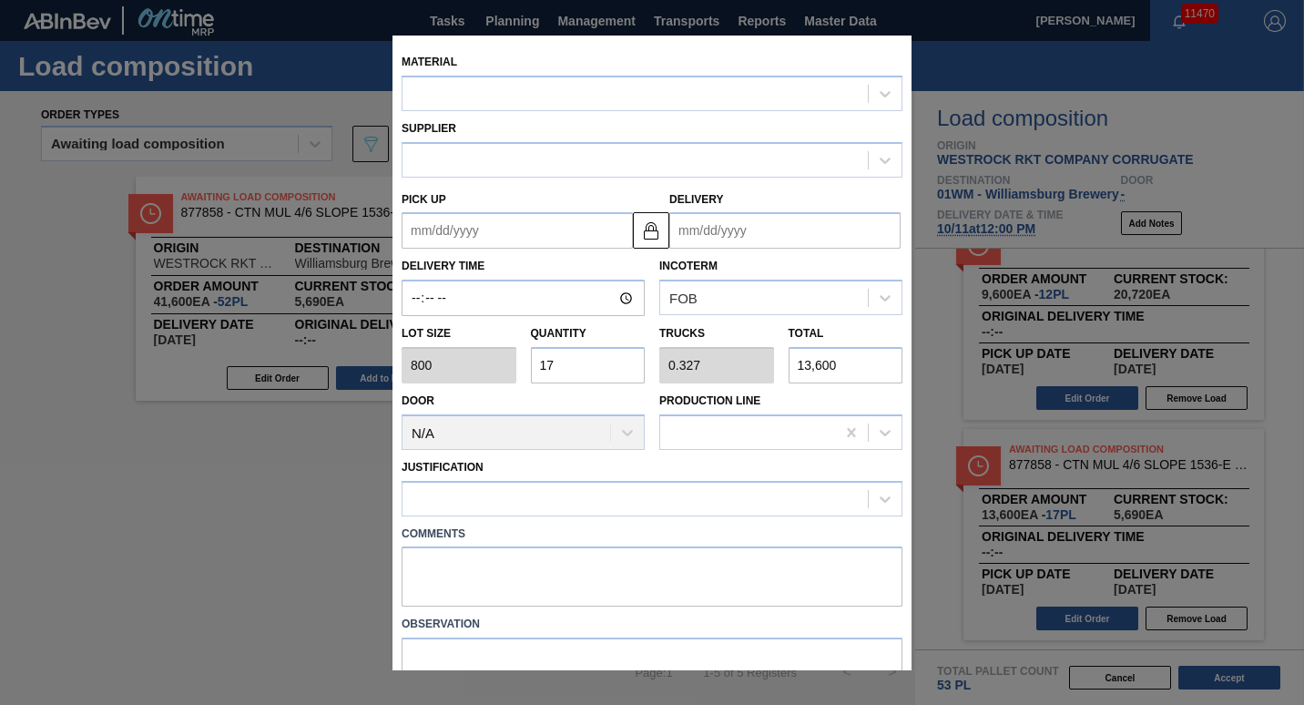
type input "[DATE]"
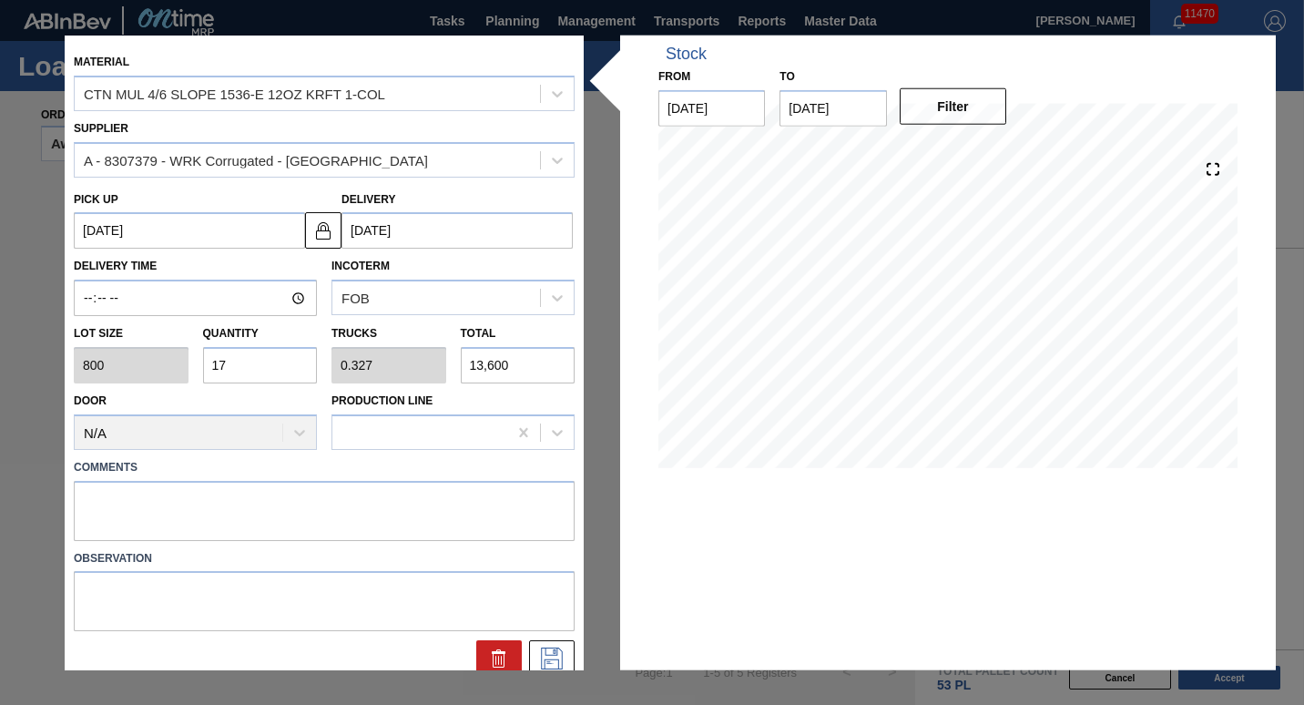
click at [827, 113] on input "[DATE]" at bounding box center [833, 108] width 107 height 36
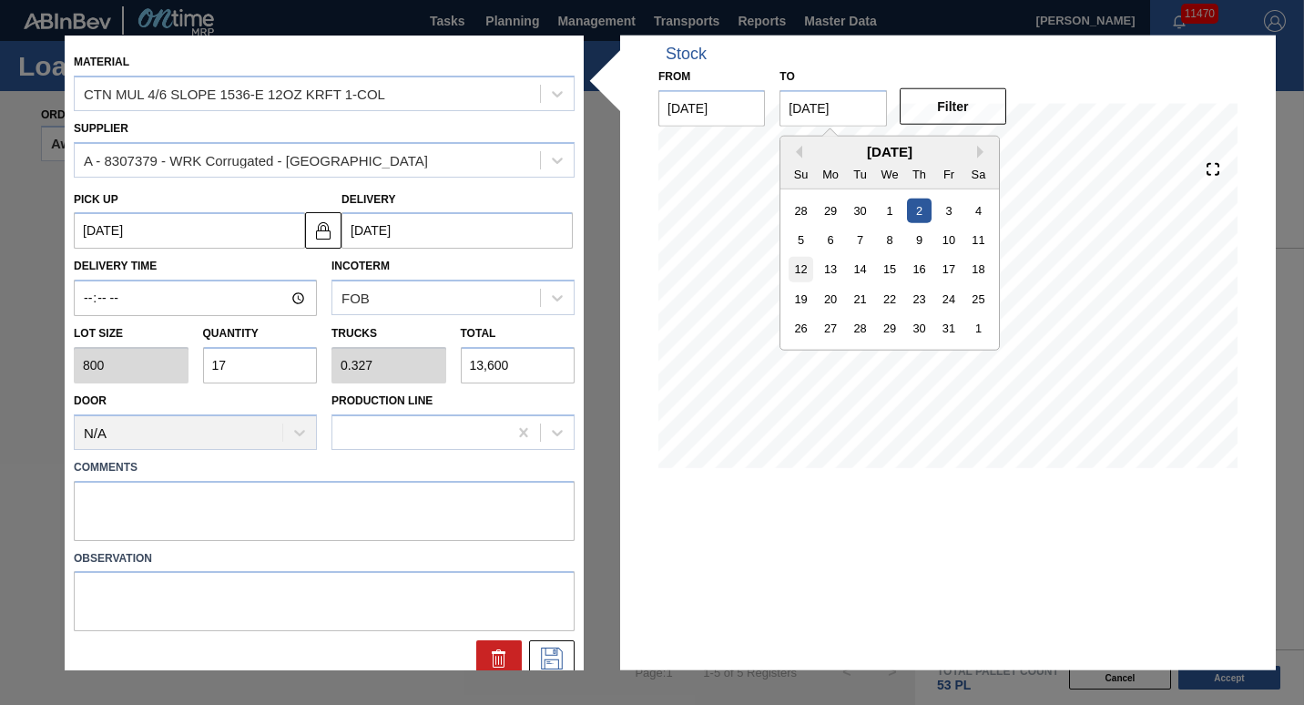
click at [803, 278] on div "12" at bounding box center [801, 269] width 25 height 25
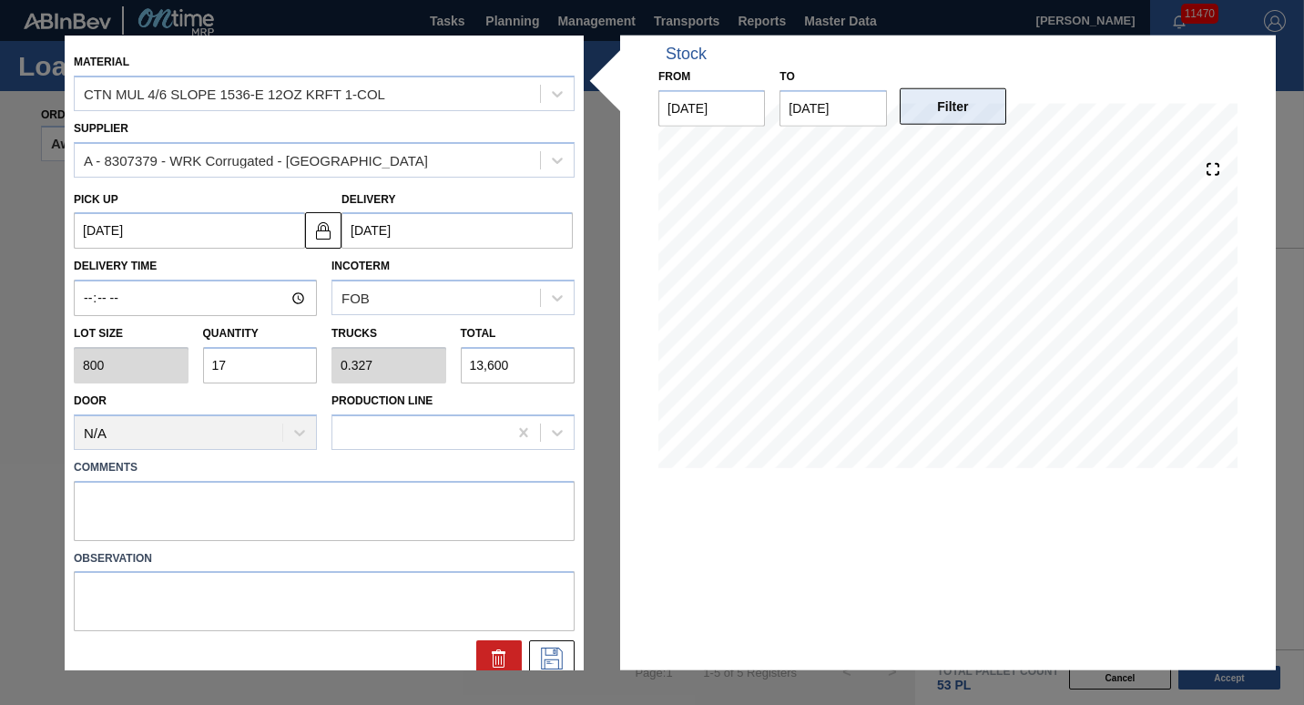
click at [936, 120] on button "Filter" at bounding box center [953, 106] width 107 height 36
click at [839, 105] on input "[DATE]" at bounding box center [833, 108] width 107 height 36
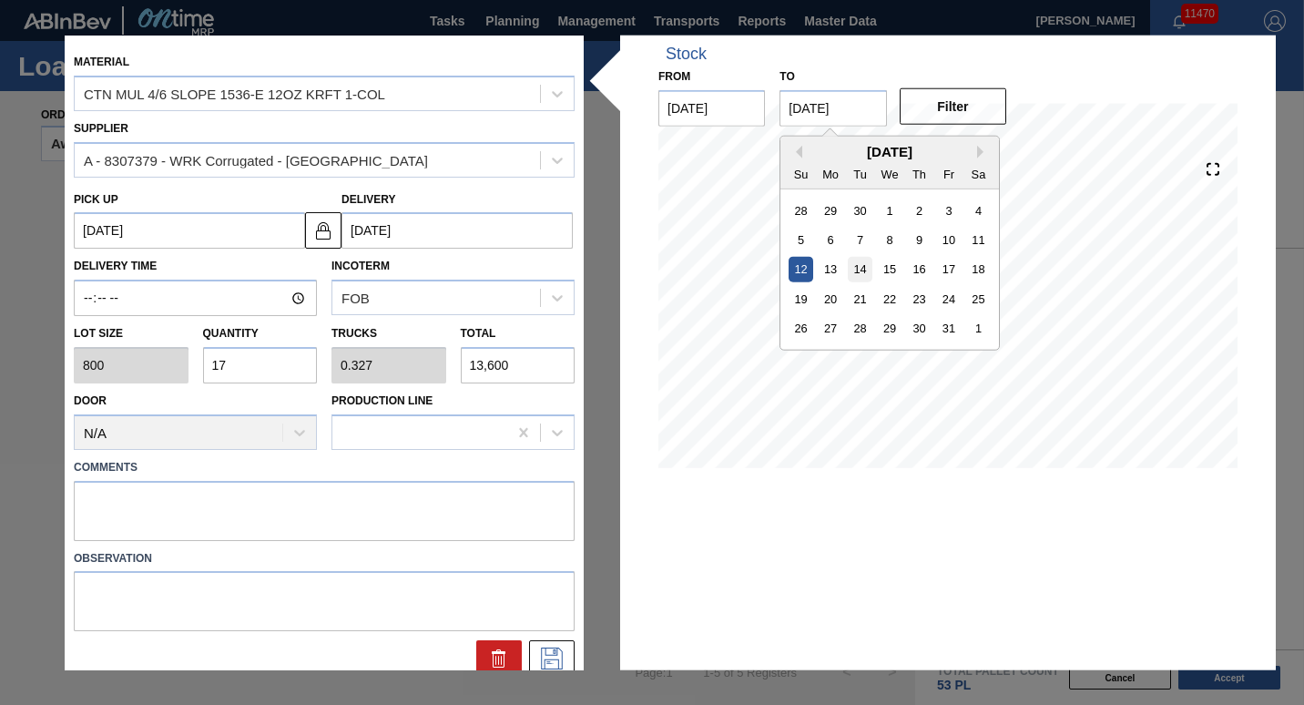
click at [860, 274] on div "14" at bounding box center [860, 269] width 25 height 25
type input "[DATE]"
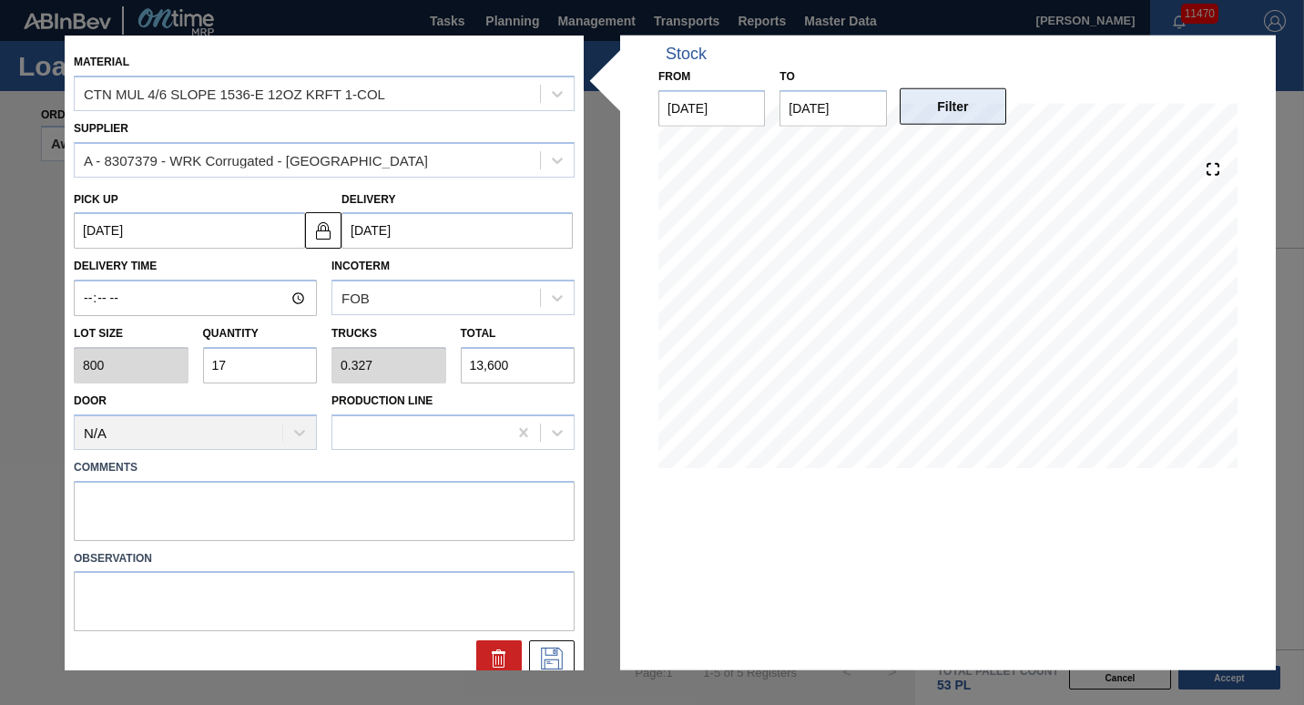
click at [939, 104] on button "Filter" at bounding box center [953, 106] width 107 height 36
click at [291, 371] on input "17" at bounding box center [260, 365] width 115 height 36
type input "1"
type input "0.019"
type input "800"
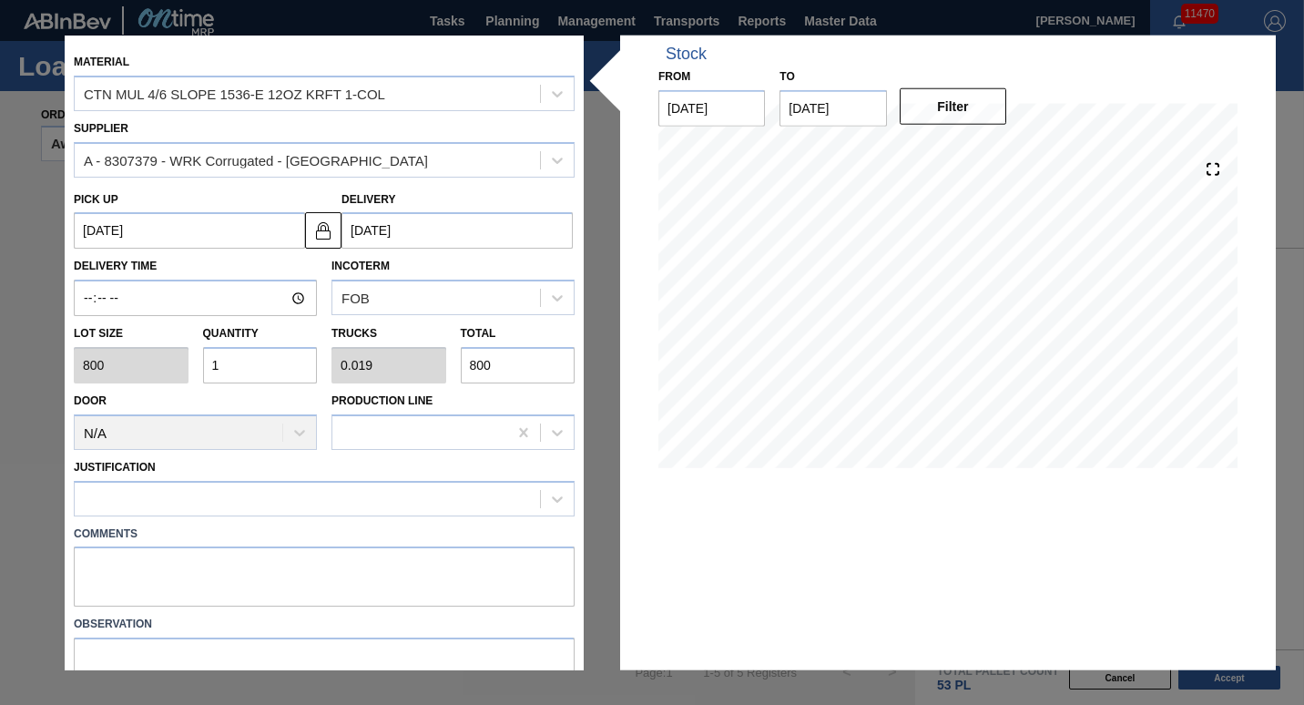
type input "16"
type input "0.308"
type input "12,800"
type input "16"
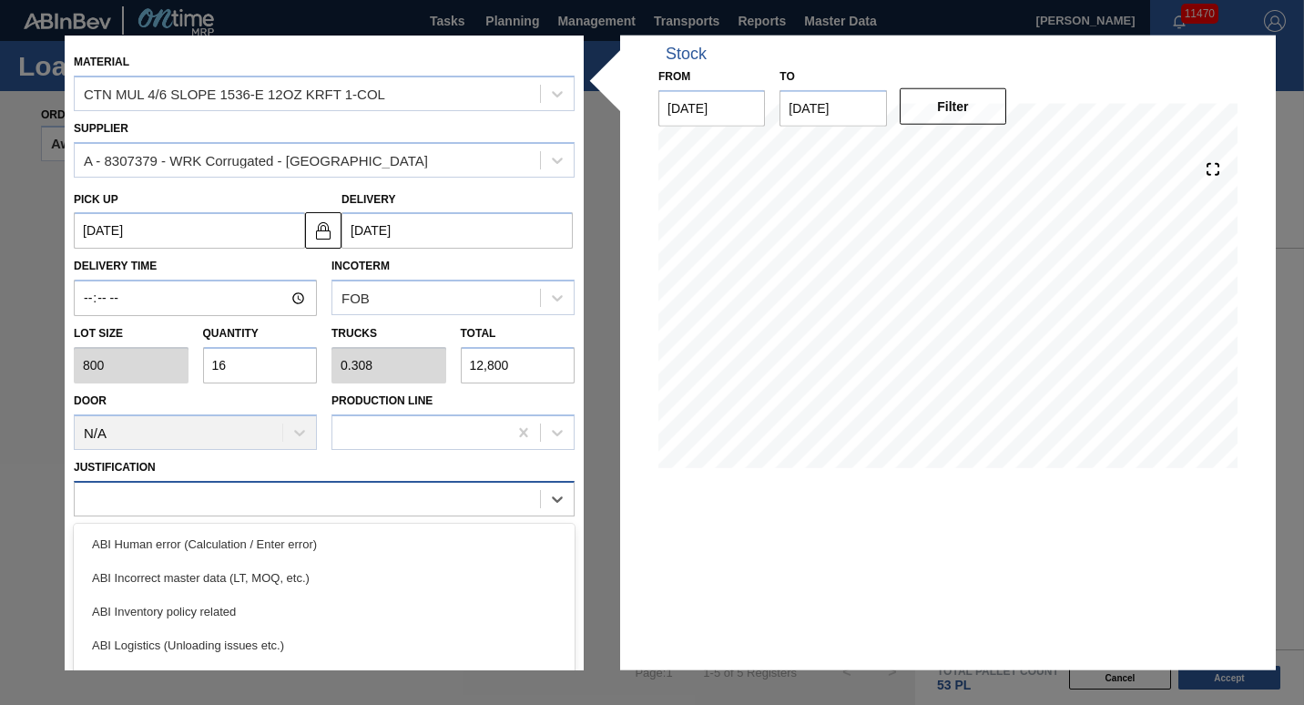
click at [240, 499] on div at bounding box center [307, 499] width 465 height 26
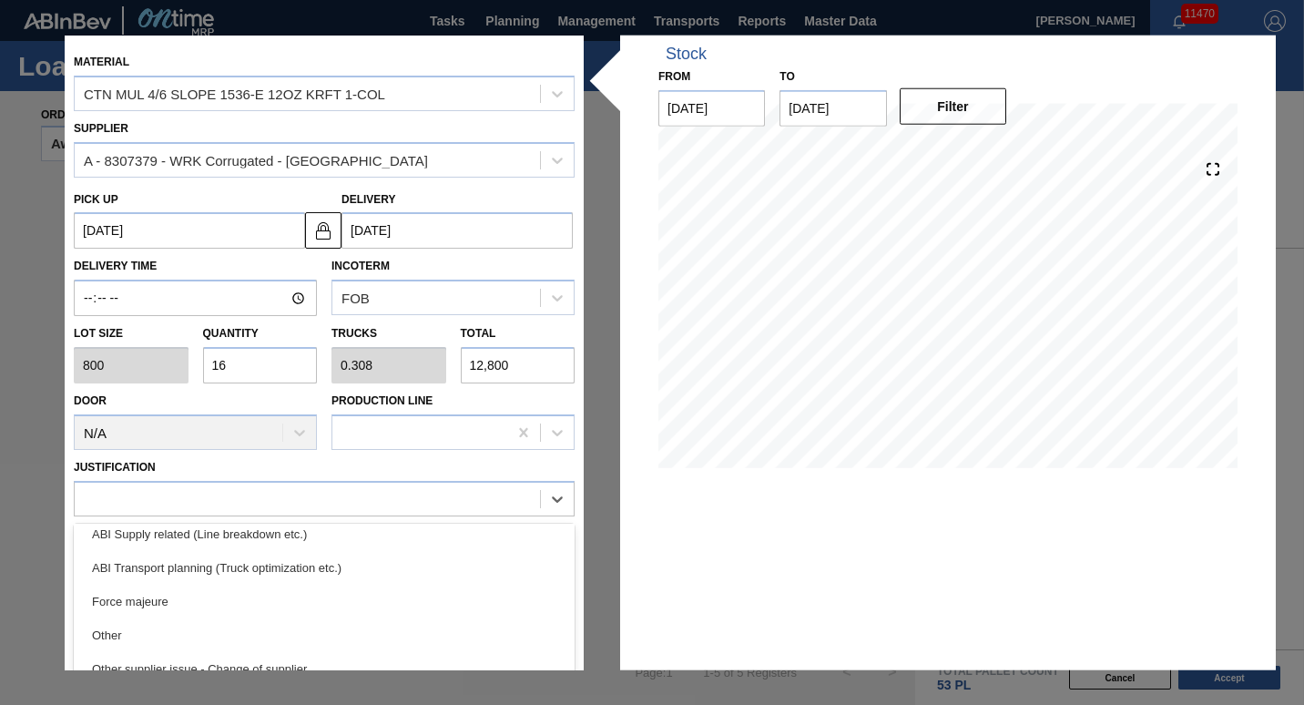
scroll to position [281, 0]
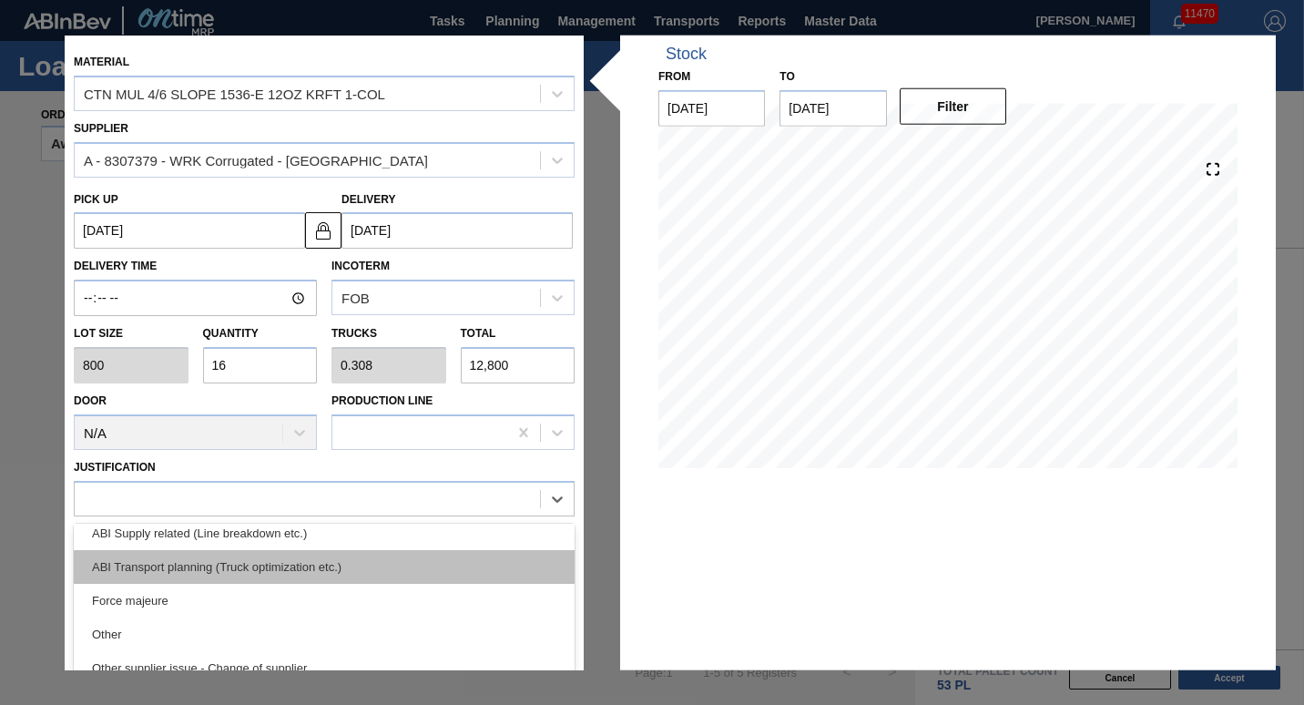
click at [331, 558] on div "ABI Transport planning (Truck optimization etc.)" at bounding box center [324, 566] width 501 height 34
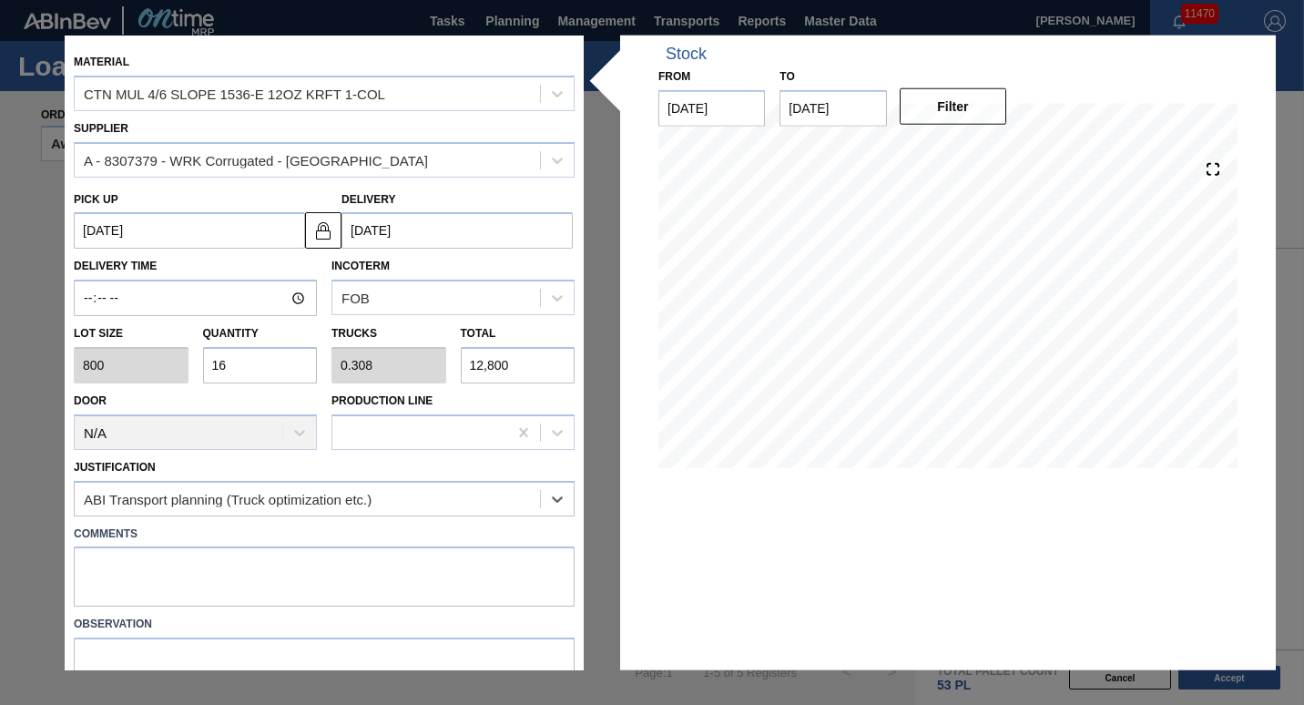
scroll to position [82, 0]
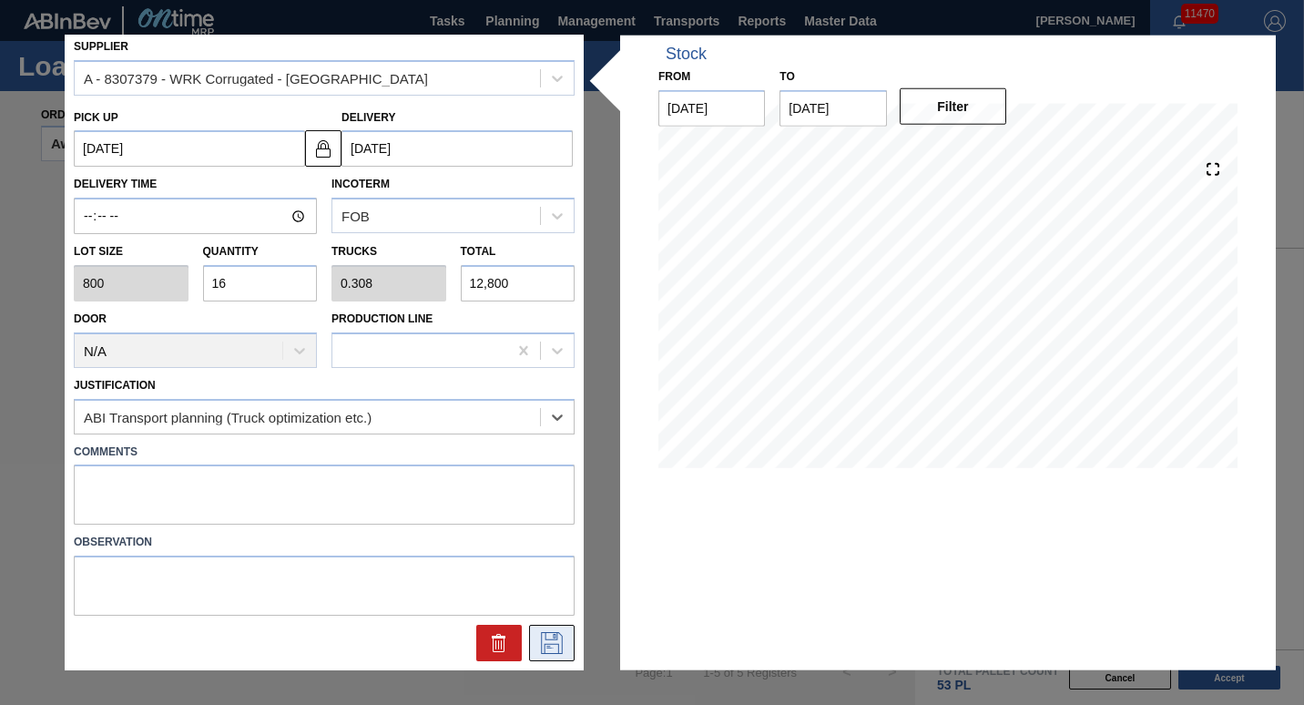
click at [539, 650] on icon at bounding box center [551, 643] width 29 height 22
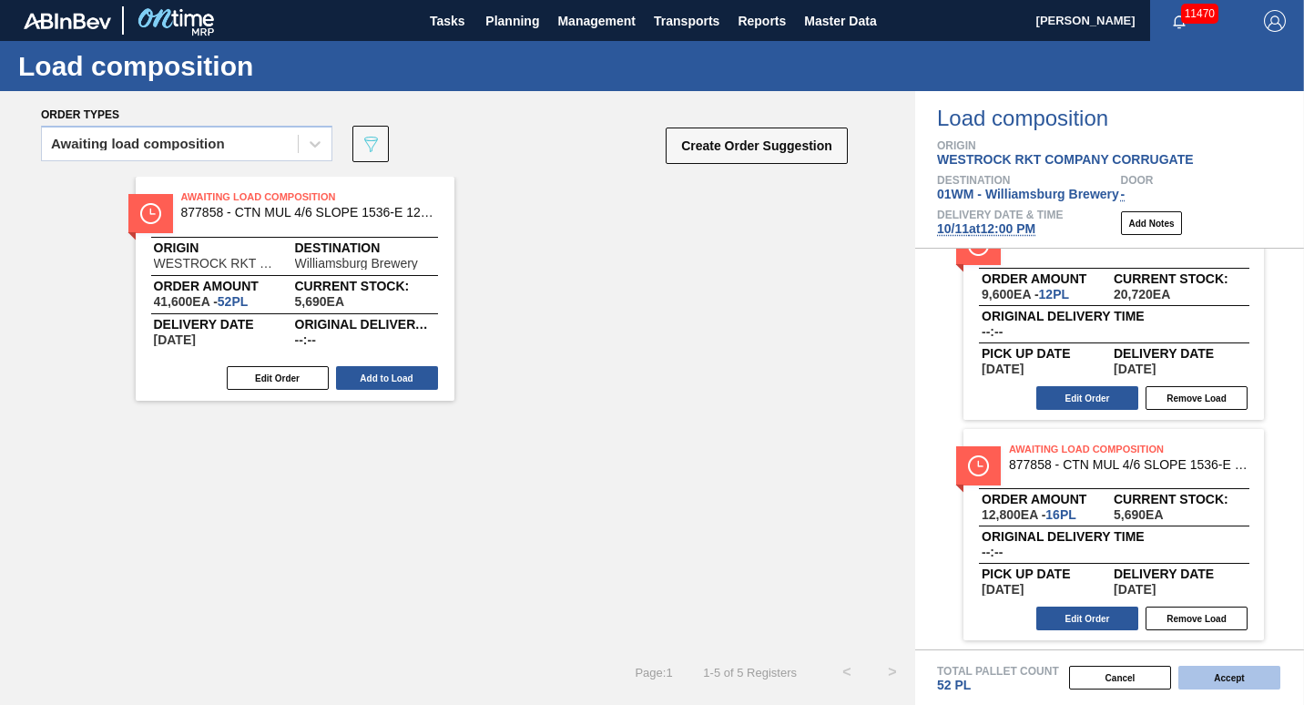
click at [1242, 677] on button "Accept" at bounding box center [1230, 678] width 102 height 24
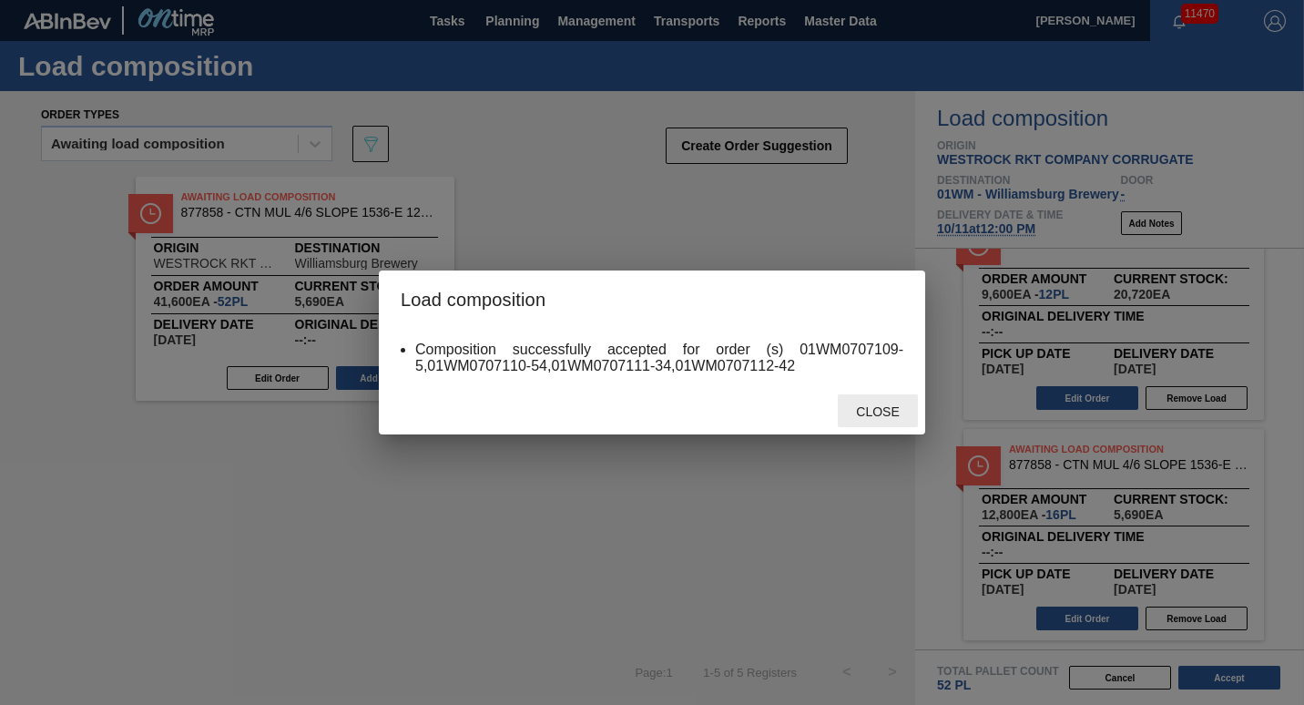
click at [897, 414] on span "Close" at bounding box center [878, 411] width 72 height 15
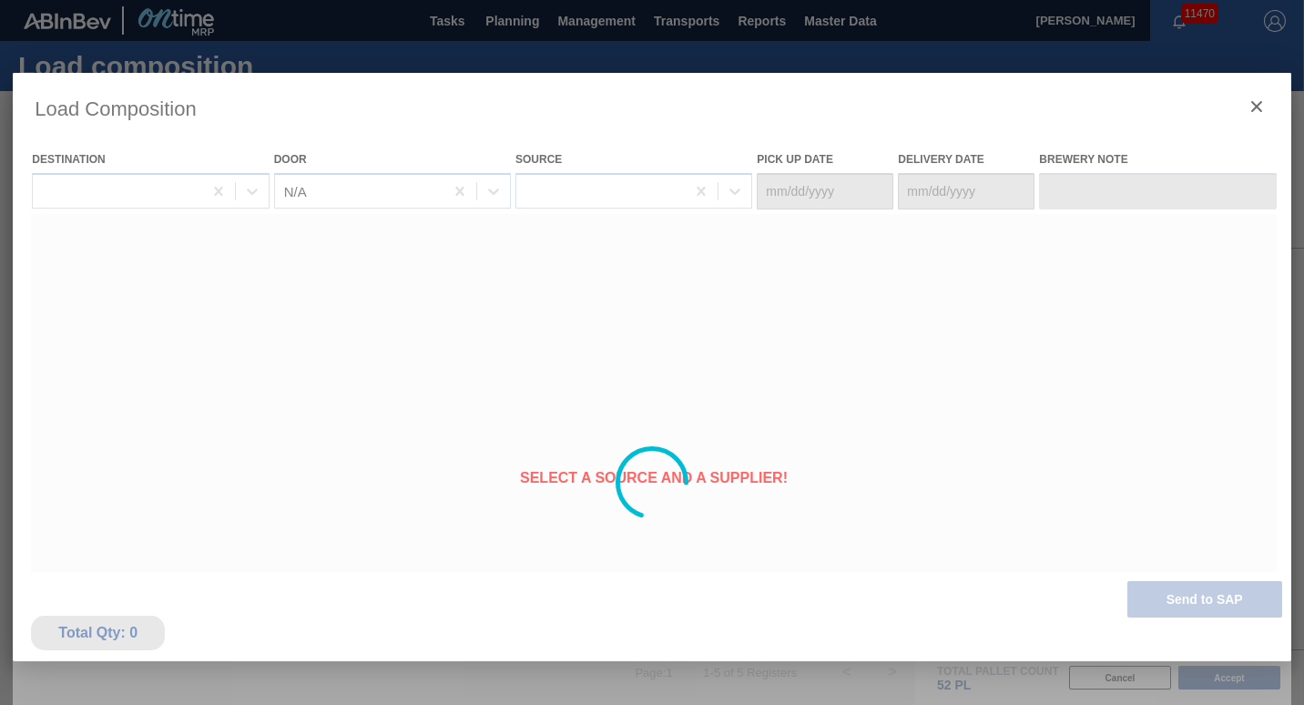
type Date "[DATE]"
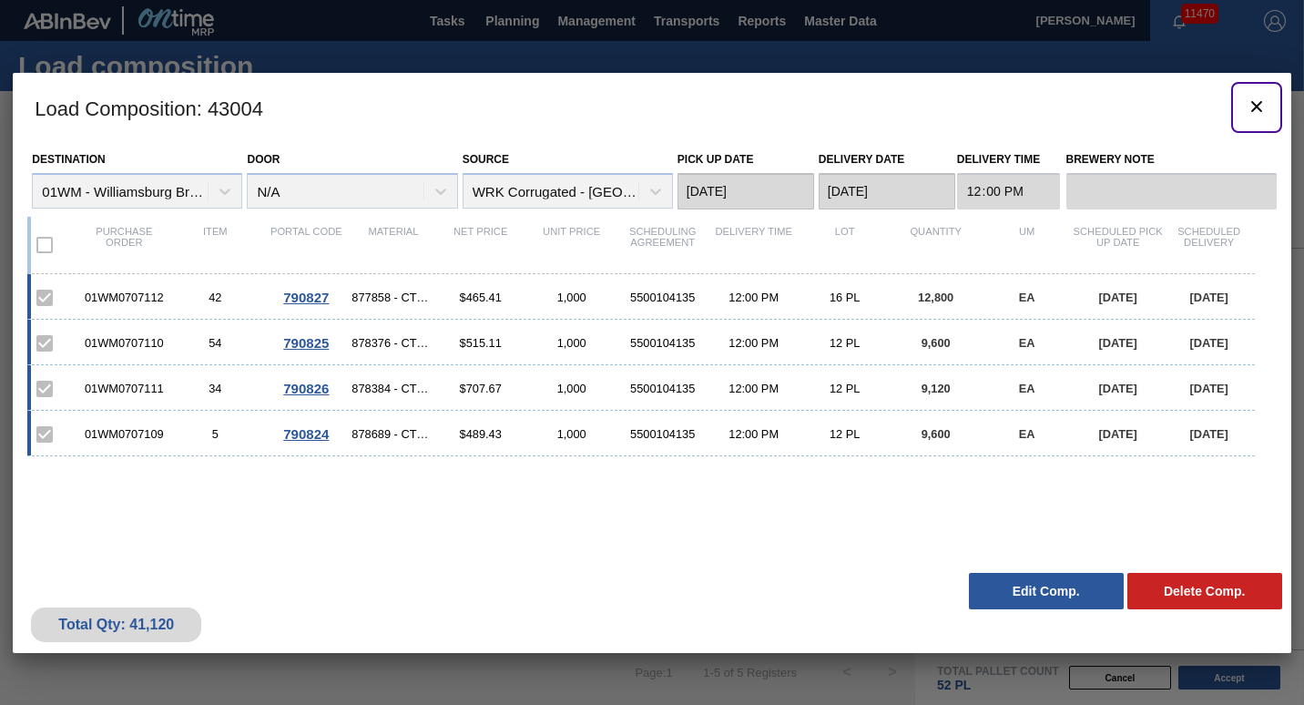
click at [1253, 107] on icon "botão de ícone" at bounding box center [1257, 107] width 22 height 22
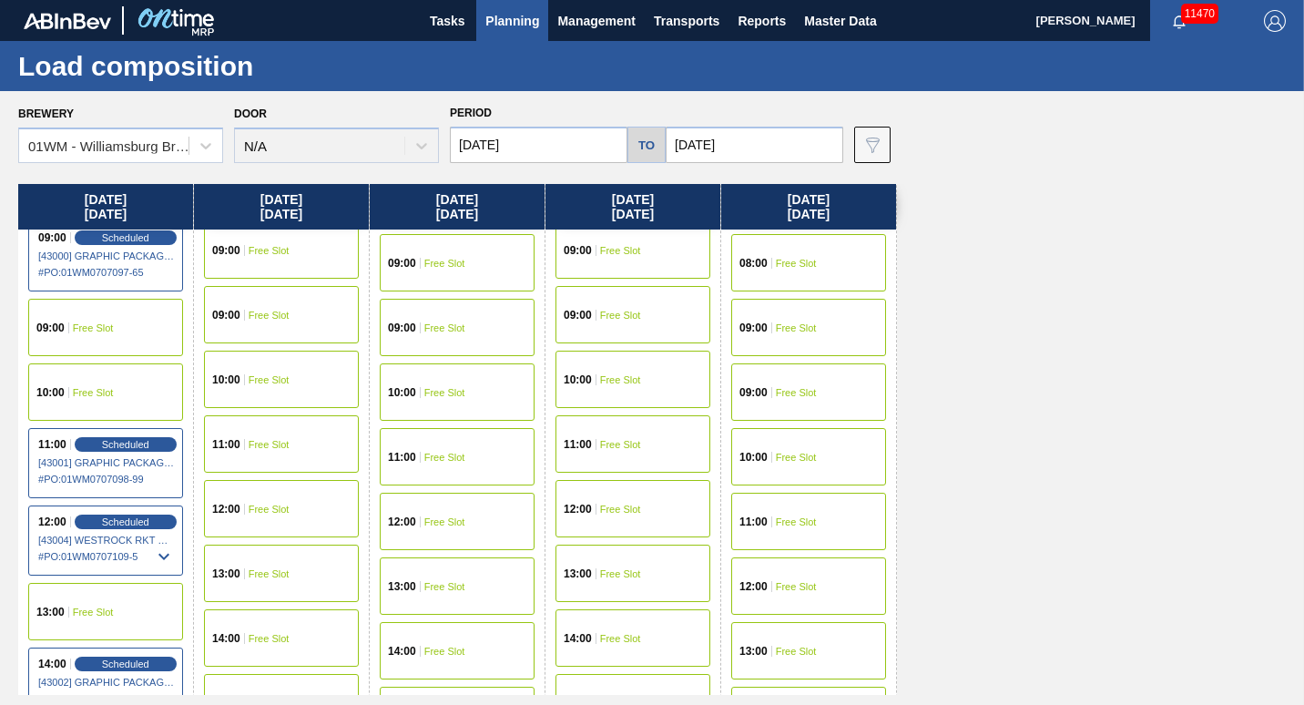
scroll to position [655, 0]
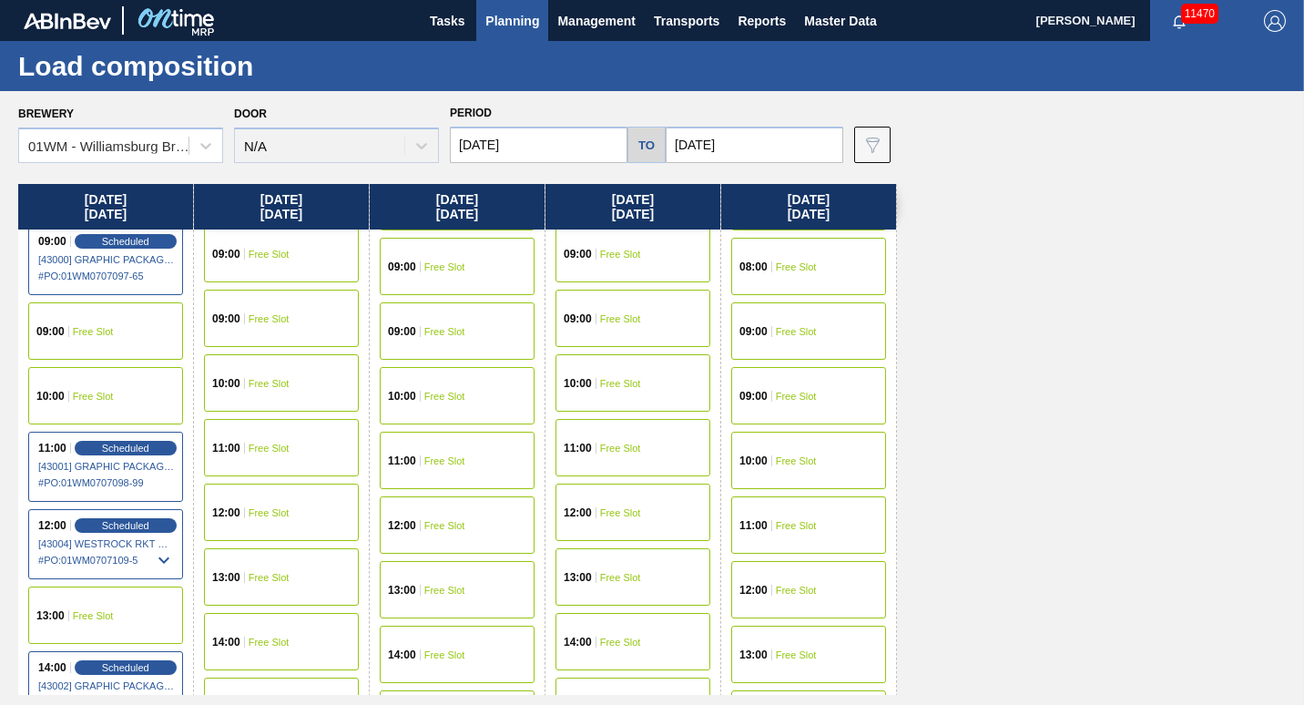
click at [245, 383] on div "10:00 Free Slot" at bounding box center [281, 382] width 155 height 57
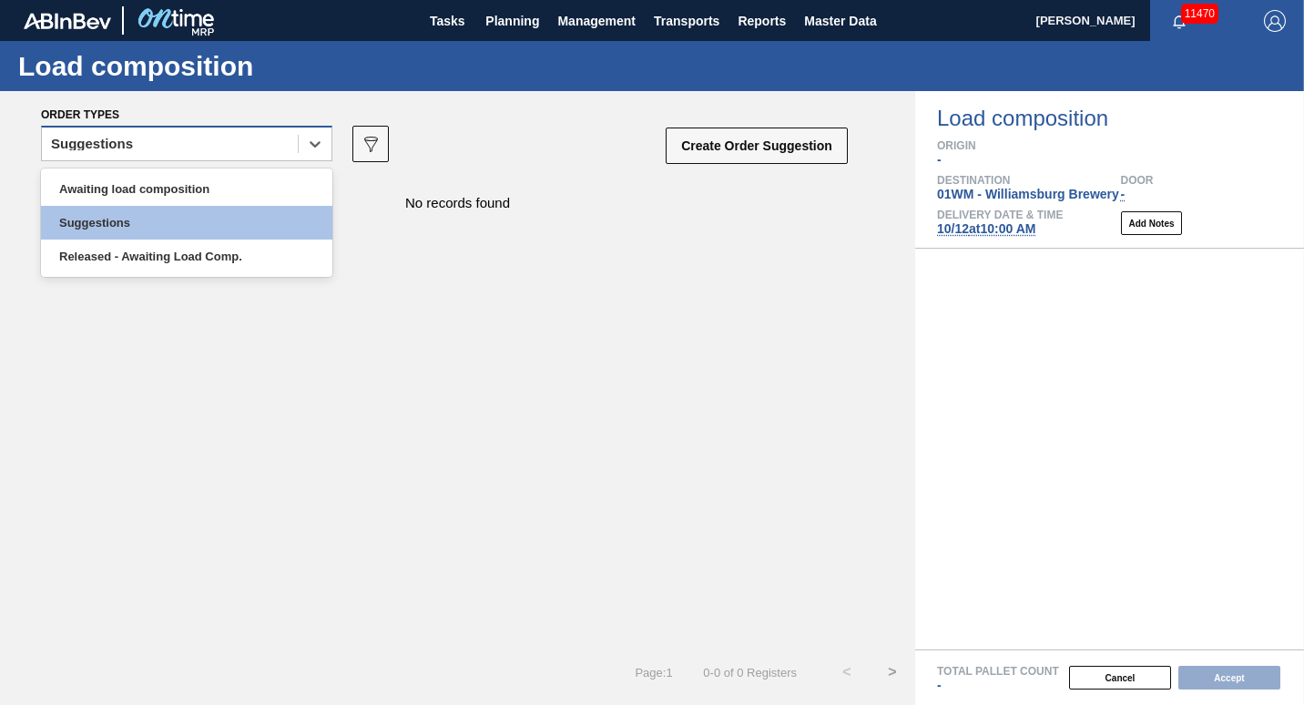
click at [283, 140] on div "Suggestions" at bounding box center [170, 144] width 256 height 26
click at [262, 169] on div "Awaiting load composition Suggestions Released - Awaiting Load Comp." at bounding box center [186, 223] width 291 height 108
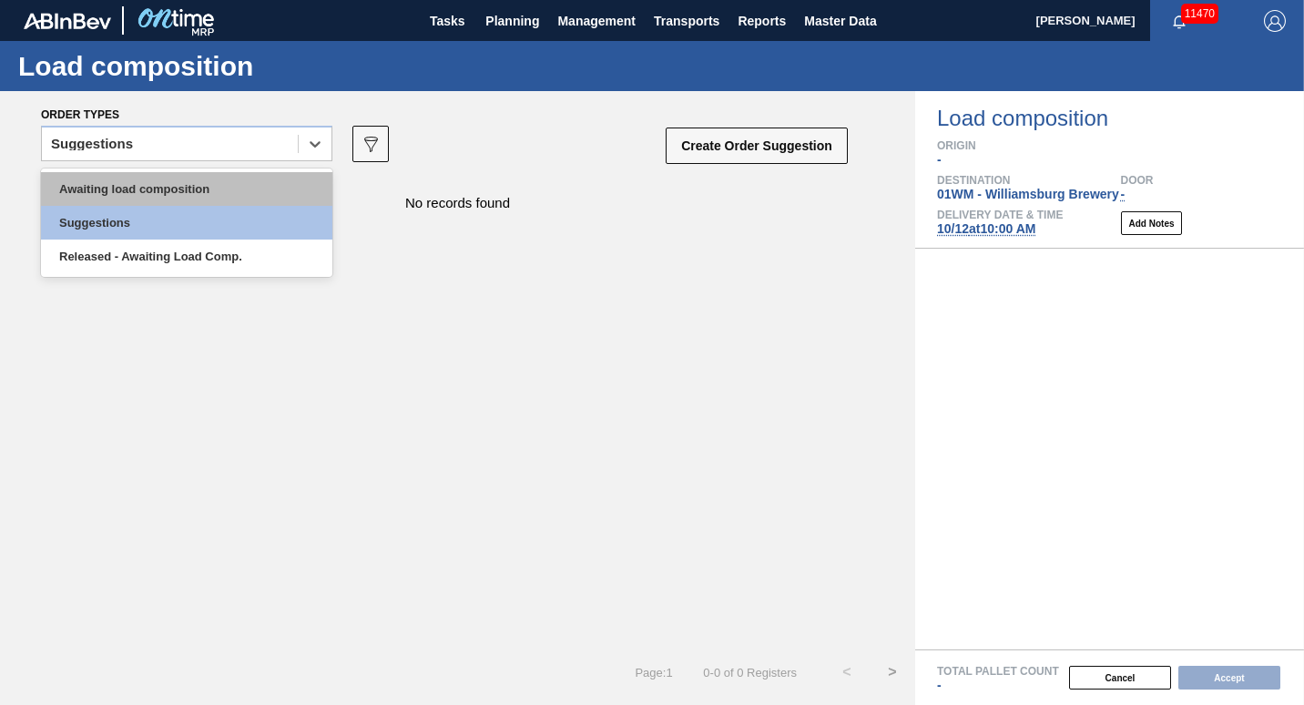
click at [256, 188] on div "Awaiting load composition" at bounding box center [186, 189] width 291 height 34
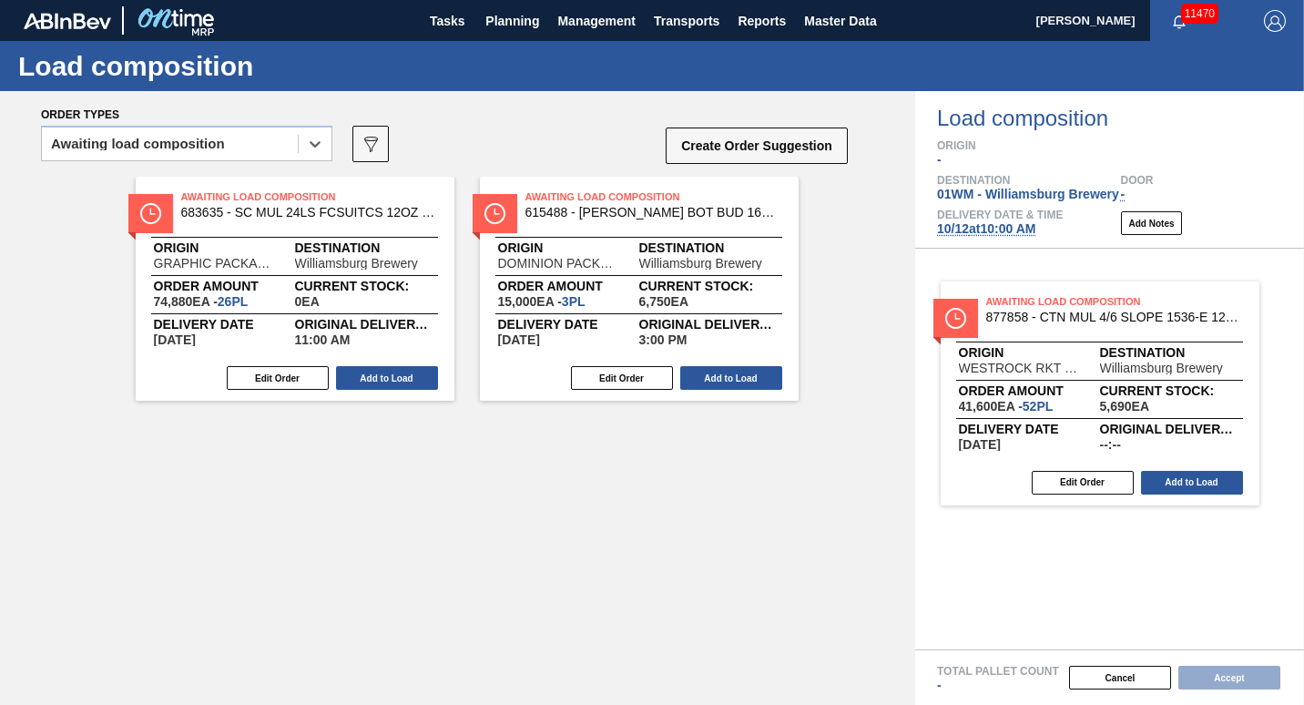
drag, startPoint x: 625, startPoint y: 310, endPoint x: 1099, endPoint y: 420, distance: 486.3
click at [1099, 420] on div "Order types option Awaiting load composition, selected. Select is focused ,type…" at bounding box center [652, 398] width 1304 height 614
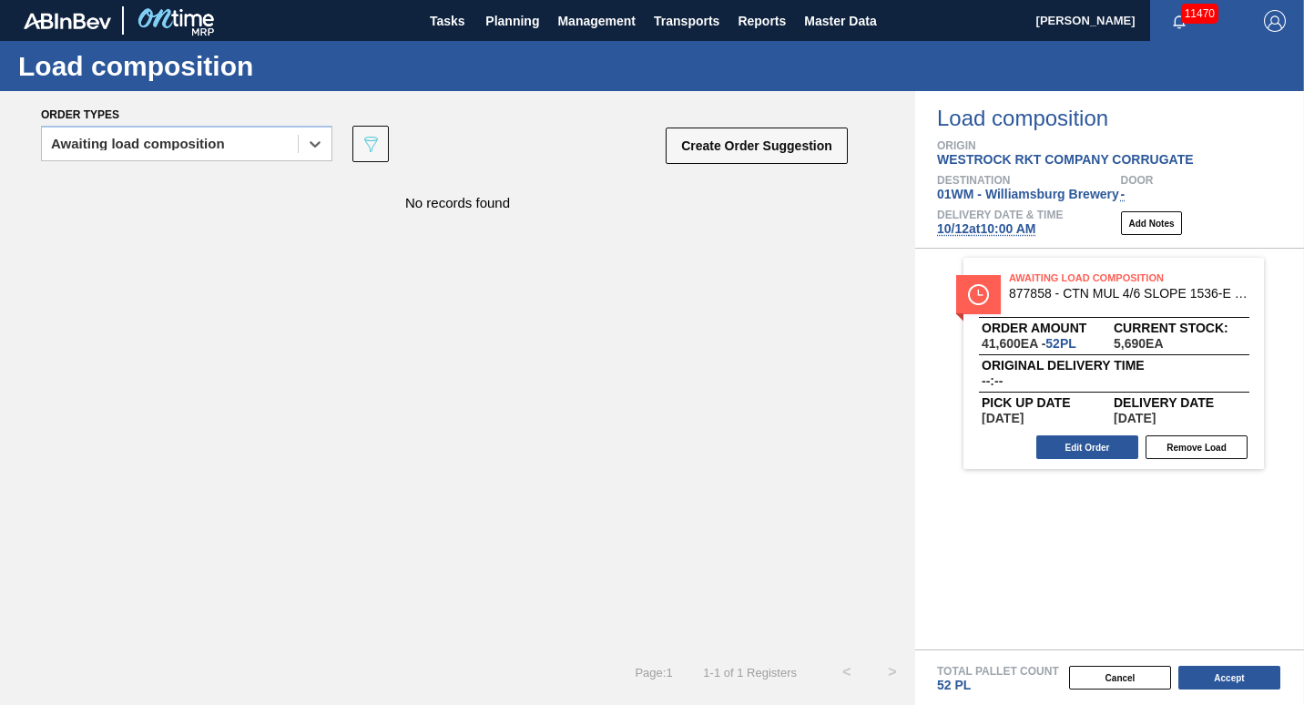
click at [1065, 305] on div "Awaiting Load Composition 877858 - CTN MUL 4/6 SLOPE 1536-E 12OZ KRFT 1-COL" at bounding box center [1114, 291] width 301 height 41
click at [1095, 438] on button "Edit Order" at bounding box center [1088, 447] width 102 height 24
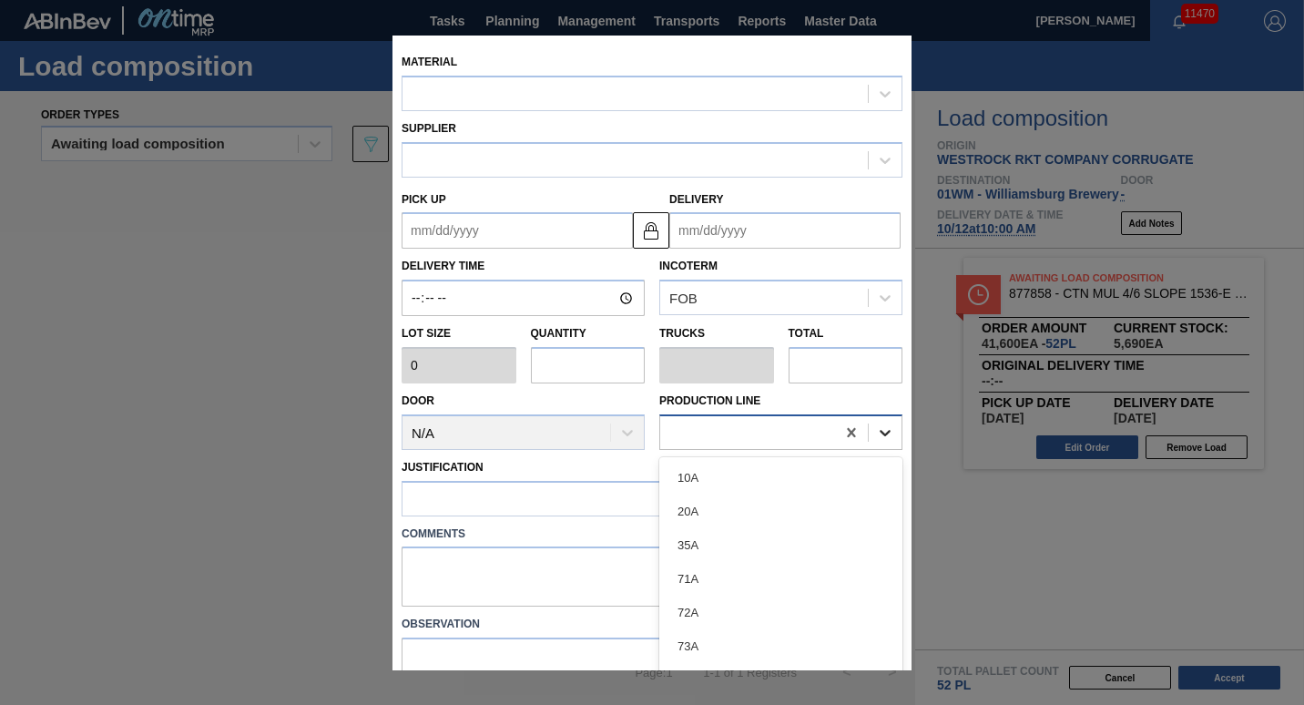
click at [882, 439] on icon at bounding box center [885, 432] width 18 height 18
click at [813, 405] on div "Production Line" at bounding box center [781, 419] width 243 height 62
type input "800"
type input "52"
type input "1"
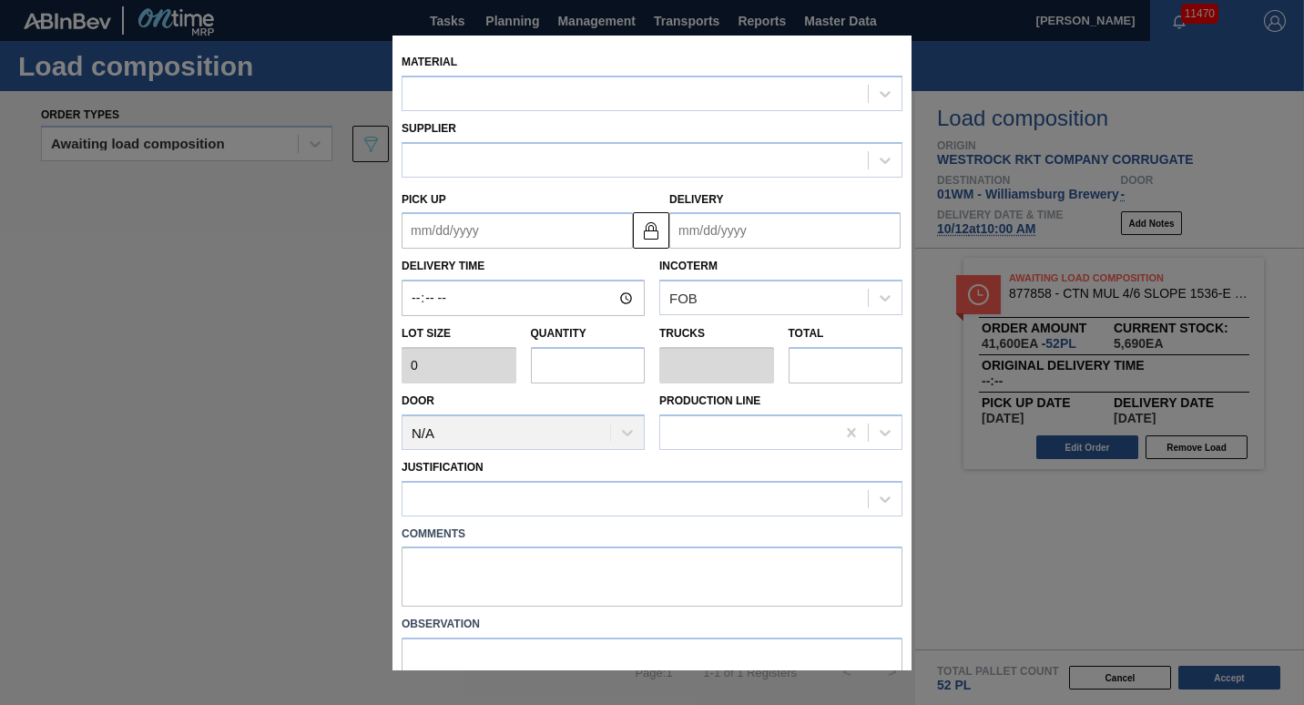
type input "41,600"
type up "[DATE]"
type input "[DATE]"
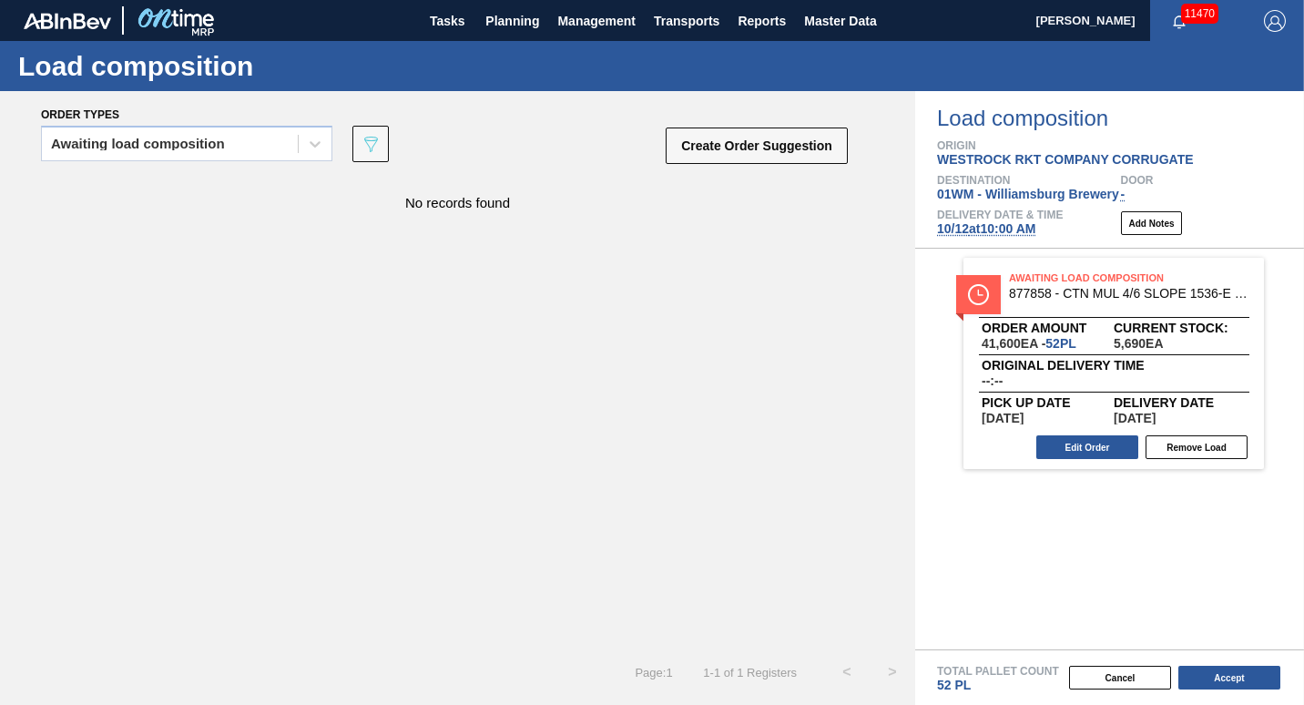
click at [977, 230] on span "[DATE] 10:00 AM" at bounding box center [986, 228] width 98 height 15
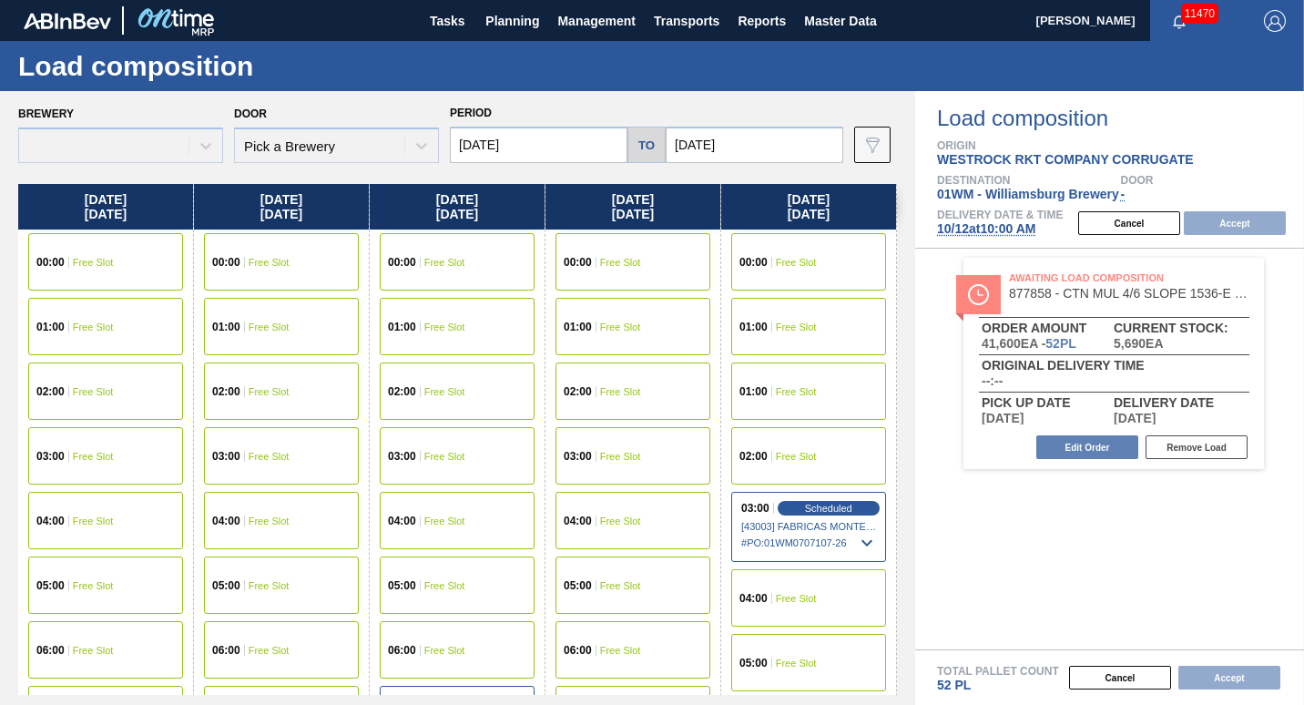
type input "[DATE]"
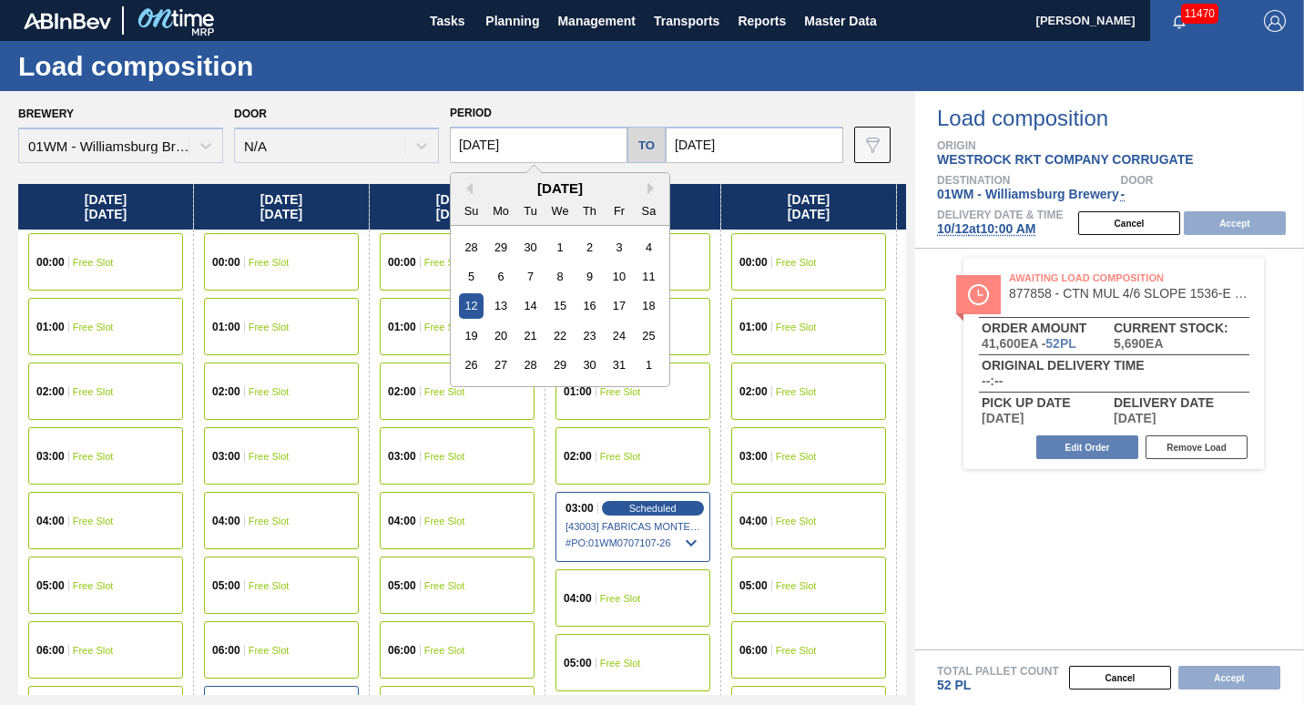
click at [485, 131] on input "[DATE]" at bounding box center [539, 145] width 178 height 36
click at [654, 278] on div "11" at bounding box center [649, 276] width 25 height 25
type input "[DATE]"
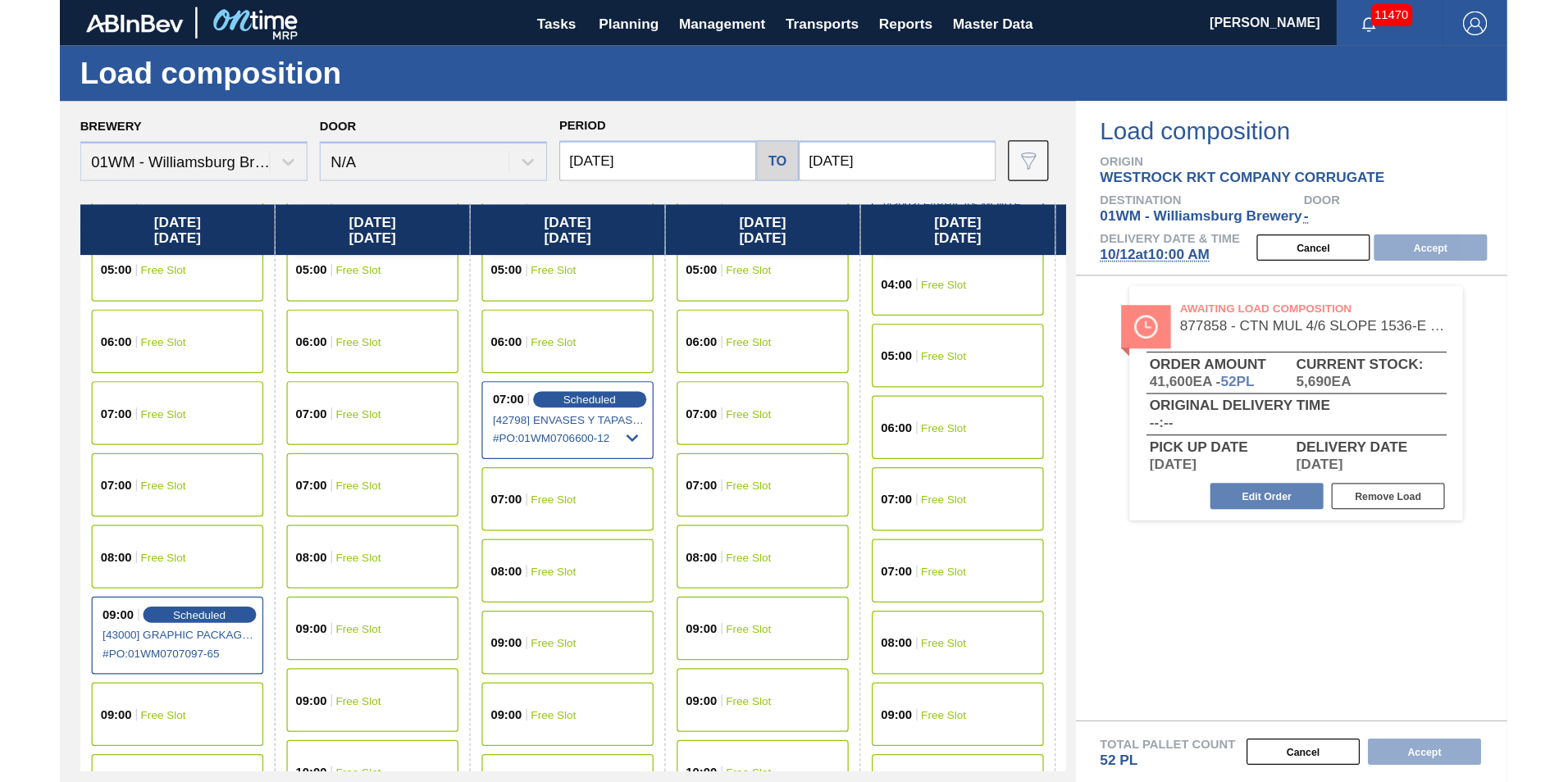
scroll to position [311, 0]
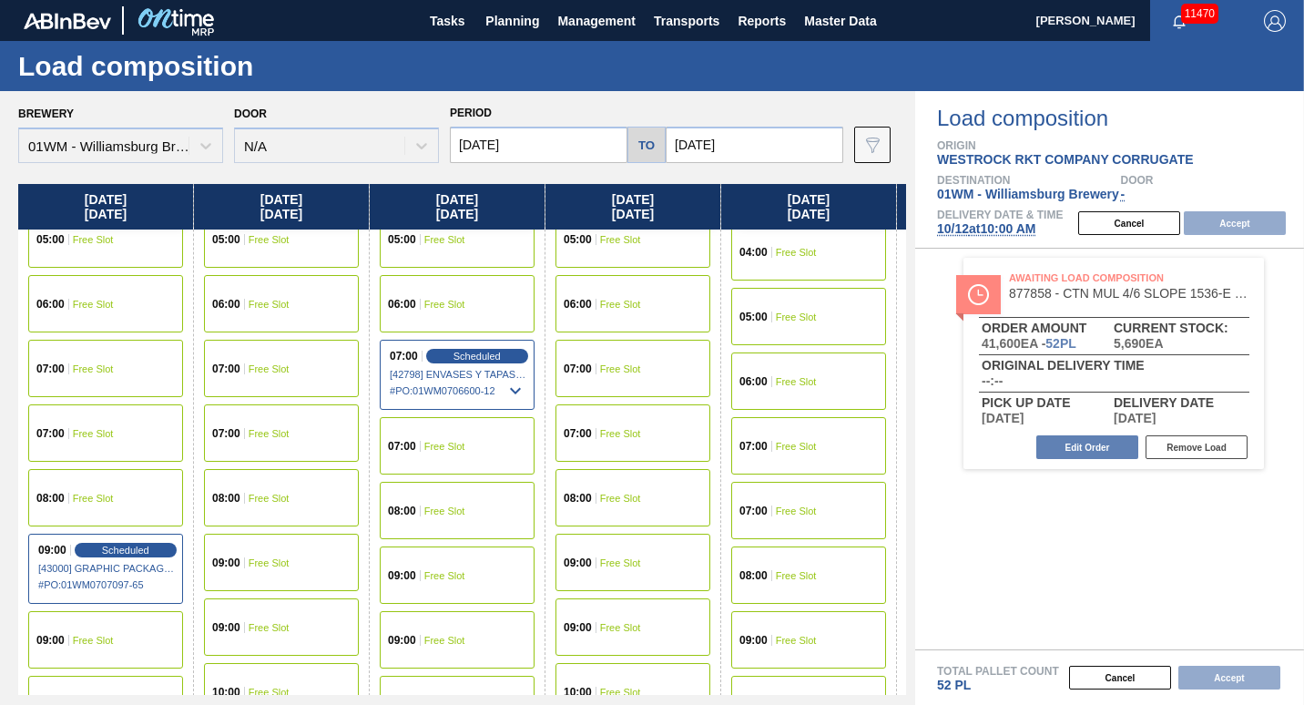
click at [138, 490] on div "08:00 Free Slot" at bounding box center [105, 497] width 155 height 57
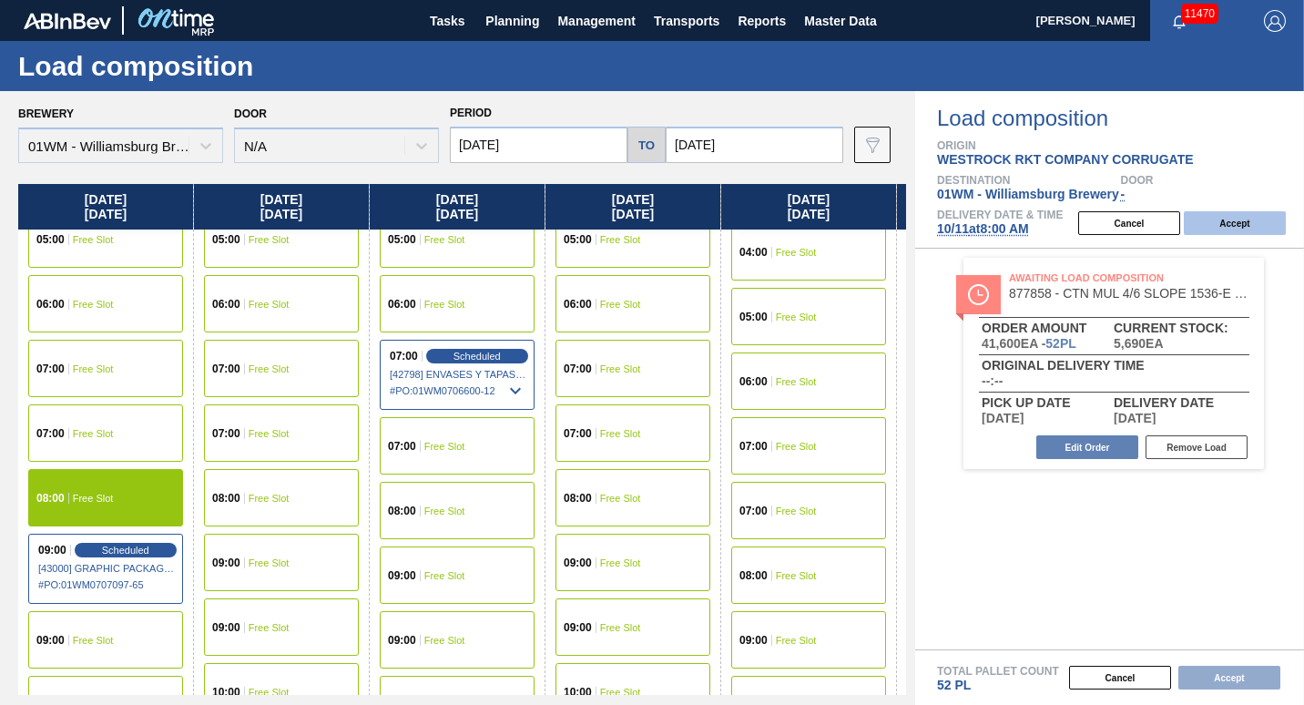
click at [1235, 230] on button "Accept" at bounding box center [1235, 223] width 102 height 24
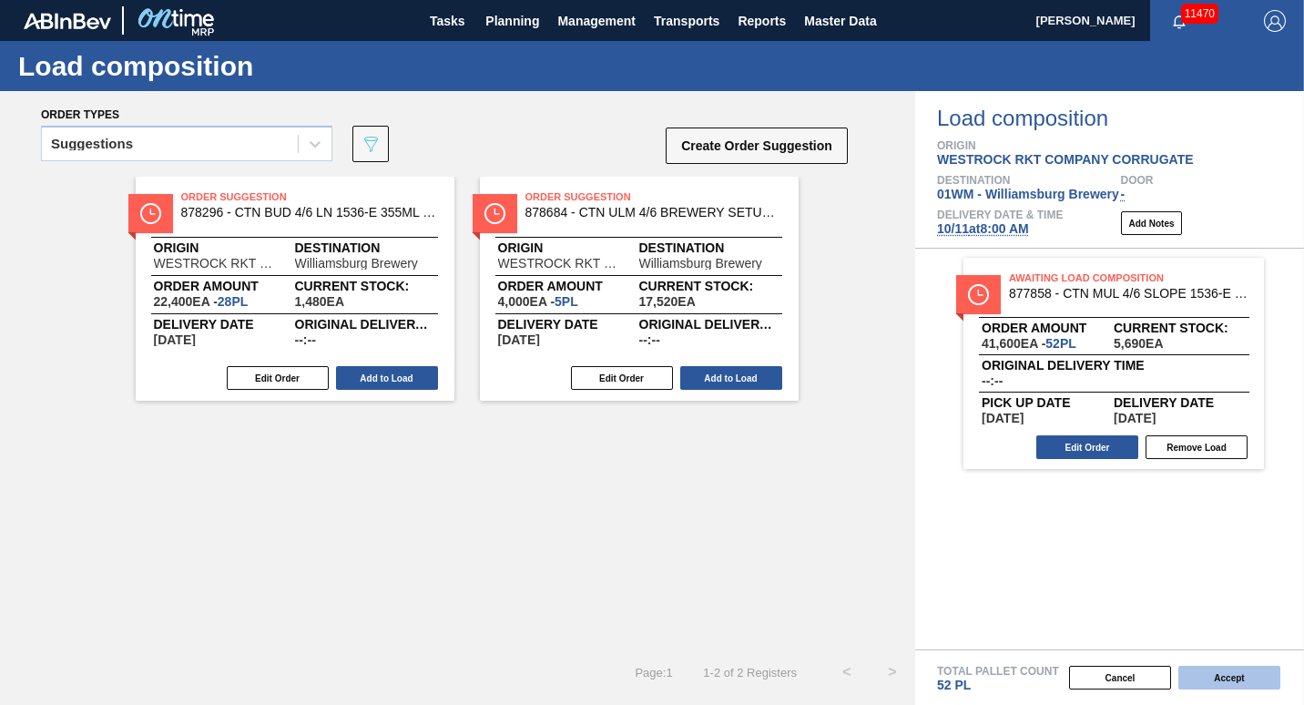
click at [1228, 669] on button "Accept" at bounding box center [1230, 678] width 102 height 24
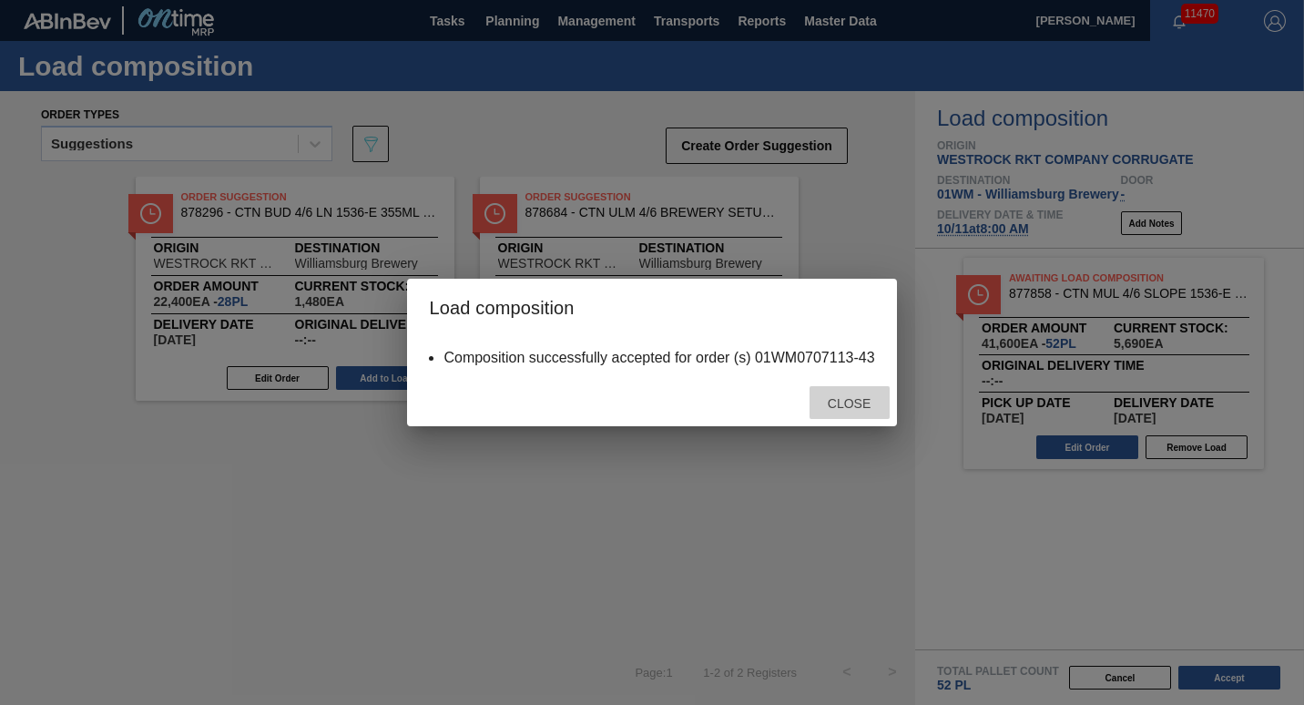
click at [850, 407] on span "Close" at bounding box center [849, 403] width 72 height 15
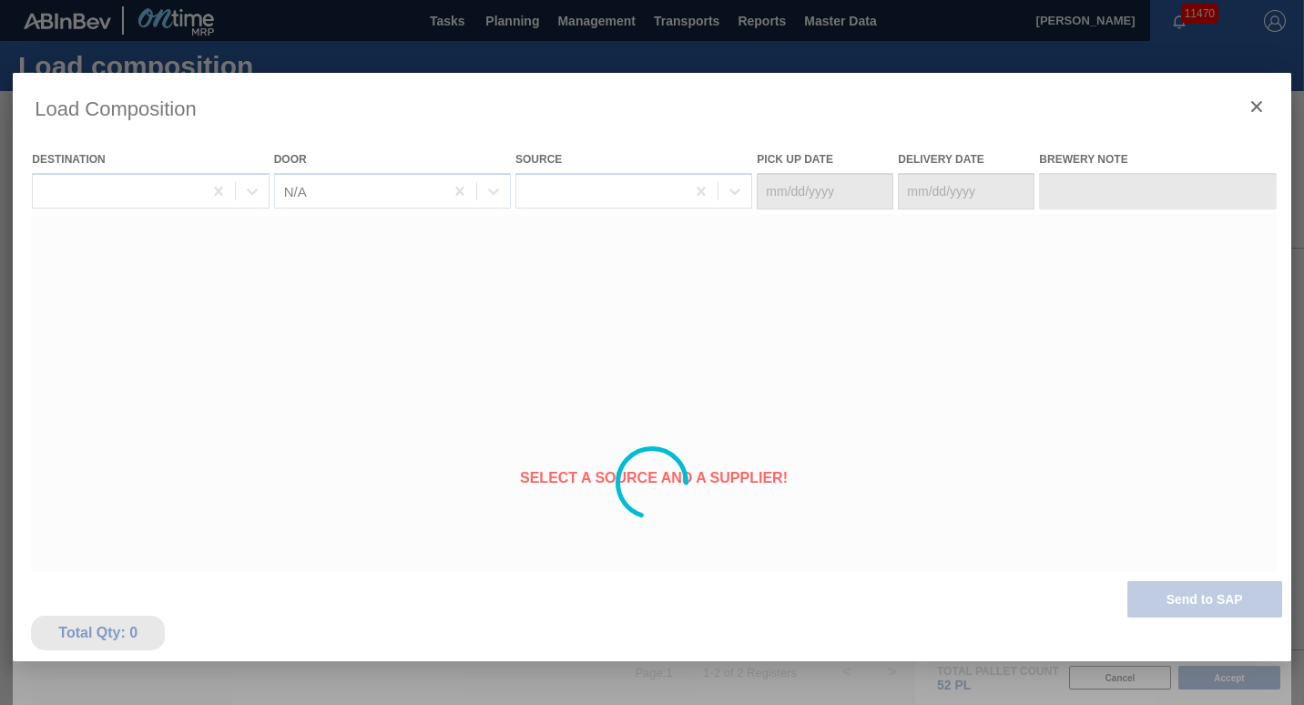
type Date "[DATE]"
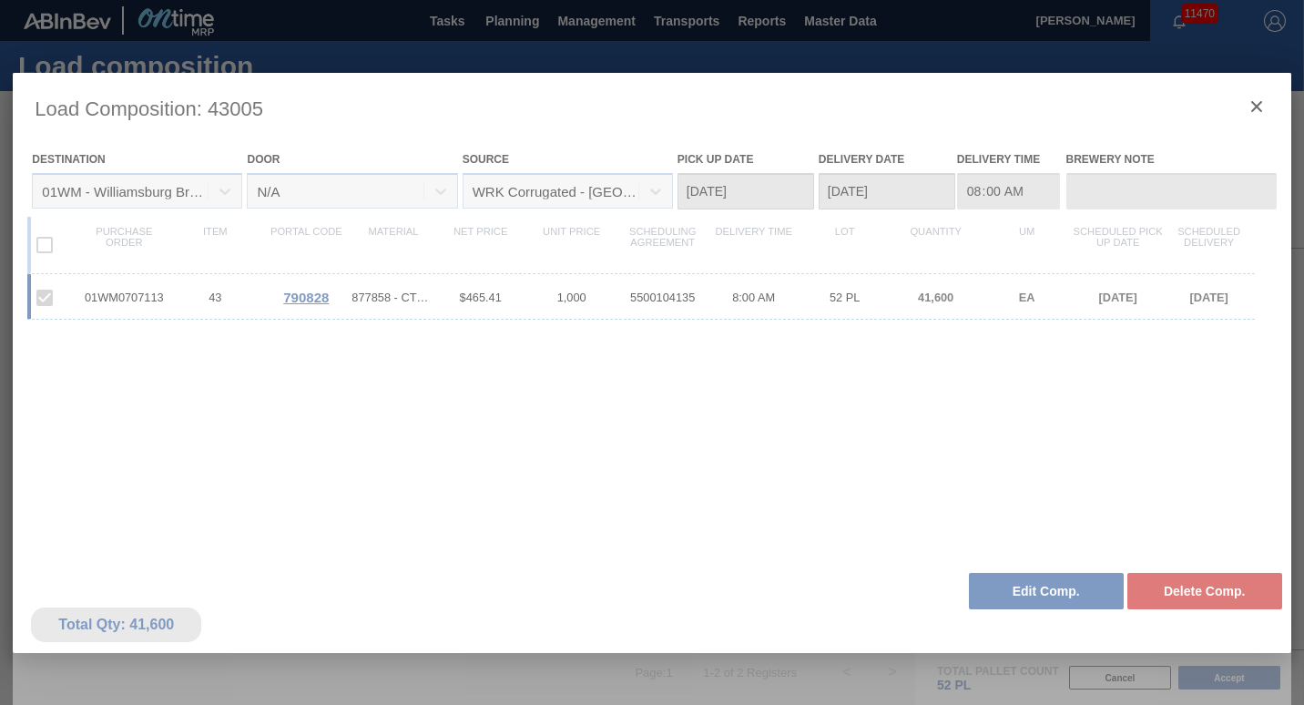
click at [1255, 109] on div at bounding box center [652, 483] width 1278 height 820
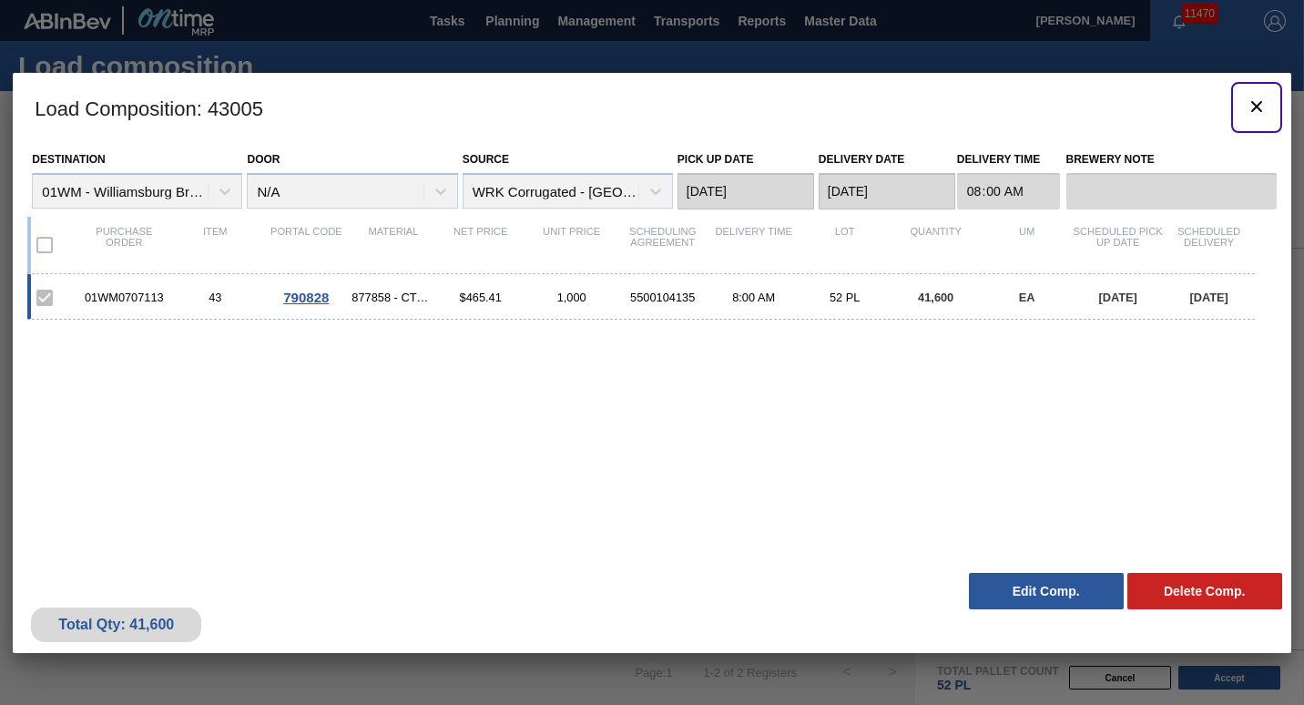
click at [1255, 109] on icon "botão de ícone" at bounding box center [1257, 107] width 22 height 22
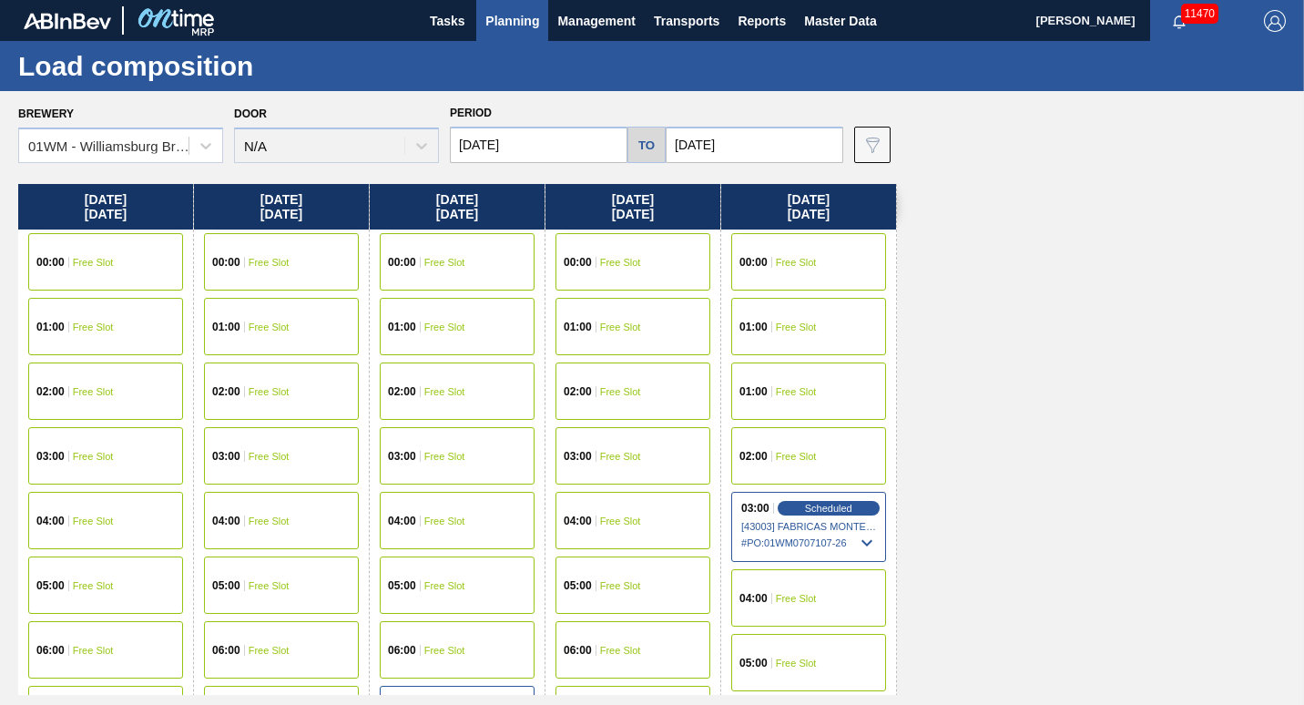
click at [509, 33] on button "Planning" at bounding box center [512, 20] width 72 height 41
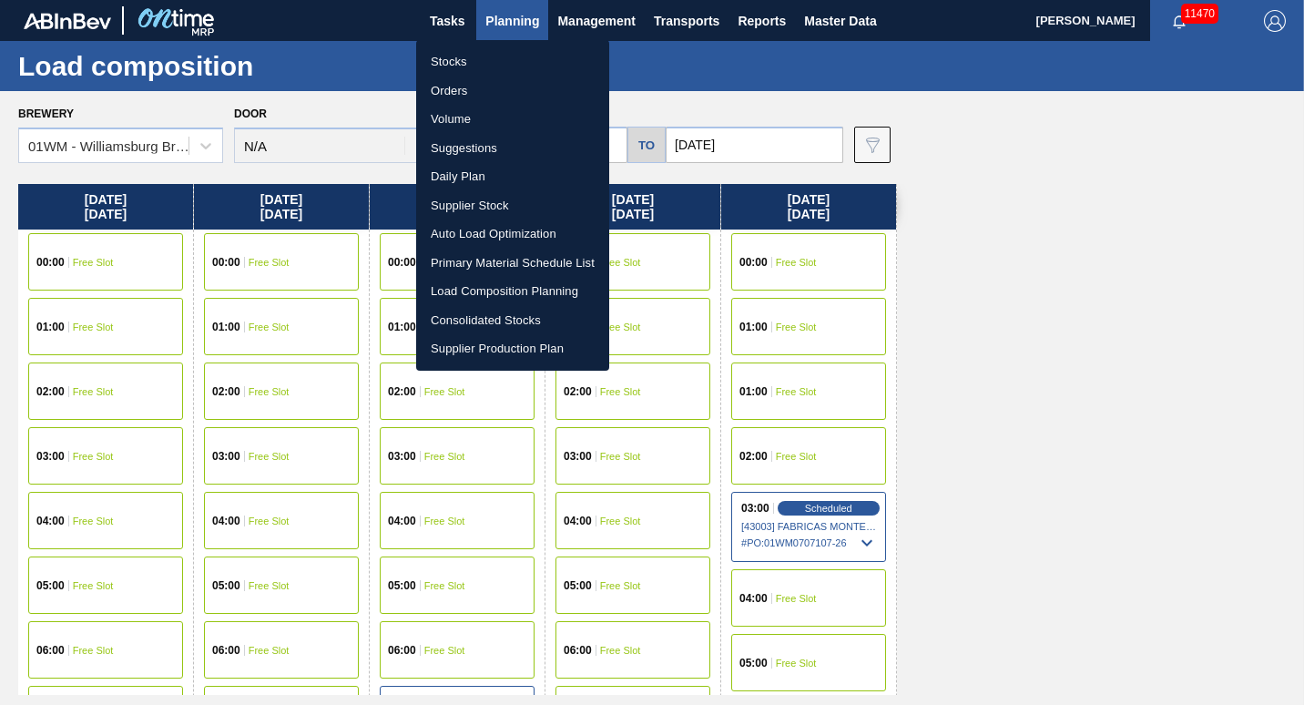
click at [493, 149] on li "Suggestions" at bounding box center [512, 148] width 193 height 29
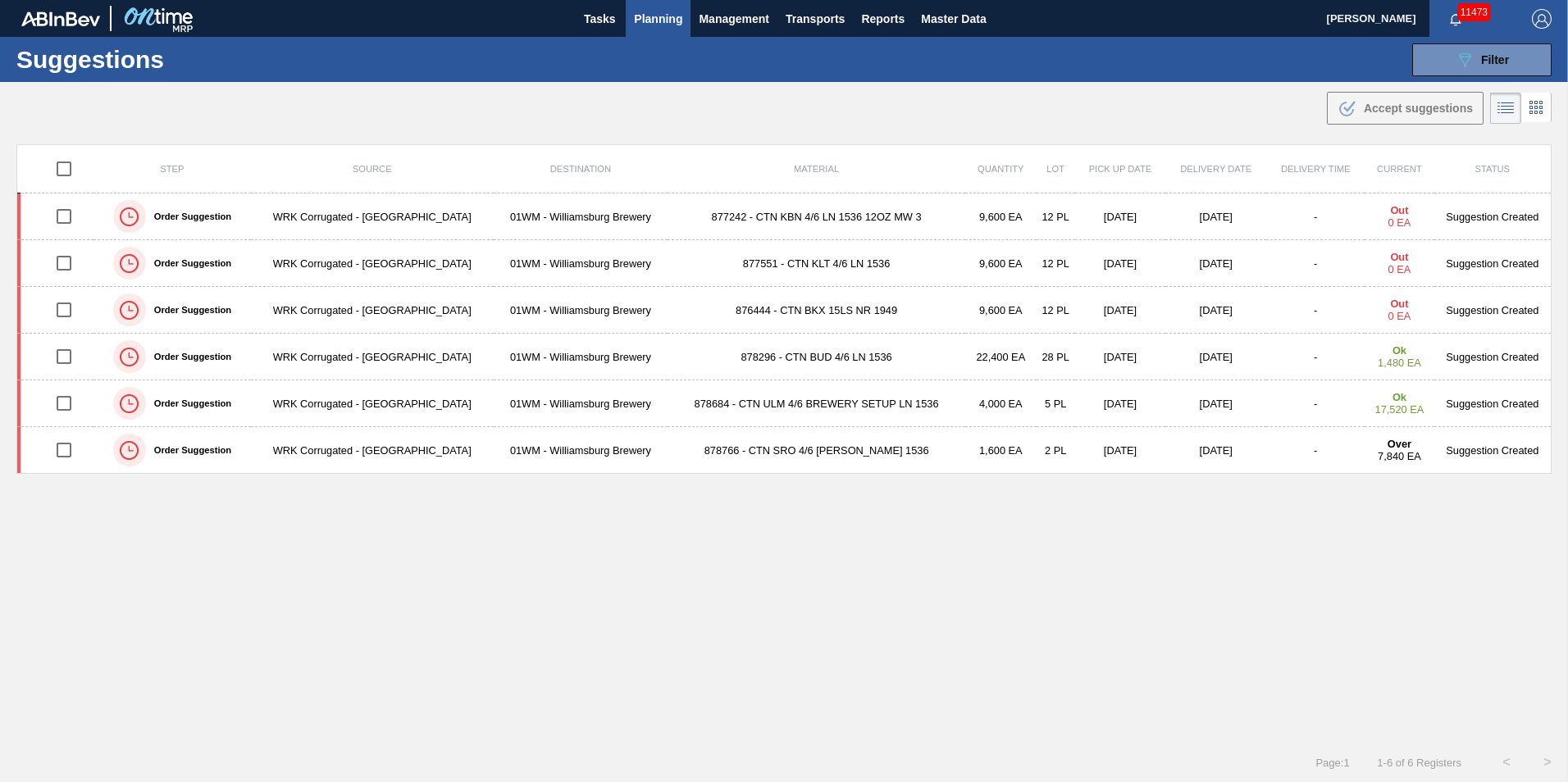
click at [656, 26] on span "Planning" at bounding box center [658, 19] width 49 height 20
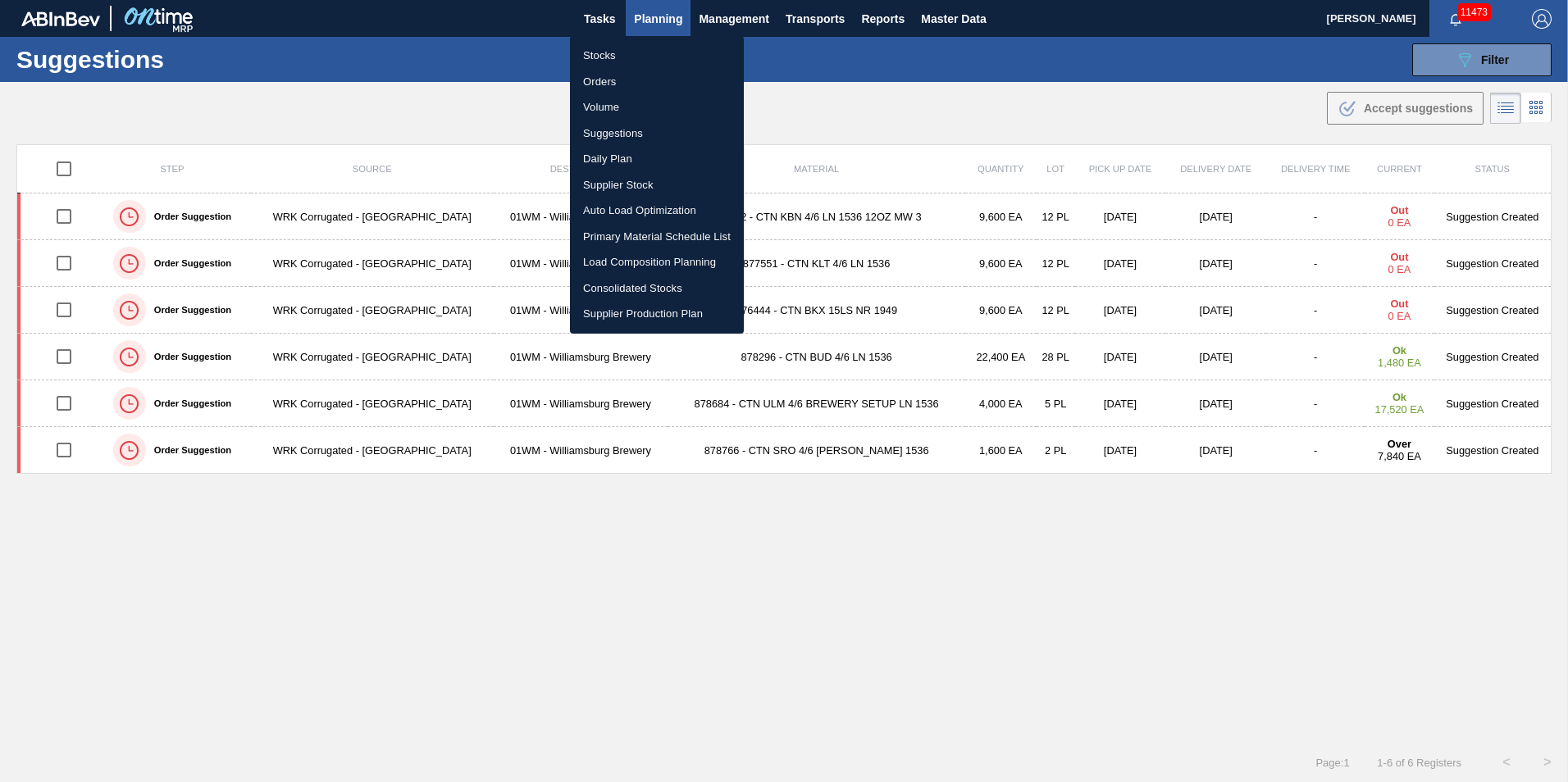
click at [635, 54] on li "Stocks" at bounding box center [656, 55] width 174 height 26
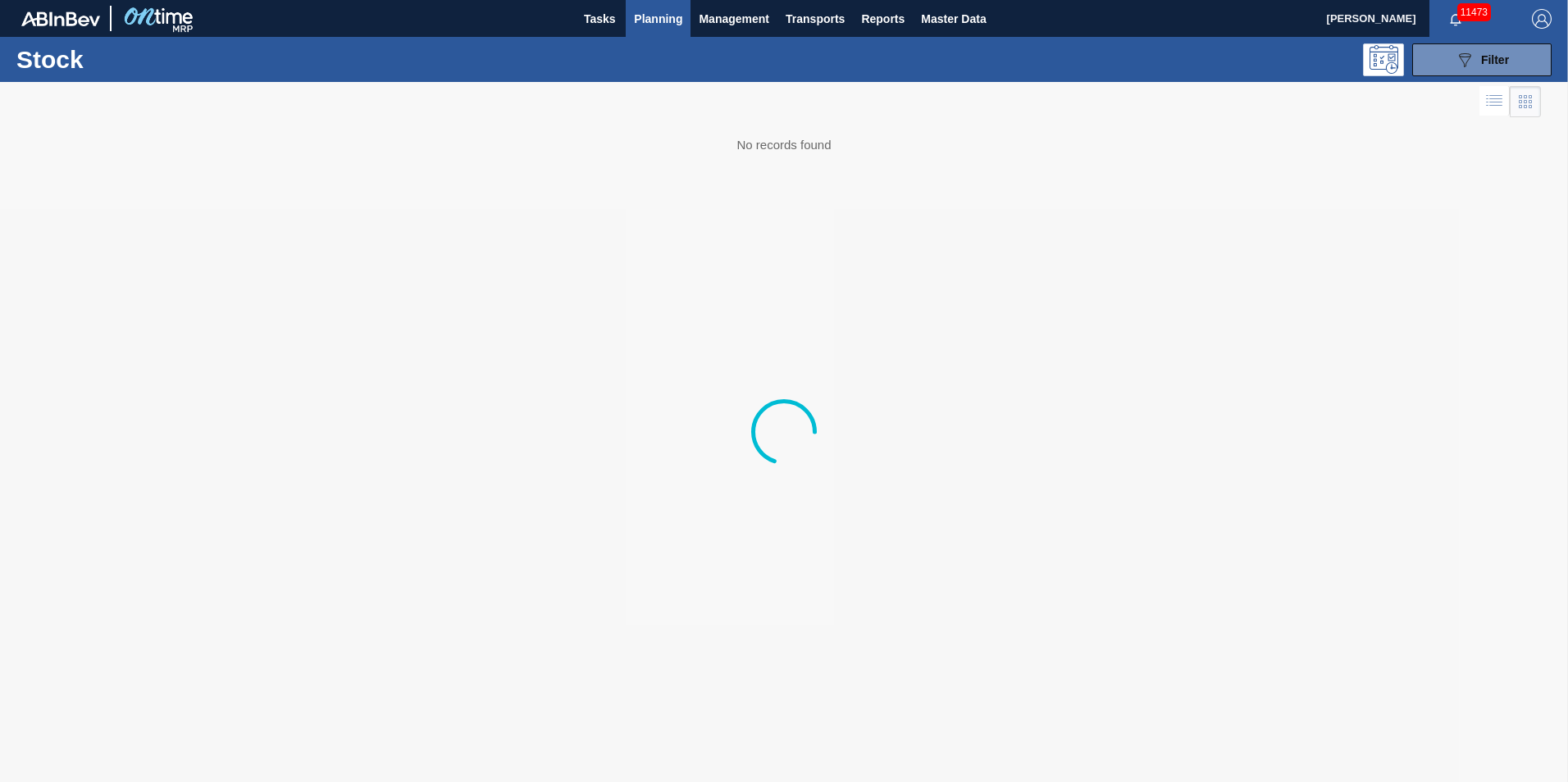
click at [640, 29] on button "Planning" at bounding box center [658, 18] width 65 height 37
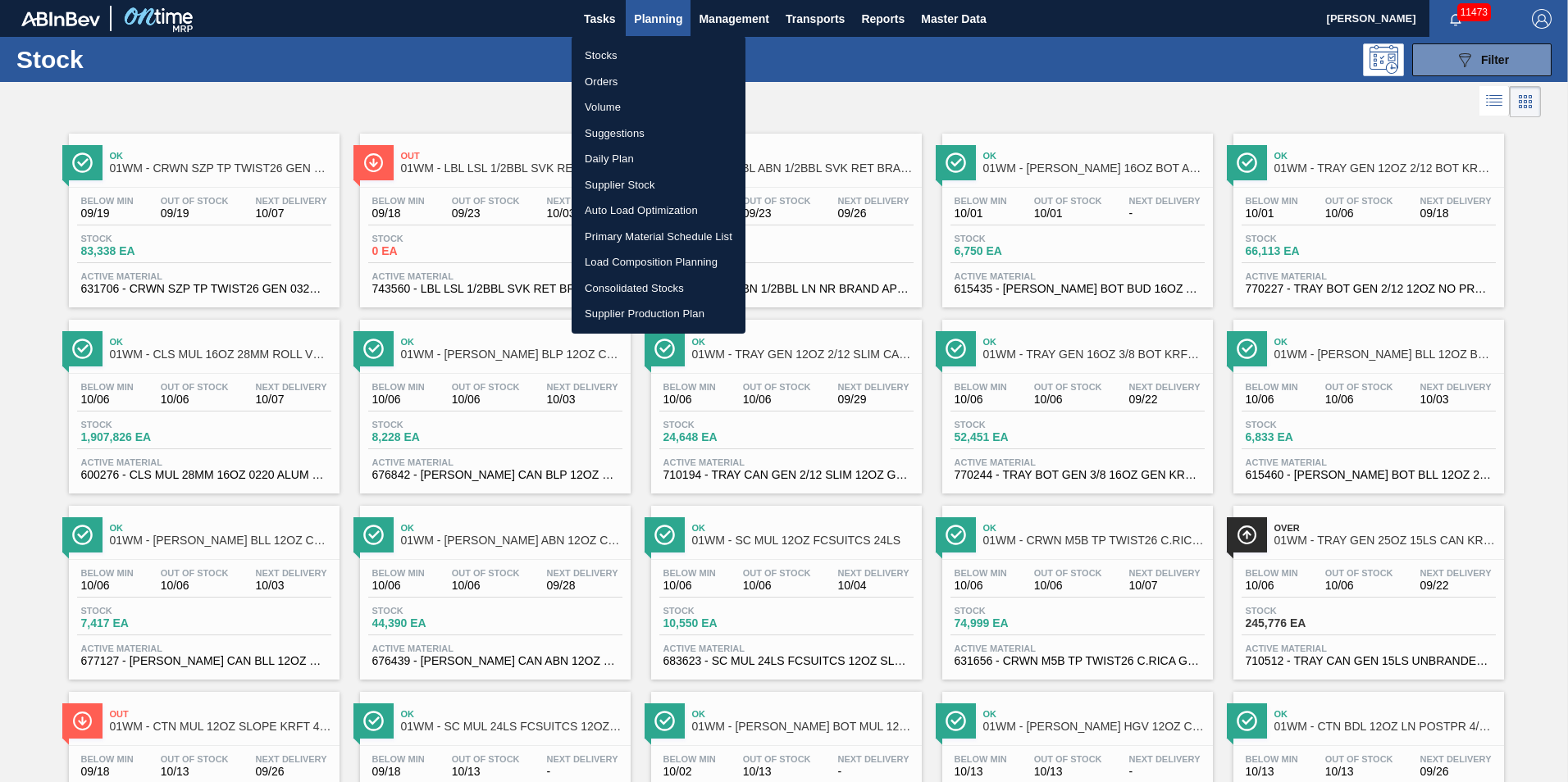
click at [635, 260] on li "Load Composition Planning" at bounding box center [658, 262] width 174 height 26
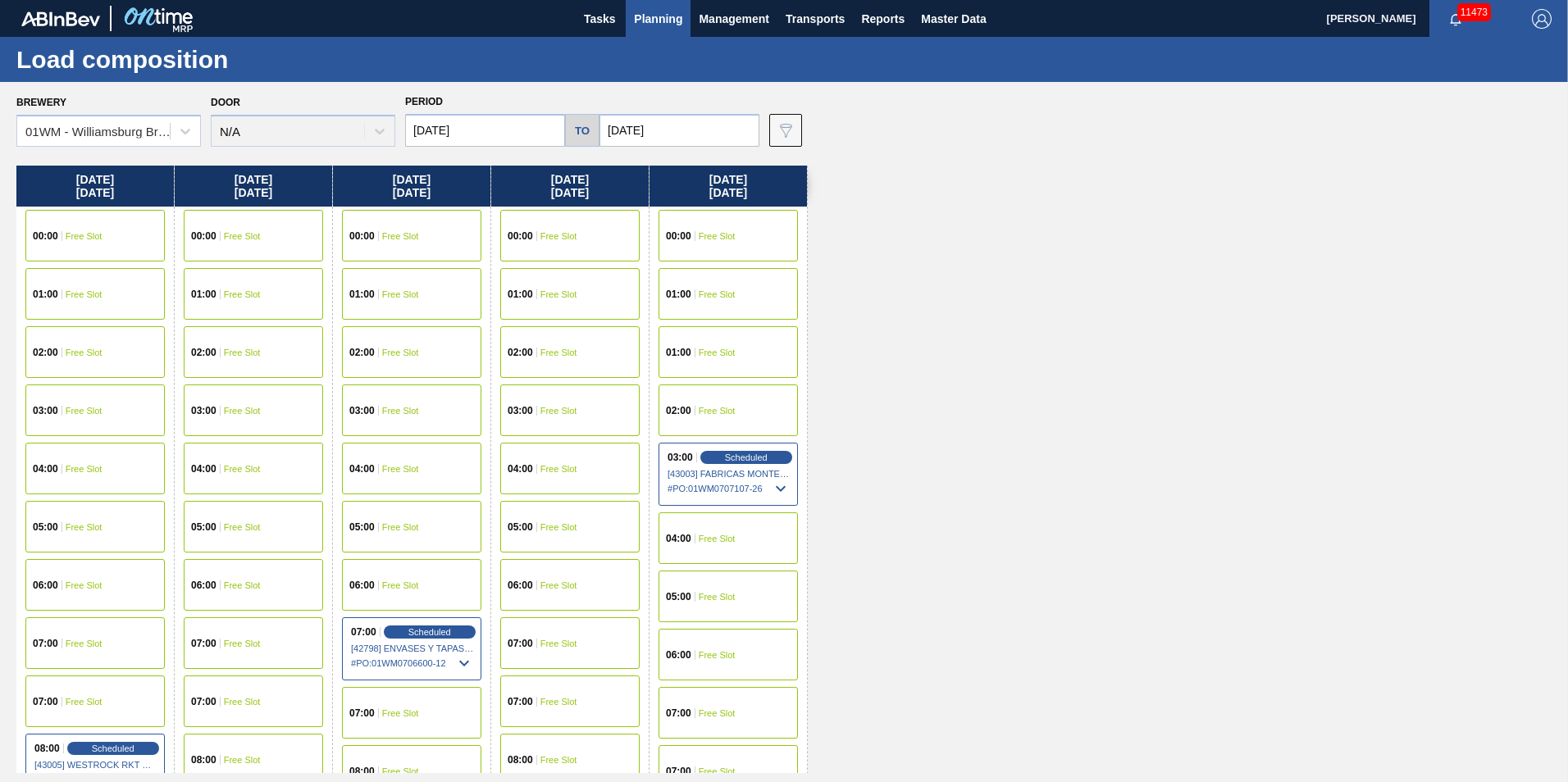
click at [493, 124] on input "[DATE]" at bounding box center [485, 130] width 160 height 32
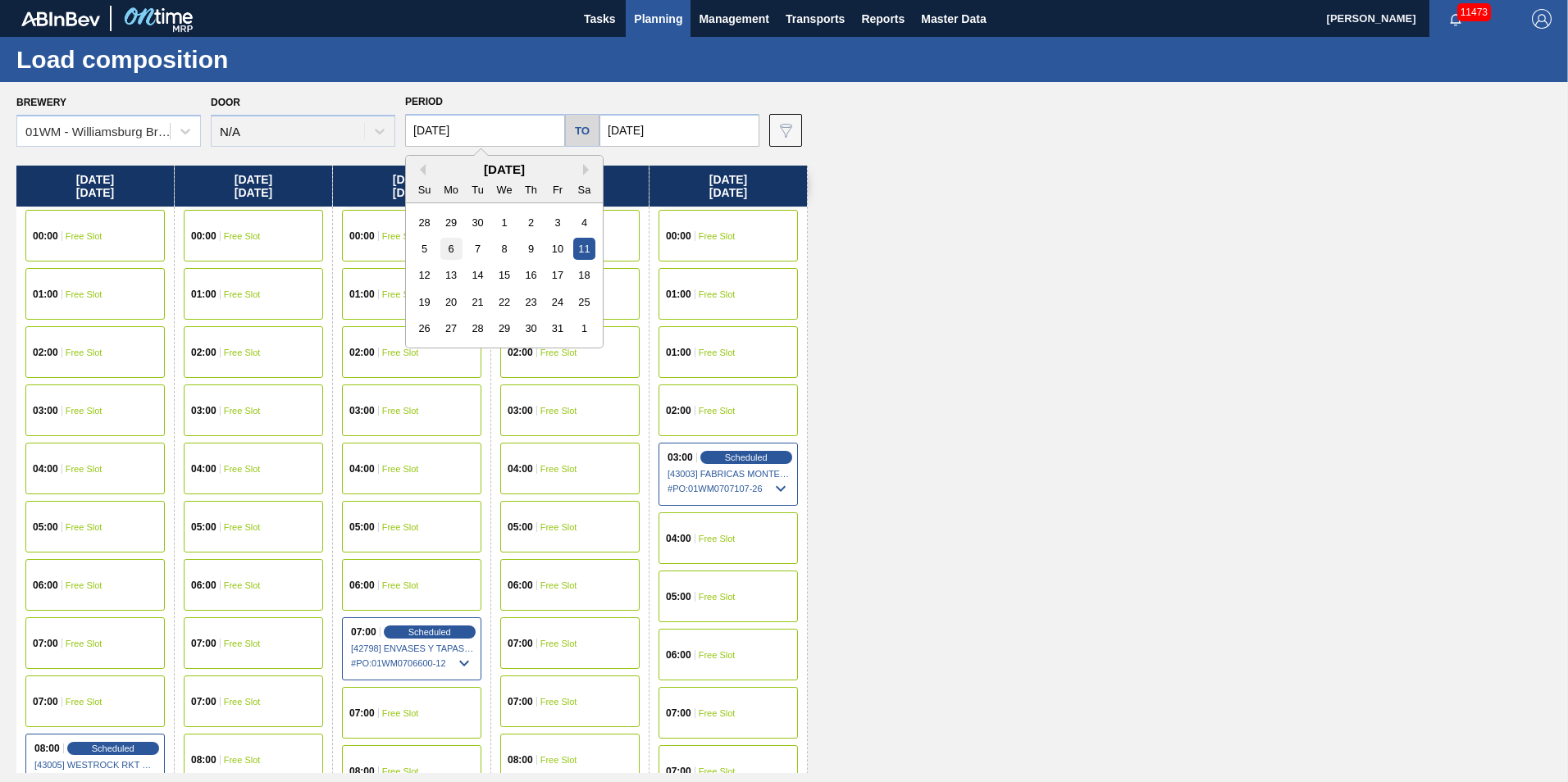
click at [447, 253] on div "6" at bounding box center [451, 248] width 23 height 22
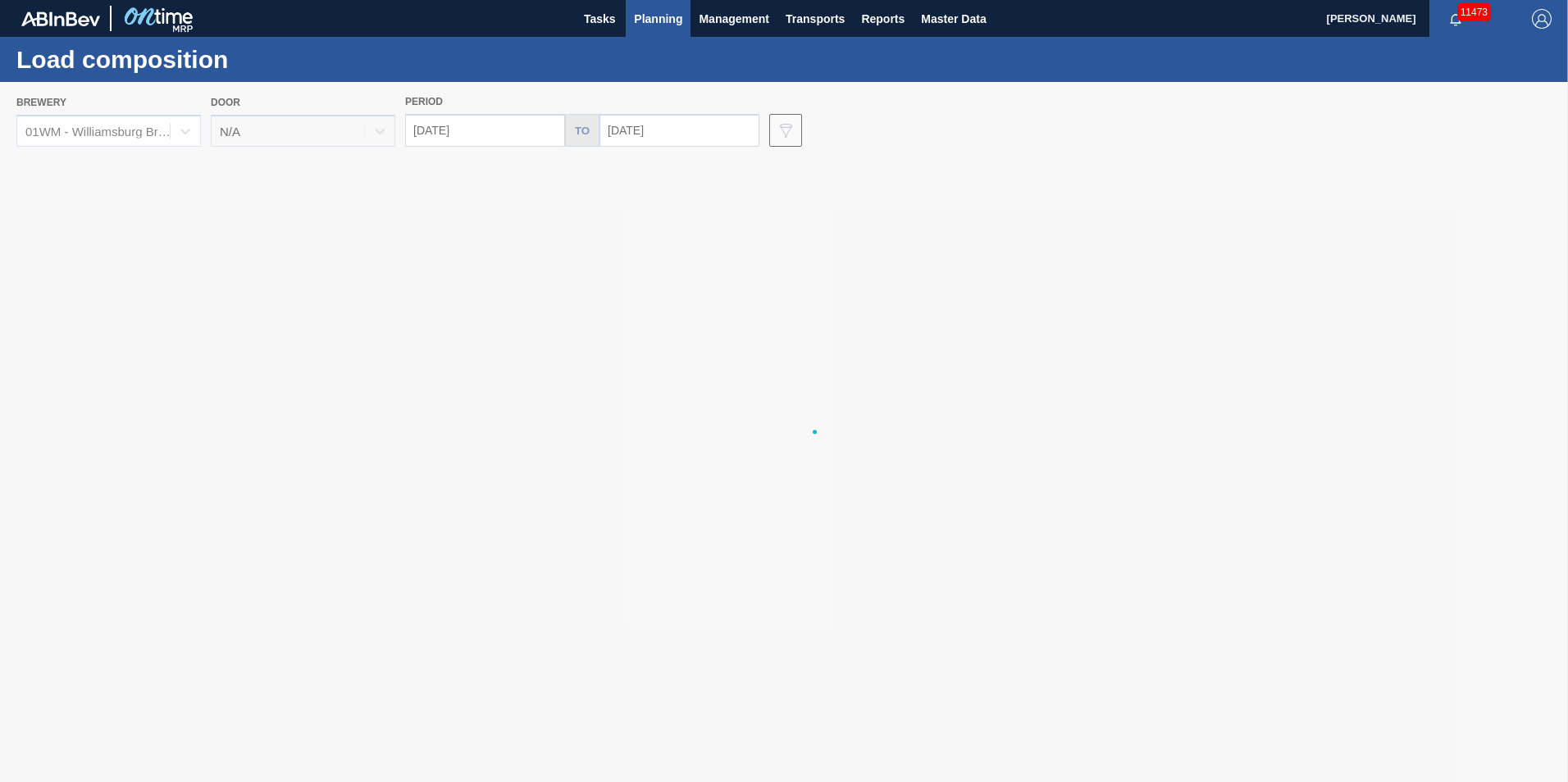
type input "[DATE]"
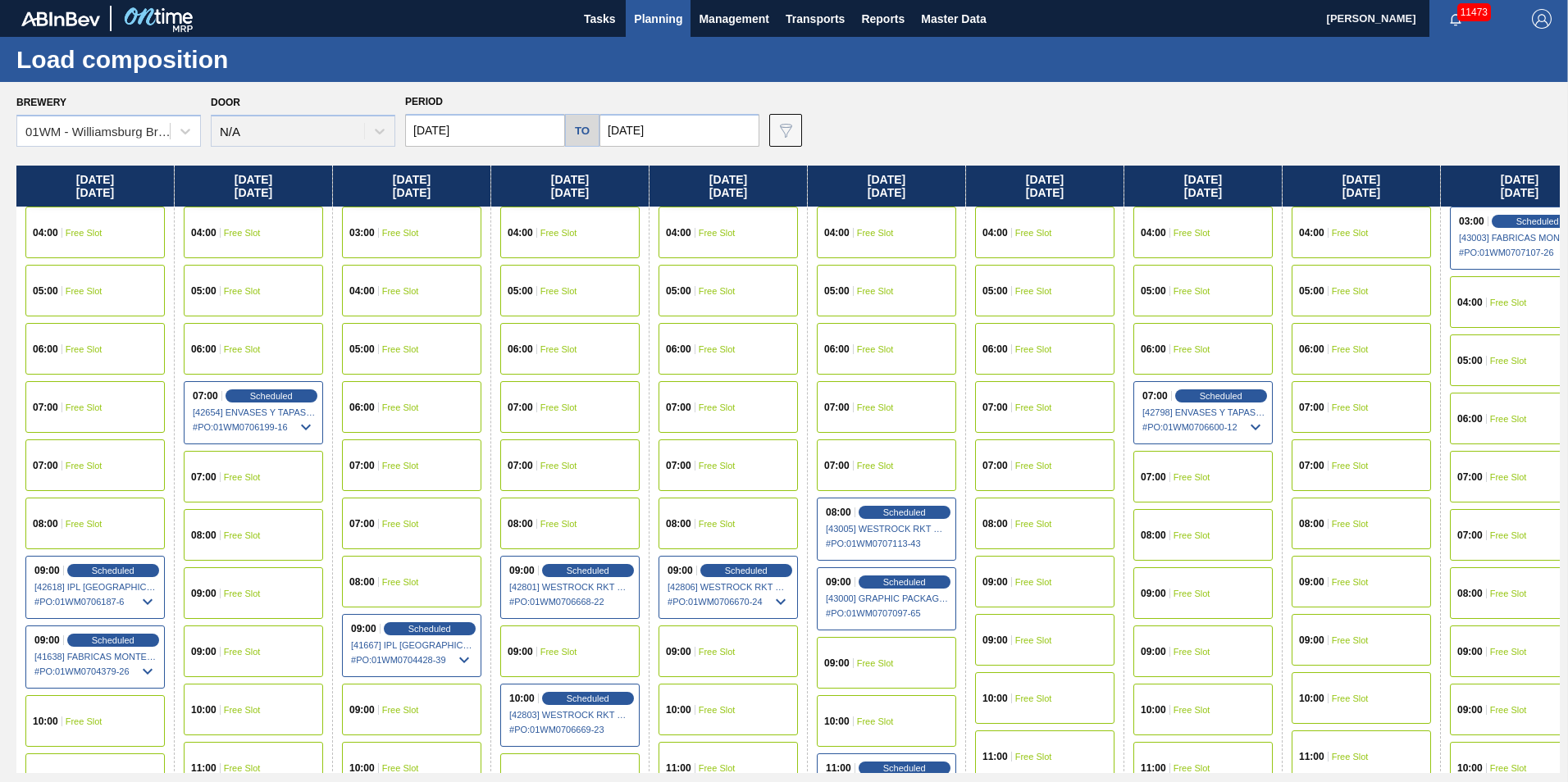
scroll to position [246, 0]
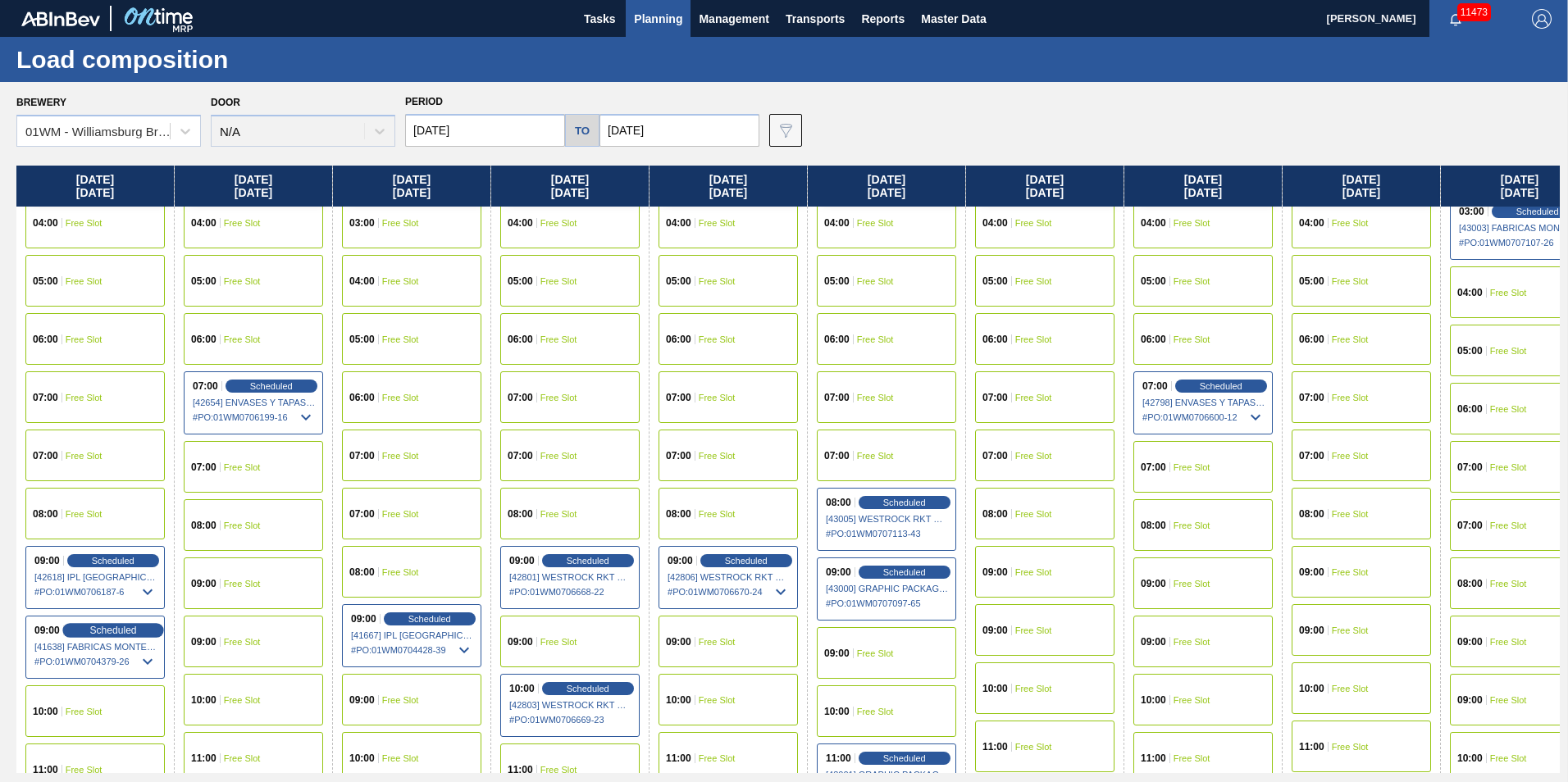
click at [115, 630] on span "Scheduled" at bounding box center [113, 630] width 47 height 11
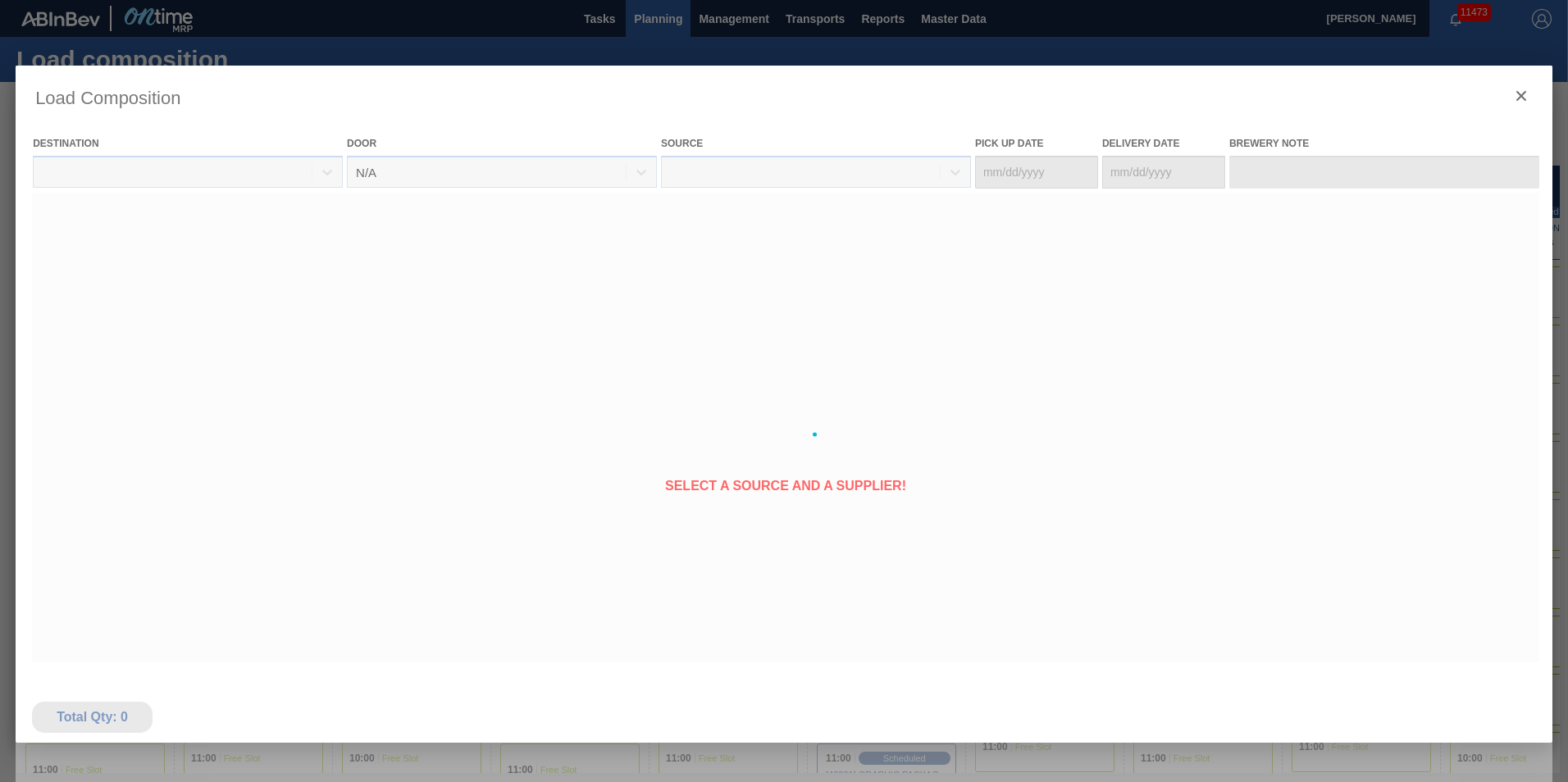
type Date "[DATE]"
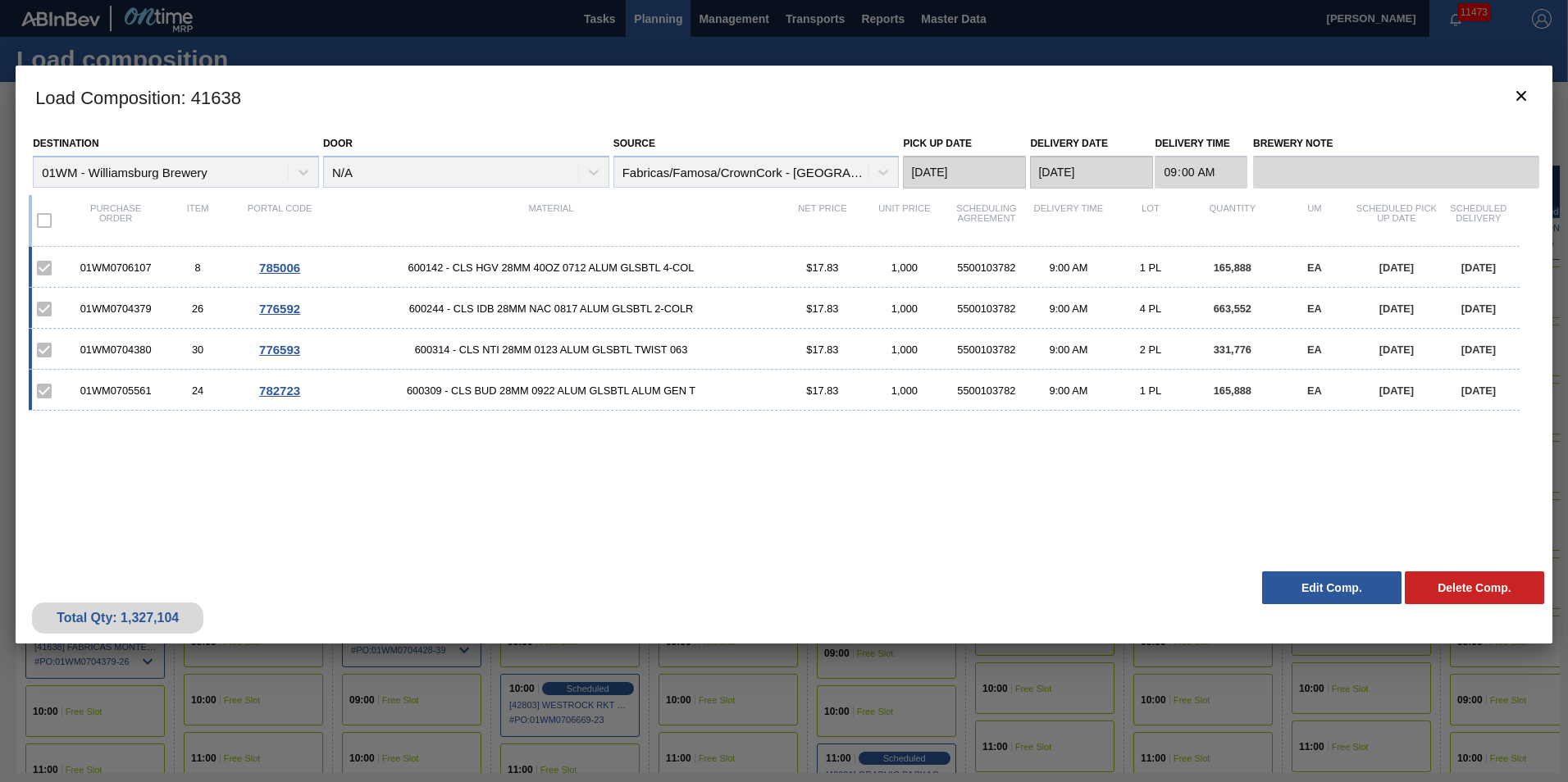
click at [1174, 591] on button "Edit Comp." at bounding box center [1331, 588] width 140 height 32
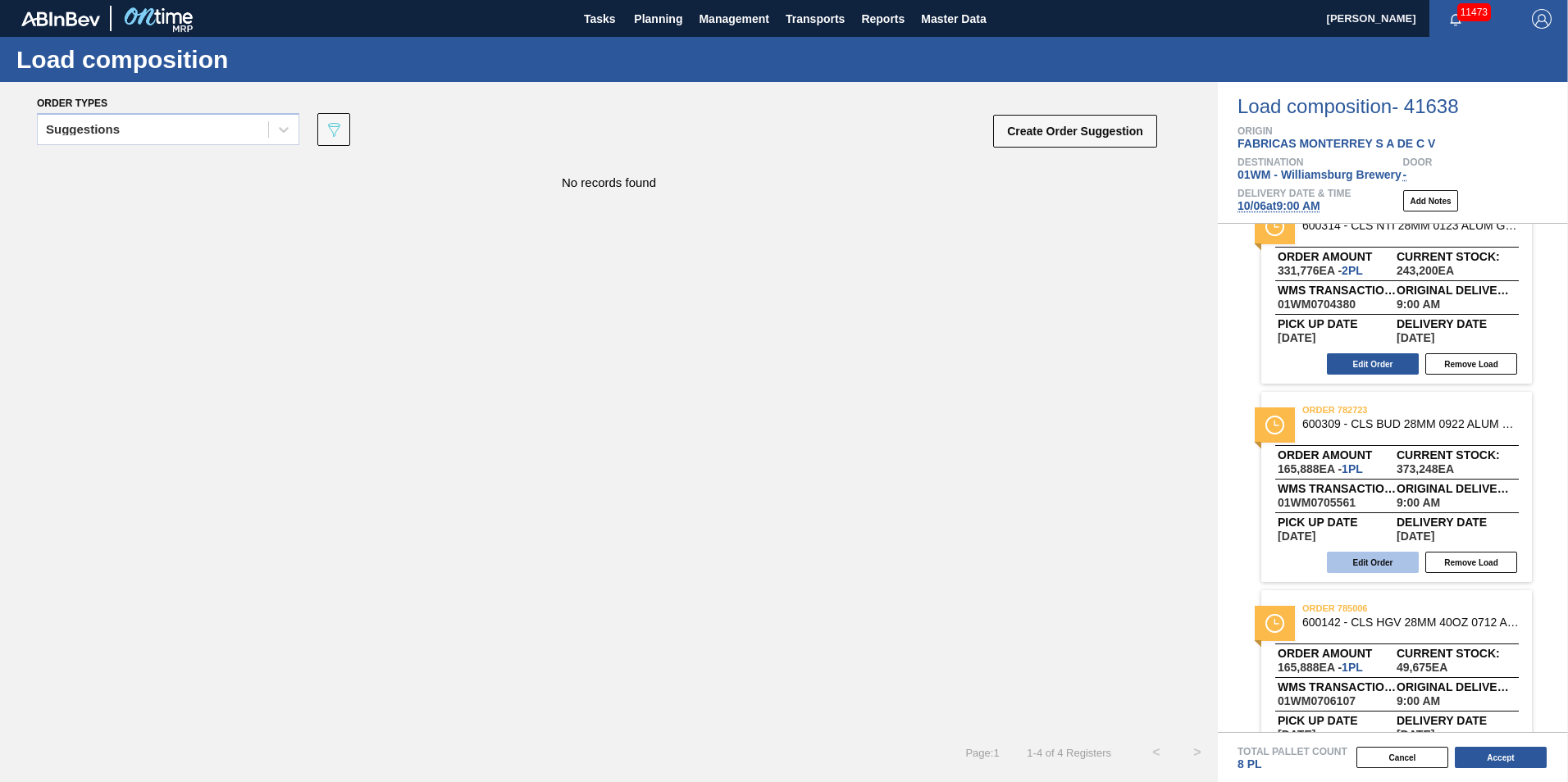
scroll to position [211, 0]
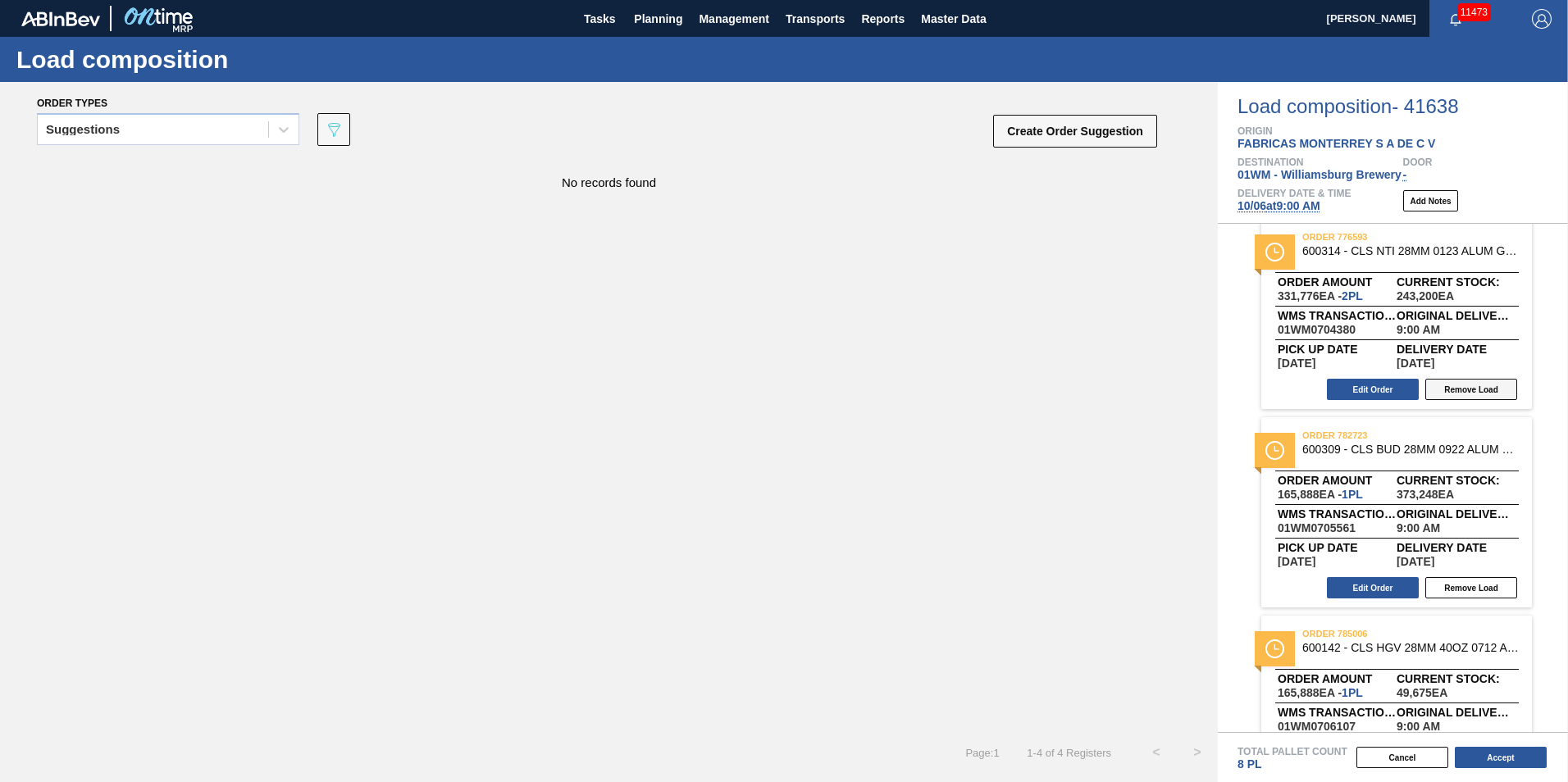
click at [1174, 388] on button "Remove Load" at bounding box center [1471, 390] width 92 height 22
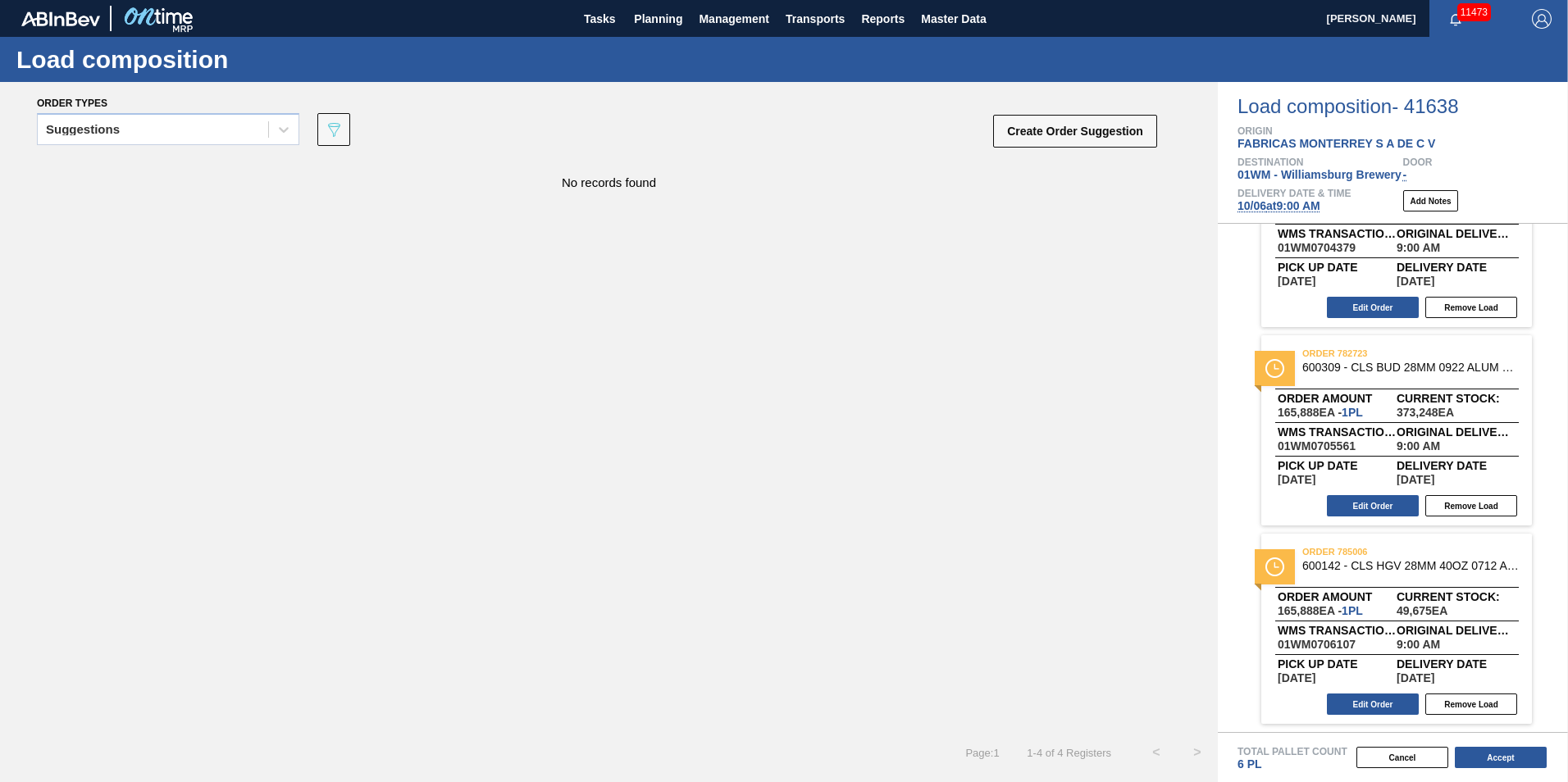
scroll to position [13, 0]
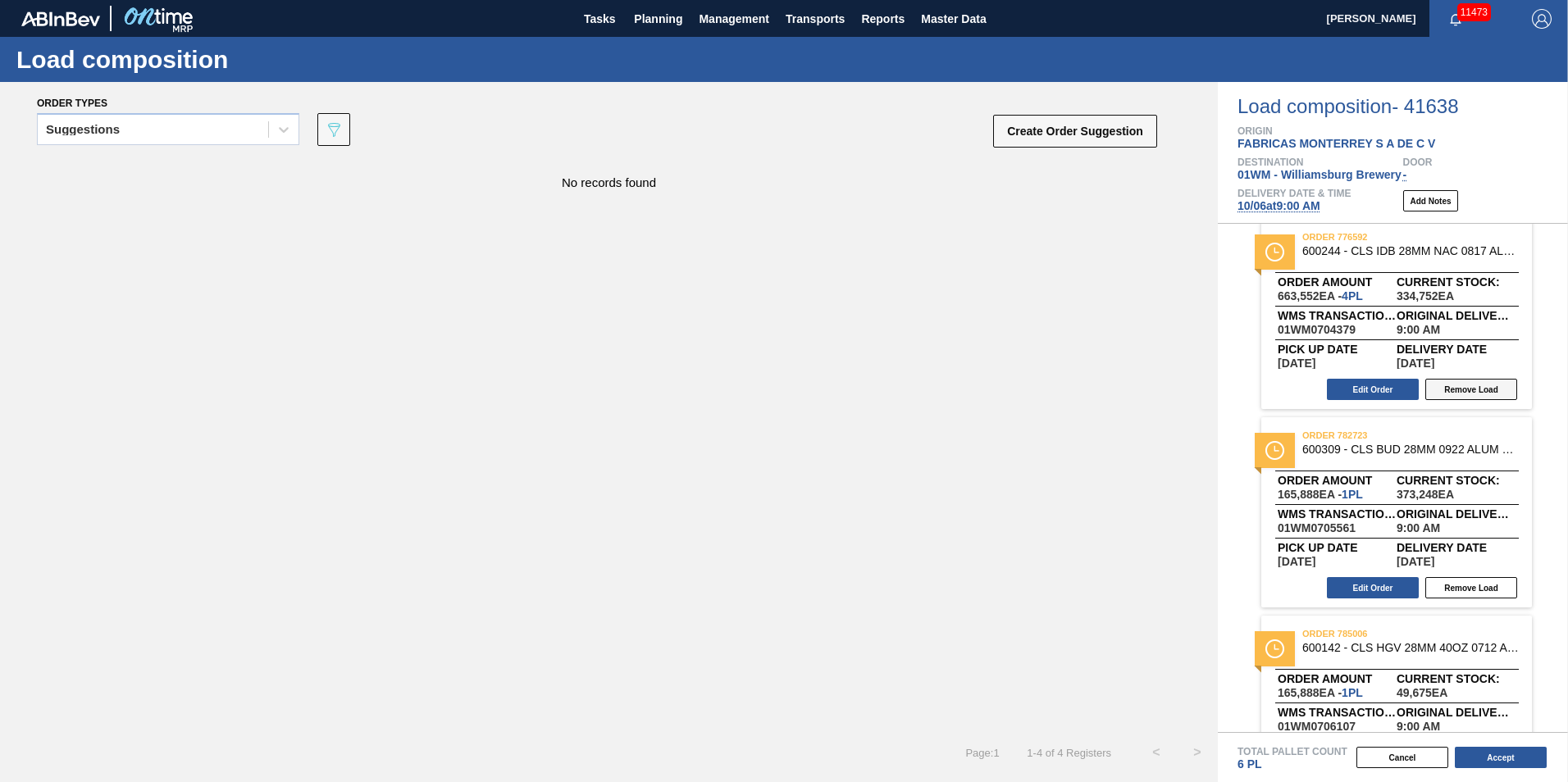
click at [1174, 389] on button "Remove Load" at bounding box center [1471, 390] width 92 height 22
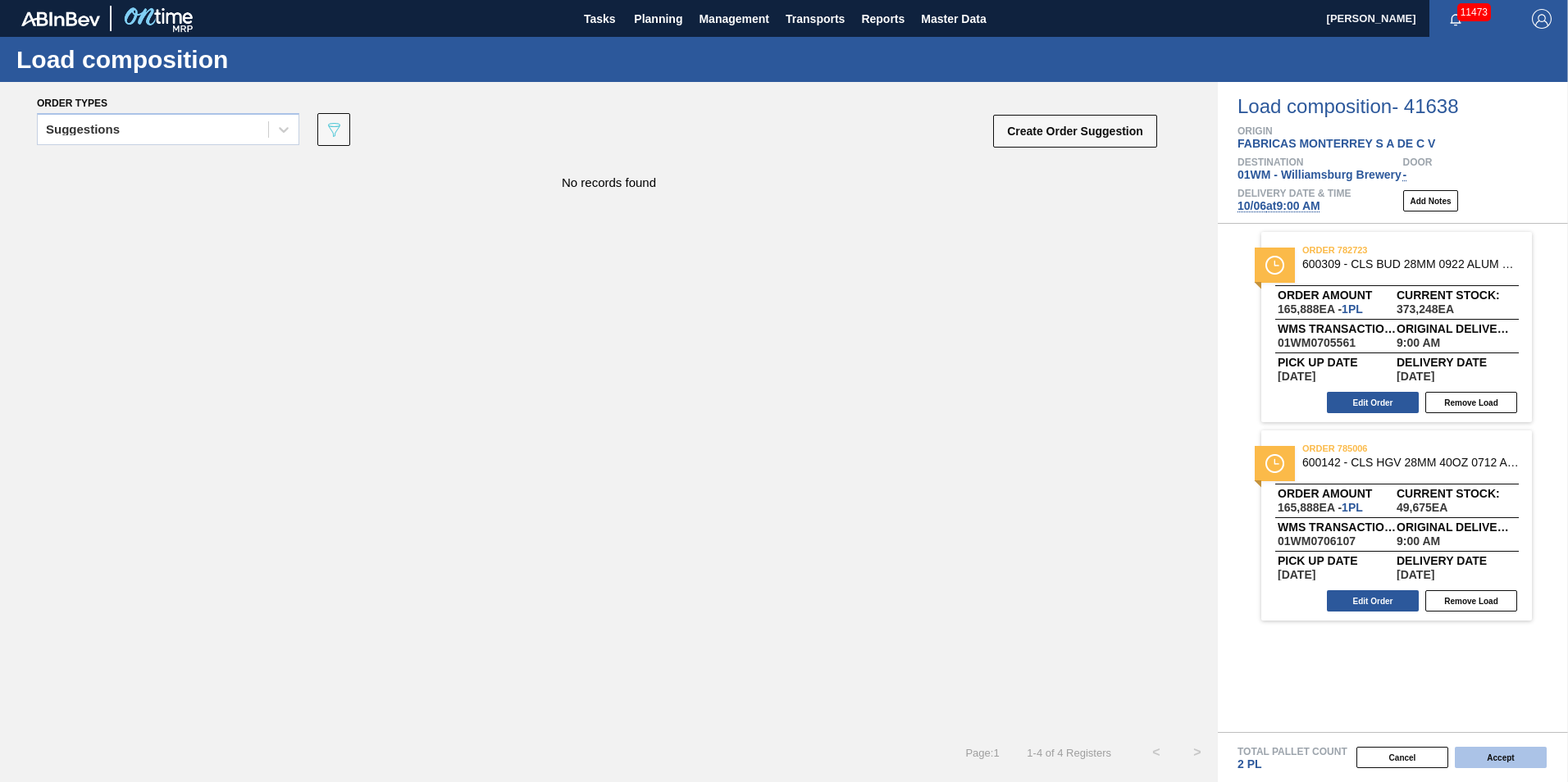
click at [1174, 634] on button "Accept" at bounding box center [1500, 758] width 92 height 22
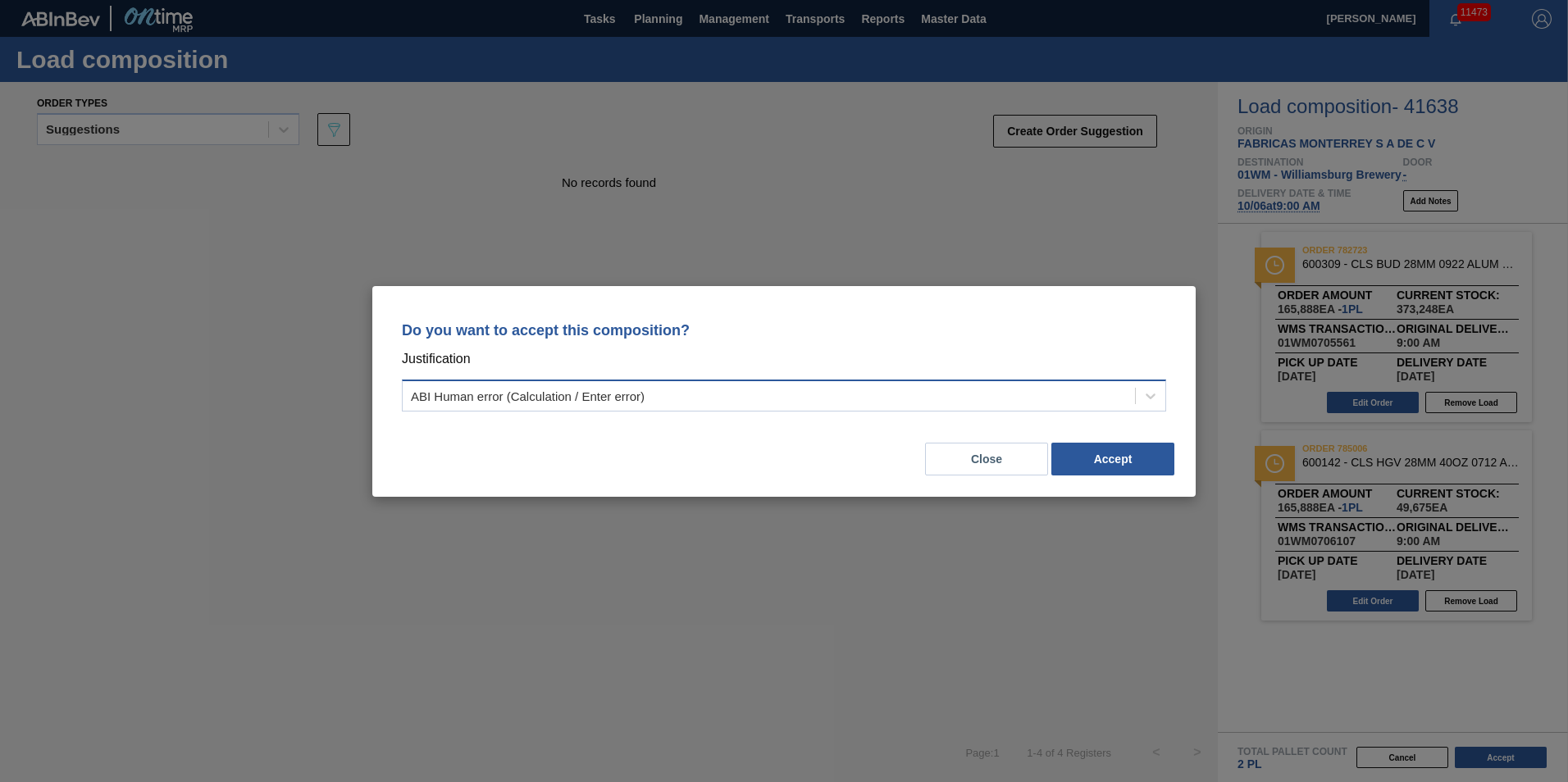
click at [1051, 409] on div "ABI Human error (Calculation / Enter error)" at bounding box center [783, 396] width 764 height 32
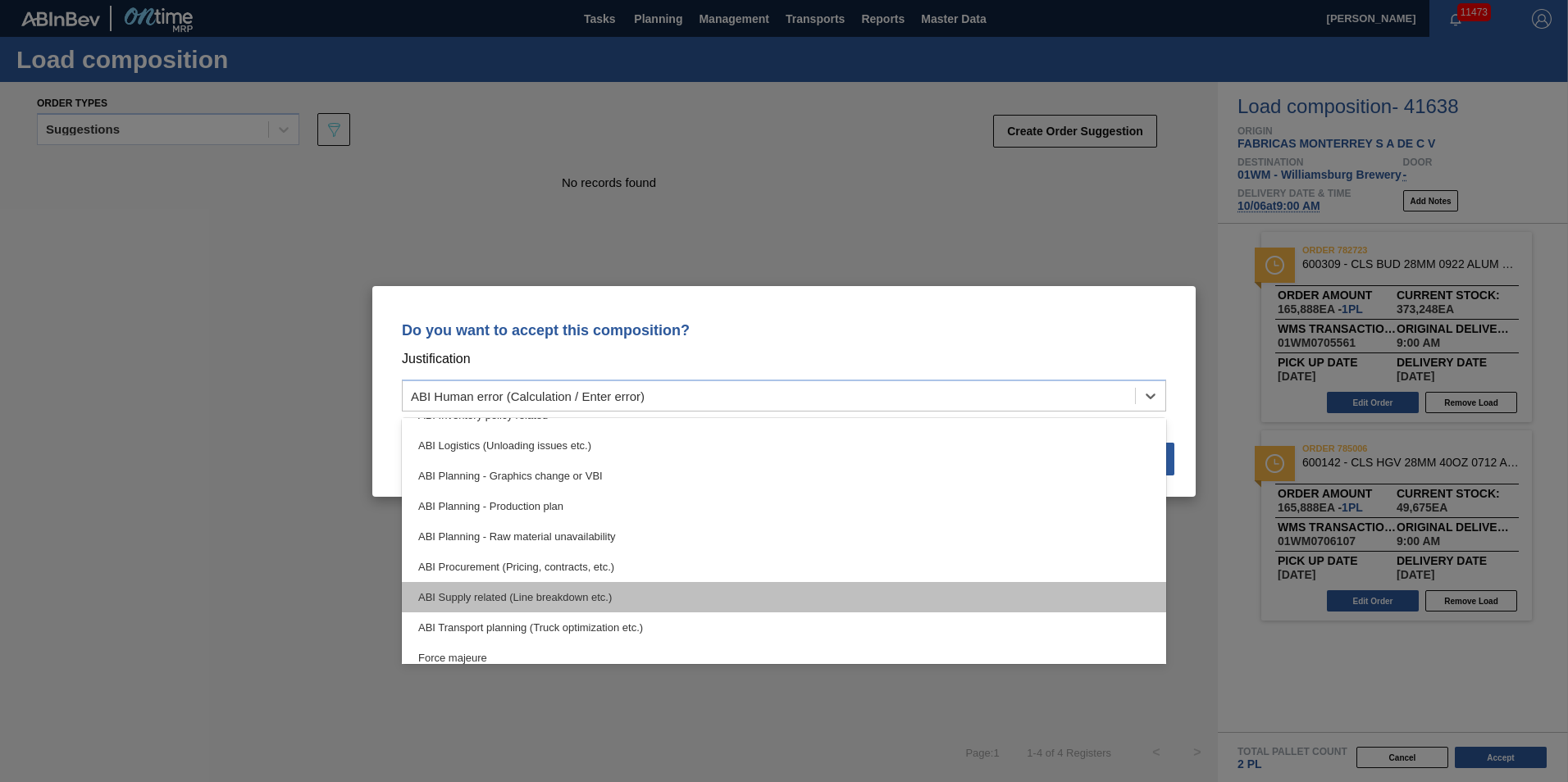
scroll to position [164, 0]
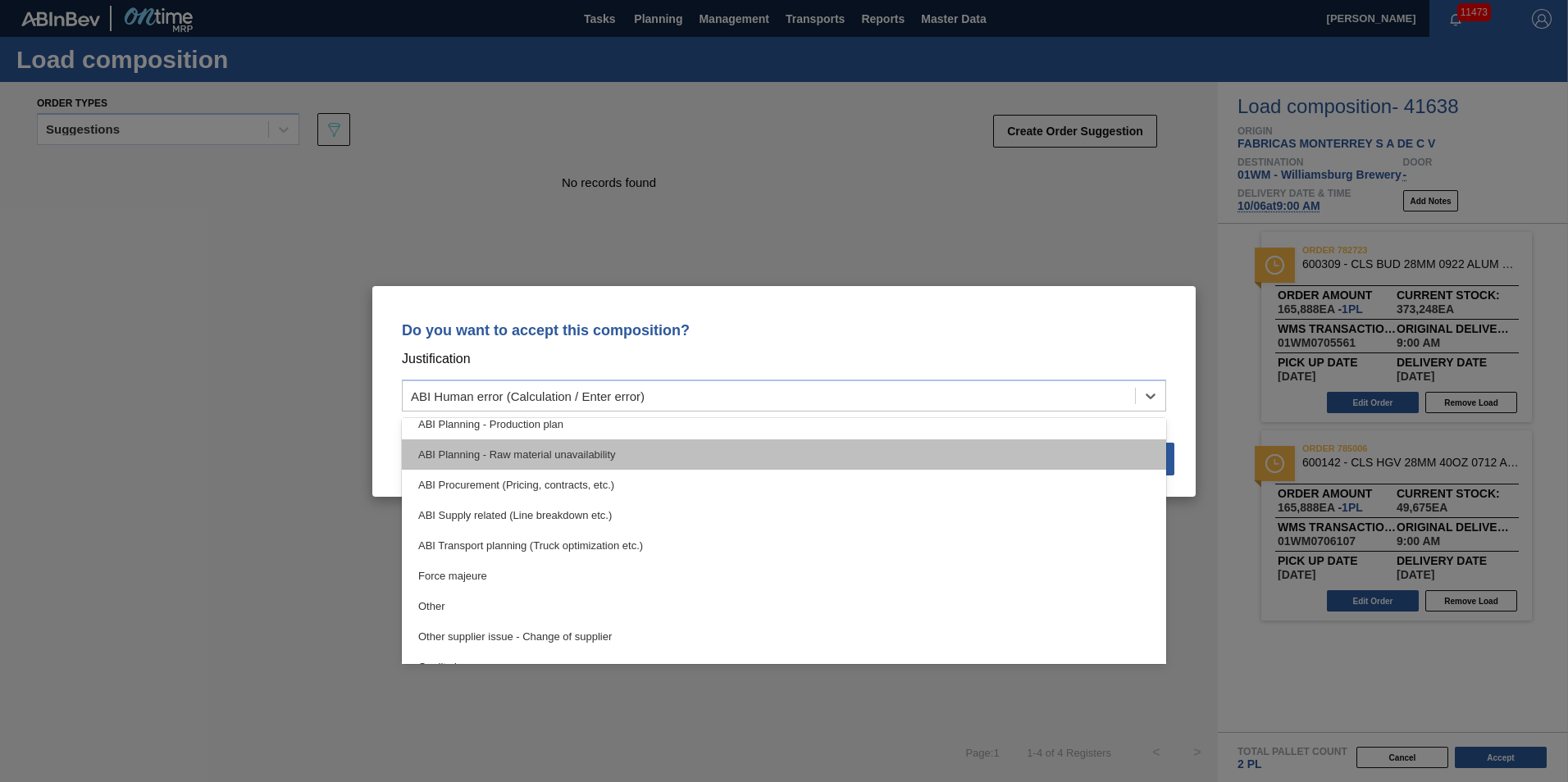
click at [597, 451] on div "ABI Planning - Raw material unavailability" at bounding box center [783, 454] width 764 height 31
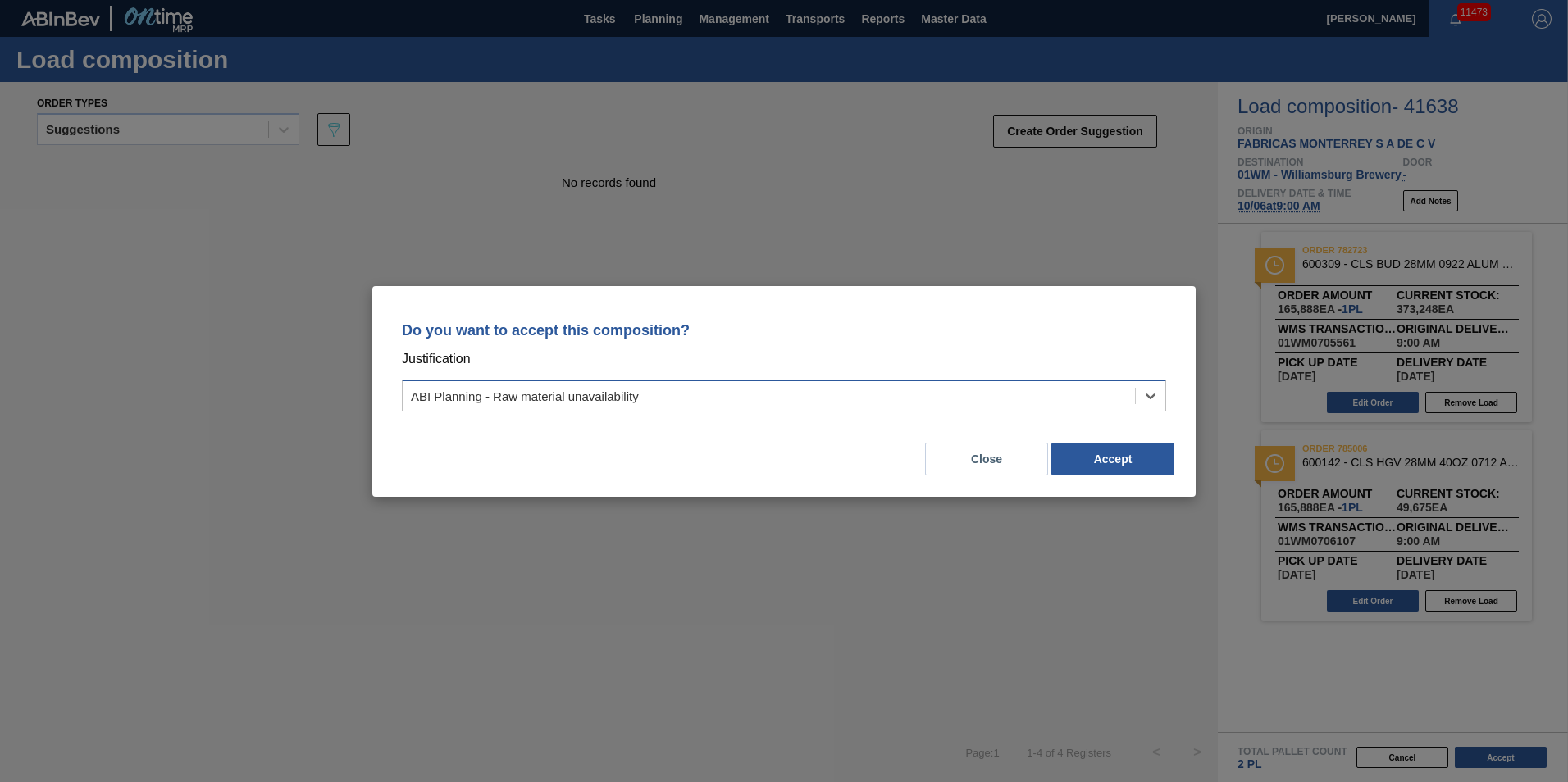
click at [1053, 400] on div "ABI Planning - Raw material unavailability" at bounding box center [768, 395] width 732 height 23
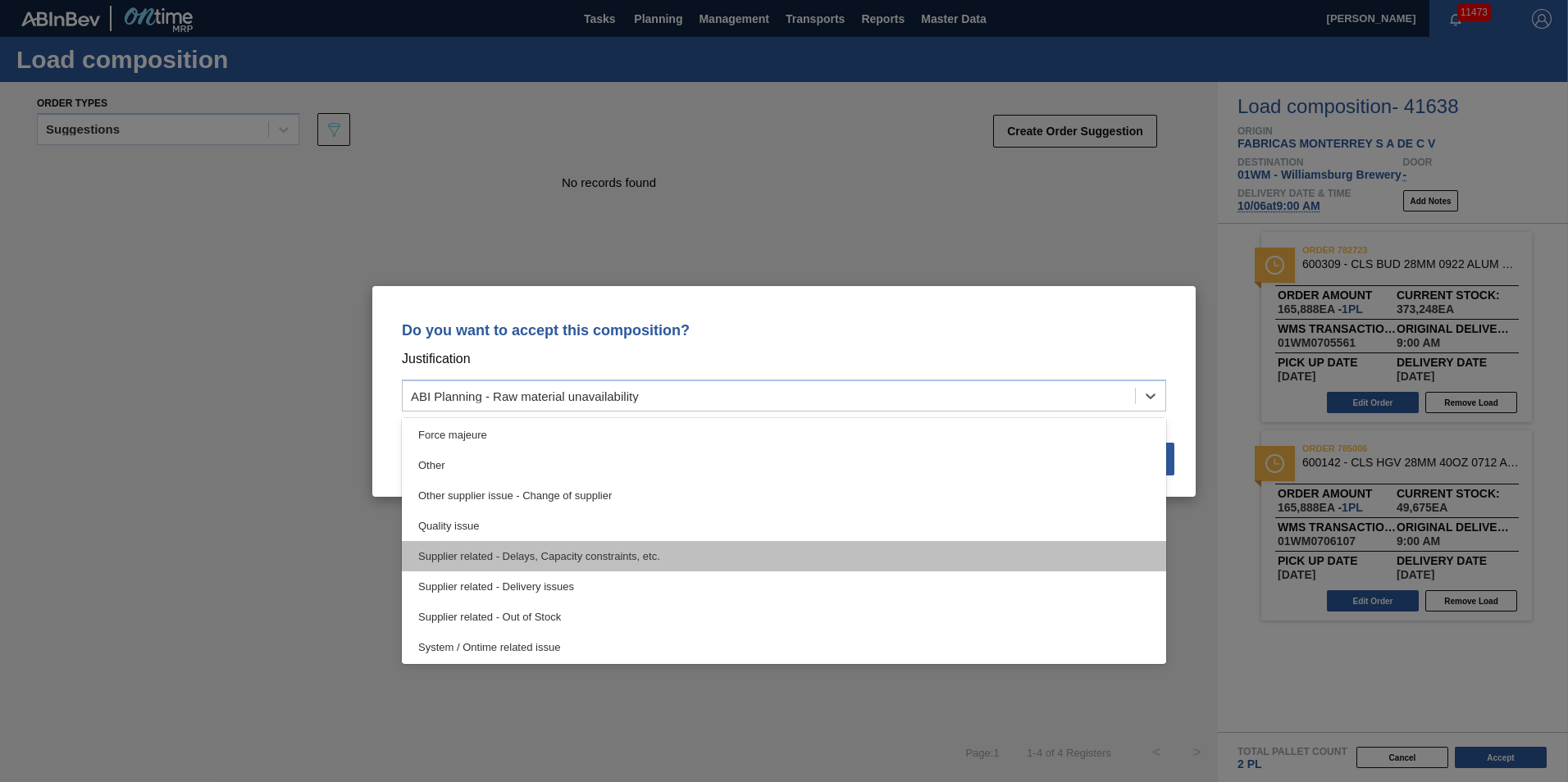
scroll to position [307, 0]
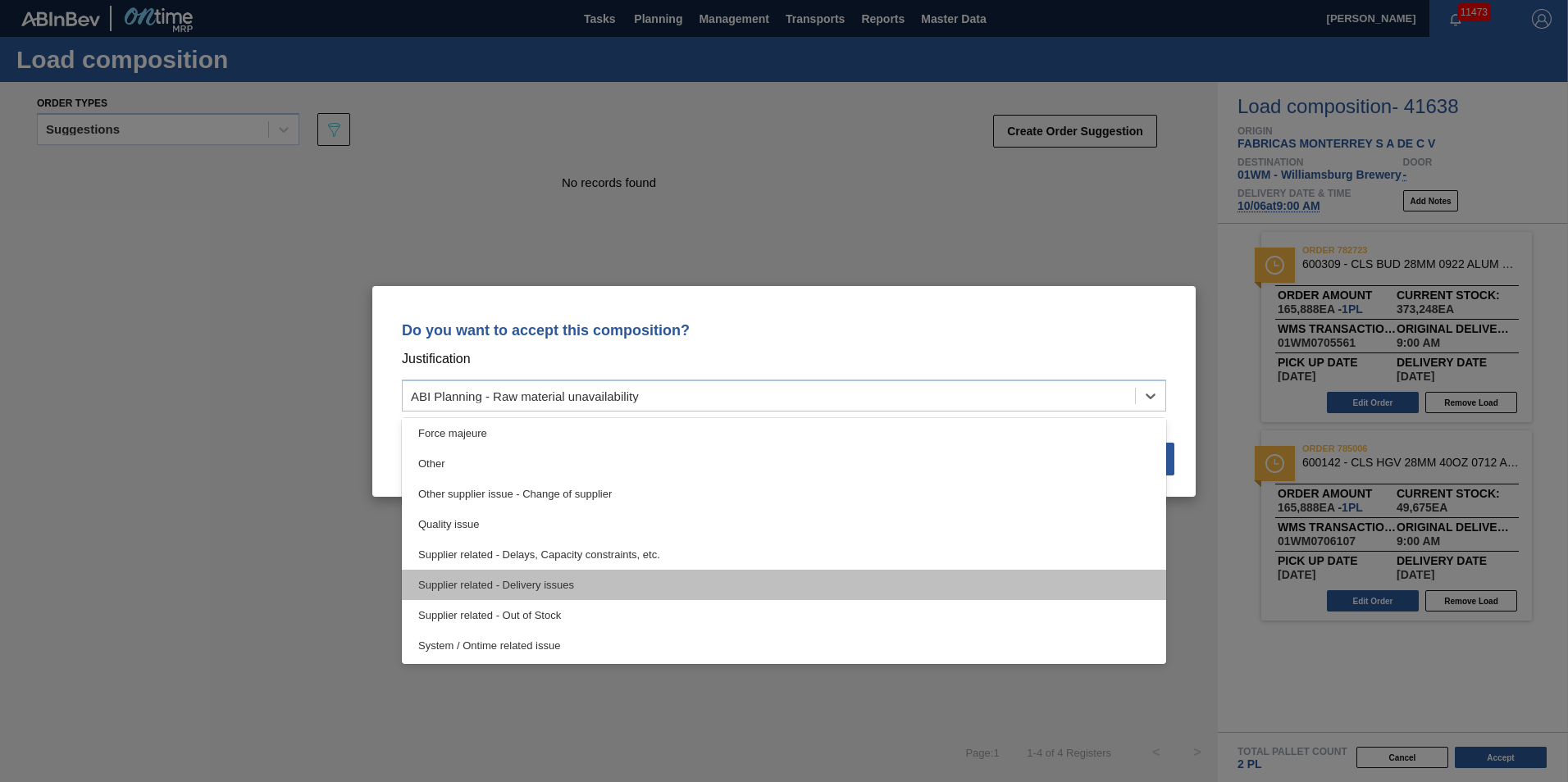
click at [747, 577] on div "Supplier related - Delivery issues" at bounding box center [783, 585] width 764 height 31
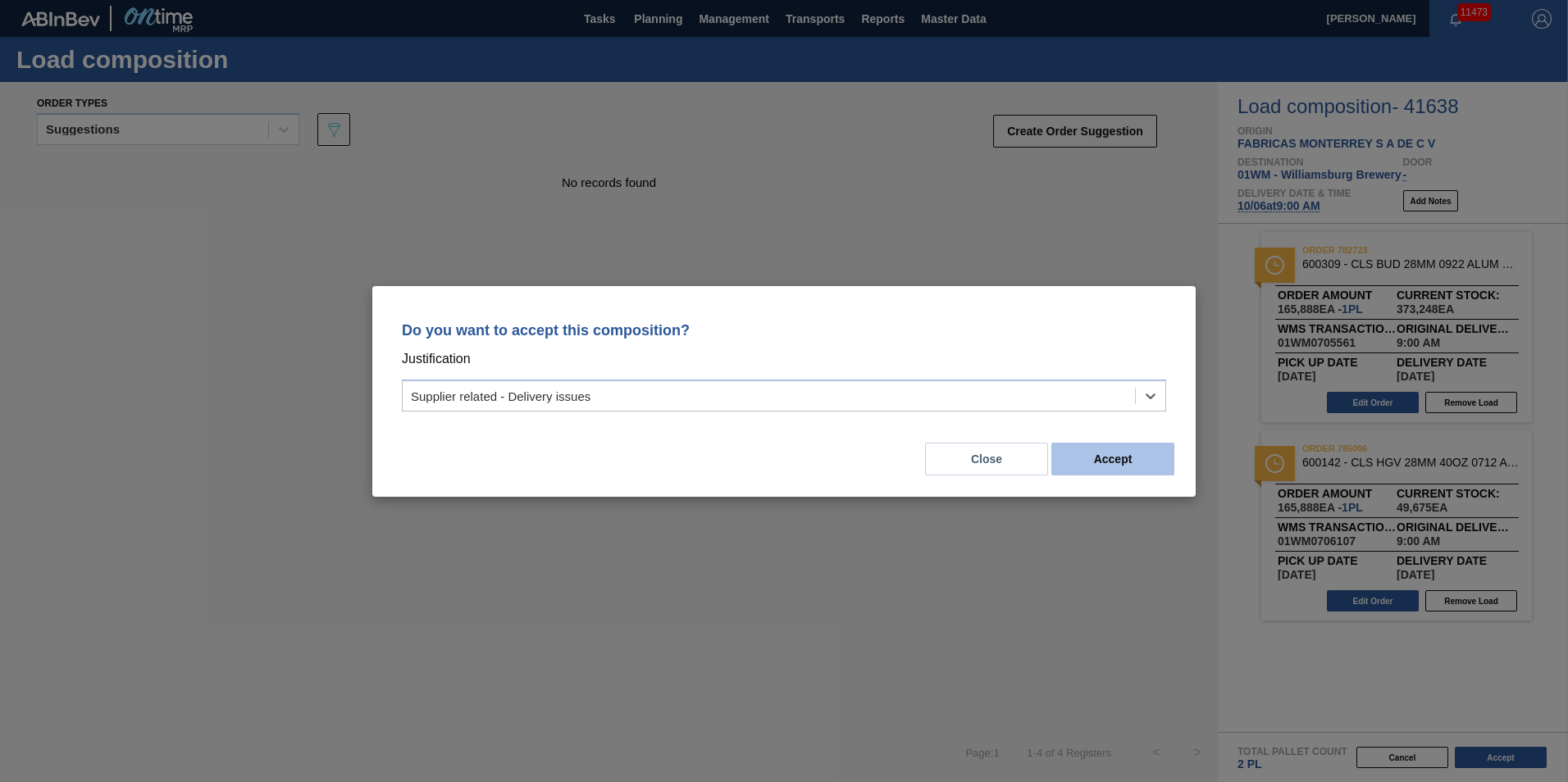
click at [1128, 445] on button "Accept" at bounding box center [1113, 459] width 123 height 32
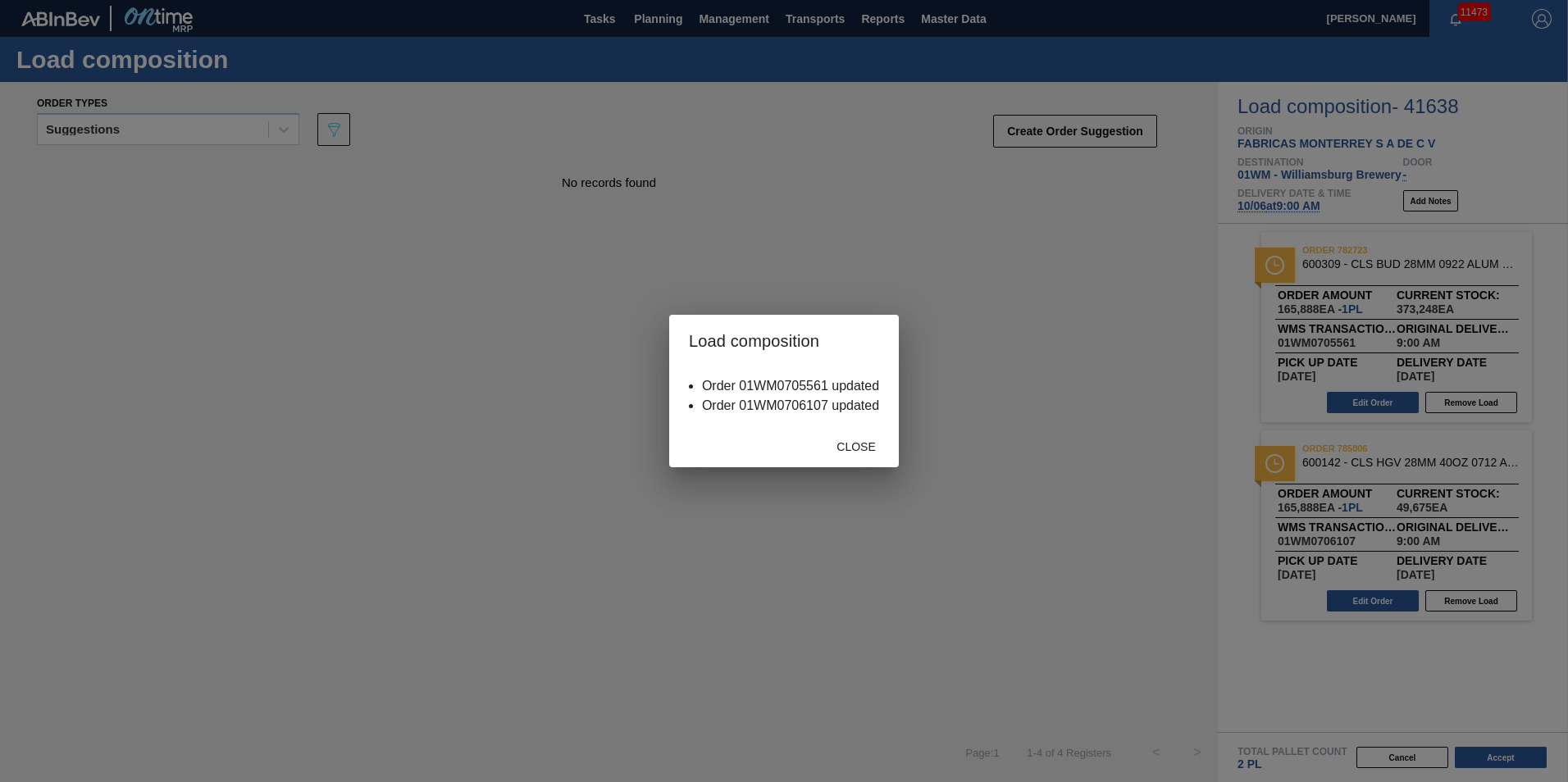
click at [879, 460] on div "Close" at bounding box center [856, 446] width 72 height 31
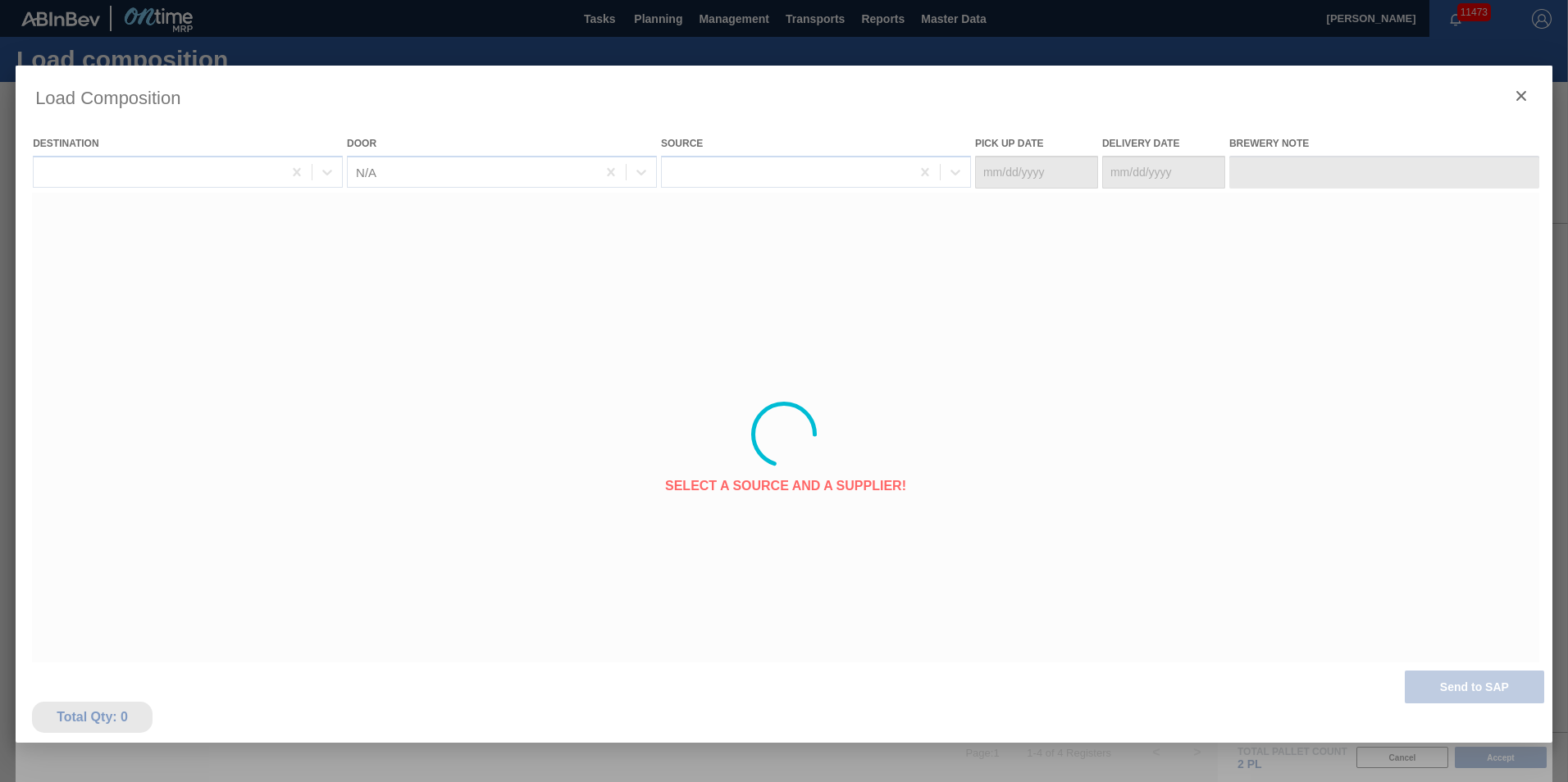
type Date "[DATE]"
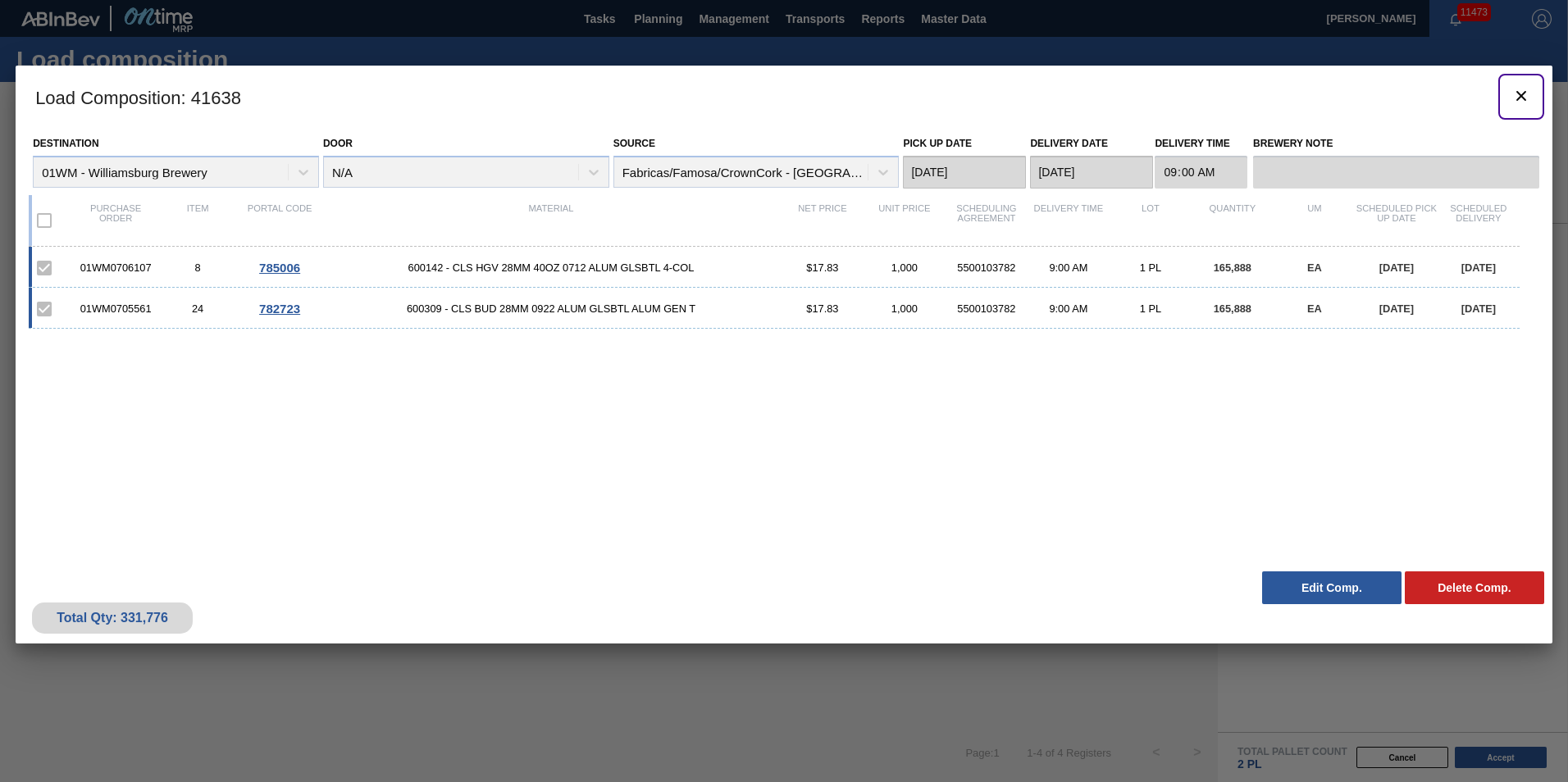
click at [1174, 95] on icon "botão de ícone" at bounding box center [1521, 96] width 20 height 20
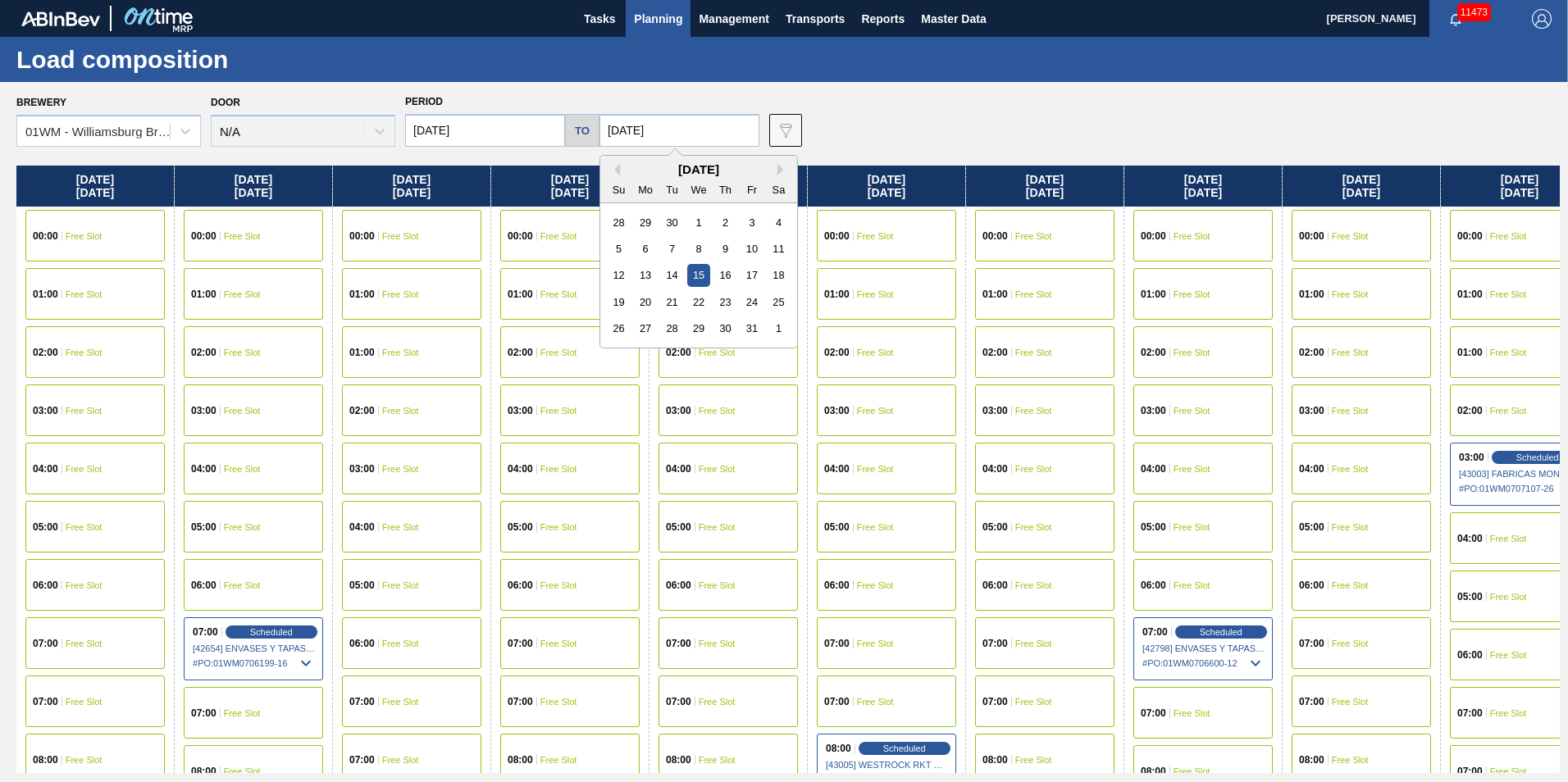
click at [658, 136] on input "[DATE]" at bounding box center [680, 130] width 160 height 32
click at [1018, 155] on div "Brewery 01WM - [GEOGRAPHIC_DATA] Brewery Door N/A Period [DATE] to [DATE] Previ…" at bounding box center [784, 431] width 1568 height 699
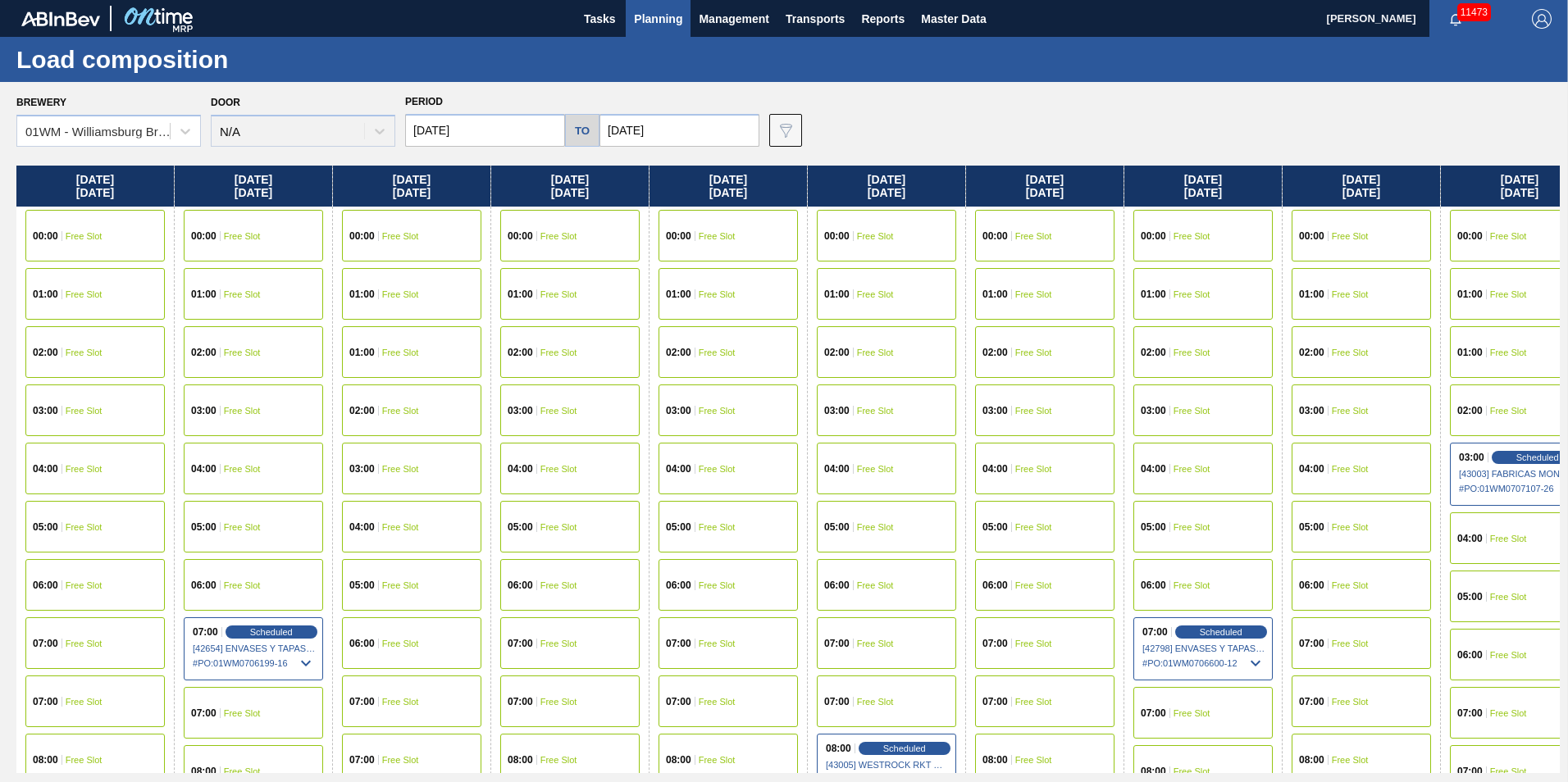
scroll to position [0, 40]
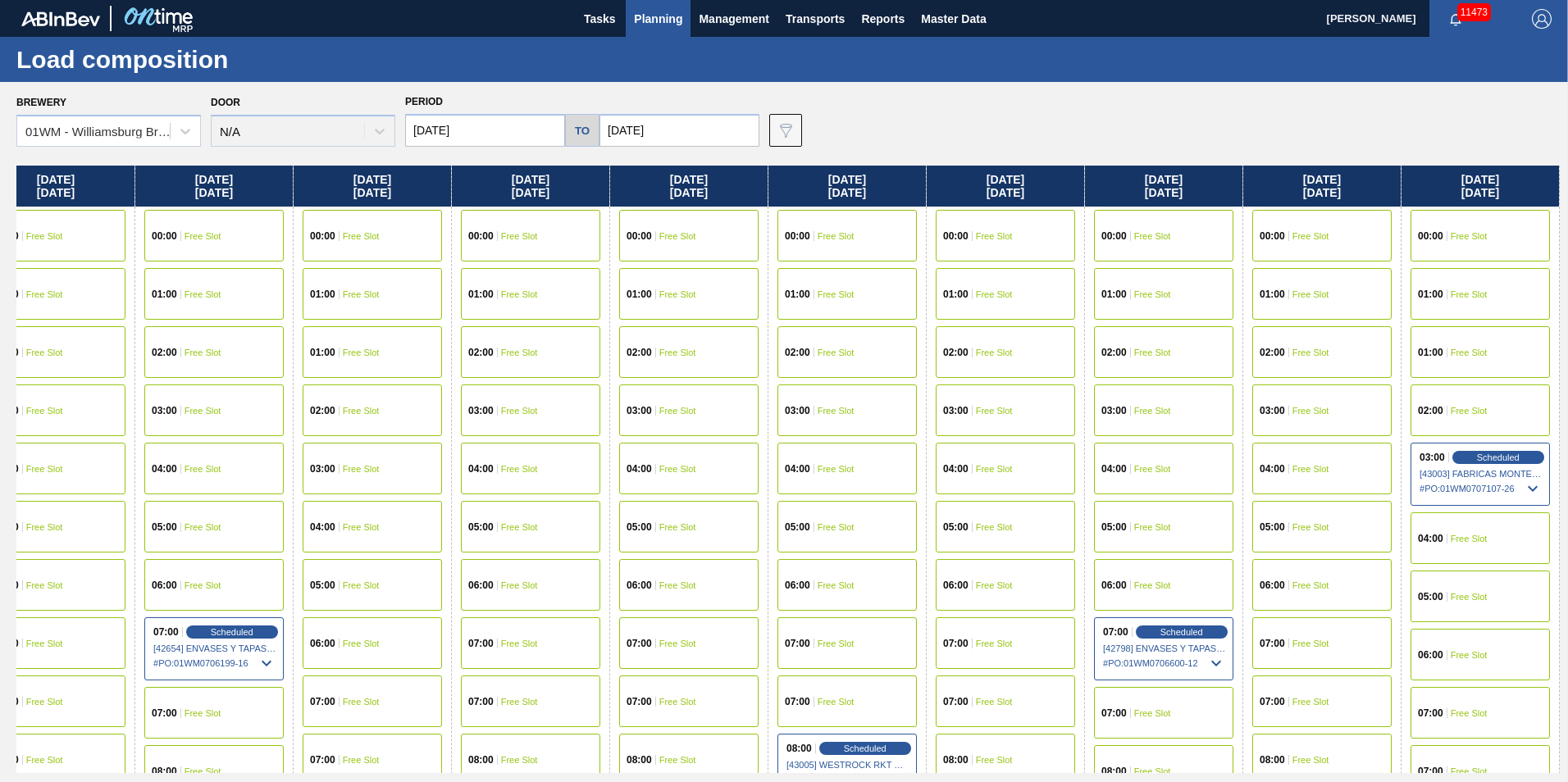
drag, startPoint x: 1205, startPoint y: 179, endPoint x: 635, endPoint y: 181, distance: 570.0
click at [635, 181] on div "[DATE] 00:00 Free Slot 01:00 Free Slot 02:00 Free Slot 03:00 Free Slot 04:00 Fr…" at bounding box center [788, 469] width 1543 height 607
click at [1174, 457] on span "Scheduled" at bounding box center [1498, 457] width 47 height 11
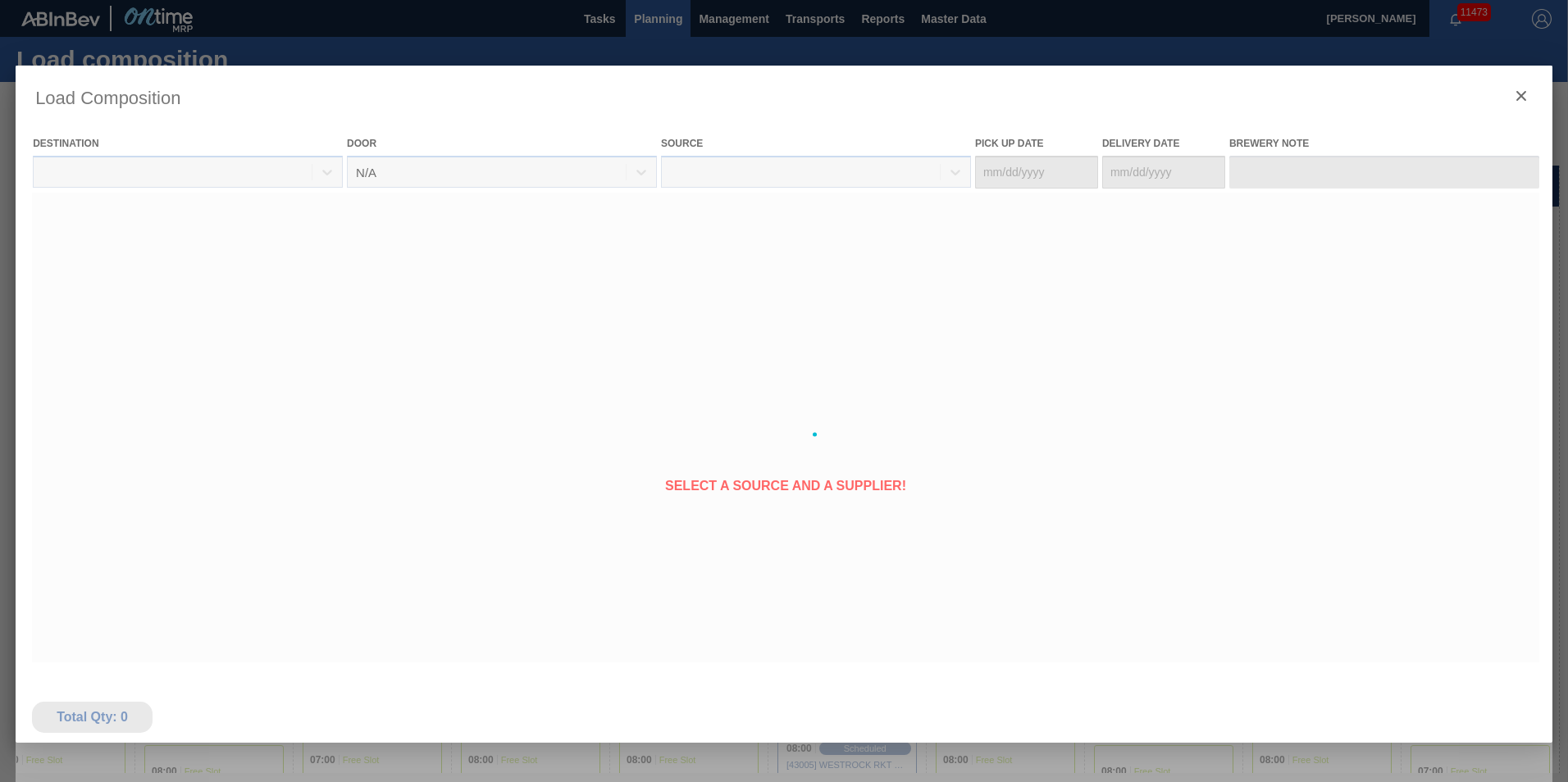
type Date "[DATE]"
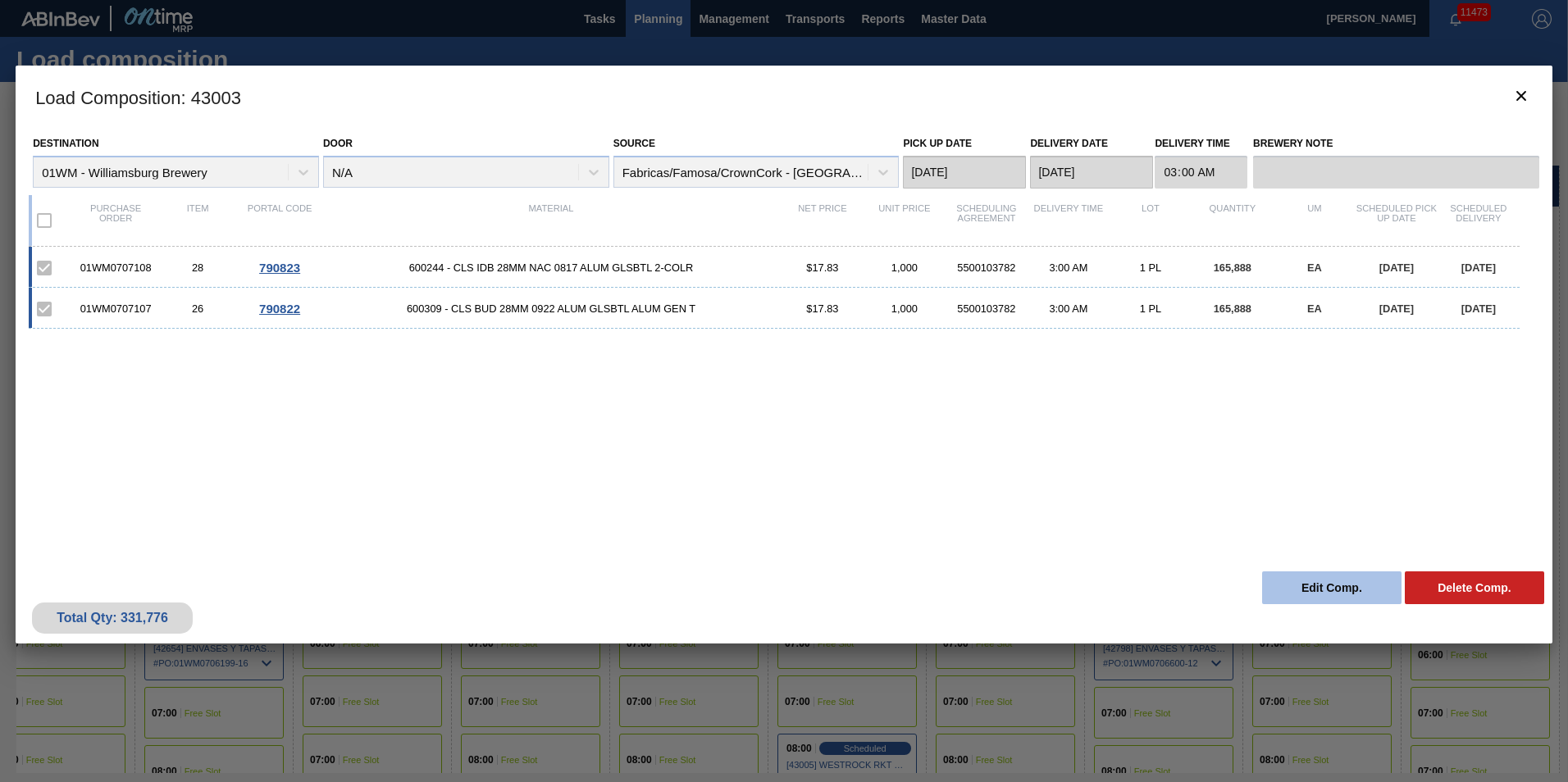
click at [1174, 576] on button "Edit Comp." at bounding box center [1331, 588] width 140 height 32
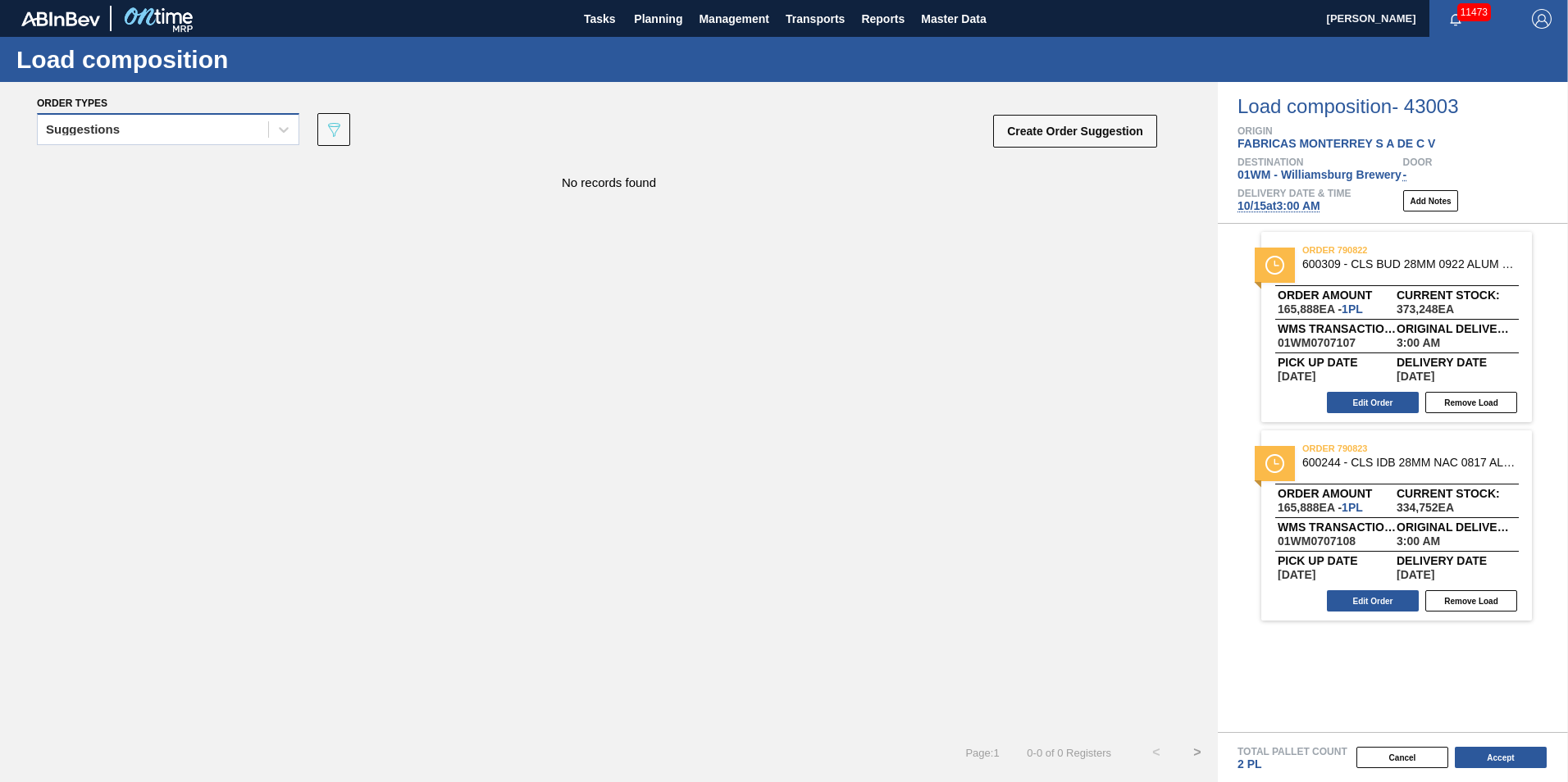
click at [146, 129] on div "Suggestions" at bounding box center [153, 130] width 230 height 23
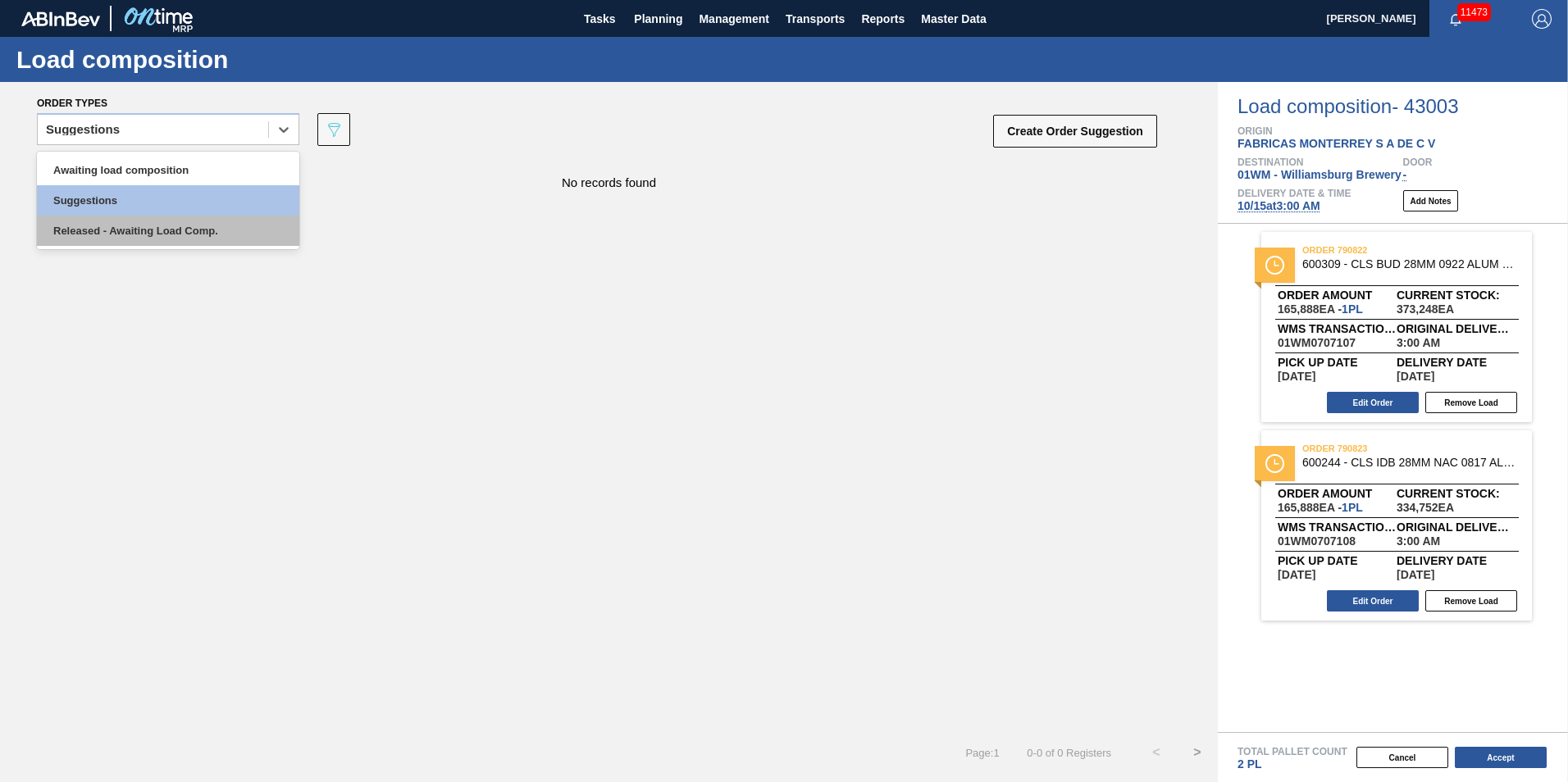
click at [153, 225] on div "Released - Awaiting Load Comp." at bounding box center [167, 231] width 262 height 31
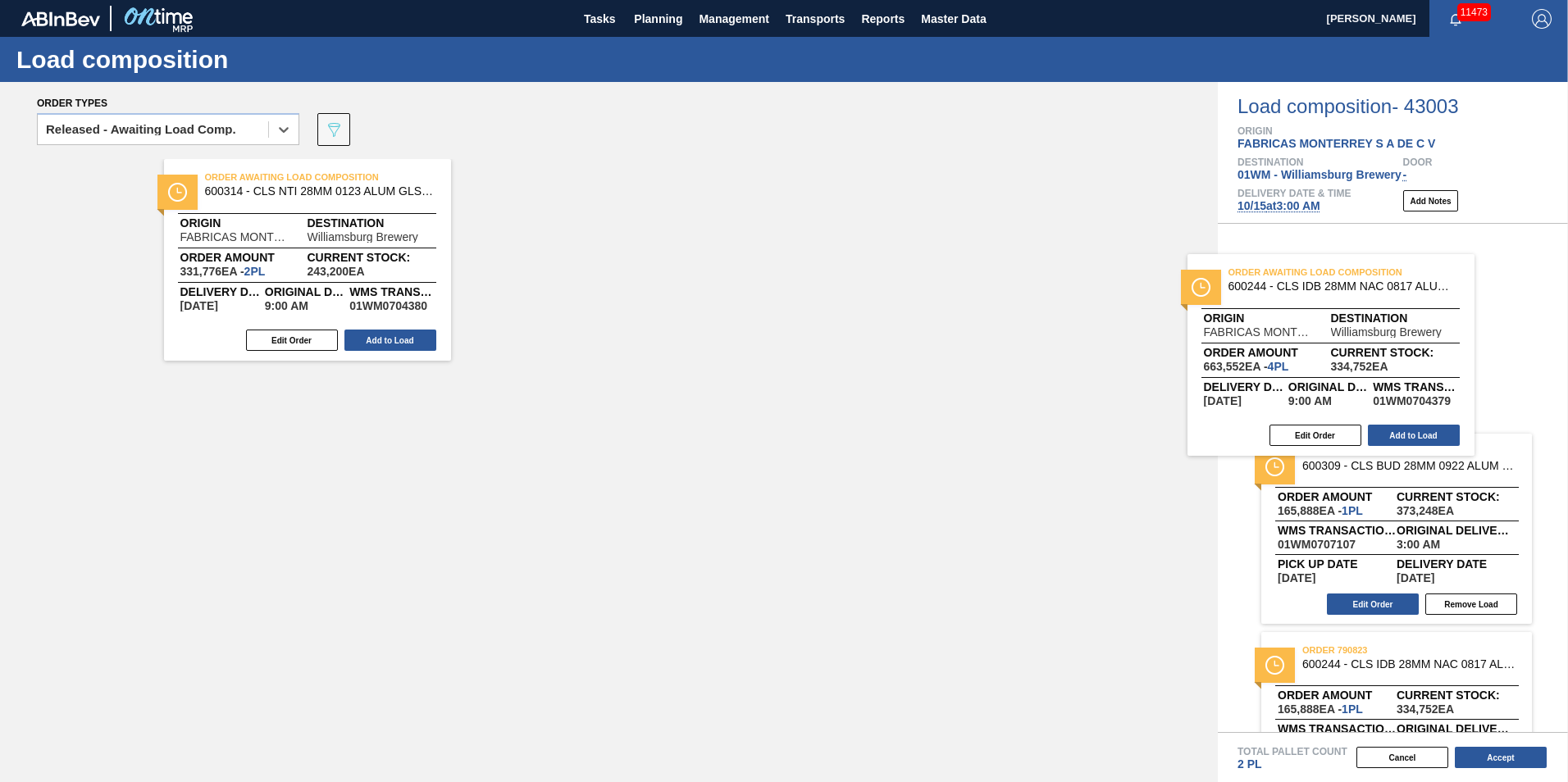
drag, startPoint x: 284, startPoint y: 262, endPoint x: 1321, endPoint y: 355, distance: 1041.2
click at [1174, 355] on div "Order types option Released - Awaiting Load Comp., selected. Select is focused …" at bounding box center [784, 432] width 1568 height 700
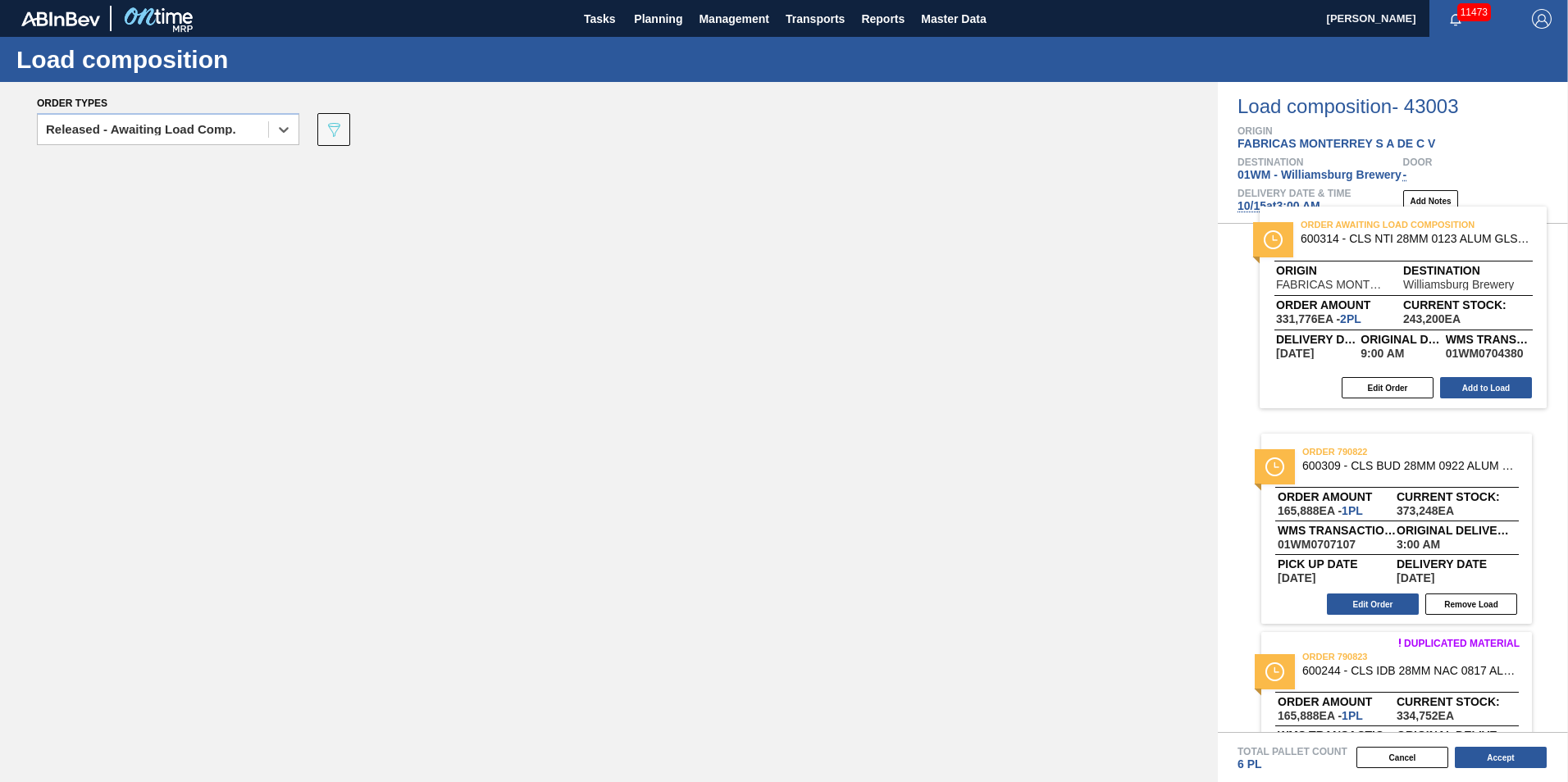
drag, startPoint x: 590, startPoint y: 292, endPoint x: 1403, endPoint y: 336, distance: 814.2
click at [1174, 332] on div "Order types option Released - Awaiting Load Comp., selected. Select is focused …" at bounding box center [784, 432] width 1568 height 700
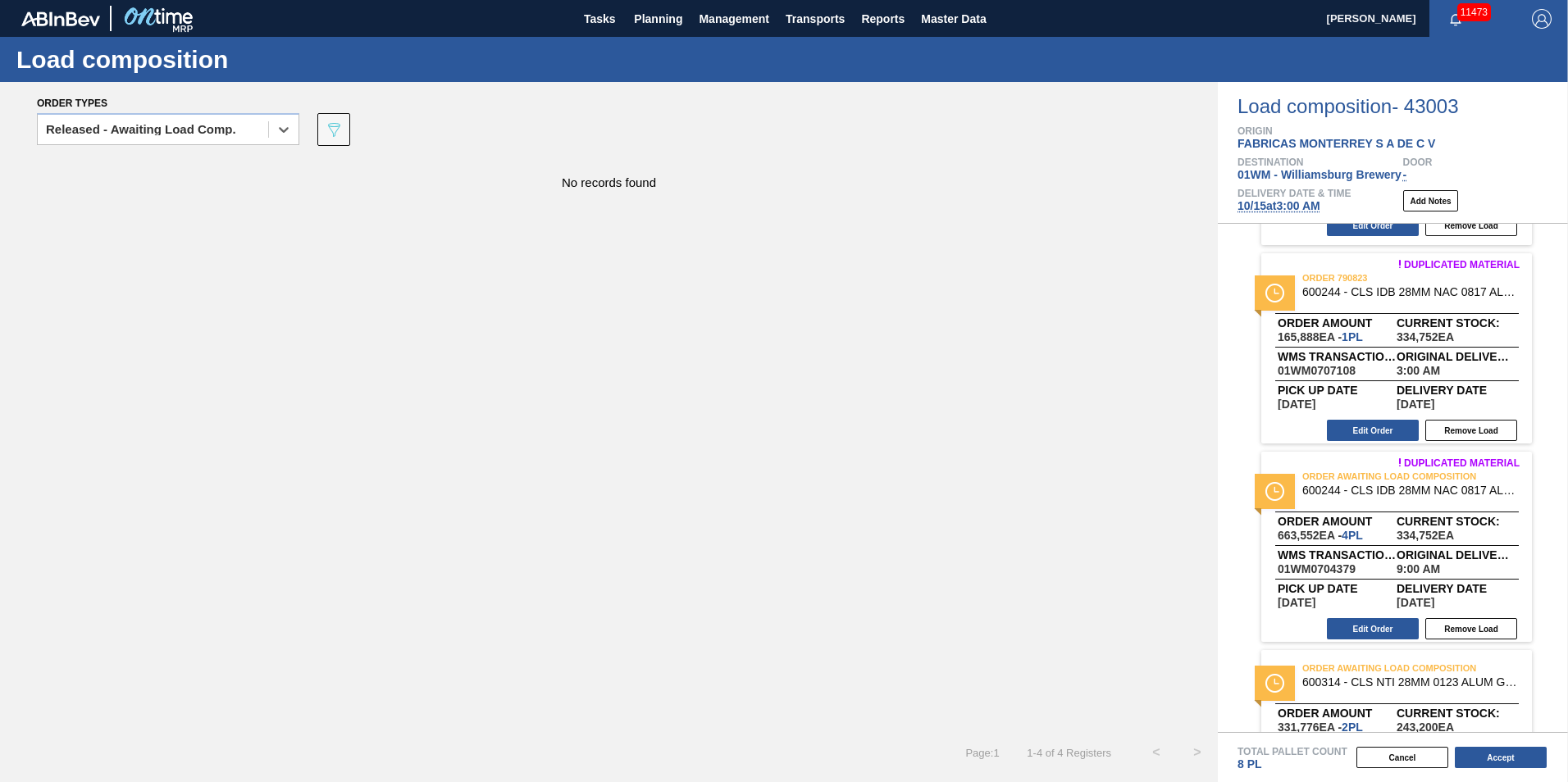
scroll to position [246, 0]
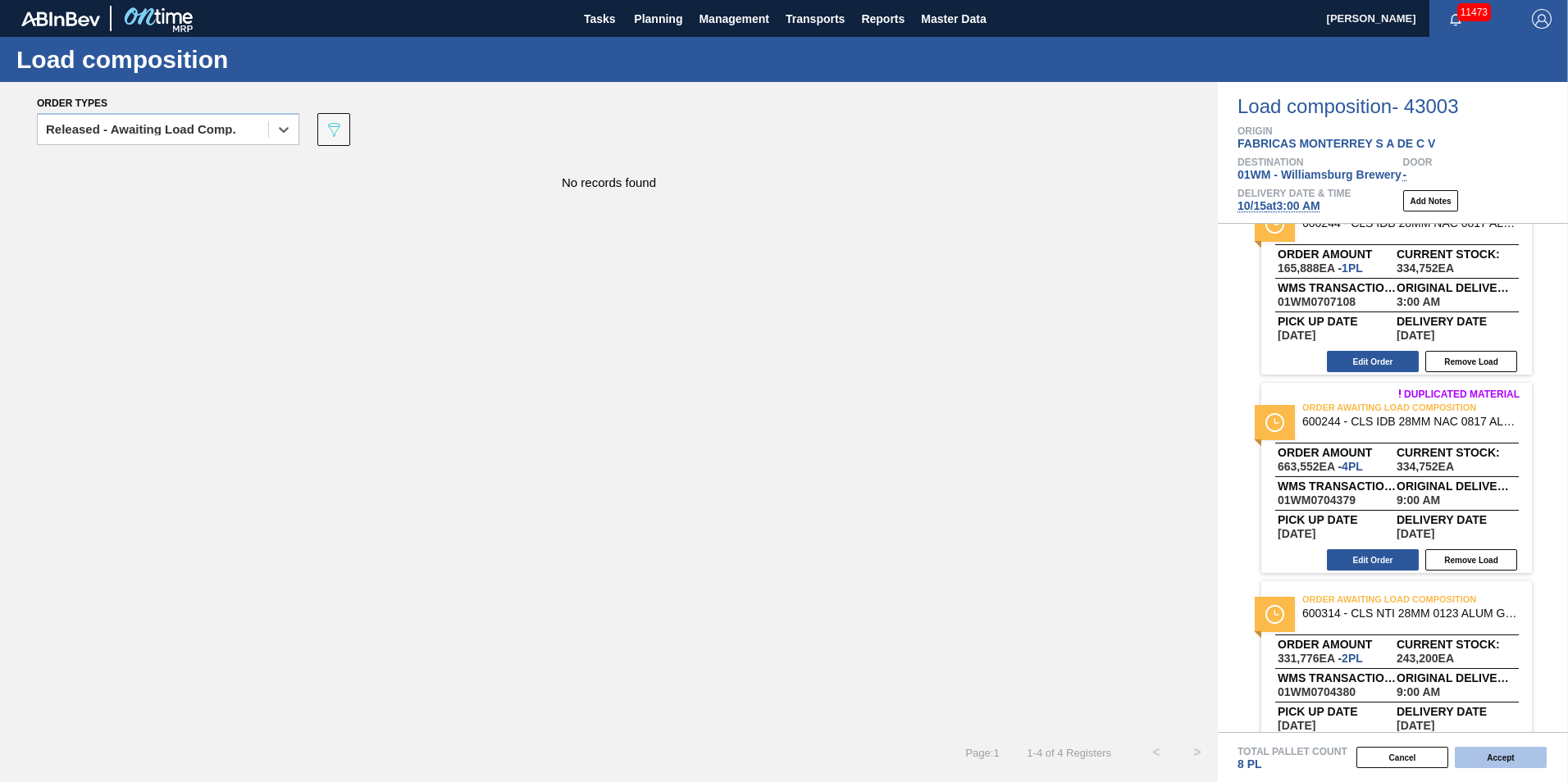
click at [1174, 634] on button "Accept" at bounding box center [1500, 758] width 92 height 22
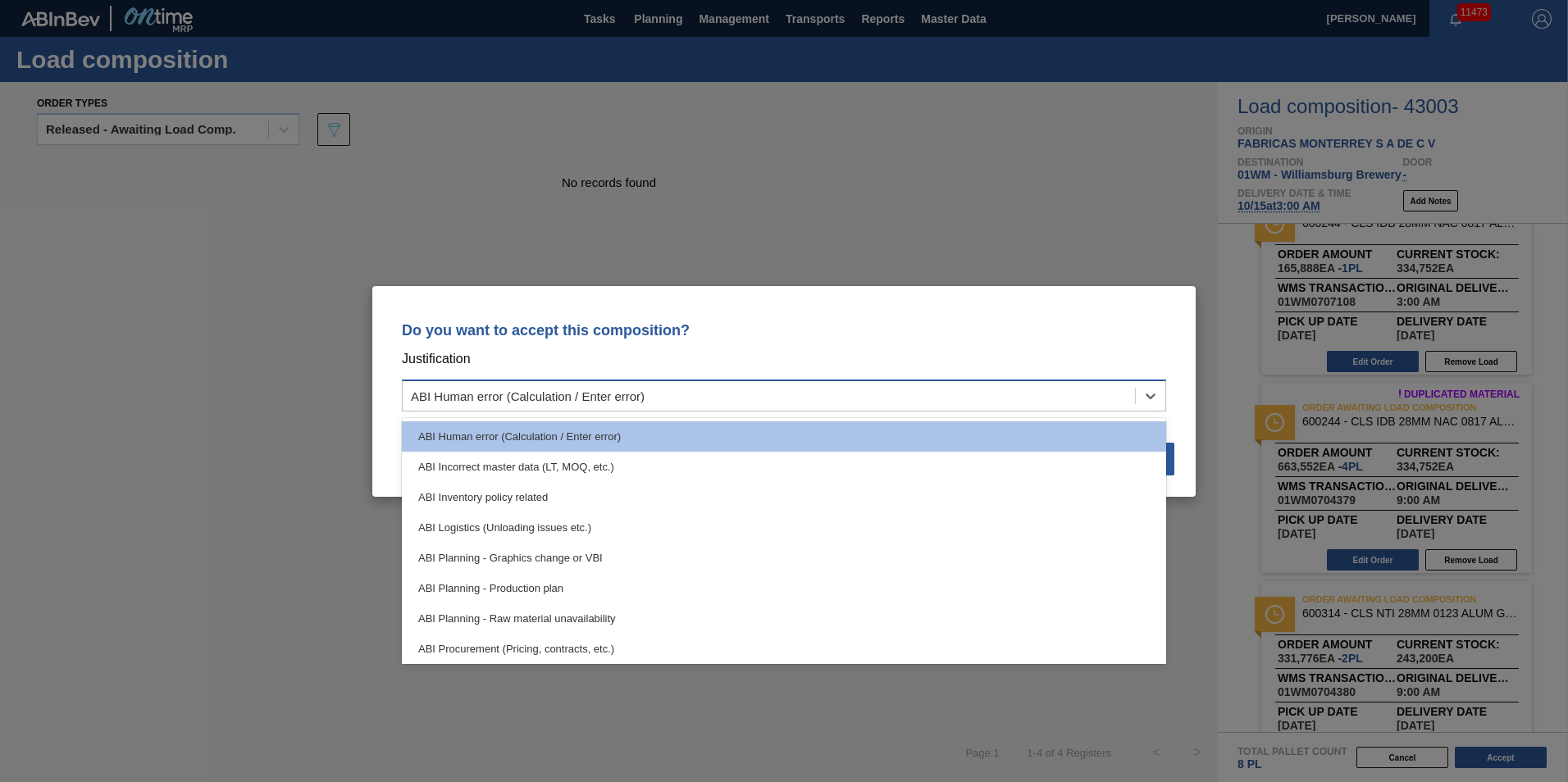
click at [955, 399] on div "ABI Human error (Calculation / Enter error)" at bounding box center [768, 395] width 732 height 23
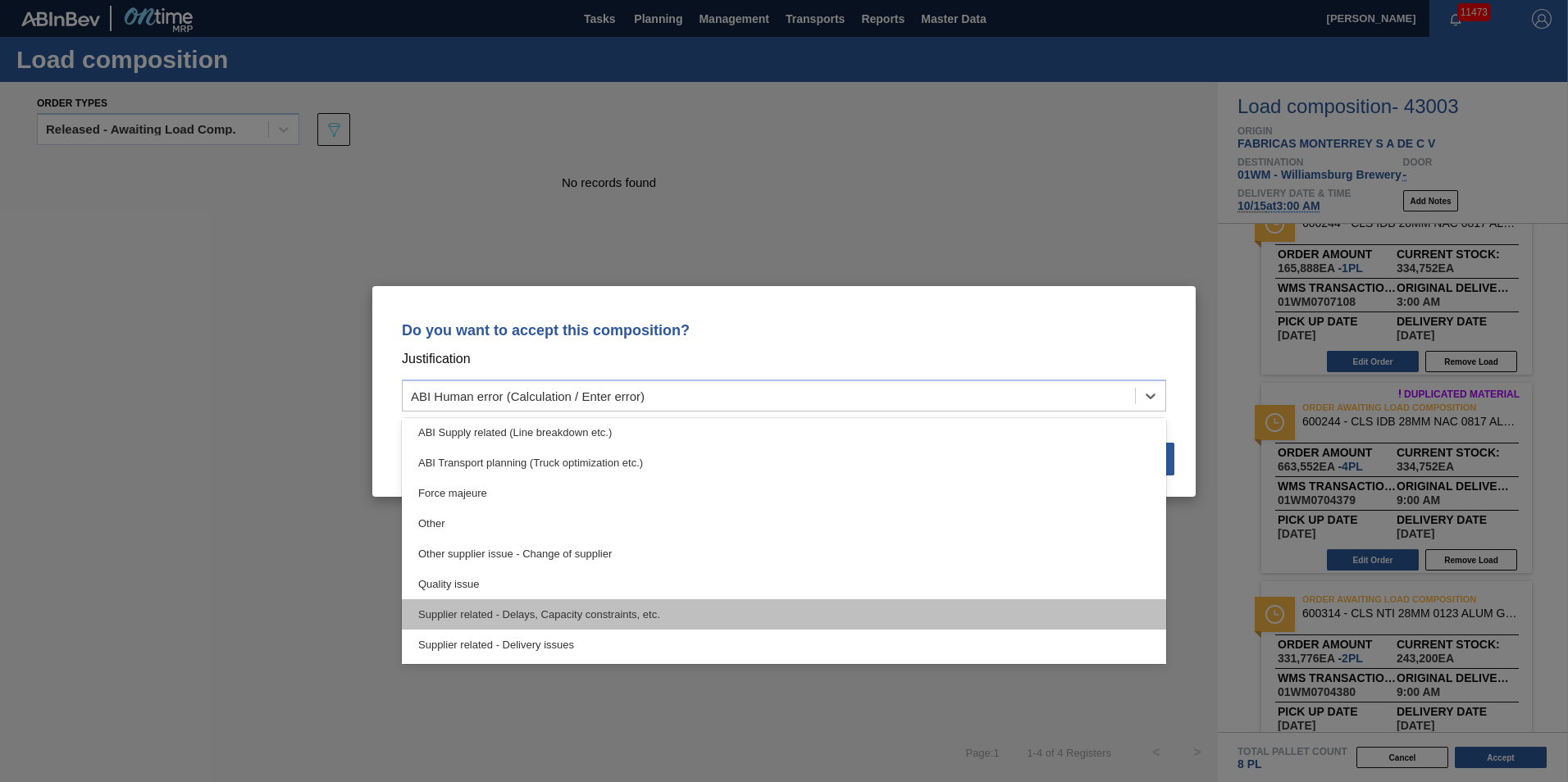
scroll to position [307, 0]
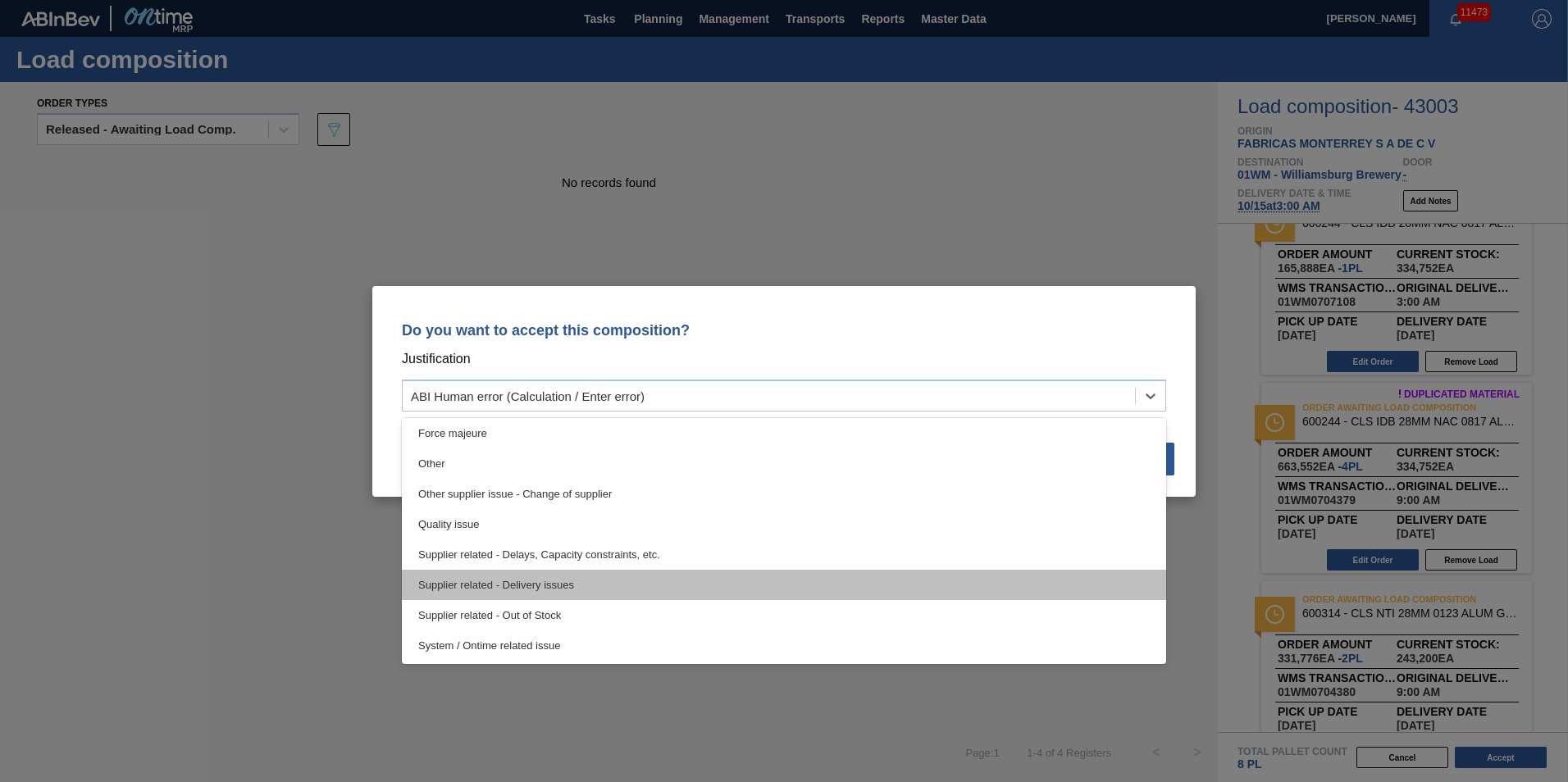
click at [694, 579] on div "Supplier related - Delivery issues" at bounding box center [783, 585] width 764 height 31
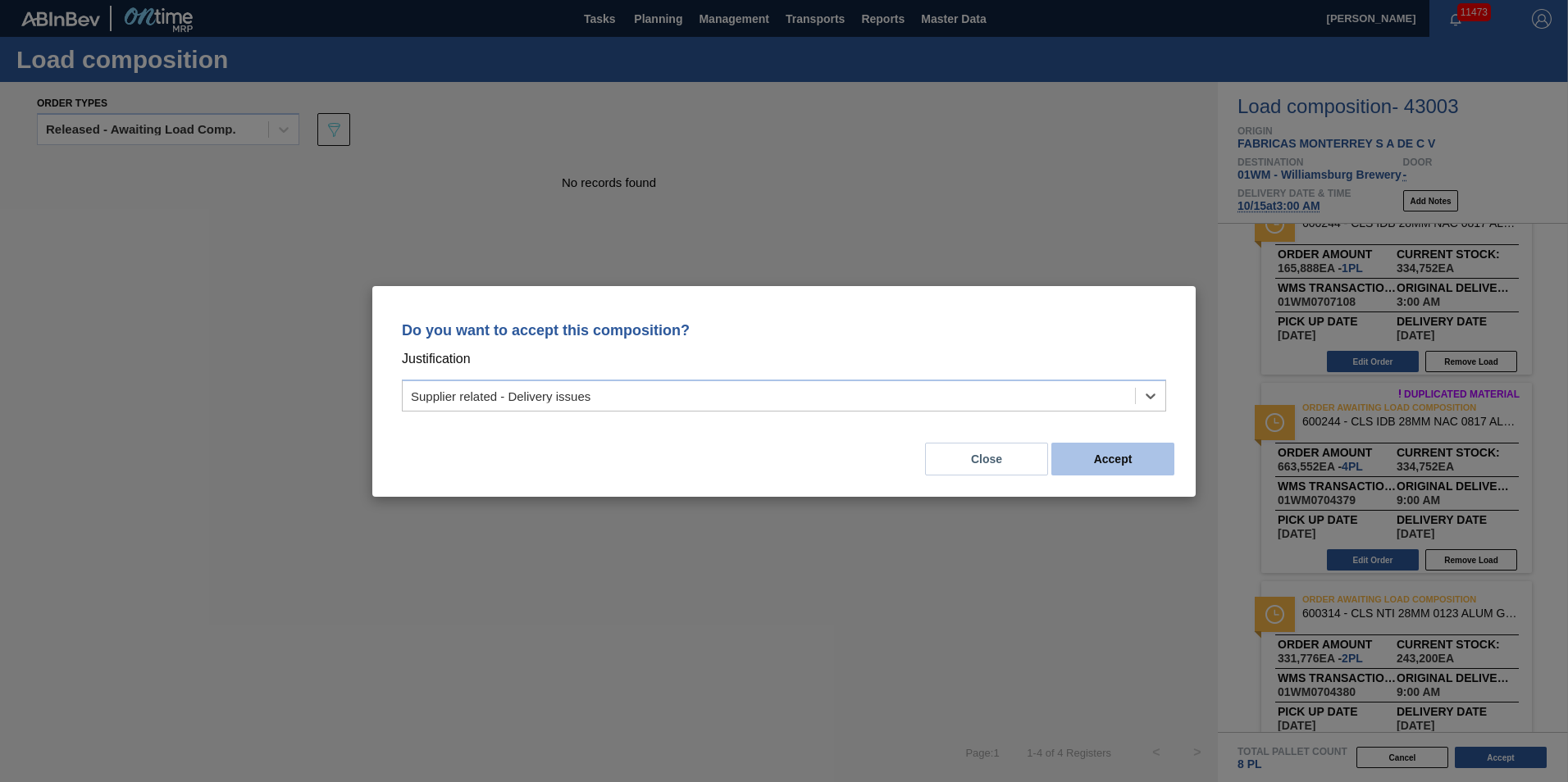
click at [1162, 474] on button "Accept" at bounding box center [1113, 459] width 123 height 32
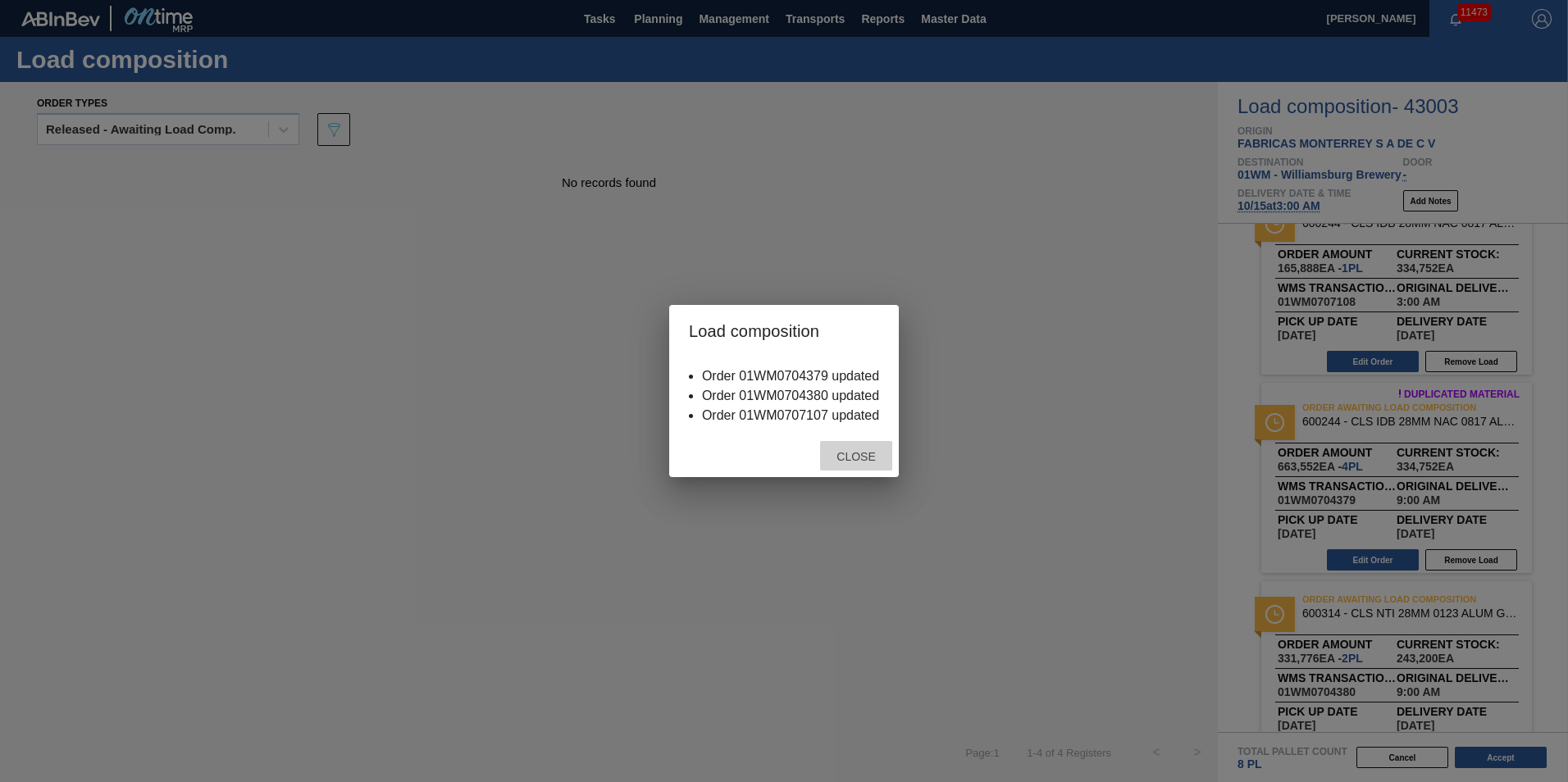
click at [862, 460] on span "Close" at bounding box center [856, 456] width 65 height 13
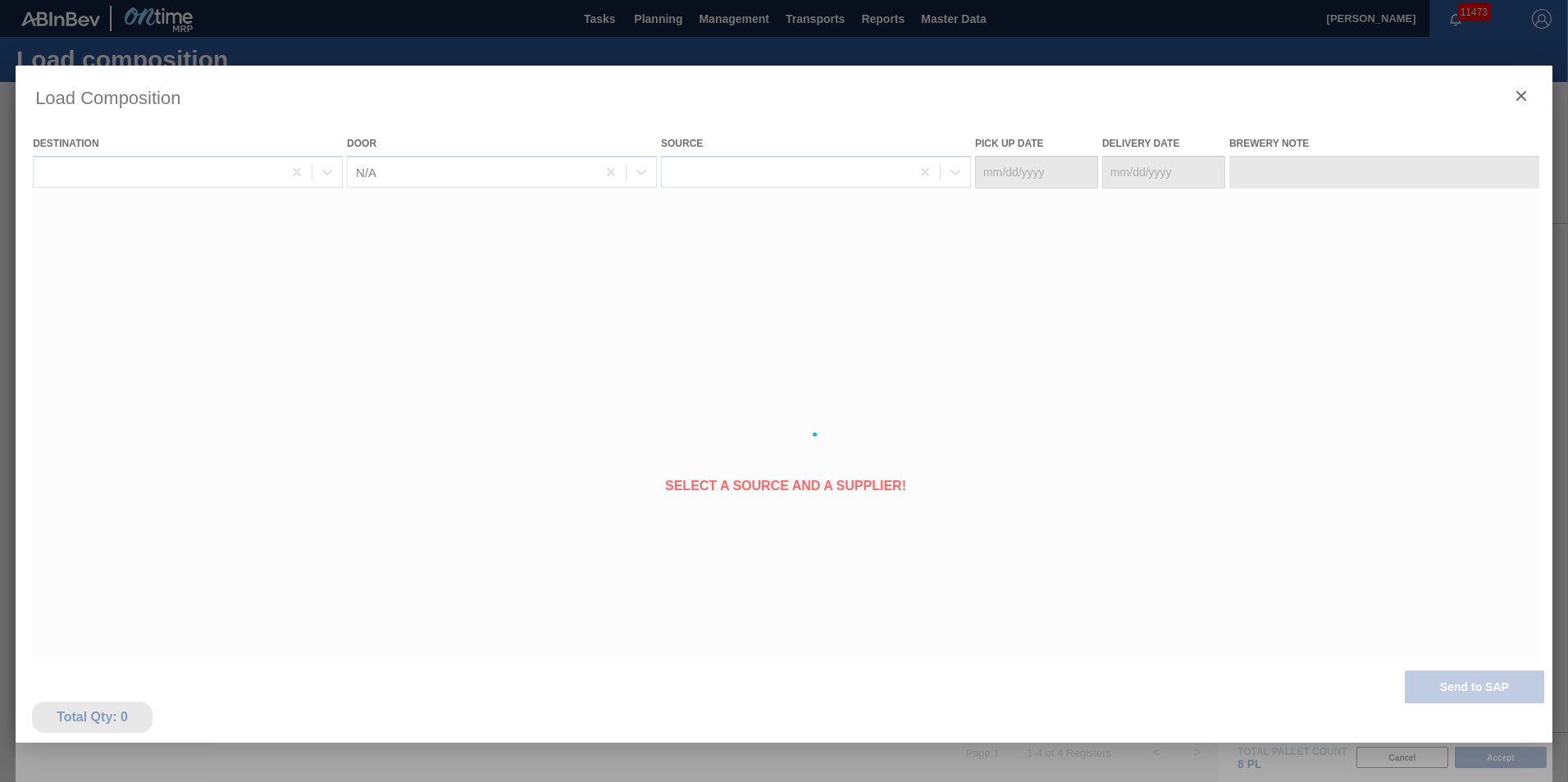
type Date "[DATE]"
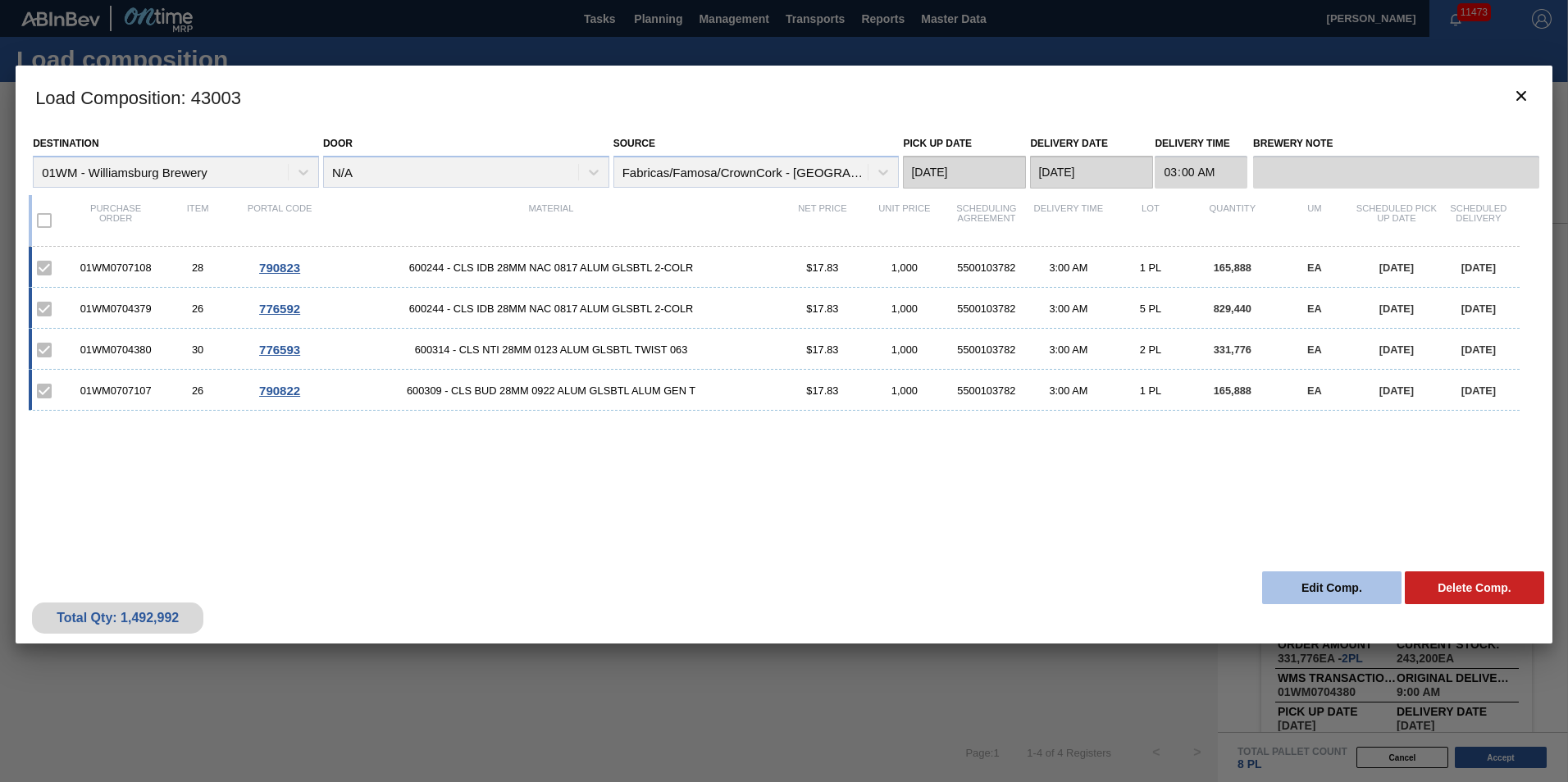
click at [1174, 592] on button "Edit Comp." at bounding box center [1331, 588] width 140 height 32
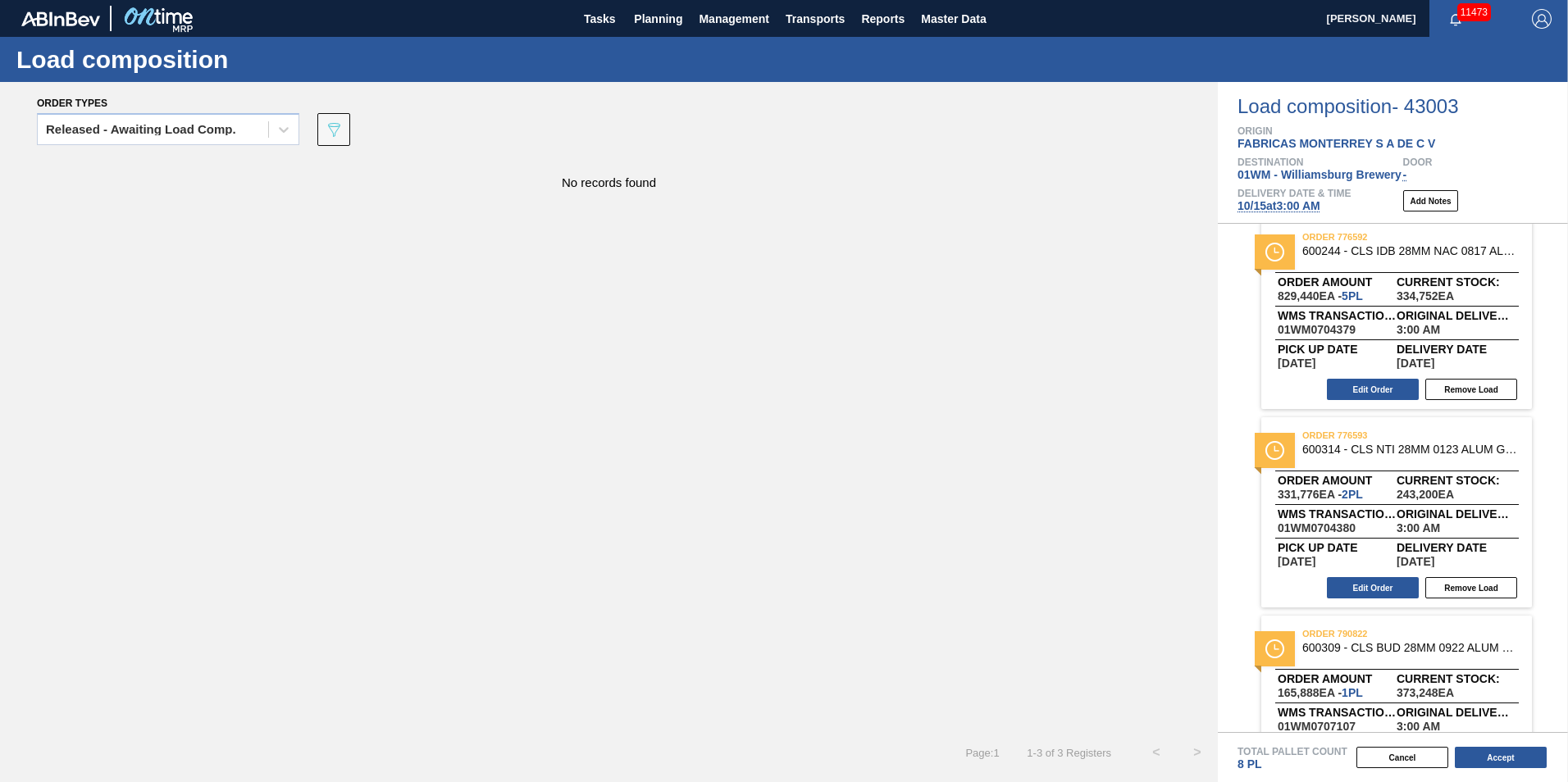
scroll to position [0, 0]
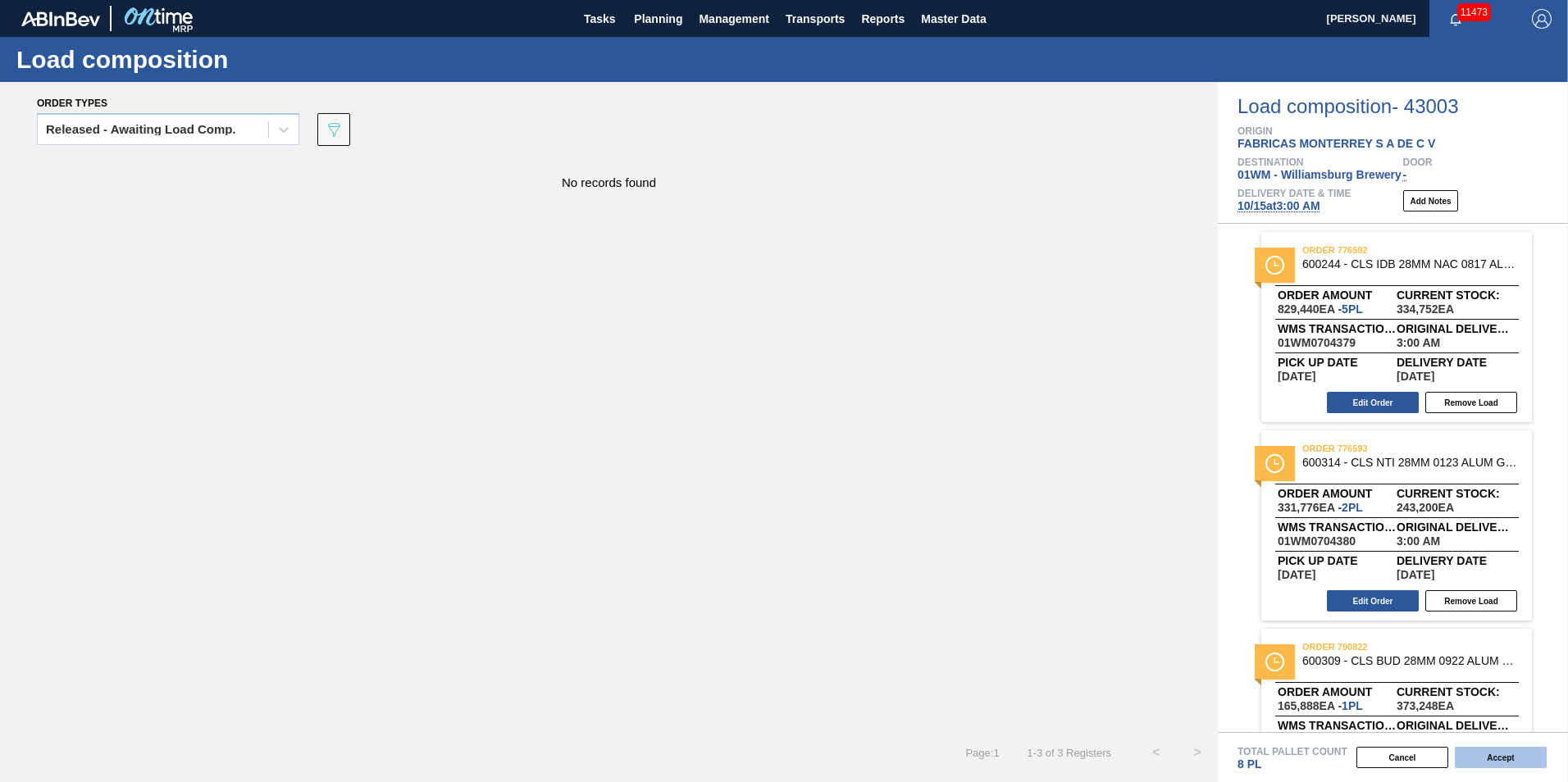
click at [1174, 634] on button "Accept" at bounding box center [1500, 758] width 92 height 22
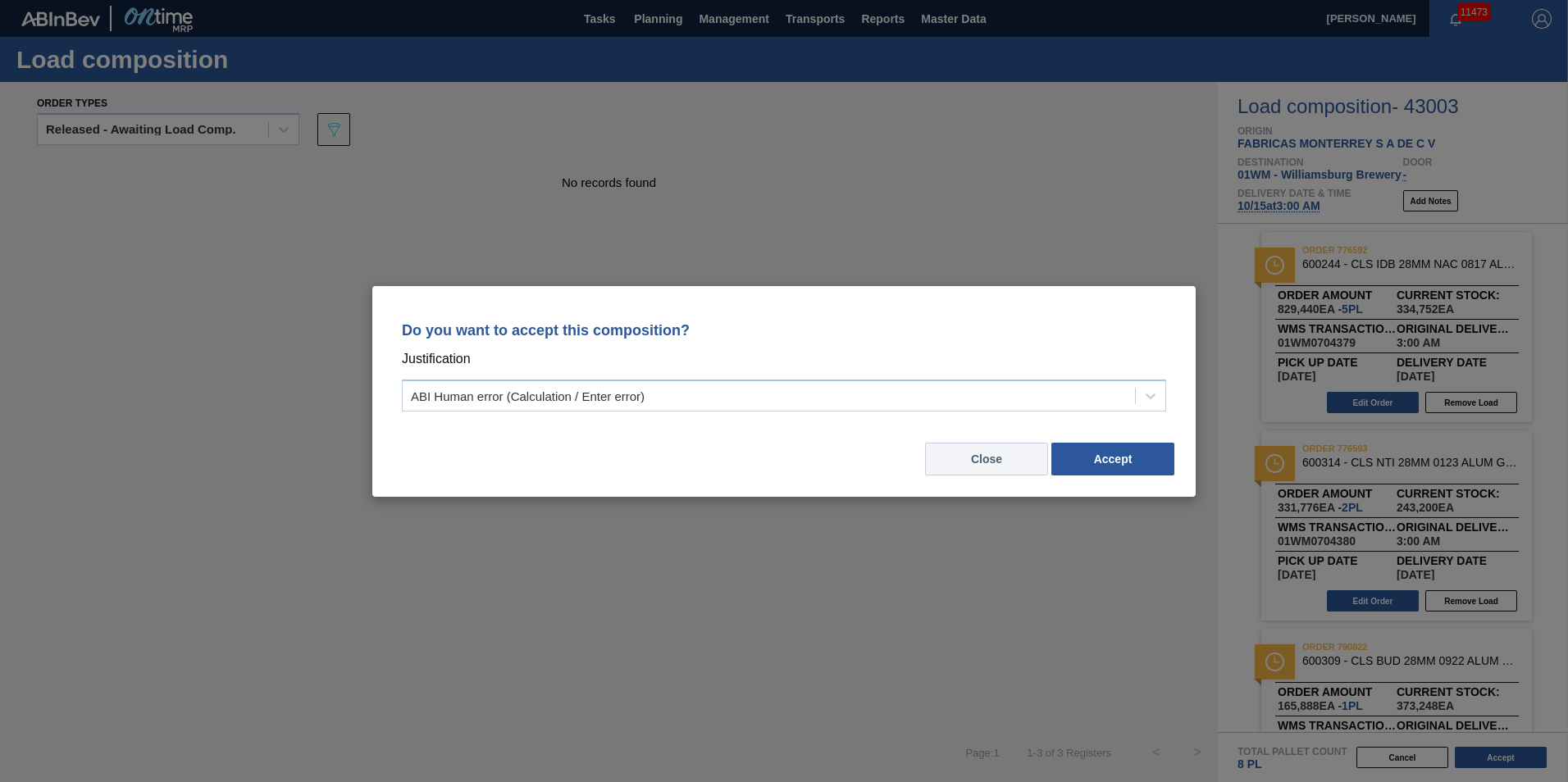
click at [1008, 450] on button "Close" at bounding box center [987, 459] width 123 height 32
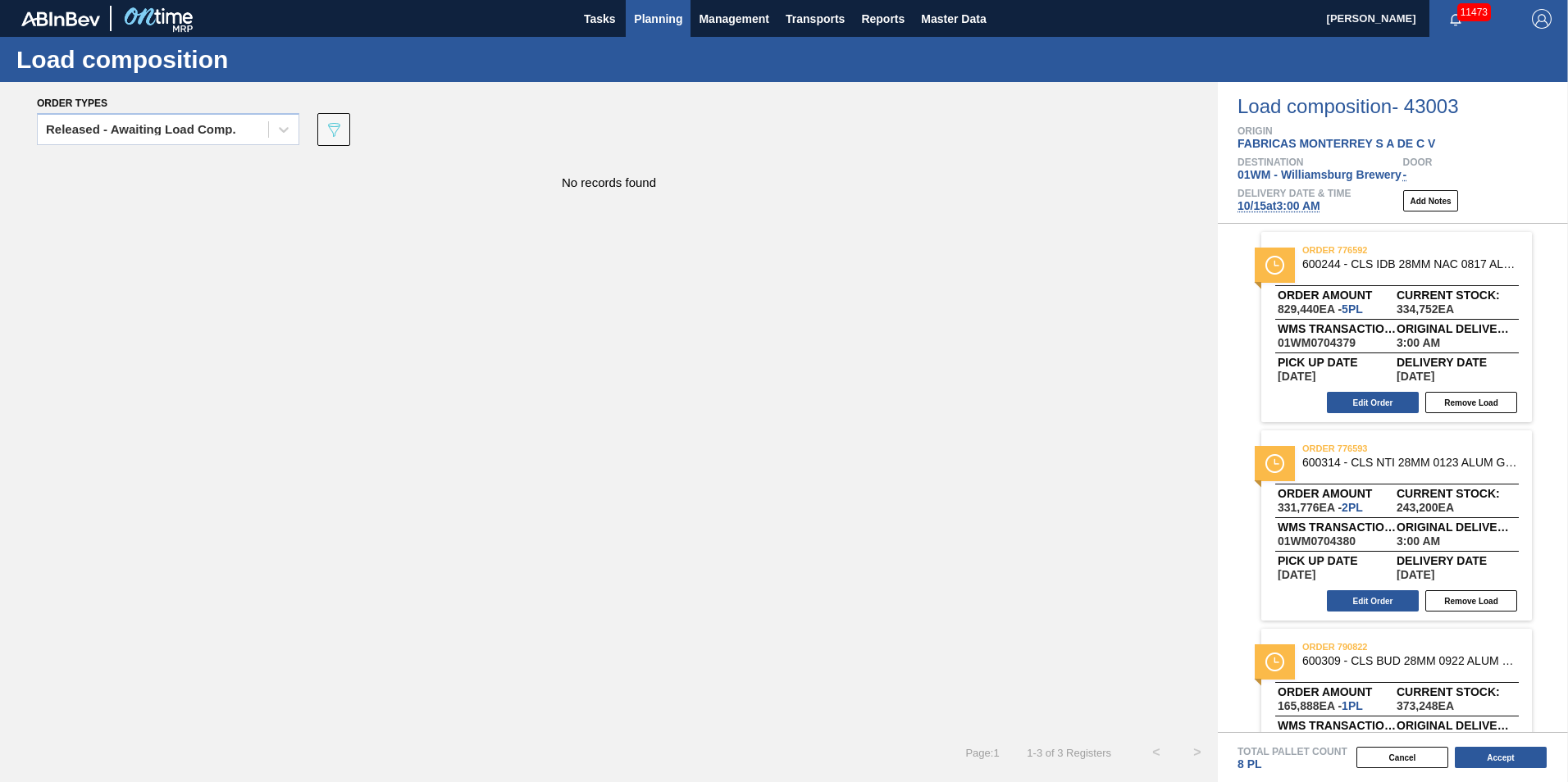
click at [660, 25] on span "Planning" at bounding box center [658, 19] width 49 height 20
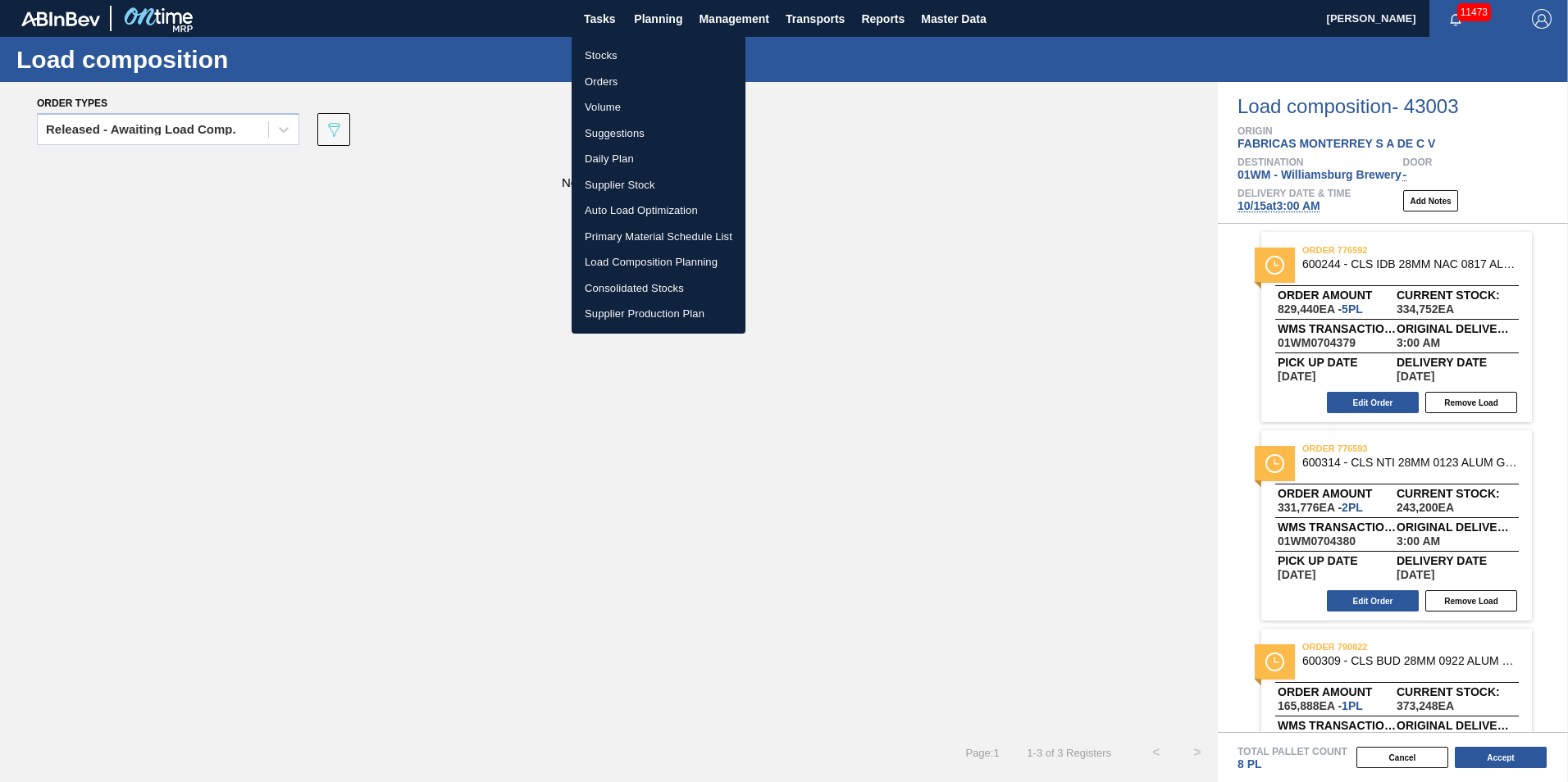
click at [637, 263] on li "Load Composition Planning" at bounding box center [658, 262] width 174 height 26
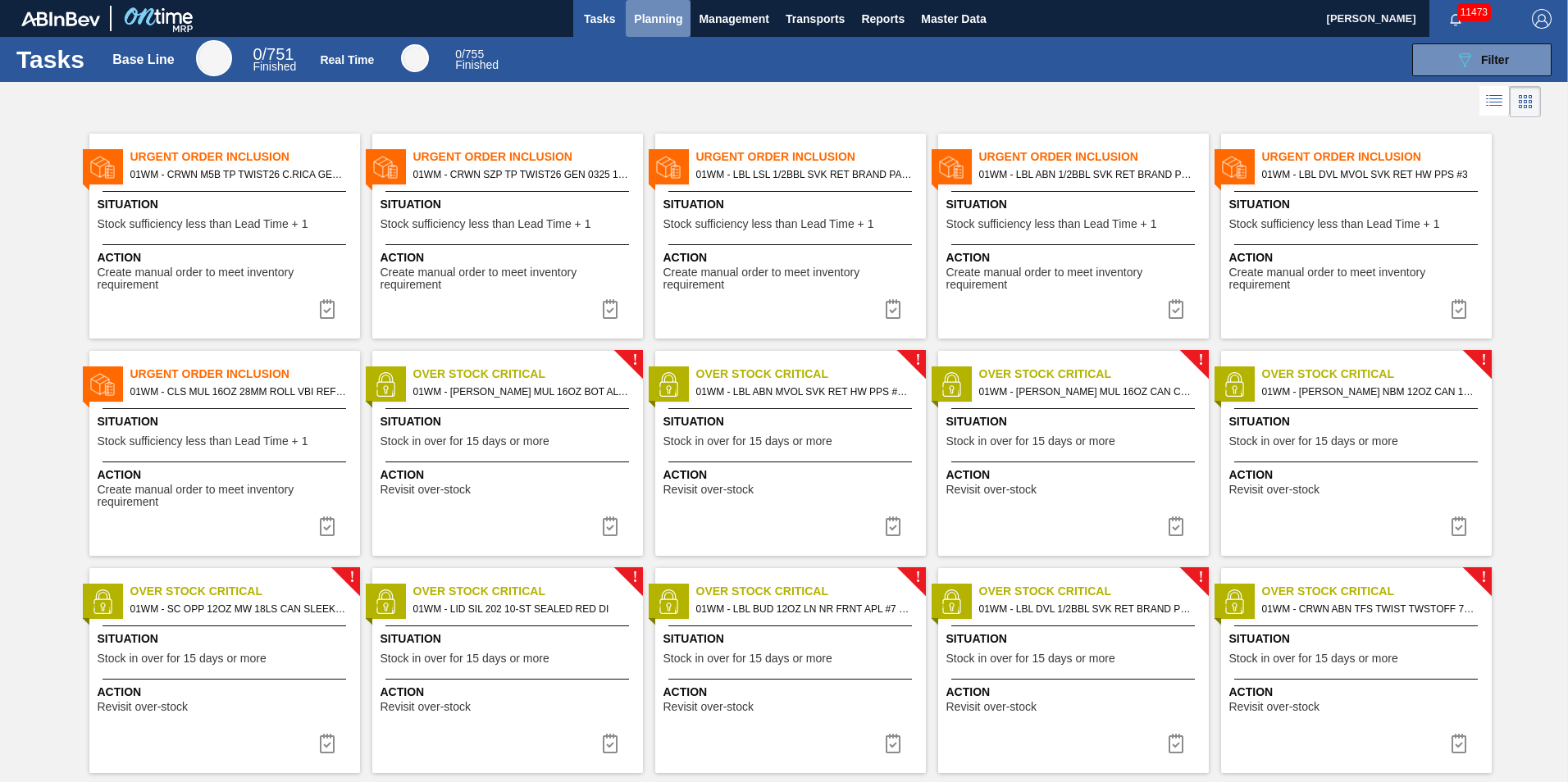
click at [683, 29] on button "Planning" at bounding box center [658, 18] width 65 height 37
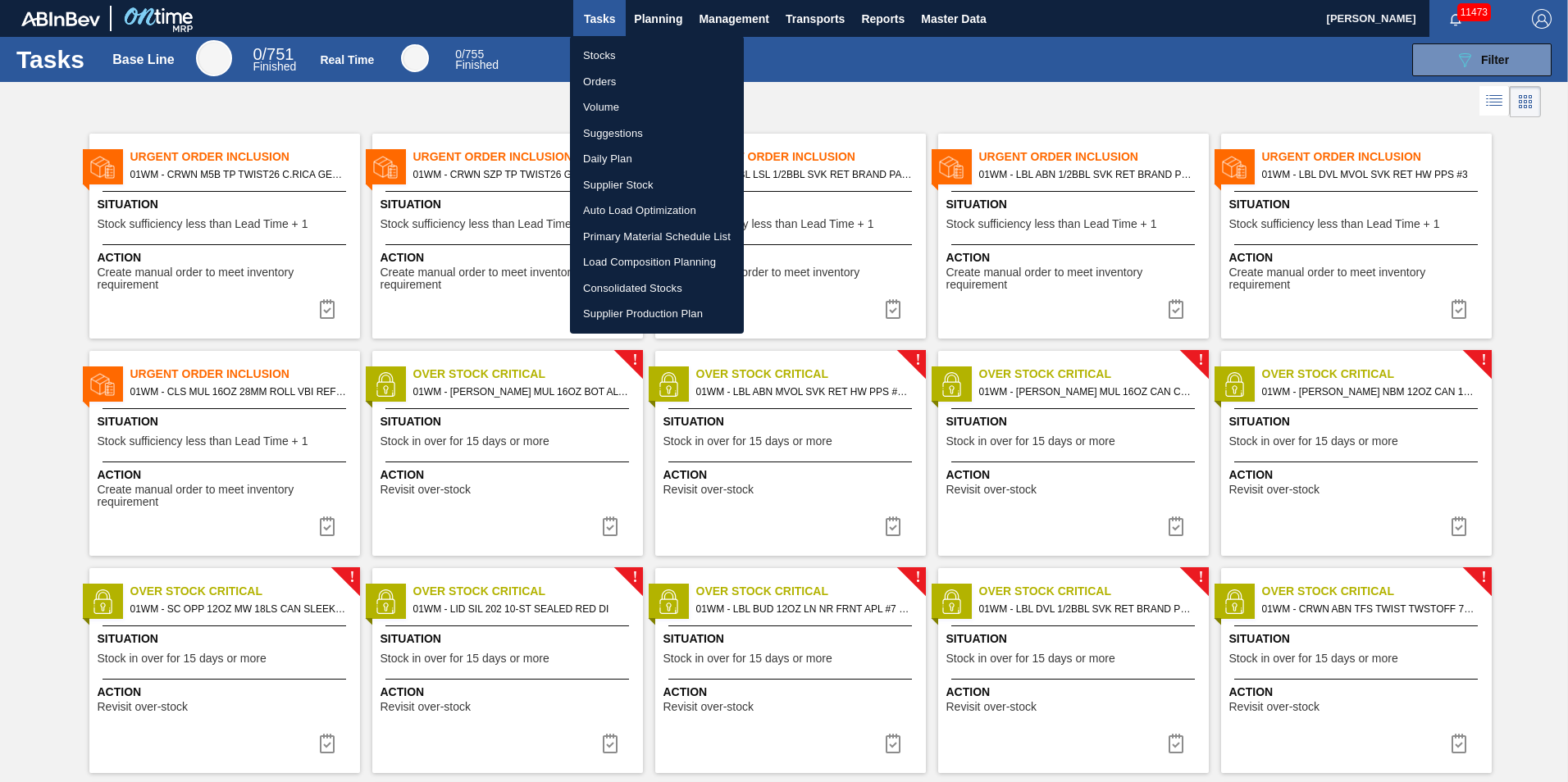
click at [637, 258] on li "Load Composition Planning" at bounding box center [656, 262] width 174 height 26
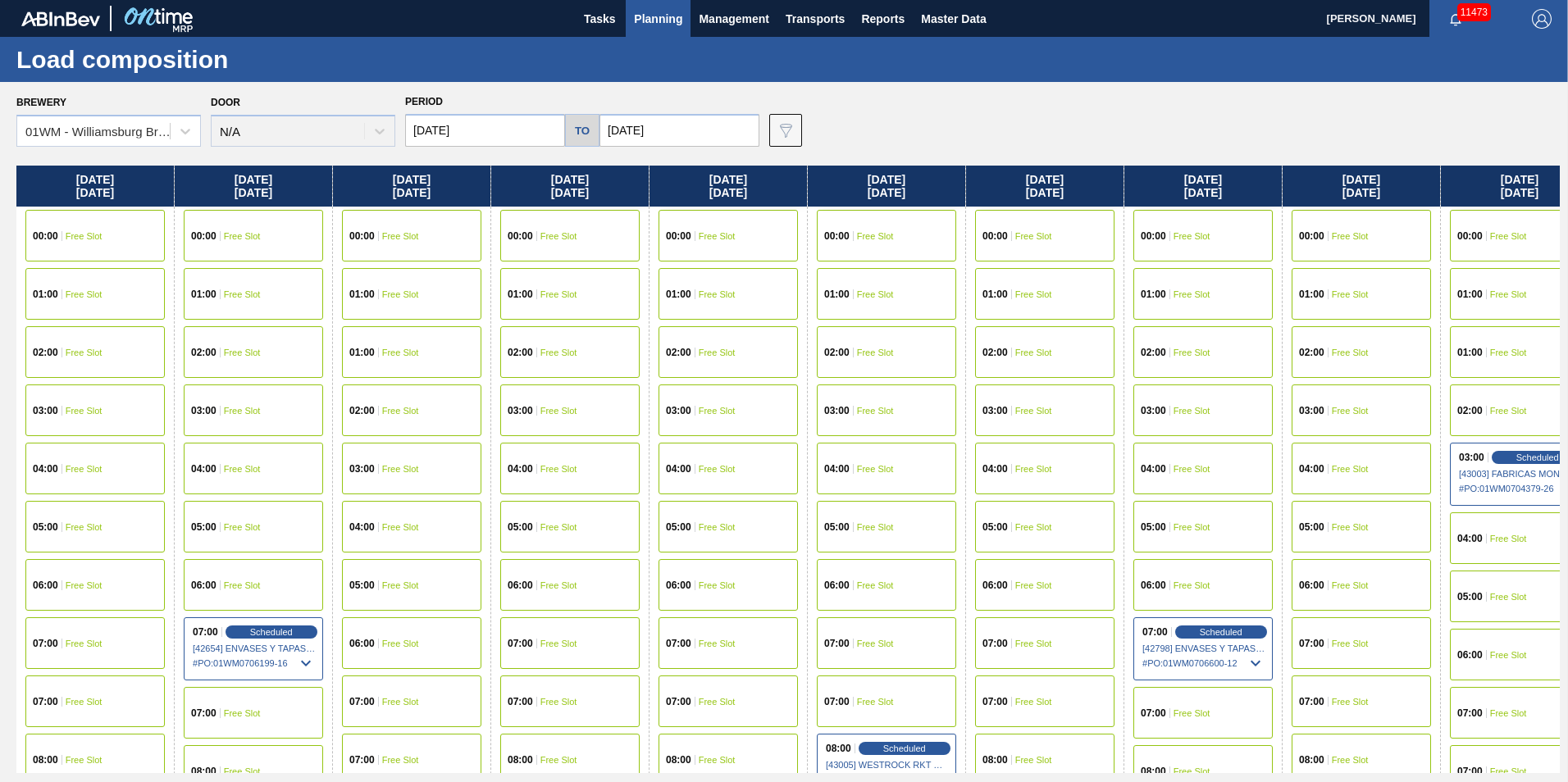
click at [698, 67] on div "Load composition" at bounding box center [784, 59] width 1568 height 45
